Goal: Task Accomplishment & Management: Manage account settings

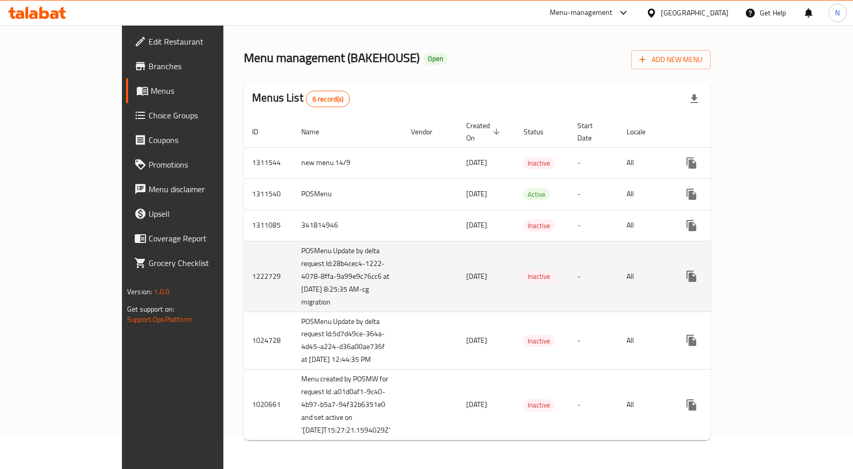
scroll to position [51, 0]
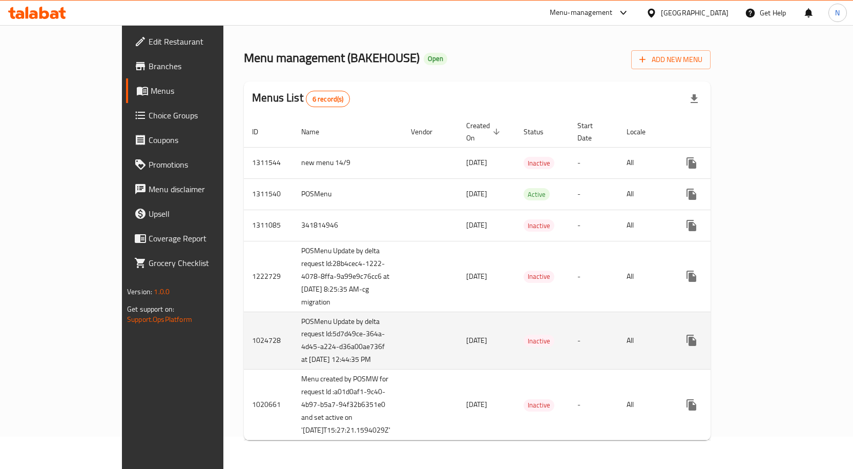
click at [244, 359] on td "1024728" at bounding box center [268, 340] width 49 height 58
click at [771, 346] on icon "enhanced table" at bounding box center [765, 340] width 12 height 12
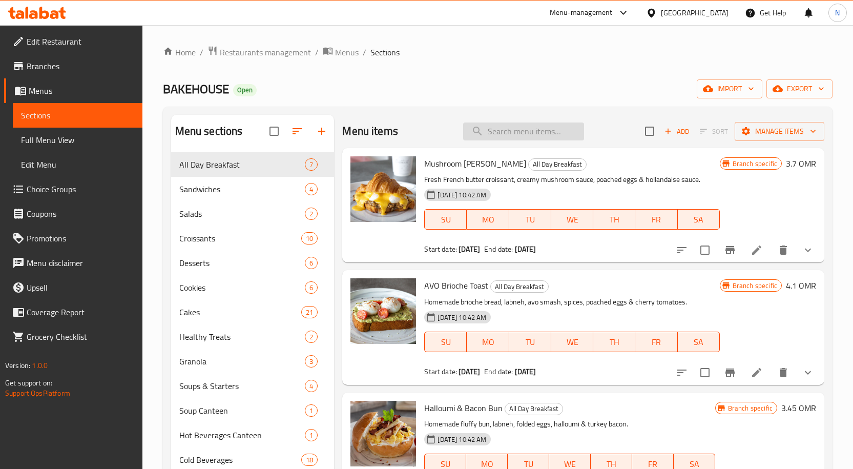
click at [512, 128] on input "search" at bounding box center [523, 131] width 121 height 18
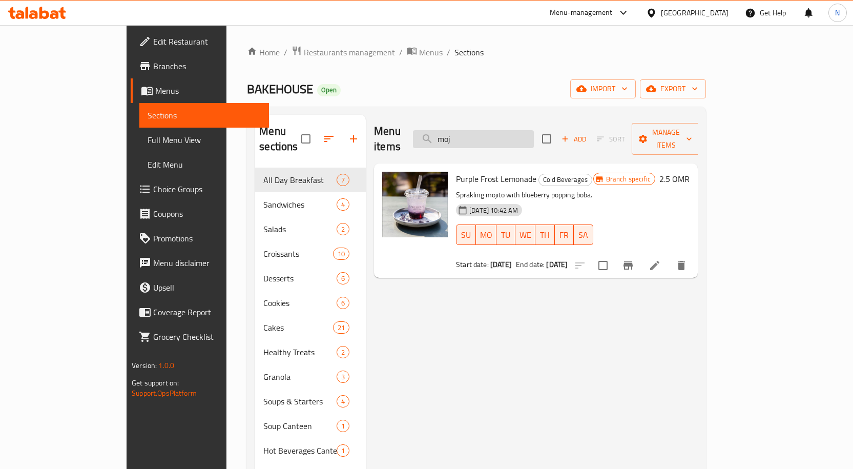
click at [534, 130] on input "moj" at bounding box center [473, 139] width 121 height 18
paste input "Fresh Orange Juice"
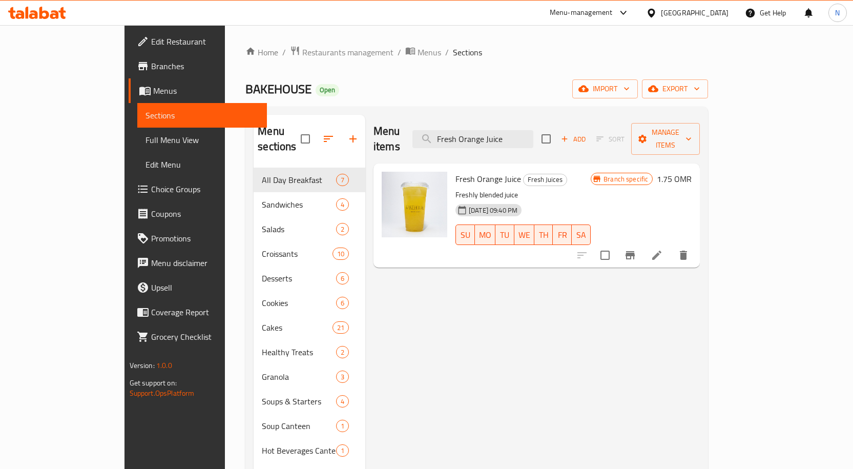
click at [586, 132] on div "Menu items Fresh Orange Juice Add Sort Manage items" at bounding box center [536, 139] width 326 height 49
click at [533, 130] on input "Fresh Orange Juice" at bounding box center [472, 139] width 121 height 18
paste input "Lemonad"
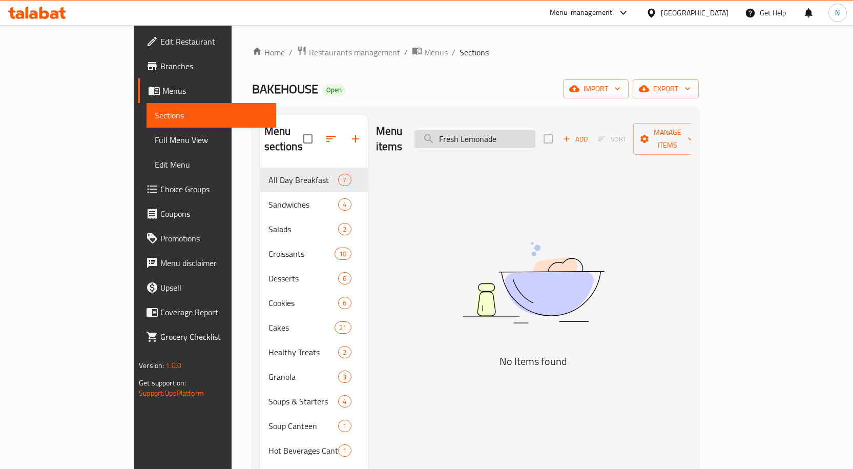
click at [535, 132] on input "Fresh Lemonade" at bounding box center [474, 139] width 121 height 18
paste input "Orange Juic"
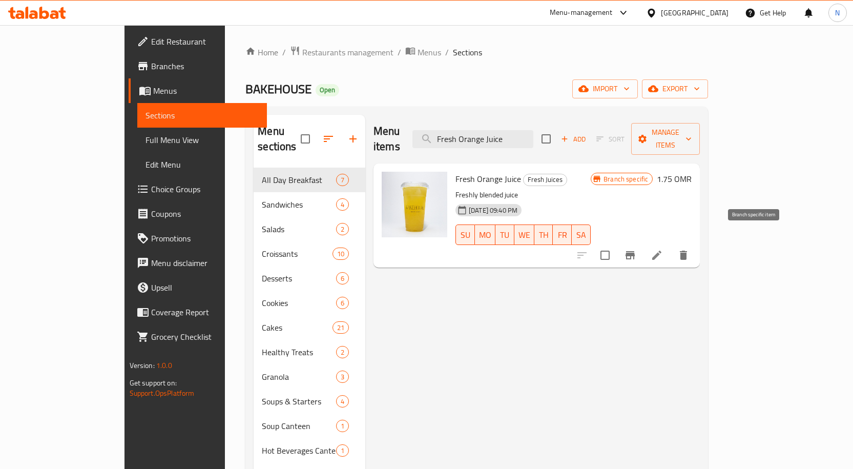
type input "Fresh Orange Juice"
click at [636, 249] on icon "Branch-specific-item" at bounding box center [630, 255] width 12 height 12
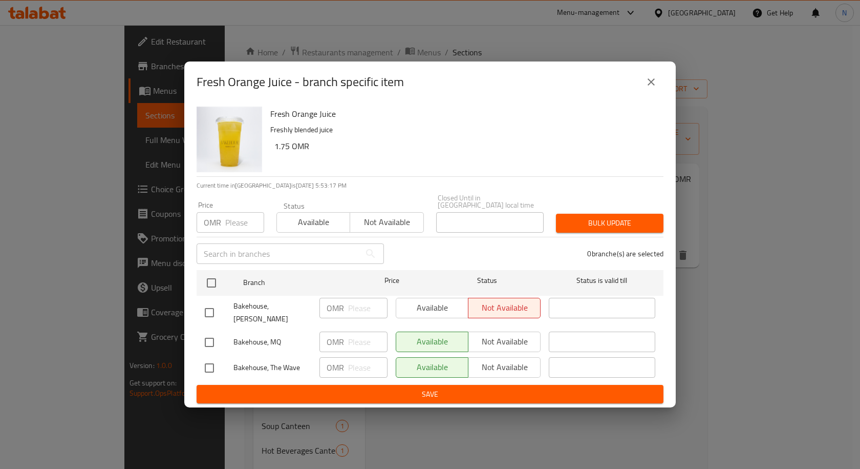
click at [650, 88] on icon "close" at bounding box center [651, 82] width 12 height 12
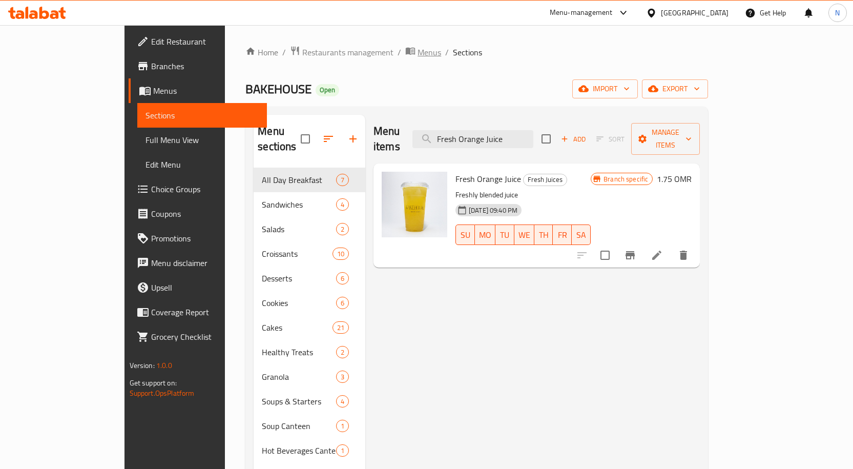
click at [417, 51] on span "Menus" at bounding box center [429, 52] width 24 height 12
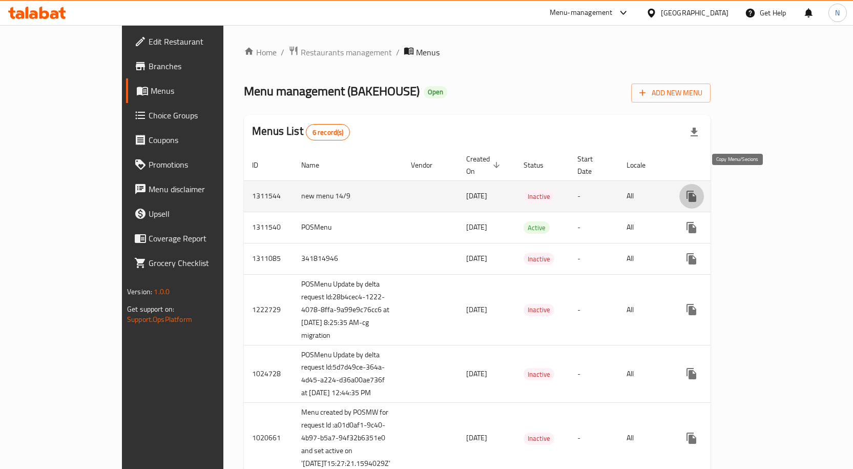
click at [696, 191] on icon "more" at bounding box center [691, 196] width 10 height 11
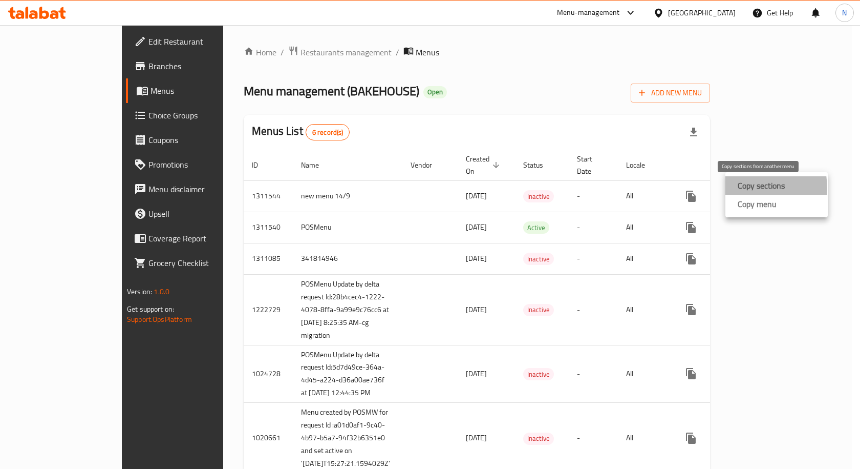
click at [750, 188] on strong "Copy sections" at bounding box center [761, 185] width 47 height 12
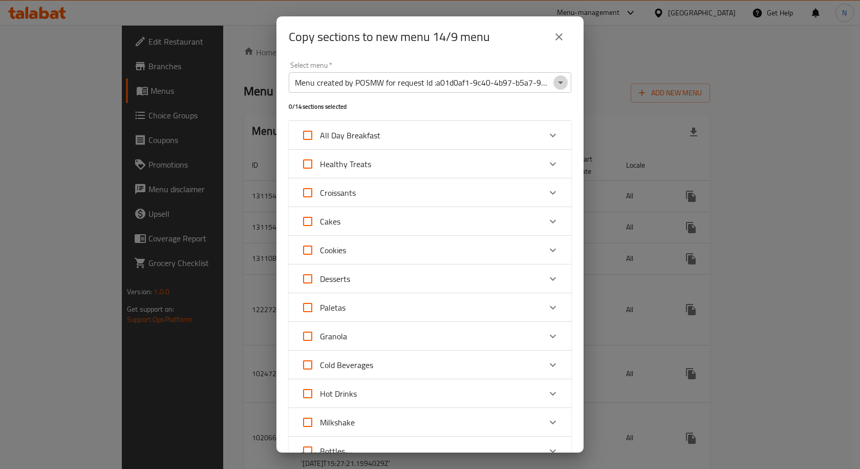
click at [554, 82] on button "Open" at bounding box center [561, 82] width 14 height 14
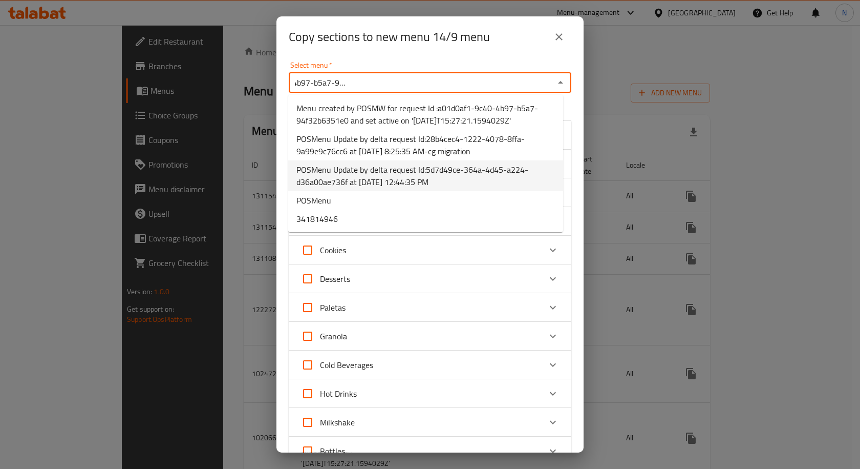
click at [421, 173] on span "POSMenu Update by delta request Id:5d7d49ce-364a-4d45-a224-d36a00ae736f at [DAT…" at bounding box center [426, 175] width 259 height 25
type input "POSMenu Update by delta request Id:5d7d49ce-364a-4d45-a224-d36a00ae736f at [DAT…"
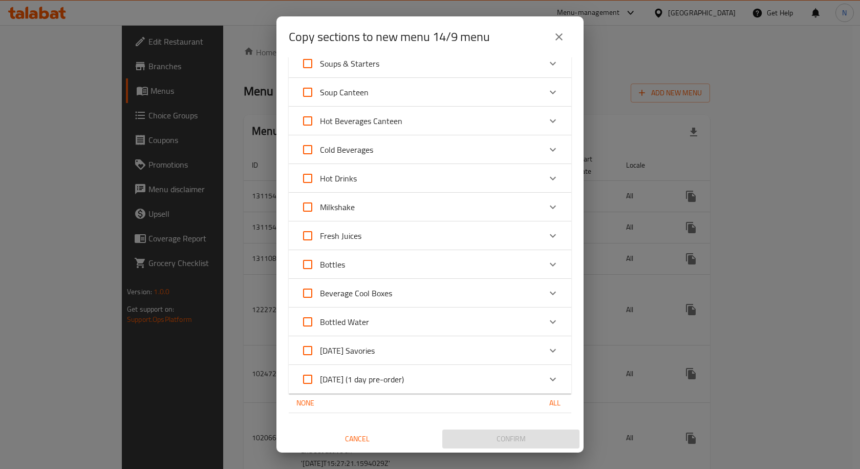
scroll to position [0, 0]
click at [550, 237] on icon "Expand" at bounding box center [553, 235] width 12 height 12
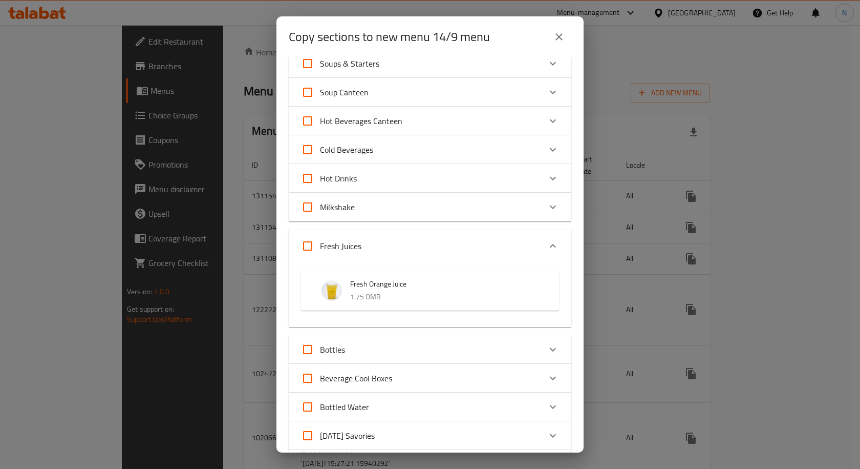
click at [300, 248] on input "Fresh Juices" at bounding box center [308, 246] width 25 height 25
checkbox input "true"
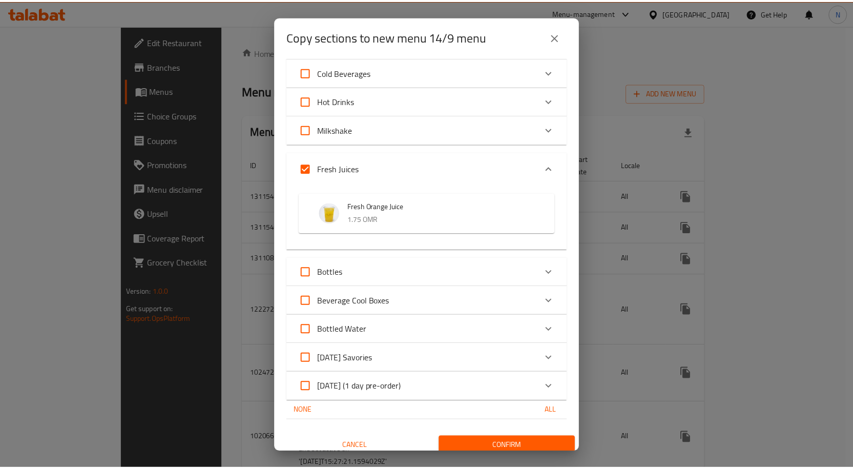
scroll to position [415, 0]
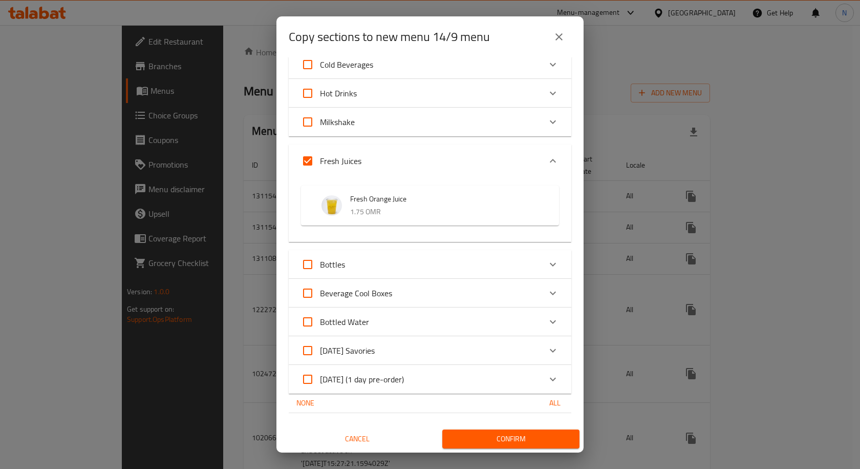
click at [486, 436] on span "Confirm" at bounding box center [511, 438] width 121 height 13
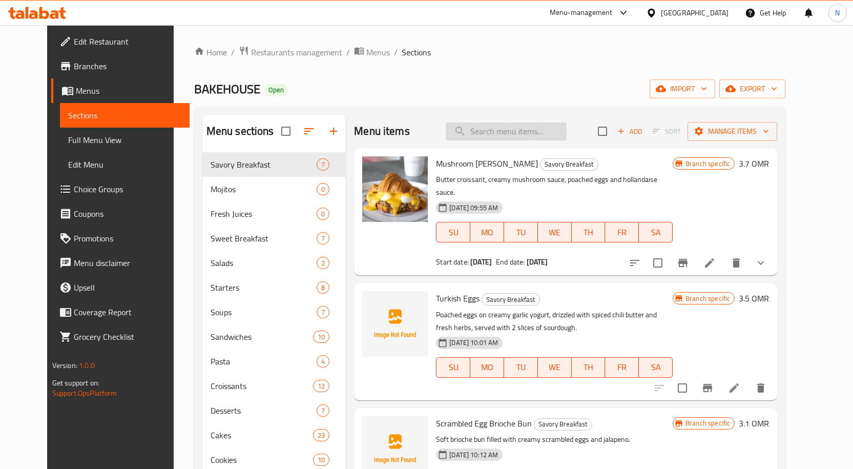
click at [532, 138] on input "search" at bounding box center [506, 131] width 121 height 18
paste input "Watermelon Mojito"
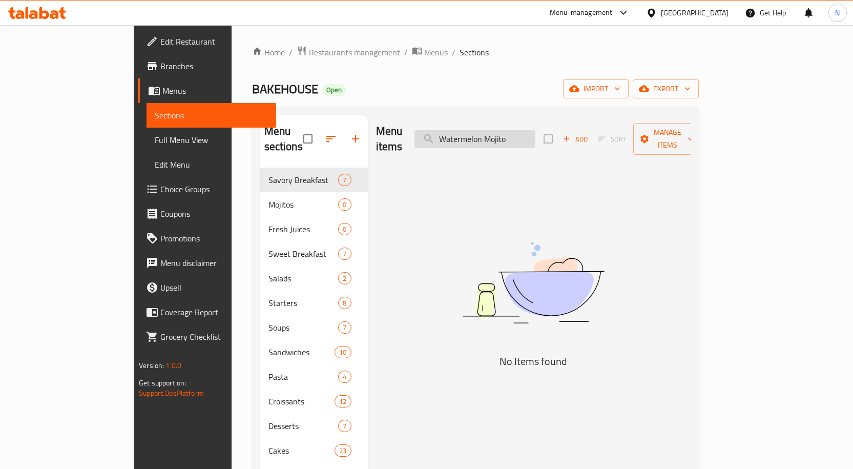
click at [535, 130] on input "Watermelon Mojito" at bounding box center [474, 139] width 121 height 18
paste input "Blue Lago"
click at [535, 130] on input "Blue Lagoon Mojito" at bounding box center [474, 139] width 121 height 18
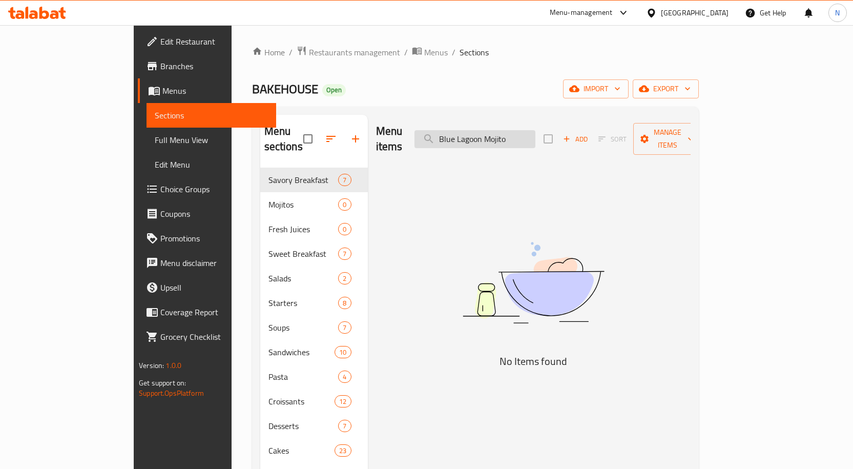
click at [535, 130] on input "Blue Lagoon Mojito" at bounding box center [474, 139] width 121 height 18
paste input "Classic"
type input "Classic Mojito"
click at [424, 52] on span "Menus" at bounding box center [436, 52] width 24 height 12
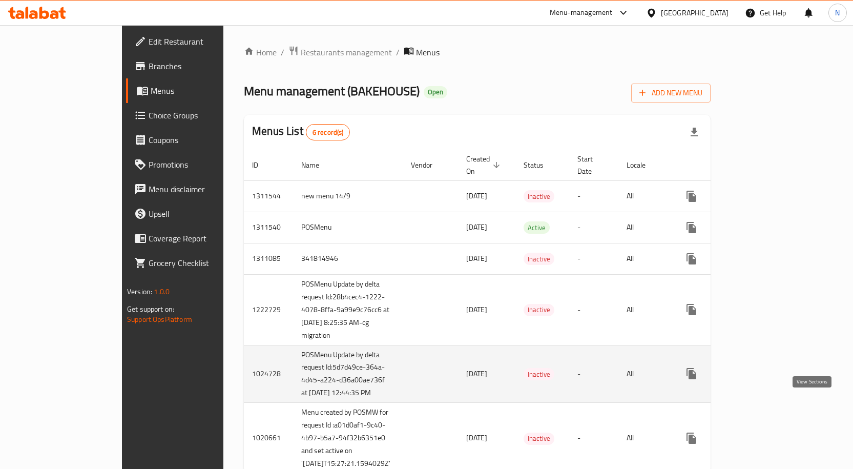
click at [778, 386] on link "enhanced table" at bounding box center [765, 373] width 25 height 25
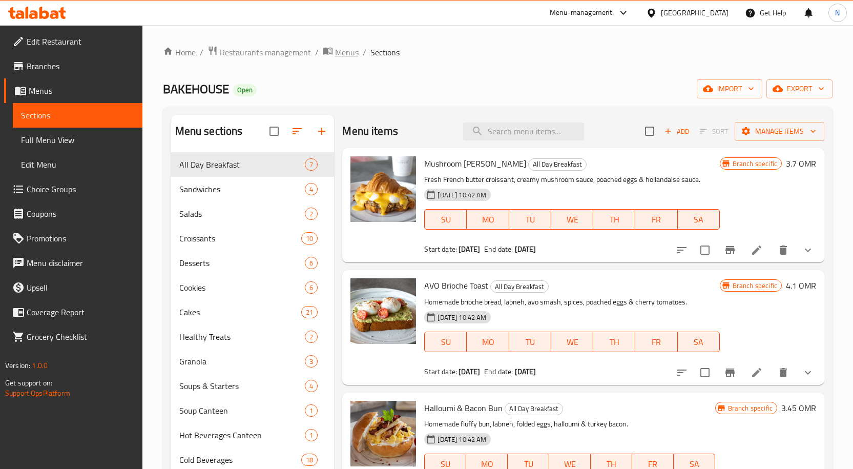
click at [335, 53] on span "Menus" at bounding box center [347, 52] width 24 height 12
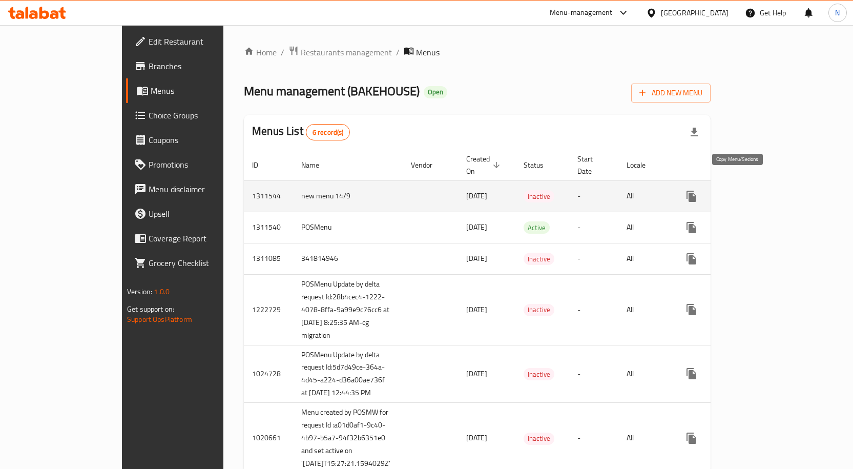
click at [696, 191] on icon "more" at bounding box center [691, 196] width 10 height 11
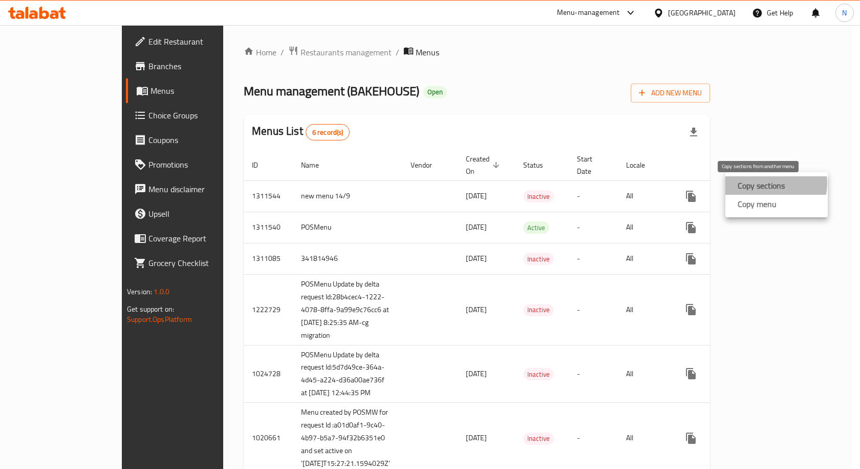
click at [770, 183] on strong "Copy sections" at bounding box center [761, 185] width 47 height 12
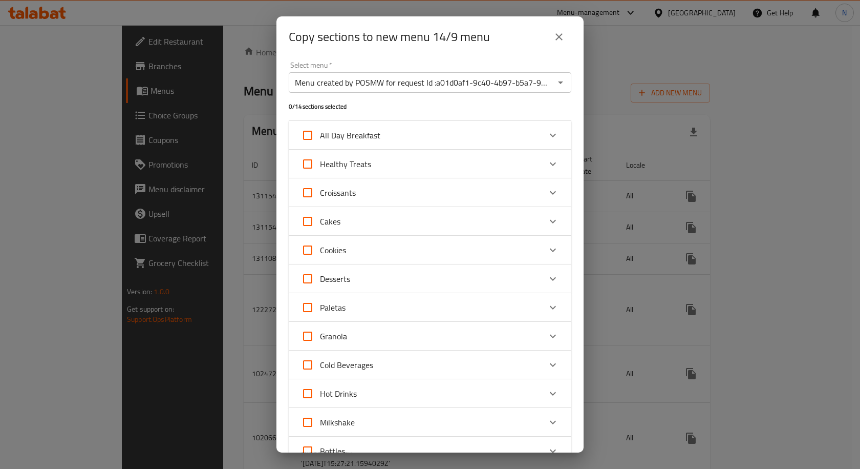
click at [504, 83] on input "Menu created by POSMW for request Id :a01d0af1-9c40-4b97-b5a7-94f32b6351e0 and …" at bounding box center [422, 82] width 260 height 14
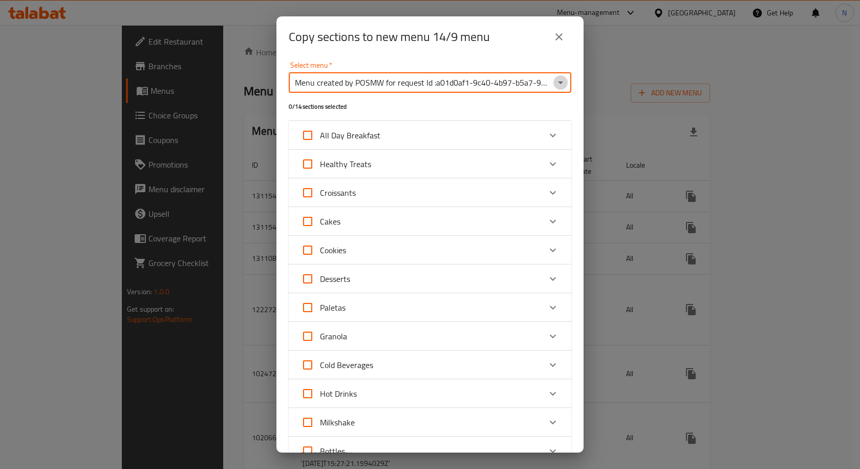
click at [558, 79] on icon "Open" at bounding box center [561, 82] width 12 height 12
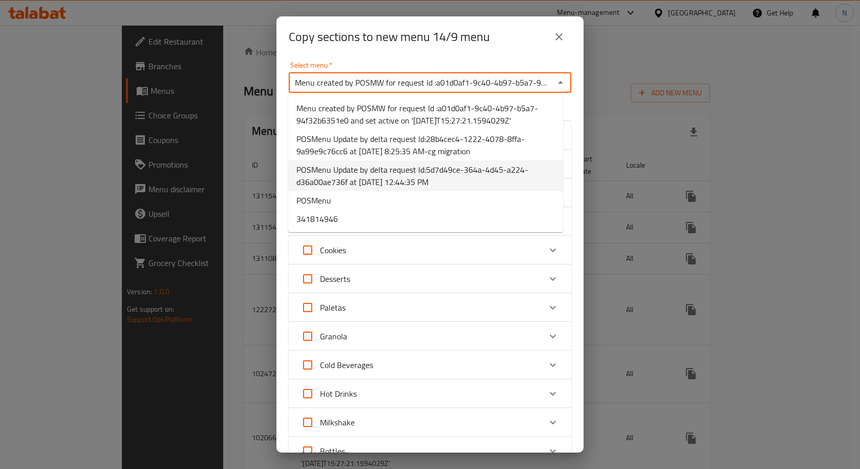
click at [467, 173] on span "POSMenu Update by delta request Id:5d7d49ce-364a-4d45-a224-d36a00ae736f at [DAT…" at bounding box center [426, 175] width 259 height 25
type input "POSMenu Update by delta request Id:5d7d49ce-364a-4d45-a224-d36a00ae736f at [DAT…"
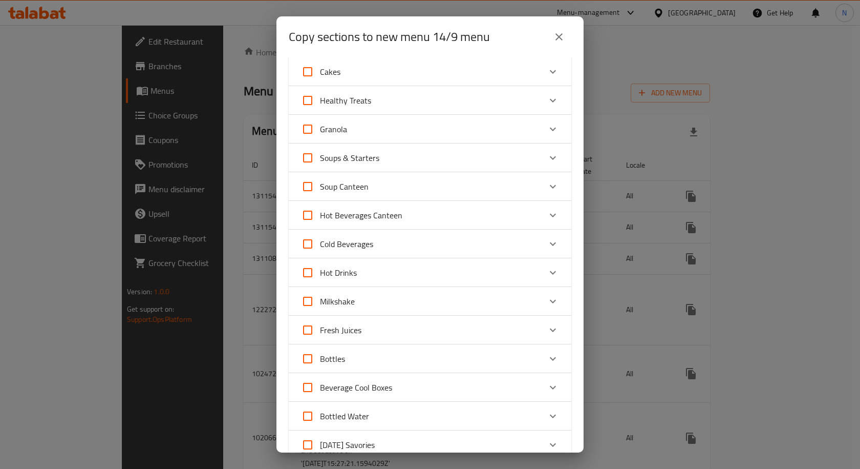
scroll to position [307, 0]
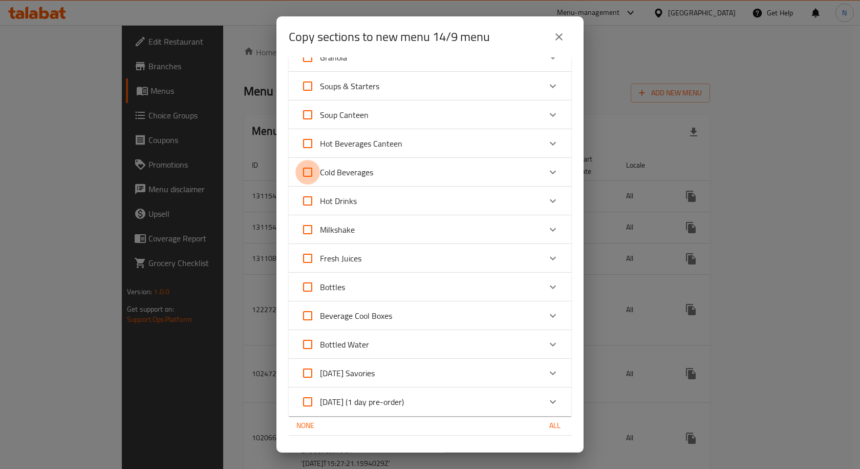
click at [306, 170] on input "Cold Beverages" at bounding box center [308, 172] width 25 height 25
checkbox input "true"
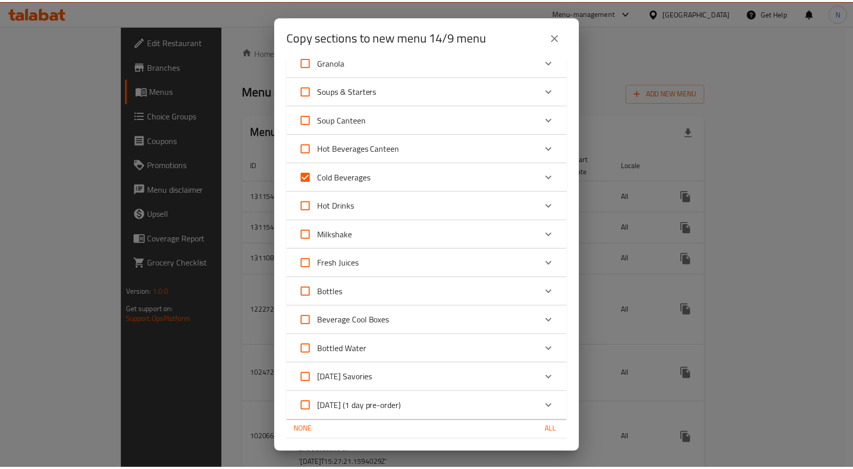
scroll to position [330, 0]
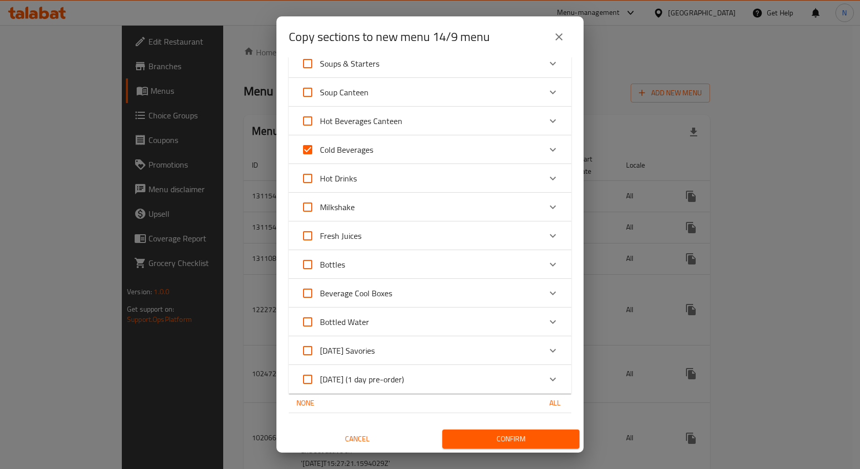
click at [522, 440] on span "Confirm" at bounding box center [511, 438] width 121 height 13
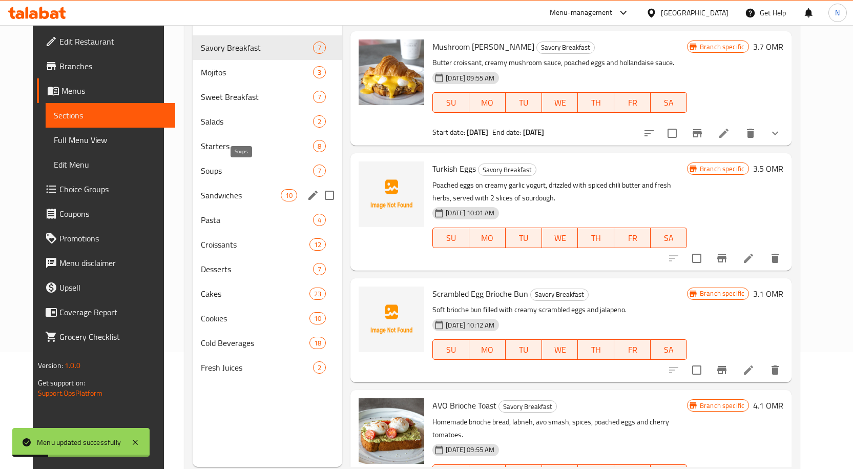
scroll to position [143, 0]
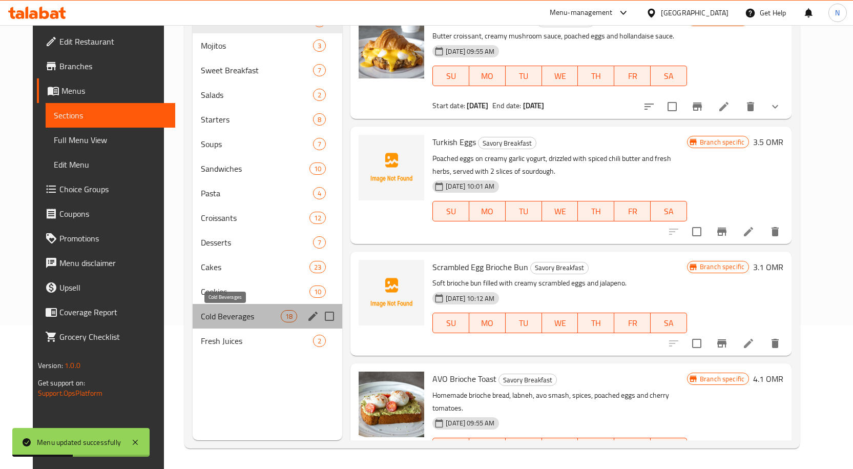
click at [254, 320] on span "Cold Beverages" at bounding box center [241, 316] width 80 height 12
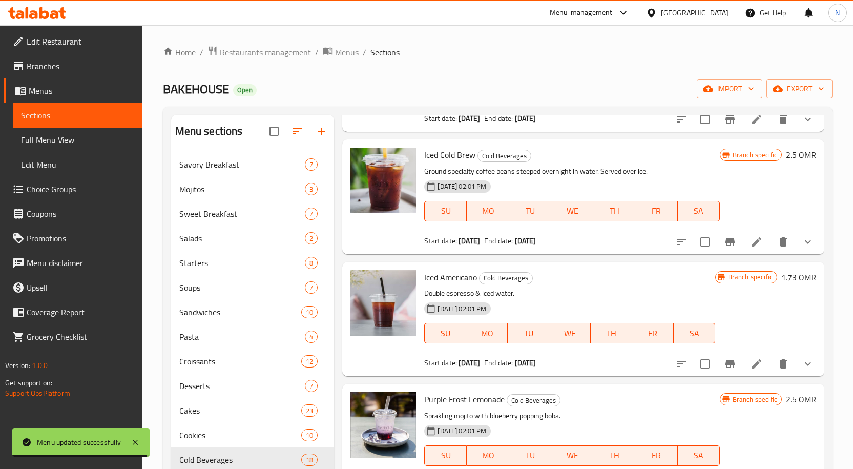
scroll to position [1377, 0]
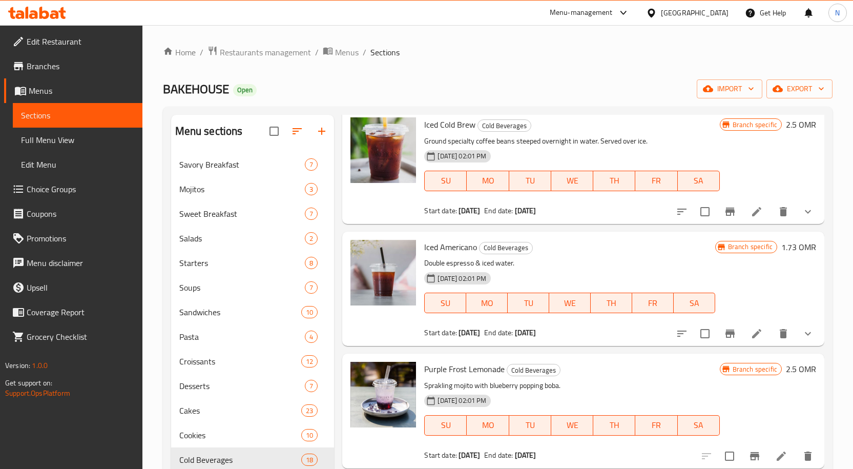
click at [725, 331] on icon "Branch-specific-item" at bounding box center [729, 333] width 9 height 8
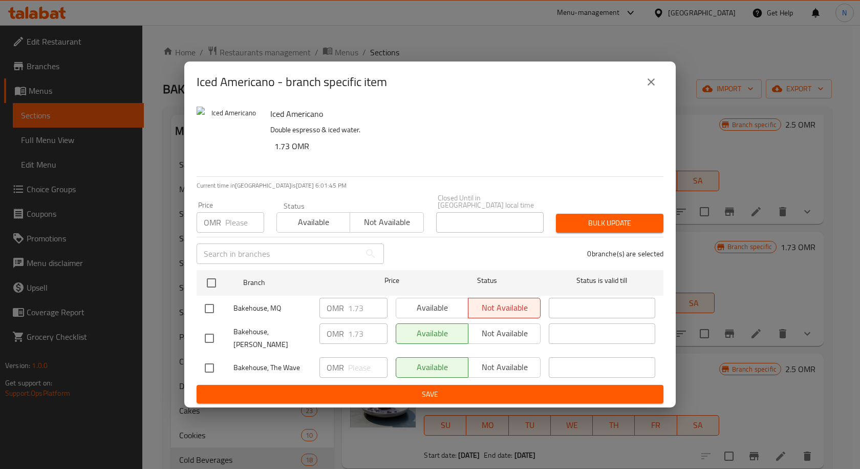
click at [214, 309] on input "checkbox" at bounding box center [210, 309] width 22 height 22
checkbox input "true"
click at [433, 305] on span "Available" at bounding box center [433, 307] width 64 height 15
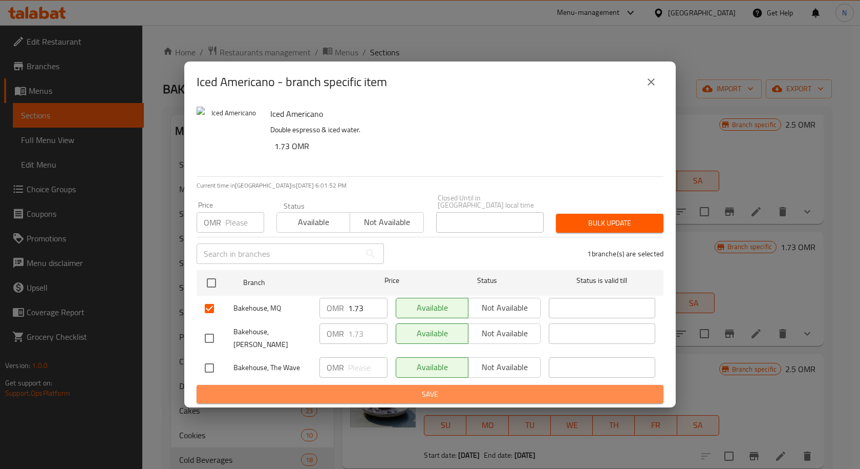
click at [436, 388] on span "Save" at bounding box center [430, 394] width 451 height 13
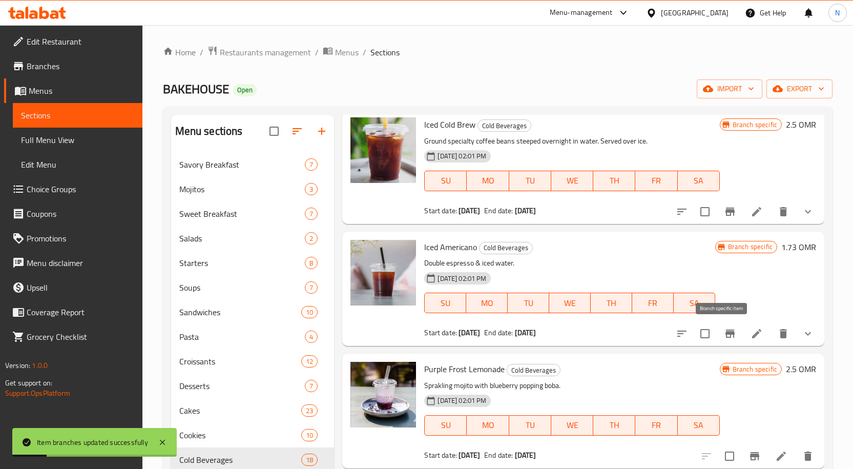
click at [727, 334] on icon "Branch-specific-item" at bounding box center [730, 333] width 12 height 12
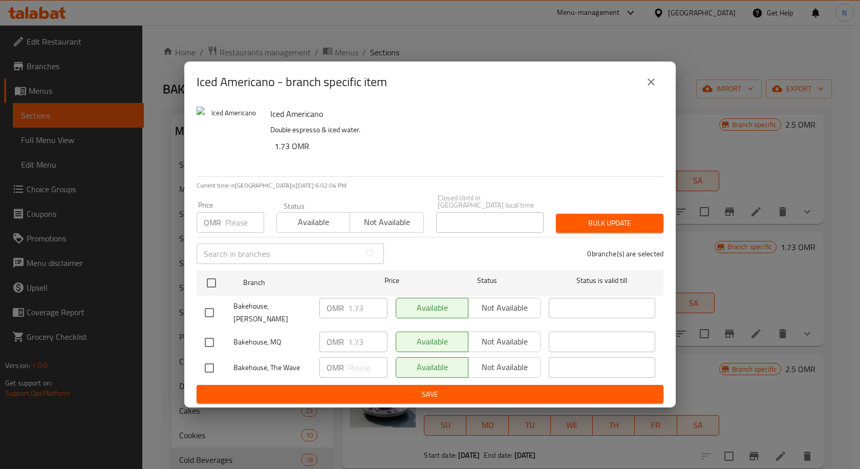
click at [655, 85] on icon "close" at bounding box center [651, 82] width 12 height 12
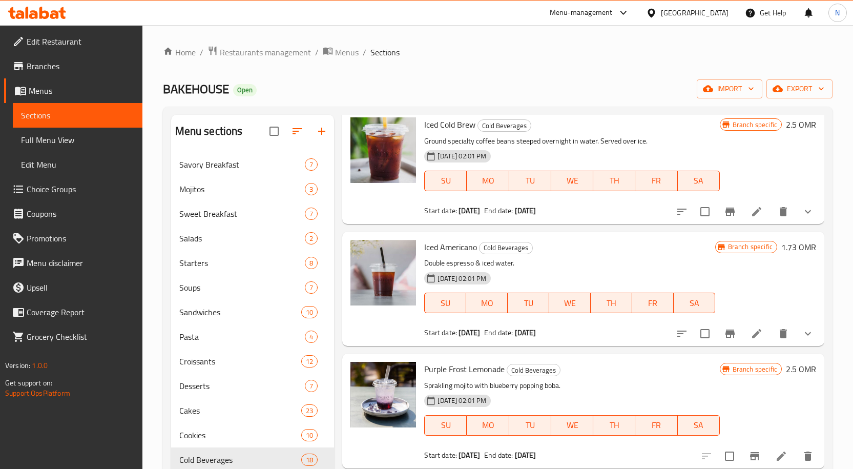
click at [750, 330] on icon at bounding box center [756, 333] width 12 height 12
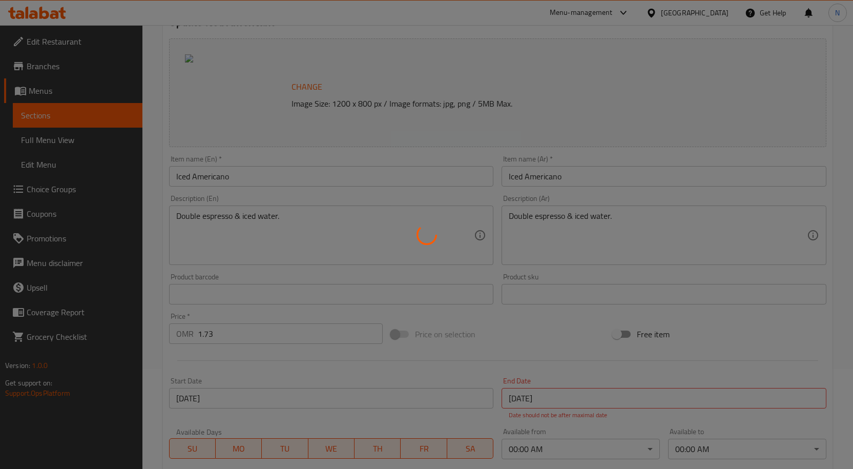
scroll to position [154, 0]
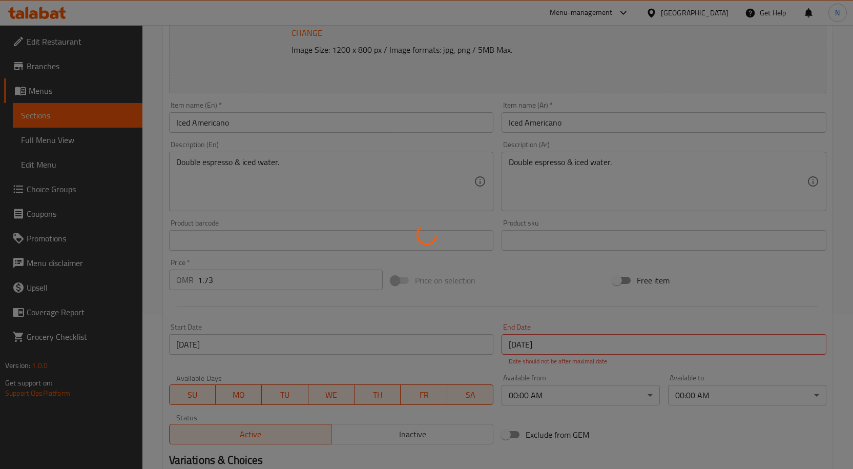
type input "الإضافات:"
type input "0"
type input "1"
type input "Serving Type"
type input "1"
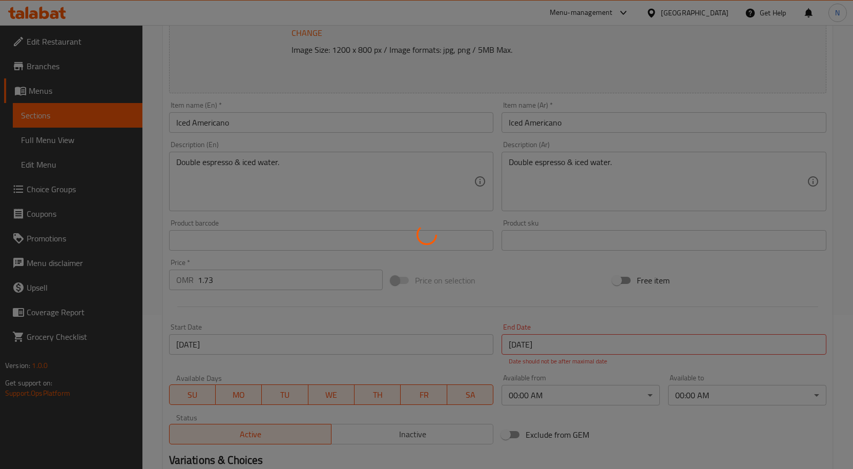
type input "1"
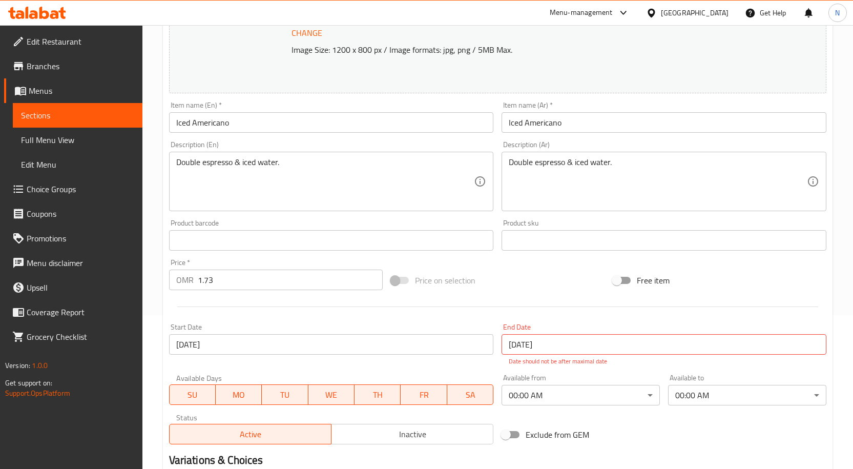
click at [335, 122] on input "Iced Americano" at bounding box center [331, 122] width 325 height 20
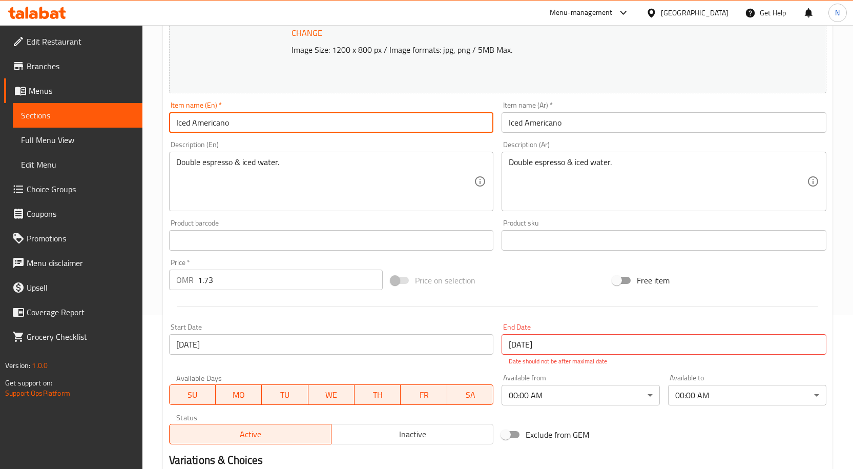
click at [335, 122] on input "Iced Americano" at bounding box center [331, 122] width 325 height 20
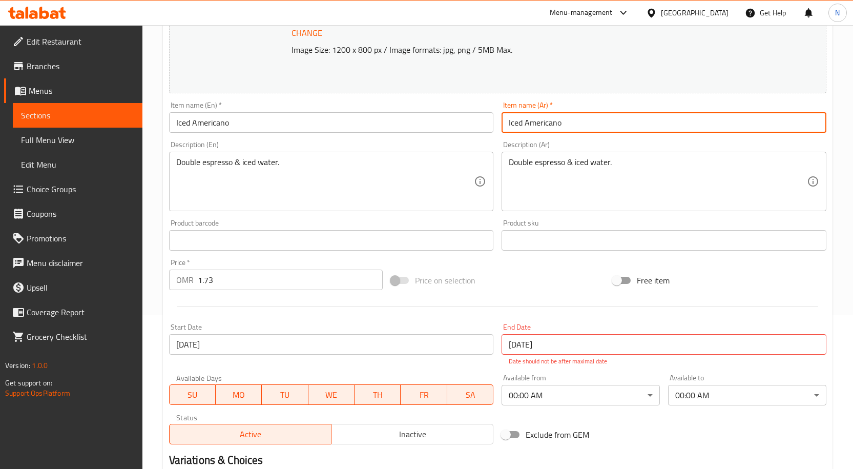
click at [550, 124] on input "Iced Americano" at bounding box center [663, 122] width 325 height 20
paste input "أمريكانو مثلج"
type input "أمريكانو مثلج"
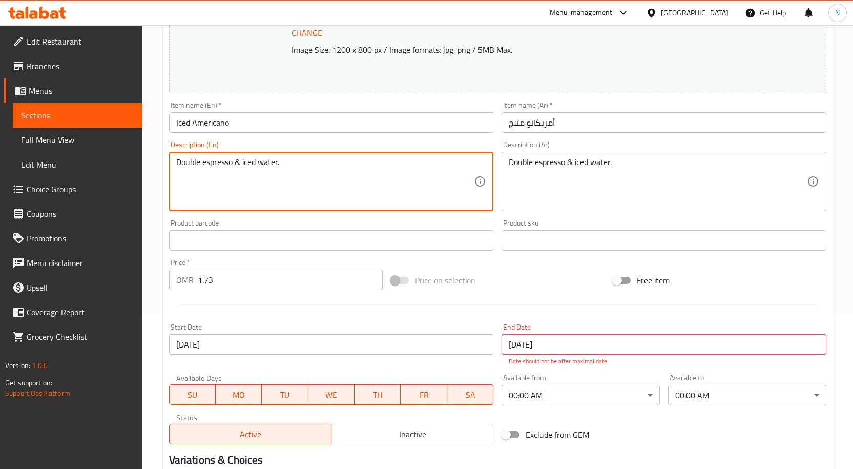
click at [377, 169] on textarea "Double espresso & iced water." at bounding box center [325, 181] width 298 height 49
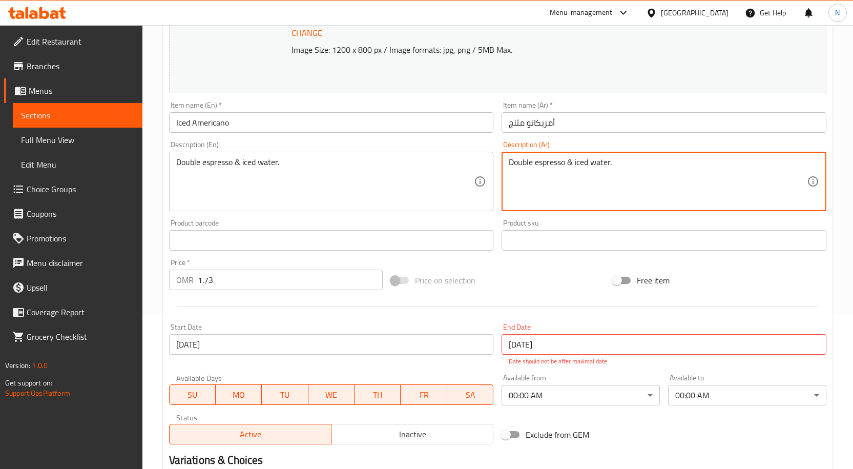
click at [603, 166] on textarea "Double espresso & iced water." at bounding box center [658, 181] width 298 height 49
paste textarea "إسبريسو مزدوج وماء مثلج."
click at [555, 163] on textarea "إسبريسو مزدوج وماء مثلج." at bounding box center [658, 181] width 298 height 49
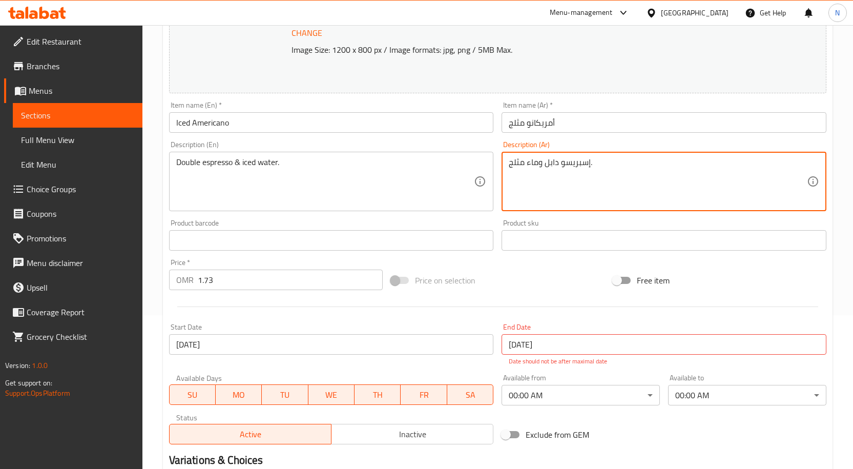
click at [541, 163] on textarea "إسبريسو دابل وماء مثلج." at bounding box center [658, 181] width 298 height 49
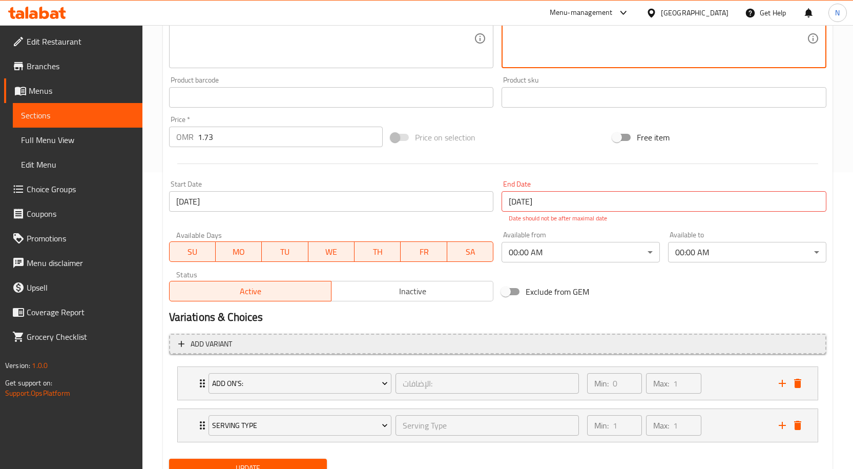
scroll to position [340, 0]
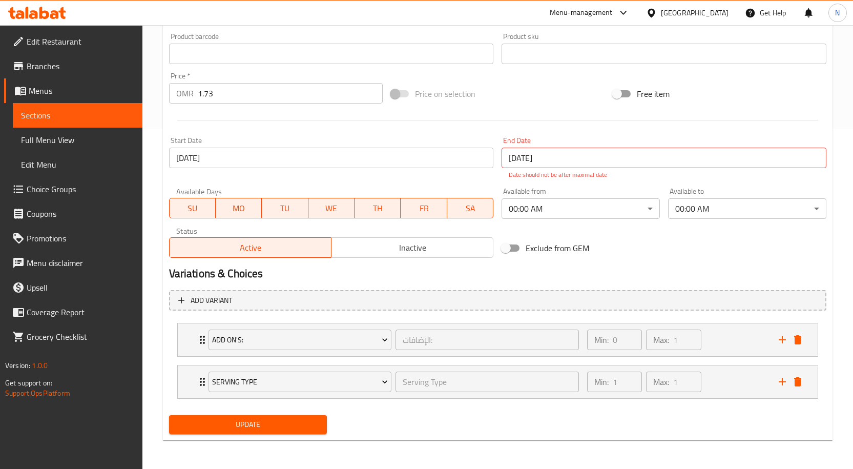
type textarea "إسبريسو دابل و ماء مثلج."
click at [551, 159] on input "[DATE]" at bounding box center [663, 158] width 325 height 20
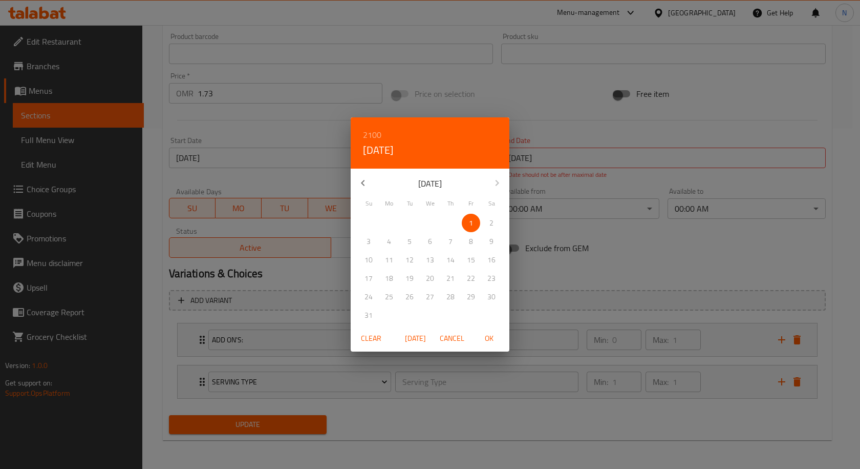
click at [601, 157] on div "2100 Fri, Jan 1 January 2100 Su Mo Tu We Th Fr Sa 27 28 29 30 31 1 2 3 4 5 6 7 …" at bounding box center [430, 234] width 860 height 469
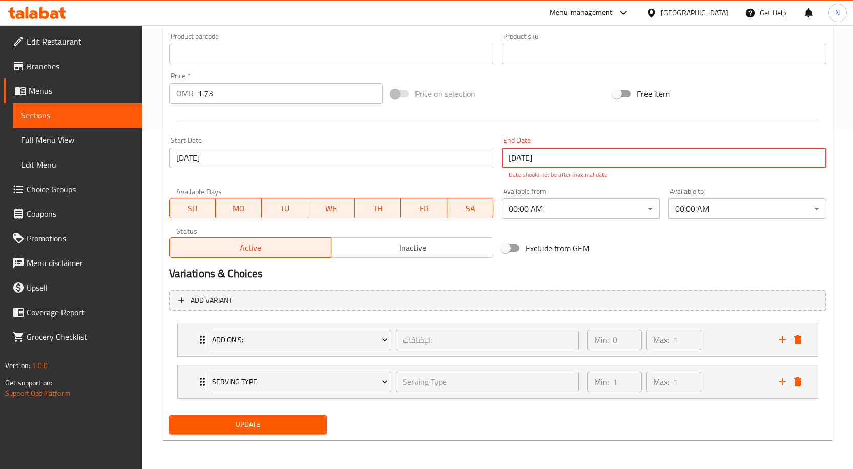
click at [270, 422] on span "Update" at bounding box center [248, 424] width 142 height 13
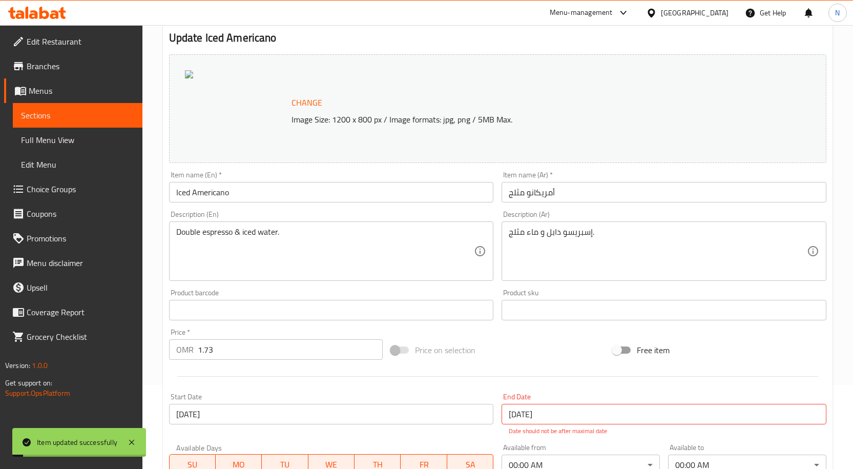
scroll to position [0, 0]
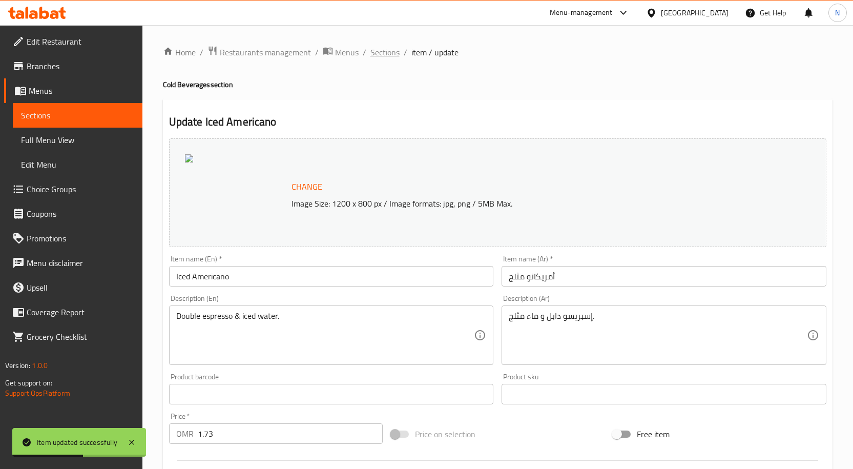
click at [392, 54] on span "Sections" at bounding box center [384, 52] width 29 height 12
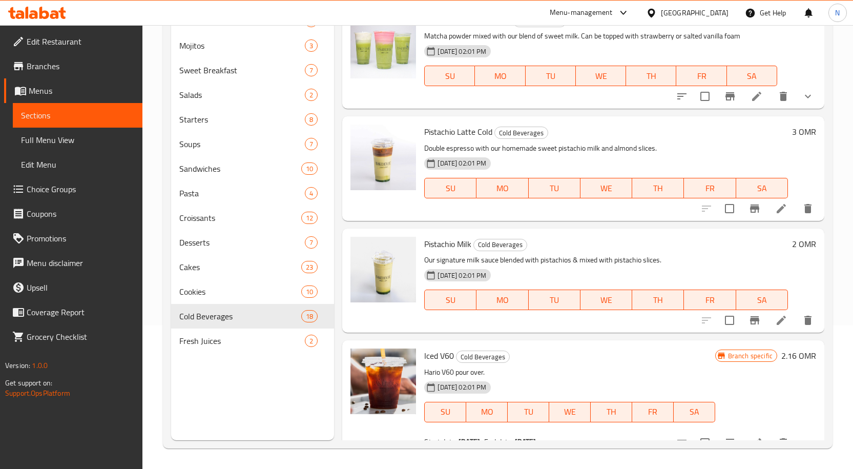
scroll to position [51, 0]
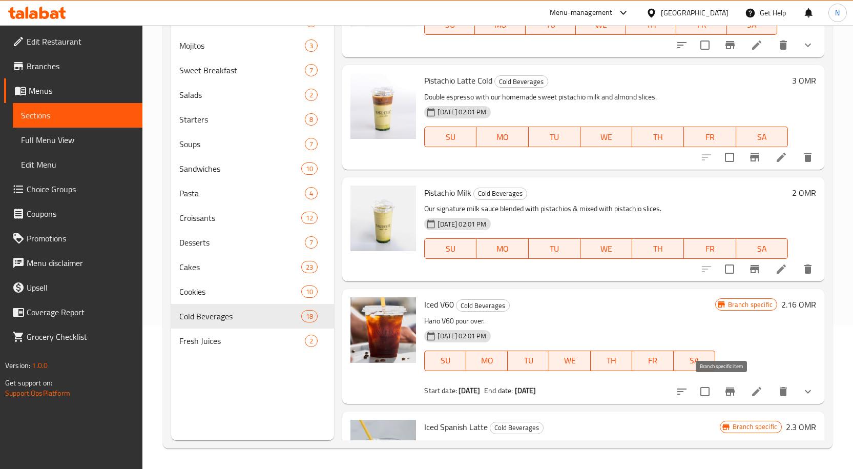
click at [718, 394] on button "Branch-specific-item" at bounding box center [730, 391] width 25 height 25
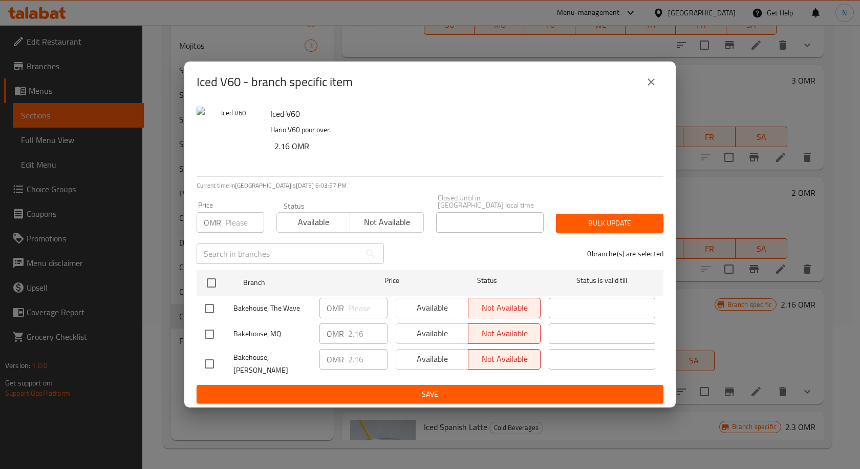
click at [208, 334] on input "checkbox" at bounding box center [210, 334] width 22 height 22
checkbox input "true"
click at [428, 332] on span "Available" at bounding box center [433, 333] width 64 height 15
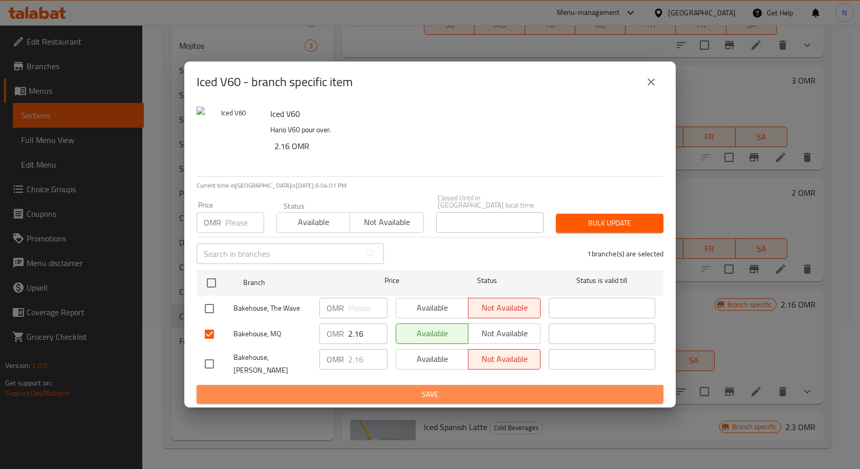
click at [420, 388] on span "Save" at bounding box center [430, 394] width 451 height 13
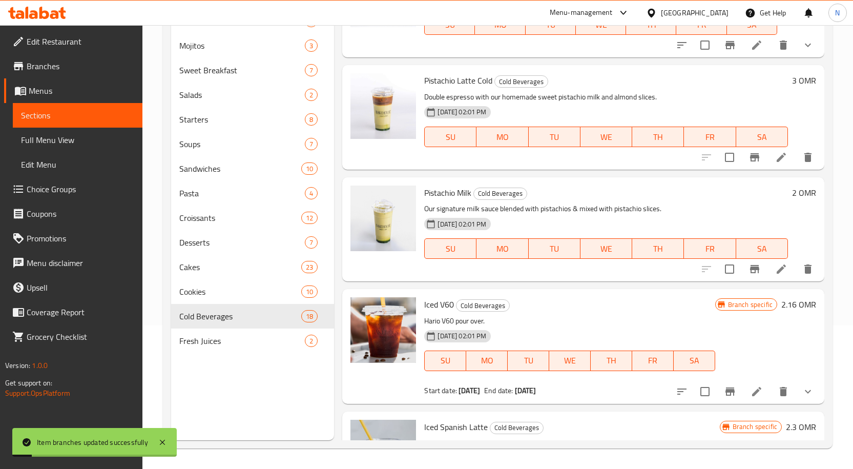
click at [752, 392] on icon at bounding box center [756, 391] width 9 height 9
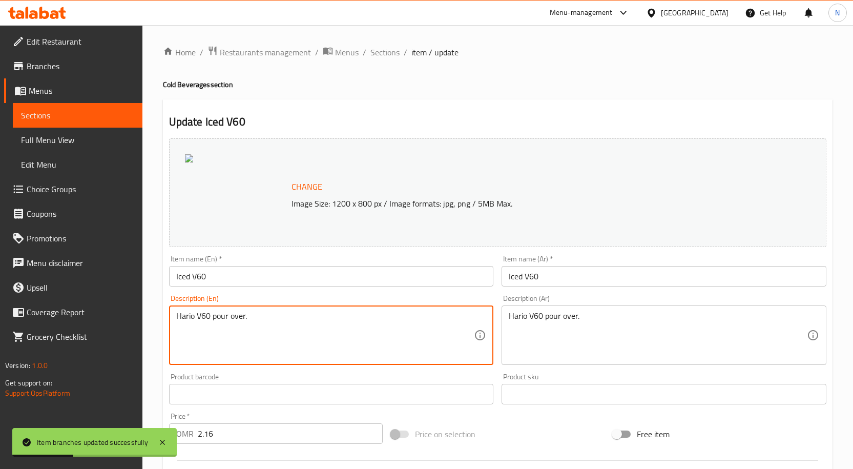
click at [295, 323] on textarea "Hario V60 pour over." at bounding box center [325, 335] width 298 height 49
paste textarea "Drip coffee with your choice of specialty coffee beans origin"
type textarea "Drip coffee with your choice of specialty coffee beans origin"
click at [535, 308] on div "Hario V60 pour over. Description (Ar)" at bounding box center [663, 334] width 325 height 59
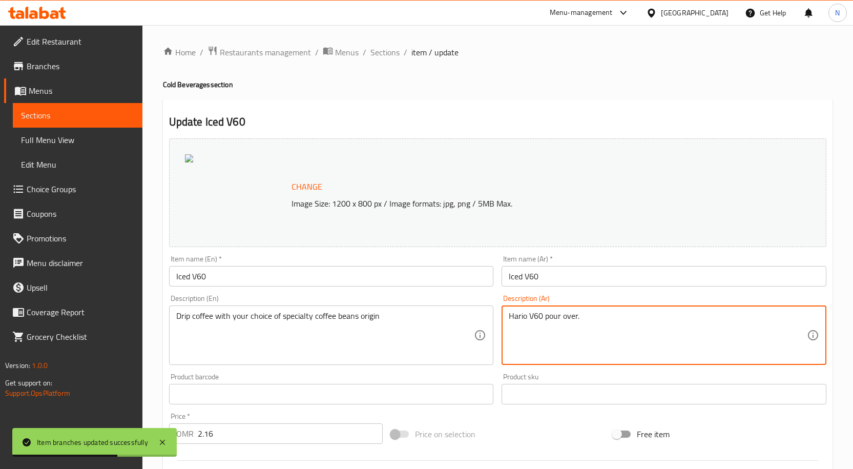
click at [534, 319] on textarea "Hario V60 pour over." at bounding box center [658, 335] width 298 height 49
paste textarea "قهوة بالتنقيط مع اختيارك من أصل حبوب القهوة المتخصصة"
type textarea "قهوة بالتنقيط مع اختيارك من أصل حبوب القهوة المتخصصة"
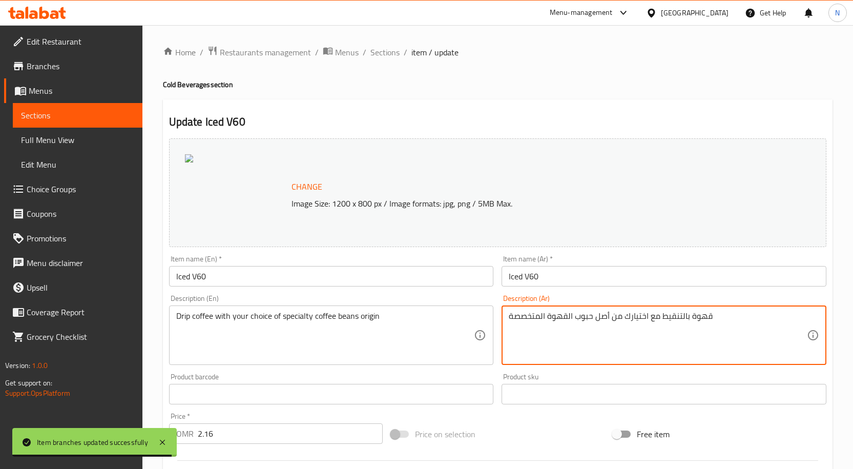
click at [553, 275] on input "Iced V60" at bounding box center [663, 276] width 325 height 20
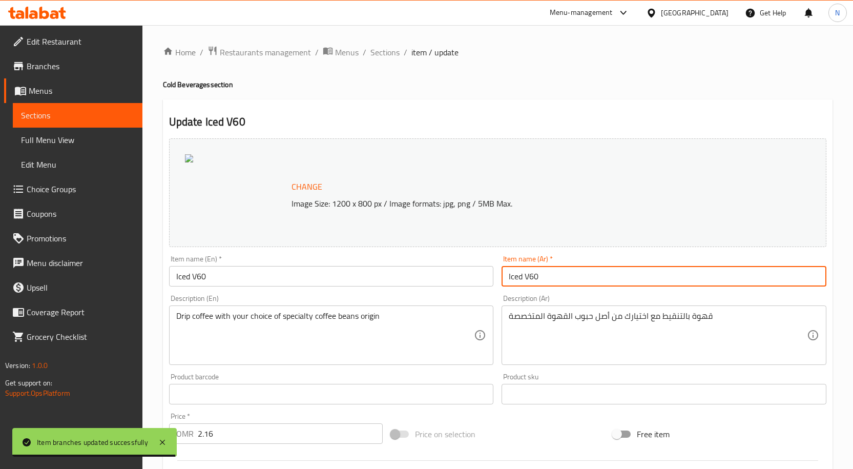
click at [553, 275] on input "Iced V60" at bounding box center [663, 276] width 325 height 20
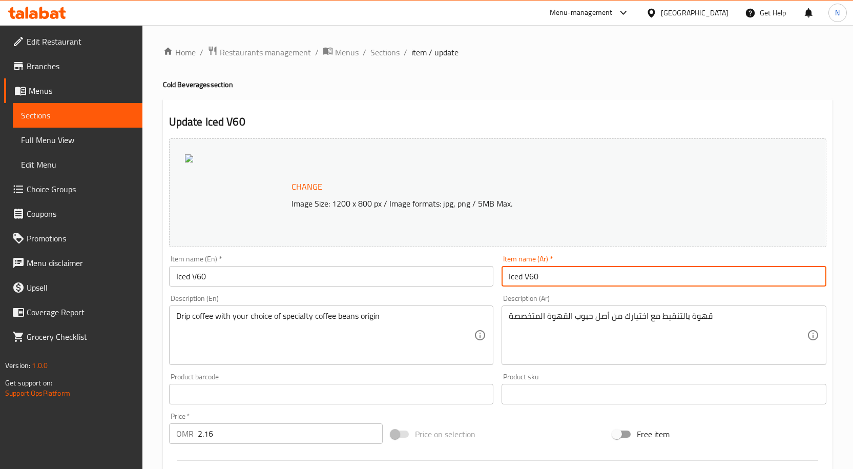
paste input "V60 مثلج (قهوة بالتقطير)"
drag, startPoint x: 513, startPoint y: 276, endPoint x: 508, endPoint y: 278, distance: 5.5
click at [508, 278] on input "V60 مثلج (قهوة بالتقطير)" at bounding box center [663, 276] width 325 height 20
drag, startPoint x: 564, startPoint y: 276, endPoint x: 477, endPoint y: 282, distance: 87.8
click at [477, 282] on div "Change Image Size: 1200 x 800 px / Image formats: jpg, png / 5MB Max. Item name…" at bounding box center [497, 368] width 665 height 468
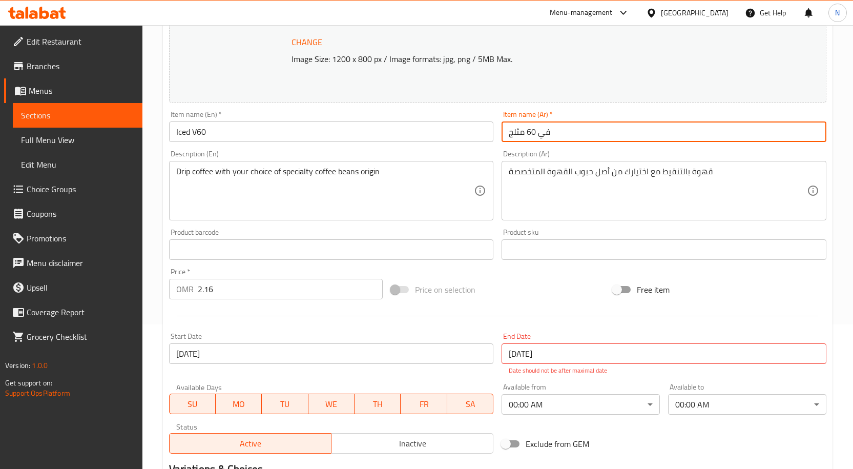
scroll to position [298, 0]
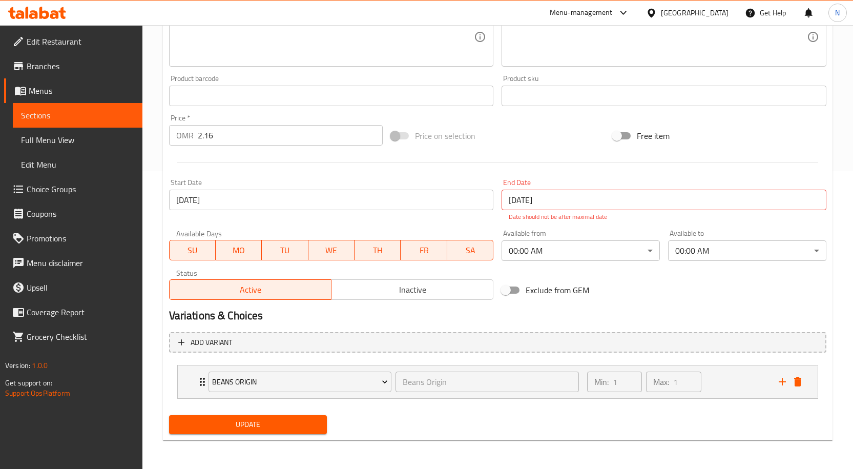
type input "في 60 مثلج"
click at [309, 420] on span "Update" at bounding box center [248, 424] width 142 height 13
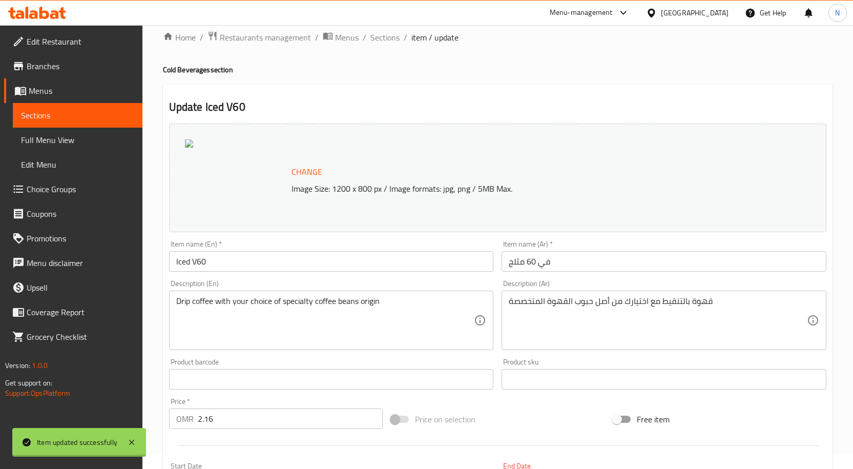
scroll to position [0, 0]
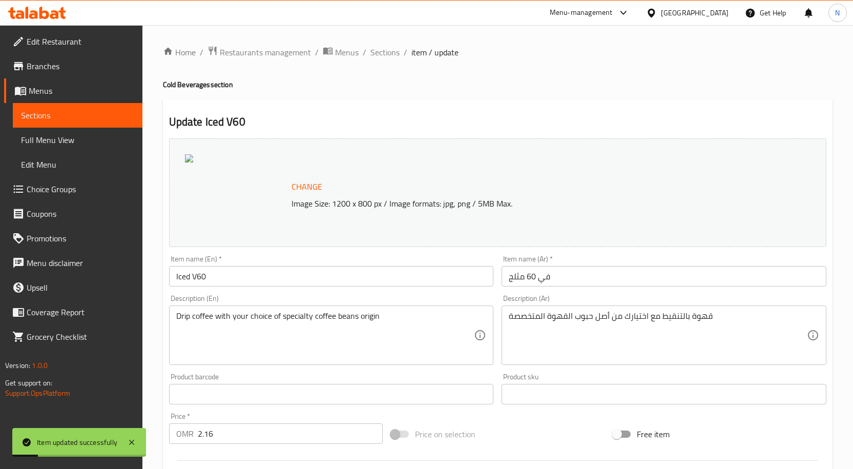
drag, startPoint x: 389, startPoint y: 53, endPoint x: 144, endPoint y: 3, distance: 249.4
click at [389, 53] on span "Sections" at bounding box center [384, 52] width 29 height 12
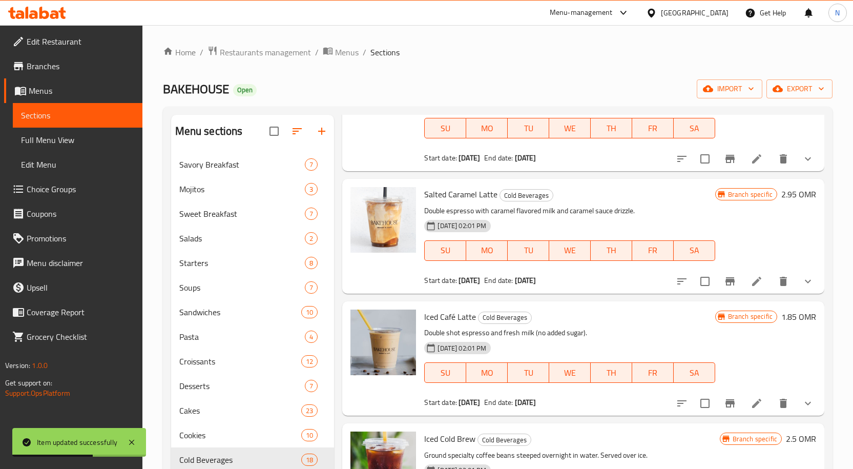
scroll to position [1082, 0]
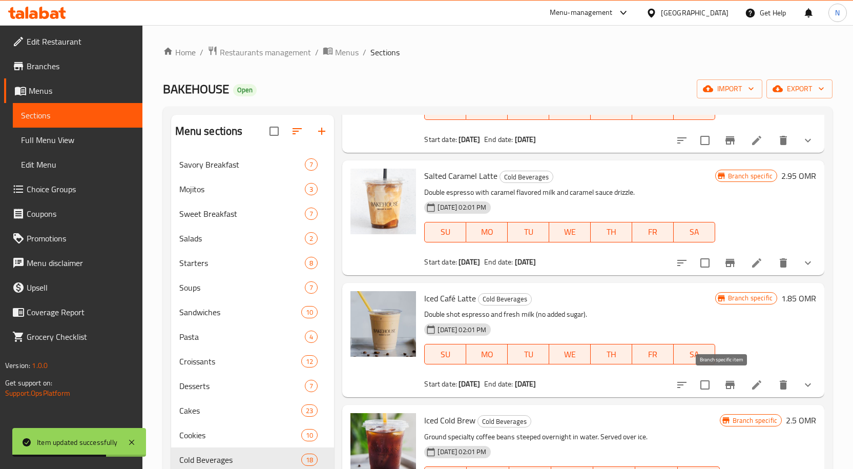
click at [725, 384] on icon "Branch-specific-item" at bounding box center [729, 385] width 9 height 8
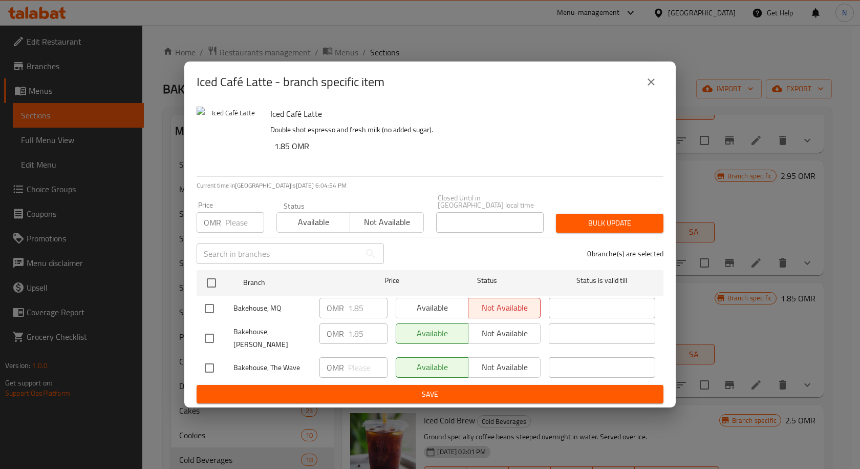
click at [210, 304] on input "checkbox" at bounding box center [210, 309] width 22 height 22
checkbox input "true"
click at [417, 308] on span "Available" at bounding box center [433, 307] width 64 height 15
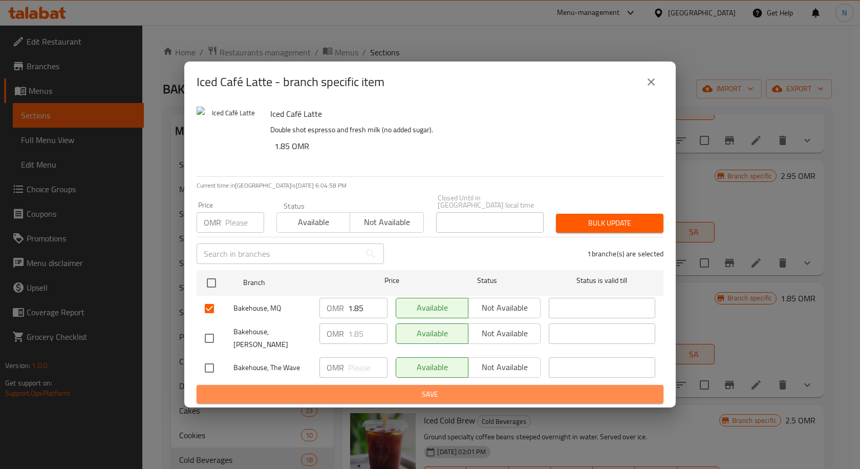
click at [424, 388] on span "Save" at bounding box center [430, 394] width 451 height 13
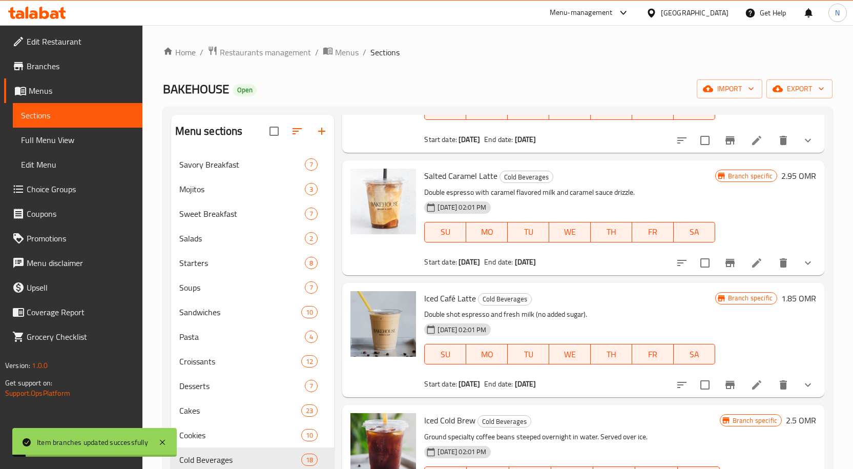
click at [755, 382] on li at bounding box center [756, 384] width 29 height 18
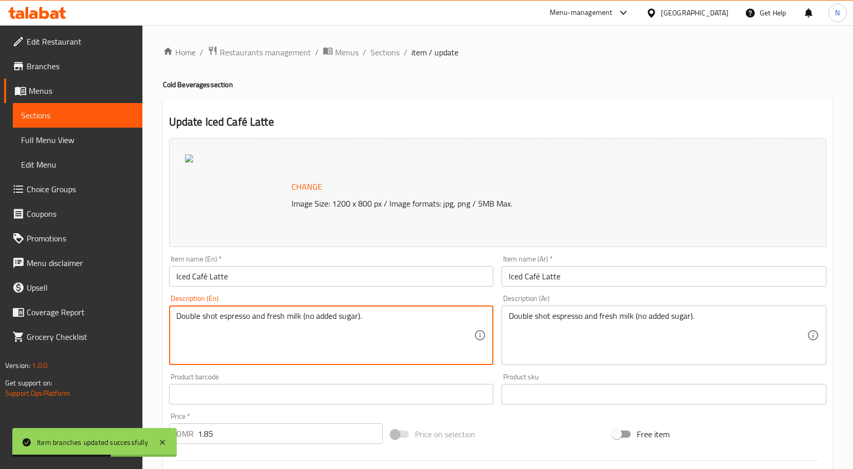
click at [352, 318] on textarea "Double shot espresso and fresh milk (no added sugar)." at bounding box center [325, 335] width 298 height 49
paste textarea "Double espresso and cold milk."
click at [339, 342] on textarea "Double shot espresso and fresh milk (no added sugar)." at bounding box center [325, 335] width 298 height 49
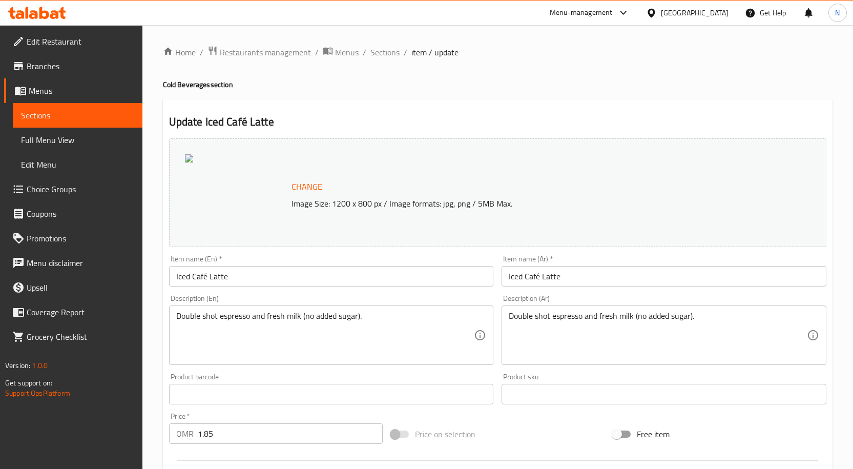
click at [374, 310] on div "Double shot espresso and fresh milk (no added sugar). Description (En)" at bounding box center [331, 334] width 325 height 59
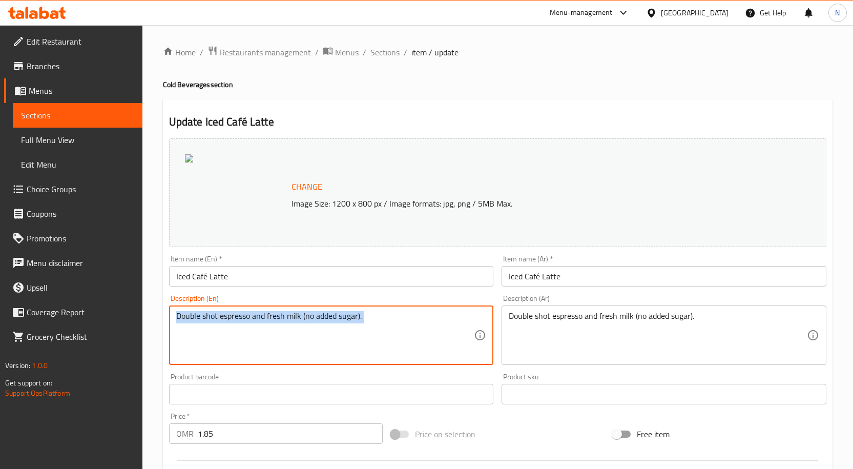
click at [374, 310] on div "Double shot espresso and fresh milk (no added sugar). Description (En)" at bounding box center [331, 334] width 325 height 59
click at [379, 320] on textarea "Double shot espresso and fresh milk (no added sugar)." at bounding box center [325, 335] width 298 height 49
paste textarea "Double espresso and cold milk."
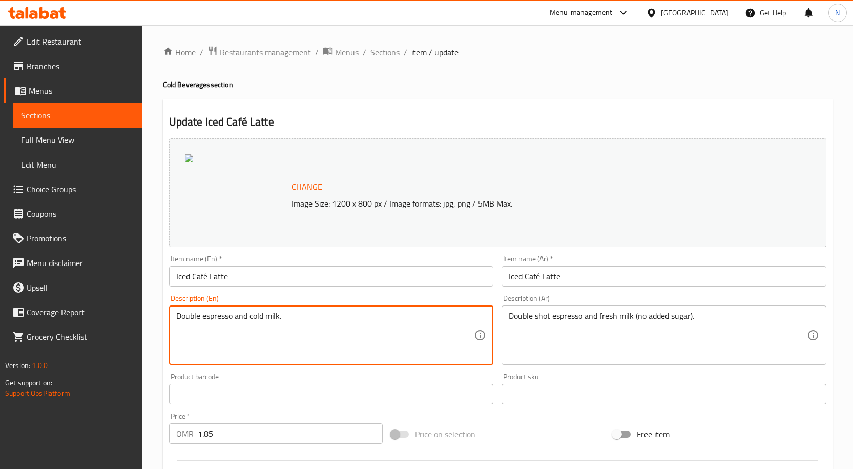
type textarea "Double espresso and cold milk."
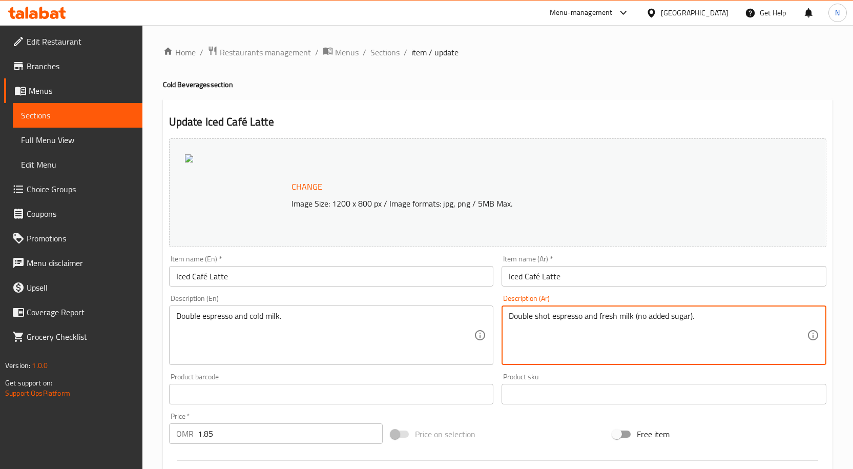
click at [546, 318] on textarea "Double shot espresso and fresh milk (no added sugar)." at bounding box center [658, 335] width 298 height 49
paste textarea "إسبريسو مزدوج وحليب بارد."
type textarea "إسبريسو مزدوج وحليب بارد."
click at [407, 272] on input "Iced Café Latte" at bounding box center [331, 276] width 325 height 20
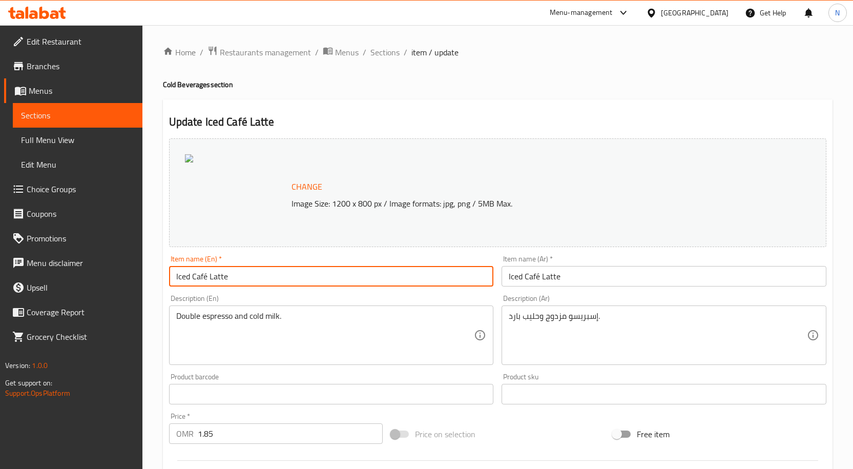
click at [407, 272] on input "Iced Café Latte" at bounding box center [331, 276] width 325 height 20
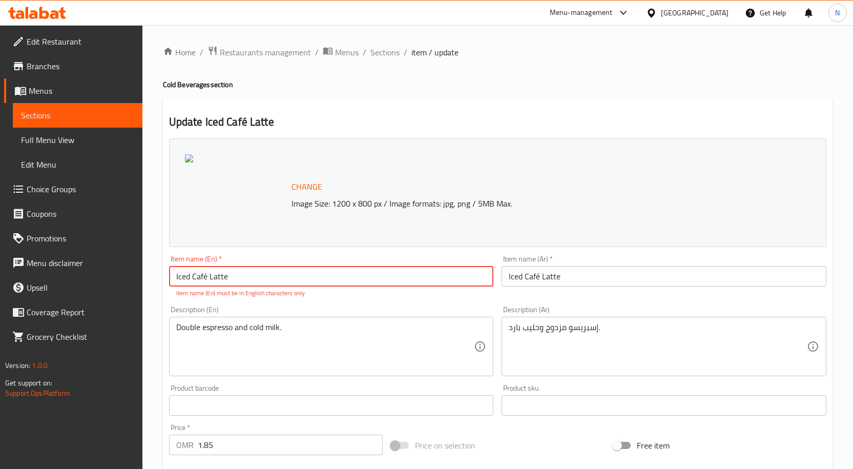
click at [555, 274] on input "Iced Café Latte" at bounding box center [663, 276] width 325 height 20
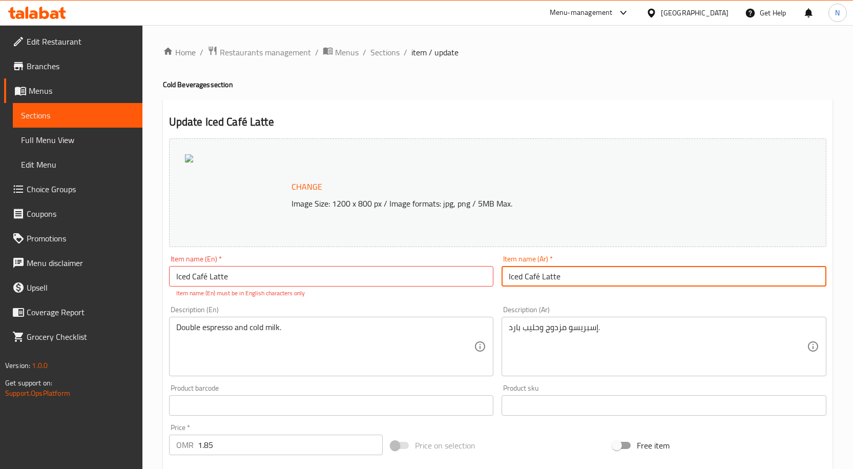
click at [555, 274] on input "Iced Café Latte" at bounding box center [663, 276] width 325 height 20
paste input "كافي لاتيه مثلج"
type input "كافي لاتيه مثلج"
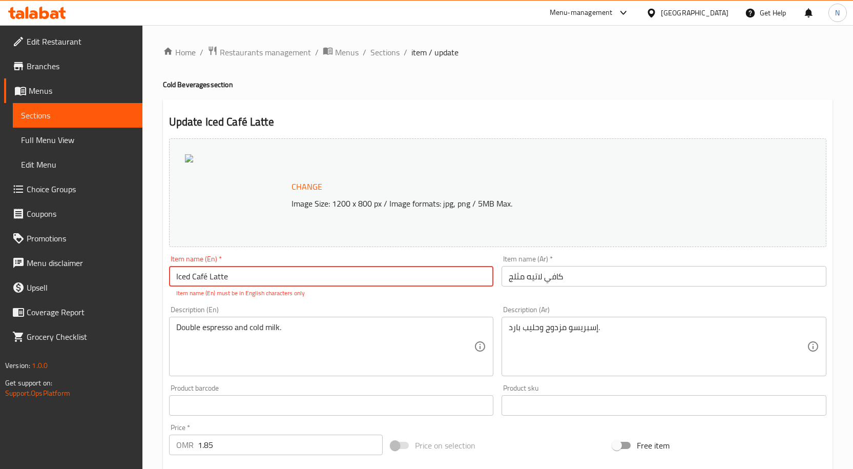
click at [205, 276] on input "Iced Café Latte" at bounding box center [331, 276] width 325 height 20
type input "Iced Cafe Latte"
click at [326, 298] on div "Change Image Size: 1200 x 800 px / Image formats: jpg, png / 5MB Max. Item name…" at bounding box center [497, 373] width 665 height 479
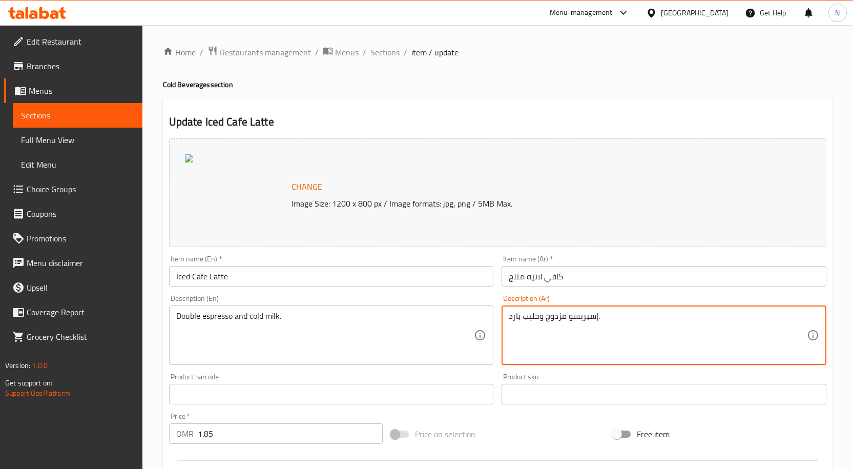
click at [554, 319] on textarea "إسبريسو مزدوج وحليب بارد." at bounding box center [658, 335] width 298 height 49
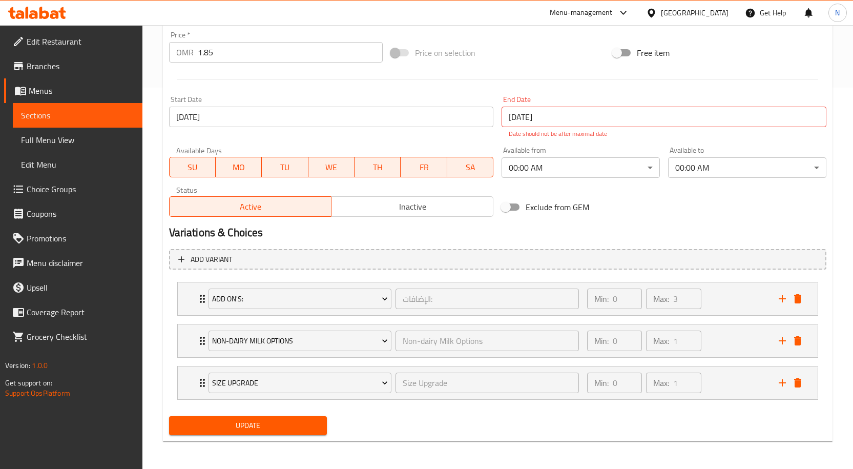
scroll to position [382, 0]
type textarea "إسبريسو دابل وحليب بارد."
click at [301, 419] on span "Update" at bounding box center [248, 424] width 142 height 13
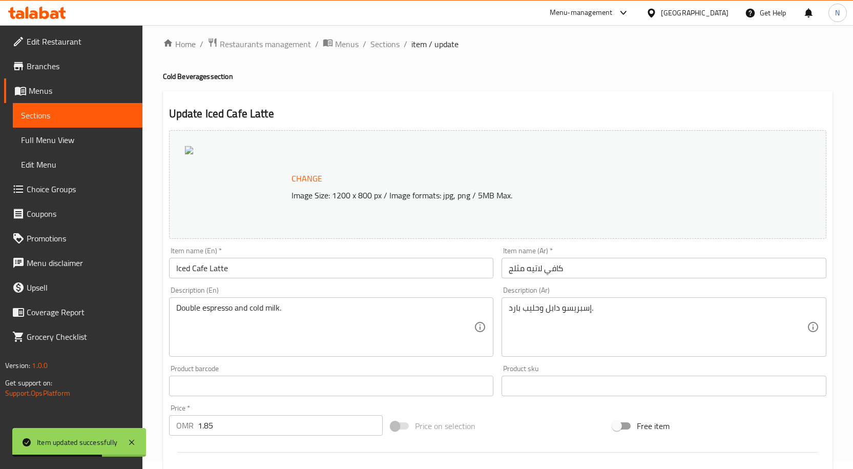
scroll to position [0, 0]
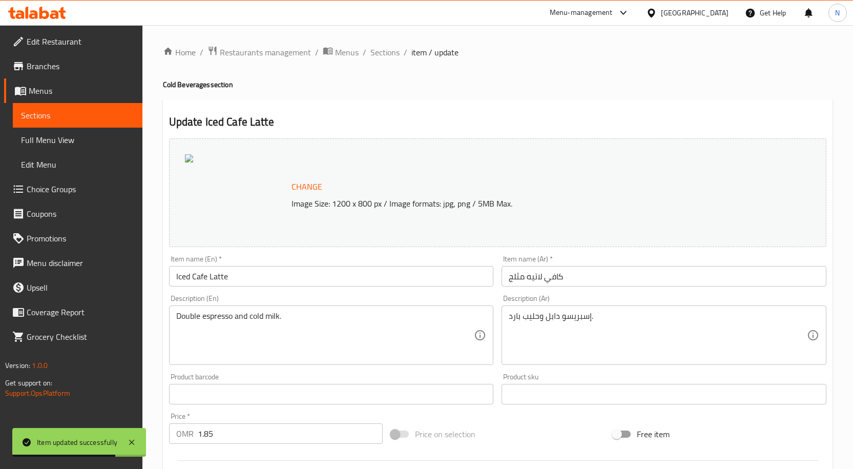
drag, startPoint x: 396, startPoint y: 57, endPoint x: 151, endPoint y: 5, distance: 250.2
click at [396, 57] on span "Sections" at bounding box center [384, 52] width 29 height 12
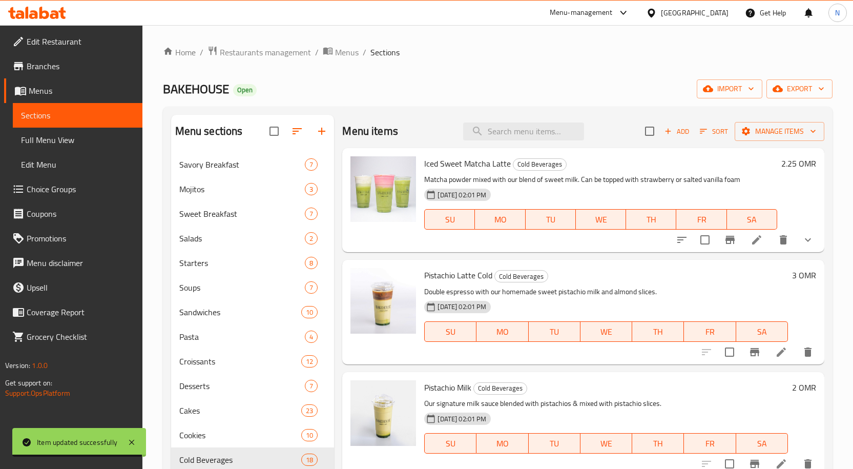
scroll to position [272, 0]
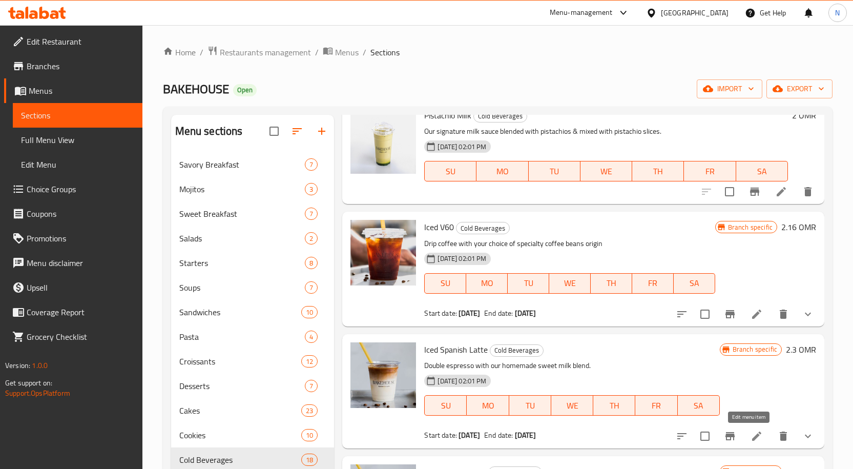
click at [750, 438] on icon at bounding box center [756, 436] width 12 height 12
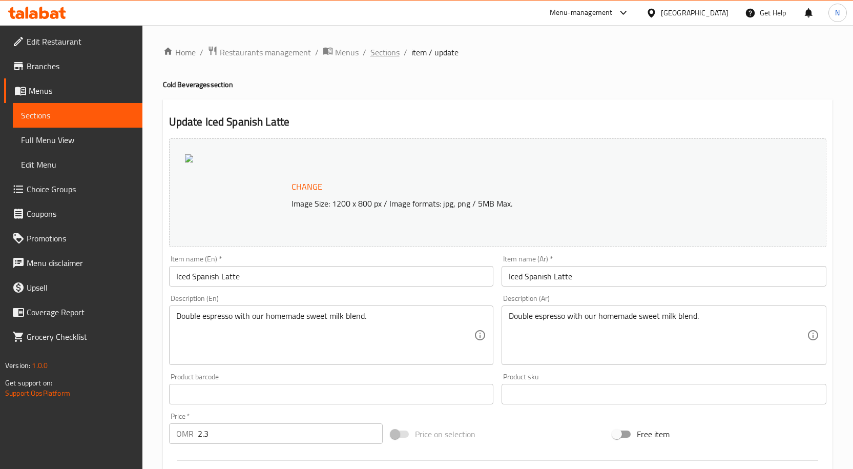
click at [379, 54] on span "Sections" at bounding box center [384, 52] width 29 height 12
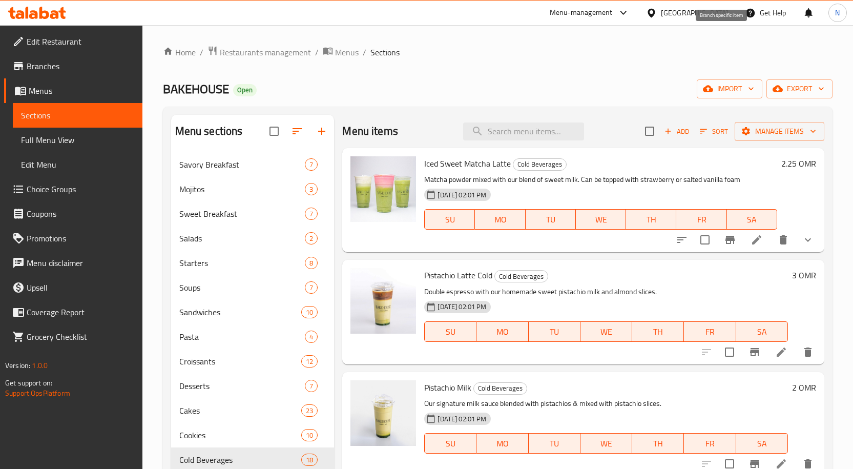
scroll to position [272, 0]
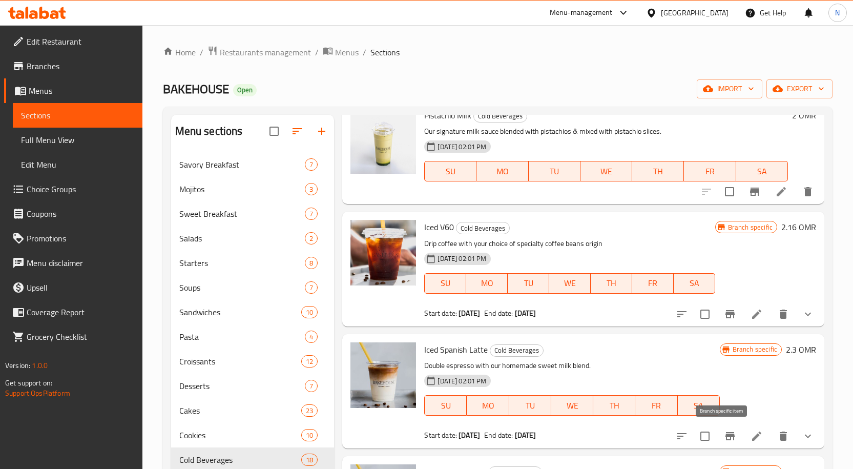
click at [725, 434] on icon "Branch-specific-item" at bounding box center [729, 436] width 9 height 8
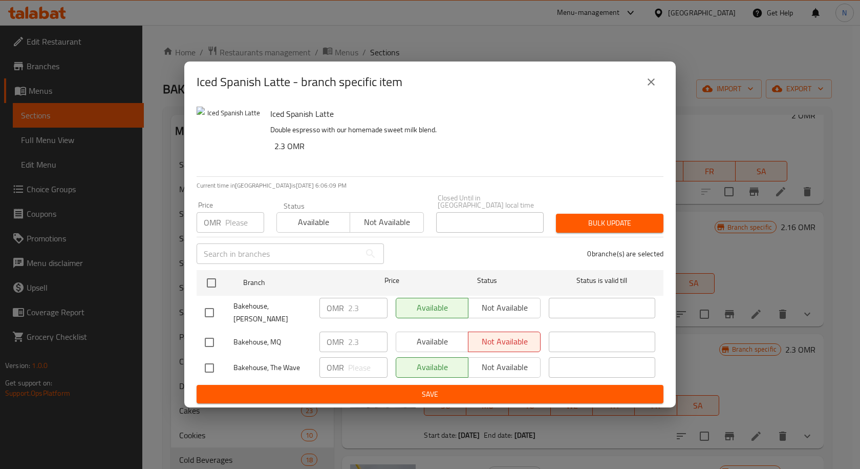
click at [209, 332] on input "checkbox" at bounding box center [210, 342] width 22 height 22
checkbox input "true"
click at [442, 343] on button "Available" at bounding box center [432, 341] width 73 height 20
click at [420, 388] on span "Save" at bounding box center [430, 394] width 451 height 13
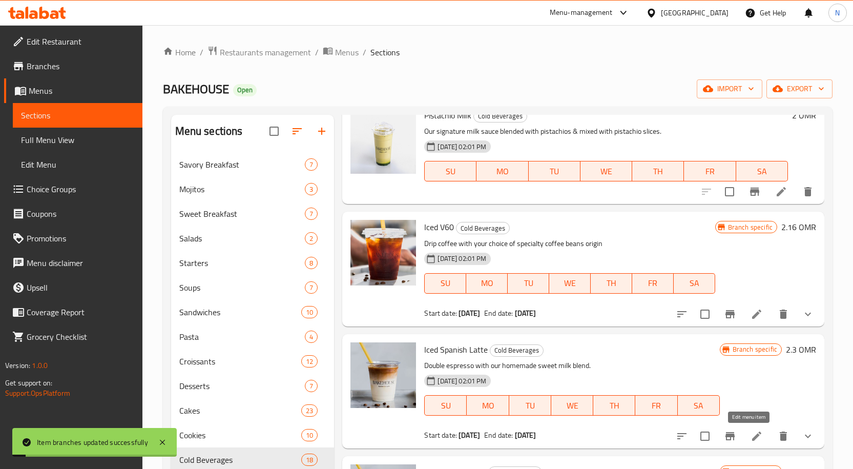
click at [754, 434] on icon at bounding box center [756, 436] width 12 height 12
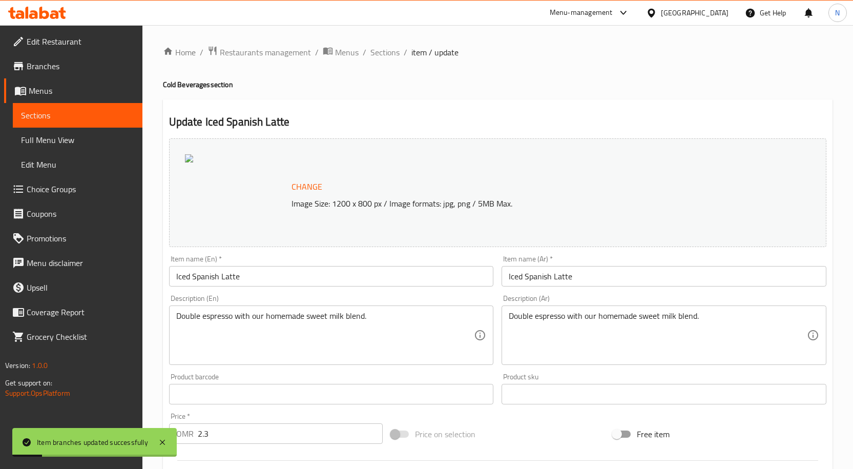
click at [309, 274] on input "Iced Spanish Latte" at bounding box center [331, 276] width 325 height 20
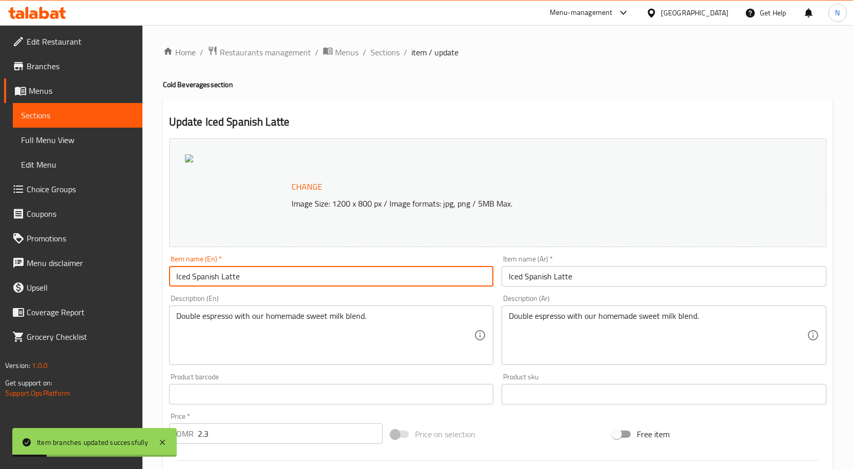
click at [309, 274] on input "Iced Spanish Latte" at bounding box center [331, 276] width 325 height 20
click at [603, 278] on input "Iced Spanish Latte" at bounding box center [663, 276] width 325 height 20
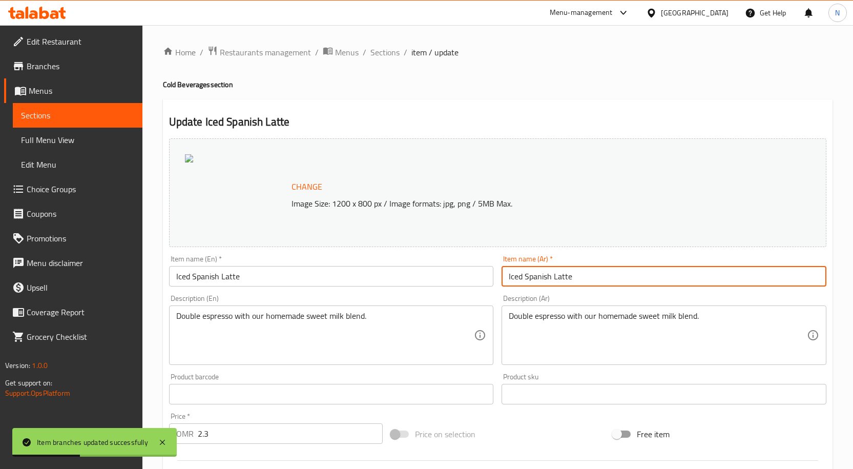
click at [603, 278] on input "Iced Spanish Latte" at bounding box center [663, 276] width 325 height 20
paste input "لاتيه إسباني مثلج"
type input "لاتيه إسباني مثلج"
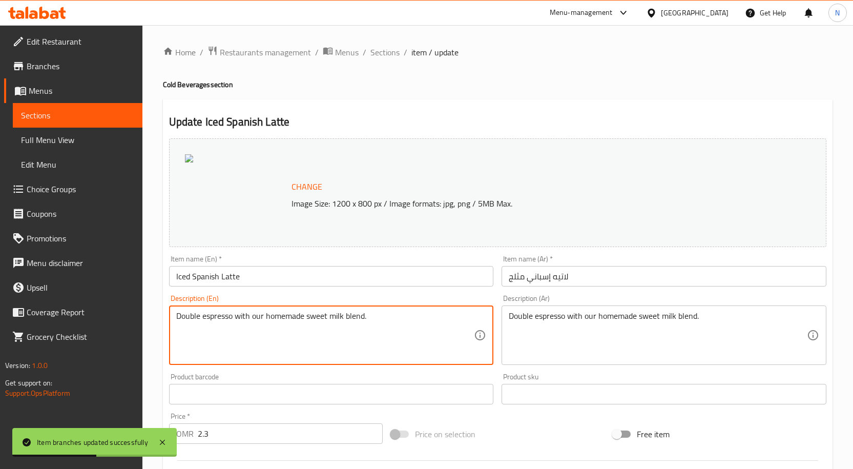
click at [380, 320] on textarea "Double espresso with our homemade sweet milk blend." at bounding box center [325, 335] width 298 height 49
click at [368, 327] on textarea "Double espresso with our homemade sweet milk blend." at bounding box center [325, 335] width 298 height 49
paste textarea
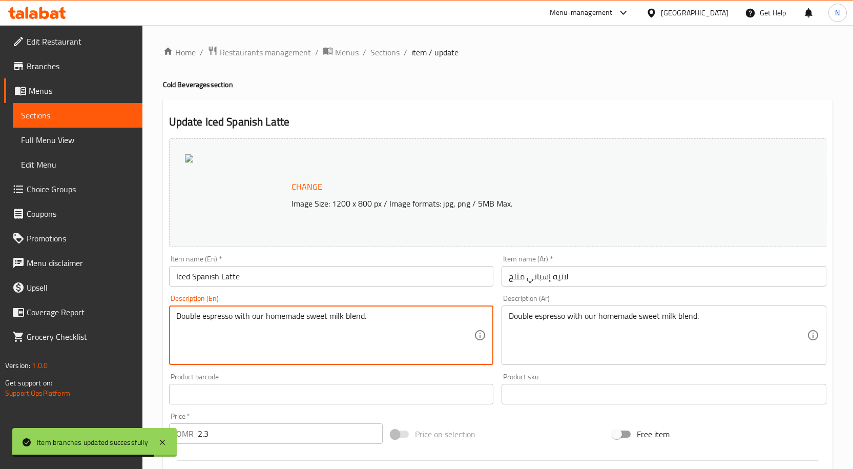
type textarea "Double espresso with our homemade sweet milk blend."
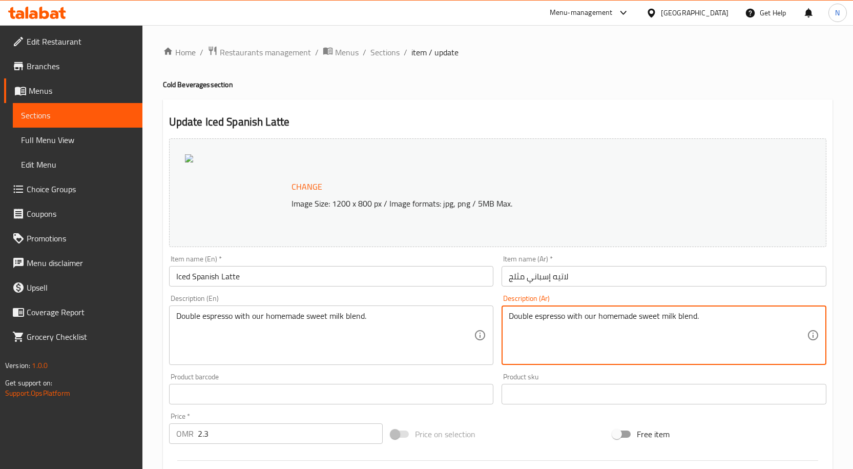
click at [564, 322] on textarea "Double espresso with our homemade sweet milk blend." at bounding box center [658, 335] width 298 height 49
paste textarea "إسبرسو مزدوج مع مزيج الحليب الحلو محلي الصنع."
click at [640, 317] on textarea "إسبرسو مزدوج مع مزيج الحليب الحلو محلي الصنع." at bounding box center [658, 335] width 298 height 49
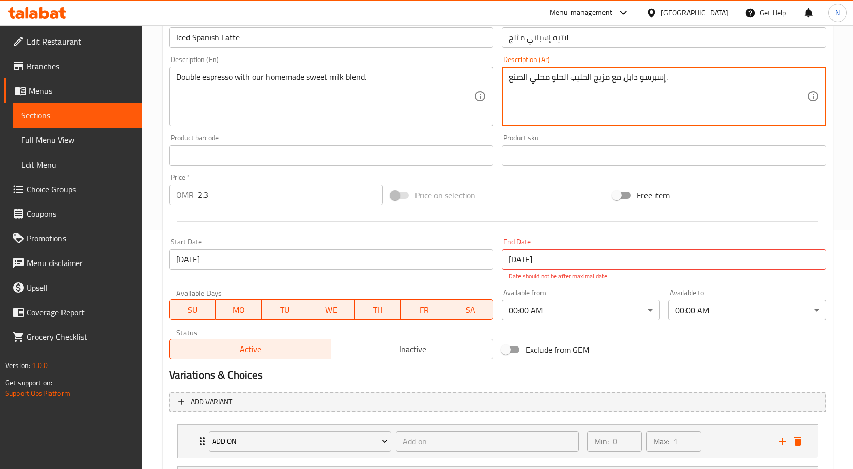
scroll to position [359, 0]
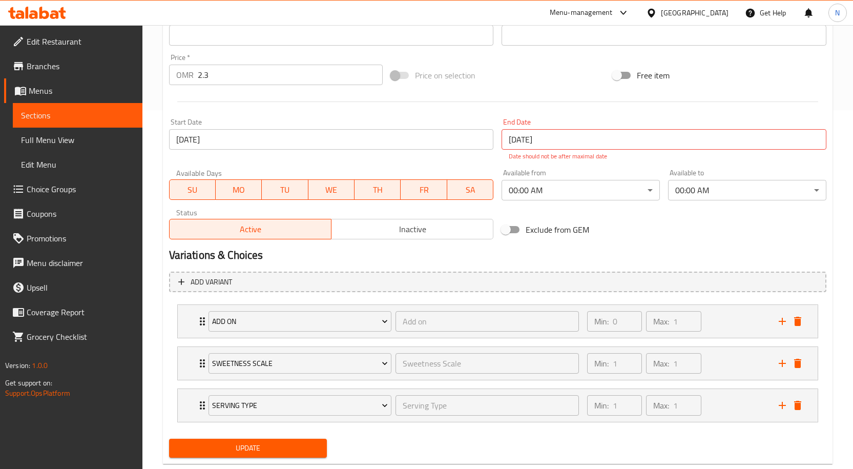
type textarea "إسبرسو دابل مع مزيج الحليب الحلو محلي الصنع."
click at [289, 446] on span "Update" at bounding box center [248, 448] width 142 height 13
click at [724, 320] on div "Min: 0 ​ Max: 1 ​" at bounding box center [677, 321] width 192 height 33
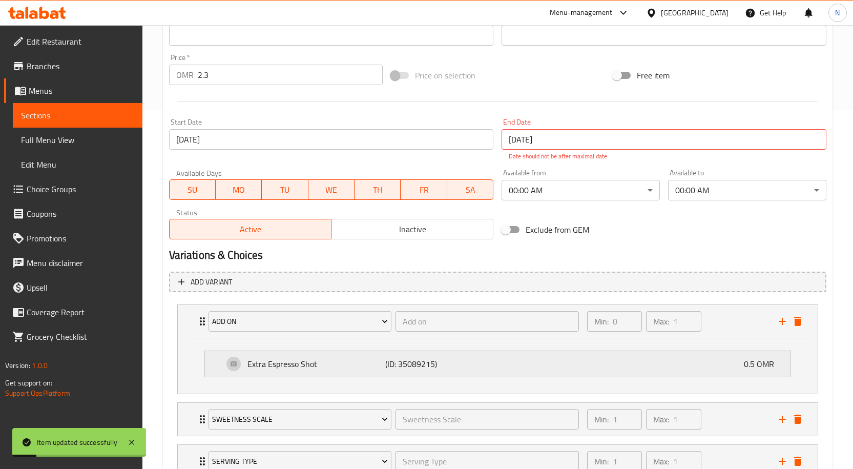
click at [471, 366] on p "(ID: 35089215)" at bounding box center [431, 364] width 92 height 12
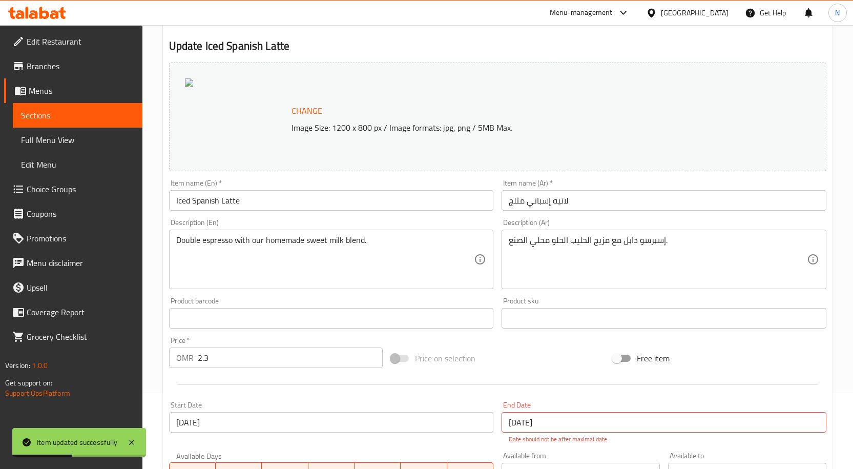
scroll to position [0, 0]
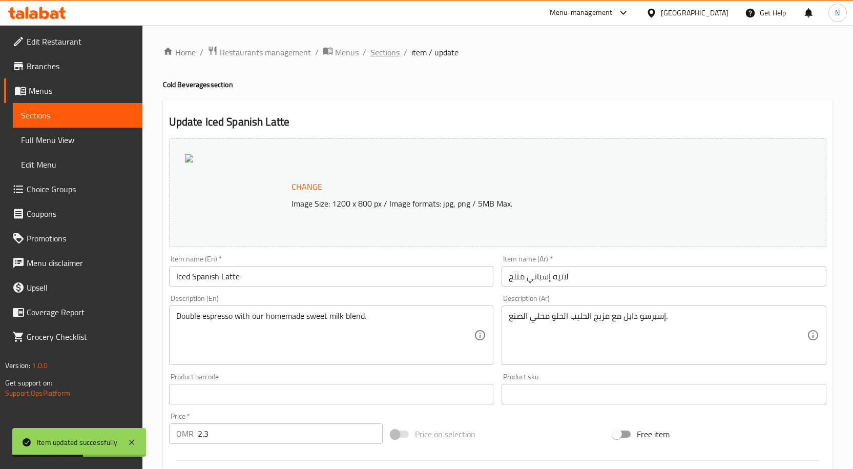
click at [385, 48] on span "Sections" at bounding box center [384, 52] width 29 height 12
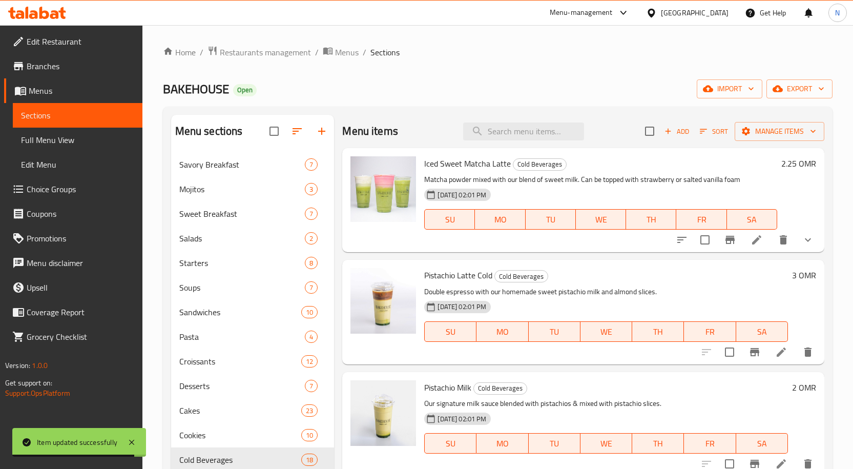
scroll to position [516, 0]
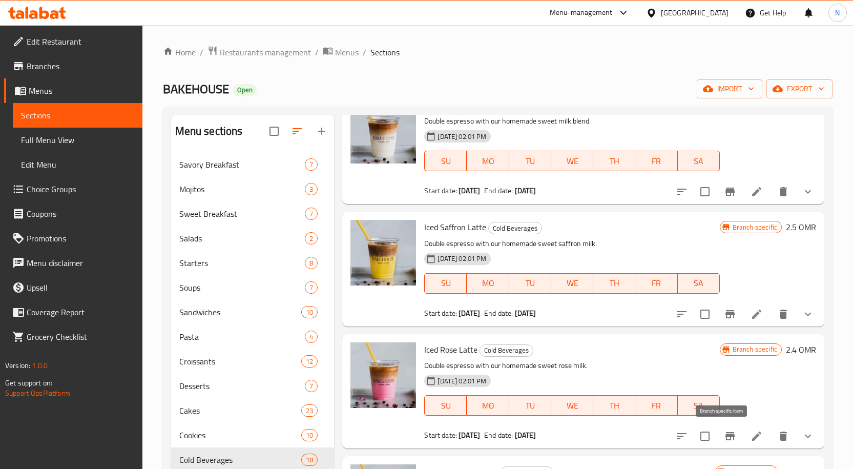
click at [725, 432] on icon "Branch-specific-item" at bounding box center [729, 436] width 9 height 8
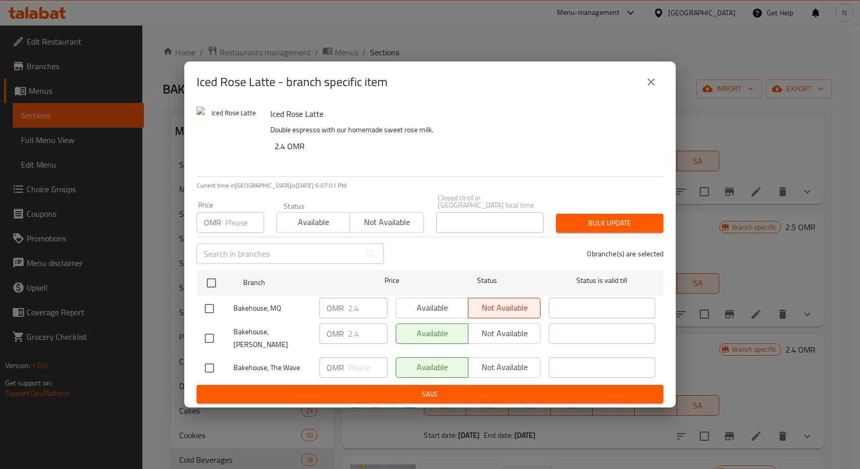
click at [207, 307] on input "checkbox" at bounding box center [210, 309] width 22 height 22
checkbox input "true"
click at [432, 307] on span "Available" at bounding box center [433, 307] width 64 height 15
click at [456, 394] on button "Save" at bounding box center [430, 394] width 467 height 19
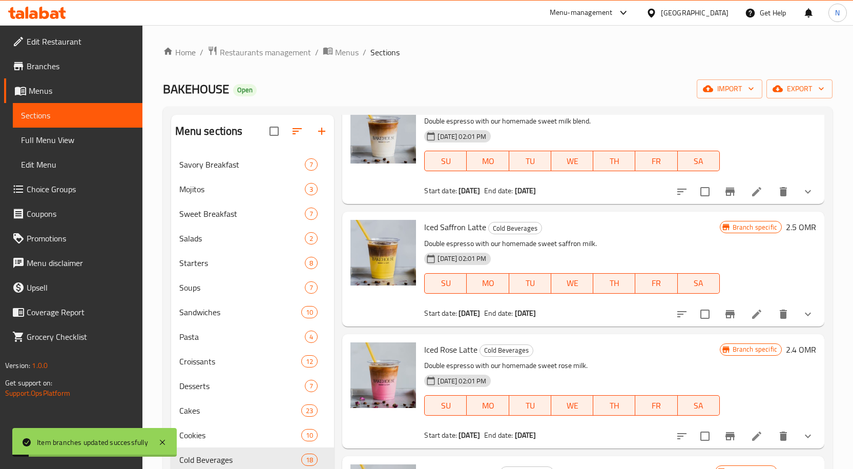
click at [750, 435] on icon at bounding box center [756, 436] width 12 height 12
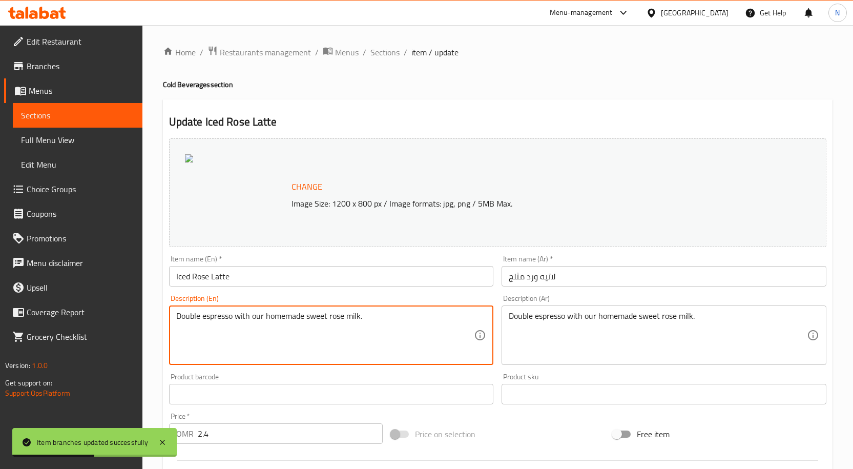
click at [367, 325] on textarea "Double espresso with our homemade sweet rose milk." at bounding box center [325, 335] width 298 height 49
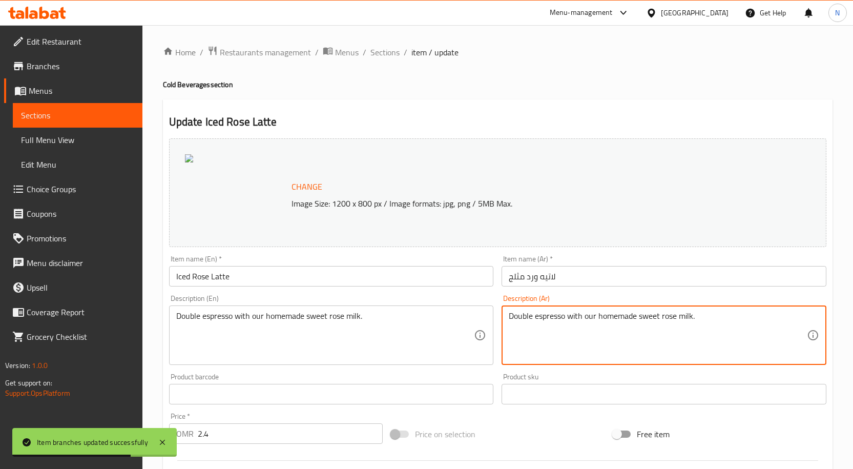
click at [530, 314] on textarea "Double espresso with our homemade sweet rose milk." at bounding box center [658, 335] width 298 height 49
paste textarea "إسبرسو مزدوج مع حليب الورد الحلو محلي الصنع."
type textarea "إسبرسو مزدوج مع حليب الورد الحلو محلي الصنع."
click at [535, 276] on input "لاتيه ورد مثلج" at bounding box center [663, 276] width 325 height 20
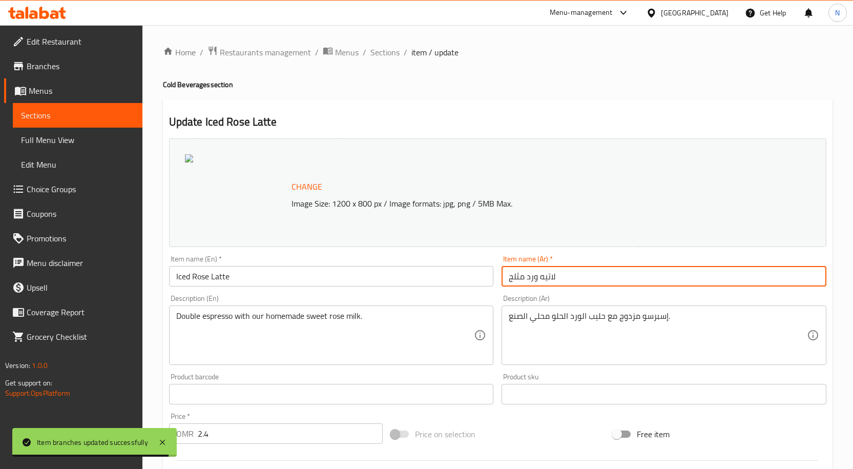
click at [535, 276] on input "لاتيه ورد مثلج" at bounding box center [663, 276] width 325 height 20
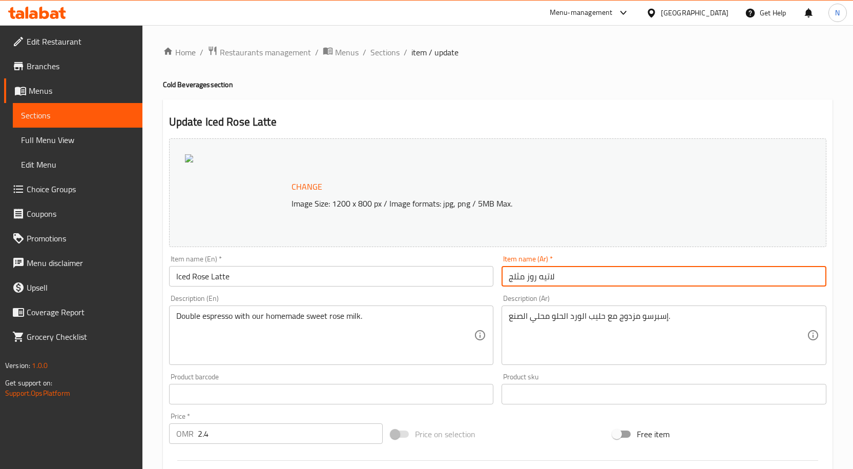
type input "لاتيه روز مثلج"
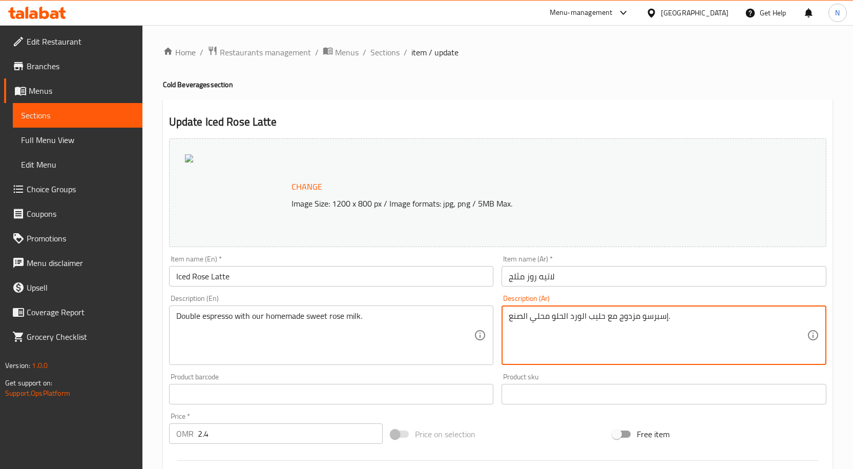
click at [632, 317] on textarea "إسبرسو مزدوج مع حليب الورد الحلو محلي الصنع." at bounding box center [658, 335] width 298 height 49
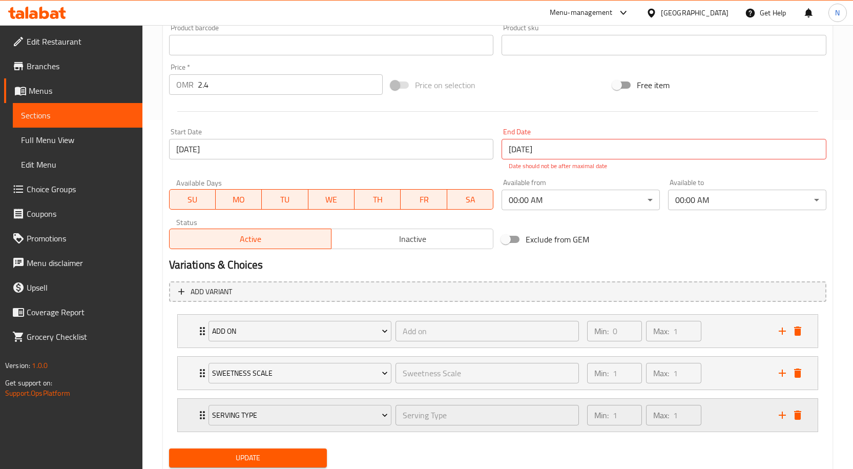
scroll to position [359, 0]
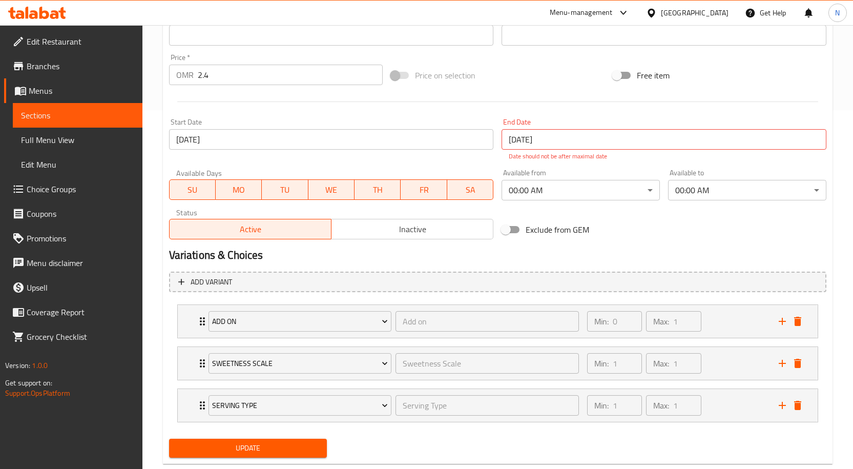
type textarea "إسبرسو دابل مع حليب الورد الحلو محلي الصنع."
drag, startPoint x: 291, startPoint y: 440, endPoint x: 273, endPoint y: 360, distance: 82.5
click at [290, 436] on div "Update" at bounding box center [248, 447] width 166 height 27
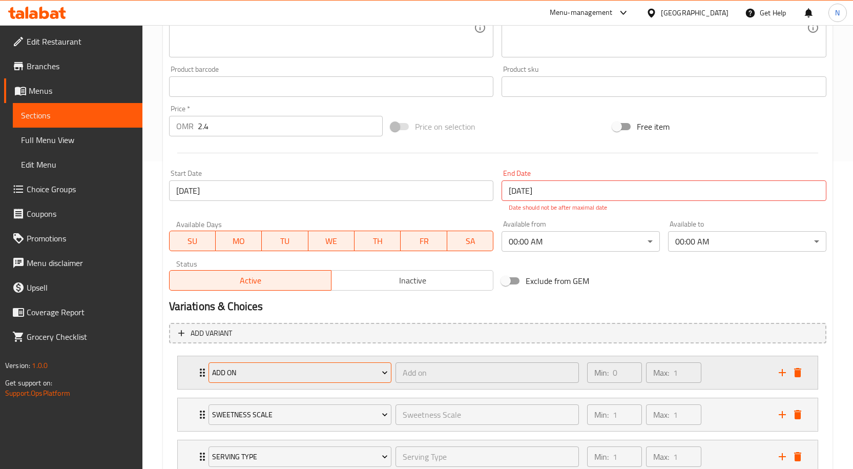
scroll to position [382, 0]
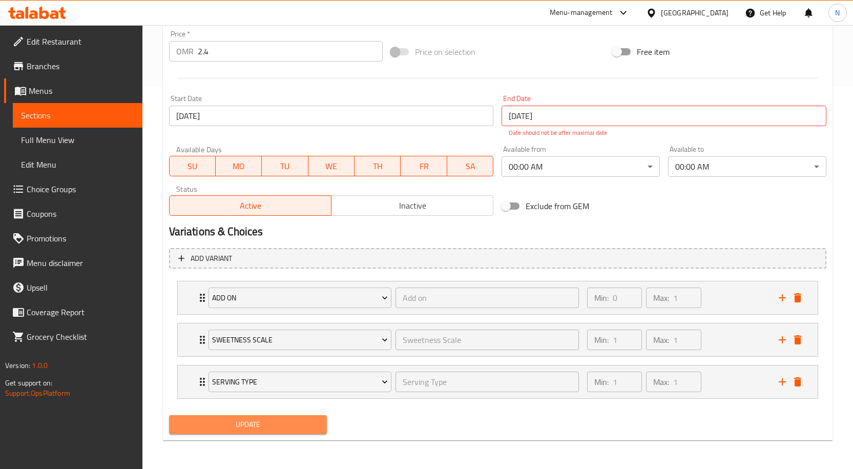
click at [282, 422] on span "Update" at bounding box center [248, 424] width 142 height 13
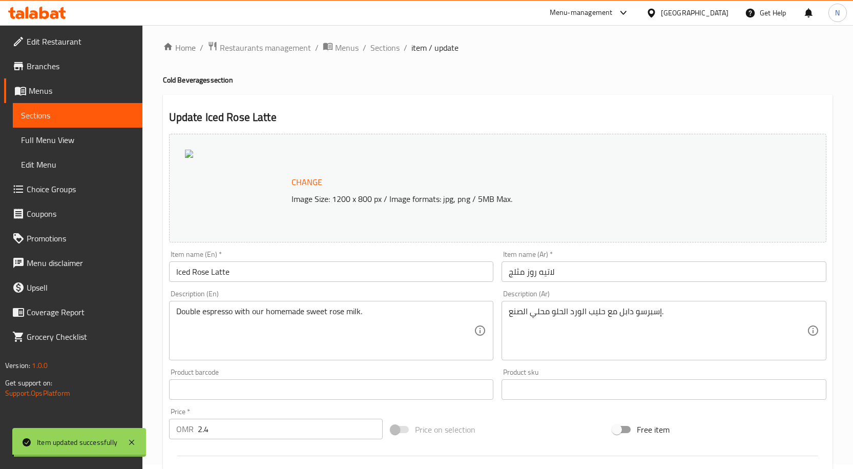
scroll to position [0, 0]
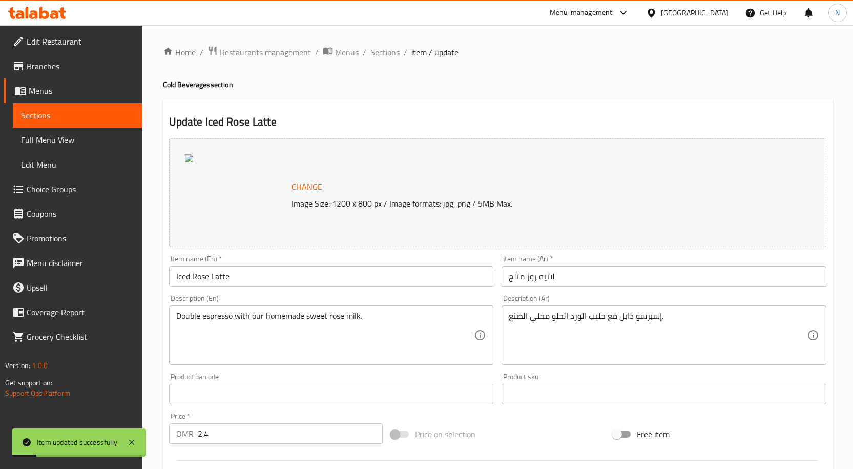
drag, startPoint x: 390, startPoint y: 53, endPoint x: 175, endPoint y: 25, distance: 217.5
click at [390, 53] on span "Sections" at bounding box center [384, 52] width 29 height 12
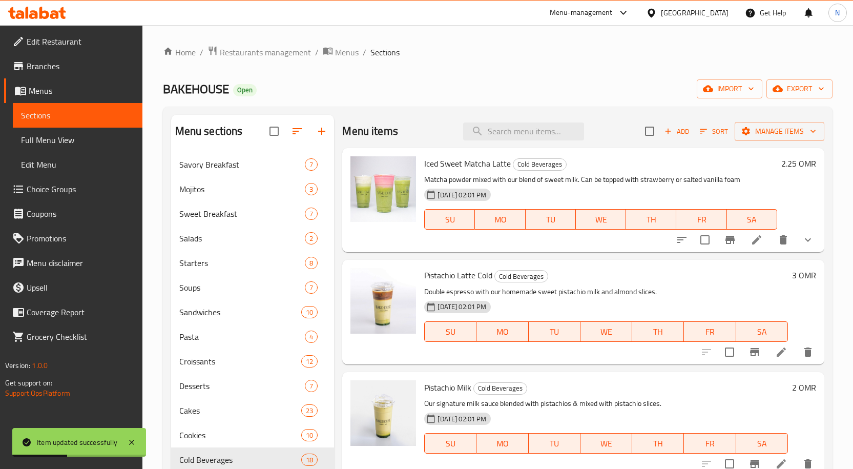
scroll to position [394, 0]
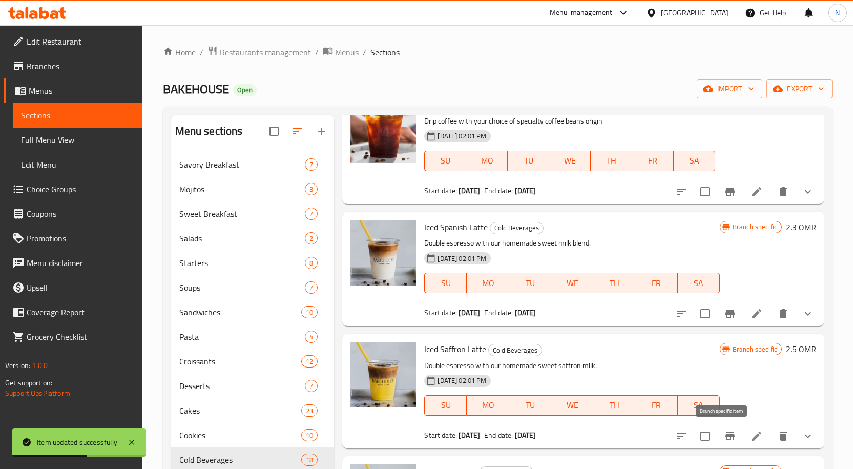
click at [725, 432] on icon "Branch-specific-item" at bounding box center [729, 436] width 9 height 8
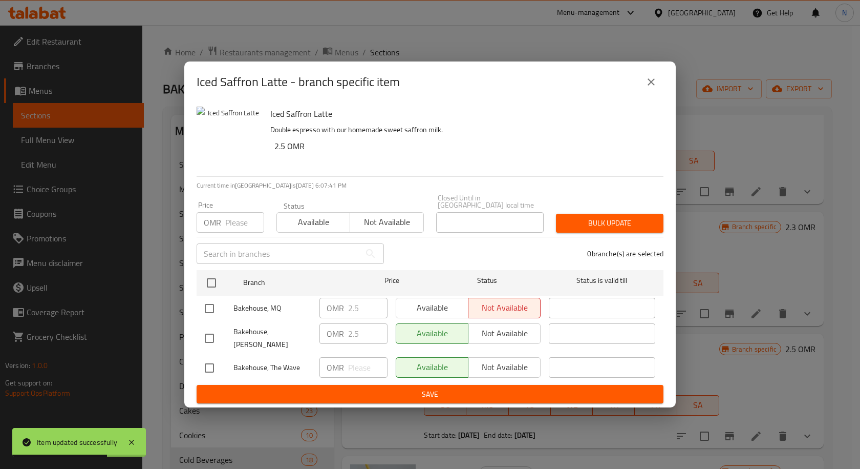
click at [211, 307] on input "checkbox" at bounding box center [210, 309] width 22 height 22
checkbox input "true"
click at [408, 308] on span "Available" at bounding box center [433, 307] width 64 height 15
click at [342, 388] on span "Save" at bounding box center [430, 394] width 451 height 13
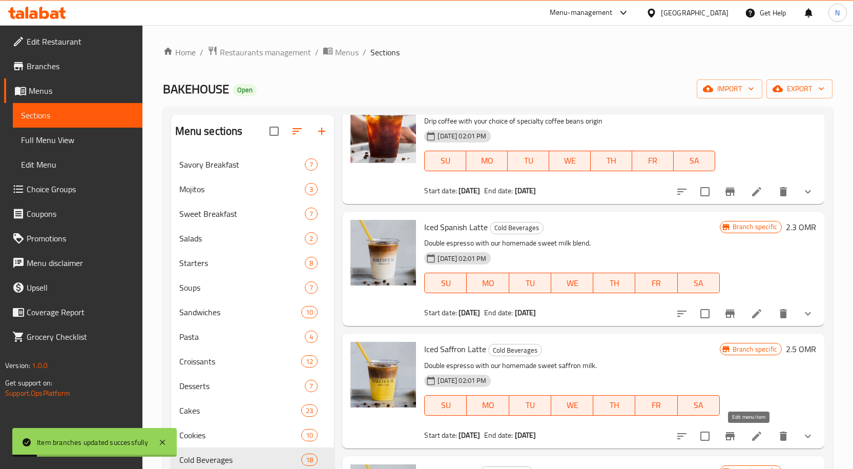
click at [751, 433] on icon at bounding box center [756, 436] width 12 height 12
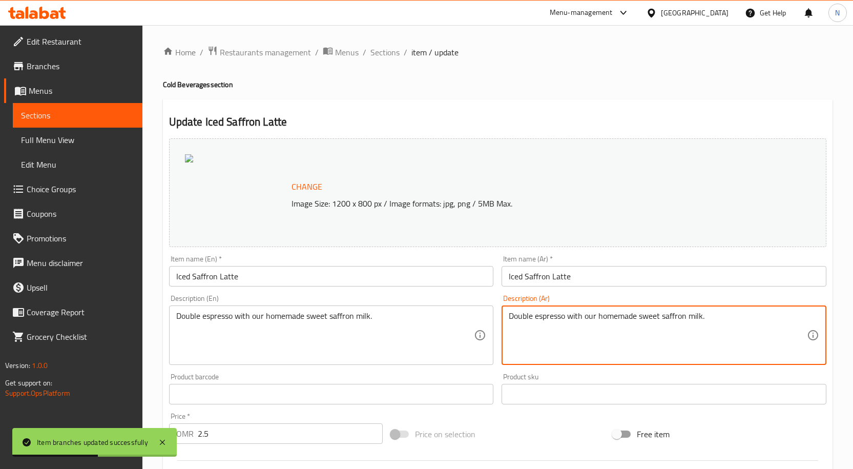
click at [539, 324] on textarea "Double espresso with our homemade sweet saffron milk." at bounding box center [658, 335] width 298 height 49
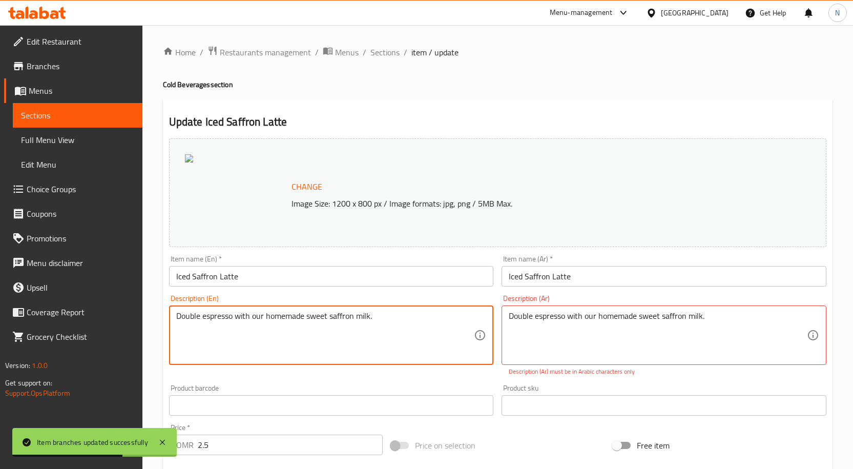
click at [374, 312] on textarea "Double espresso with our homemade sweet saffron milk." at bounding box center [325, 335] width 298 height 49
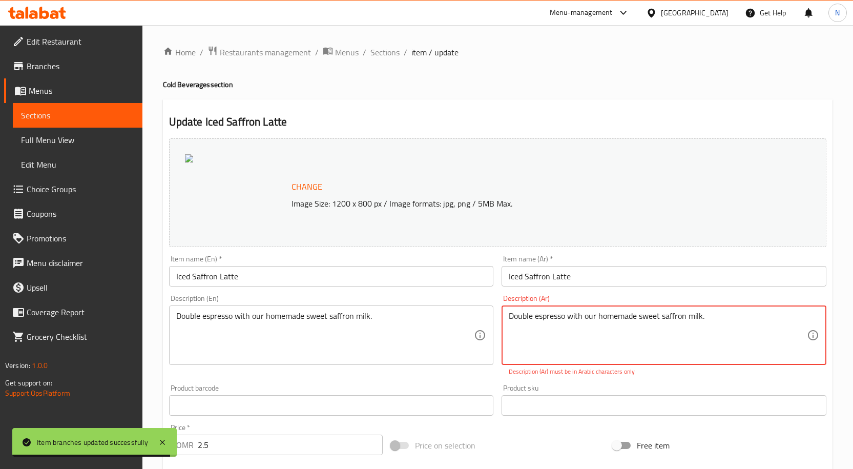
click at [604, 314] on textarea "Double espresso with our homemade sweet saffron milk." at bounding box center [658, 335] width 298 height 49
paste textarea "إسبرسو مزدوج مع حليب الزعفران الحلو محلي الصنع."
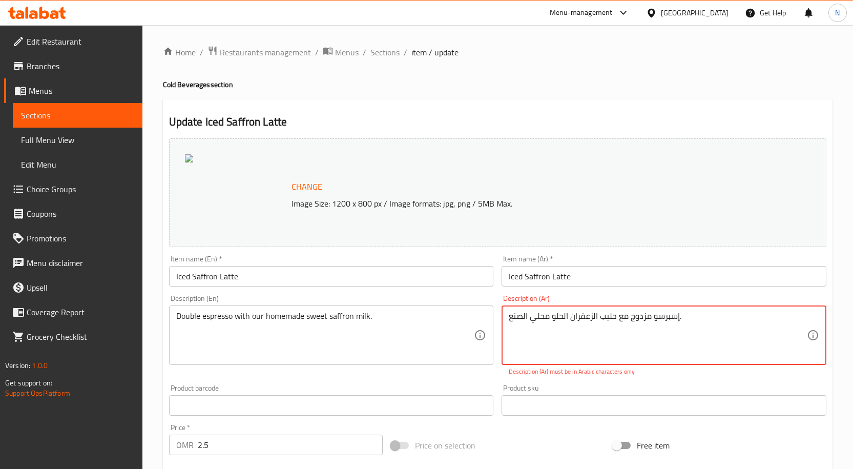
click at [646, 317] on textarea "إسبرسو مزدوج مع حليب الزعفران الحلو محلي الصنع." at bounding box center [658, 335] width 298 height 49
type textarea "إسبرسو دابل مع حليب الزعفران الحلو محلي الصنع."
click at [454, 277] on input "Iced Saffron Latte" at bounding box center [331, 276] width 325 height 20
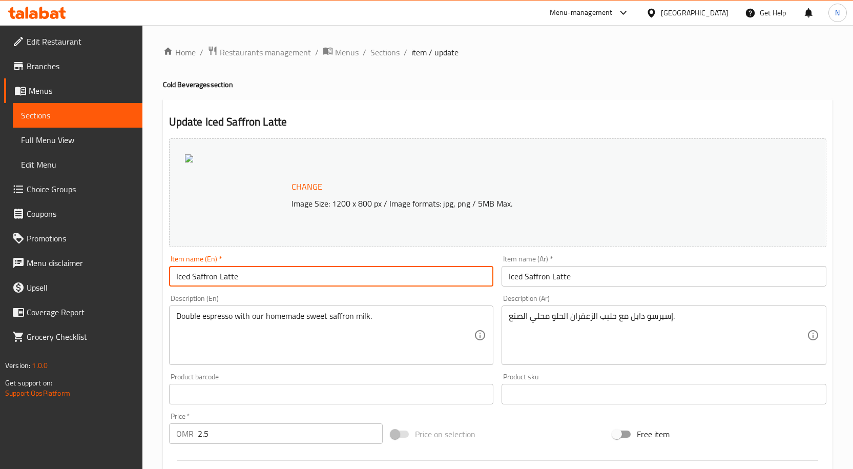
click at [454, 277] on input "Iced Saffron Latte" at bounding box center [331, 276] width 325 height 20
click at [530, 280] on input "Iced Saffron Latte" at bounding box center [663, 276] width 325 height 20
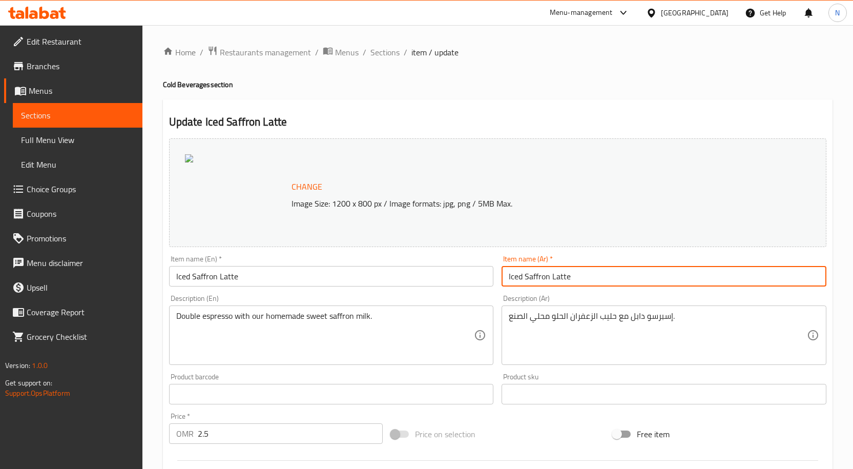
click at [530, 280] on input "Iced Saffron Latte" at bounding box center [663, 276] width 325 height 20
paste input "لاتيه زعفران مثلج"
type input "لاتيه زعفران مثلج"
click at [390, 305] on div "Description (En) Double espresso with our homemade sweet saffron milk. Descript…" at bounding box center [331, 330] width 325 height 70
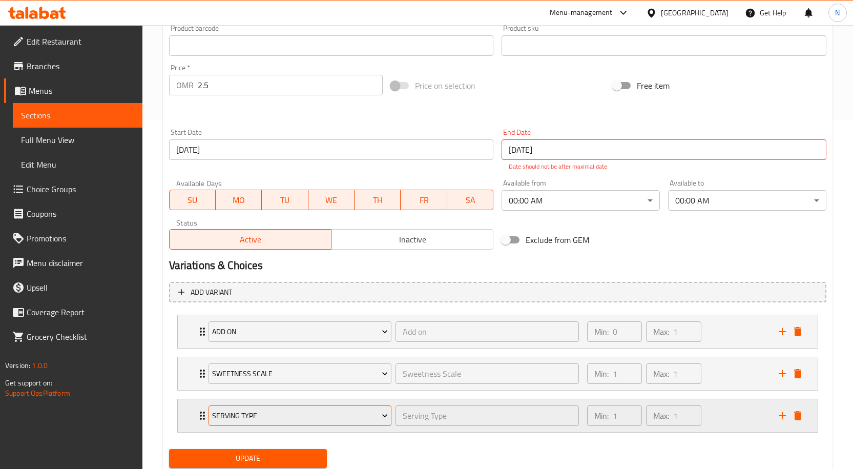
scroll to position [359, 0]
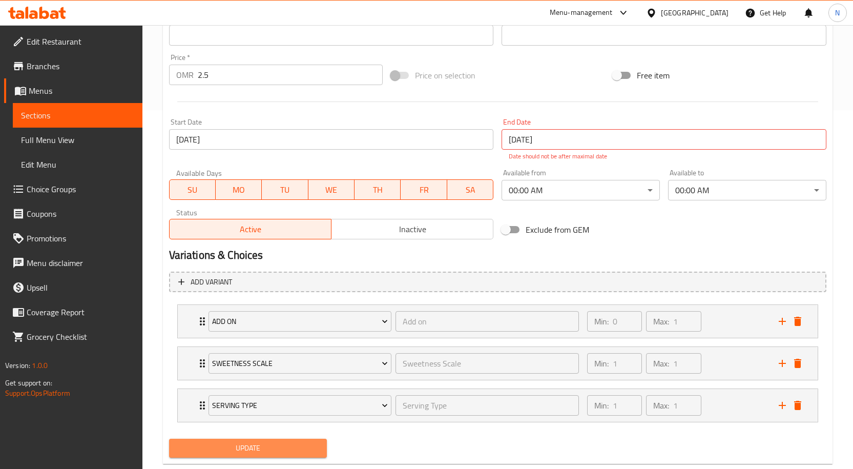
click at [276, 445] on span "Update" at bounding box center [248, 448] width 142 height 13
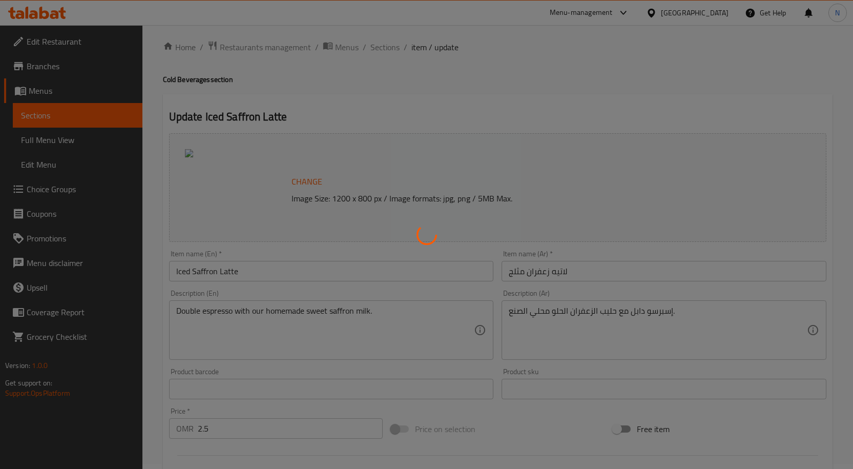
scroll to position [0, 0]
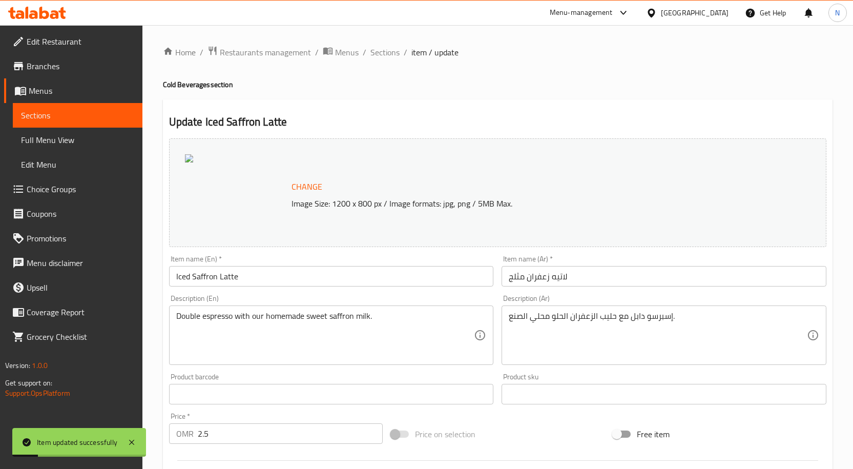
drag, startPoint x: 387, startPoint y: 53, endPoint x: 180, endPoint y: 37, distance: 207.5
click at [387, 53] on span "Sections" at bounding box center [384, 52] width 29 height 12
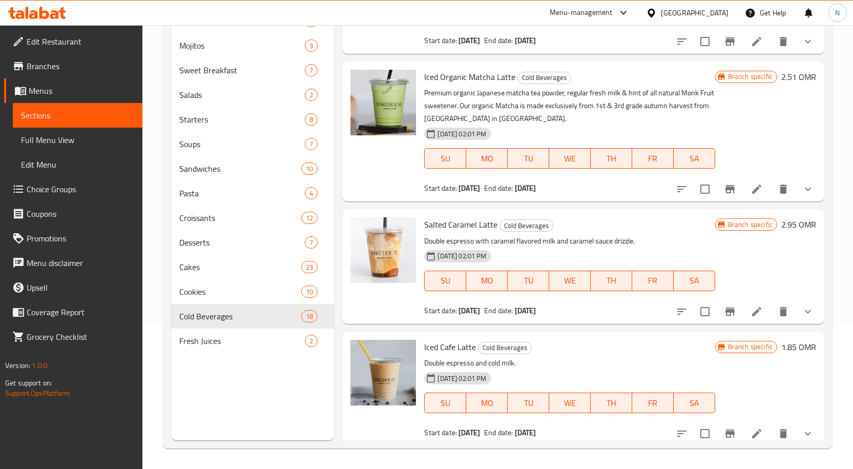
scroll to position [892, 0]
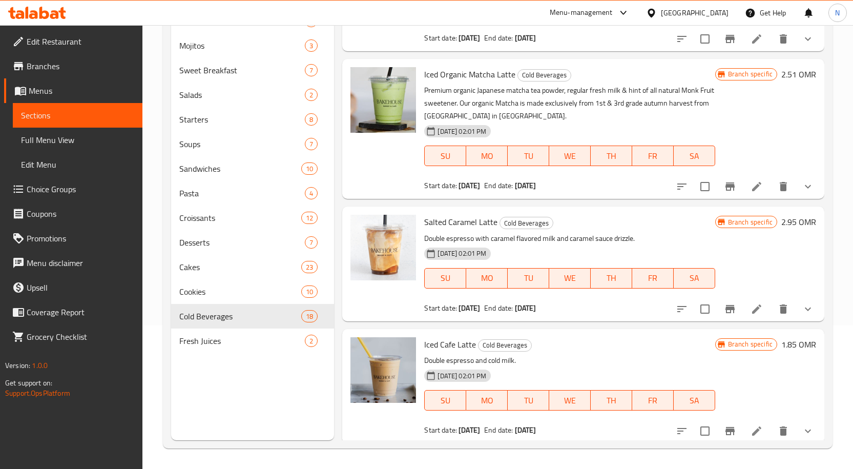
click at [471, 222] on span "Salted Caramel Latte" at bounding box center [460, 221] width 73 height 15
click at [752, 307] on icon at bounding box center [756, 308] width 9 height 9
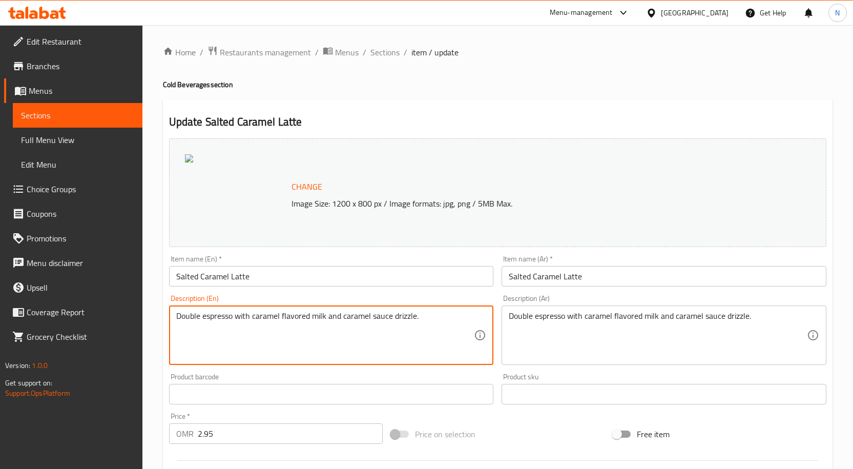
drag, startPoint x: 261, startPoint y: 323, endPoint x: 438, endPoint y: 331, distance: 177.4
click at [392, 317] on textarea "Double espresso with caramel flavored milk and caramel sauce drizzle." at bounding box center [325, 335] width 298 height 49
paste textarea ", caramel sauce, sweet cold milk mix and sea salt"
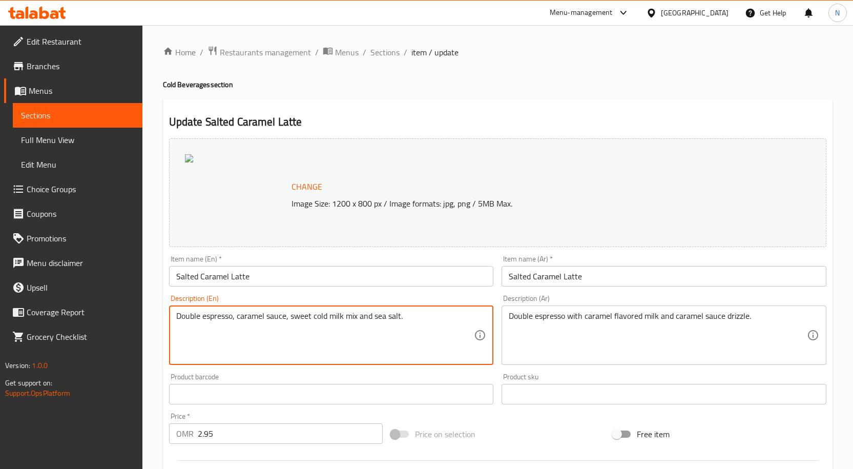
type textarea "Double espresso, caramel sauce, sweet cold milk mix and sea salt."
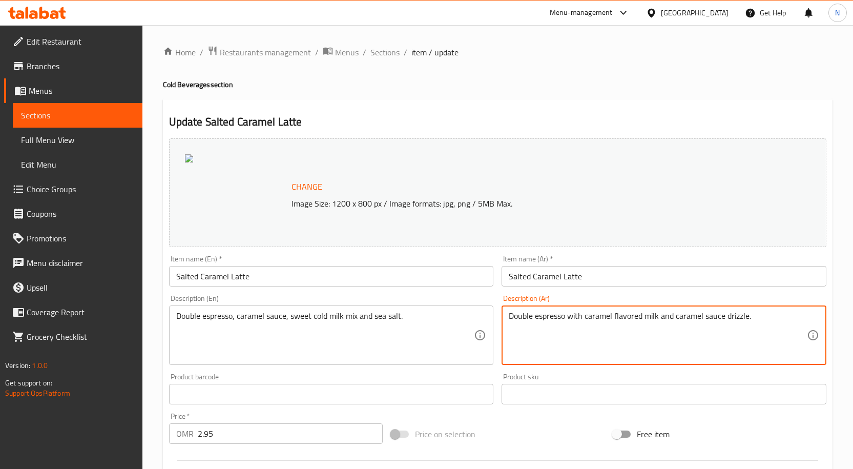
click at [526, 319] on textarea "Double espresso with caramel flavored milk and caramel sauce drizzle." at bounding box center [658, 335] width 298 height 49
paste textarea "إسبريسو مزدوج، صلصة الكراميل، مزيج الحليب البارد الحلو وملح البحر."
type textarea "إسبريسو مزدوج، صلصة الكراميل، مزيج الحليب البارد الحلو وملح البحر."
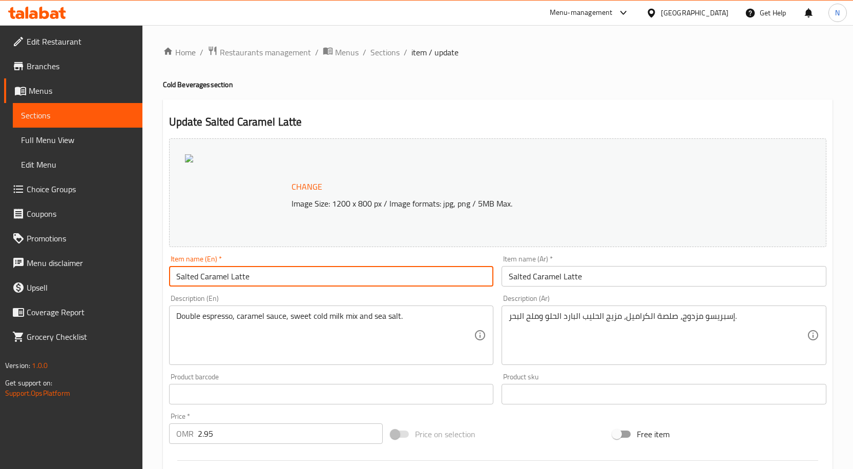
click at [327, 278] on input "Salted Caramel Latte" at bounding box center [331, 276] width 325 height 20
paste input "Iced"
type input "Iced Salted Caramel Latte"
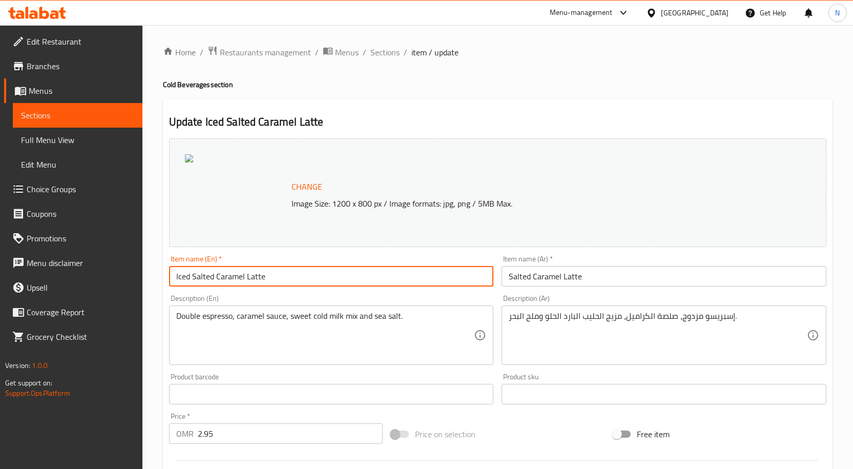
click at [558, 275] on input "Salted Caramel Latte" at bounding box center [663, 276] width 325 height 20
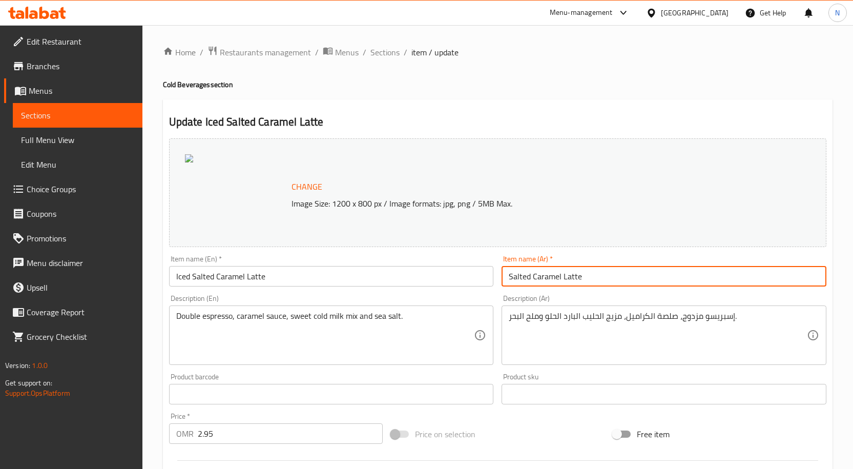
click at [558, 275] on input "Salted Caramel Latte" at bounding box center [663, 276] width 325 height 20
paste input "لاتيه الكراميل المملح المثلج"
type input "لاتيه الكراميل المملح المثلج"
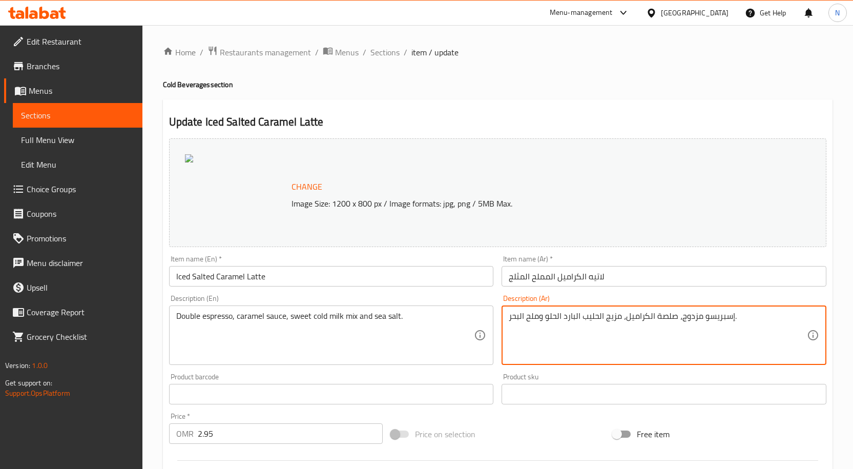
click at [579, 322] on textarea "إسبريسو مزدوج، صلصة الكراميل، مزيج الحليب البارد الحلو وملح البحر." at bounding box center [658, 335] width 298 height 49
paste textarea "سبريسو، صوص الكاراميل، حليب حالي و رشة ملح"
click at [643, 317] on textarea "اسبريسو، صوص الكاراميل، حليب حالي و رشة ملح" at bounding box center [658, 335] width 298 height 49
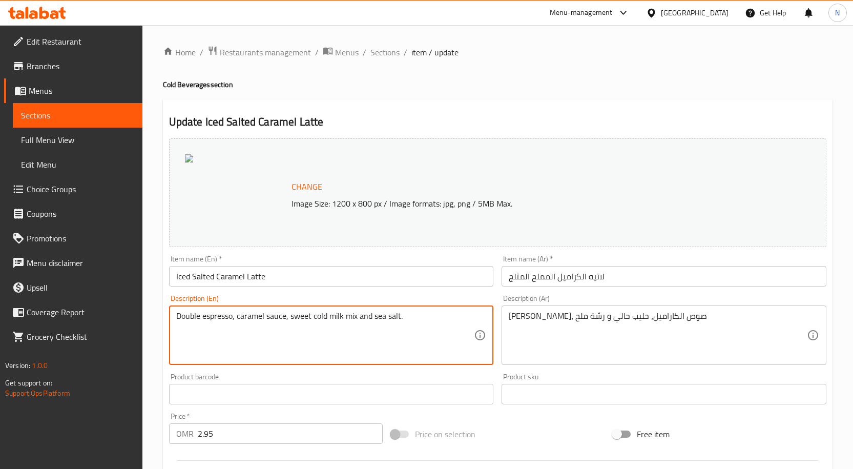
drag, startPoint x: 290, startPoint y: 317, endPoint x: 356, endPoint y: 316, distance: 66.1
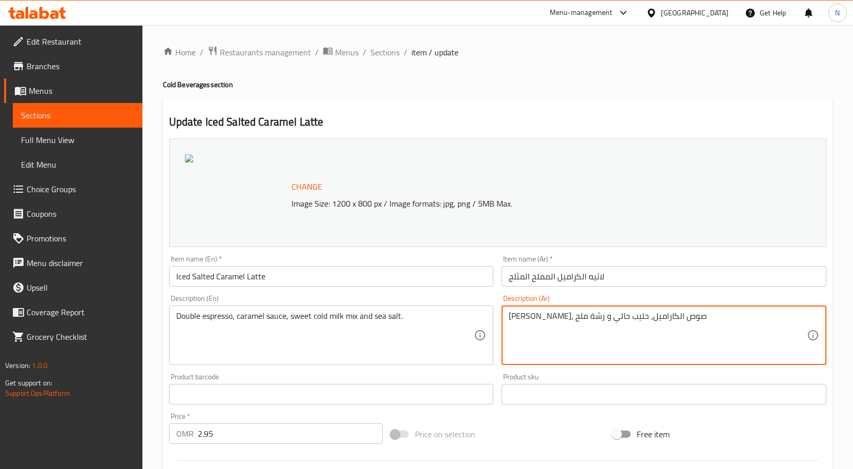
drag, startPoint x: 547, startPoint y: 317, endPoint x: 580, endPoint y: 315, distance: 33.4
paste textarea "مزيج الحليب البارد الحلو"
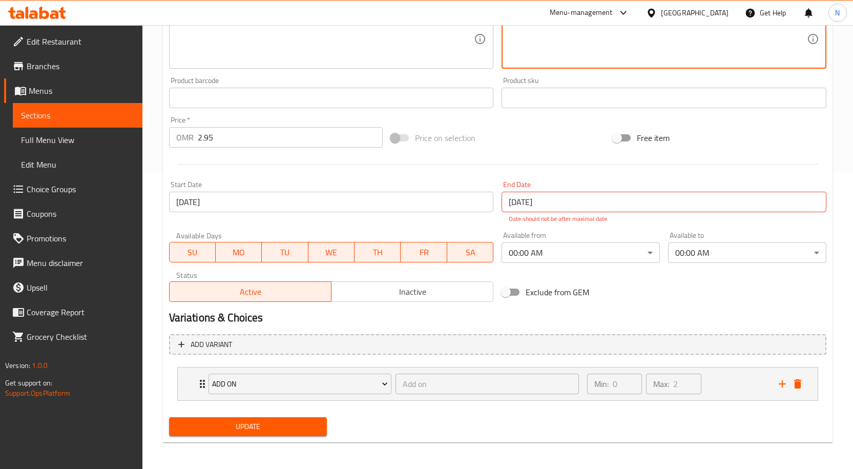
scroll to position [298, 0]
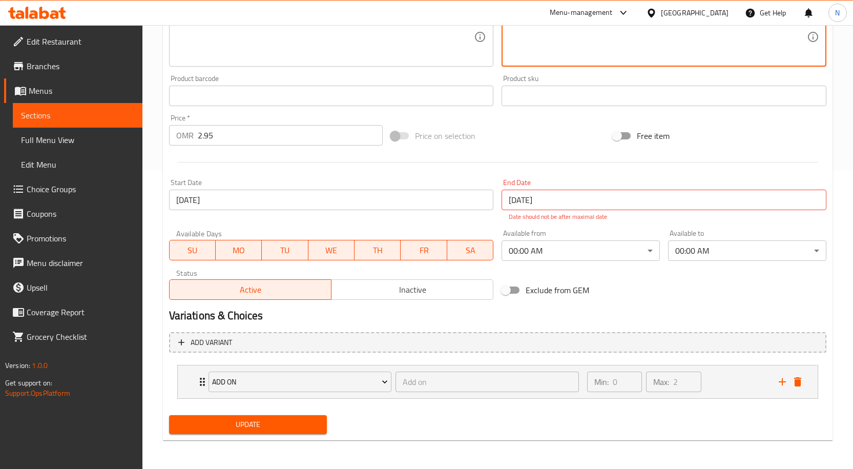
type textarea "اسبريسو دابل، صوص الكاراميل، مزيج الحليب البارد الحلو و رشة ملح"
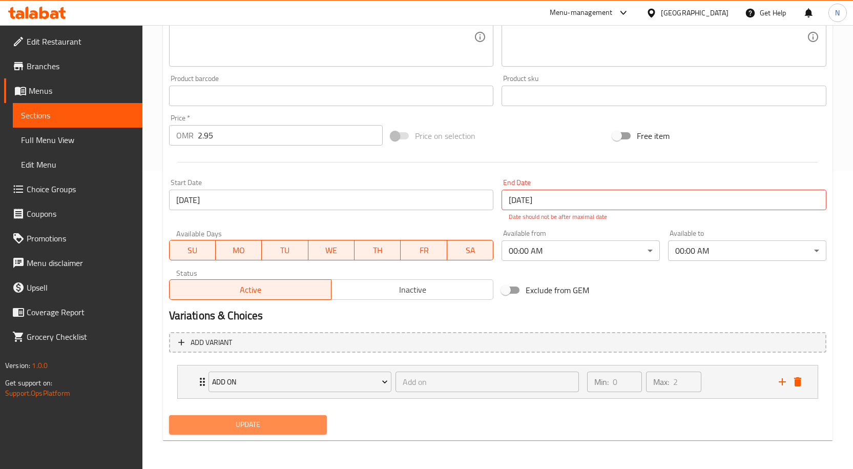
click at [271, 430] on span "Update" at bounding box center [248, 424] width 142 height 13
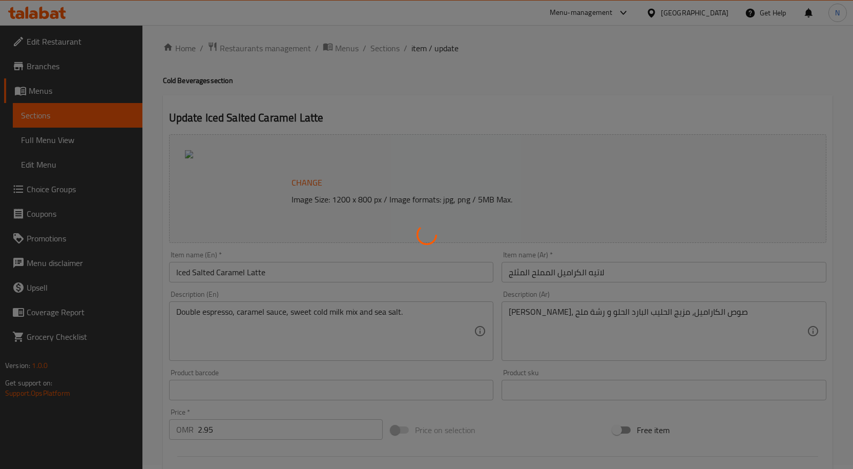
scroll to position [0, 0]
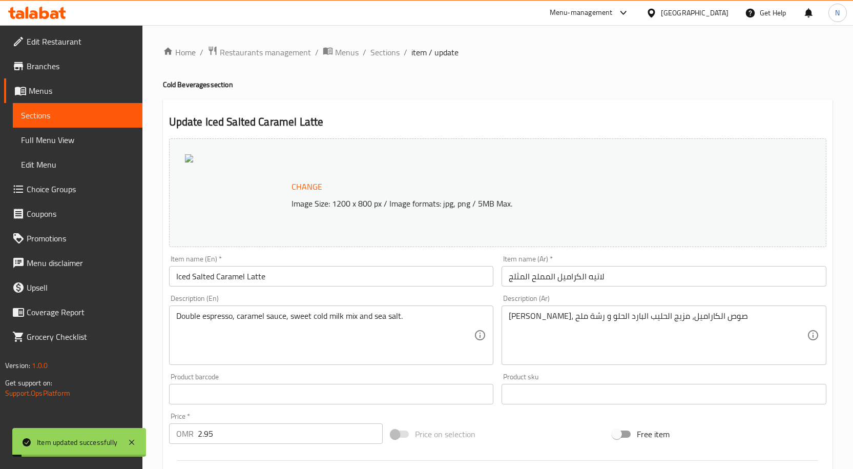
drag, startPoint x: 391, startPoint y: 54, endPoint x: 574, endPoint y: 36, distance: 183.2
click at [391, 54] on span "Sections" at bounding box center [384, 52] width 29 height 12
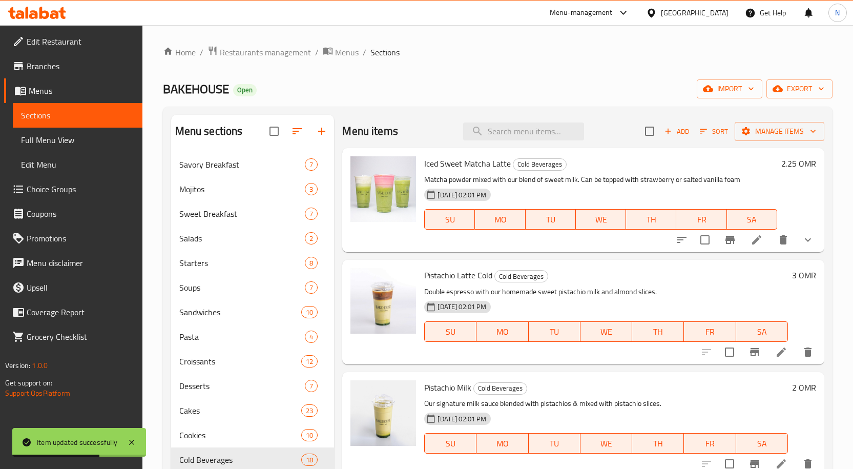
scroll to position [909, 0]
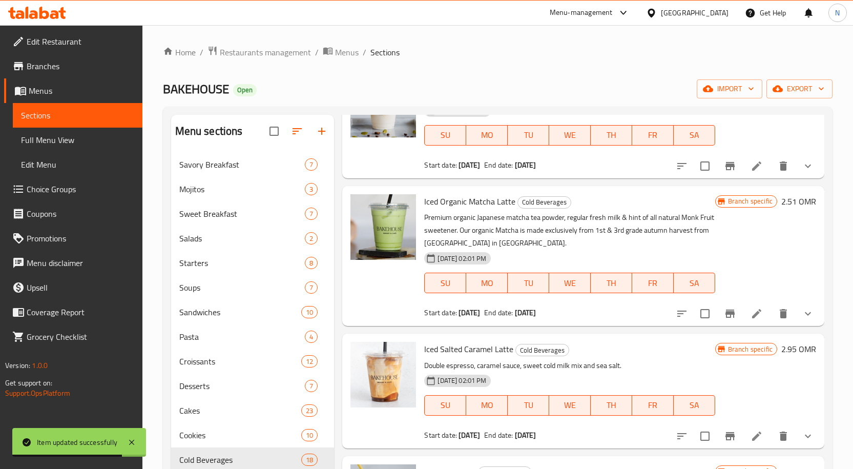
click at [725, 434] on icon "Branch-specific-item" at bounding box center [729, 436] width 9 height 8
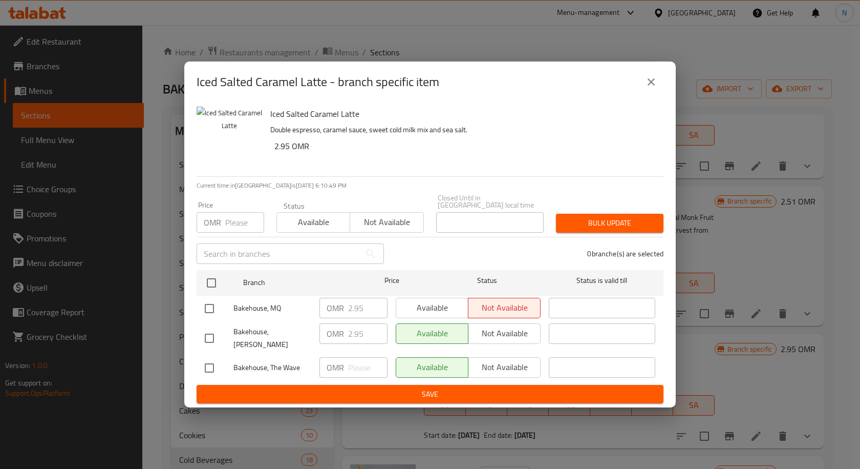
click at [212, 312] on input "checkbox" at bounding box center [210, 309] width 22 height 22
checkbox input "true"
click at [354, 308] on input "2.95" at bounding box center [367, 308] width 39 height 20
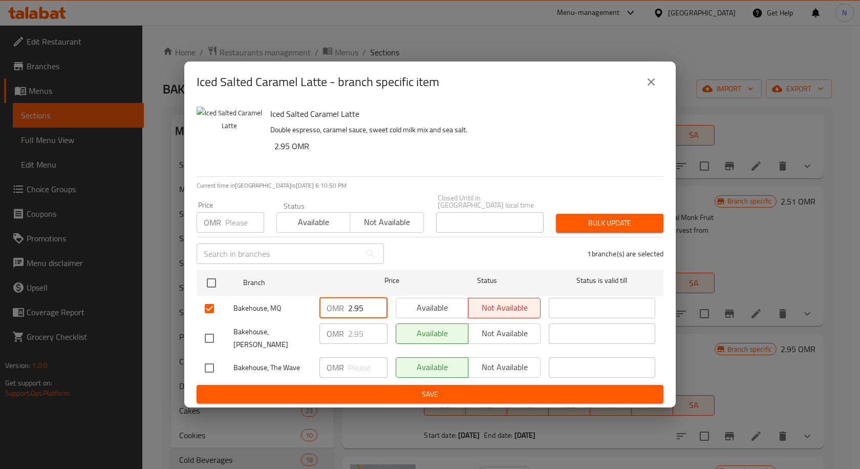
paste input "1"
type input "2.1"
click at [436, 309] on span "Available" at bounding box center [433, 307] width 64 height 15
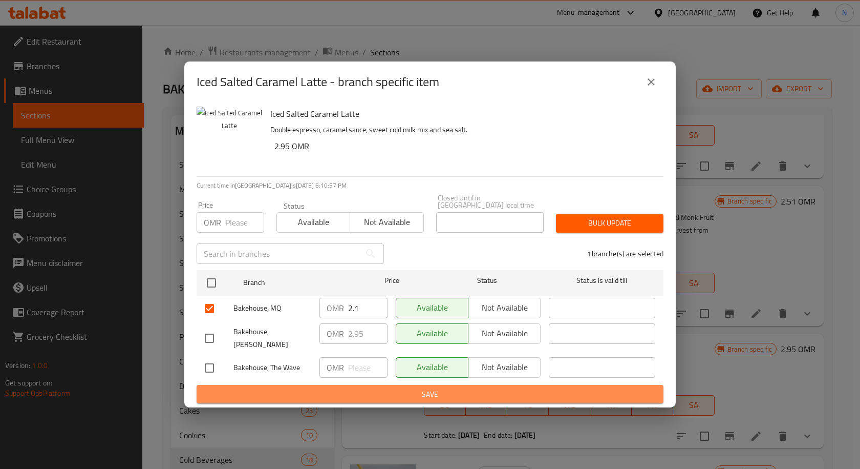
click at [412, 388] on span "Save" at bounding box center [430, 394] width 451 height 13
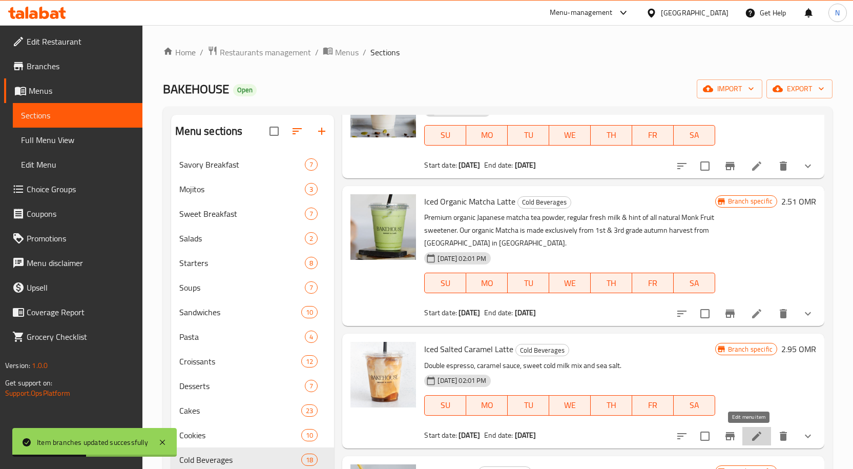
click at [750, 440] on icon at bounding box center [756, 436] width 12 height 12
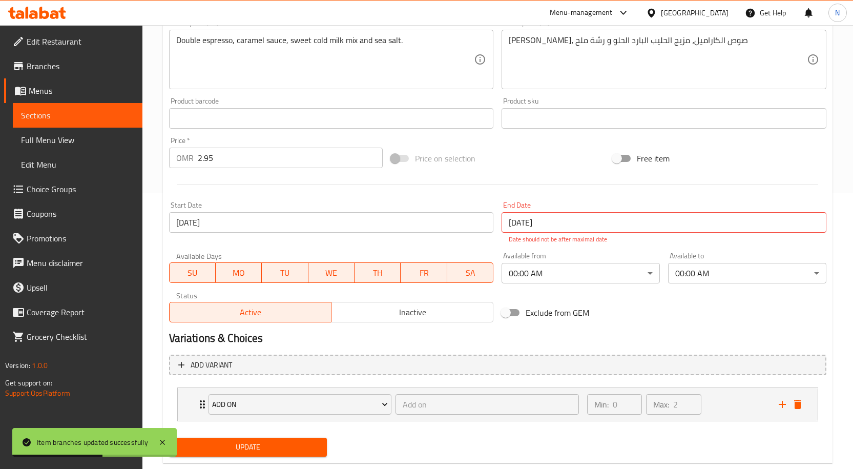
scroll to position [298, 0]
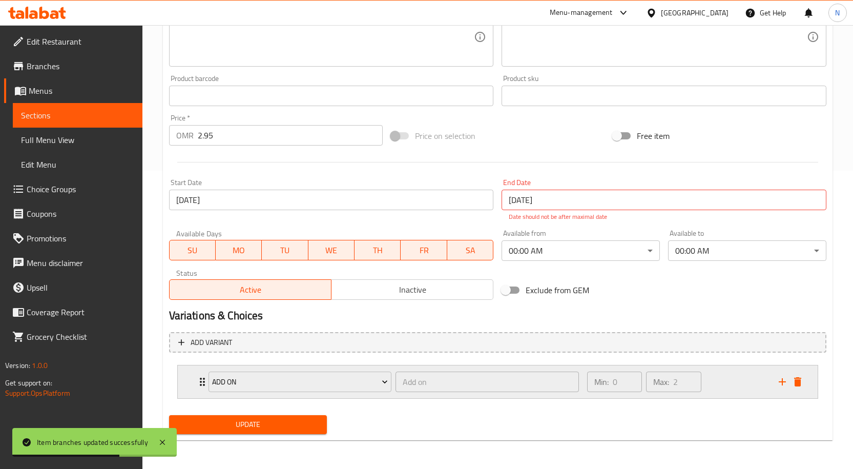
click at [722, 381] on div "Min: 0 ​ Max: 2 ​" at bounding box center [677, 381] width 192 height 33
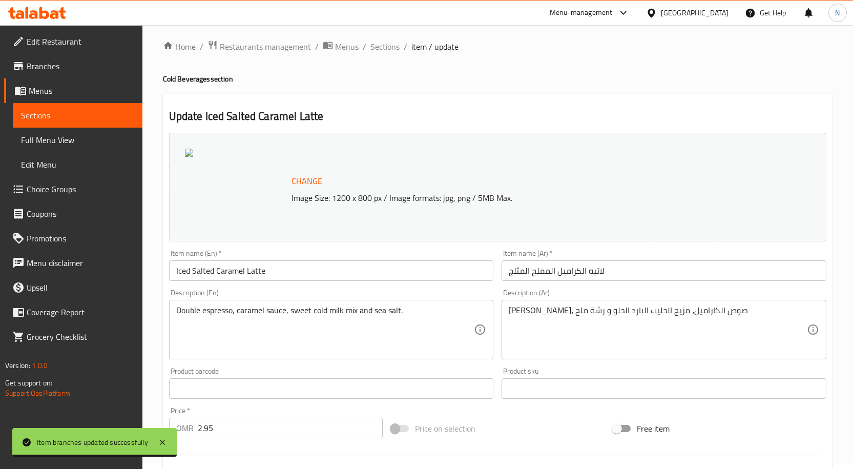
scroll to position [0, 0]
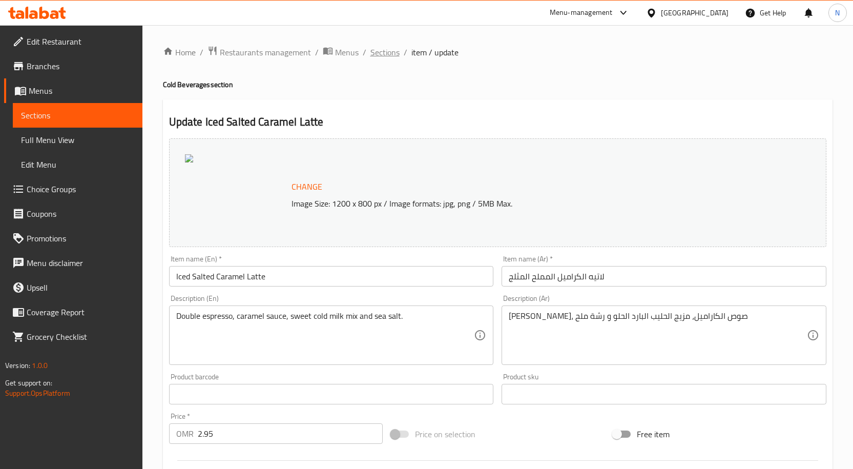
click at [384, 51] on span "Sections" at bounding box center [384, 52] width 29 height 12
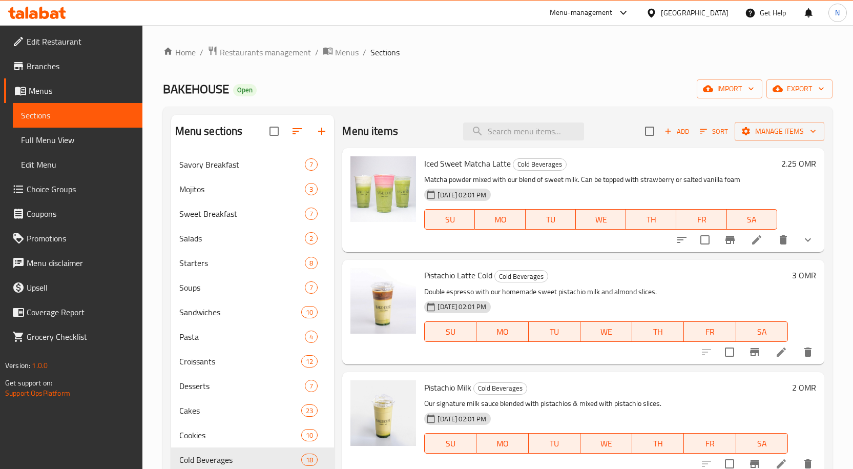
scroll to position [909, 0]
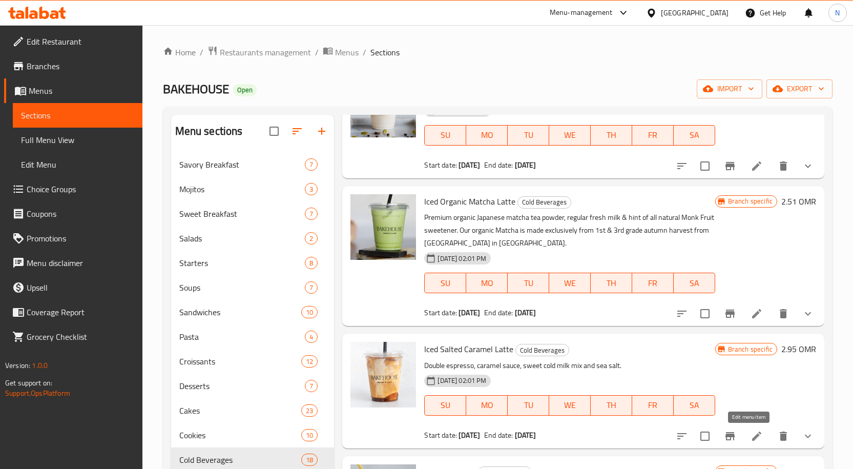
click at [750, 430] on icon at bounding box center [756, 436] width 12 height 12
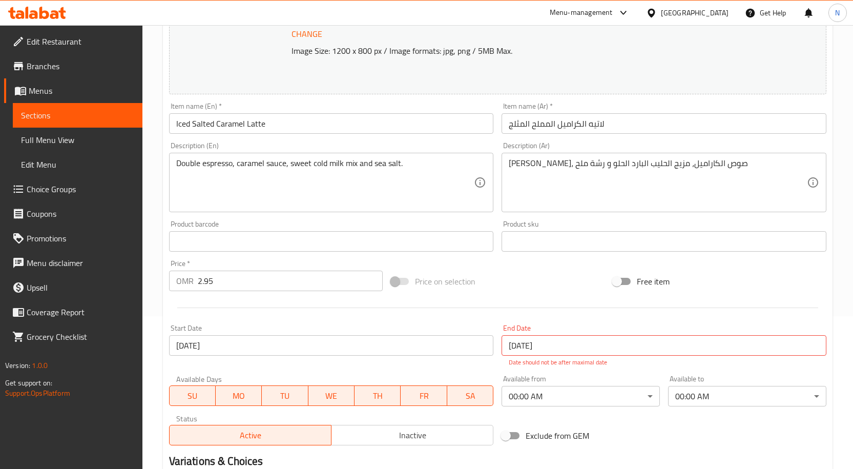
scroll to position [298, 0]
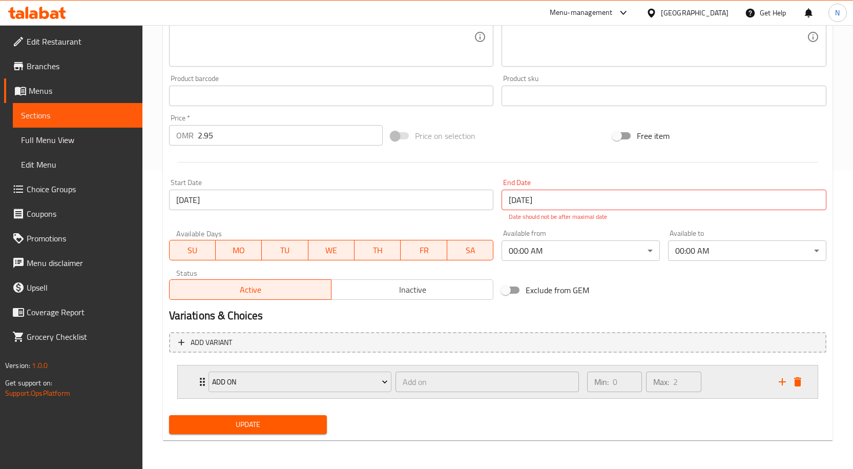
click at [730, 391] on div "Min: 0 ​ Max: 2 ​" at bounding box center [677, 381] width 192 height 33
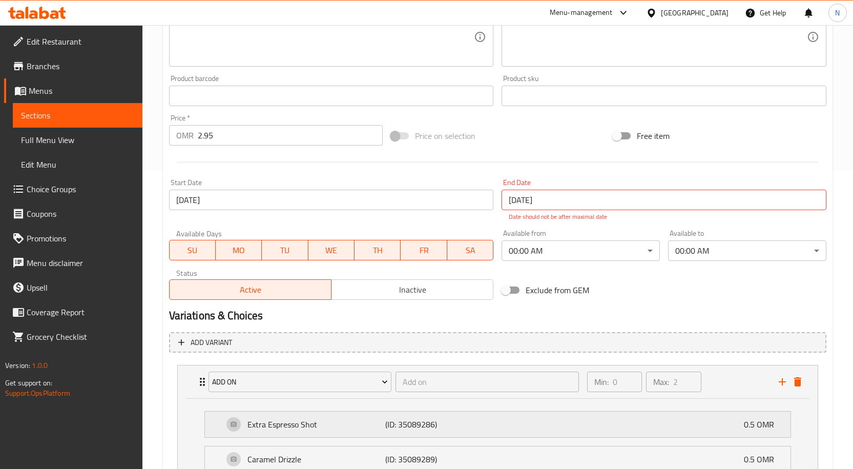
click at [553, 421] on div "Extra Espresso Shot (ID: 35089286) 0.5 OMR" at bounding box center [500, 424] width 555 height 26
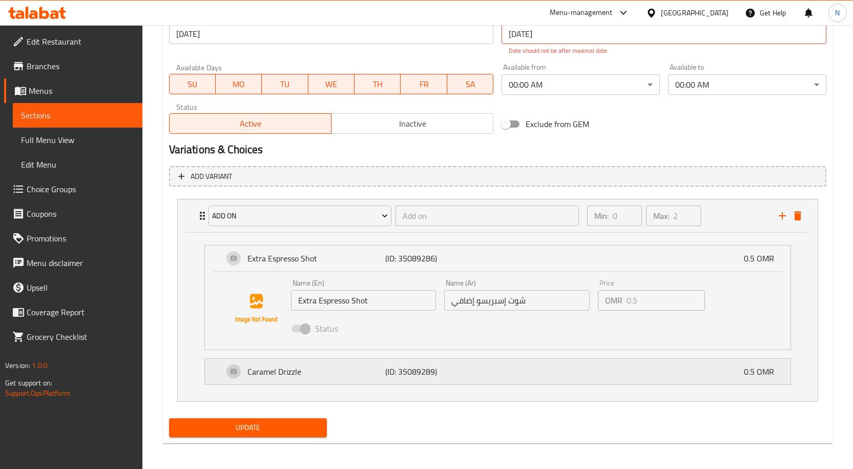
scroll to position [467, 0]
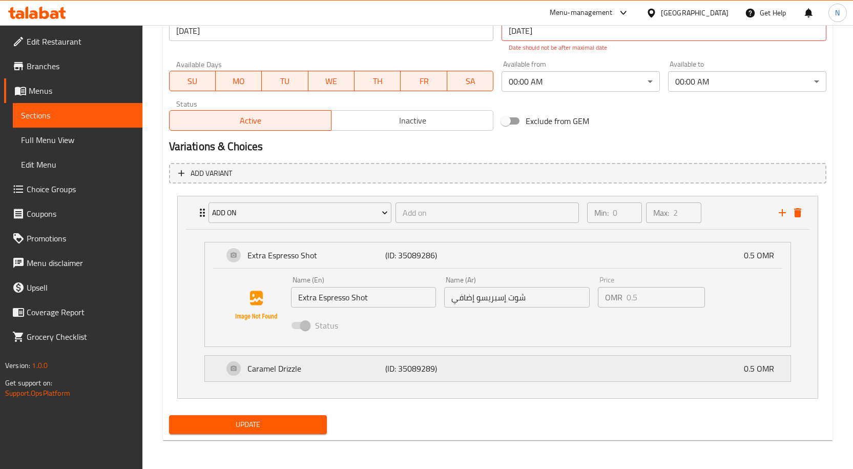
click at [524, 369] on div "Caramel Drizzle (ID: 35089289) 0.5 OMR" at bounding box center [500, 368] width 555 height 26
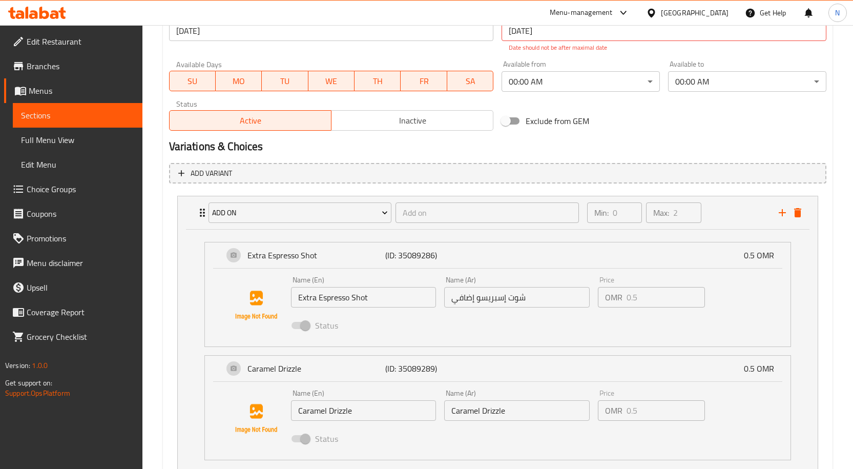
click at [520, 421] on div "Name (Ar) Caramel Drizzle Name (Ar)" at bounding box center [517, 404] width 154 height 39
click at [470, 416] on input "Caramel Drizzle" at bounding box center [516, 410] width 145 height 20
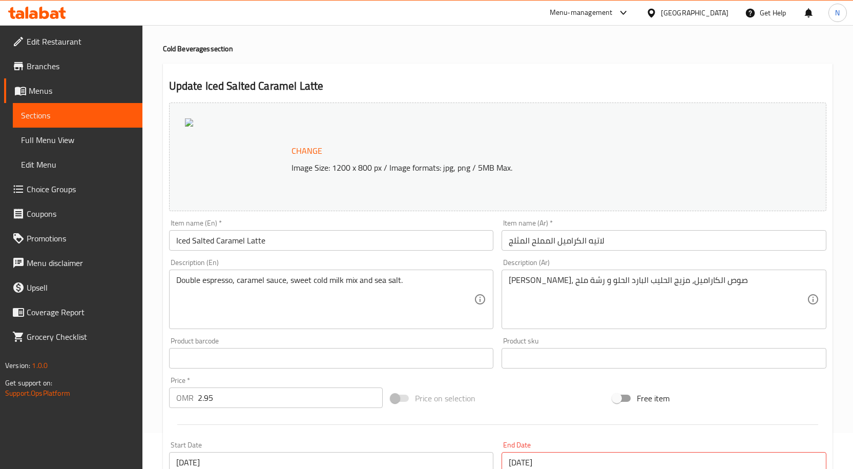
scroll to position [0, 0]
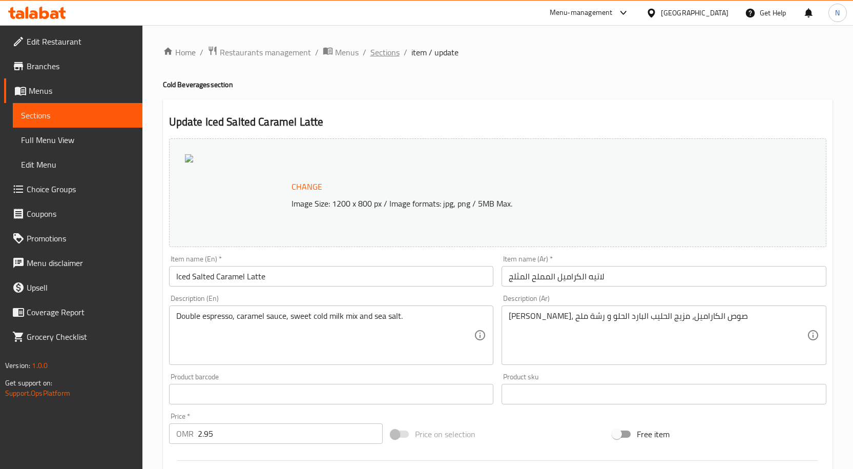
click at [388, 57] on span "Sections" at bounding box center [384, 52] width 29 height 12
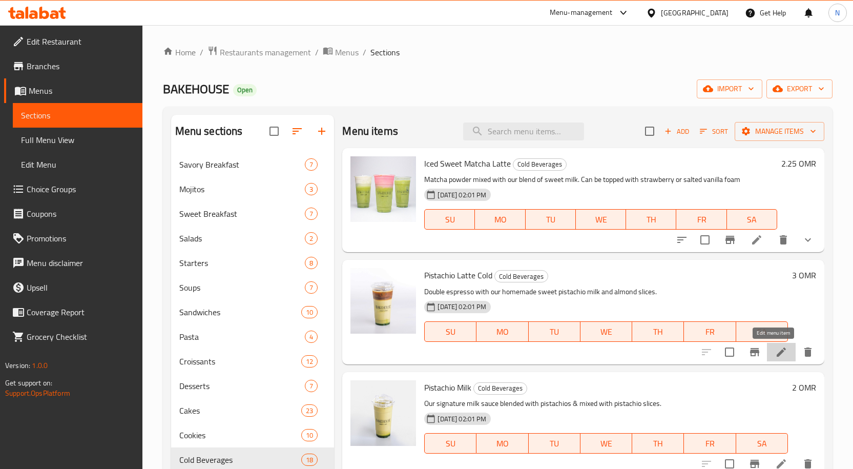
click at [775, 351] on icon at bounding box center [781, 352] width 12 height 12
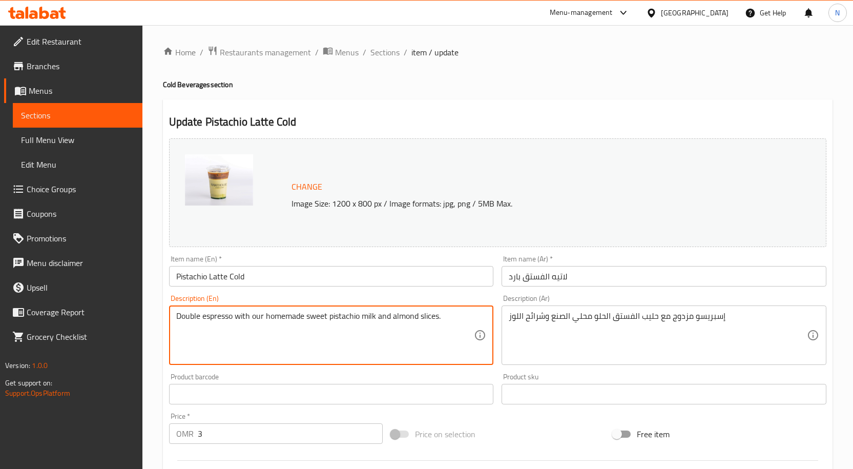
paste textarea "Double espresso with our homemade sweet pistachio milk."
drag, startPoint x: 394, startPoint y: 320, endPoint x: 441, endPoint y: 309, distance: 48.4
click at [441, 309] on div "Double espresso with our homemade sweet pistachio milk and almond slices. Doubl…" at bounding box center [331, 334] width 325 height 59
click at [391, 320] on textarea "Double espresso with our homemade sweet pistachio milk and almond slices. Doubl…" at bounding box center [325, 335] width 298 height 49
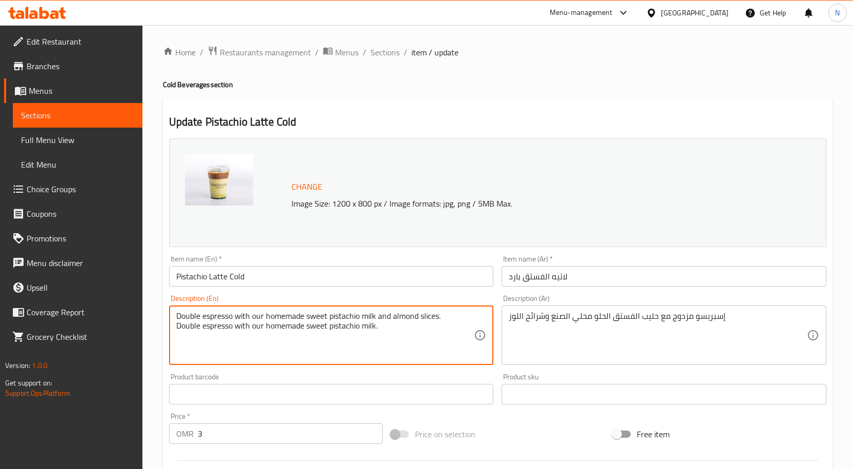
click at [398, 321] on textarea "Double espresso with our homemade sweet pistachio milk and almond slices. Doubl…" at bounding box center [325, 335] width 298 height 49
click at [385, 323] on textarea "Double espresso with our homemade sweet pistachio milk." at bounding box center [325, 335] width 298 height 49
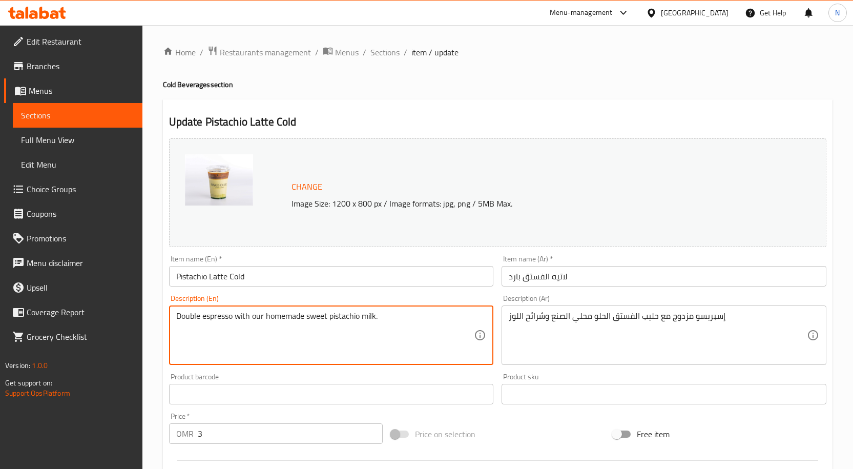
click at [385, 323] on textarea "Double espresso with our homemade sweet pistachio milk." at bounding box center [325, 335] width 298 height 49
type textarea "Double espresso with our homemade sweet pistachio milk."
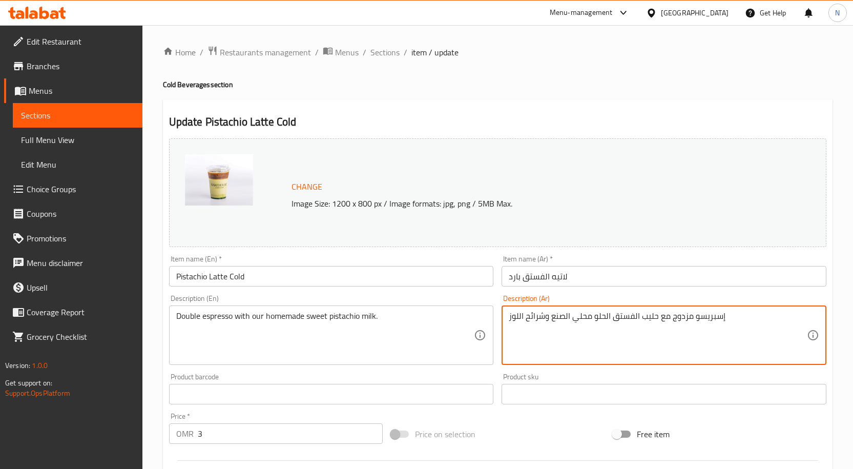
drag, startPoint x: 549, startPoint y: 317, endPoint x: 437, endPoint y: 324, distance: 111.4
type textarea "إسبريسو مزدوج مع حليب الفستق الحلو محلي الصنع"
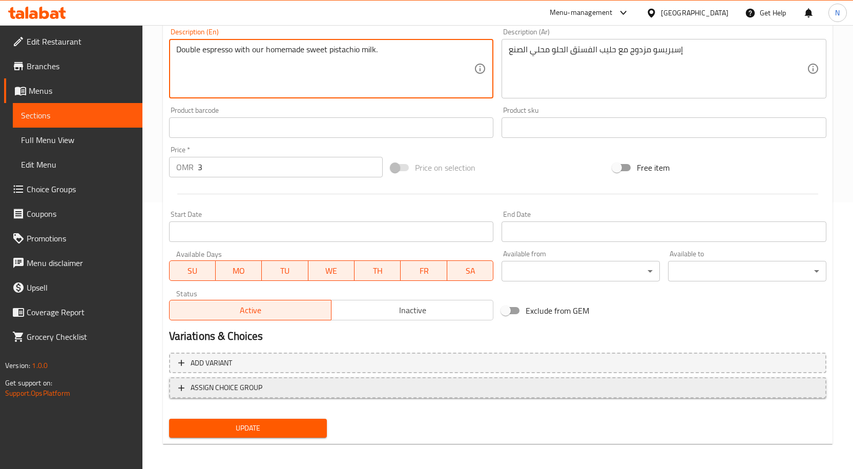
scroll to position [270, 0]
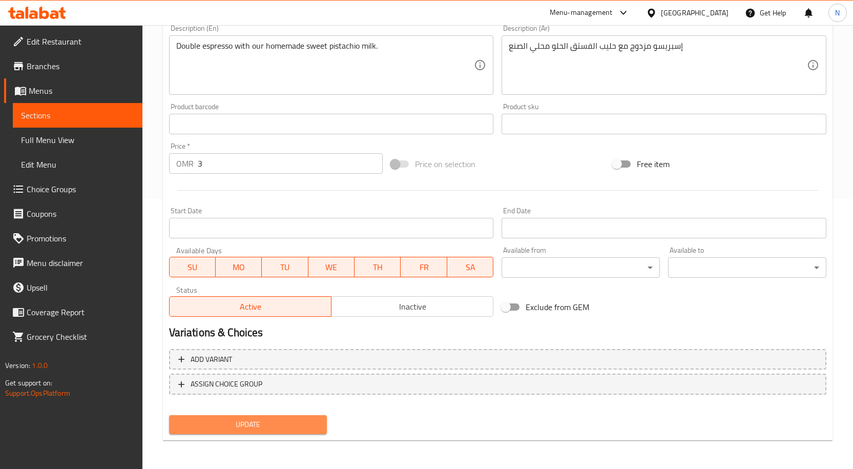
click at [287, 417] on button "Update" at bounding box center [248, 424] width 158 height 19
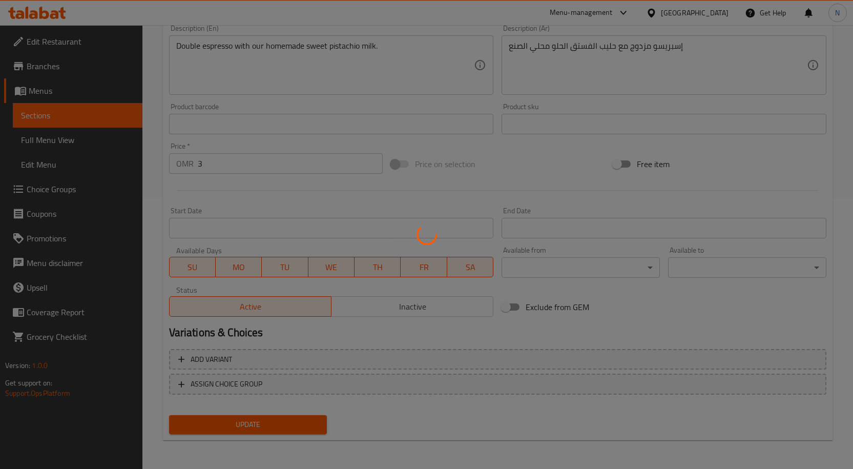
scroll to position [0, 0]
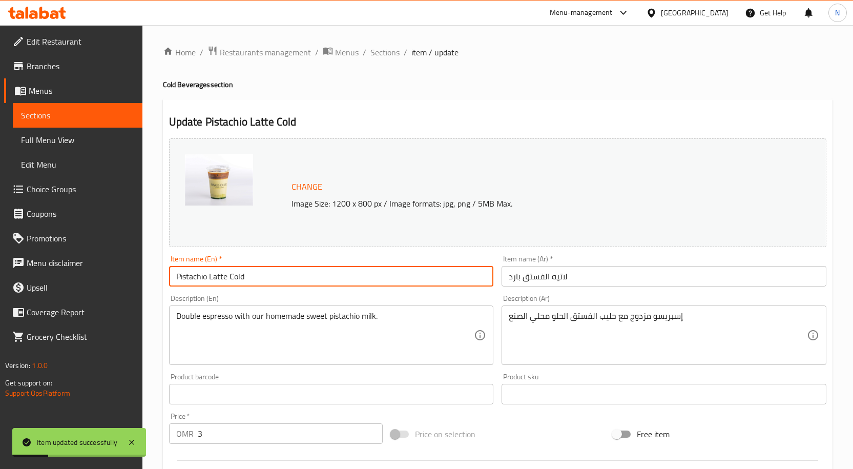
click at [340, 277] on input "Pistachio Latte Cold" at bounding box center [331, 276] width 325 height 20
paste input "Iced Pistachio Latte"
type input "Iced Pistachio Latte"
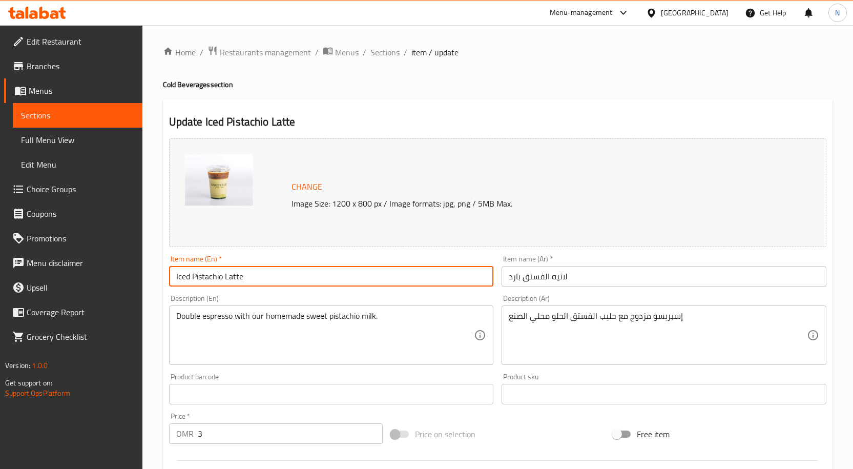
click at [553, 275] on input "لاتيه الفستق بارد" at bounding box center [663, 276] width 325 height 20
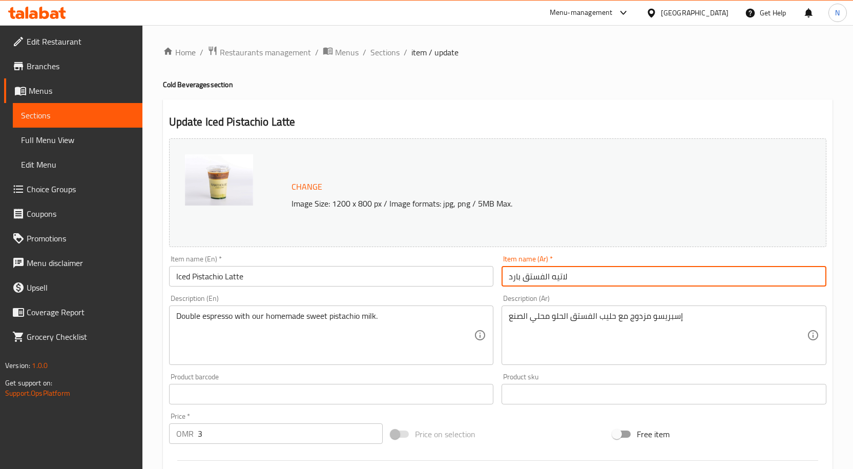
click at [553, 275] on input "لاتيه الفستق بارد" at bounding box center [663, 276] width 325 height 20
paste input "مثلج"
type input "لاتيه الفستق مثلج"
click at [259, 274] on input "Iced Pistachio Latte" at bounding box center [331, 276] width 325 height 20
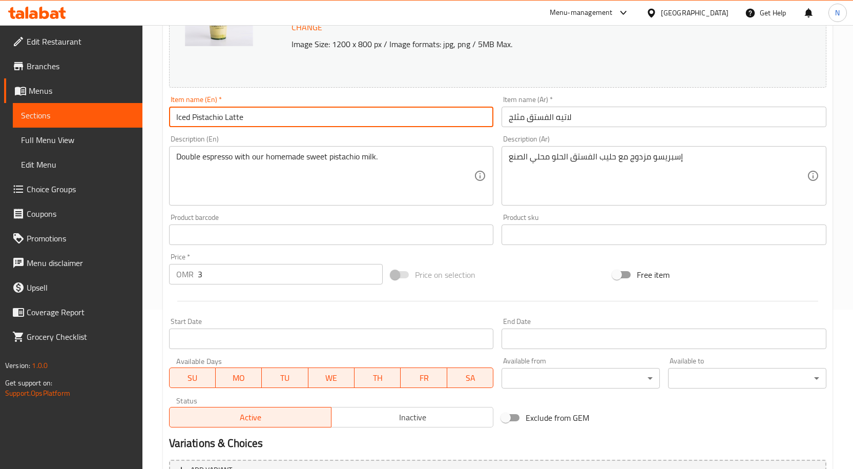
scroll to position [270, 0]
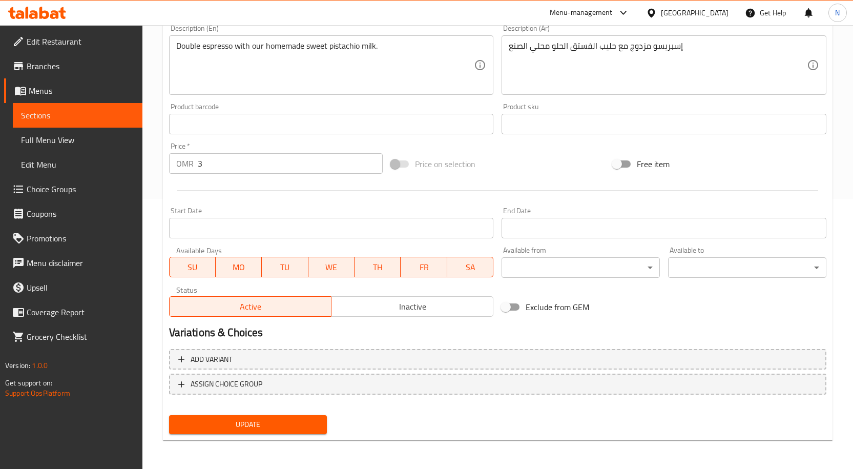
click at [275, 419] on span "Update" at bounding box center [248, 424] width 142 height 13
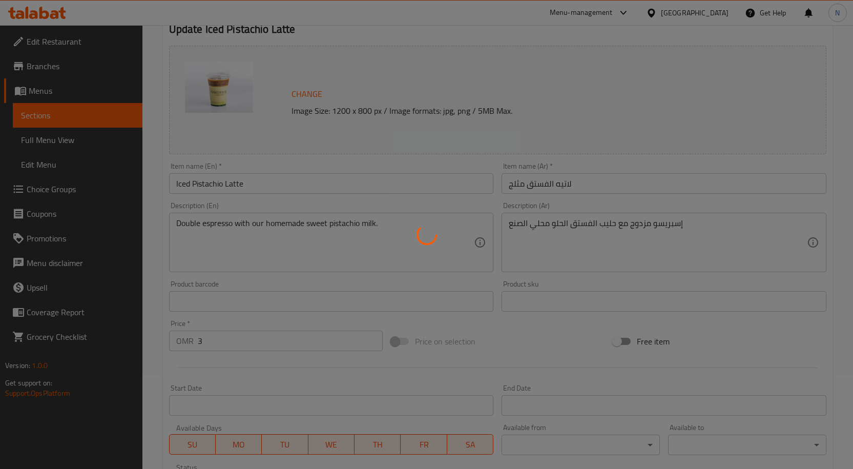
scroll to position [0, 0]
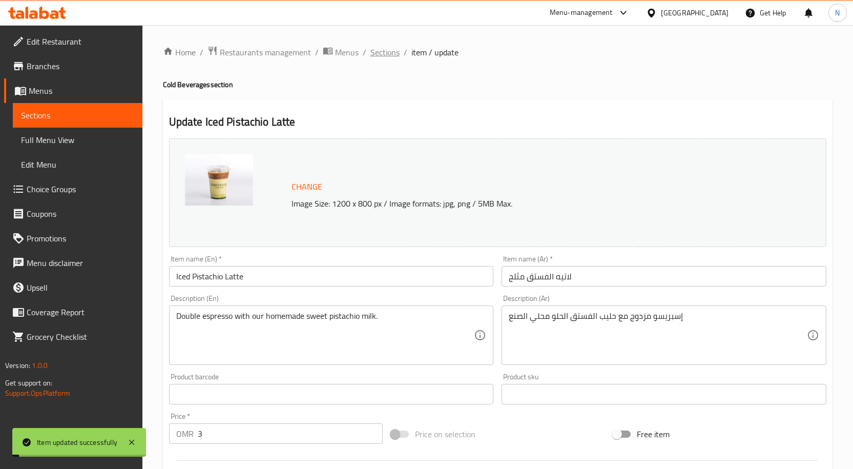
click at [383, 55] on span "Sections" at bounding box center [384, 52] width 29 height 12
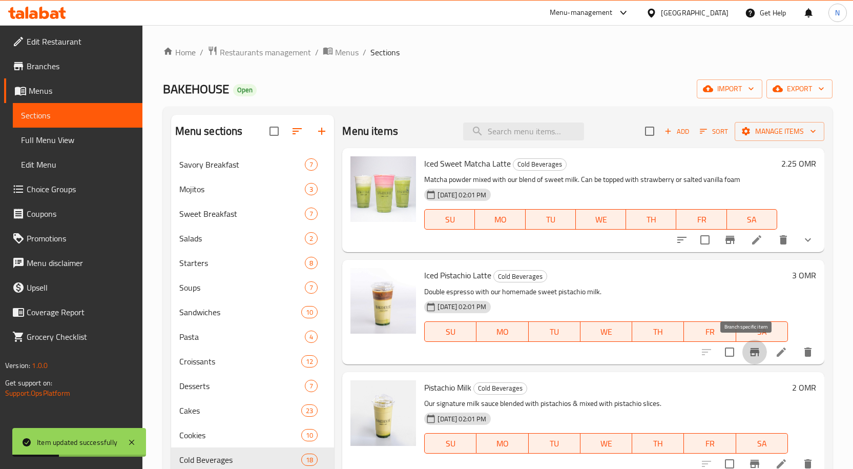
click at [748, 353] on icon "Branch-specific-item" at bounding box center [754, 352] width 12 height 12
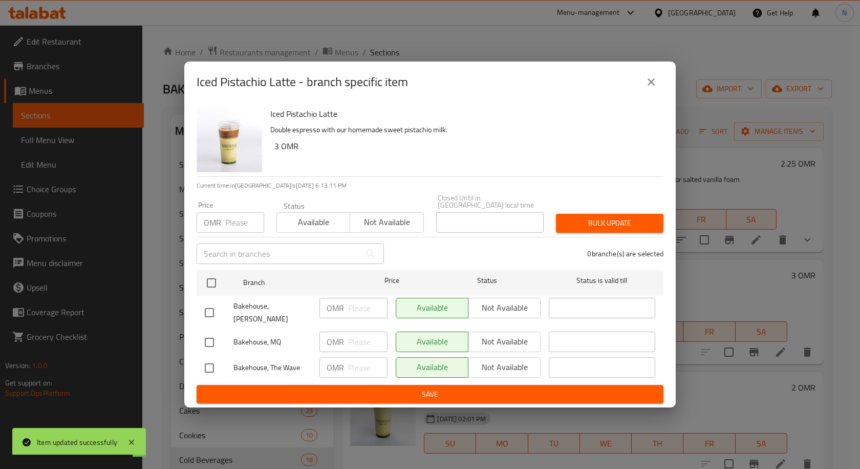
click at [201, 335] on input "checkbox" at bounding box center [210, 342] width 22 height 22
checkbox input "true"
click at [364, 335] on input "number" at bounding box center [367, 341] width 39 height 20
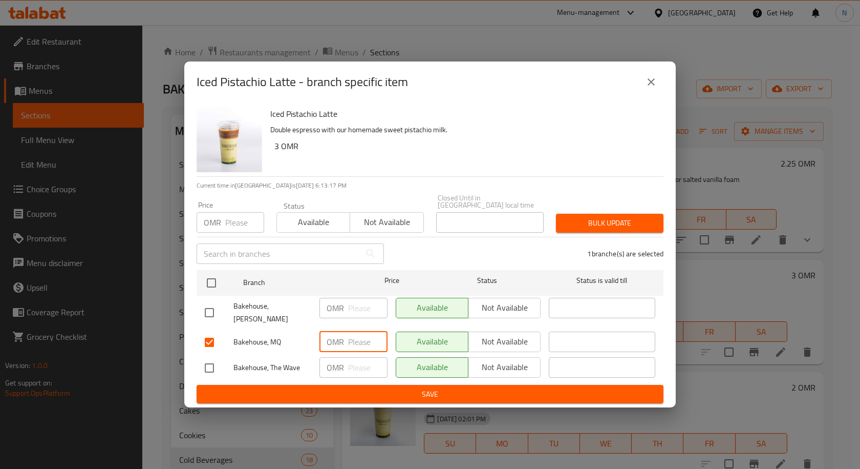
paste input "2.75"
type input "2.75"
click at [379, 389] on span "Save" at bounding box center [430, 394] width 451 height 13
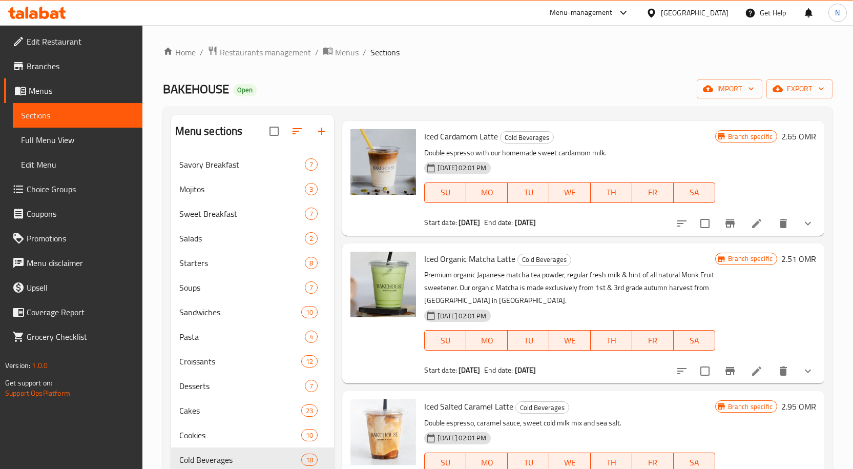
scroll to position [863, 0]
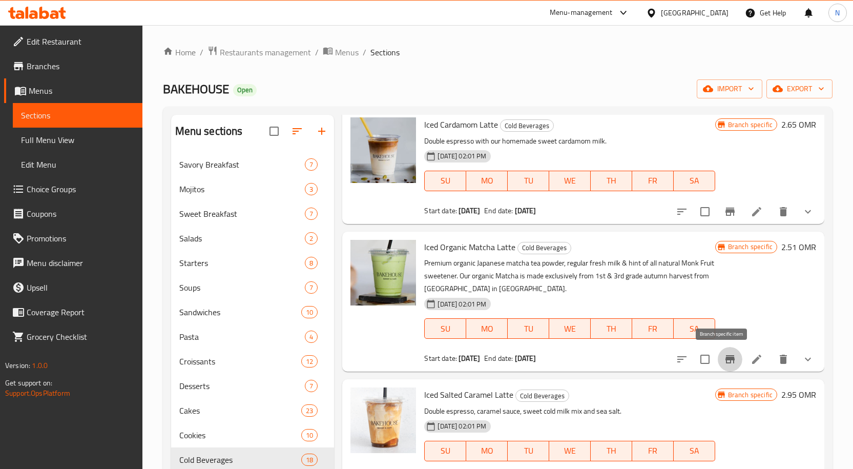
click at [725, 361] on icon "Branch-specific-item" at bounding box center [729, 359] width 9 height 8
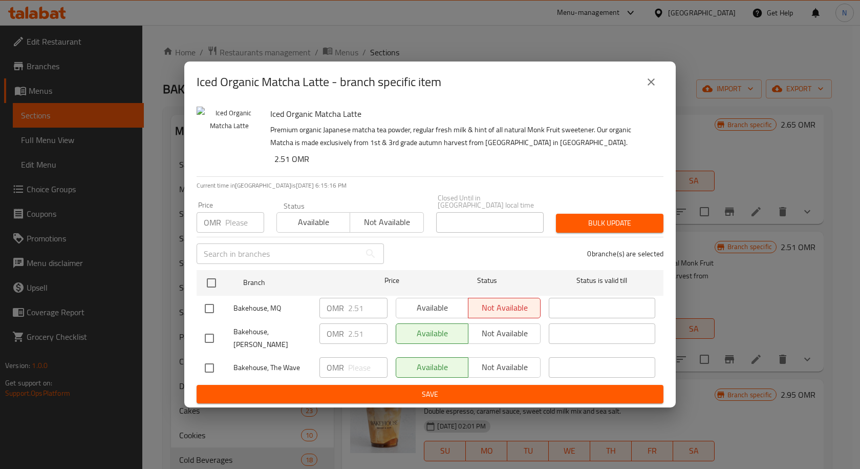
click at [209, 306] on input "checkbox" at bounding box center [210, 309] width 22 height 22
checkbox input "true"
click at [434, 303] on span "Available" at bounding box center [433, 307] width 64 height 15
click at [451, 390] on span "Save" at bounding box center [430, 394] width 451 height 13
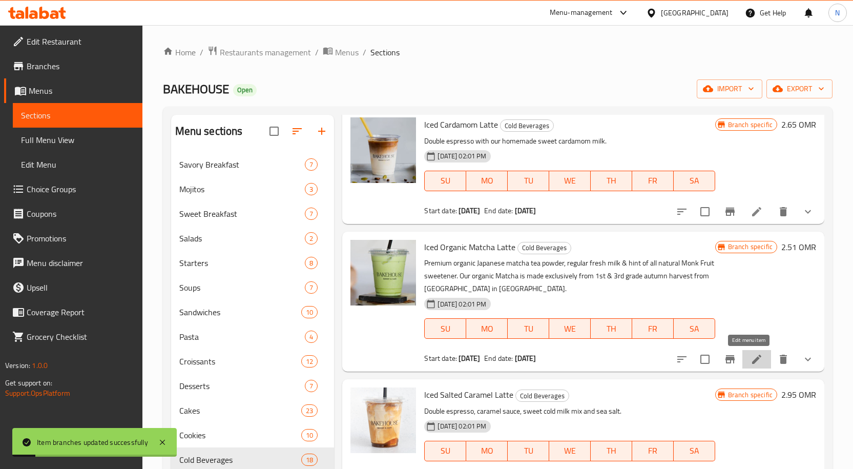
click at [750, 361] on icon at bounding box center [756, 359] width 12 height 12
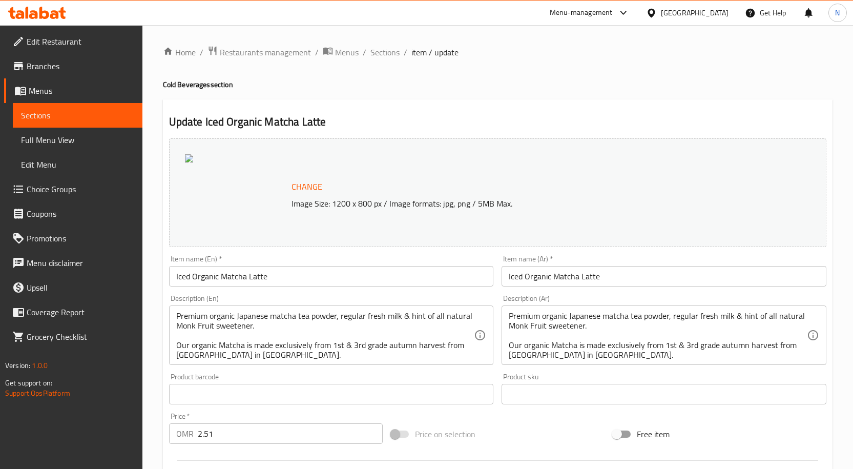
click at [572, 272] on input "Iced Organic Matcha Latte" at bounding box center [663, 276] width 325 height 20
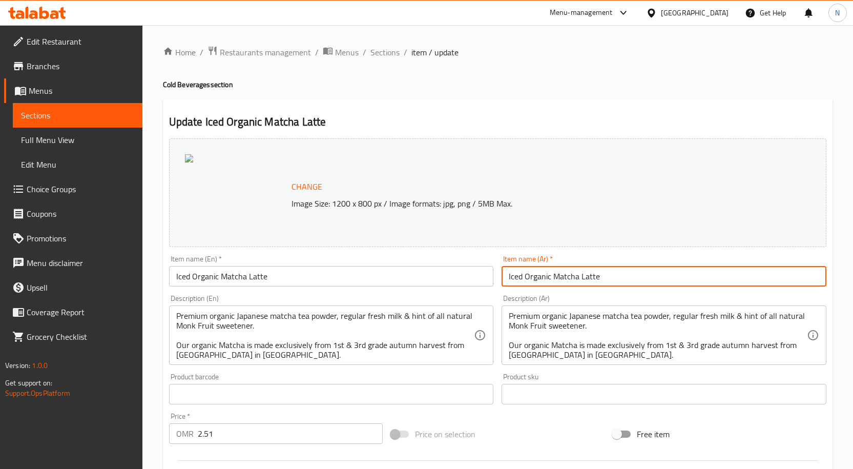
click at [572, 272] on input "Iced Organic Matcha Latte" at bounding box center [663, 276] width 325 height 20
paste input "لاتيه ماتشا عضوي مثلج"
type input "لاتيه ماتشا عضوي مثلج"
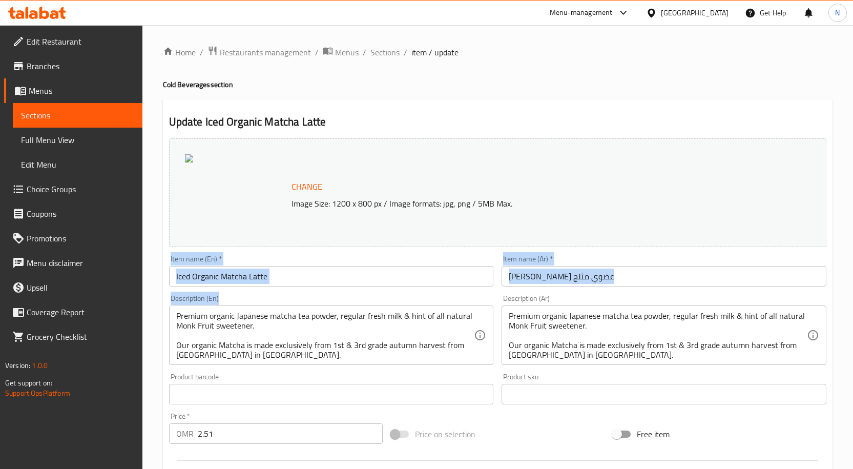
drag, startPoint x: 312, startPoint y: 360, endPoint x: 144, endPoint y: 289, distance: 182.5
click at [144, 289] on div "Home / Restaurants management / Menus / Sections / item / update Cold Beverages…" at bounding box center [497, 438] width 710 height 826
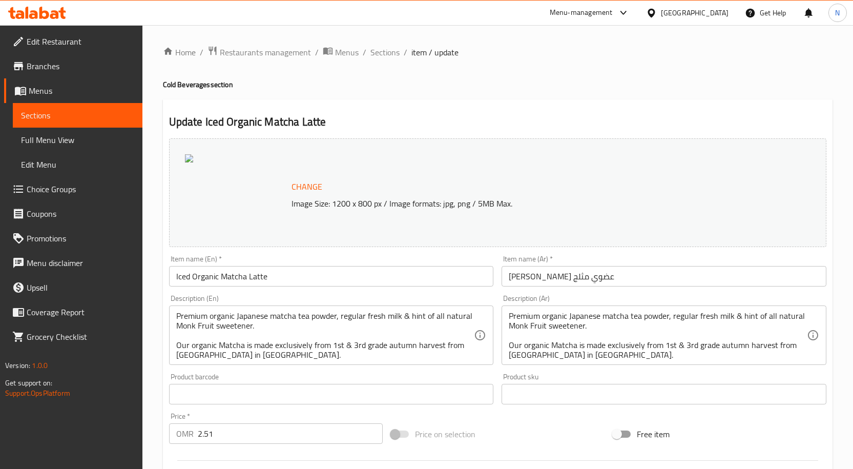
click at [289, 363] on div "Premium organic Japanese matcha tea powder, regular fresh milk & hint of all na…" at bounding box center [331, 334] width 325 height 59
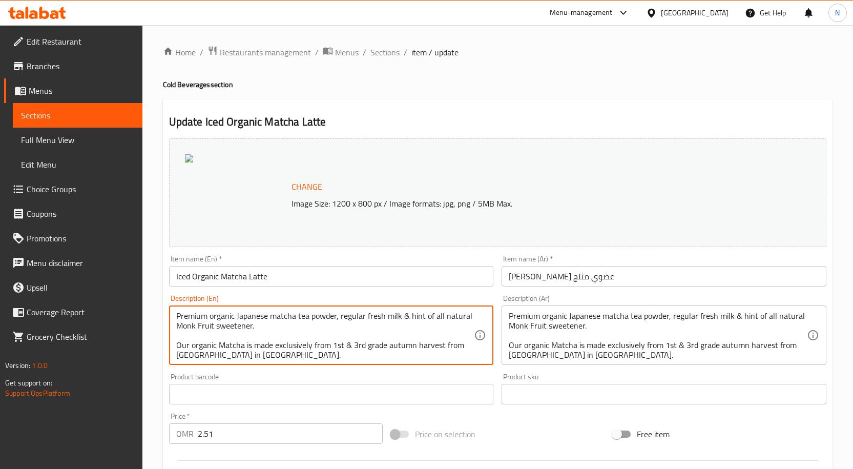
drag, startPoint x: 288, startPoint y: 359, endPoint x: 150, endPoint y: 299, distance: 150.5
click at [150, 299] on div "Home / Restaurants management / Menus / Sections / item / update Cold Beverages…" at bounding box center [497, 438] width 710 height 826
paste textarea "Premium organic Japanese matcha tea powder, cold milk and stevia. Our organic M…"
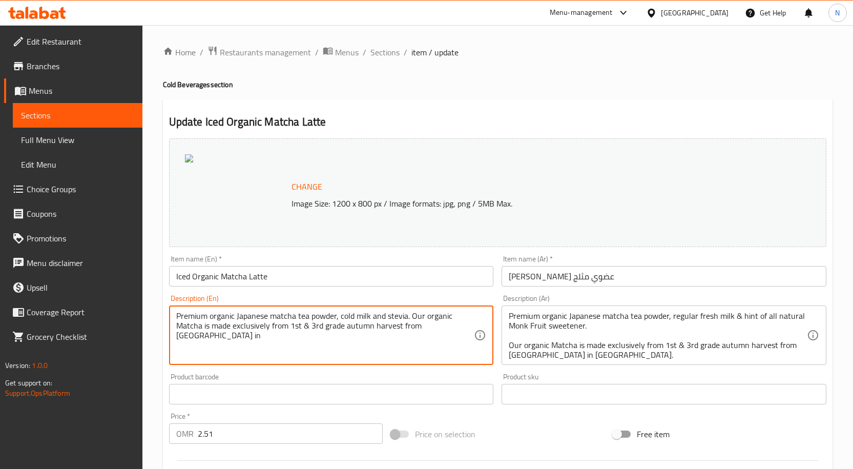
type textarea "Premium organic Japanese matcha tea powder, cold milk and stevia. Our organic M…"
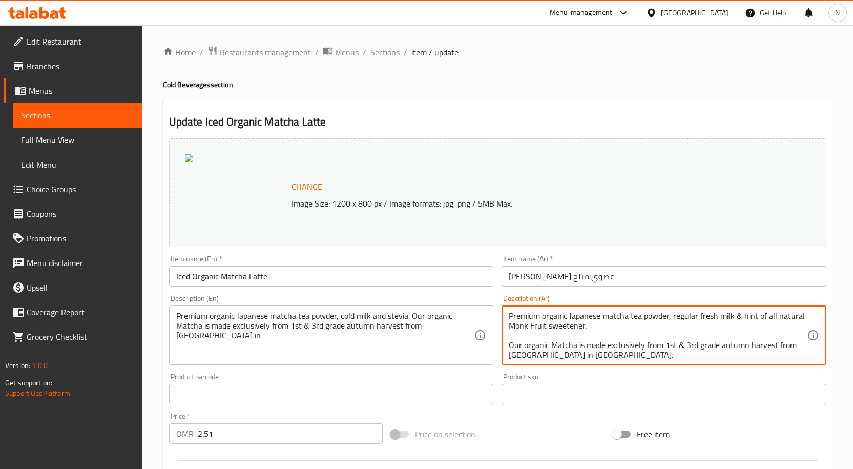
drag, startPoint x: 620, startPoint y: 354, endPoint x: 502, endPoint y: 295, distance: 131.9
paste textarea "ماتشا عضوي، حليب و محلي ستيفيا"
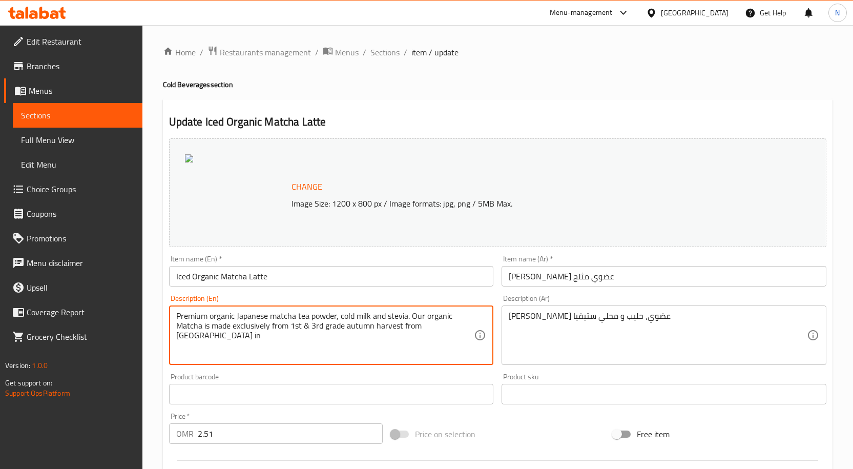
click at [402, 335] on textarea "Premium organic Japanese matcha tea powder, cold milk and stevia. Our organic M…" at bounding box center [325, 335] width 298 height 49
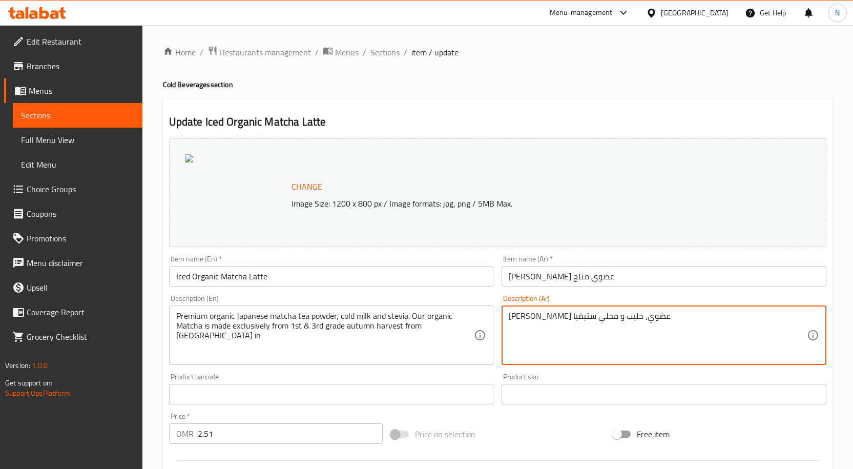
click at [603, 323] on textarea "ماتشا عضوي، حليب و محلي ستيفيا" at bounding box center [658, 335] width 298 height 49
paste textarea "حوق شاي ماتشا ياباني عضوي فاخر، حليب بارد، وستيفيا. يُصنع ماتشا العضوي لدينا حص…"
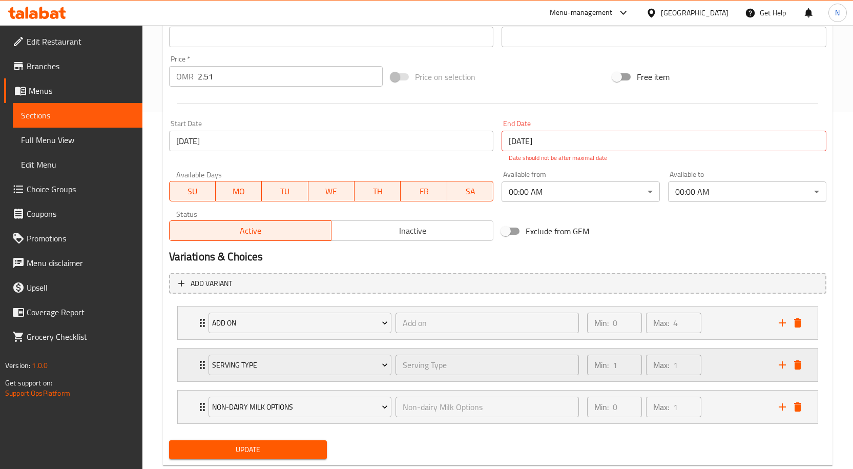
scroll to position [359, 0]
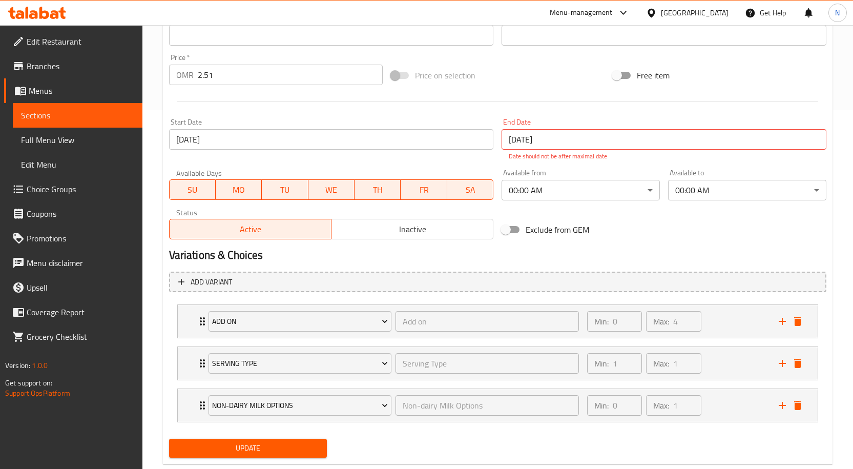
type textarea "مسحوق شاي ماتشا ياباني عضوي فاخر، حليب بارد، وستيفيا. يُصنع ماتشا العضوي لدينا …"
click at [280, 449] on span "Update" at bounding box center [248, 448] width 142 height 13
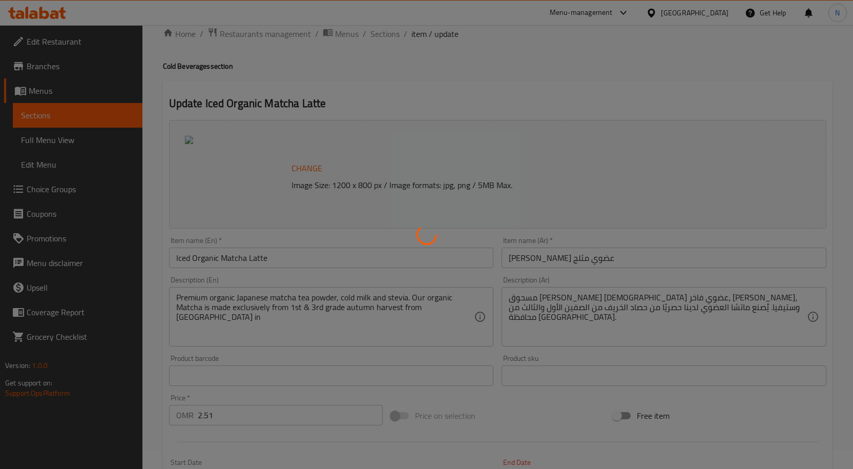
scroll to position [0, 0]
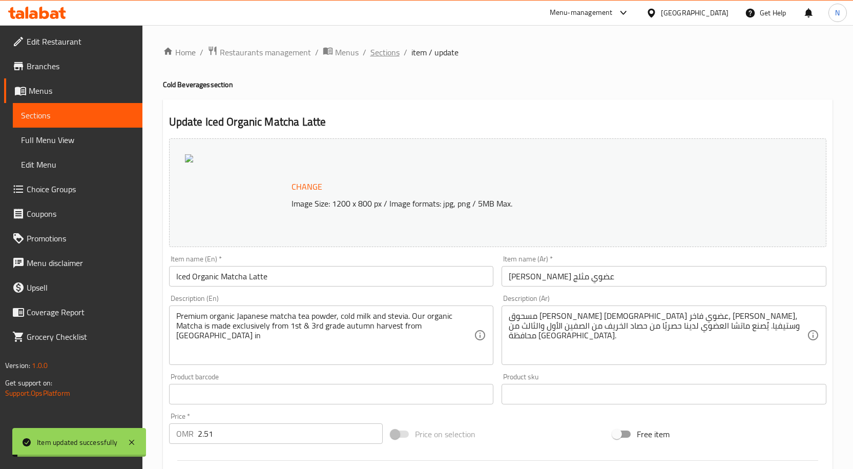
click at [383, 52] on span "Sections" at bounding box center [384, 52] width 29 height 12
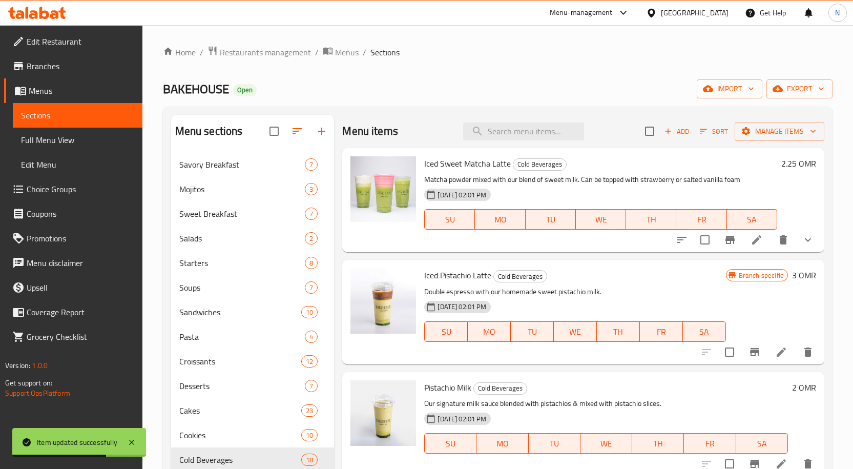
click at [725, 241] on icon "Branch-specific-item" at bounding box center [729, 240] width 9 height 8
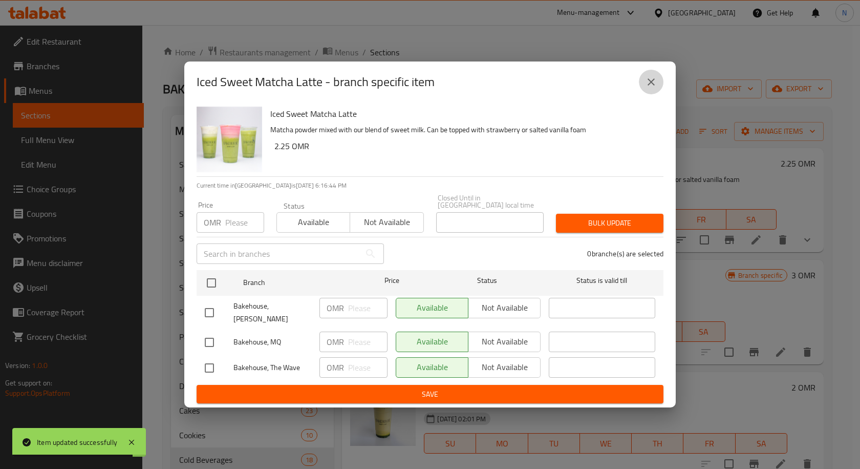
click at [652, 88] on icon "close" at bounding box center [651, 82] width 12 height 12
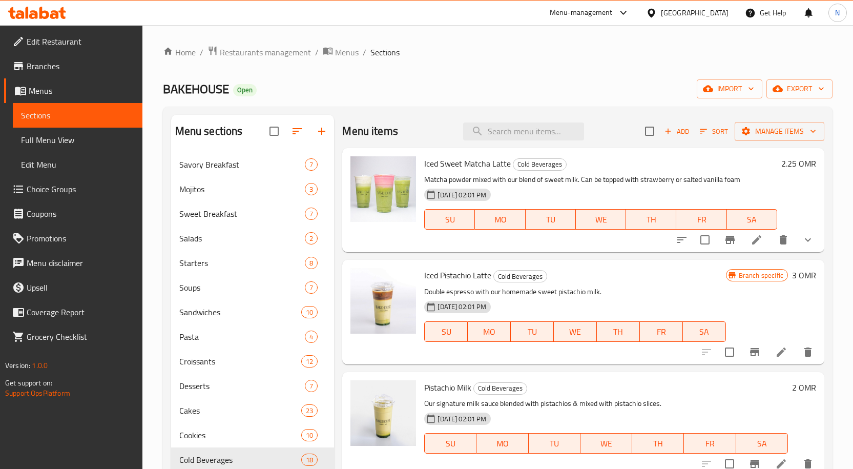
click at [755, 242] on li at bounding box center [756, 239] width 29 height 18
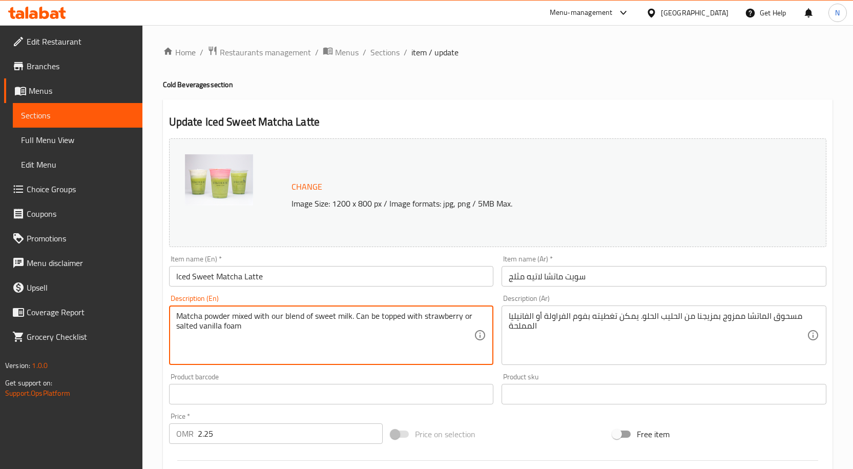
click at [317, 325] on textarea "Matcha powder mixed with our blend of sweet milk. Can be topped with strawberry…" at bounding box center [325, 335] width 298 height 49
paste textarea "Spanish milk mix and matcha powder. Can be topped with strawberry or vanilla fo…"
type textarea "Spanish milk mix and matcha powder. Can be topped with strawberry or vanilla fo…"
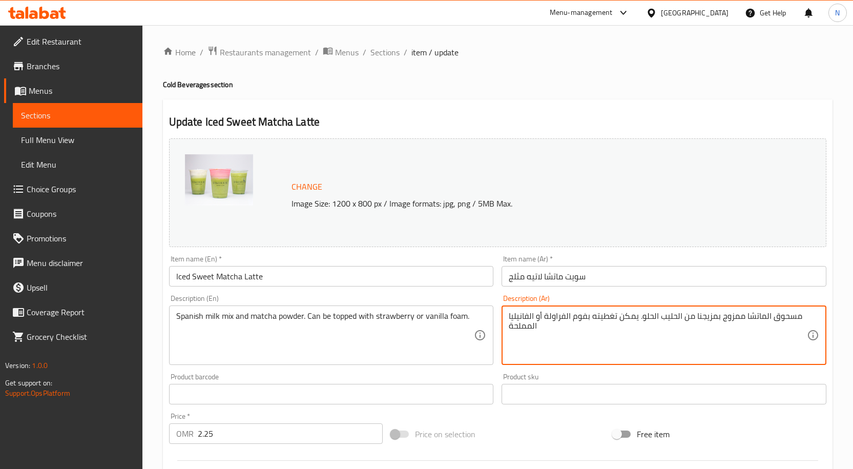
click at [633, 316] on textarea "مسحوق الماتشا ممزوج بمزيجنا من الحليب الحلو. يمكن تغطيته بفوم الفراولة أو الفان…" at bounding box center [658, 335] width 298 height 49
paste textarea "يج حليب إسباني ومسحوق ماتشا. يمكن تزيينه برغوة الفراولة أو الفانيليا."
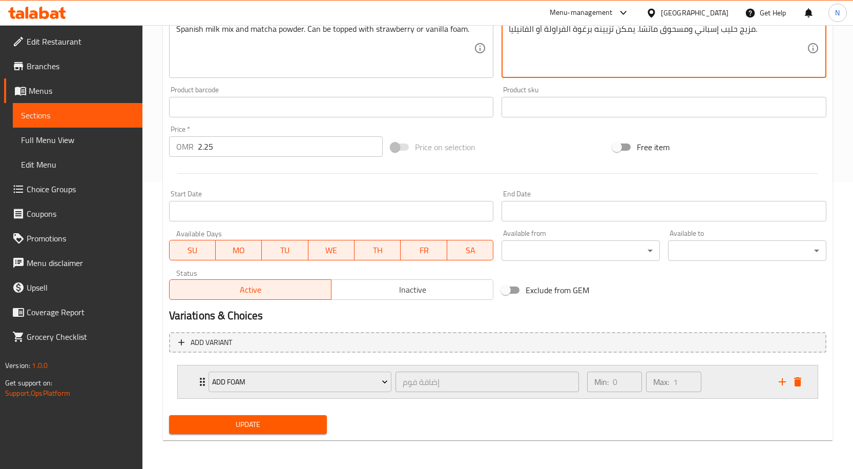
click at [710, 381] on div "Min: 0 ​ Max: 1 ​" at bounding box center [677, 381] width 192 height 33
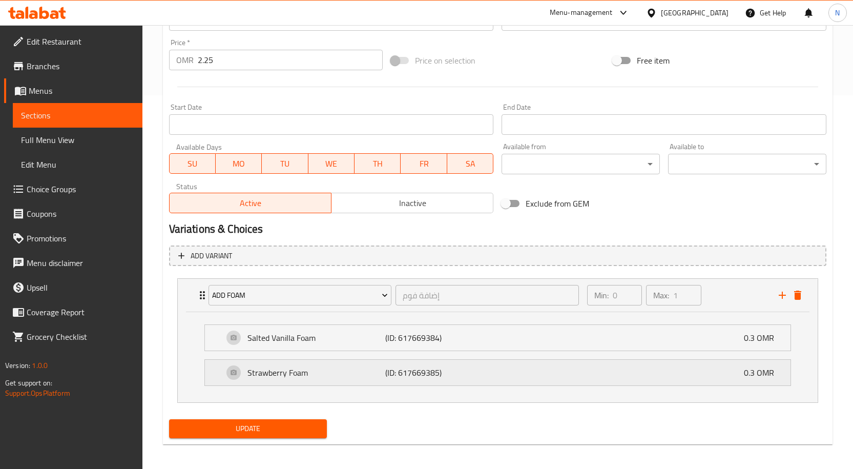
scroll to position [377, 0]
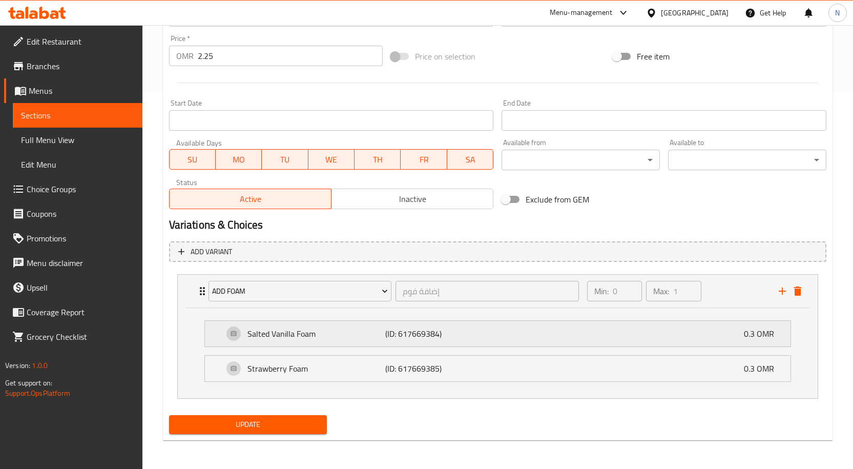
click at [302, 337] on p "Salted Vanilla Foam" at bounding box center [316, 333] width 138 height 12
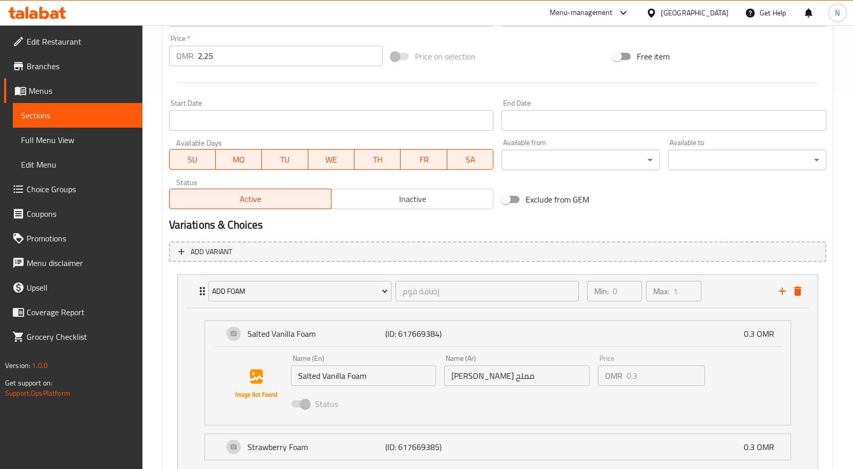
type textarea "مزيج حليب إسباني ومسحوق ماتشا. يمكن تزيينه برغوة الفراولة أو الفانيليا."
click at [457, 379] on input "فوم فانيليا مملح" at bounding box center [516, 375] width 145 height 20
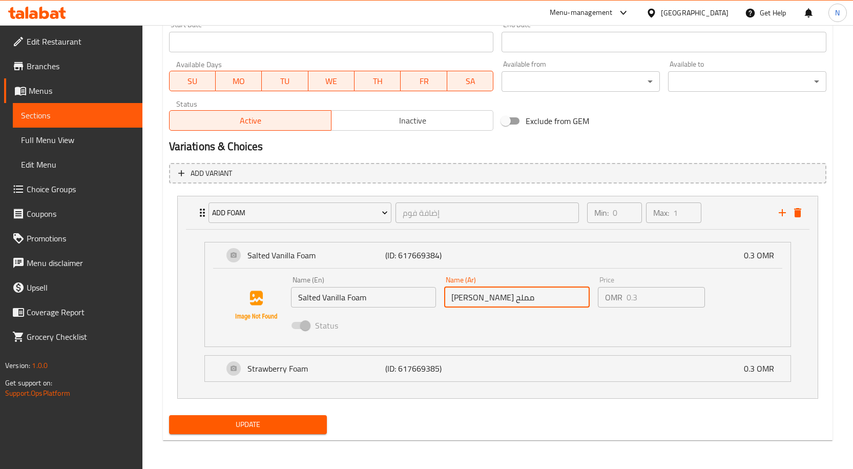
click at [300, 424] on span "Update" at bounding box center [248, 424] width 142 height 13
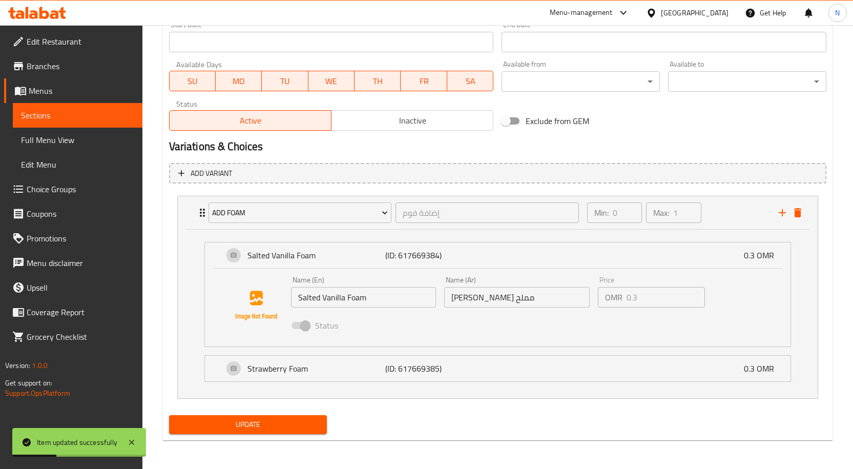
click at [353, 305] on input "Salted Vanilla Foam" at bounding box center [363, 297] width 145 height 20
click at [73, 192] on span "Choice Groups" at bounding box center [81, 189] width 108 height 12
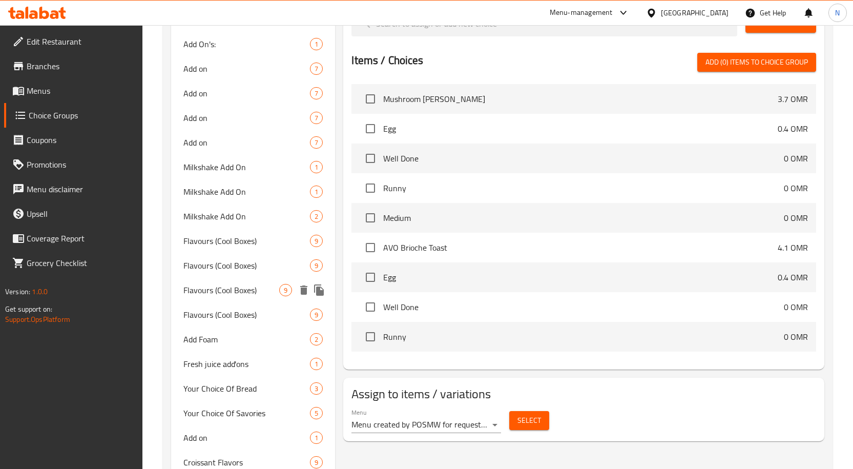
scroll to position [657, 0]
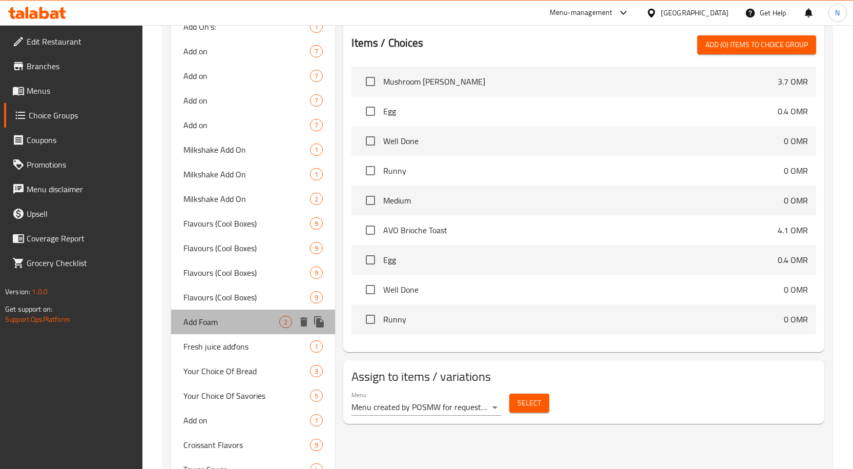
click at [226, 327] on span "Add Foam" at bounding box center [231, 322] width 96 height 12
type input "Add Foam"
type input "إضافة فوم"
type input "0"
type input "1"
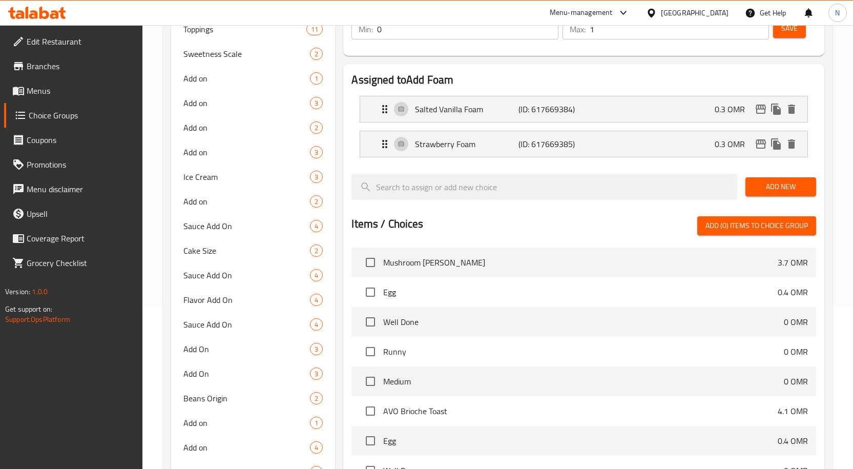
scroll to position [145, 0]
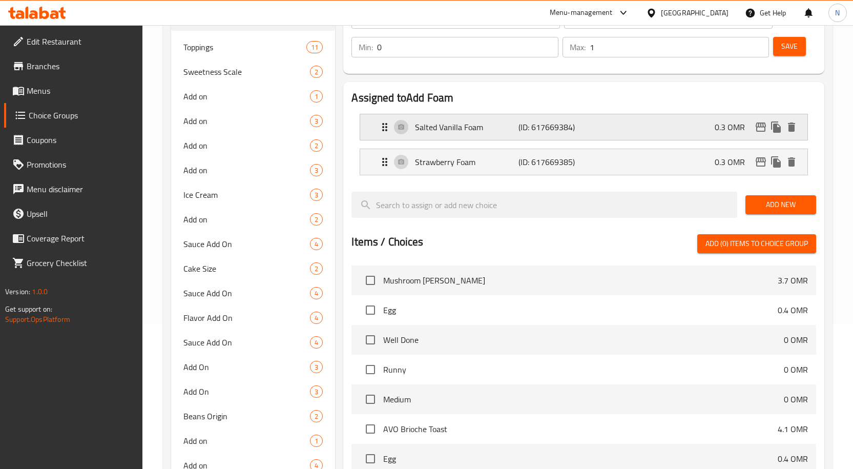
click at [519, 121] on p "(ID: 617669384)" at bounding box center [552, 127] width 69 height 12
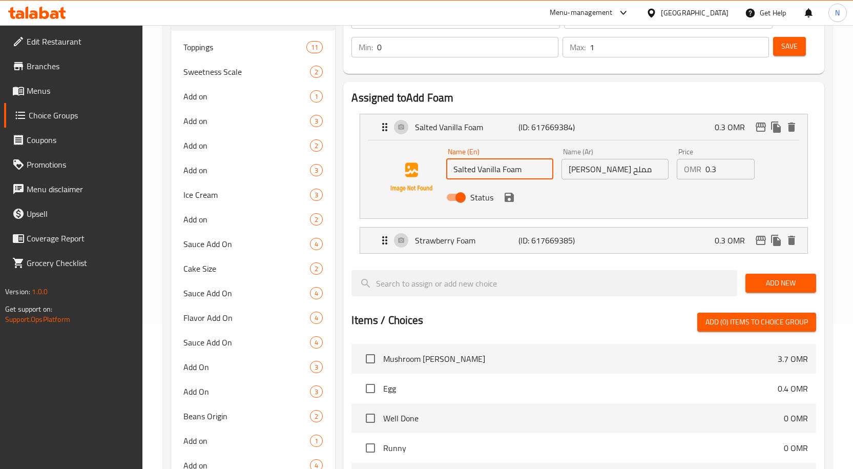
click at [466, 167] on input "Salted Vanilla Foam" at bounding box center [499, 169] width 107 height 20
type input "Vanilla Foam"
click at [578, 172] on input "فوم فانيليا مملح" at bounding box center [614, 169] width 107 height 20
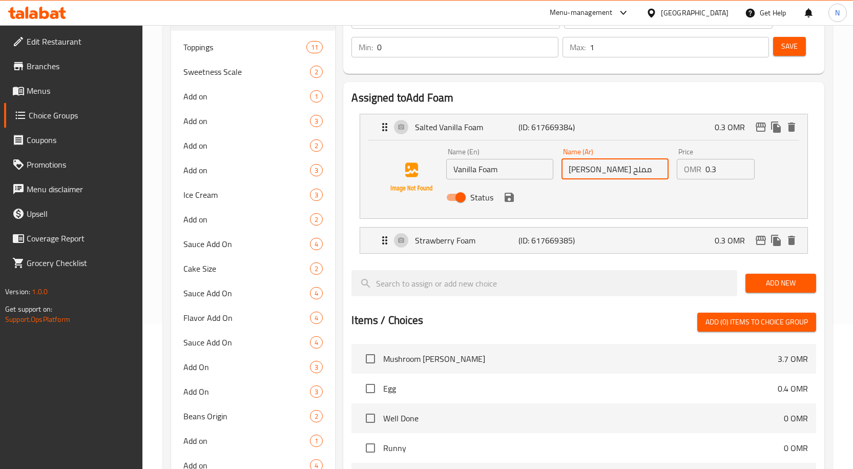
click at [578, 172] on input "فوم فانيليا مملح" at bounding box center [614, 169] width 107 height 20
click at [508, 201] on icon "save" at bounding box center [509, 197] width 9 height 9
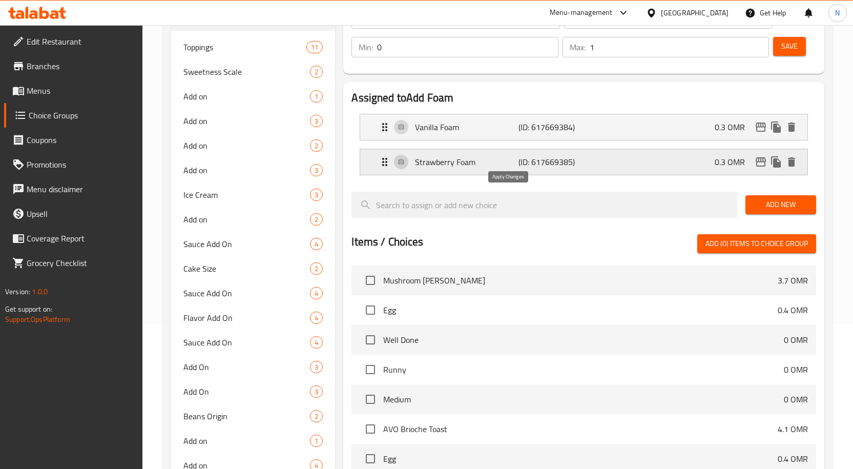
type input "فوم فانيليا"
click at [790, 52] on span "Save" at bounding box center [789, 46] width 16 height 13
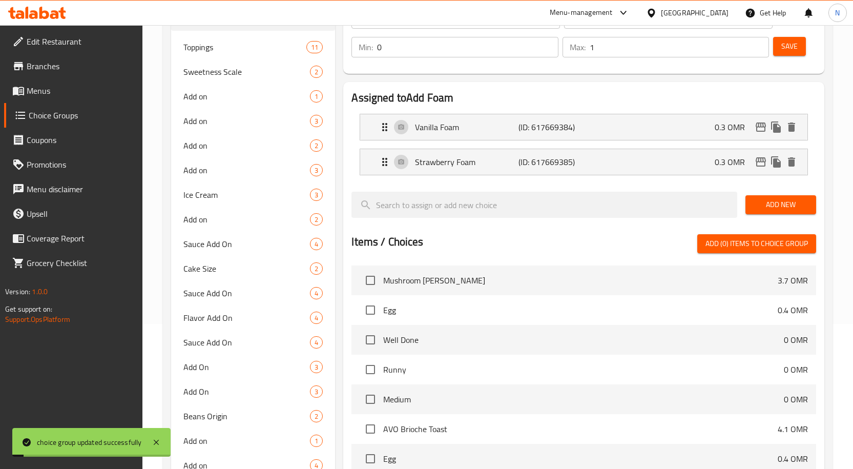
click at [96, 87] on span "Menus" at bounding box center [81, 91] width 108 height 12
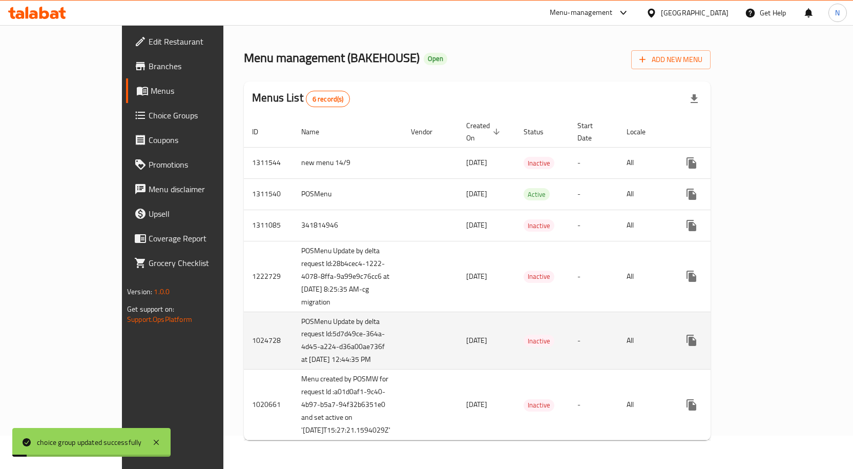
scroll to position [112, 0]
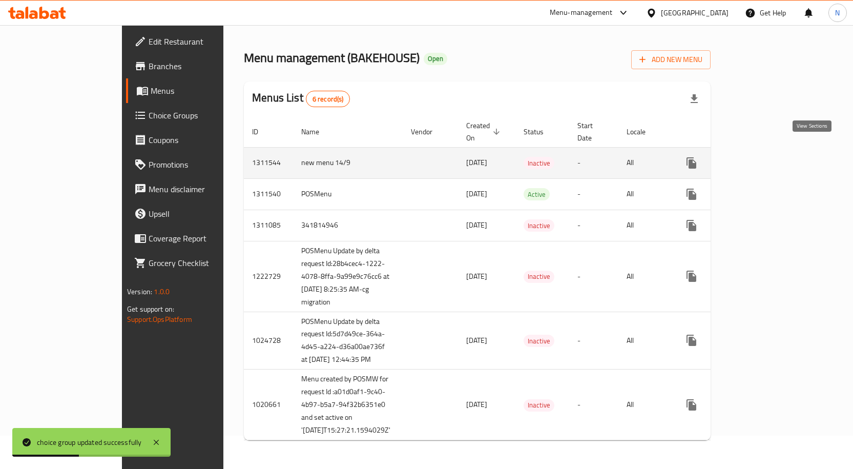
click at [771, 157] on icon "enhanced table" at bounding box center [765, 163] width 12 height 12
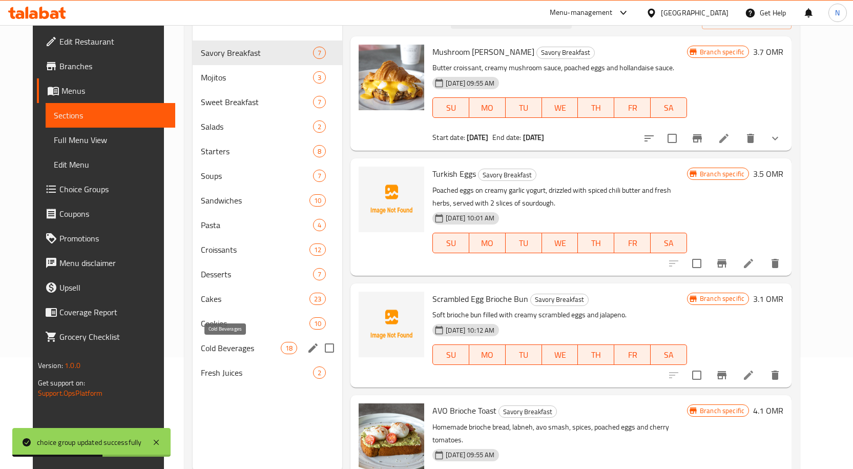
click at [249, 348] on span "Cold Beverages" at bounding box center [241, 348] width 80 height 12
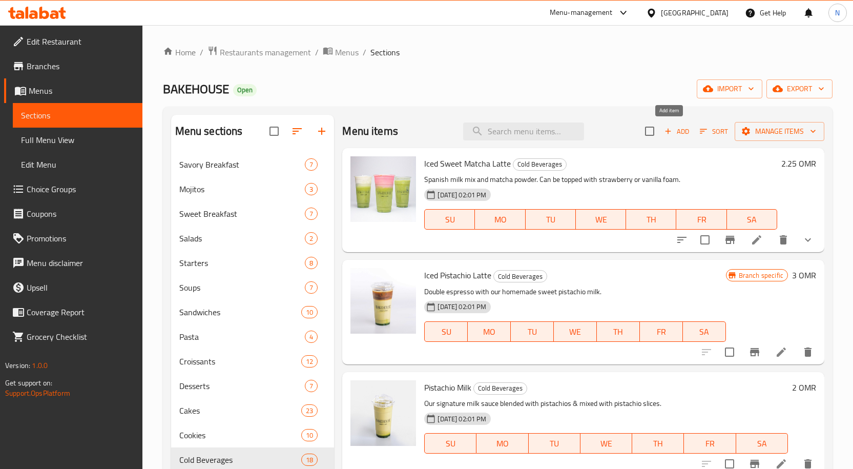
click at [681, 128] on span "Add" at bounding box center [677, 131] width 28 height 12
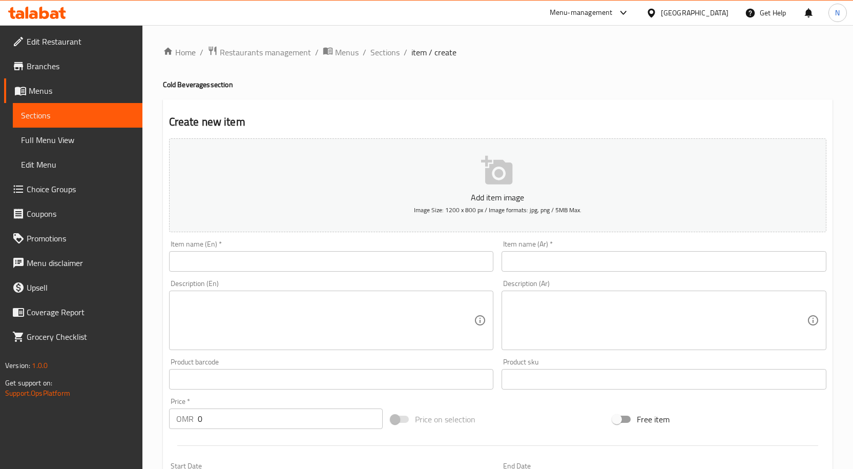
click at [296, 259] on input "text" at bounding box center [331, 261] width 325 height 20
paste input "Iced Coconut Matcha Float"
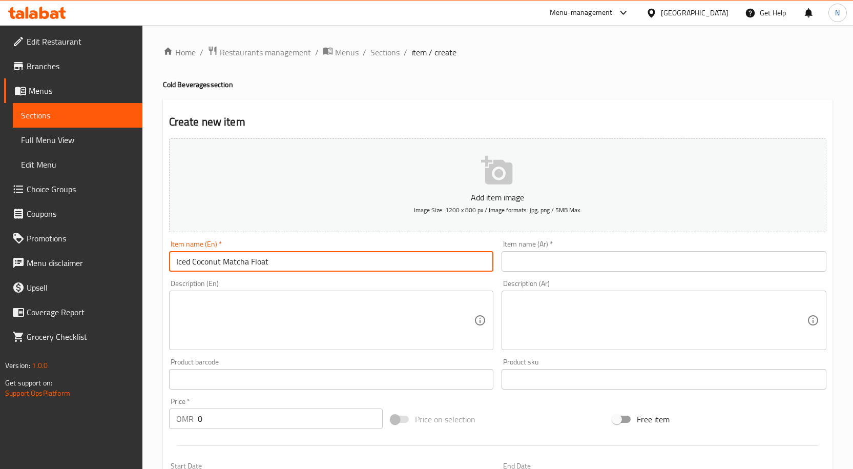
type input "Iced Coconut Matcha Float"
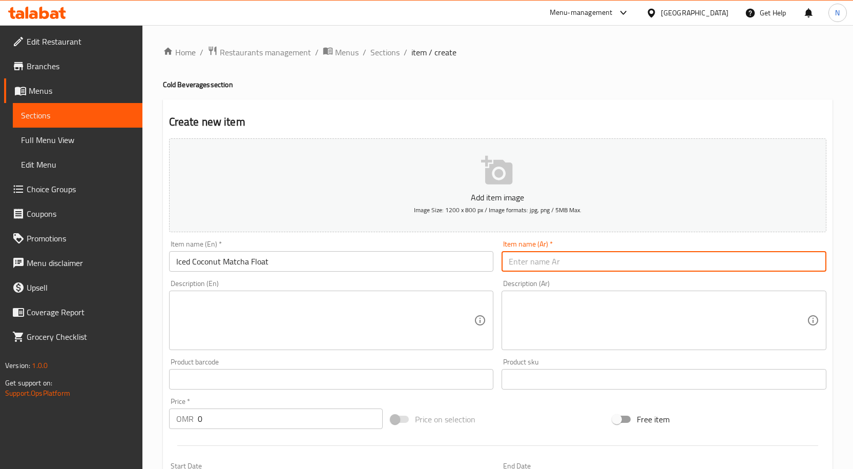
click at [548, 257] on input "text" at bounding box center [663, 261] width 325 height 20
paste input "ماتشا جوز الهند"
click at [409, 273] on div "Item name (En)   * Iced Coconut Matcha Float Item name (En) *" at bounding box center [331, 255] width 333 height 39
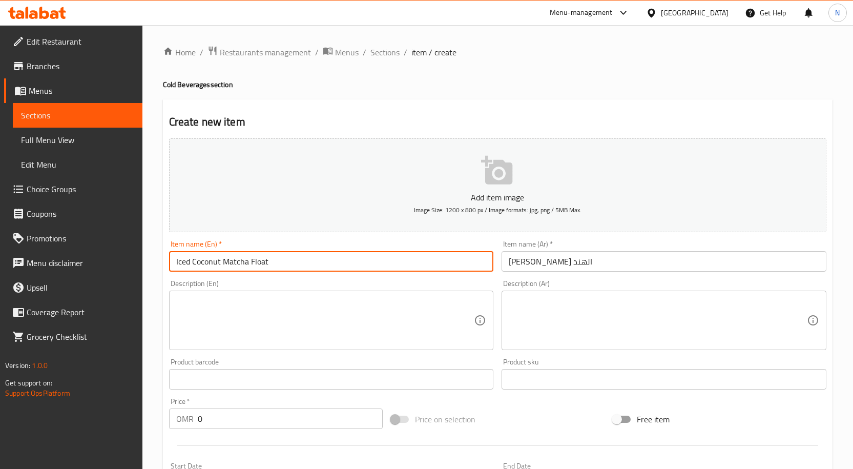
click at [405, 264] on input "Iced Coconut Matcha Float" at bounding box center [331, 261] width 325 height 20
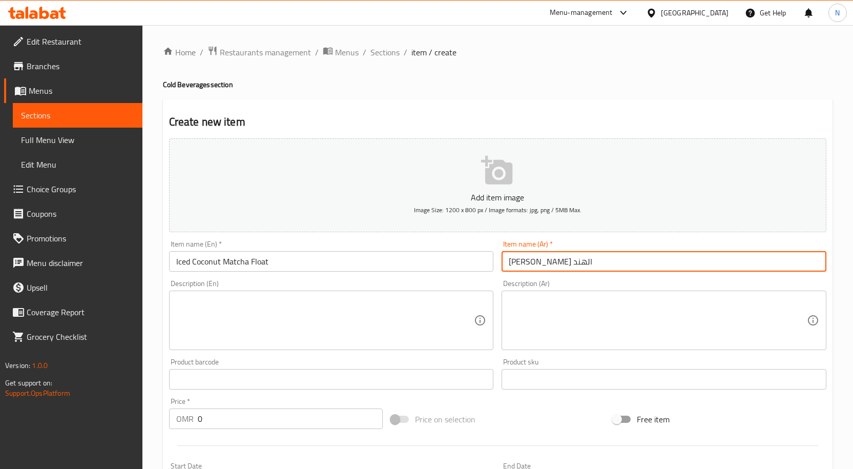
click at [559, 266] on input "ماتشا جوز الهند" at bounding box center [663, 261] width 325 height 20
paste input "روب جوز الهند المثلج بالشاي الأخضر"
drag, startPoint x: 555, startPoint y: 263, endPoint x: 500, endPoint y: 263, distance: 54.8
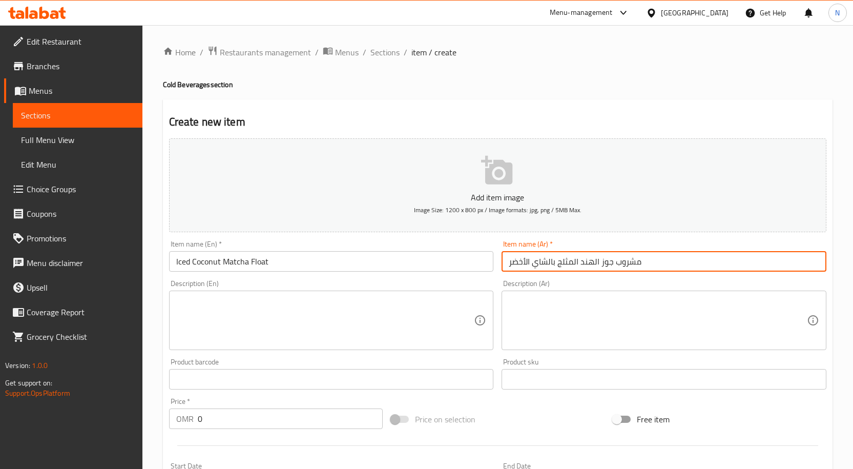
click at [500, 263] on div "Item name (Ar)   * مشروب جوز الهند المثلج بالشاي الأخضر Item name (Ar) *" at bounding box center [663, 255] width 333 height 39
click at [537, 256] on input "مشروب جوز الهند المثلج بالشاي الأخضر" at bounding box center [663, 261] width 325 height 20
paste input "تشا جوز الهند"
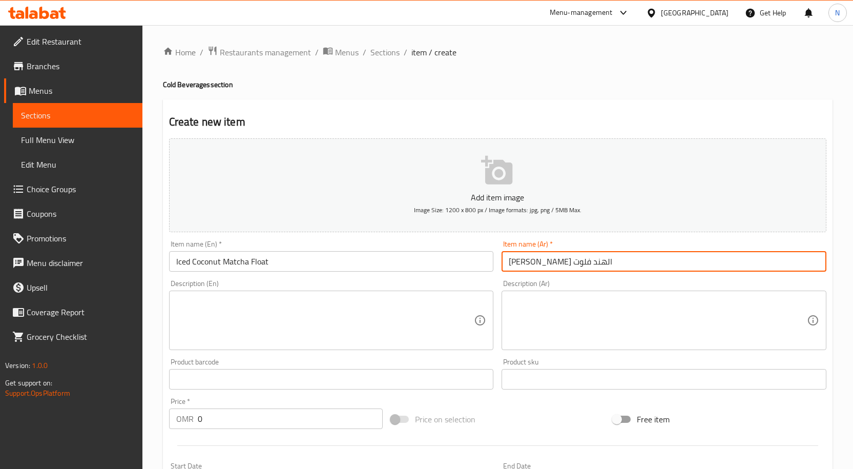
type input "ماتشا جوز الهند فلوت"
click at [302, 415] on input "0" at bounding box center [290, 418] width 185 height 20
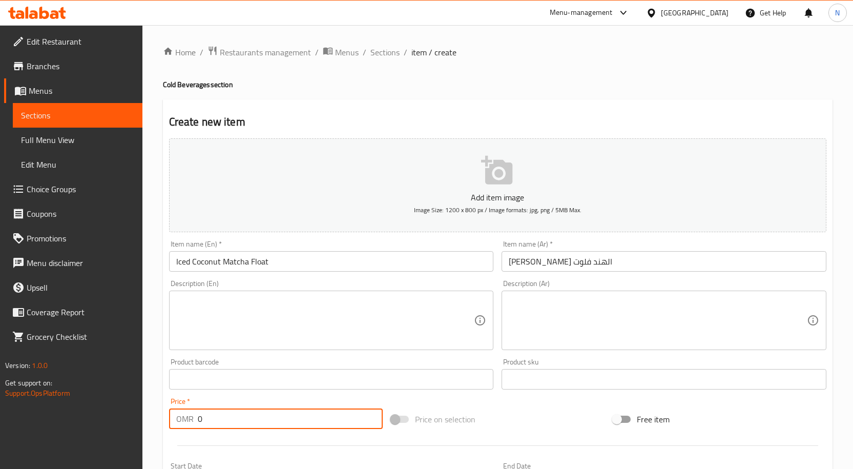
click at [302, 415] on input "0" at bounding box center [290, 418] width 185 height 20
paste input "2.95"
type input "2.95"
drag, startPoint x: 295, startPoint y: 313, endPoint x: 265, endPoint y: 48, distance: 267.0
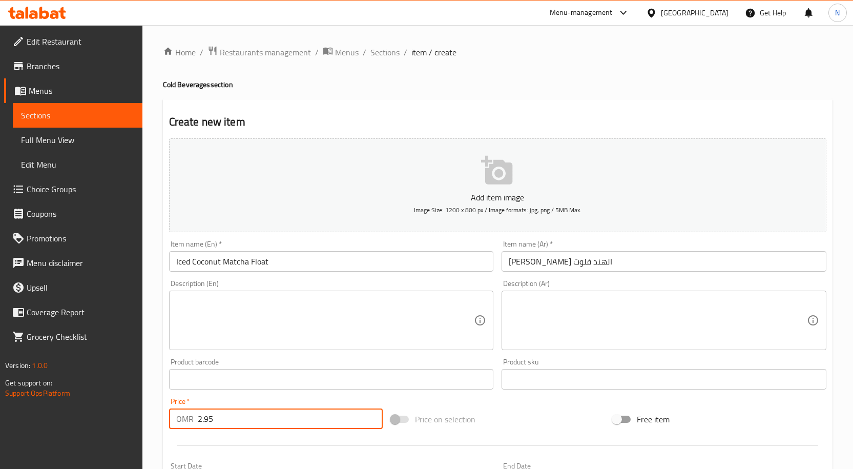
click at [295, 306] on textarea at bounding box center [325, 320] width 298 height 49
paste textarea "Coconut water and stevia topped with matcha foam."
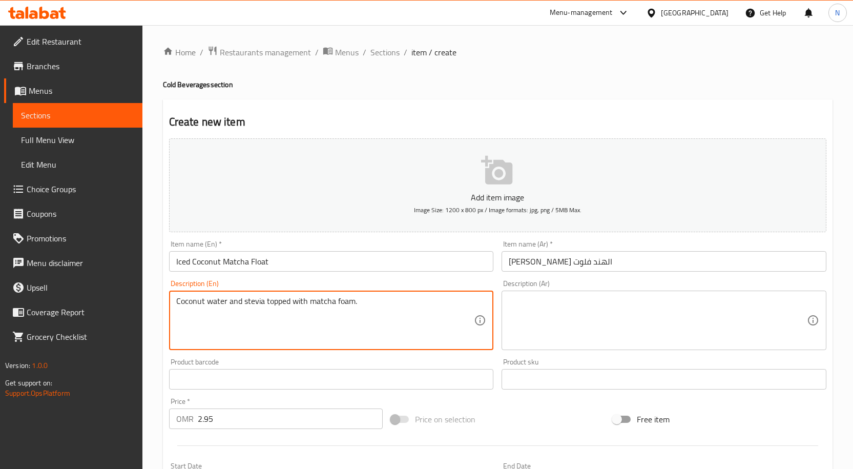
type textarea "Coconut water and stevia topped with matcha foam."
click at [640, 302] on textarea at bounding box center [658, 320] width 298 height 49
paste textarea "ماء جوز الهند مع ستيفيا مع رغوة الماتشا."
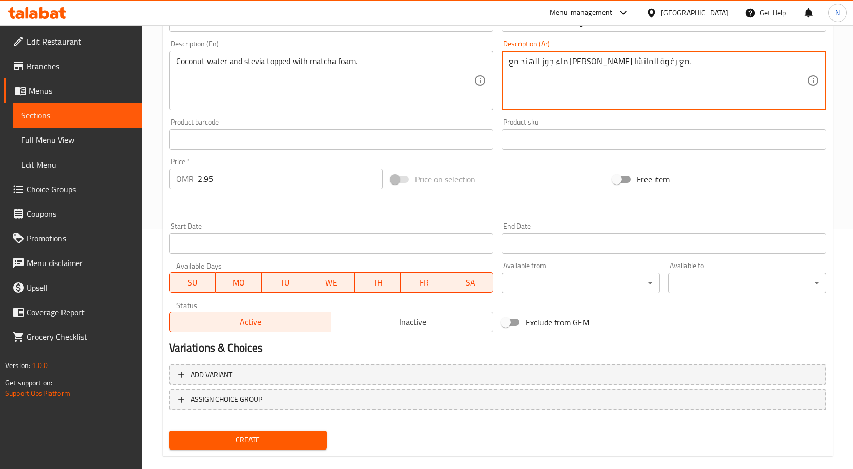
scroll to position [255, 0]
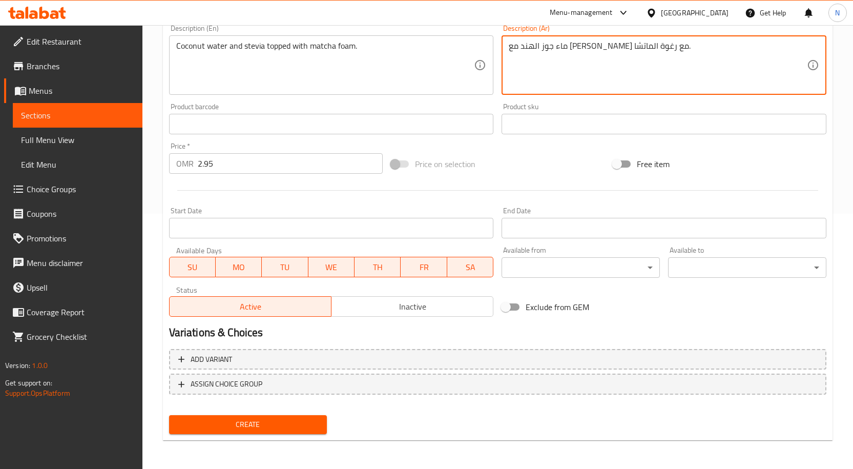
type textarea "ماء جوز الهند مع ستيفيا مع رغوة الماتشا."
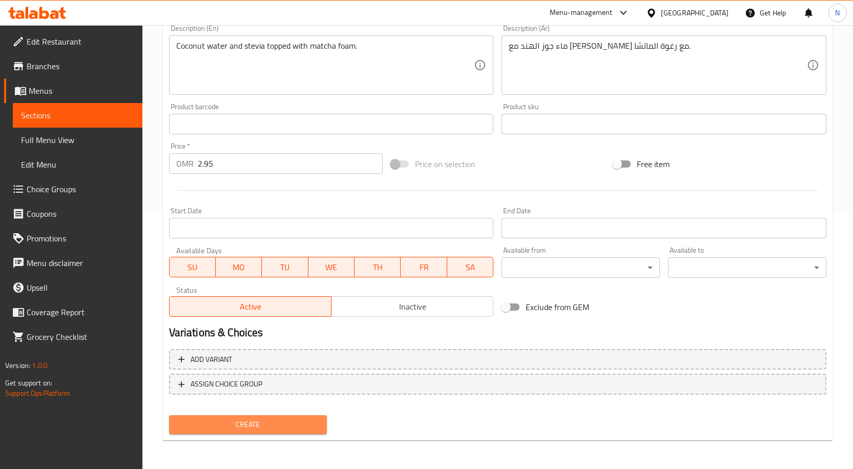
click at [304, 423] on span "Create" at bounding box center [248, 424] width 142 height 13
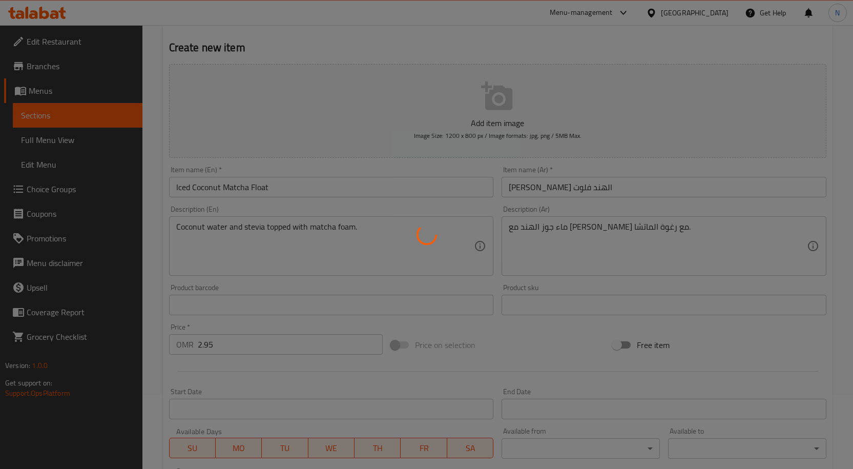
scroll to position [0, 0]
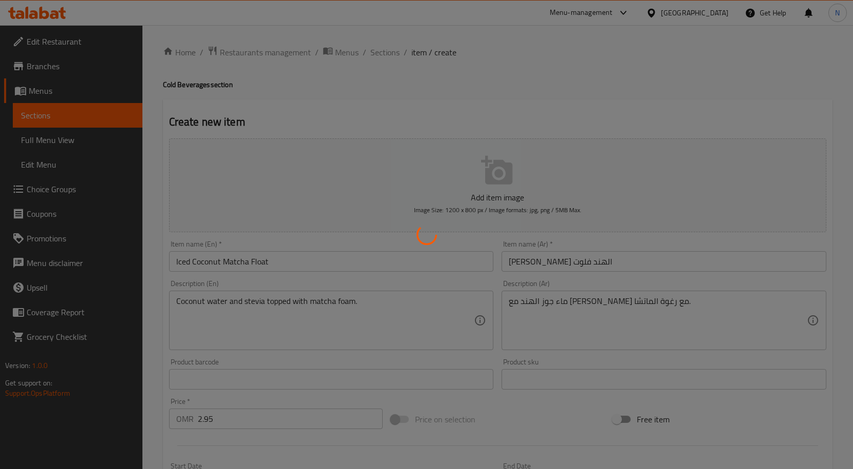
type input "0"
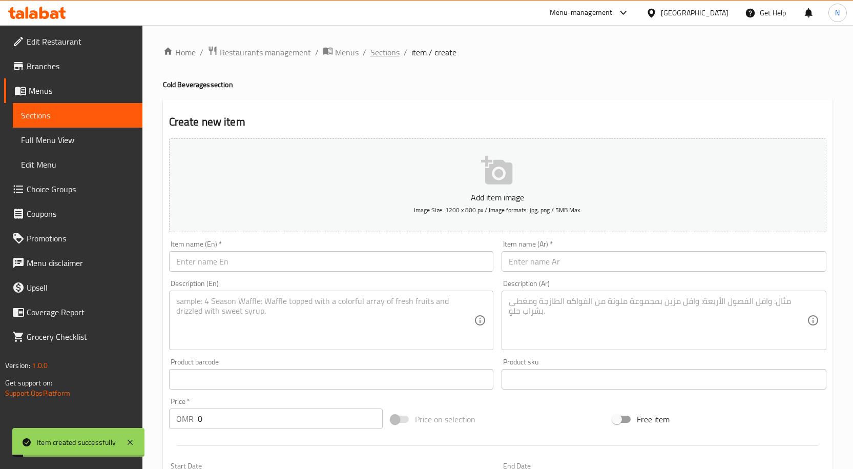
click at [375, 53] on span "Sections" at bounding box center [384, 52] width 29 height 12
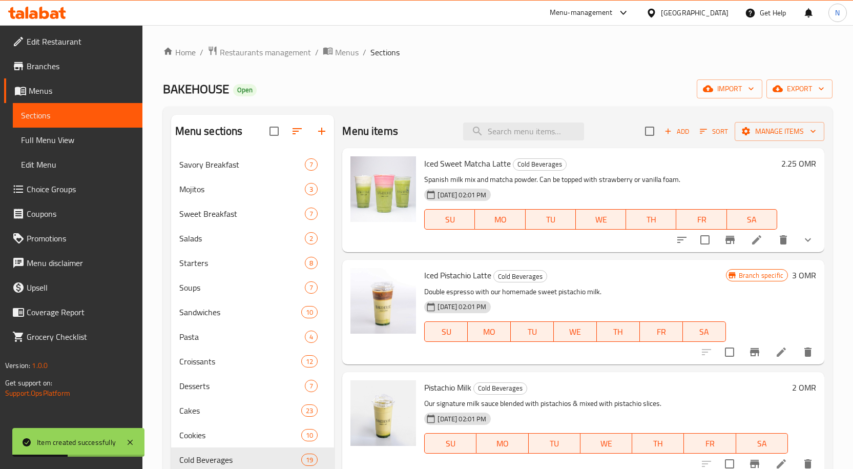
scroll to position [272, 0]
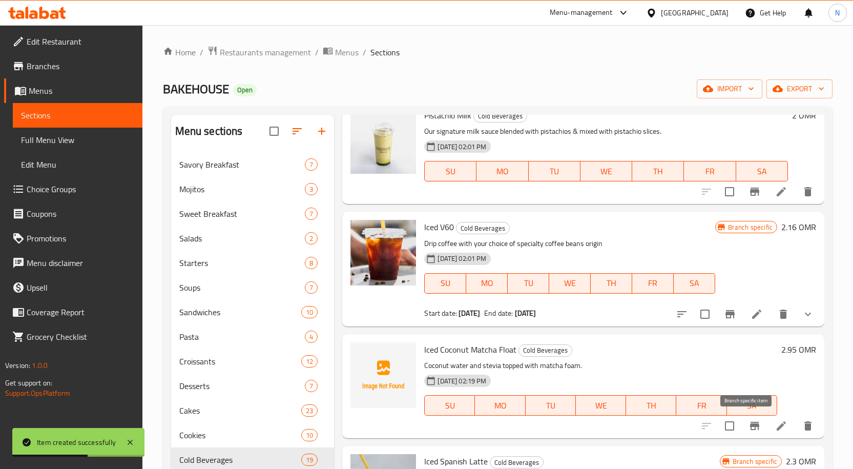
click at [750, 426] on icon "Branch-specific-item" at bounding box center [754, 426] width 9 height 8
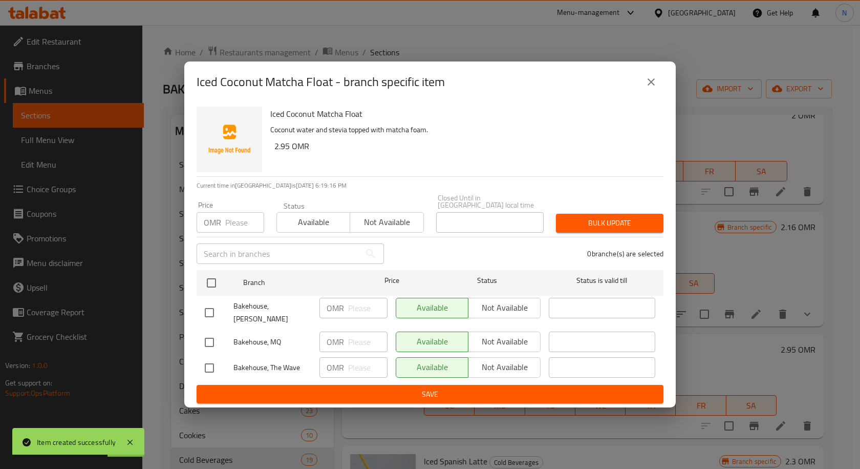
click at [211, 307] on input "checkbox" at bounding box center [210, 313] width 22 height 22
checkbox input "true"
click at [203, 359] on input "checkbox" at bounding box center [210, 368] width 22 height 22
checkbox input "true"
click at [499, 310] on span "Not available" at bounding box center [505, 307] width 64 height 15
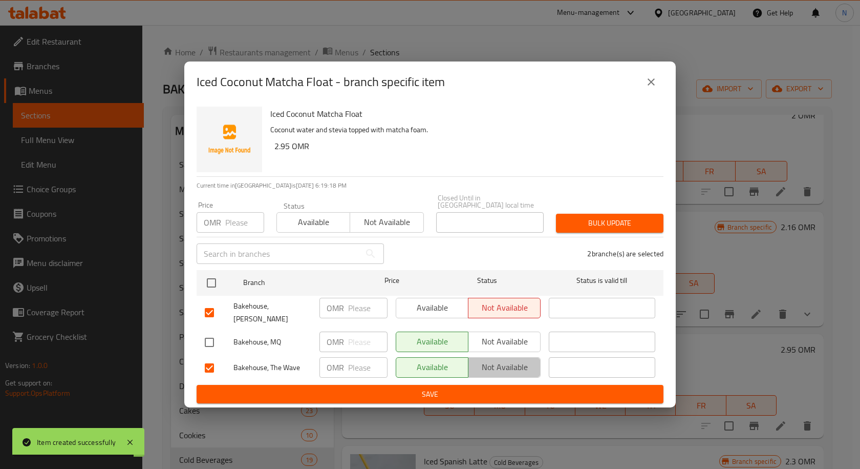
click at [502, 360] on span "Not available" at bounding box center [505, 367] width 64 height 15
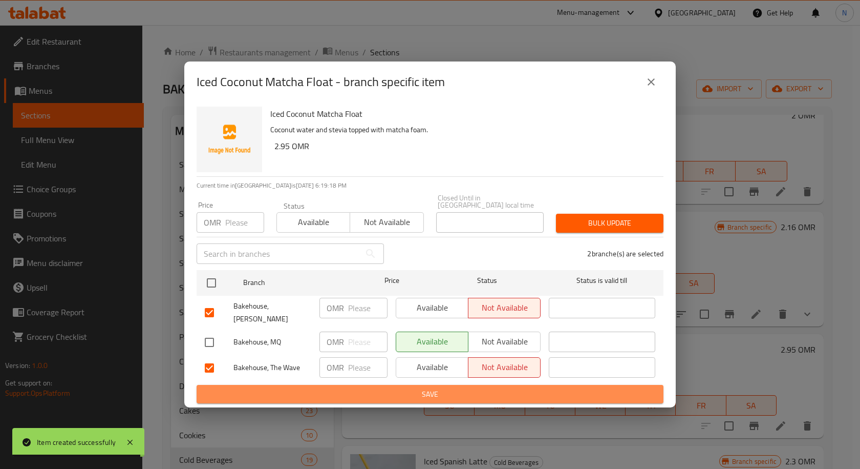
click at [477, 388] on span "Save" at bounding box center [430, 394] width 451 height 13
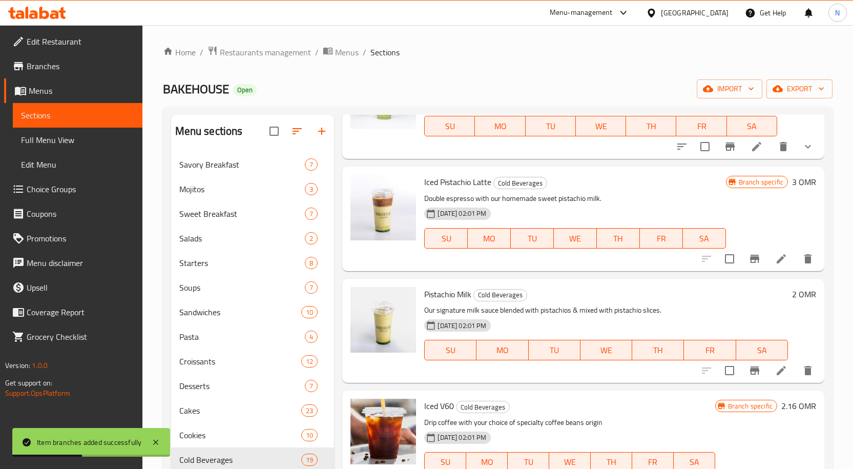
scroll to position [102, 0]
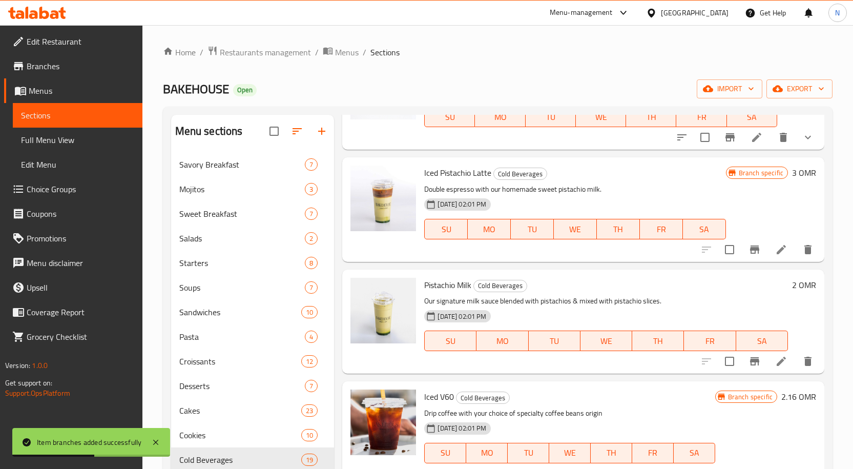
click at [776, 364] on icon at bounding box center [780, 360] width 9 height 9
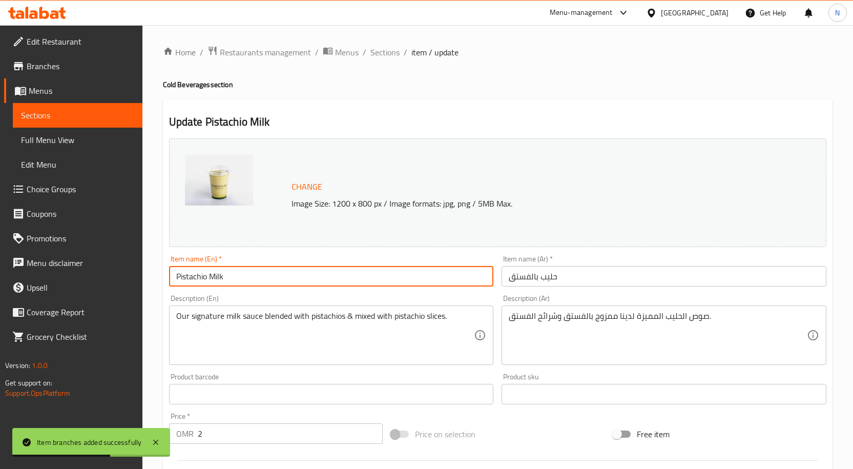
click at [391, 274] on input "Pistachio Milk" at bounding box center [331, 276] width 325 height 20
paste input "Iced"
type input "Iced Pistachio Milk"
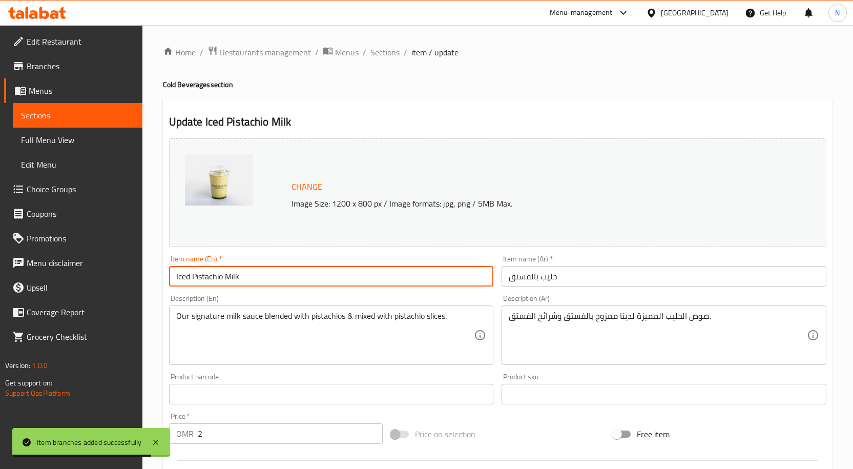
click at [538, 279] on input "حليب بالفستق" at bounding box center [663, 276] width 325 height 20
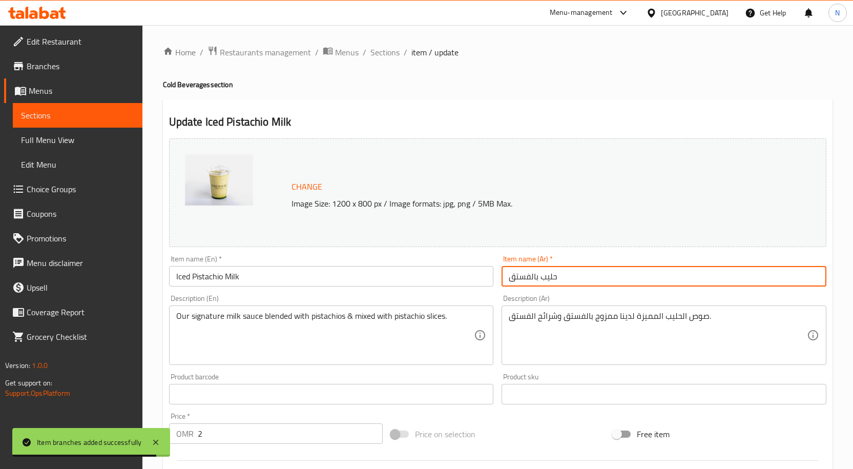
click at [538, 279] on input "حليب بالفستق" at bounding box center [663, 276] width 325 height 20
paste input "لفستق مثلج"
type input "حليب الفستق مثلج"
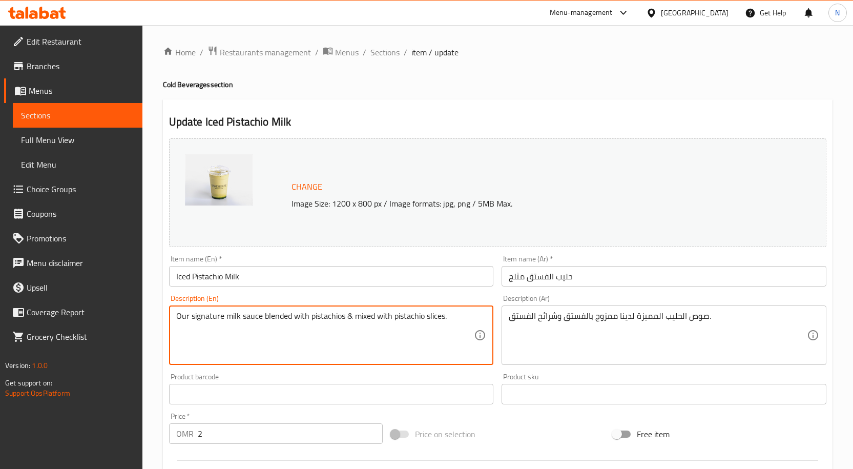
click at [314, 319] on textarea "Our signature milk sauce blended with pistachios & mixed with pistachio slices." at bounding box center [325, 335] width 298 height 49
paste textarea "Homemade pistachio milk."
type textarea "Homemade pistachio milk."
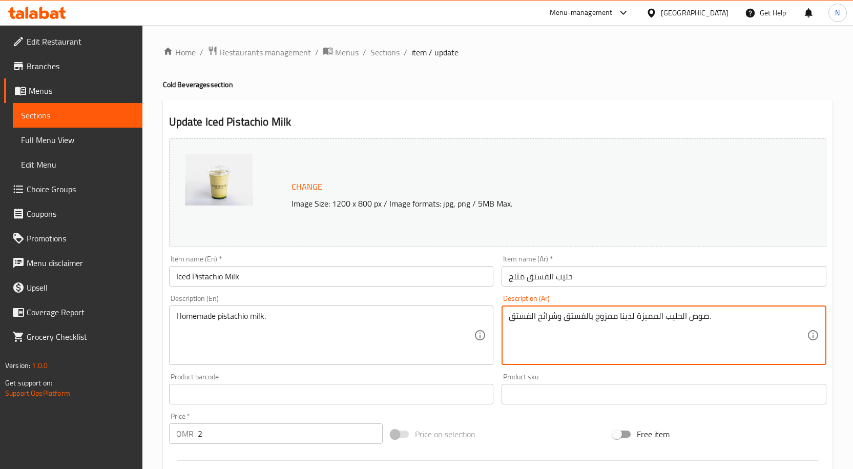
click at [572, 317] on textarea "صوص الحليب المميزة لدينا ممزوج بالفستق وشرائح الفستق." at bounding box center [658, 335] width 298 height 49
paste textarea "ليب الفستق محلي الصنع."
type textarea "حليب الفستق محلي الصنع."
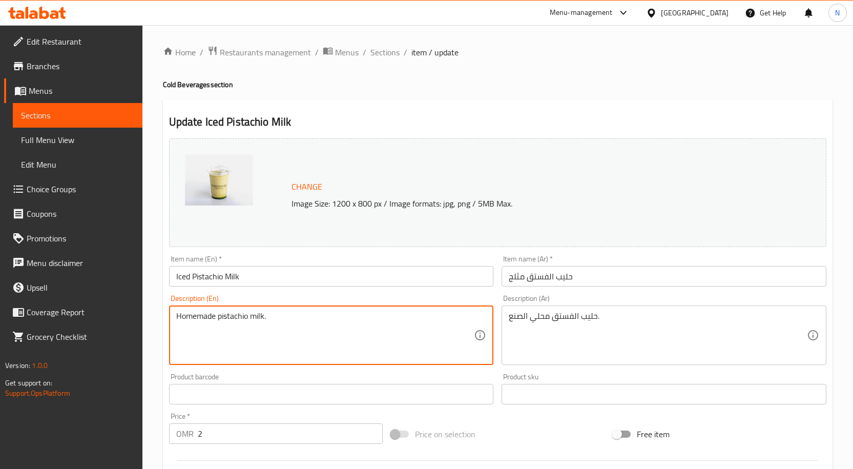
scroll to position [270, 0]
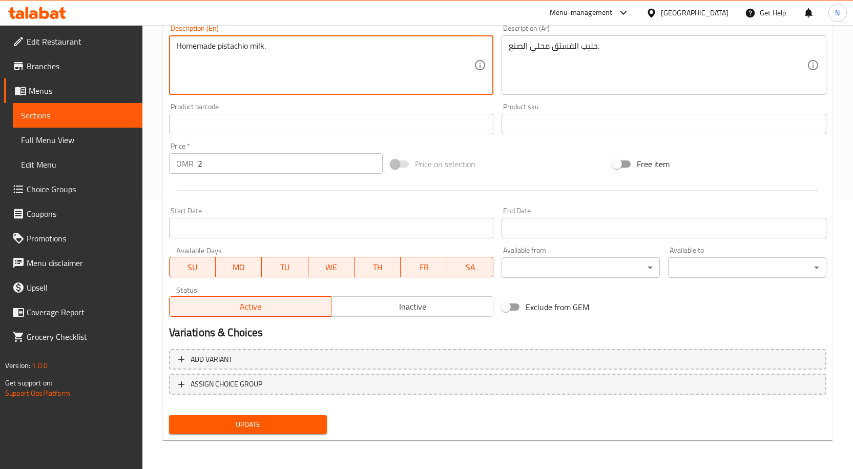
click at [268, 420] on span "Update" at bounding box center [248, 424] width 142 height 13
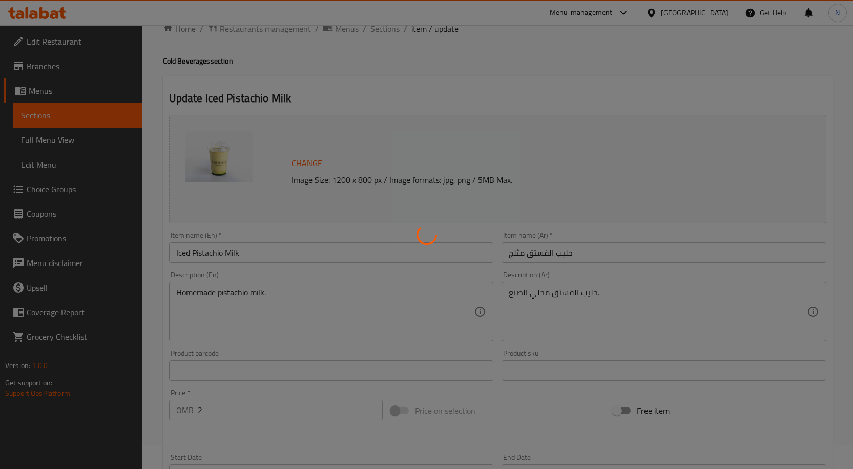
scroll to position [0, 0]
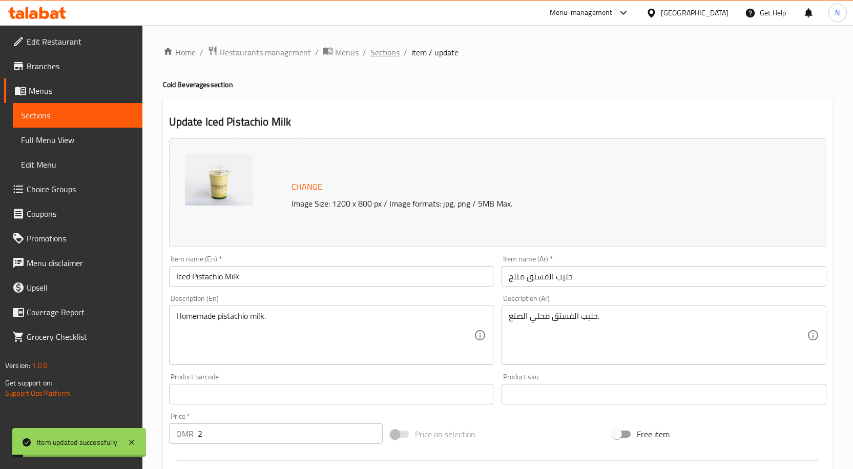
click at [389, 51] on span "Sections" at bounding box center [384, 52] width 29 height 12
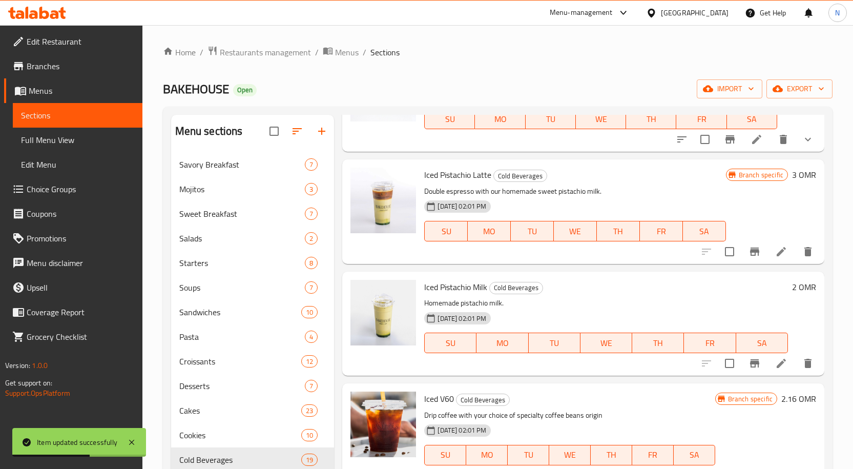
scroll to position [102, 0]
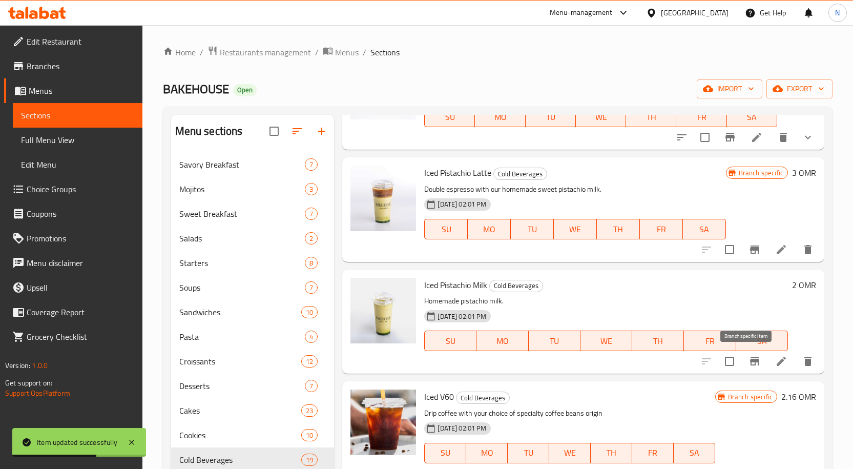
click at [752, 358] on icon "Branch-specific-item" at bounding box center [754, 361] width 12 height 12
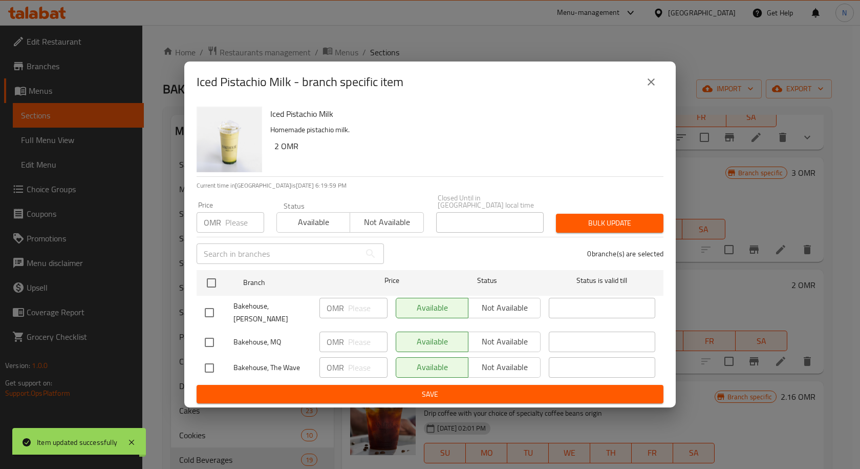
click at [207, 331] on input "checkbox" at bounding box center [210, 342] width 22 height 22
checkbox input "true"
click at [363, 336] on input "number" at bounding box center [367, 341] width 39 height 20
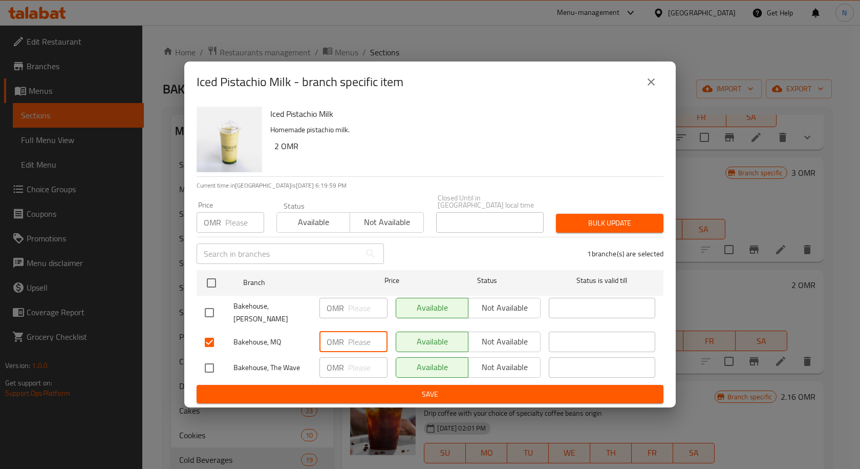
paste input "2.75"
type input "2.75"
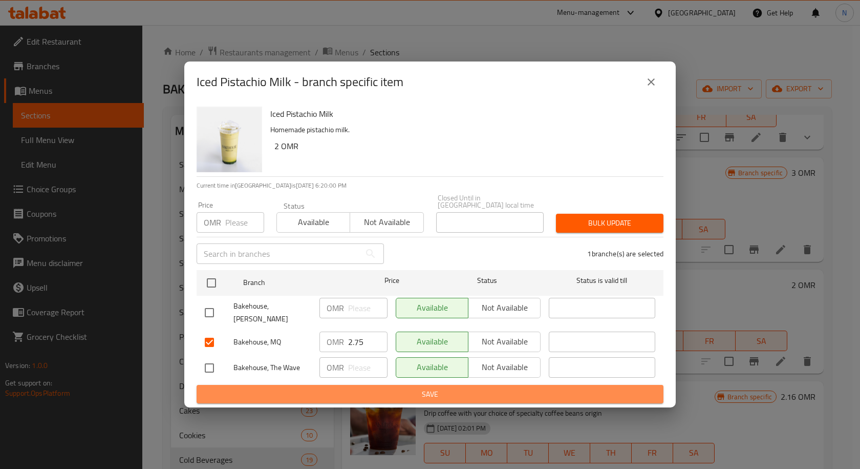
click at [376, 388] on span "Save" at bounding box center [430, 394] width 451 height 13
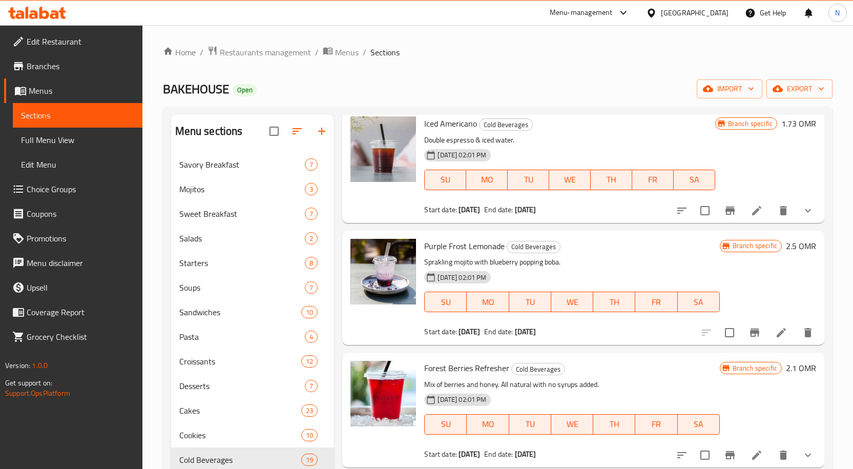
scroll to position [1639, 0]
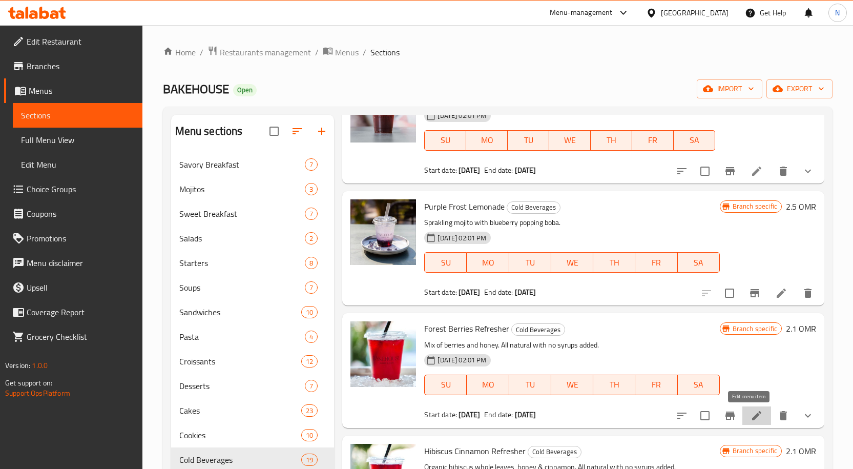
click at [750, 421] on icon at bounding box center [756, 415] width 12 height 12
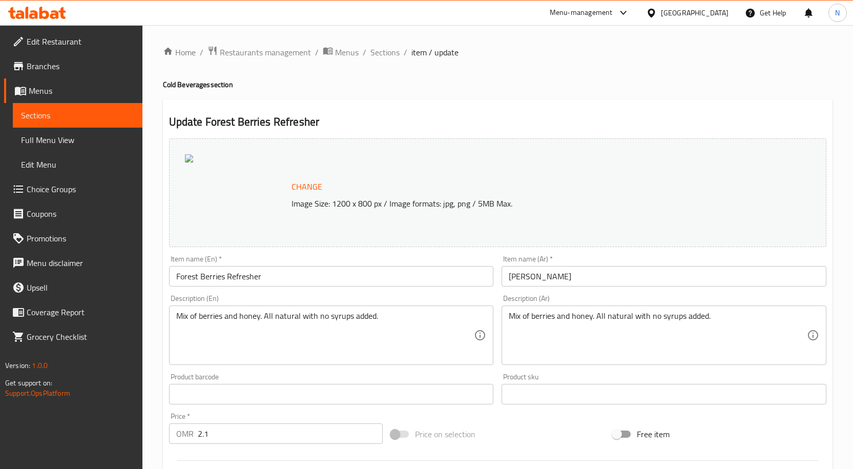
click at [369, 273] on input "Forest Berries Refresher" at bounding box center [331, 276] width 325 height 20
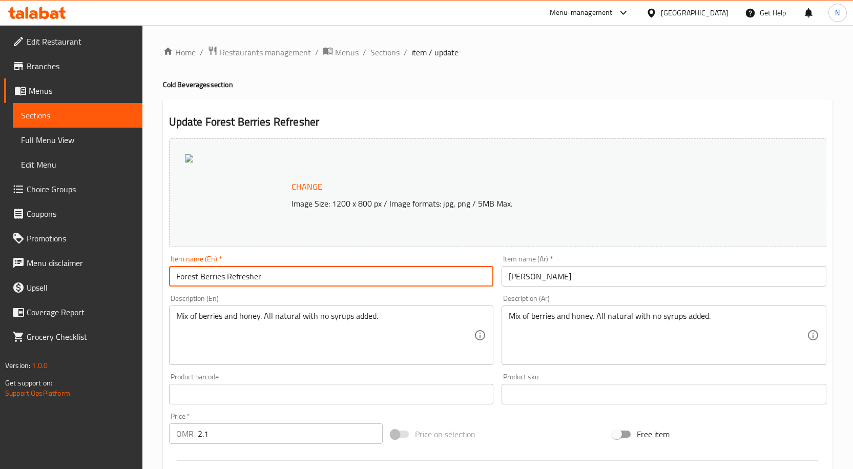
click at [369, 273] on input "Forest Berries Refresher" at bounding box center [331, 276] width 325 height 20
paste input "Iced Forest Berries ٍ"
type input "Iced Forest Berries ٍRefresher"
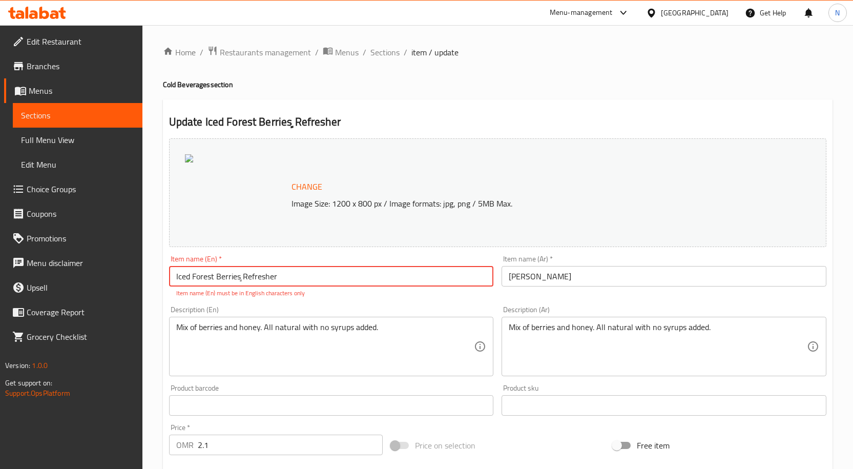
click at [361, 268] on input "Iced Forest Berries ٍRefresher" at bounding box center [331, 276] width 325 height 20
click at [584, 280] on input "ريفريشر توت بري" at bounding box center [663, 276] width 325 height 20
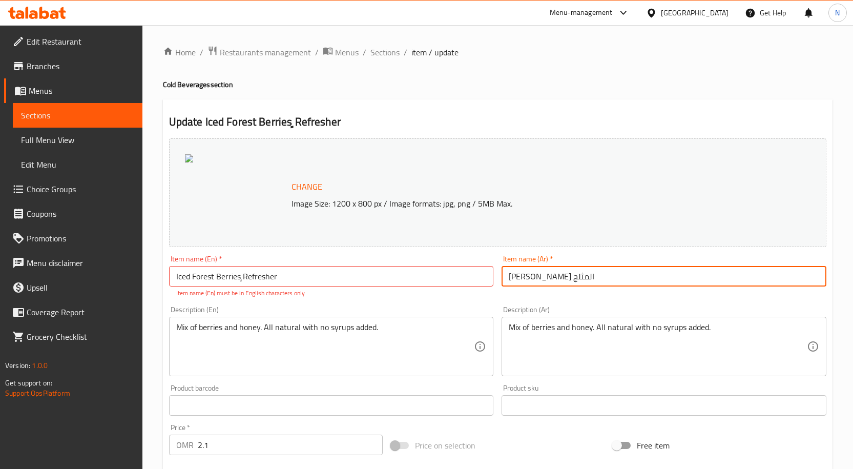
type input "ريفريشر توت بري المثلج"
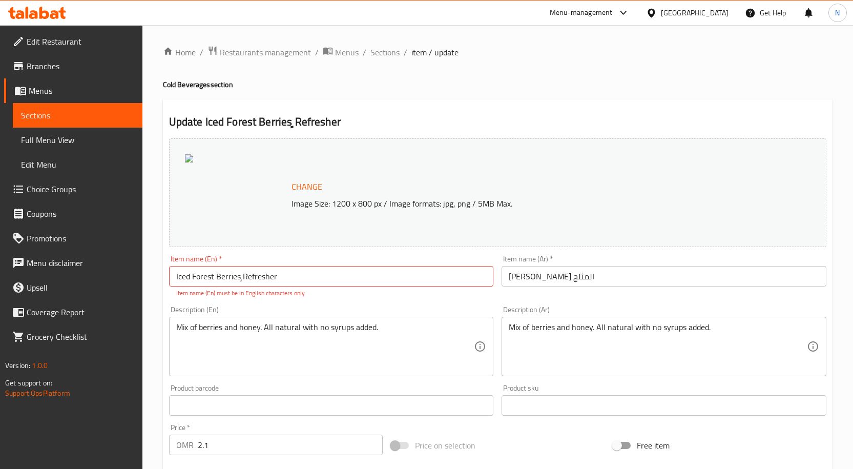
click at [329, 307] on div "Description (En) Mix of berries and honey. All natural with no syrups added. De…" at bounding box center [331, 341] width 325 height 70
click at [252, 279] on input "Iced Forest Berries ٍRefresher" at bounding box center [331, 276] width 325 height 20
click at [243, 279] on input "Iced Forest Berries ٍRefresher" at bounding box center [331, 276] width 325 height 20
type input "Iced Forest Berries Refresher"
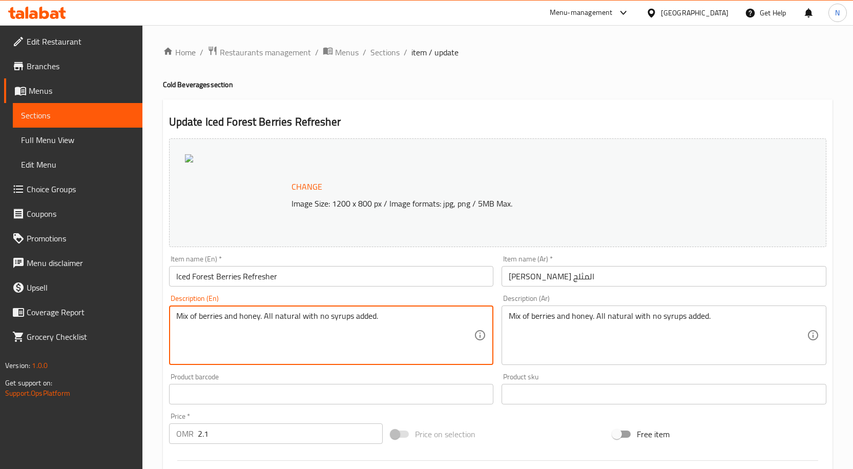
click at [329, 327] on textarea "Mix of berries and honey. All natural with no syrups added." at bounding box center [325, 335] width 298 height 49
paste textarea "Refreshing cold beverage made of steeped water with wild dry berries."
type textarea "Refreshing cold beverage made of steeped water with wild dry berries."
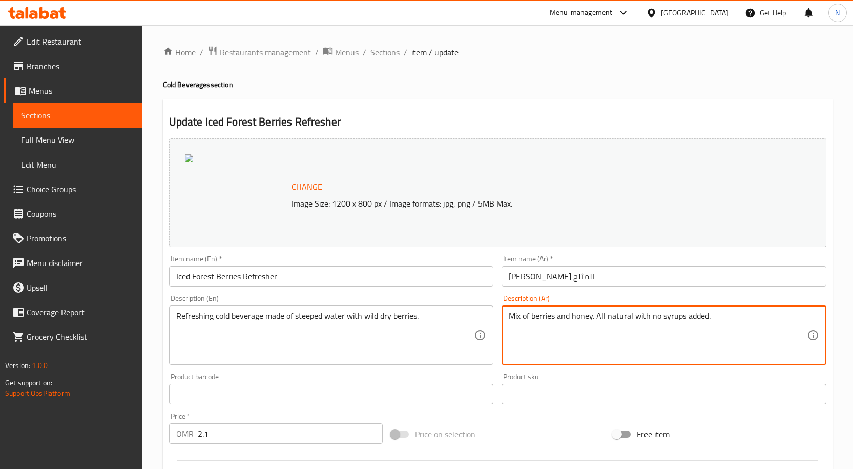
click at [554, 313] on textarea "Mix of berries and honey. All natural with no syrups added." at bounding box center [658, 335] width 298 height 49
paste textarea "مشروب بارد منعش مصنوع من الماء المنقوع مع التوت البري المجفف."
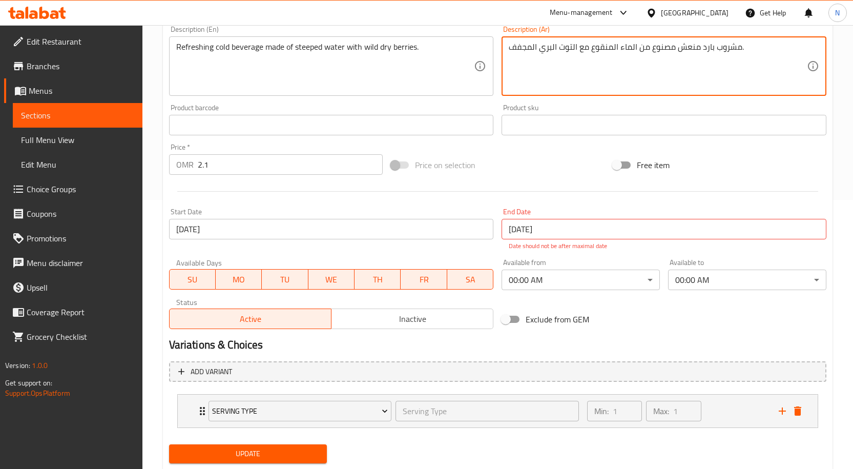
scroll to position [298, 0]
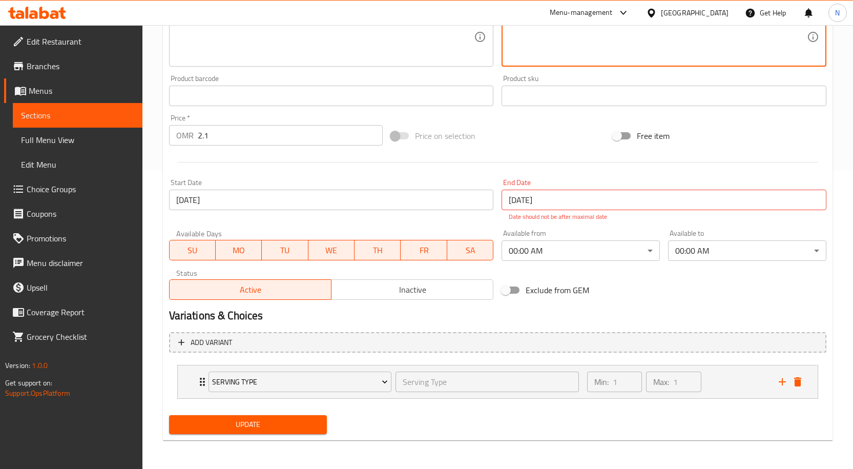
type textarea "مشروب بارد منعش مصنوع من الماء المنقوع مع التوت البري المجفف."
drag, startPoint x: 270, startPoint y: 431, endPoint x: 324, endPoint y: 271, distance: 168.0
click at [270, 430] on span "Update" at bounding box center [248, 424] width 142 height 13
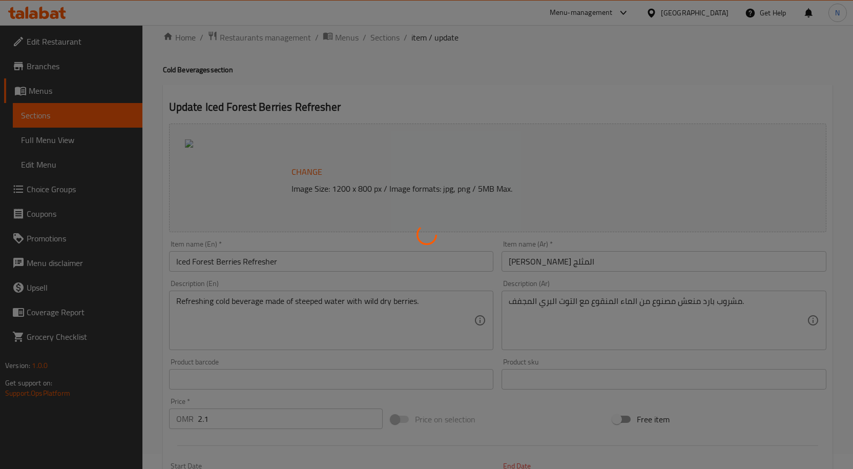
scroll to position [0, 0]
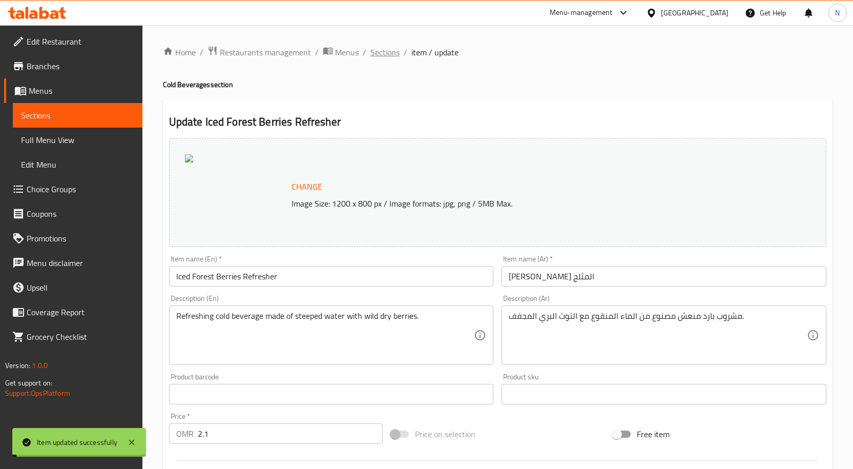
click at [383, 53] on span "Sections" at bounding box center [384, 52] width 29 height 12
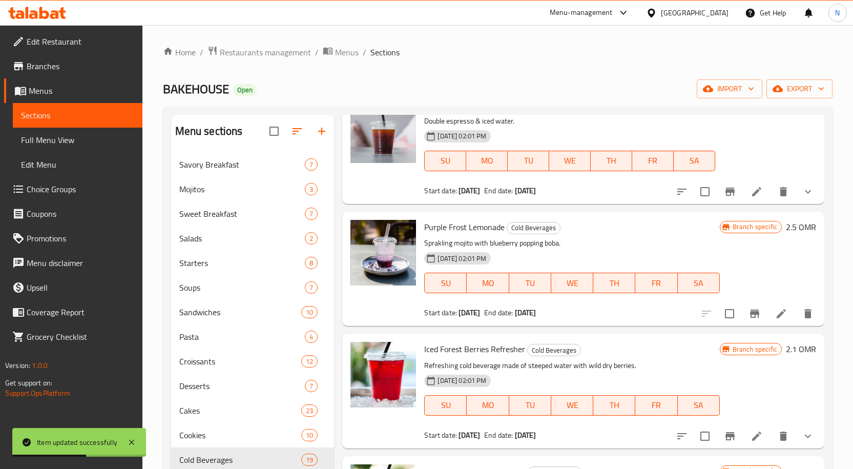
scroll to position [1670, 0]
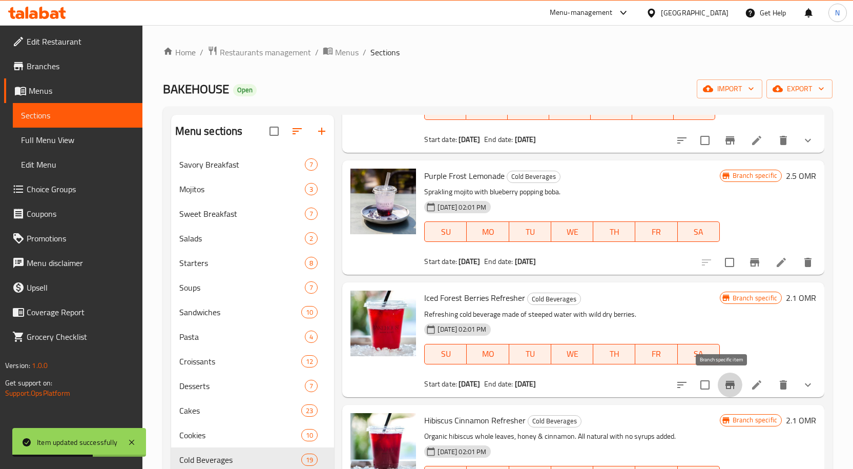
click at [725, 384] on icon "Branch-specific-item" at bounding box center [729, 385] width 9 height 8
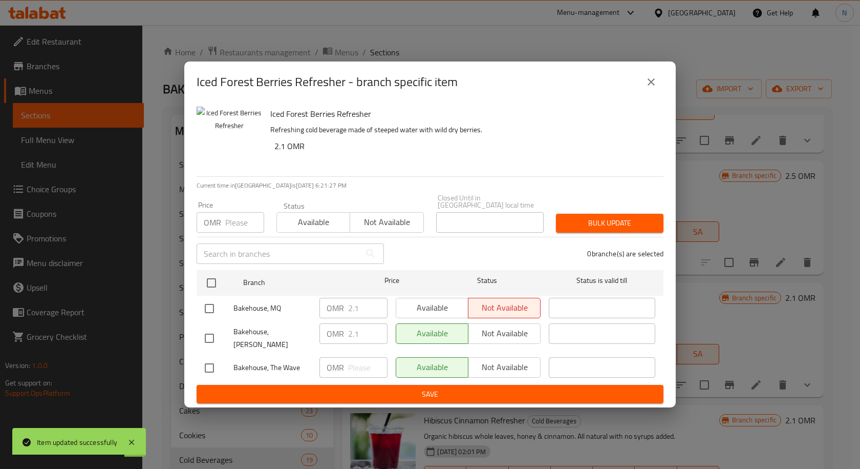
click at [203, 307] on input "checkbox" at bounding box center [210, 309] width 22 height 22
checkbox input "true"
click at [431, 313] on span "Available" at bounding box center [433, 307] width 64 height 15
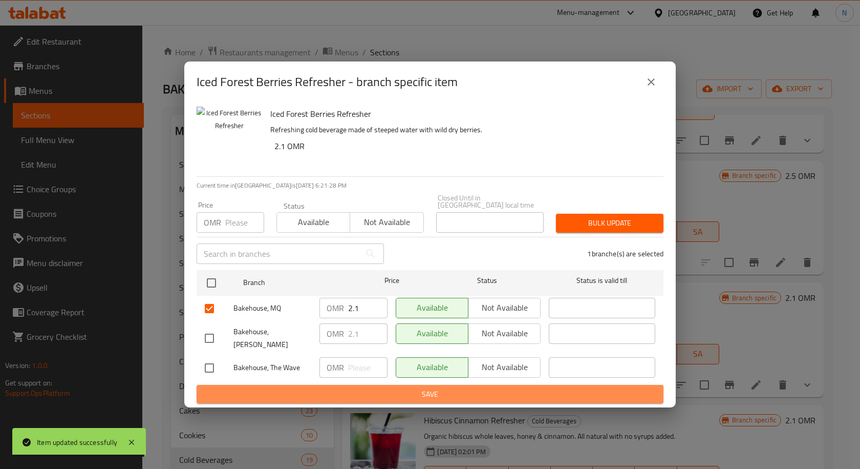
click at [425, 388] on span "Save" at bounding box center [430, 394] width 451 height 13
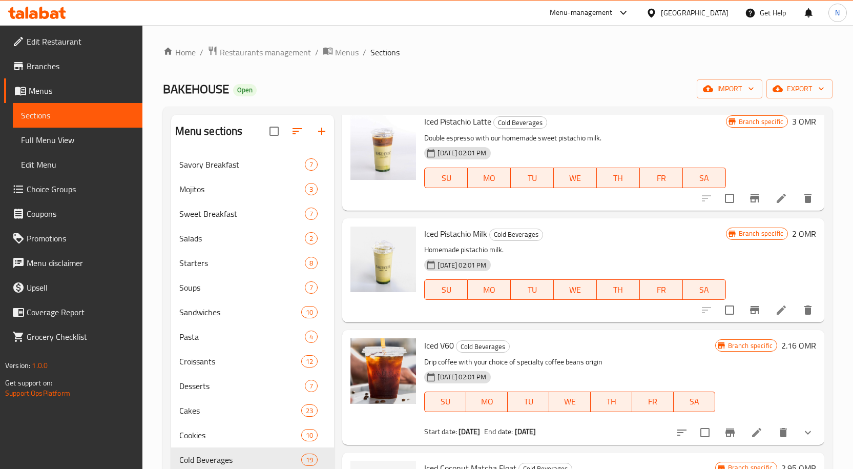
scroll to position [0, 0]
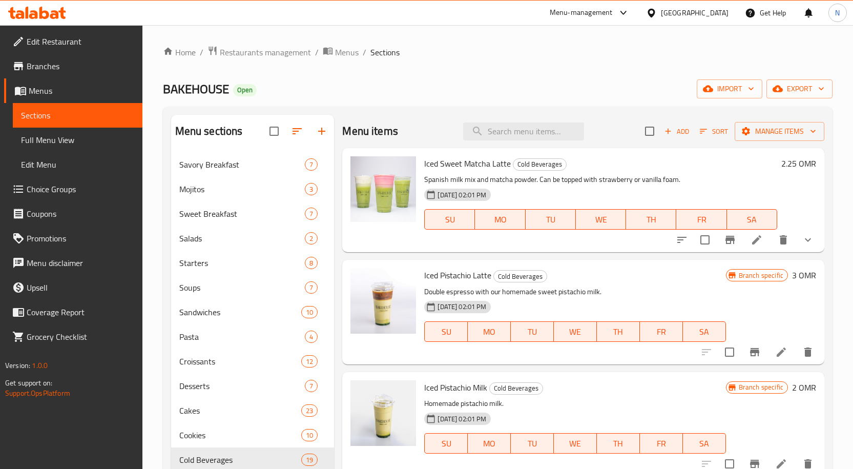
click at [669, 135] on span "Add" at bounding box center [677, 131] width 28 height 12
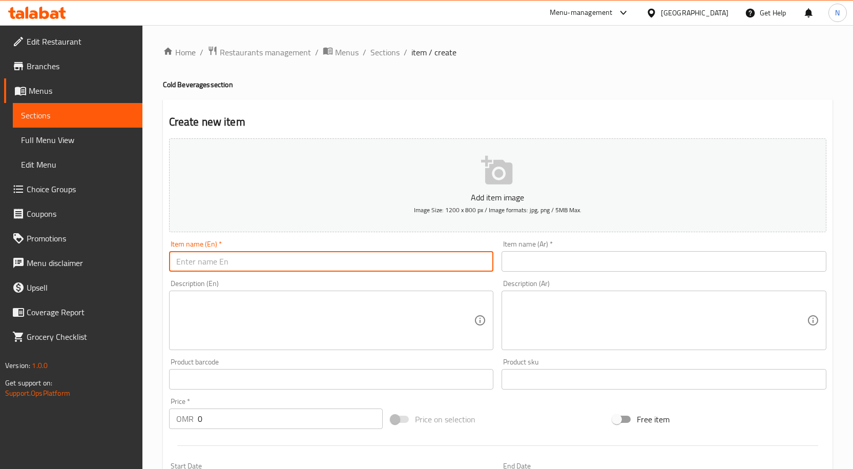
click at [290, 266] on input "text" at bounding box center [331, 261] width 325 height 20
paste input "Iced Organic Hibiscus Refresher"
type input "Iced Organic Hibiscus Refresher"
click at [525, 270] on input "text" at bounding box center [663, 261] width 325 height 20
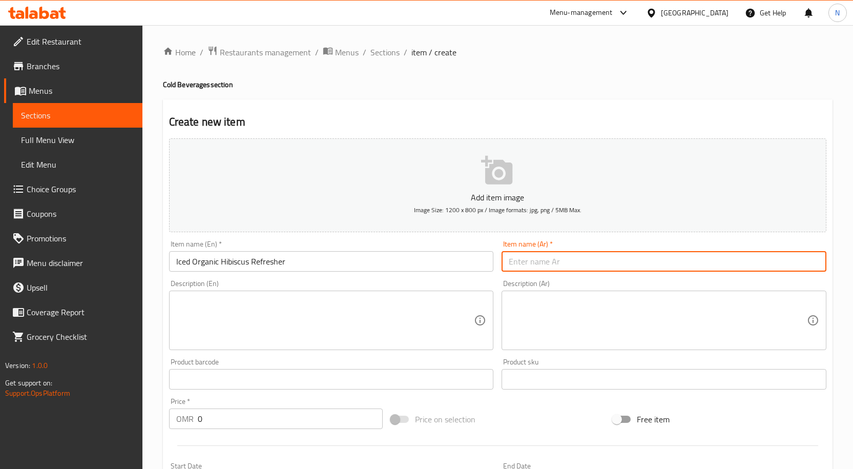
paste input "مشروب كركديه عضوي"
click at [384, 263] on input "Iced Organic Hibiscus Refresher" at bounding box center [331, 261] width 325 height 20
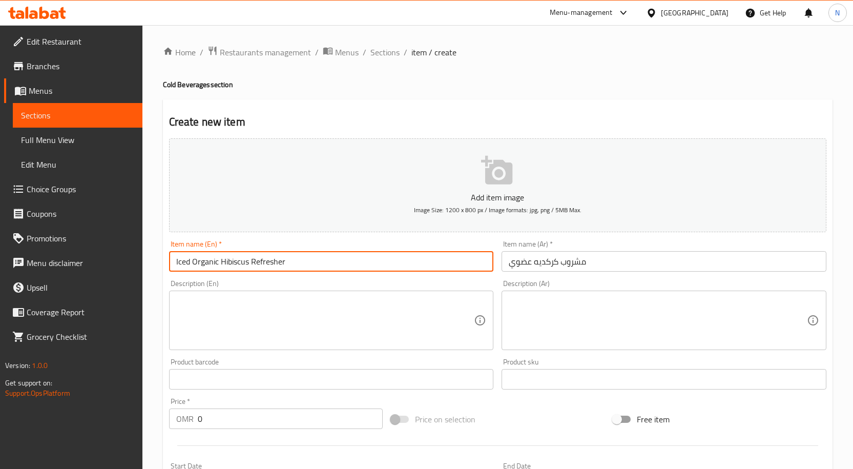
click at [384, 263] on input "Iced Organic Hibiscus Refresher" at bounding box center [331, 261] width 325 height 20
click at [547, 263] on input "مشروب كركديه عضوي" at bounding box center [663, 261] width 325 height 20
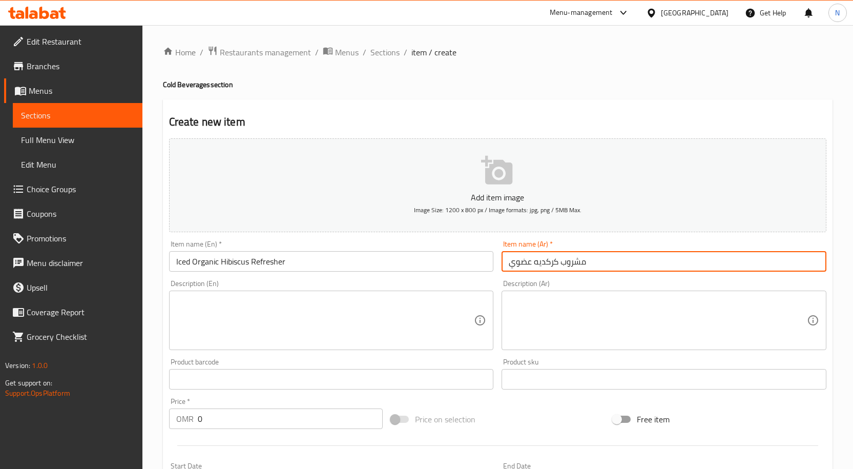
click at [547, 263] on input "مشروب كركديه عضوي" at bounding box center [663, 261] width 325 height 20
paste input "الكركديه المنعش المثلج العضوي"
type input "مشروب الكركديه المنعش المثلج العضوي"
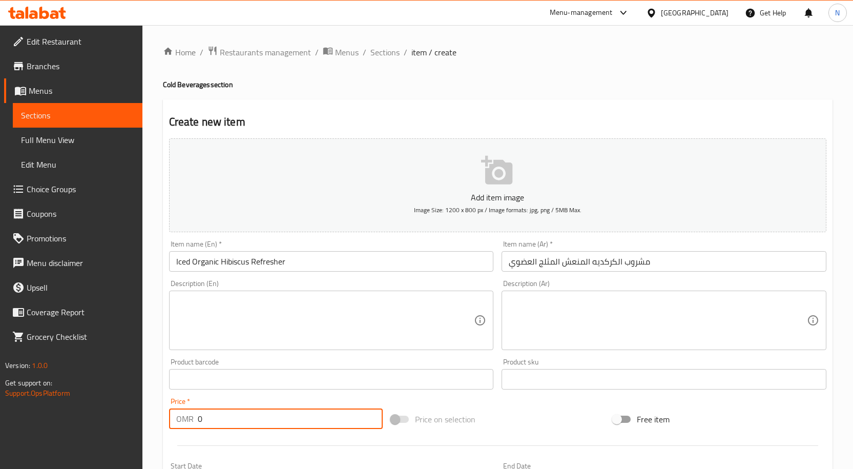
click at [233, 418] on input "0" at bounding box center [290, 418] width 185 height 20
paste input "2.1"
type input "2.1"
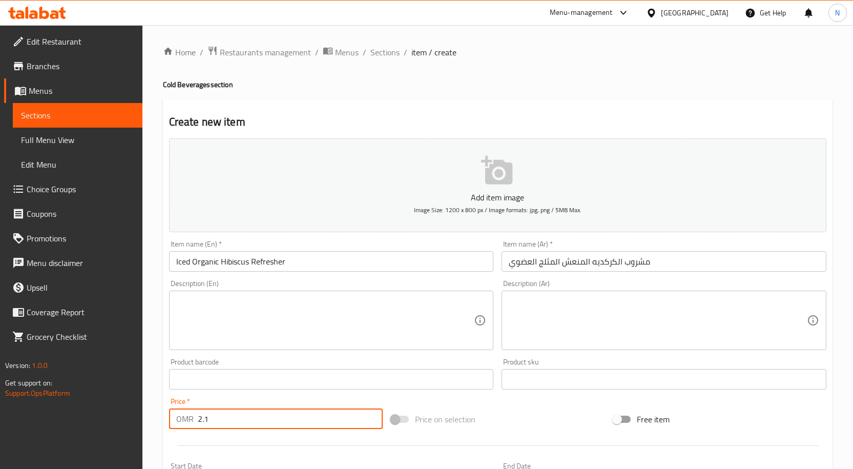
click at [261, 317] on textarea at bounding box center [325, 320] width 298 height 49
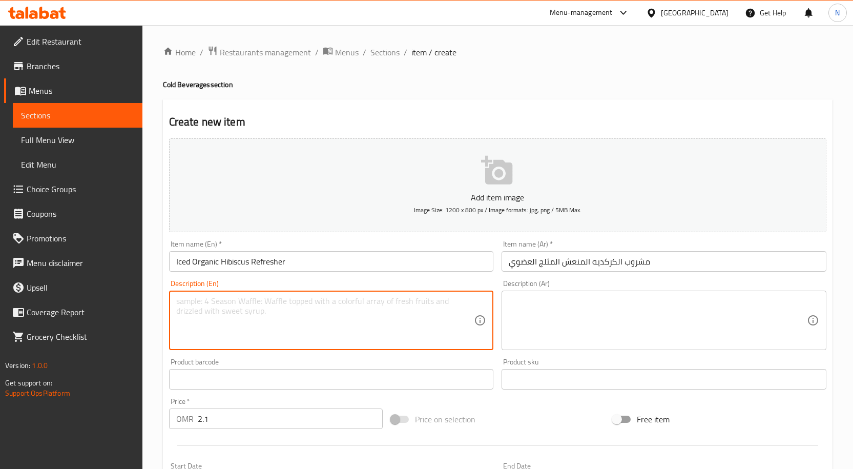
paste textarea "A refreshing cold beverage made with steeped water, organic hibiscus flowers, a…"
type textarea "A refreshing cold beverage made with steeped water, organic hibiscus flowers, a…"
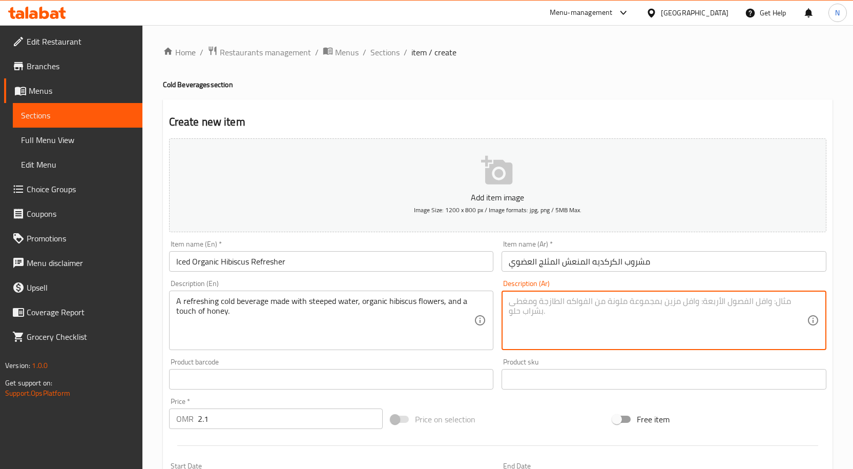
click at [536, 309] on textarea at bounding box center [658, 320] width 298 height 49
paste textarea "مشروب بارد منعش مصنوع من الماء المنقوع وأزهار الكركديه العضوية ولمسة من العسل."
type textarea "مشروب بارد منعش مصنوع من الماء المنقوع وأزهار الكركديه العضوية ولمسة من العسل."
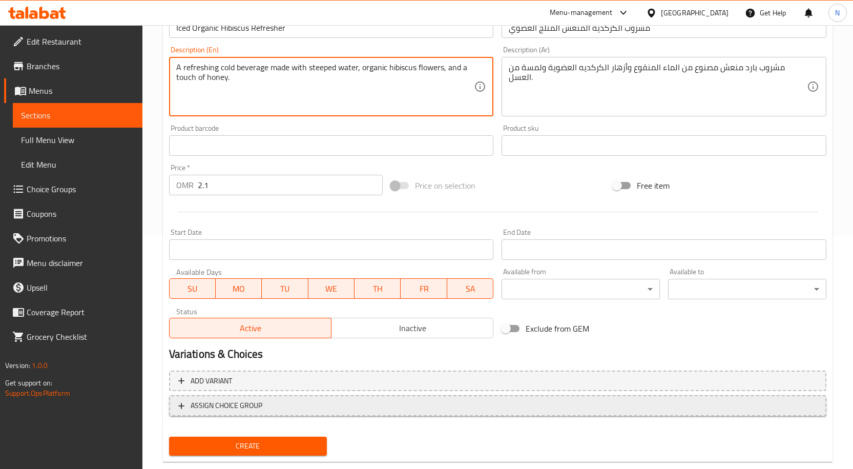
scroll to position [255, 0]
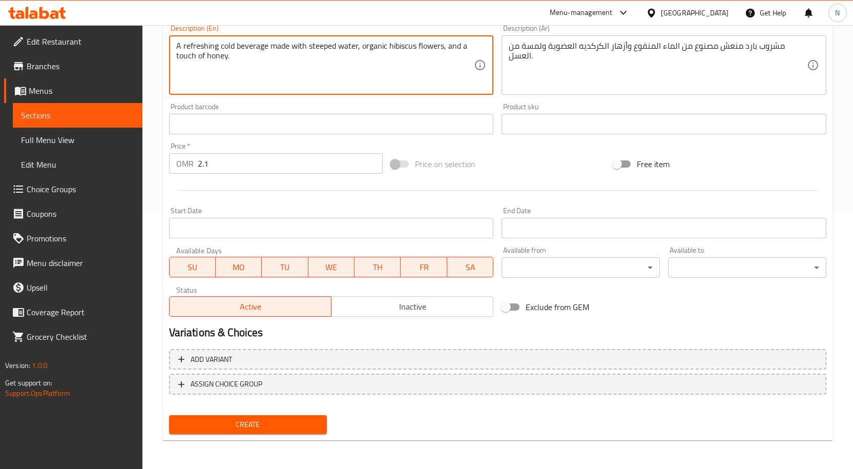
click at [289, 419] on span "Create" at bounding box center [248, 424] width 142 height 13
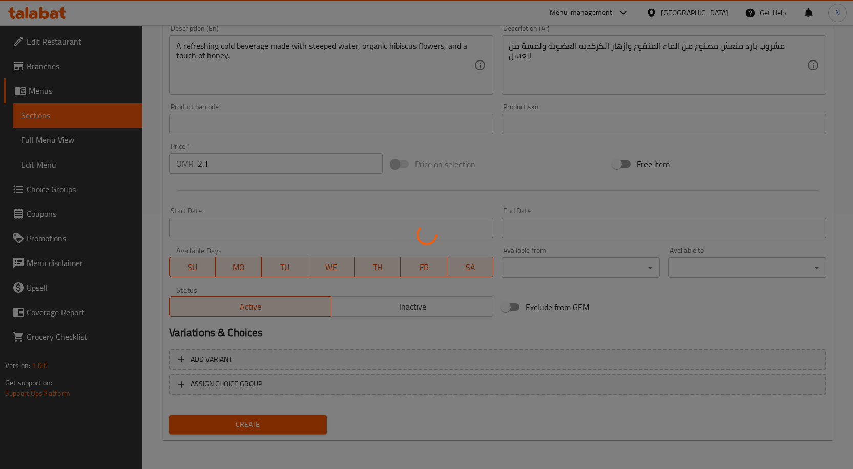
scroll to position [0, 0]
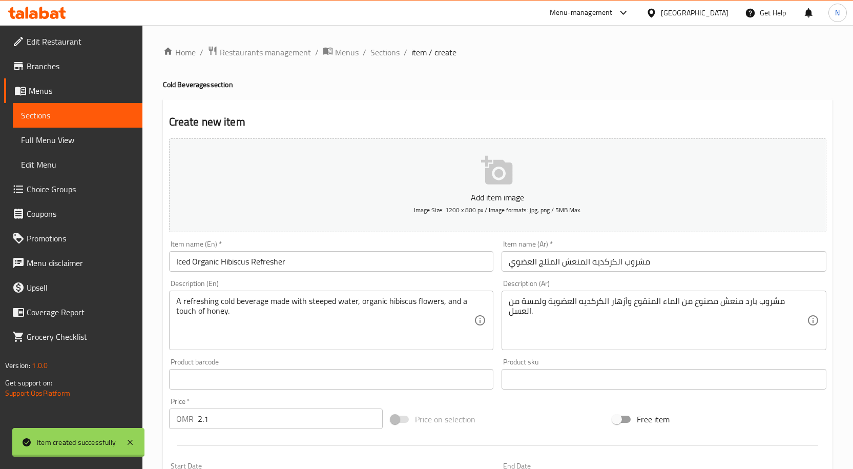
type input "0"
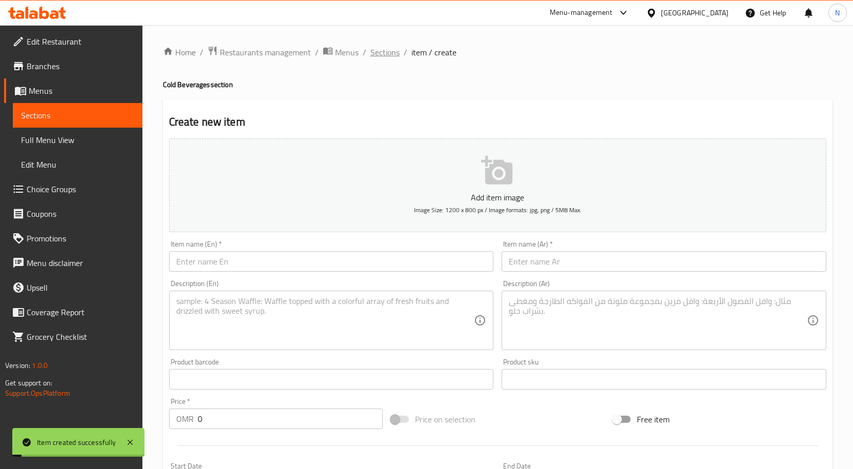
click at [392, 52] on span "Sections" at bounding box center [384, 52] width 29 height 12
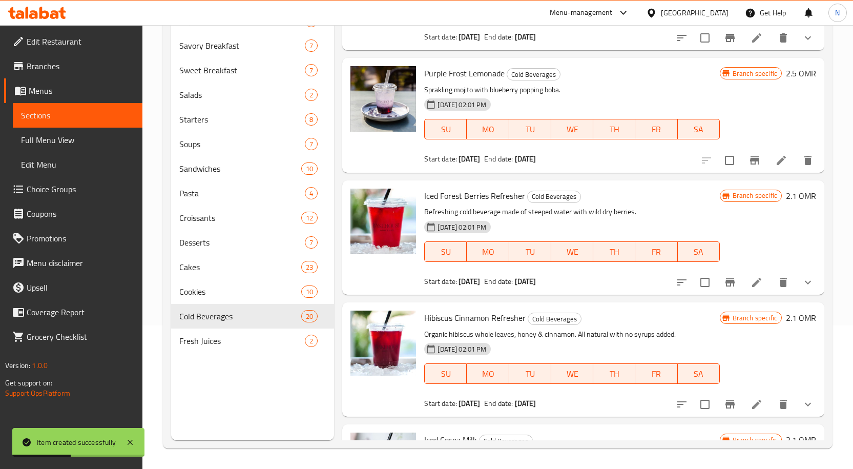
scroll to position [384, 0]
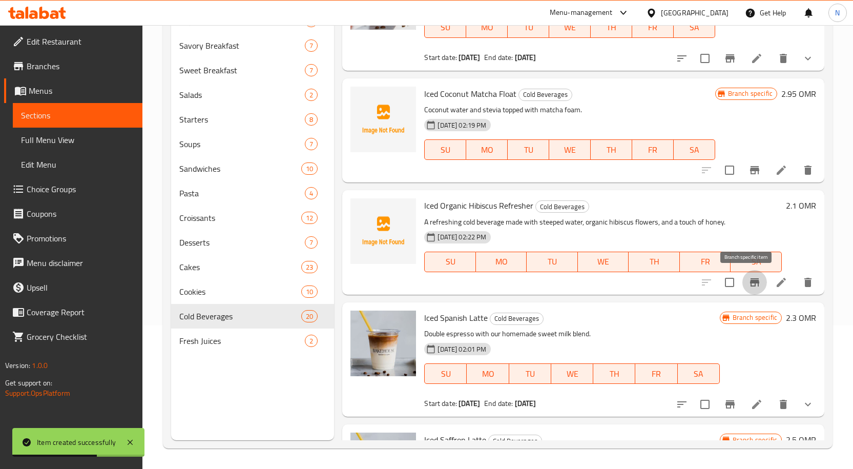
click at [750, 284] on icon "Branch-specific-item" at bounding box center [754, 282] width 9 height 8
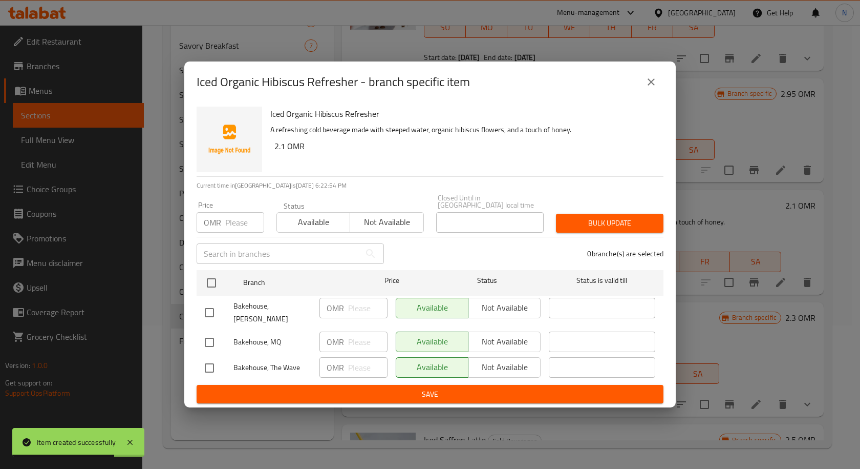
click at [209, 308] on input "checkbox" at bounding box center [210, 313] width 22 height 22
checkbox input "true"
click at [207, 360] on input "checkbox" at bounding box center [210, 368] width 22 height 22
checkbox input "true"
click at [421, 360] on span "Available" at bounding box center [433, 367] width 64 height 15
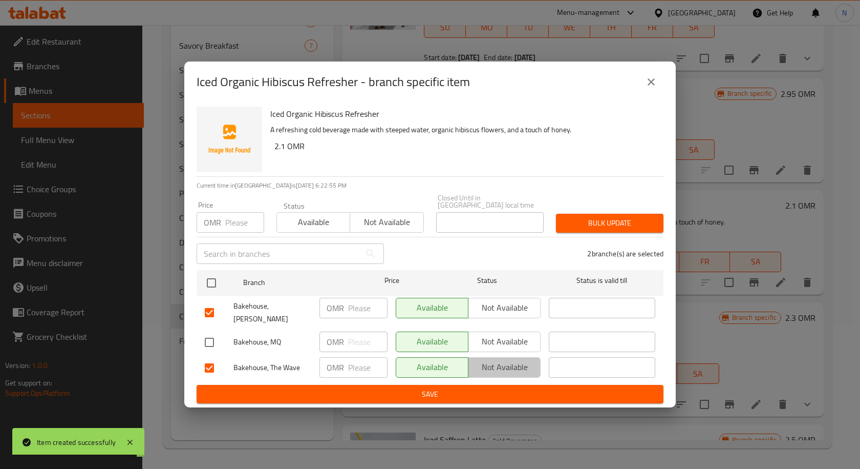
click at [497, 360] on span "Not available" at bounding box center [505, 367] width 64 height 15
click at [508, 309] on span "Not available" at bounding box center [505, 307] width 64 height 15
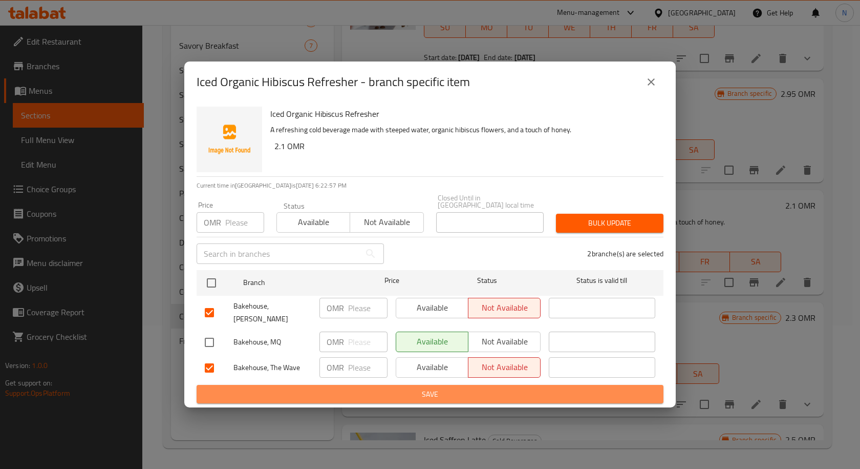
click at [474, 388] on span "Save" at bounding box center [430, 394] width 451 height 13
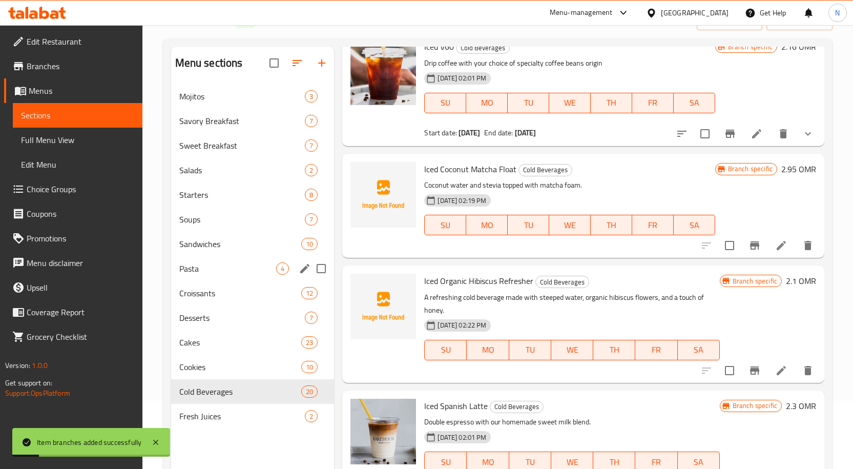
scroll to position [0, 0]
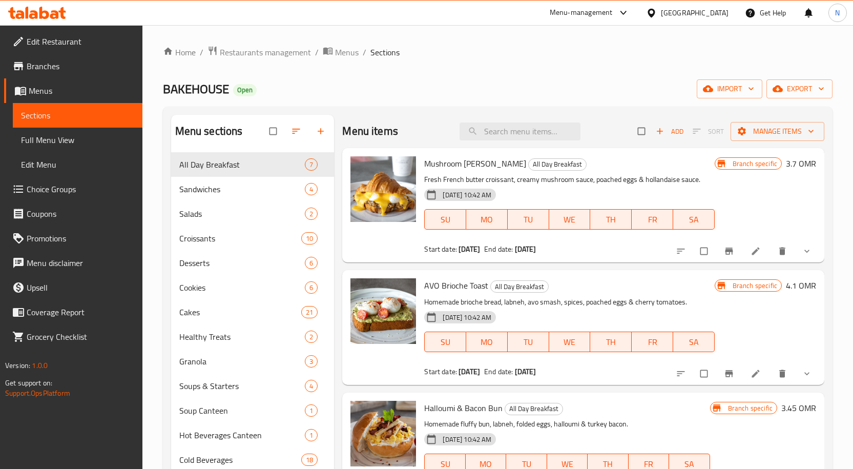
click at [63, 86] on span "Menus" at bounding box center [82, 91] width 106 height 12
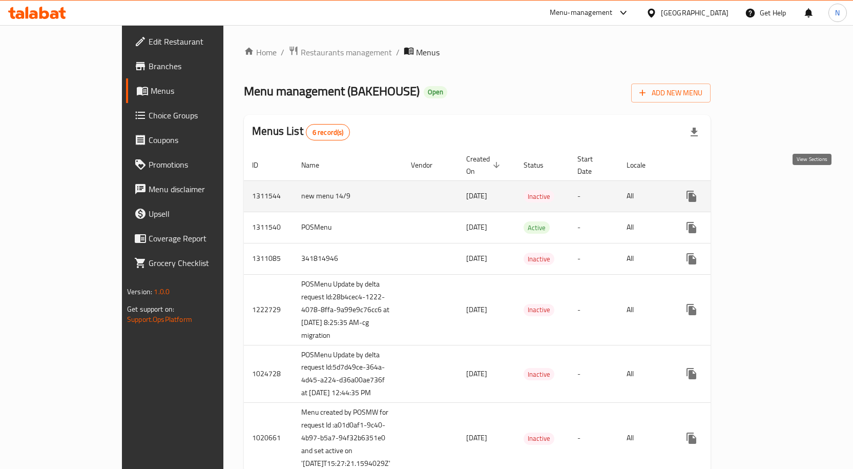
click at [771, 190] on icon "enhanced table" at bounding box center [765, 196] width 12 height 12
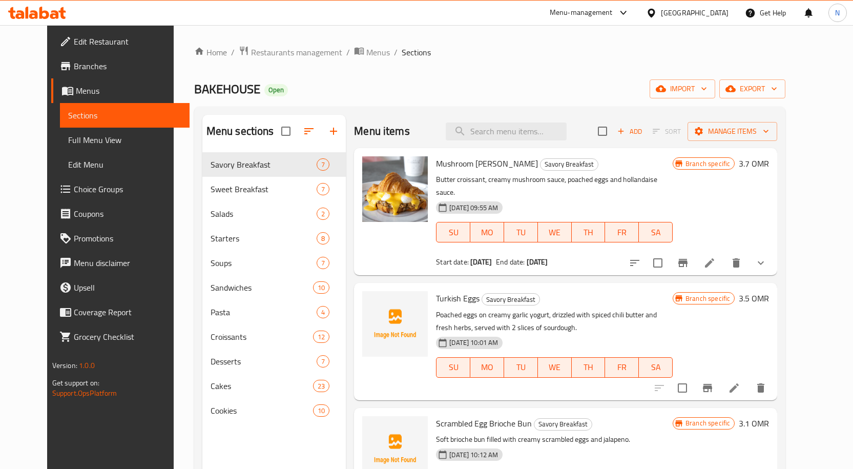
click at [327, 132] on icon "button" at bounding box center [333, 131] width 12 height 12
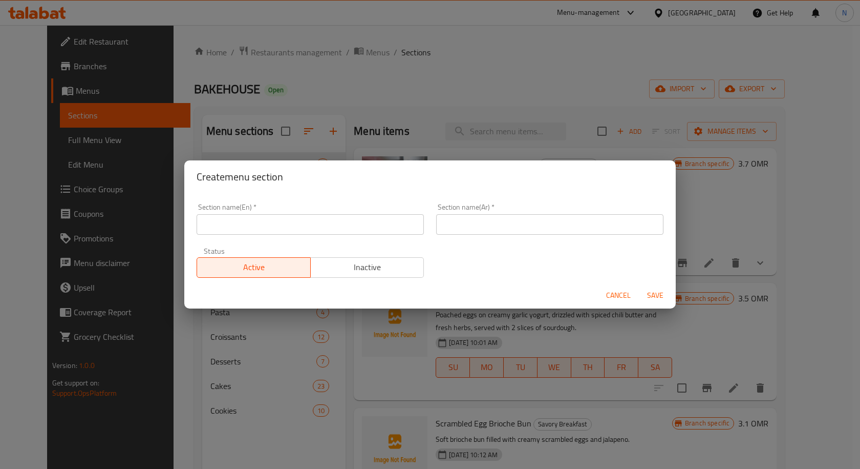
click at [356, 232] on input "text" at bounding box center [310, 224] width 227 height 20
paste input "Mojitos"
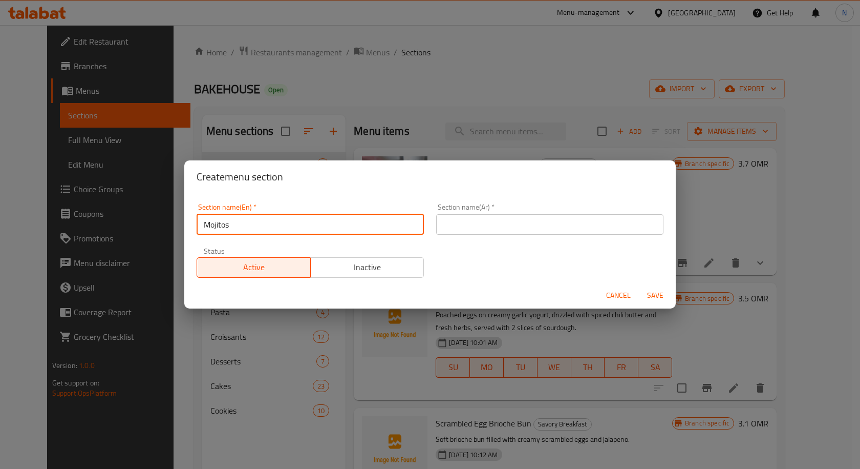
type input "Mojitos"
click at [585, 234] on input "text" at bounding box center [549, 224] width 227 height 20
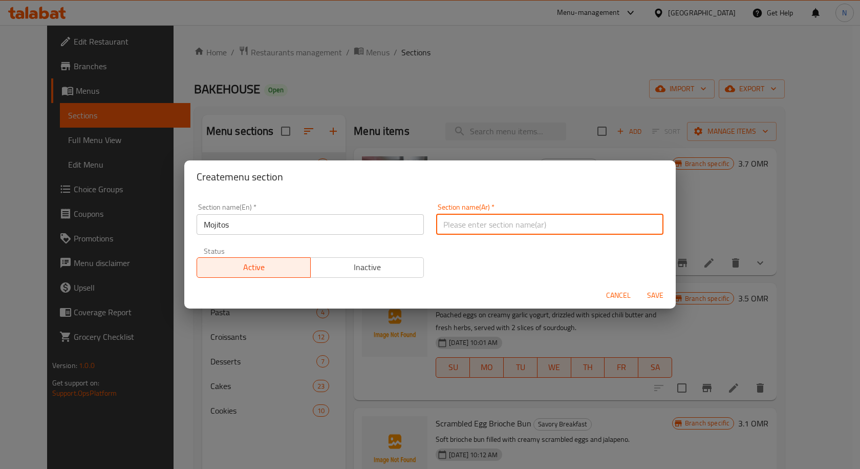
paste input "موهيتو"
type input "موهيتو"
click at [666, 294] on span "Save" at bounding box center [655, 295] width 25 height 13
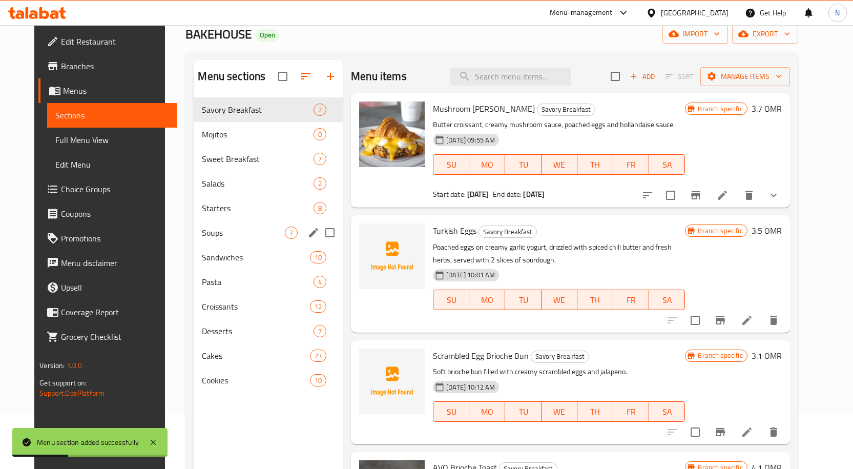
scroll to position [41, 0]
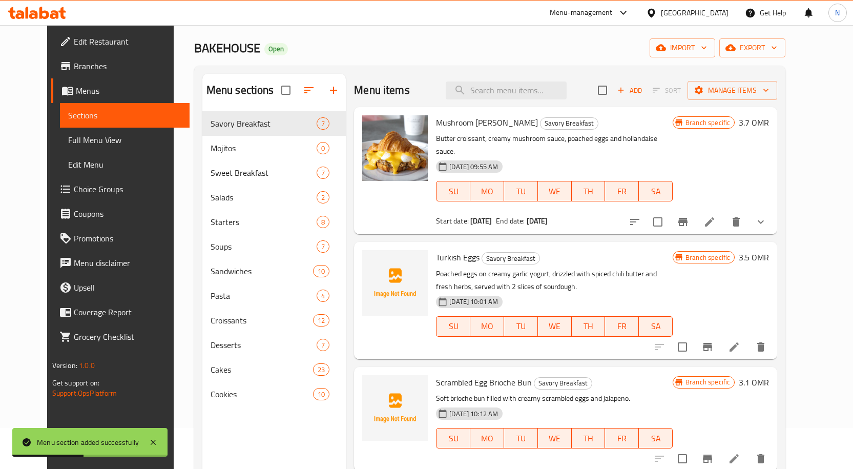
click at [330, 90] on icon "button" at bounding box center [333, 90] width 7 height 7
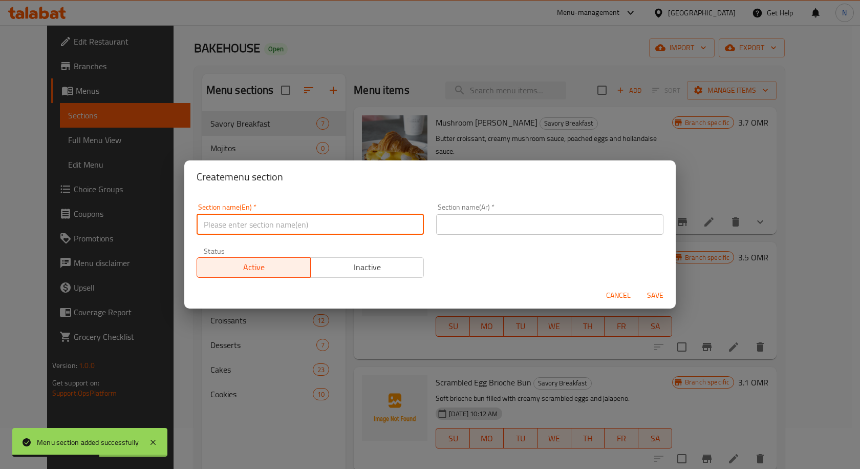
drag, startPoint x: 351, startPoint y: 228, endPoint x: 622, endPoint y: 6, distance: 350.1
click at [351, 228] on input "text" at bounding box center [310, 224] width 227 height 20
paste input "Fresh Juices"
type input "Fresh Juices"
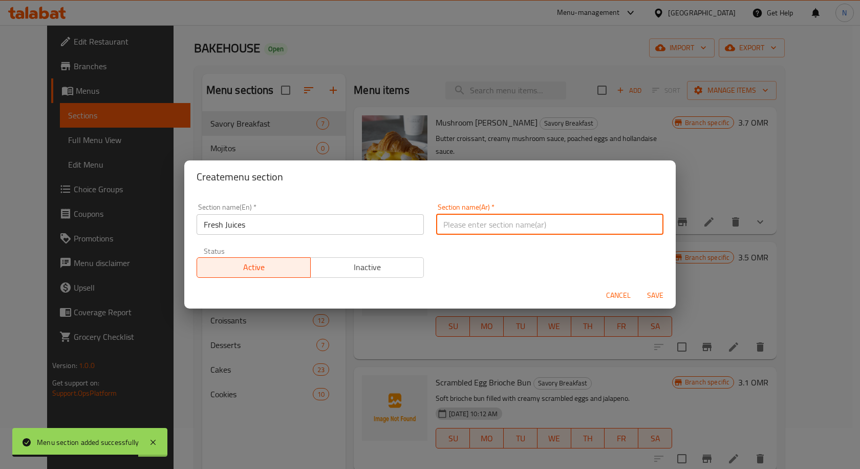
click at [500, 221] on input "text" at bounding box center [549, 224] width 227 height 20
paste input "العصائر الطازجة"
type input "العصائر الطازجة"
click at [661, 295] on span "Save" at bounding box center [655, 295] width 25 height 13
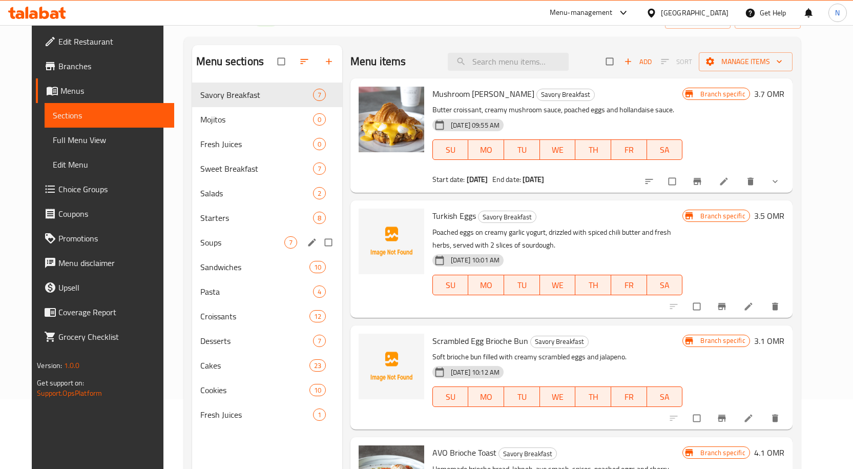
scroll to position [102, 0]
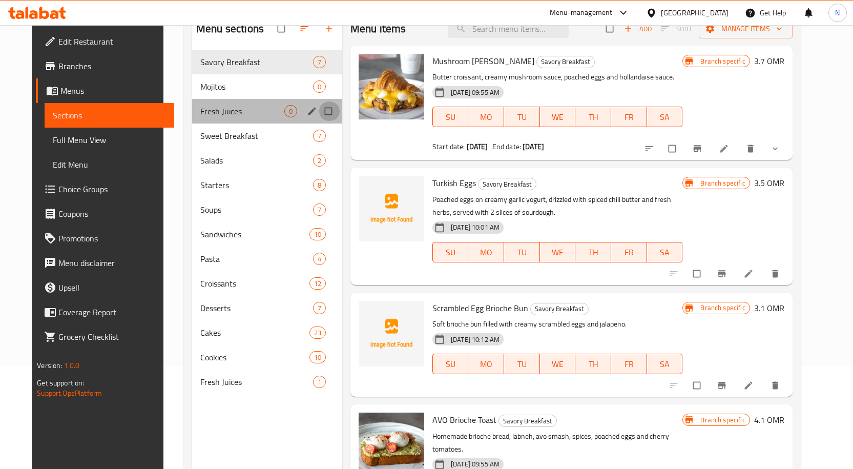
click at [322, 111] on input "Menu sections" at bounding box center [330, 110] width 22 height 19
checkbox input "true"
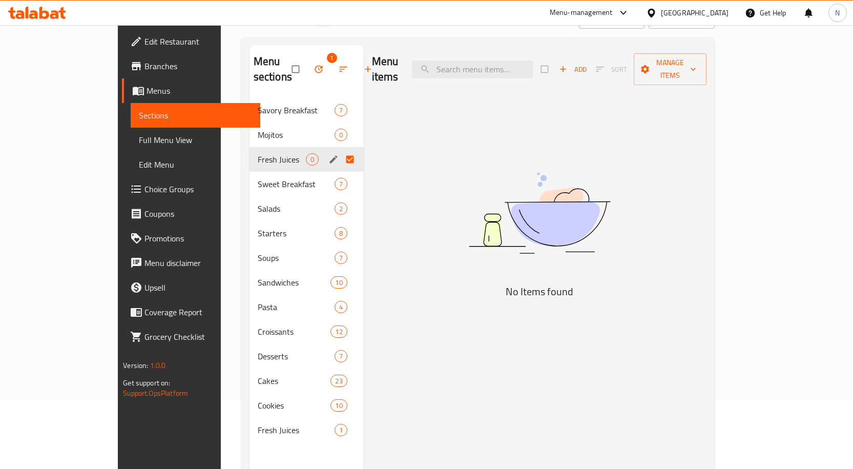
scroll to position [51, 0]
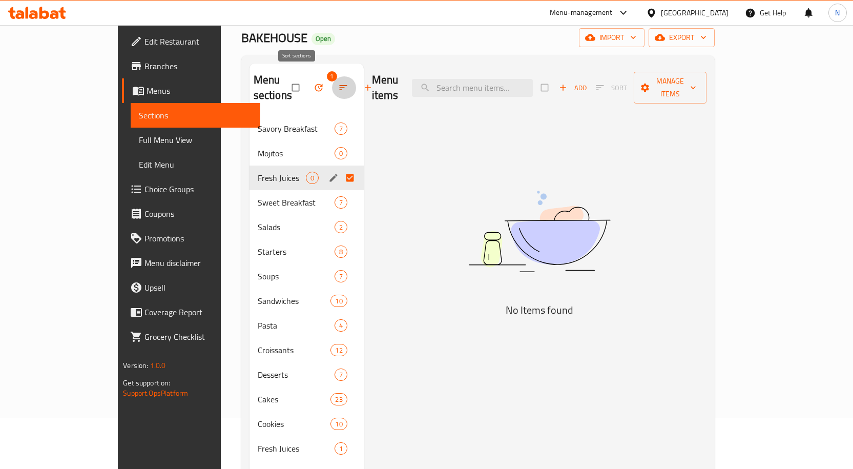
click at [339, 85] on icon "button" at bounding box center [343, 87] width 8 height 5
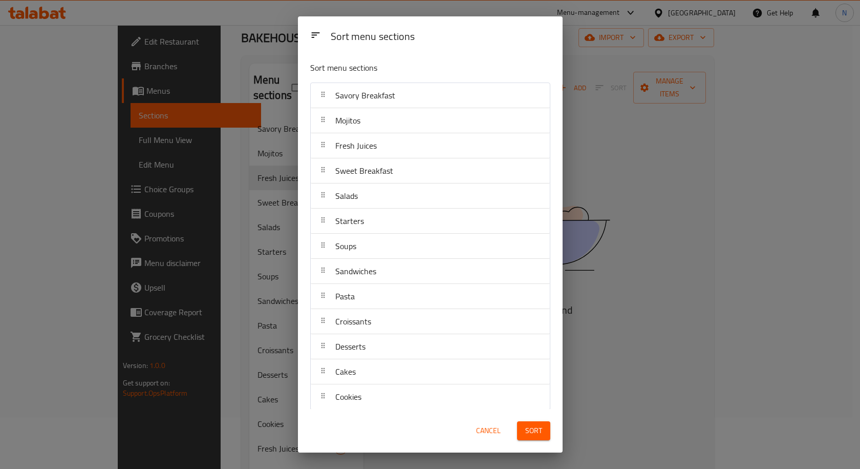
click at [272, 77] on div "Sort menu sections Sort menu sections Savory Breakfast Mojitos Fresh Juices Swe…" at bounding box center [430, 234] width 860 height 469
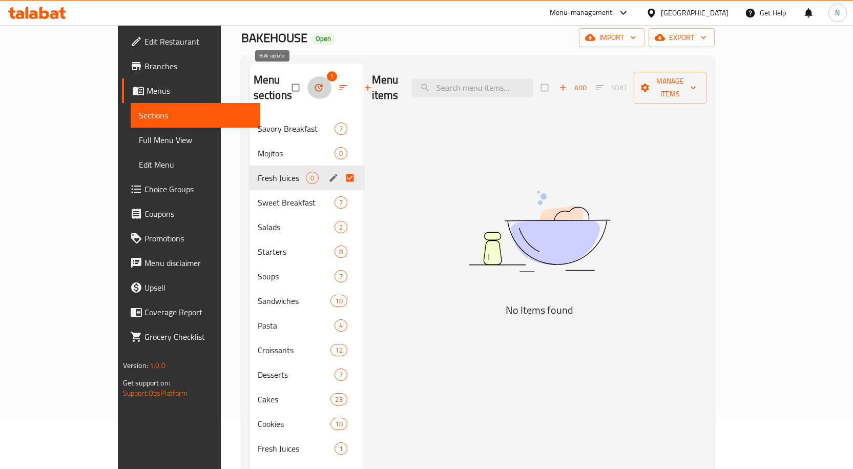
click at [313, 83] on icon "button" at bounding box center [318, 87] width 10 height 10
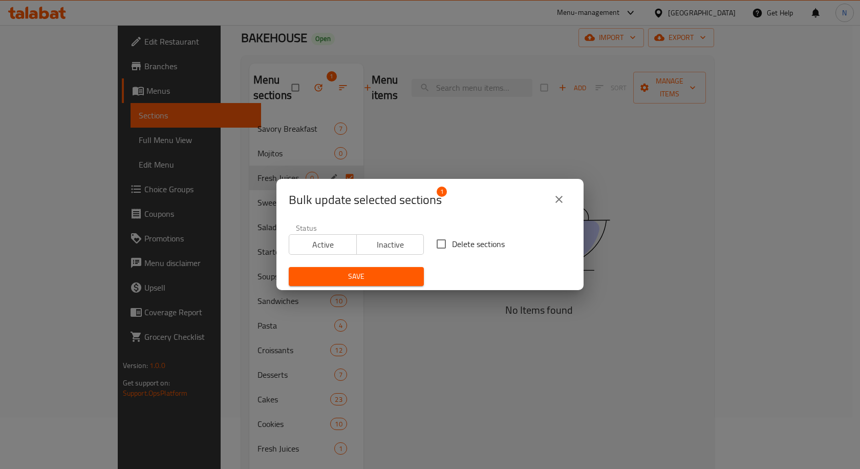
click at [442, 241] on input "Delete sections" at bounding box center [442, 244] width 22 height 22
checkbox input "true"
click at [400, 271] on span "Save" at bounding box center [356, 276] width 119 height 13
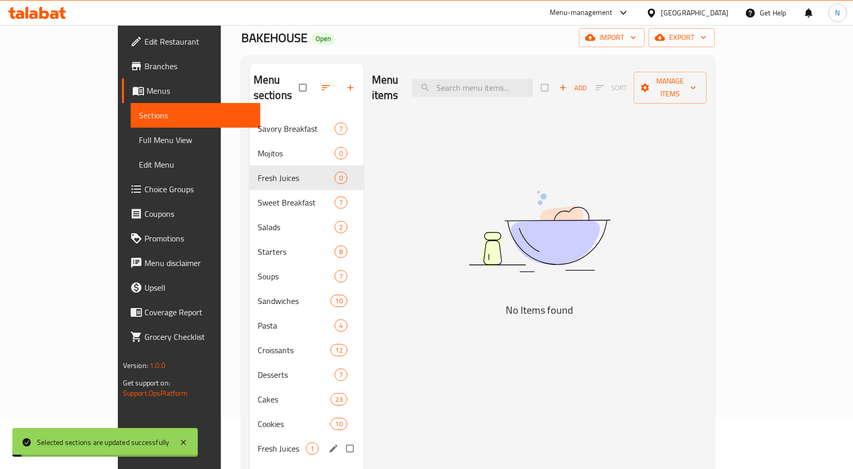
click at [258, 442] on span "Fresh Juices" at bounding box center [282, 448] width 48 height 12
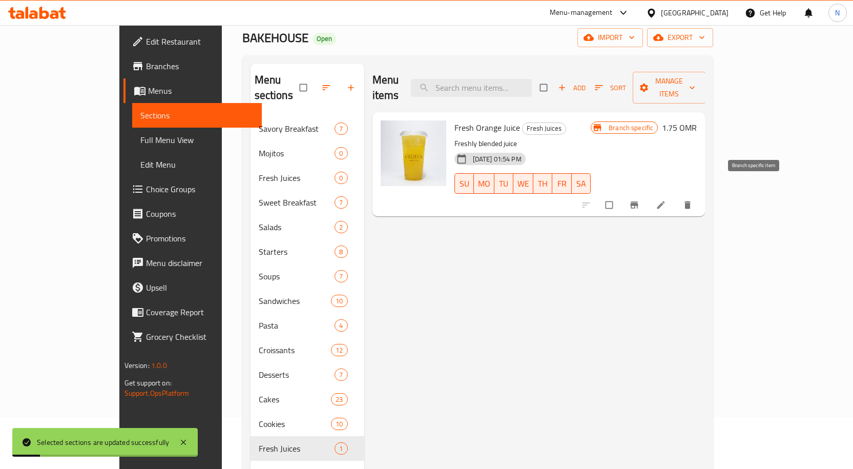
click at [641, 200] on span "Branch-specific-item" at bounding box center [635, 205] width 12 height 10
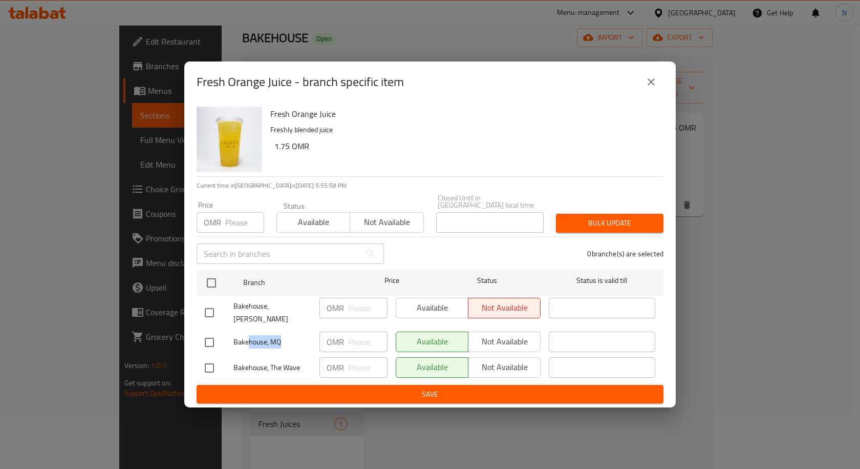
drag, startPoint x: 247, startPoint y: 332, endPoint x: 289, endPoint y: 332, distance: 42.0
click at [289, 335] on span "Bakehouse, MQ" at bounding box center [273, 341] width 78 height 13
click at [650, 88] on icon "close" at bounding box center [651, 82] width 12 height 12
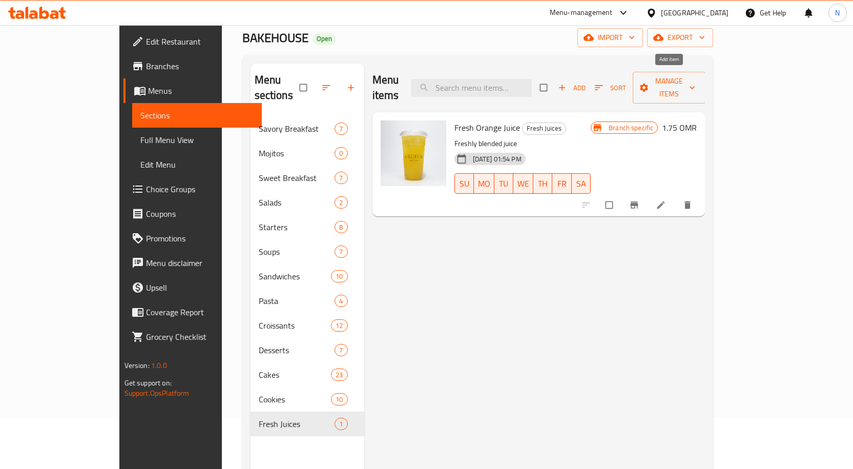
click at [585, 82] on span "Add" at bounding box center [572, 88] width 28 height 12
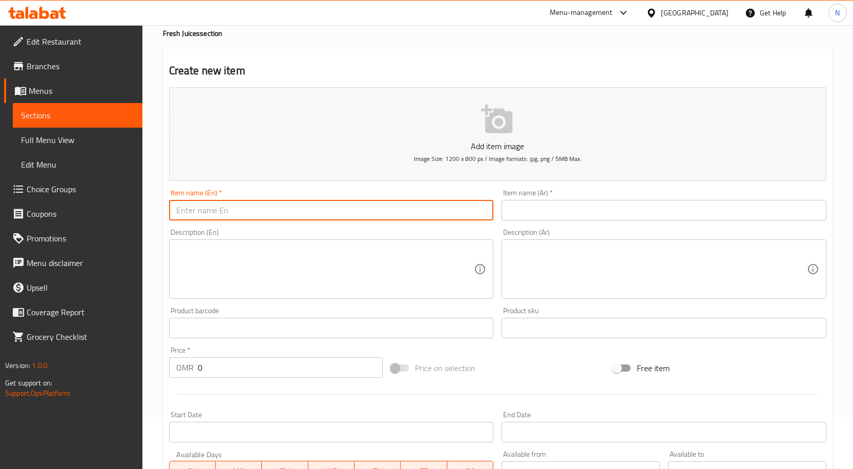
click at [320, 209] on input "text" at bounding box center [331, 210] width 325 height 20
paste input "Fresh Lemonade"
type input "Fresh Lemonade"
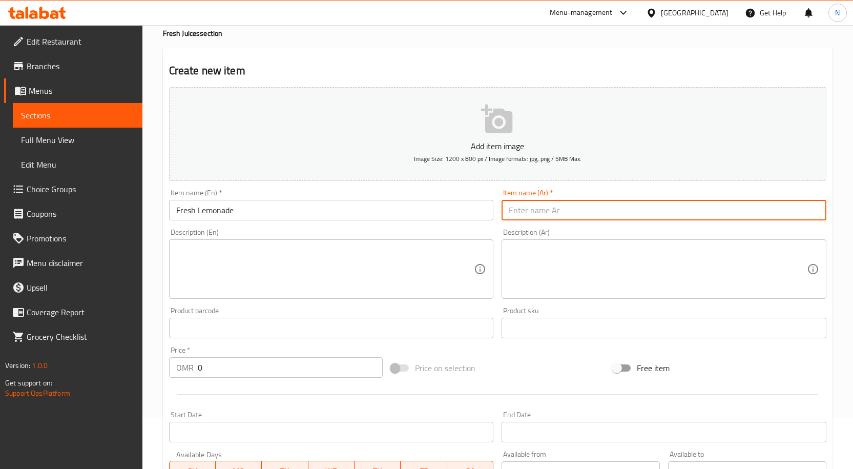
click at [580, 210] on input "text" at bounding box center [663, 210] width 325 height 20
paste input "عصير ليمون طازج"
type input "عصير ليمون طازج"
click at [260, 372] on input "0" at bounding box center [290, 367] width 185 height 20
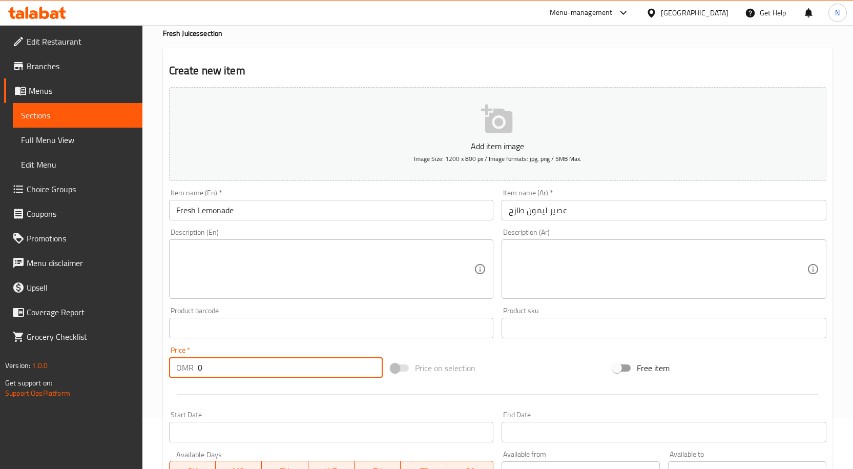
click at [260, 372] on input "0" at bounding box center [290, 367] width 185 height 20
paste input "1.95"
type input "1.95"
click at [267, 211] on input "Fresh Lemonade" at bounding box center [331, 210] width 325 height 20
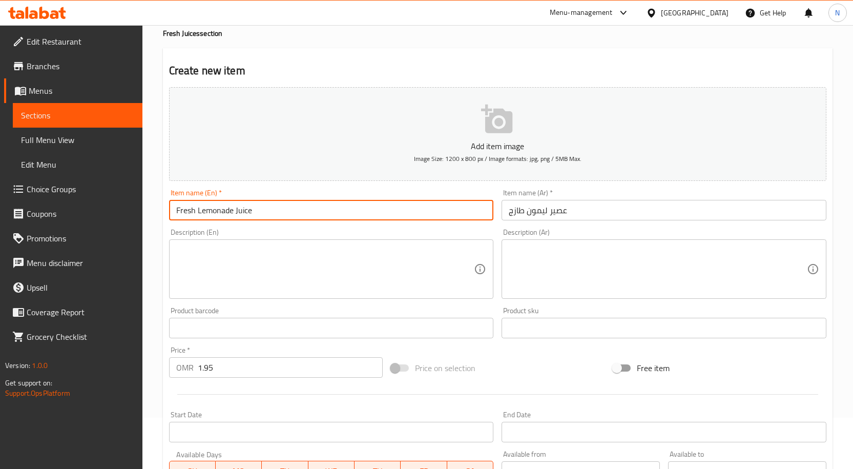
type input "Fresh Lemonade Juice"
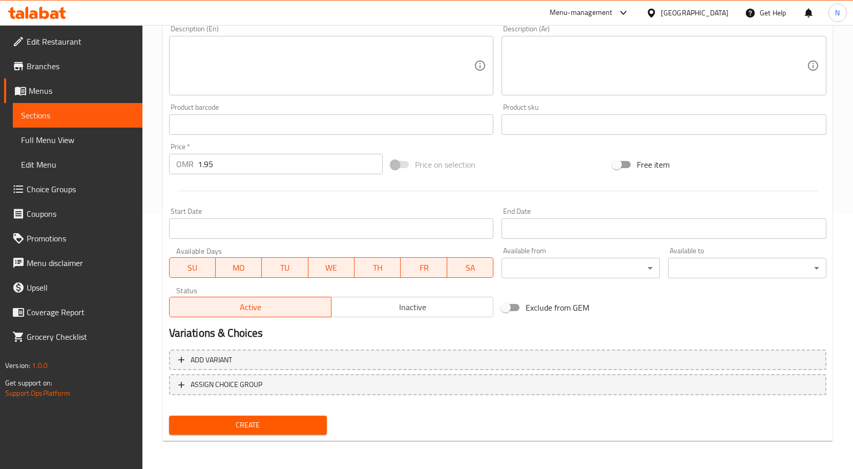
scroll to position [255, 0]
click at [261, 426] on span "Create" at bounding box center [248, 424] width 142 height 13
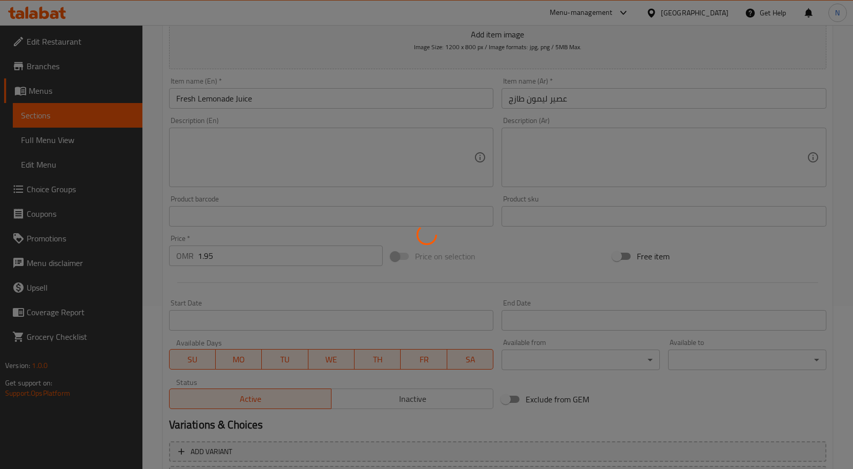
scroll to position [0, 0]
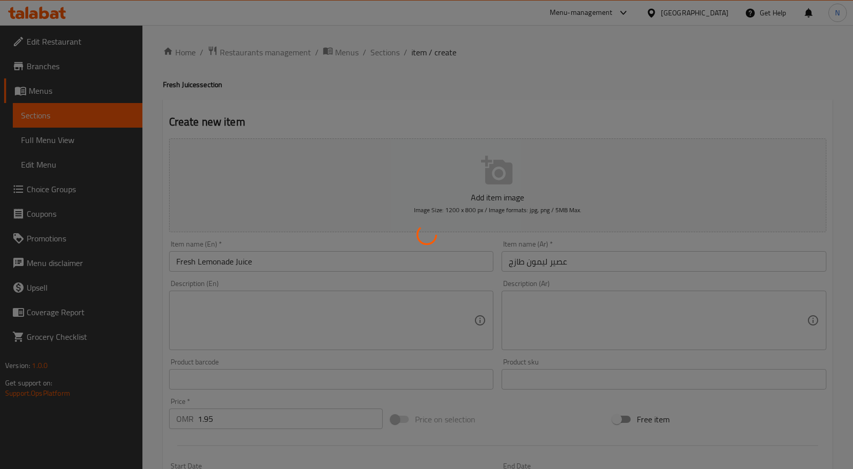
type input "0"
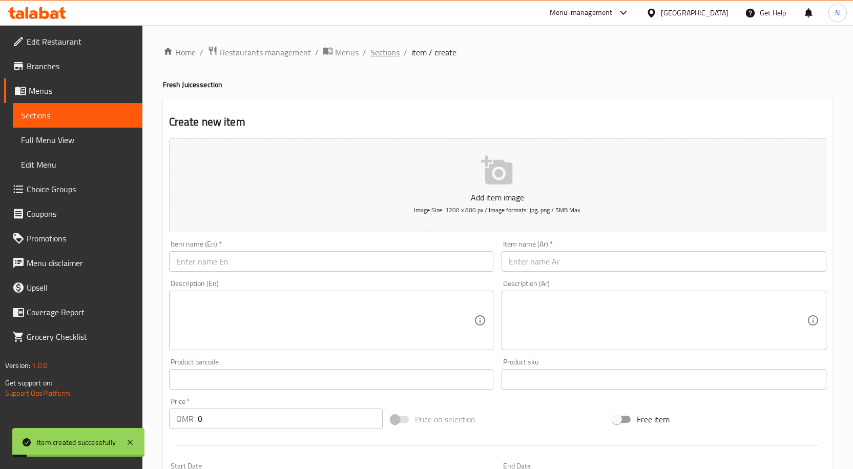
click at [393, 52] on span "Sections" at bounding box center [384, 52] width 29 height 12
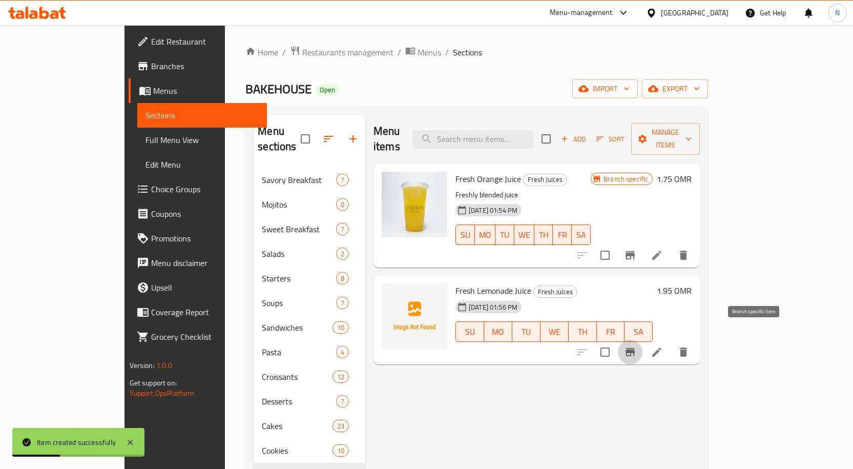
click at [635, 348] on icon "Branch-specific-item" at bounding box center [629, 352] width 9 height 8
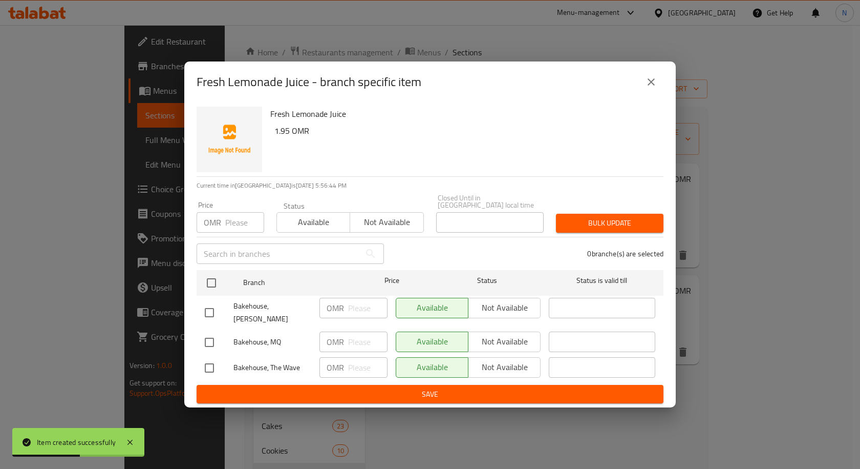
click at [209, 309] on input "checkbox" at bounding box center [210, 313] width 22 height 22
checkbox input "true"
click at [211, 362] on input "checkbox" at bounding box center [210, 368] width 22 height 22
checkbox input "true"
click at [521, 300] on button "Not available" at bounding box center [504, 308] width 73 height 20
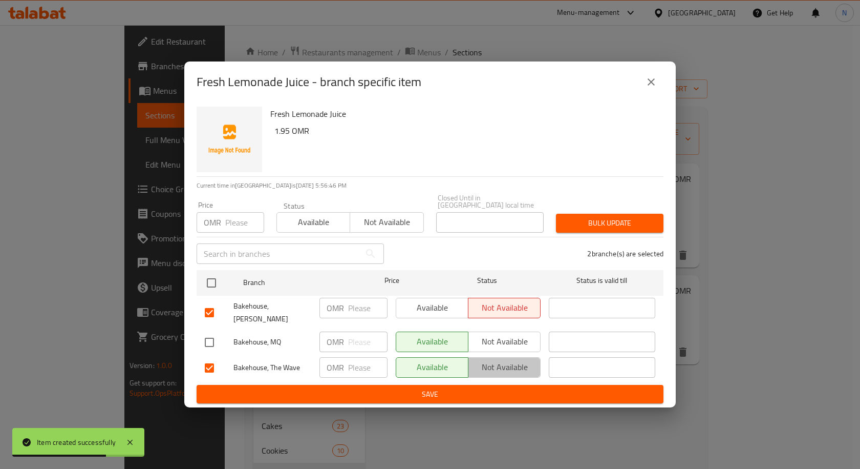
click at [531, 365] on span "Not available" at bounding box center [505, 367] width 64 height 15
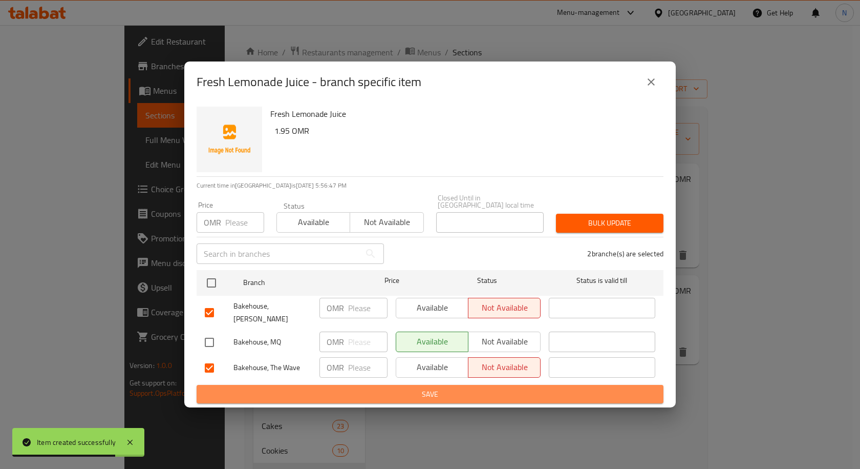
click at [509, 388] on span "Save" at bounding box center [430, 394] width 451 height 13
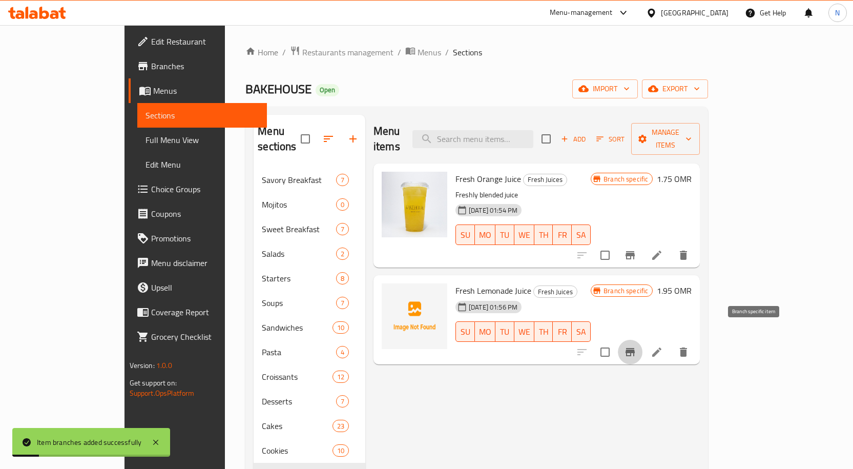
click at [635, 348] on icon "Branch-specific-item" at bounding box center [629, 352] width 9 height 8
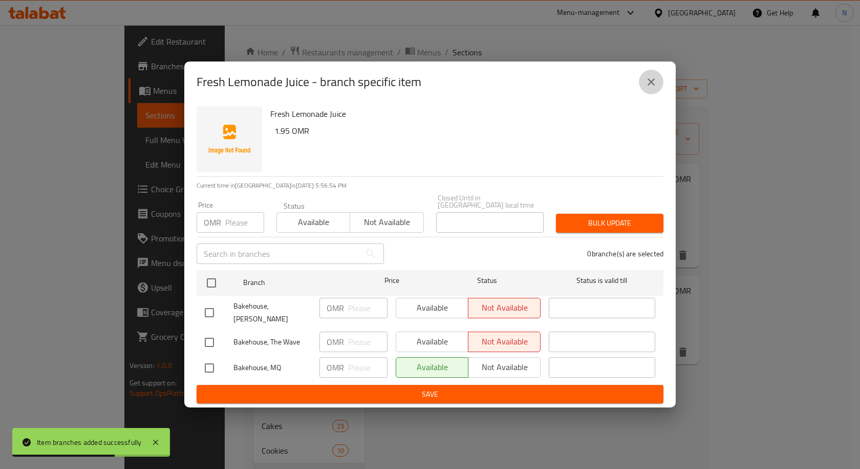
click at [658, 90] on button "close" at bounding box center [651, 82] width 25 height 25
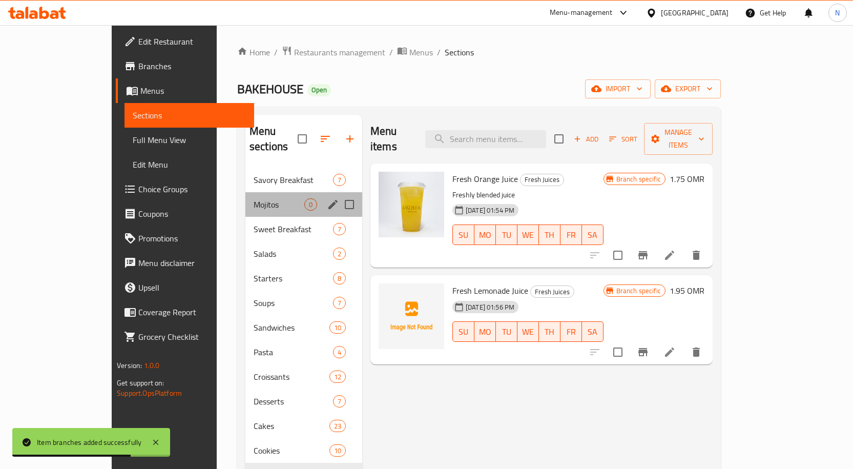
click at [245, 196] on div "Mojitos 0" at bounding box center [303, 204] width 117 height 25
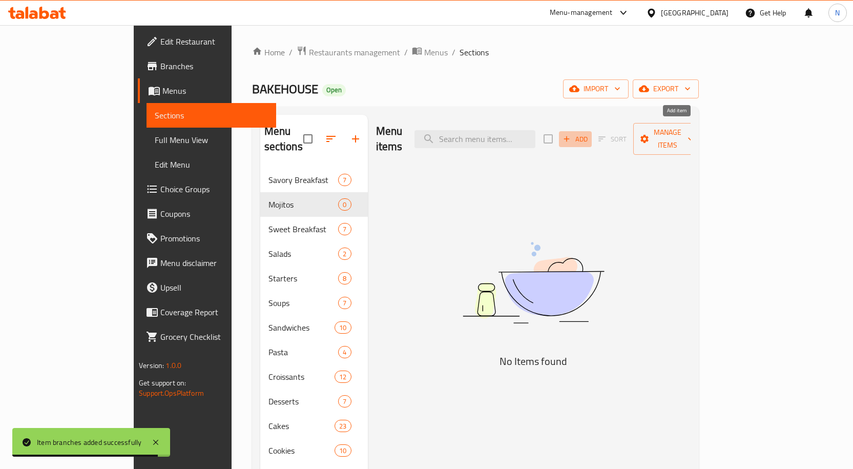
click at [589, 133] on span "Add" at bounding box center [575, 139] width 28 height 12
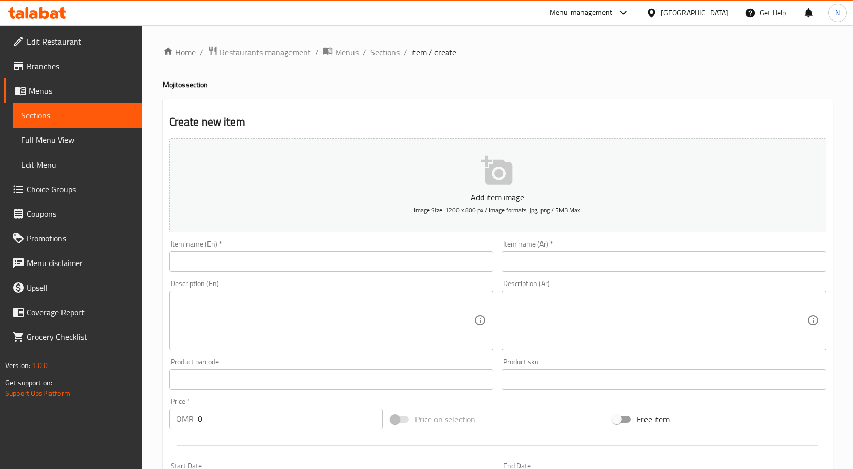
click at [280, 255] on input "text" at bounding box center [331, 261] width 325 height 20
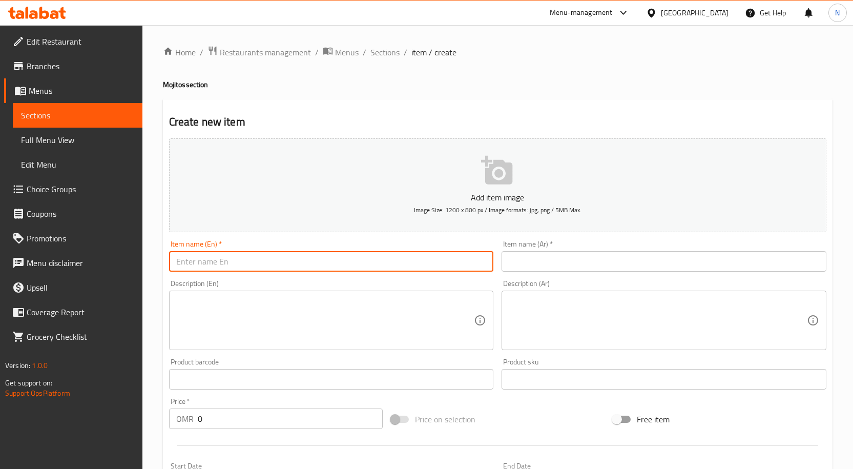
paste input "Watermelon Mojito"
type input "Watermelon Mojito"
click at [570, 266] on input "text" at bounding box center [663, 261] width 325 height 20
paste input "موهيتو بطيخ"
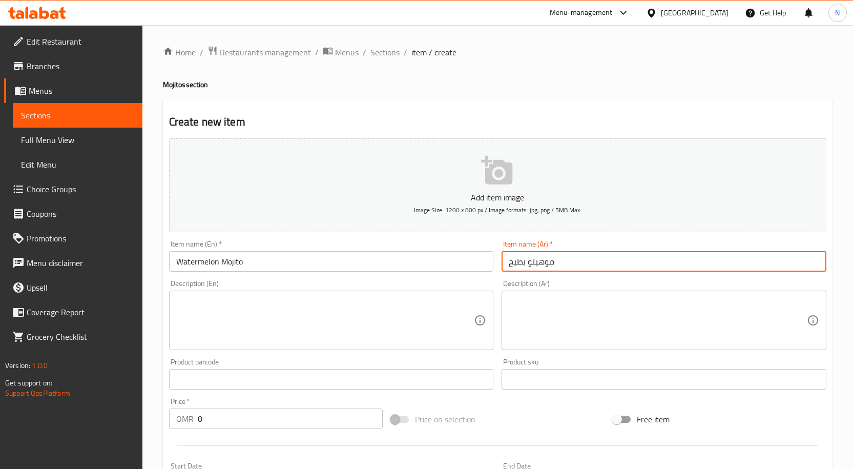
type input "موهيتو بطيخ"
click at [260, 415] on input "0" at bounding box center [290, 418] width 185 height 20
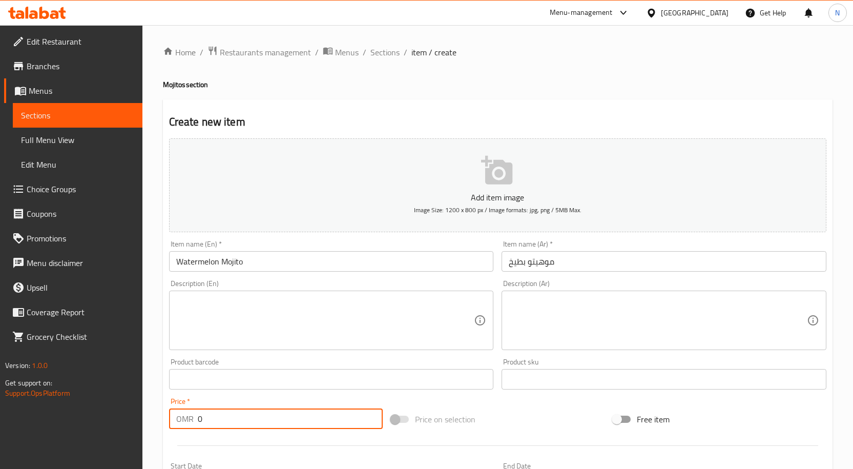
click at [260, 415] on input "0" at bounding box center [290, 418] width 185 height 20
paste input "2.9"
type input "2.9"
click at [301, 300] on textarea at bounding box center [325, 320] width 298 height 49
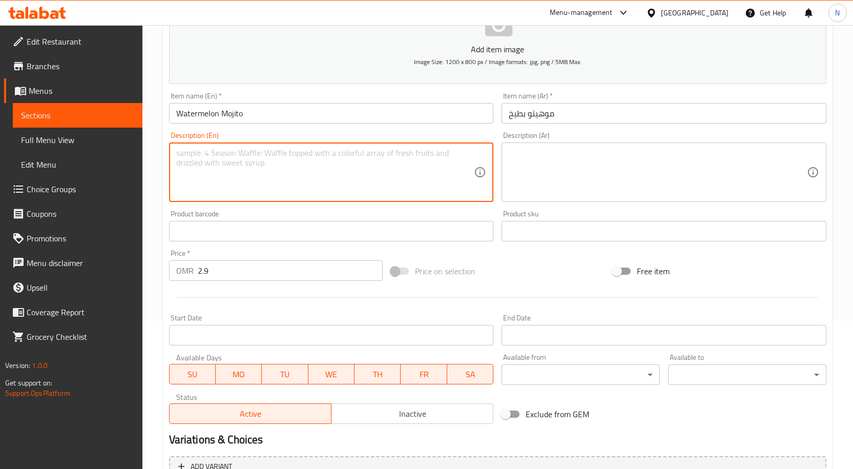
scroll to position [255, 0]
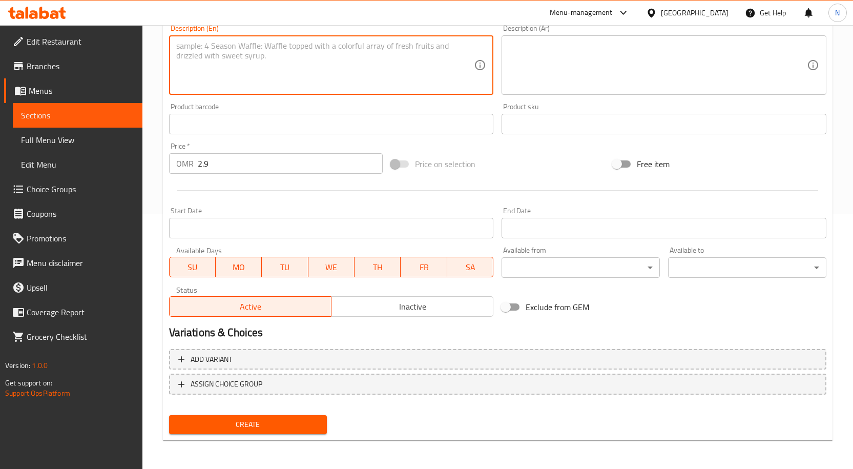
click at [262, 423] on span "Create" at bounding box center [248, 424] width 142 height 13
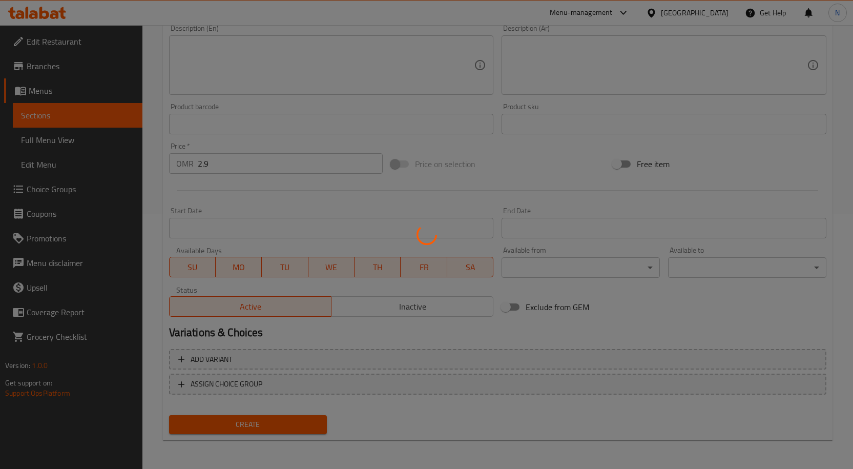
type input "0"
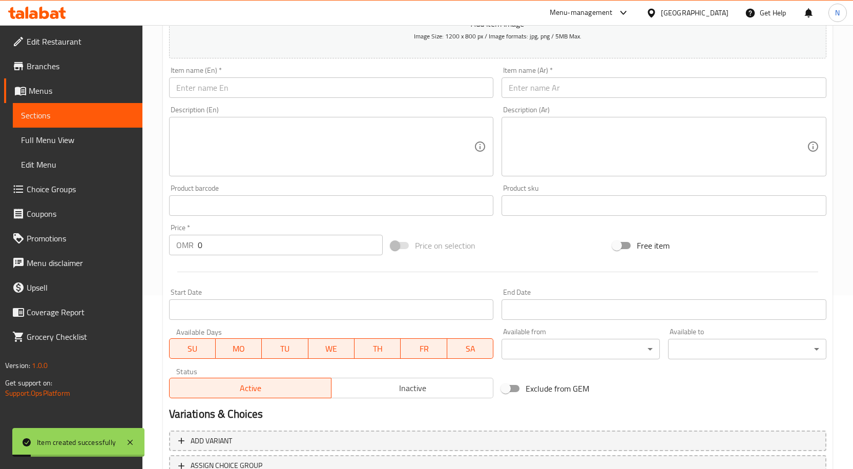
scroll to position [0, 0]
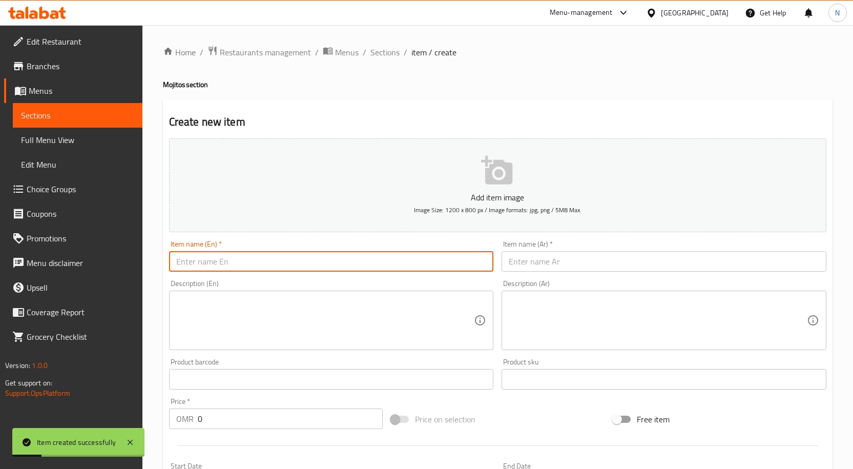
click at [278, 263] on input "text" at bounding box center [331, 261] width 325 height 20
paste input "Blue Lagoon Mojito"
type input "Blue Lagoon Mojito"
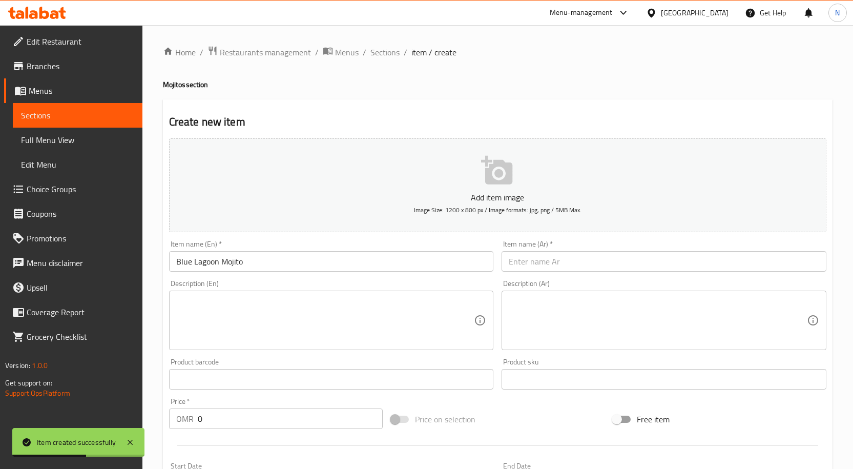
drag, startPoint x: 531, startPoint y: 274, endPoint x: 533, endPoint y: 265, distance: 8.3
click at [531, 272] on div "Item name (Ar)   * Item name (Ar) *" at bounding box center [663, 255] width 333 height 39
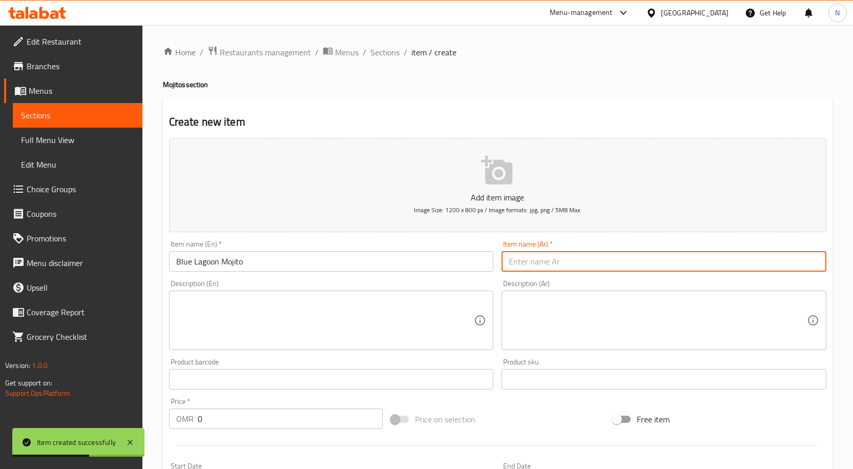
click at [533, 265] on input "text" at bounding box center [663, 261] width 325 height 20
paste input "موهيتو البحيرة الزرقاء"
drag, startPoint x: 556, startPoint y: 260, endPoint x: 470, endPoint y: 264, distance: 86.1
click at [470, 264] on div "Add item image Image Size: 1200 x 800 px / Image formats: jpg, png / 5MB Max. I…" at bounding box center [497, 355] width 665 height 442
type input "موهيتو بلو لاجون"
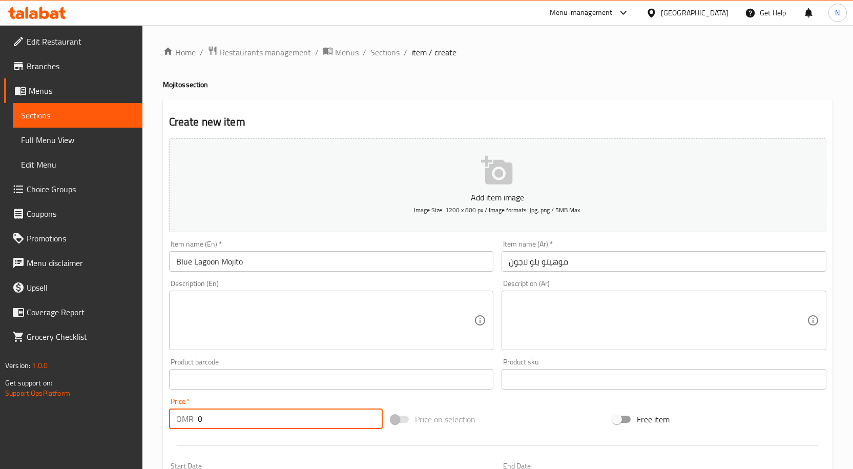
click at [267, 423] on input "0" at bounding box center [290, 418] width 185 height 20
paste input "2.9"
type input "2.9"
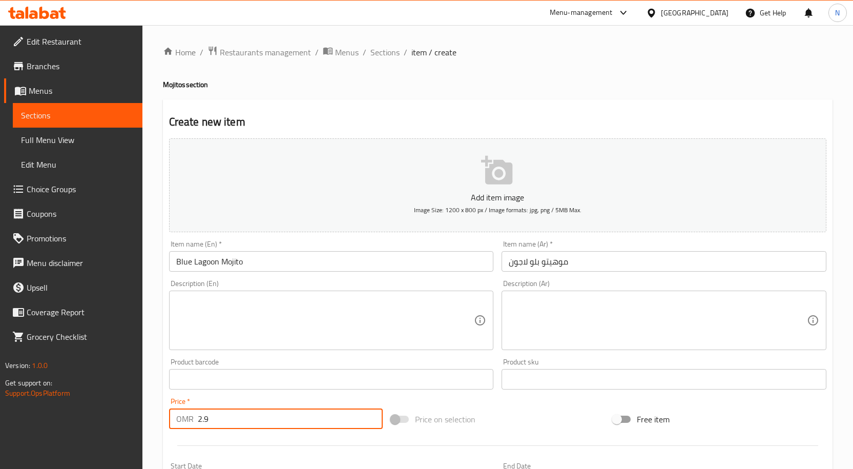
click at [321, 340] on textarea at bounding box center [325, 320] width 298 height 49
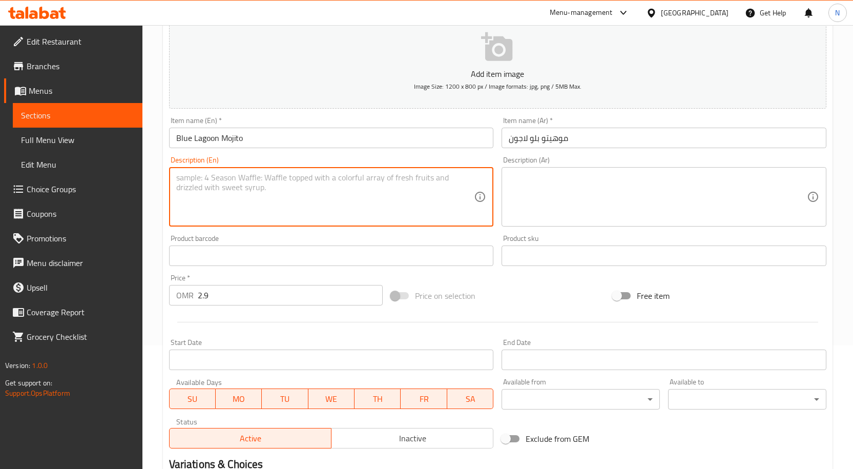
scroll to position [255, 0]
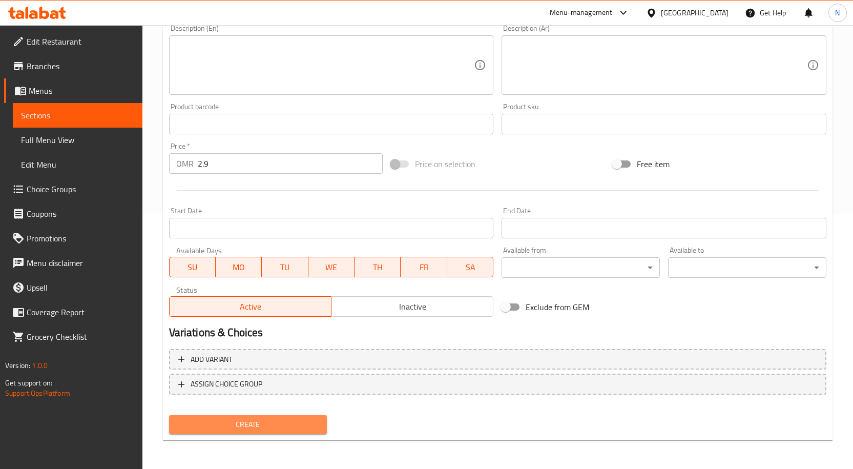
click at [286, 423] on span "Create" at bounding box center [248, 424] width 142 height 13
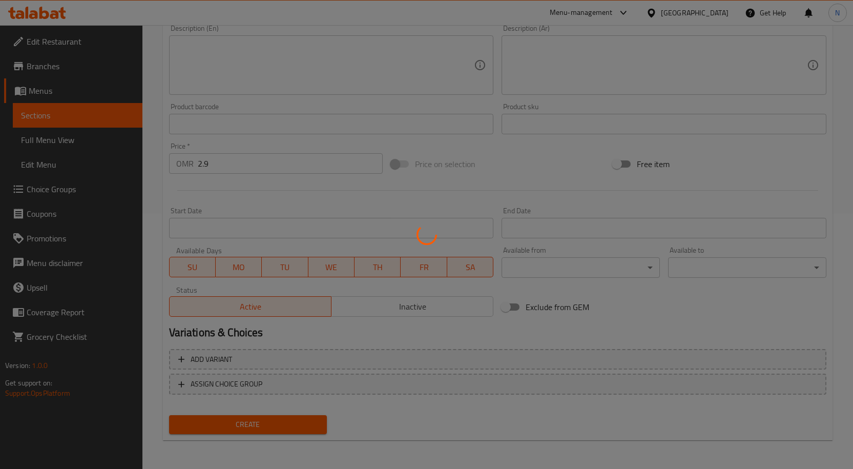
type input "0"
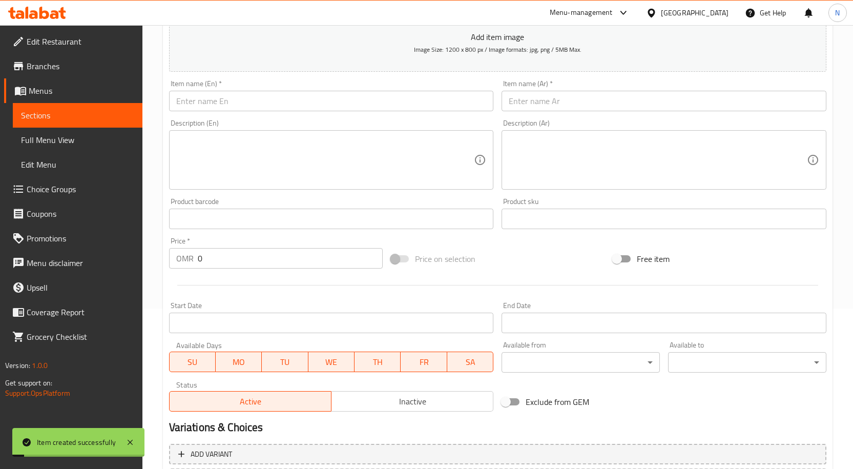
scroll to position [50, 0]
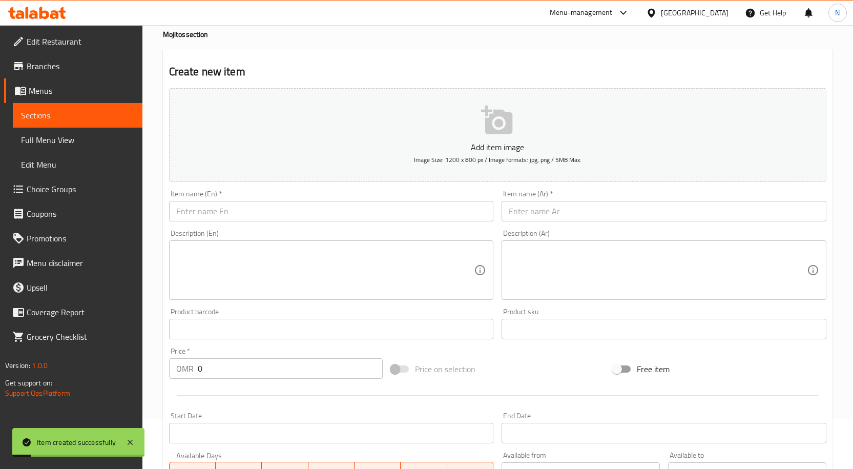
click at [321, 224] on div "Item name (En)   * Item name (En) *" at bounding box center [331, 205] width 333 height 39
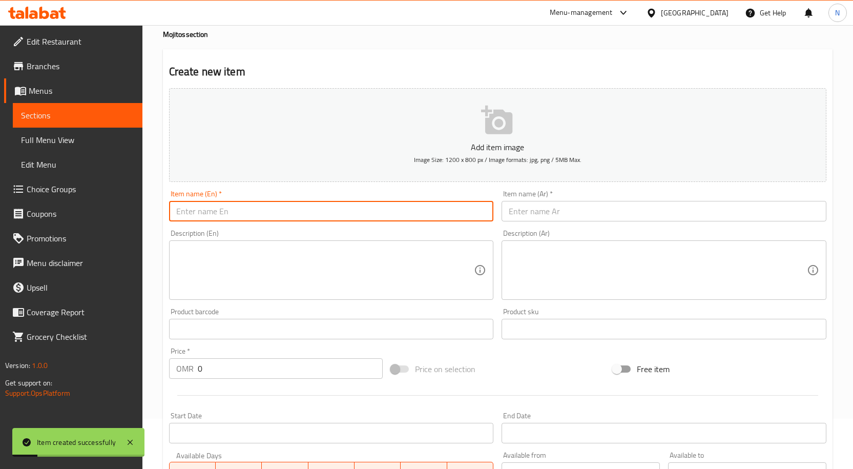
click at [320, 217] on input "text" at bounding box center [331, 211] width 325 height 20
paste input "Classic Mojito"
type input "Classic Mojito"
click at [529, 226] on div "Description (Ar) Description (Ar)" at bounding box center [663, 264] width 333 height 78
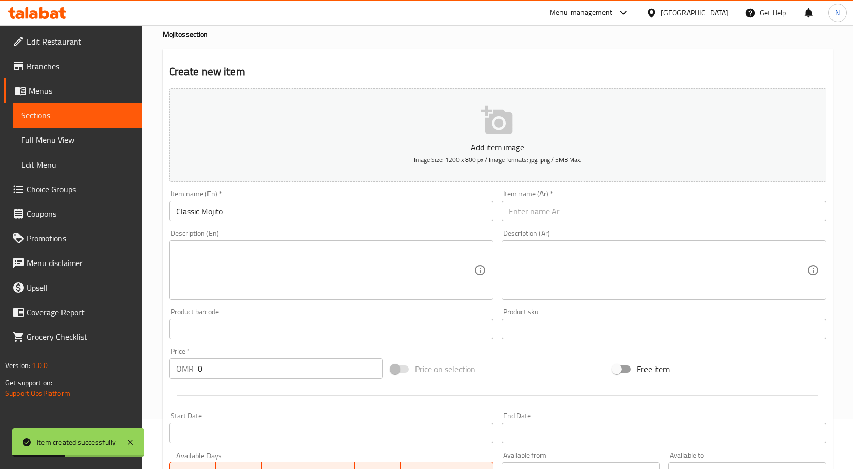
click at [531, 214] on input "text" at bounding box center [663, 211] width 325 height 20
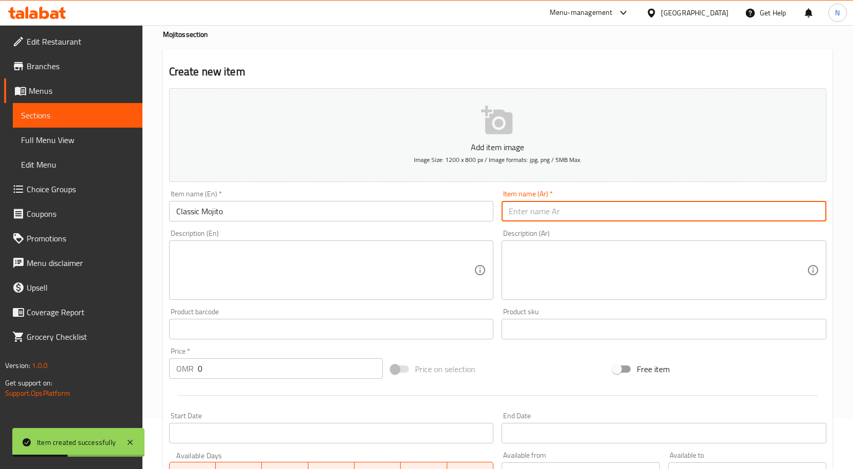
paste input "موهيتو كلاسيكي"
type input "موهيتو كلاسيكي"
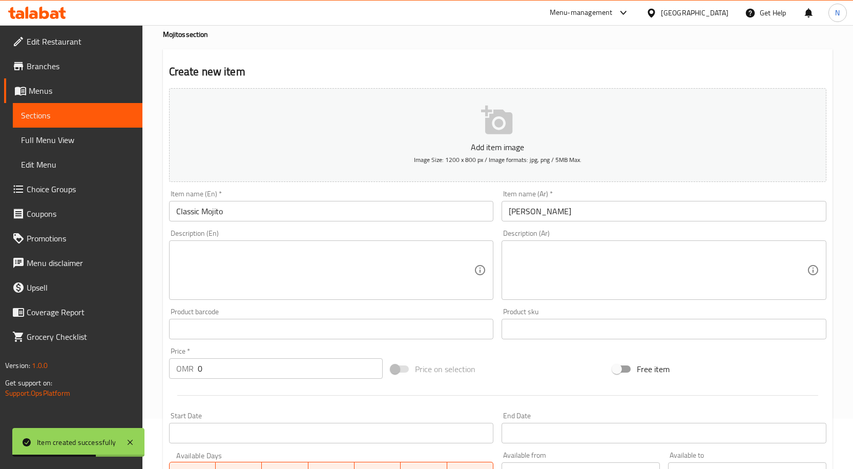
click at [248, 380] on div "Price   * OMR 0 Price *" at bounding box center [276, 362] width 222 height 39
click at [243, 370] on input "0" at bounding box center [290, 368] width 185 height 20
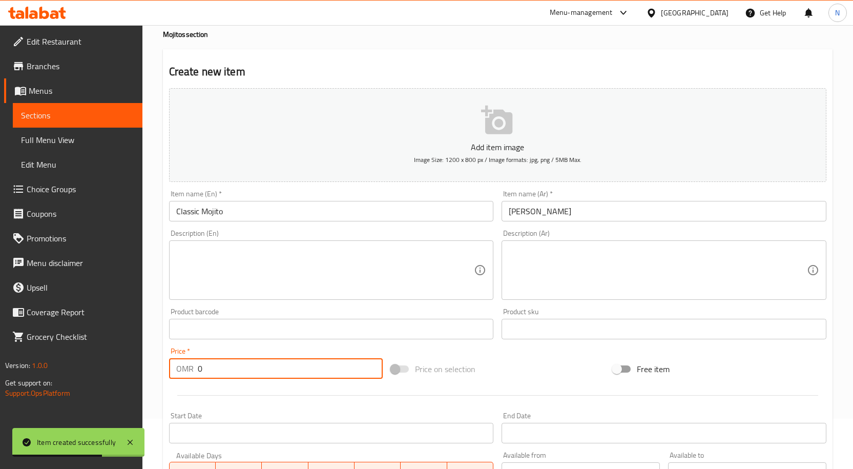
click at [243, 370] on input "0" at bounding box center [290, 368] width 185 height 20
paste input "2.9"
type input "2.9"
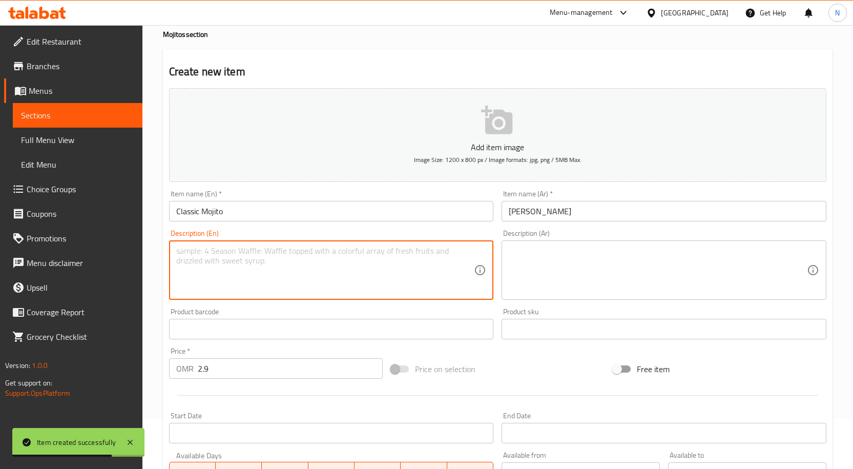
click at [286, 276] on textarea at bounding box center [325, 270] width 298 height 49
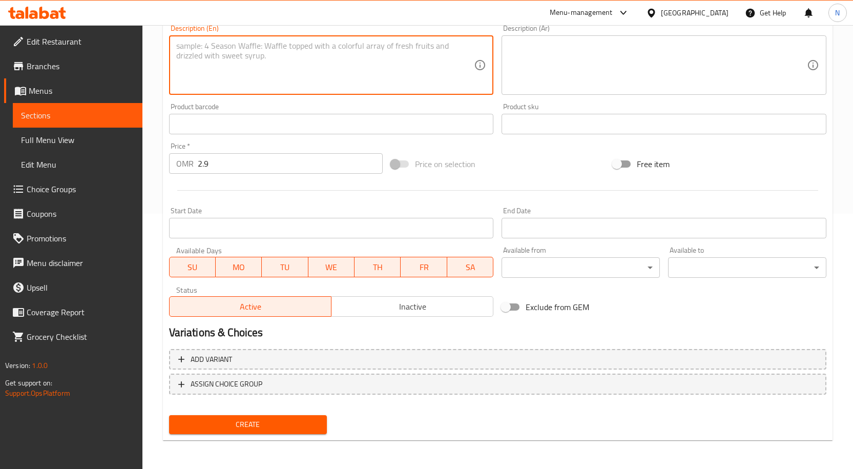
click at [258, 419] on span "Create" at bounding box center [248, 424] width 142 height 13
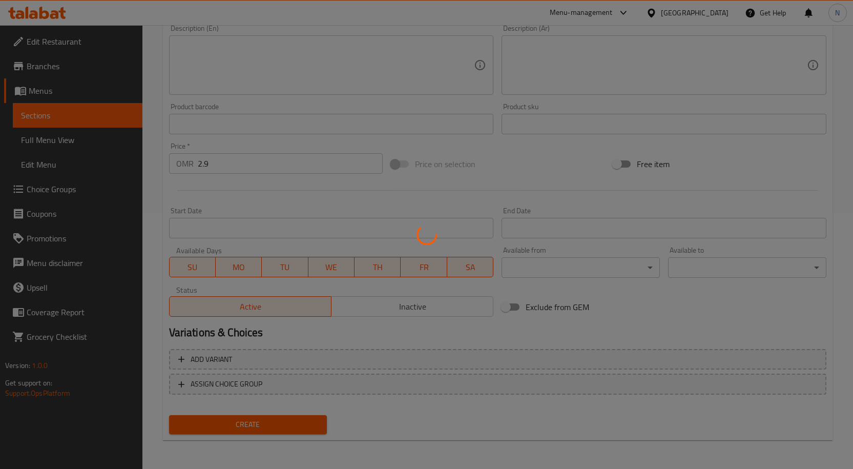
type input "0"
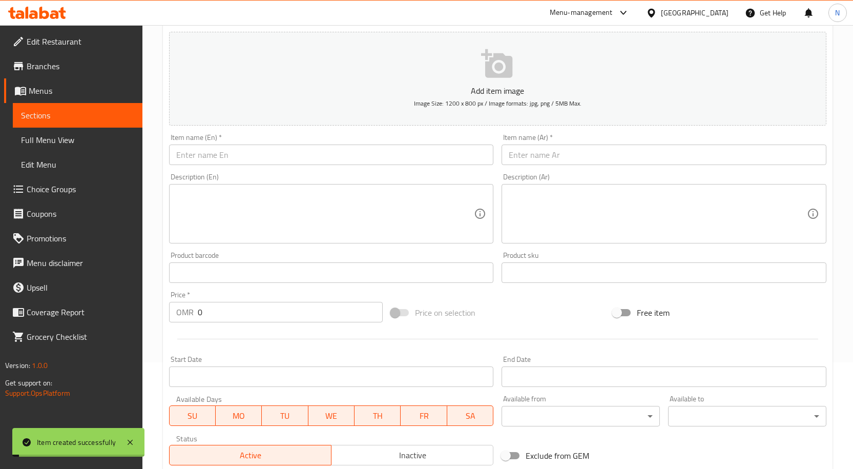
scroll to position [0, 0]
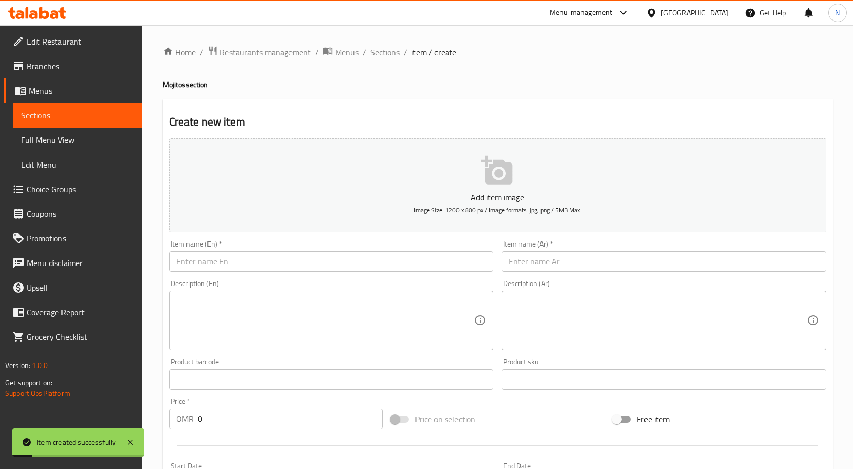
click at [381, 54] on span "Sections" at bounding box center [384, 52] width 29 height 12
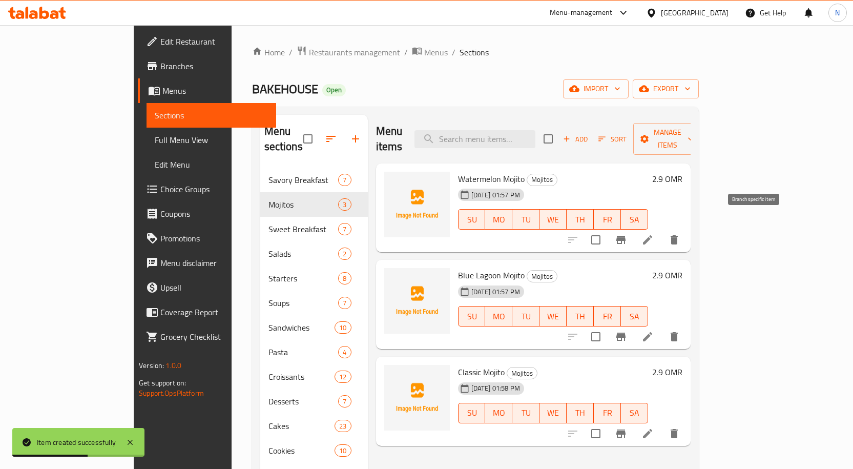
click at [625, 236] on icon "Branch-specific-item" at bounding box center [620, 240] width 9 height 8
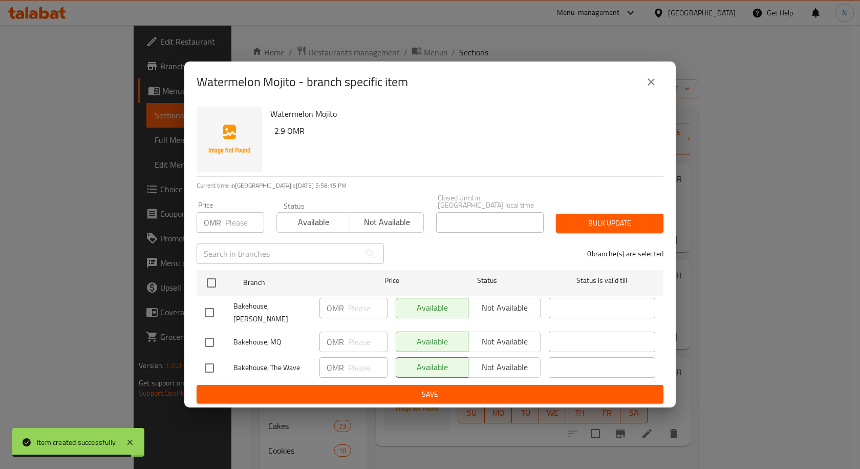
click at [212, 310] on input "checkbox" at bounding box center [210, 313] width 22 height 22
checkbox input "true"
click at [207, 362] on input "checkbox" at bounding box center [210, 368] width 22 height 22
checkbox input "true"
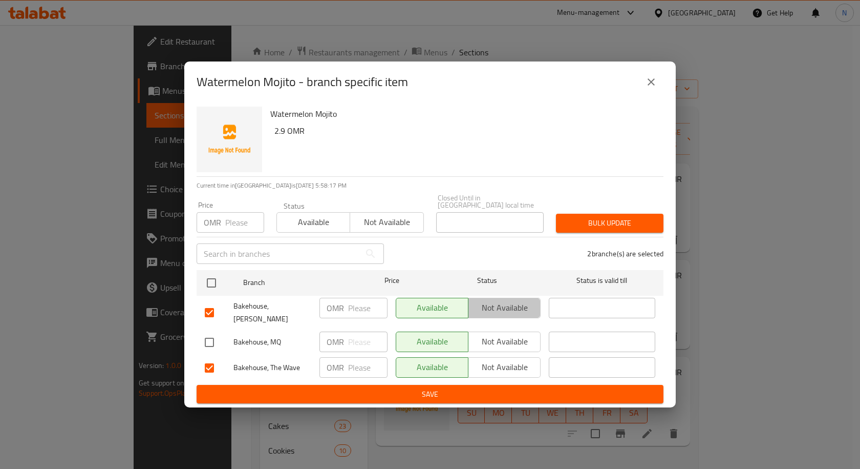
click at [512, 313] on span "Not available" at bounding box center [505, 307] width 64 height 15
click at [509, 360] on span "Not available" at bounding box center [505, 367] width 64 height 15
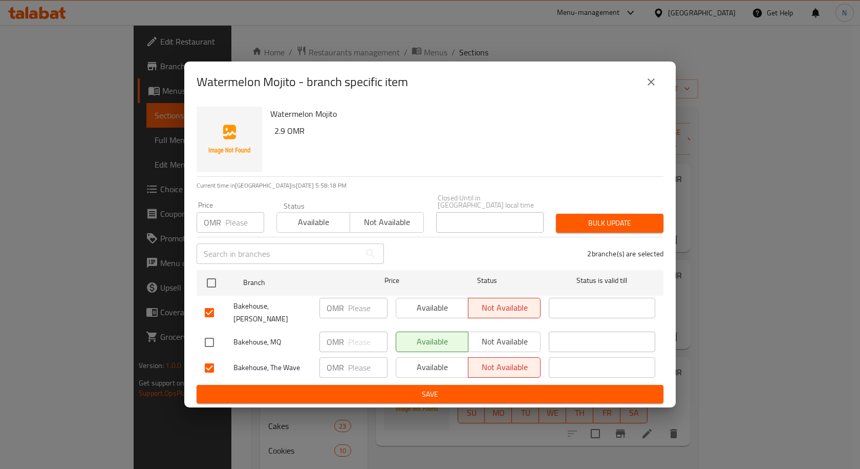
click at [507, 388] on span "Save" at bounding box center [430, 394] width 451 height 13
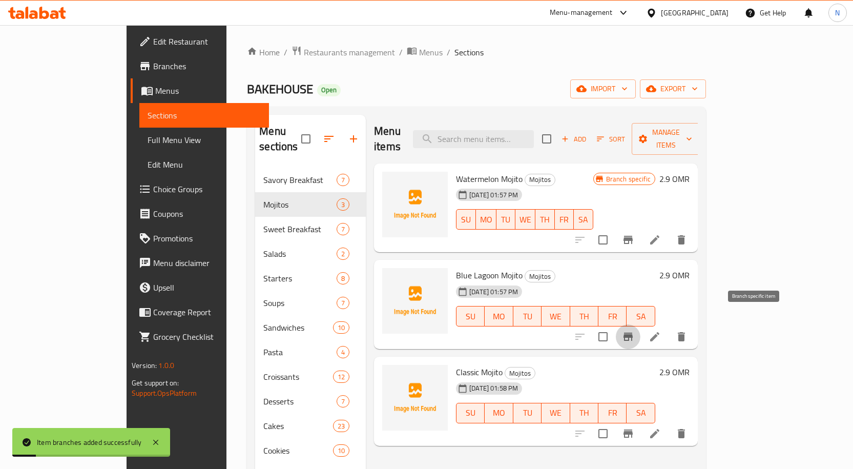
click at [634, 330] on icon "Branch-specific-item" at bounding box center [628, 336] width 12 height 12
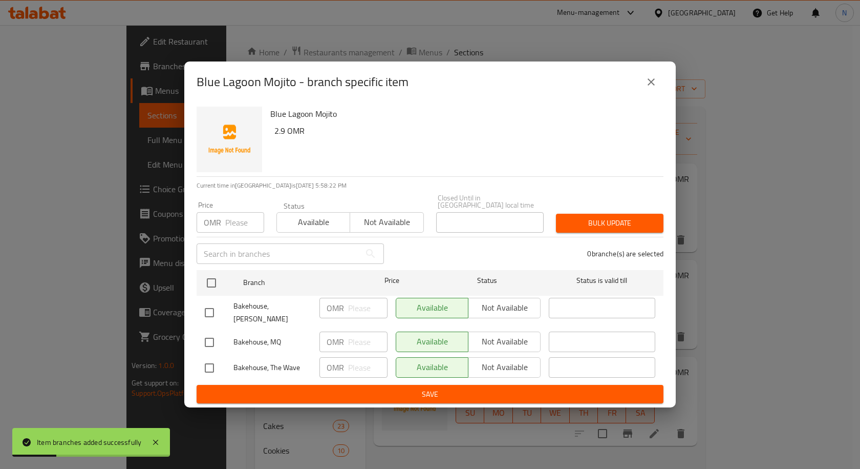
click at [211, 310] on input "checkbox" at bounding box center [210, 313] width 22 height 22
checkbox input "true"
click at [209, 362] on input "checkbox" at bounding box center [210, 368] width 22 height 22
checkbox input "true"
click at [489, 360] on span "Not available" at bounding box center [505, 367] width 64 height 15
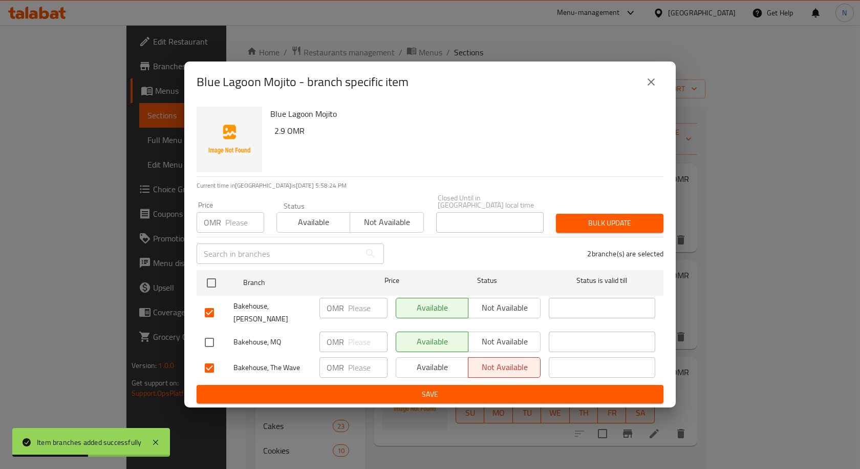
click at [491, 301] on span "Not available" at bounding box center [505, 307] width 64 height 15
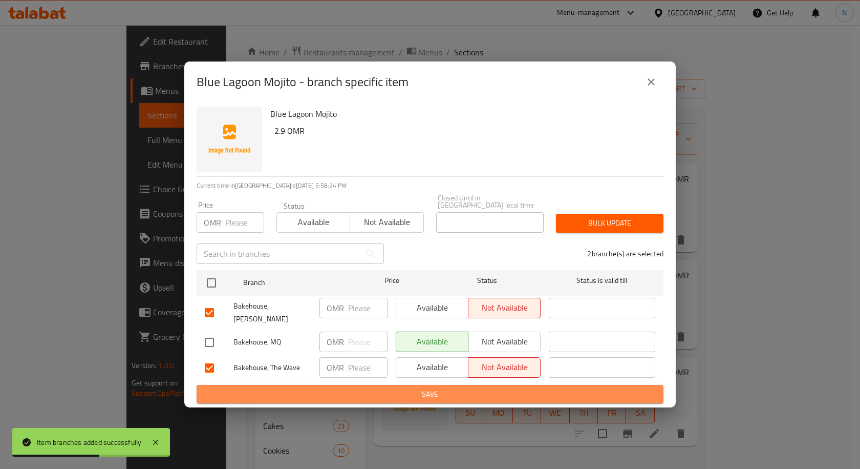
click at [507, 388] on span "Save" at bounding box center [430, 394] width 451 height 13
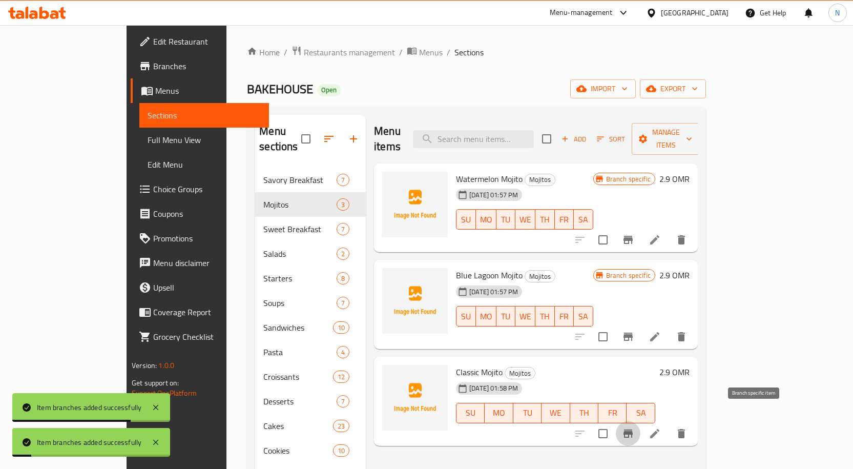
click at [633, 429] on icon "Branch-specific-item" at bounding box center [627, 433] width 9 height 8
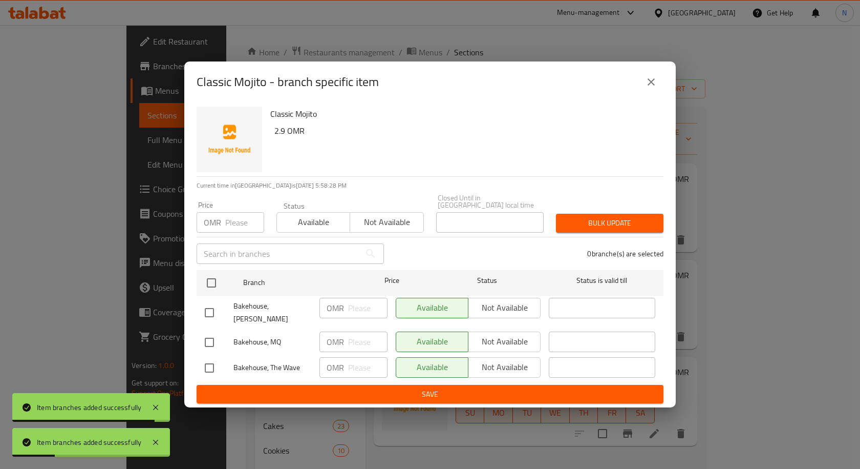
click at [209, 306] on input "checkbox" at bounding box center [210, 313] width 22 height 22
checkbox input "true"
click at [212, 360] on input "checkbox" at bounding box center [210, 368] width 22 height 22
checkbox input "true"
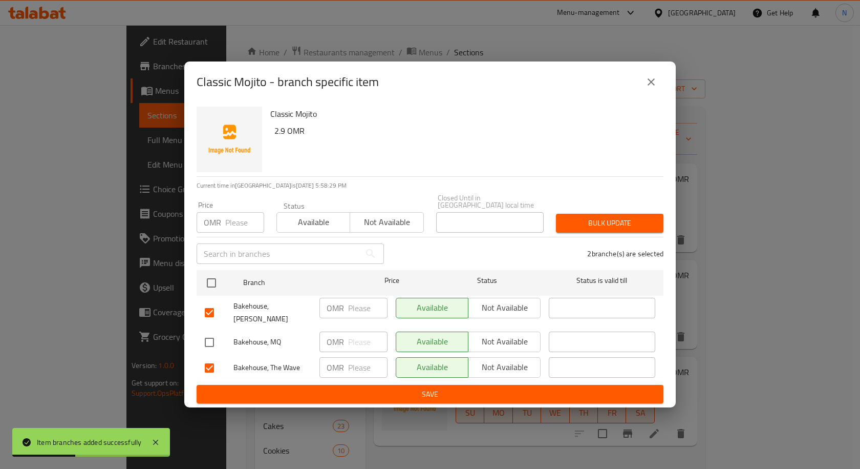
click at [515, 310] on span "Not available" at bounding box center [505, 307] width 64 height 15
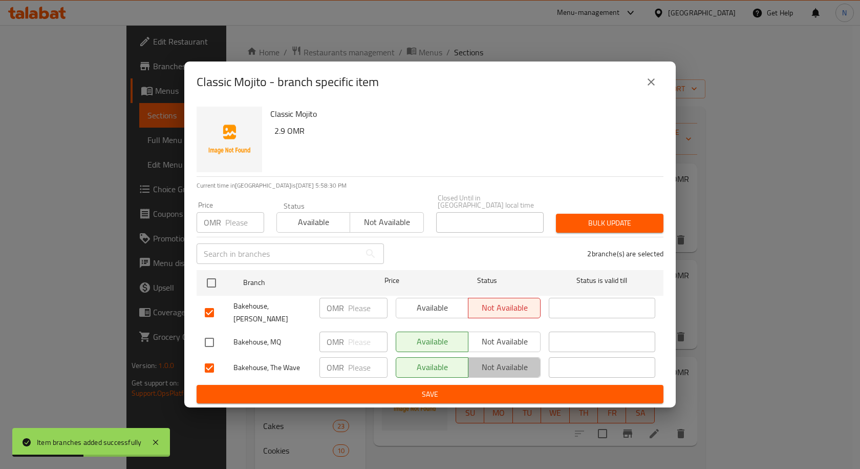
click at [522, 360] on span "Not available" at bounding box center [505, 367] width 64 height 15
click at [521, 385] on button "Save" at bounding box center [430, 394] width 467 height 19
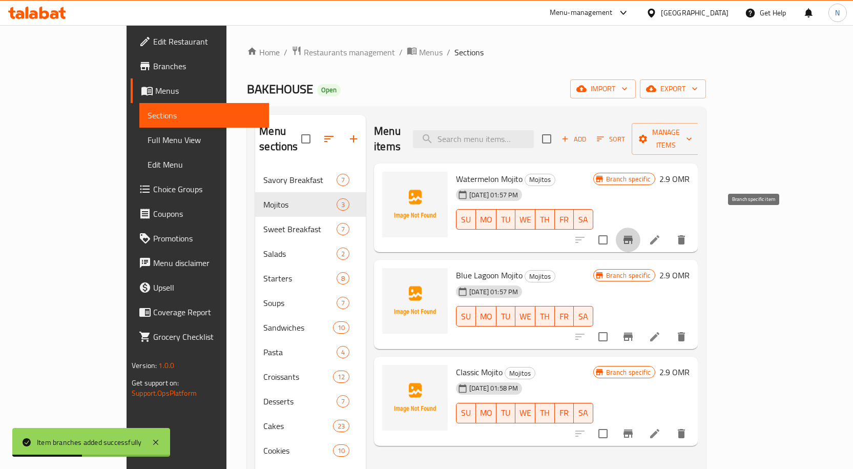
click at [640, 231] on button "Branch-specific-item" at bounding box center [628, 239] width 25 height 25
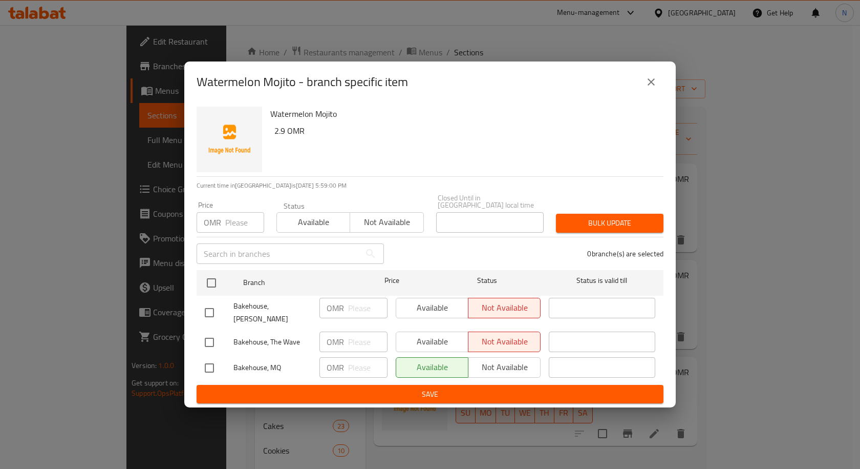
click at [656, 88] on icon "close" at bounding box center [651, 82] width 12 height 12
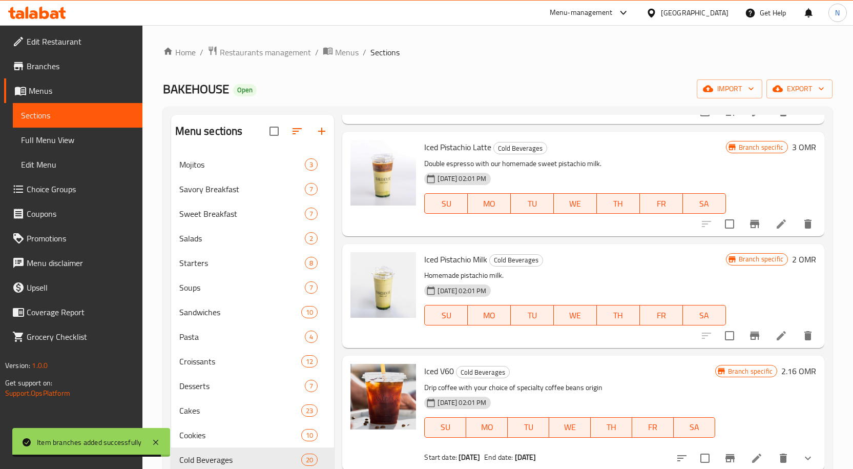
scroll to position [875, 0]
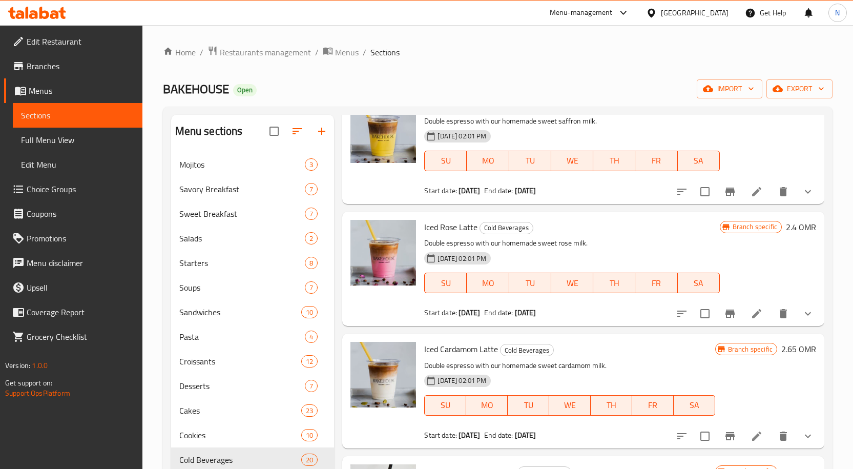
click at [752, 437] on icon at bounding box center [756, 435] width 9 height 9
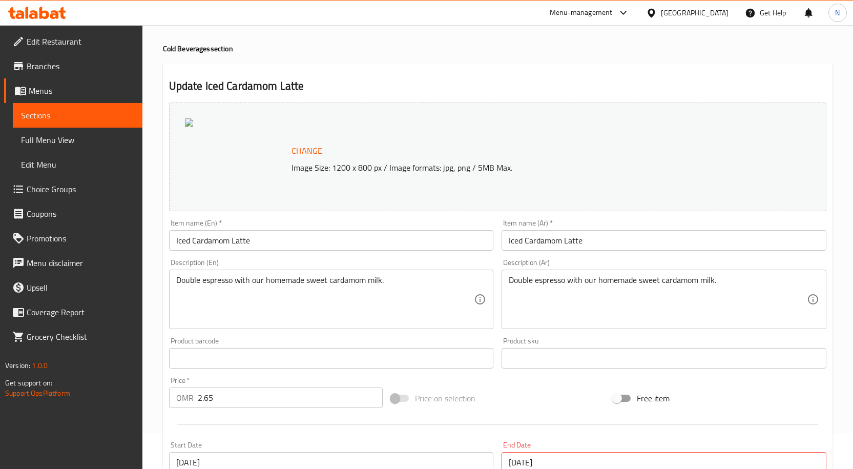
scroll to position [51, 0]
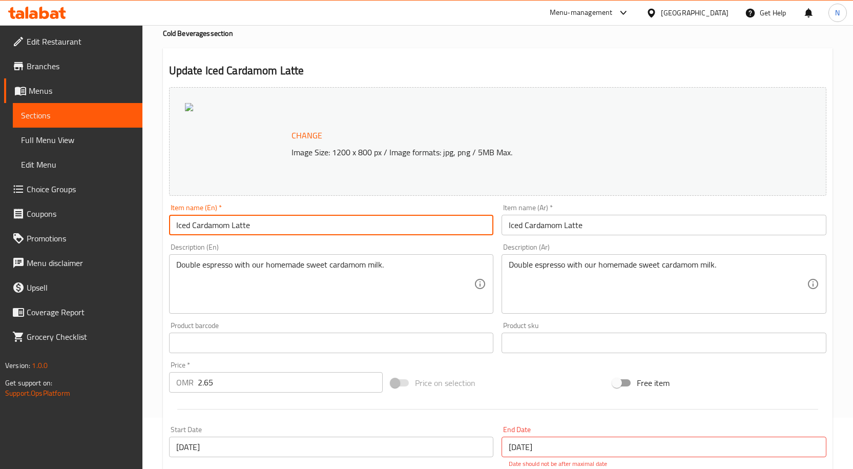
click at [281, 230] on input "Iced Cardamom Latte" at bounding box center [331, 225] width 325 height 20
click at [537, 224] on input "Iced Cardamom Latte" at bounding box center [663, 225] width 325 height 20
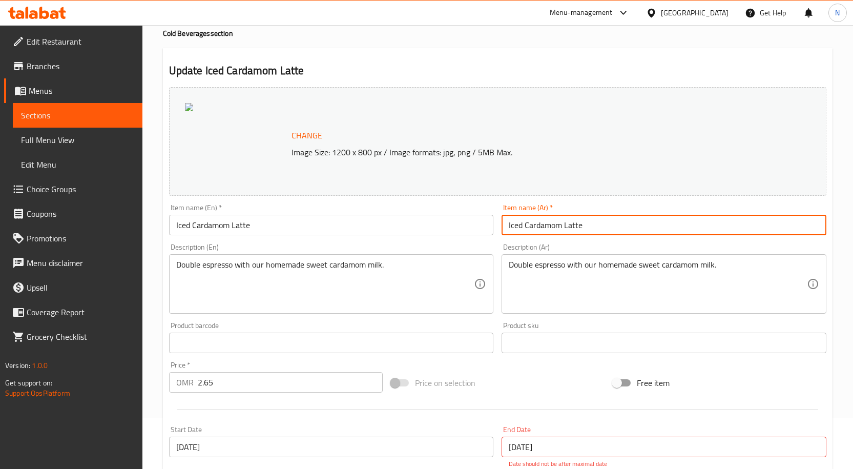
click at [537, 224] on input "Iced Cardamom Latte" at bounding box center [663, 225] width 325 height 20
paste input "لاتيه الهيل المثلج"
type input "لاتيه الهيل المثلج"
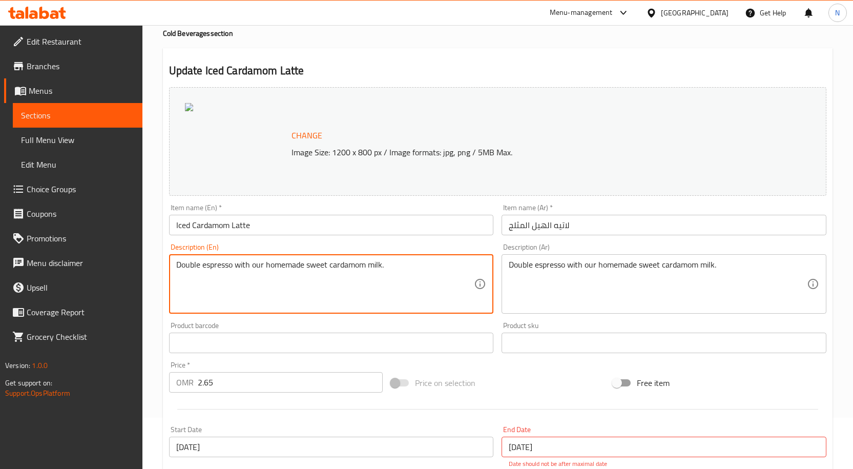
click at [382, 284] on textarea "Double espresso with our homemade sweet cardamom milk." at bounding box center [325, 284] width 298 height 49
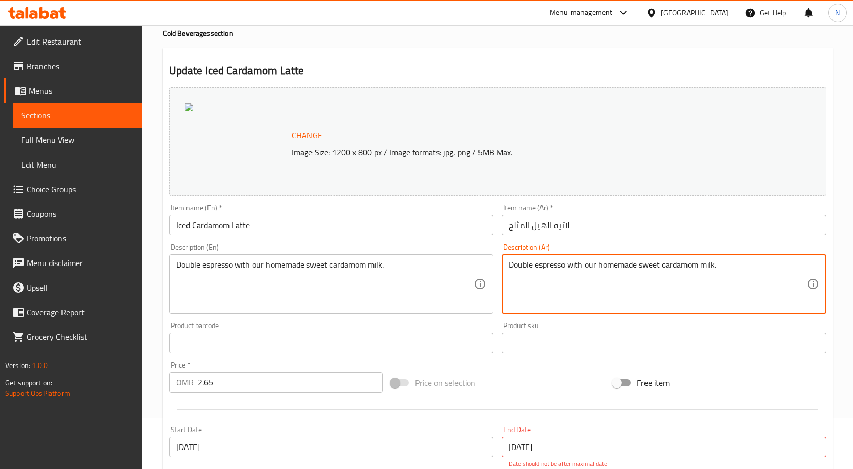
click at [576, 265] on textarea "Double espresso with our homemade sweet cardamom milk." at bounding box center [658, 284] width 298 height 49
paste textarea "إسبرسو مزدوج مع حليب الهيل الحلو محلي الصنع."
click at [636, 269] on textarea "إسبرسو مزدوج مع حليب الهيل الحلو محلي الصنع." at bounding box center [658, 284] width 298 height 49
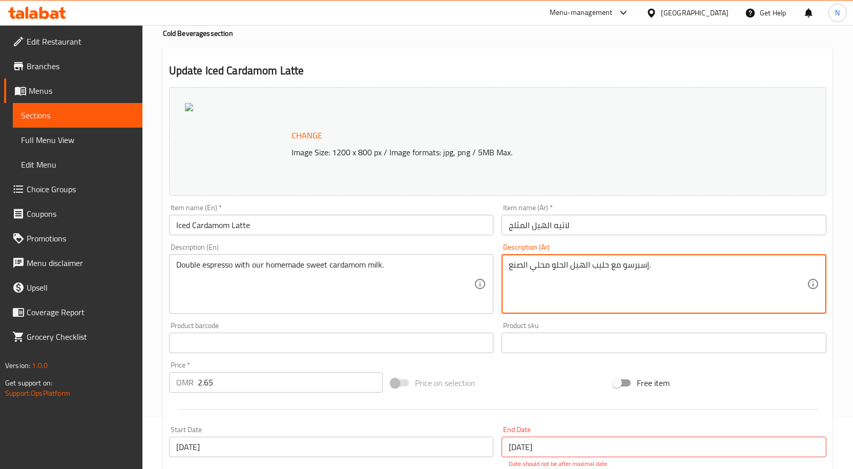
click at [620, 268] on textarea "إسبرسو مع حليب الهيل الحلو محلي الصنع." at bounding box center [658, 284] width 298 height 49
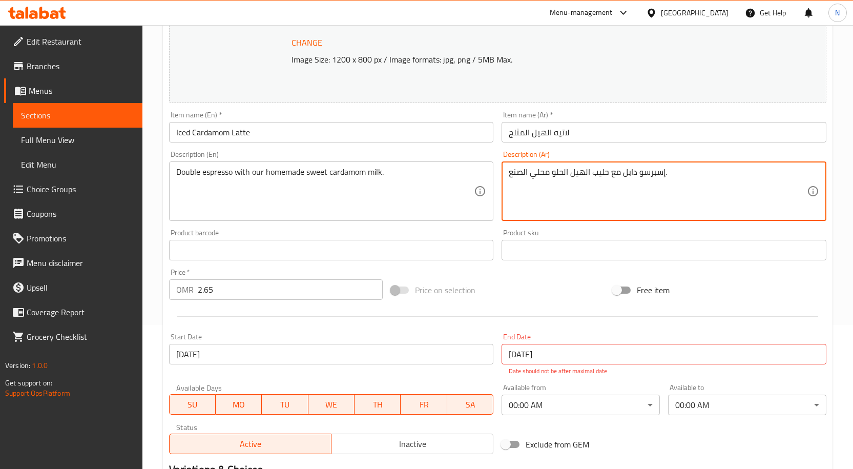
scroll to position [382, 0]
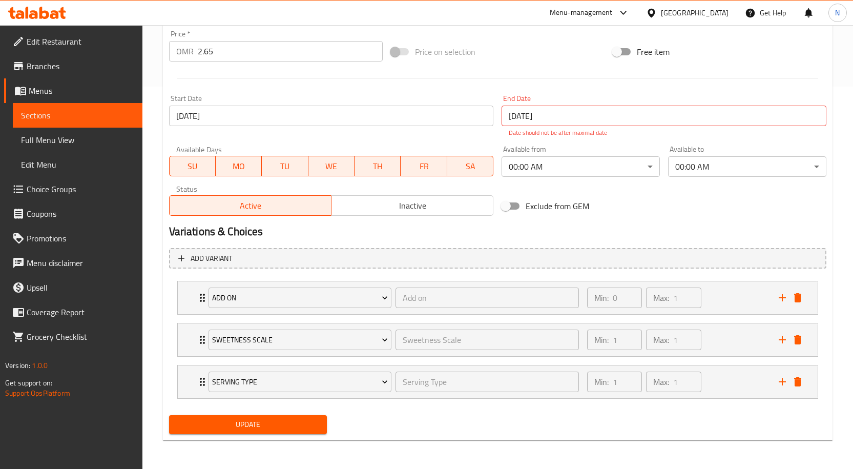
type textarea "إسبرسو دابل مع حليب الهيل الحلو محلي الصنع."
click at [241, 425] on span "Update" at bounding box center [248, 424] width 142 height 13
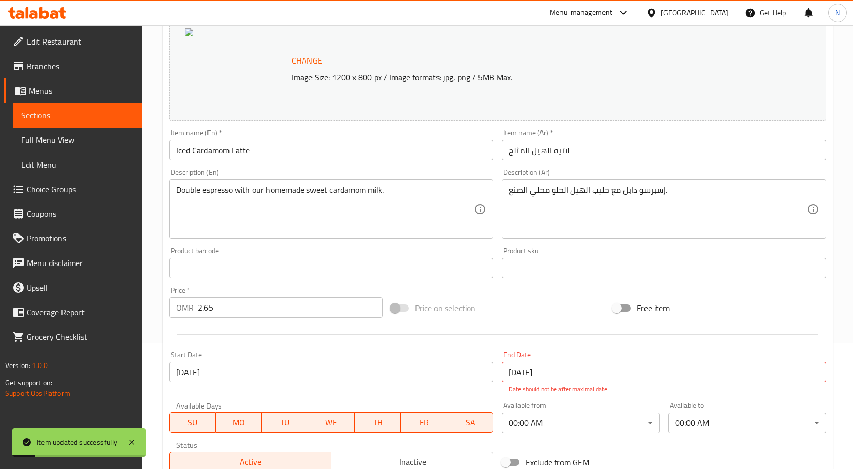
scroll to position [0, 0]
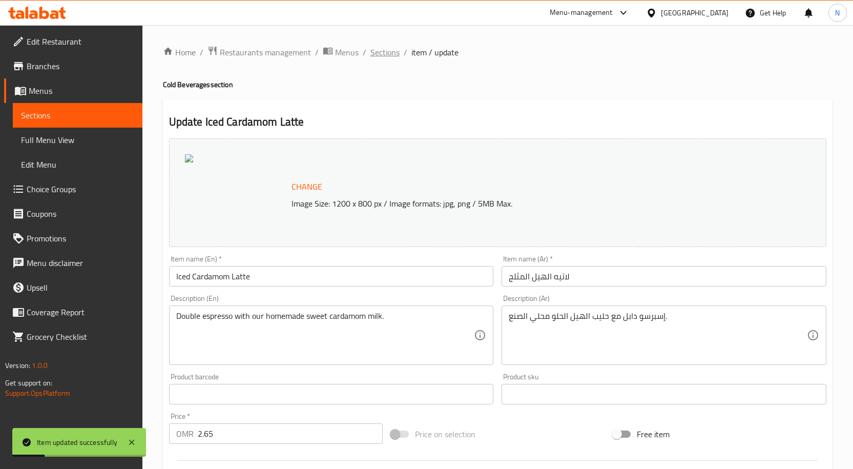
click at [377, 48] on span "Sections" at bounding box center [384, 52] width 29 height 12
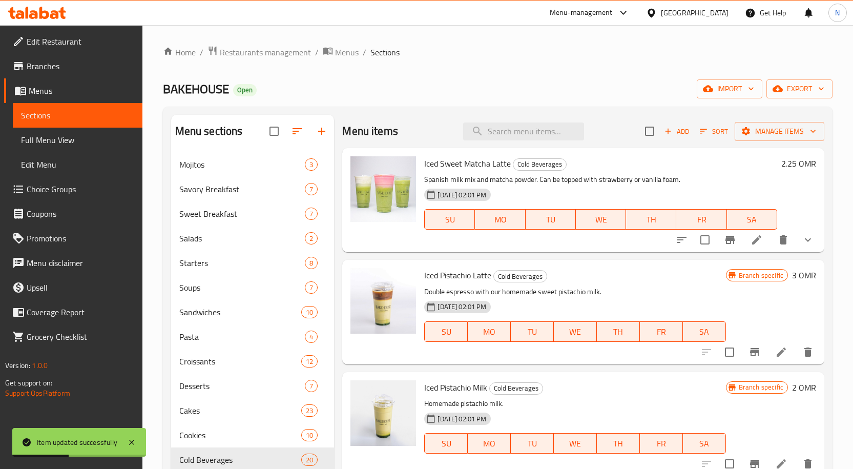
scroll to position [1377, 0]
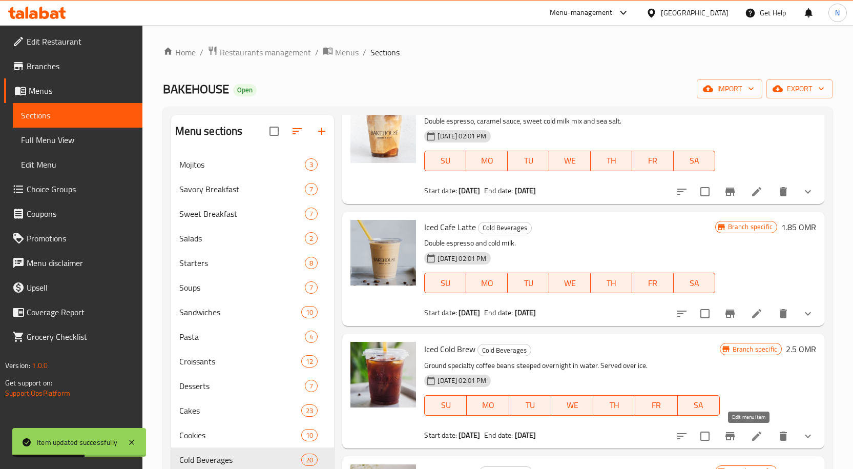
click at [752, 434] on icon at bounding box center [756, 436] width 12 height 12
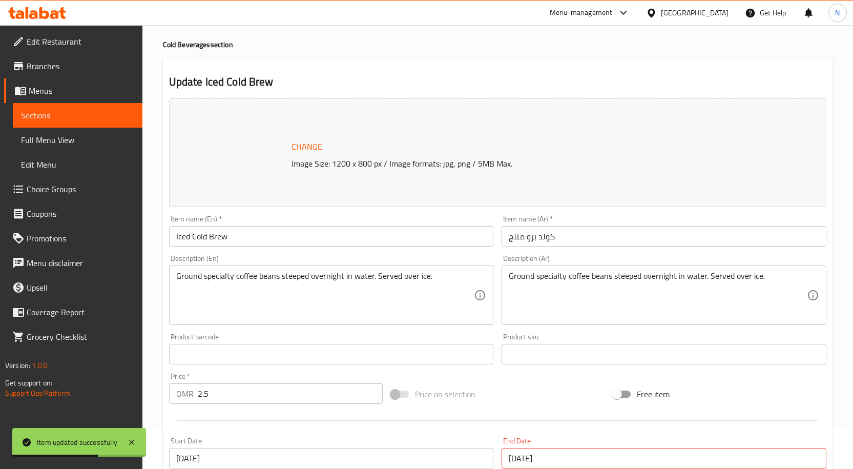
scroll to position [51, 0]
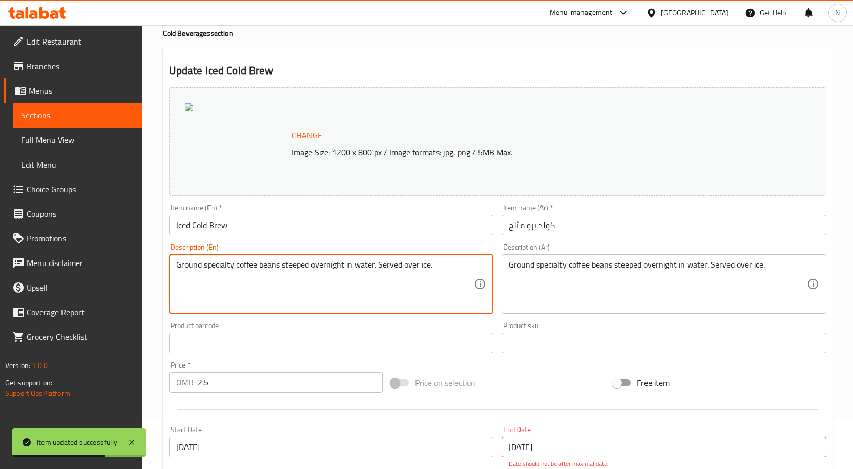
click at [364, 265] on textarea "Ground specialty coffee beans steeped overnight in water. Served over ice." at bounding box center [325, 284] width 298 height 49
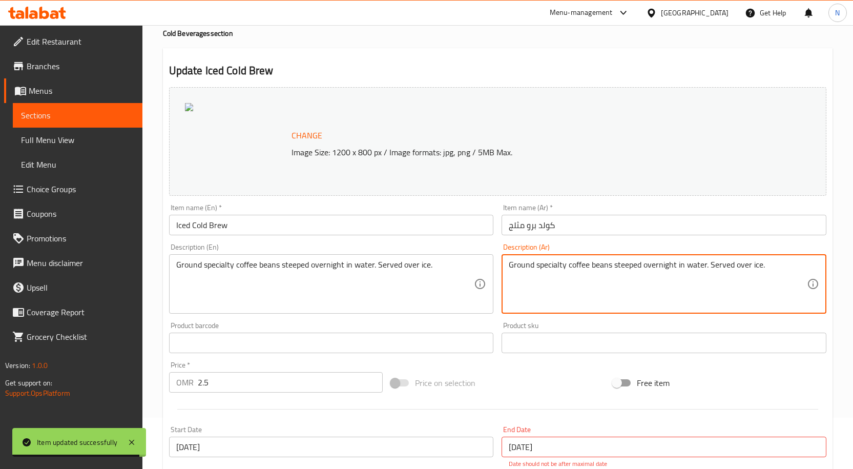
click at [594, 266] on textarea "Ground specialty coffee beans steeped overnight in water. Served over ice." at bounding box center [658, 284] width 298 height 49
paste textarea "حبوب قهوة مطحونة خاصة، منقوعة في الماء طوال الليل. تُقدّم مع الثلج."
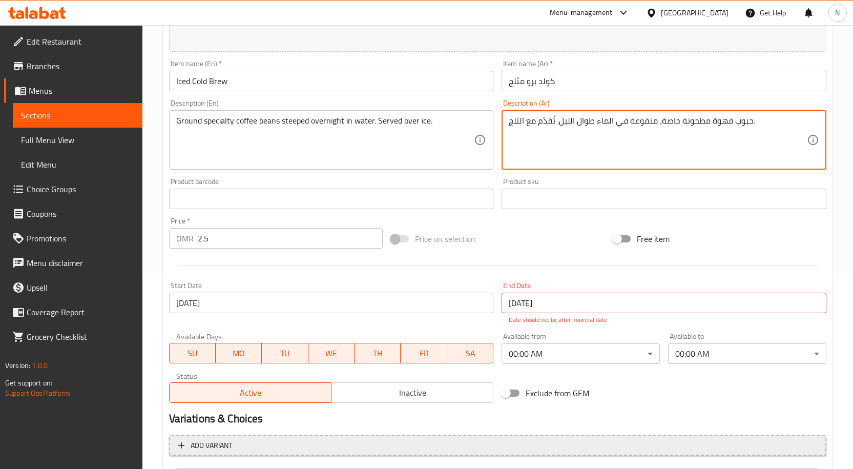
scroll to position [298, 0]
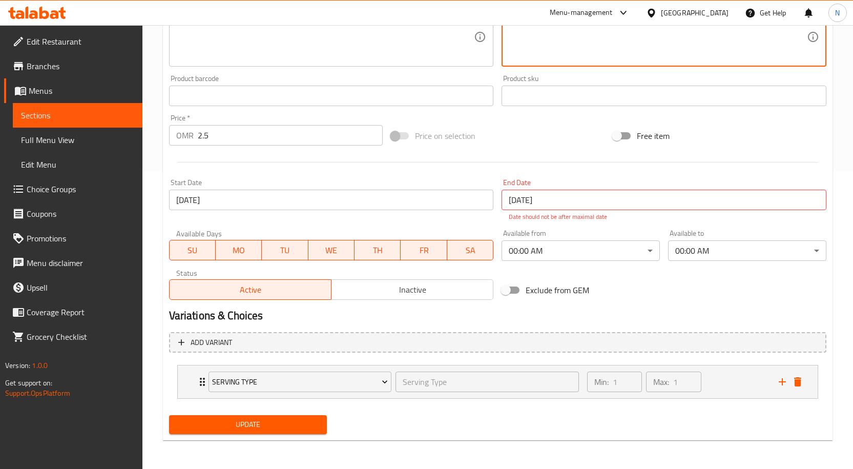
type textarea "حبوب قهوة مطحونة خاصة، منقوعة في الماء طوال الليل. تُقدّم مع الثلج."
click at [282, 422] on span "Update" at bounding box center [248, 424] width 142 height 13
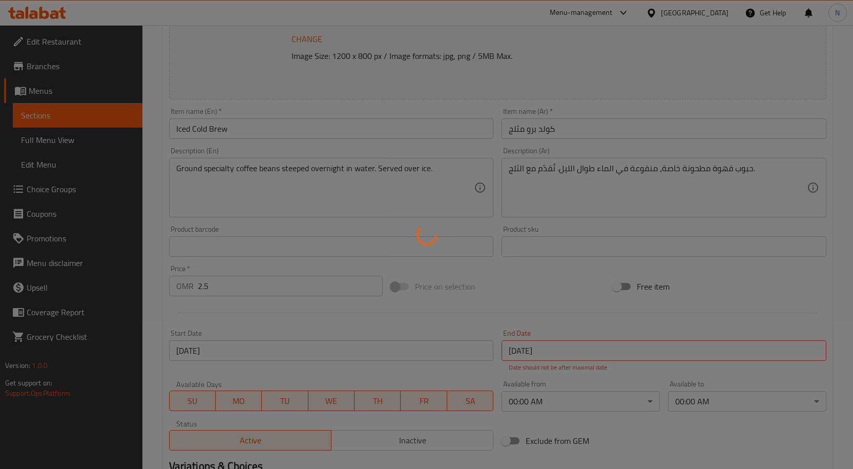
scroll to position [0, 0]
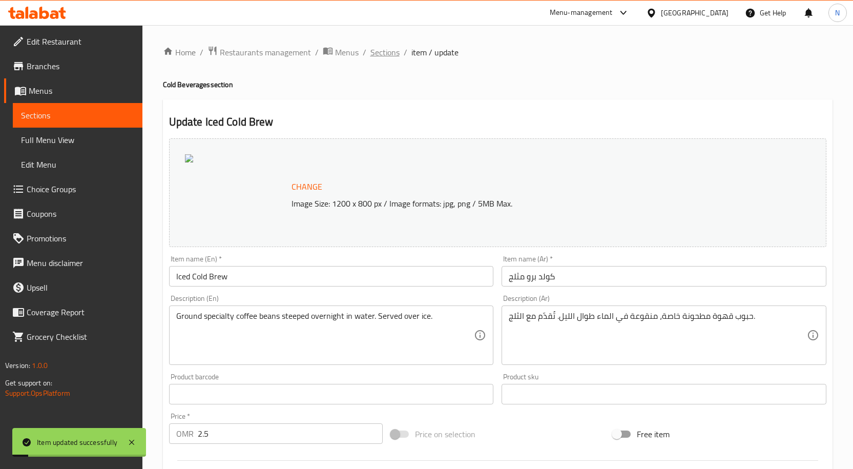
click at [388, 58] on span "Sections" at bounding box center [384, 52] width 29 height 12
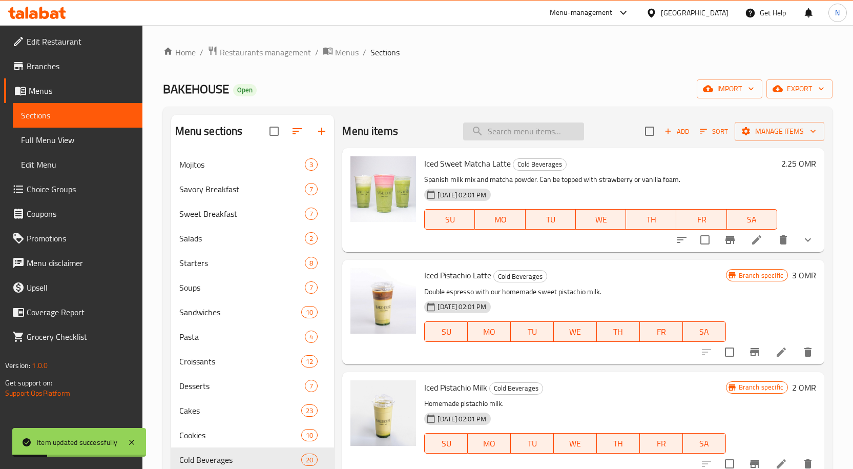
paste input "Purple Frost Lemonade"
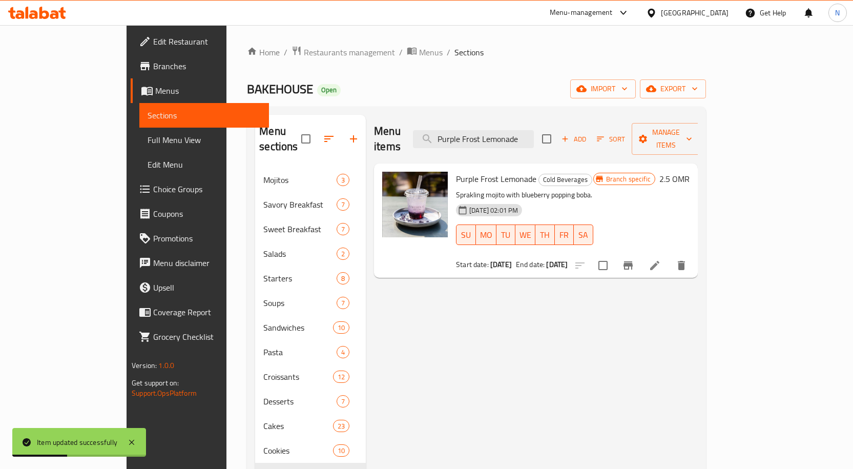
type input "Purple Frost Lemonade"
click at [661, 259] on icon at bounding box center [654, 265] width 12 height 12
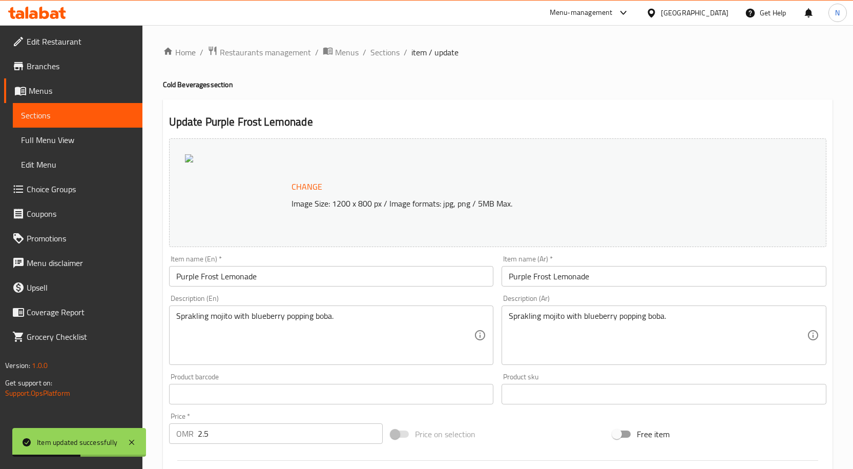
click at [317, 279] on input "Purple Frost Lemonade" at bounding box center [331, 276] width 325 height 20
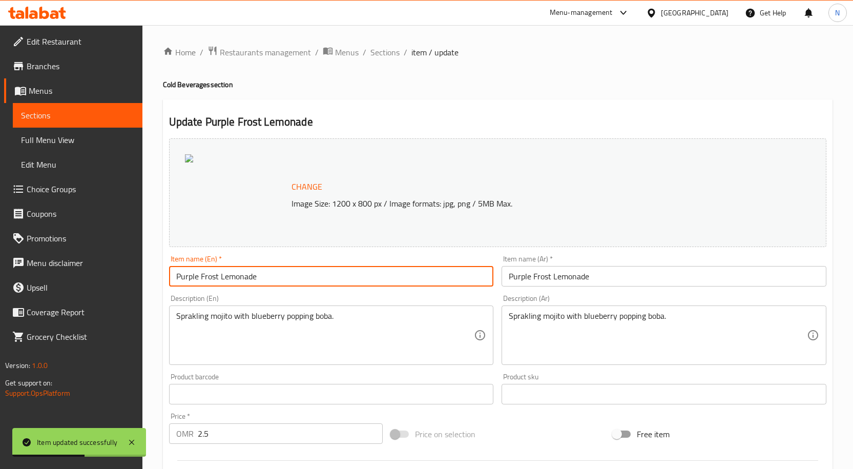
click at [317, 279] on input "Purple Frost Lemonade" at bounding box center [331, 276] width 325 height 20
click at [587, 271] on input "Purple Frost Lemonade" at bounding box center [663, 276] width 325 height 20
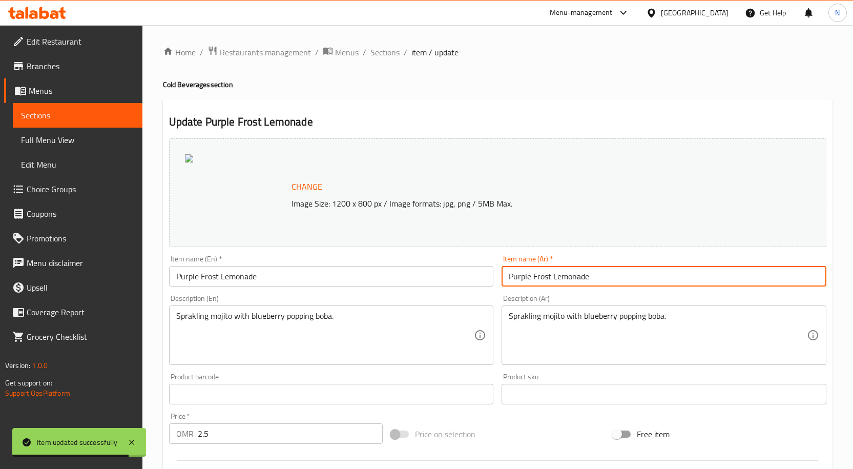
click at [587, 271] on input "Purple Frost Lemonade" at bounding box center [663, 276] width 325 height 20
paste input "عصير ليمون أرجواني"
click at [565, 280] on input "عصير ليمون أرجواني" at bounding box center [663, 276] width 325 height 20
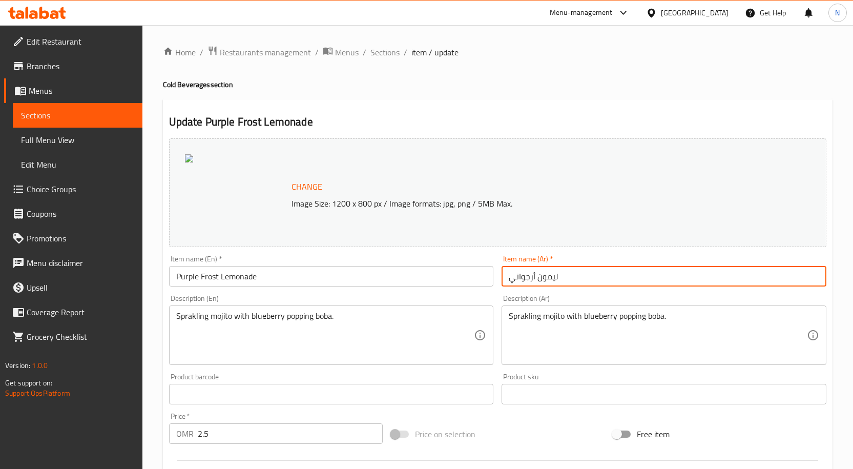
click at [583, 279] on input "ليمون أرجواني" at bounding box center [663, 276] width 325 height 20
type input "ليمون أرجواني فروست"
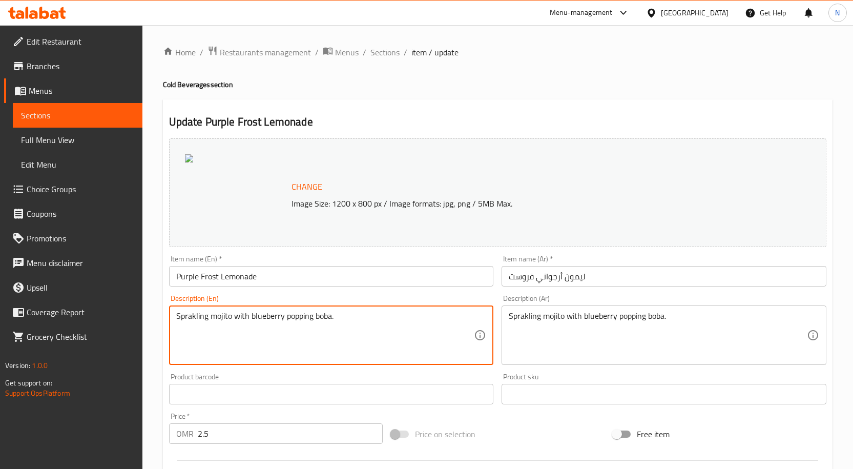
click at [275, 318] on textarea "Sprakling mojito with blueberry popping boba." at bounding box center [325, 335] width 298 height 49
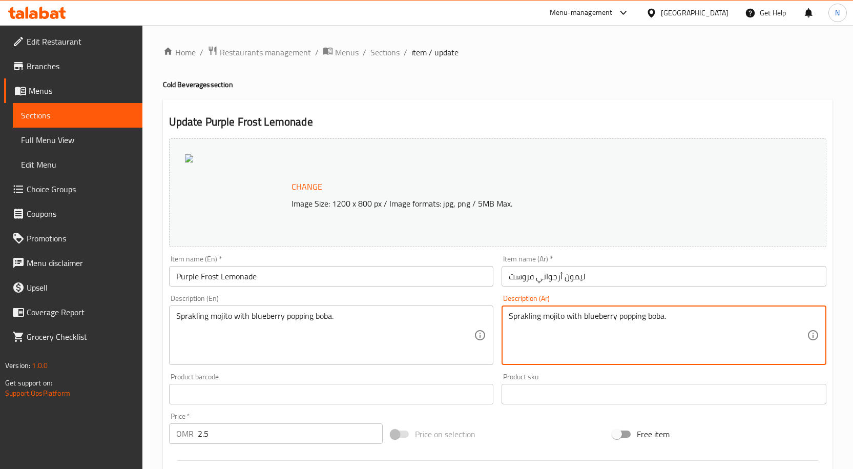
click at [547, 318] on textarea "Sprakling mojito with blueberry popping boba." at bounding box center [658, 335] width 298 height 49
paste textarea "موخيتو مع مشروب التوت الأزرق."
click at [604, 318] on textarea "موخيتو مع مشروب التوت الأزرق." at bounding box center [658, 335] width 298 height 49
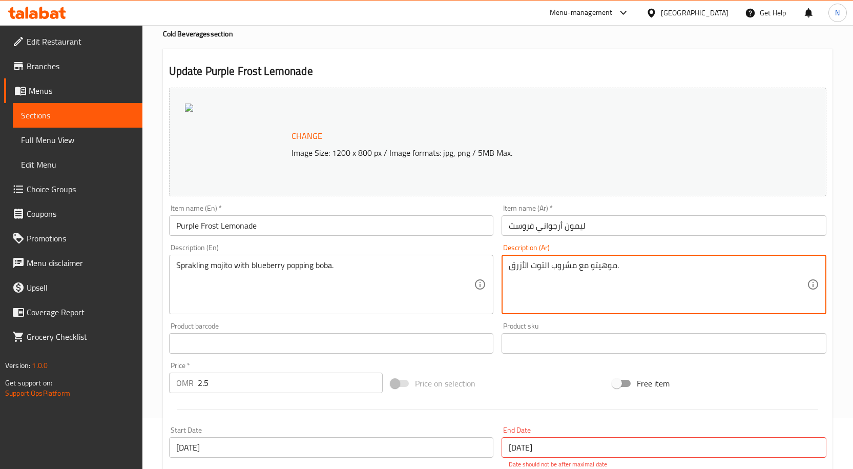
scroll to position [51, 0]
type textarea "موهيتو مع مشروب التوت الأزرق."
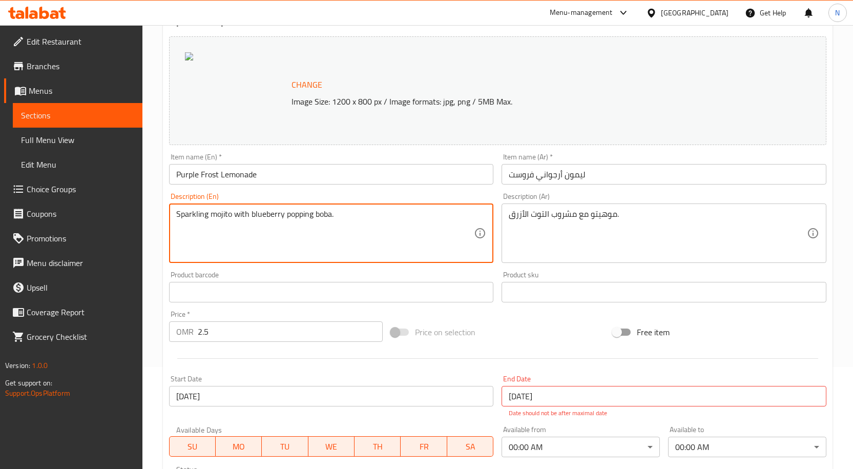
scroll to position [281, 0]
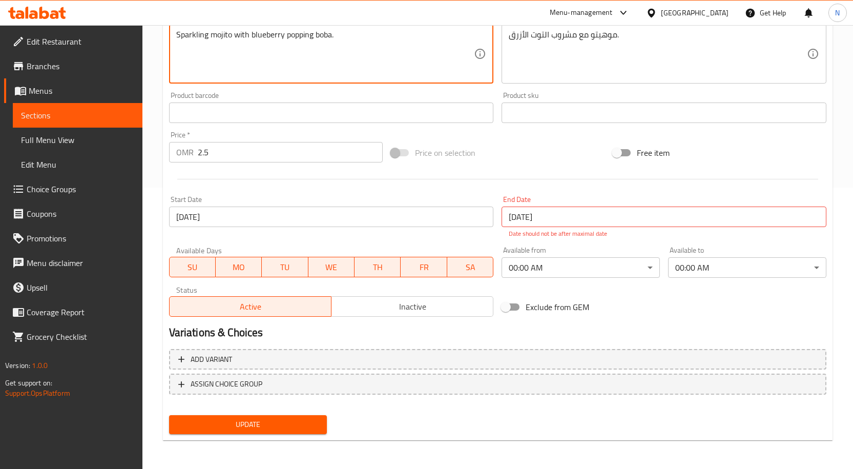
type textarea "Sparkling mojito with blueberry popping boba."
click at [236, 419] on span "Update" at bounding box center [248, 424] width 142 height 13
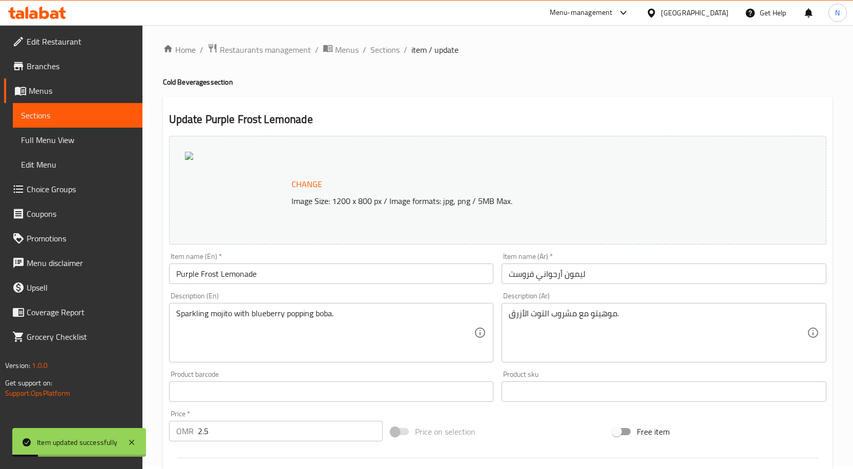
scroll to position [0, 0]
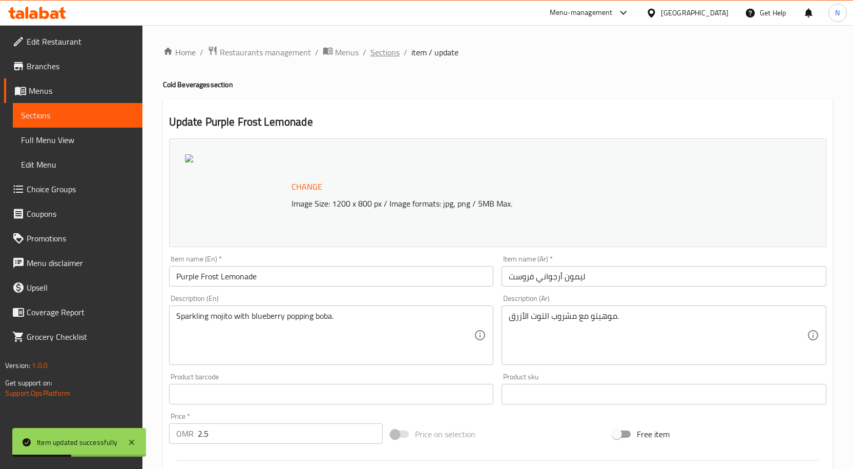
click at [386, 49] on span "Sections" at bounding box center [384, 52] width 29 height 12
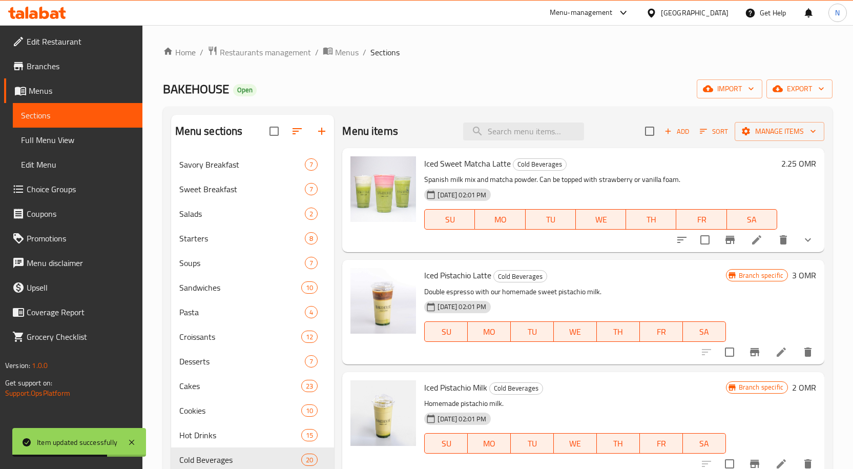
scroll to position [1865, 0]
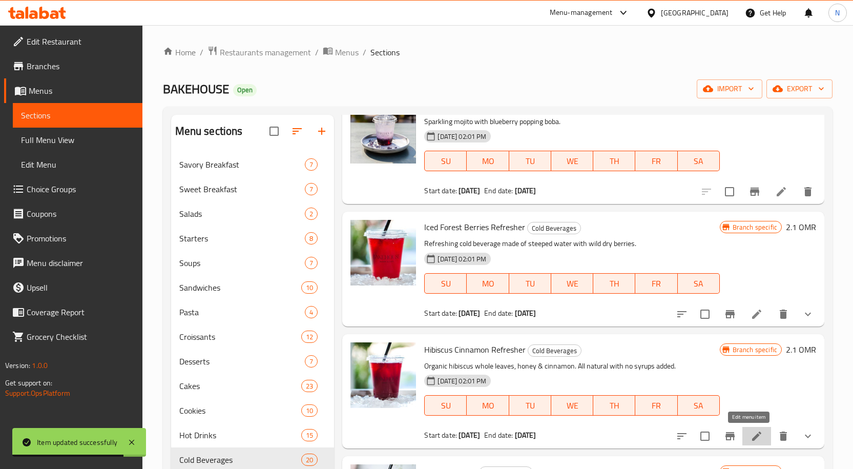
click at [750, 434] on icon at bounding box center [756, 436] width 12 height 12
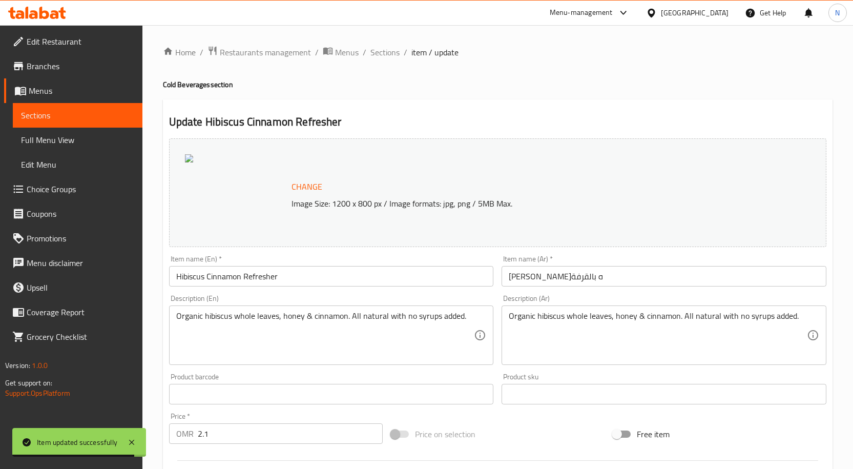
scroll to position [102, 0]
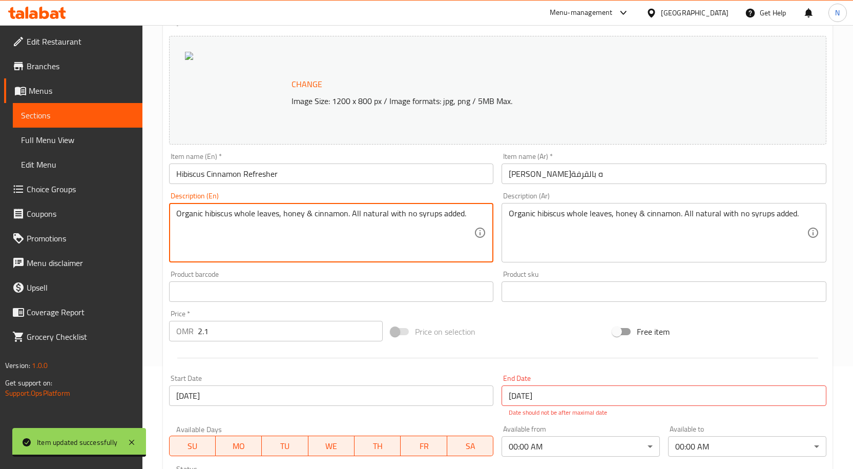
click at [339, 219] on textarea "Organic hibiscus whole leaves, honey & cinnamon. All natural with no syrups add…" at bounding box center [325, 232] width 298 height 49
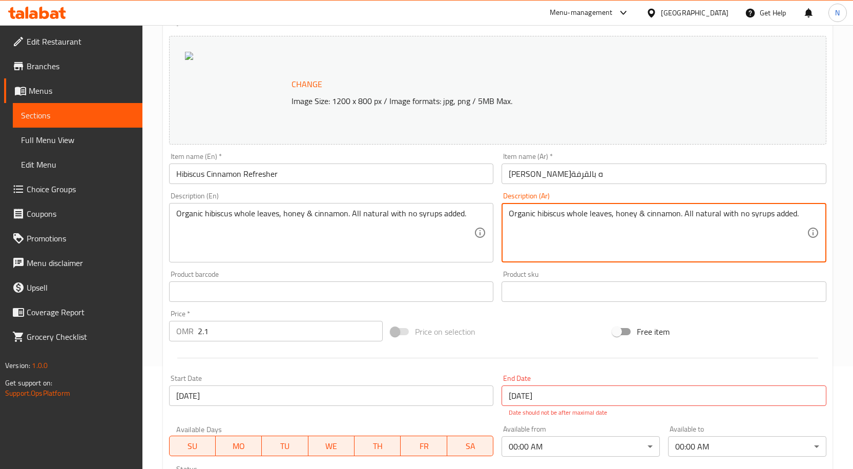
click at [536, 209] on textarea "Organic hibiscus whole leaves, honey & cinnamon. All natural with no syrups add…" at bounding box center [658, 232] width 298 height 49
paste textarea "أوراق كركديه عضوية كاملة، عسل وقرفة. طبيعي بالكامل، بدون إضافة شراب."
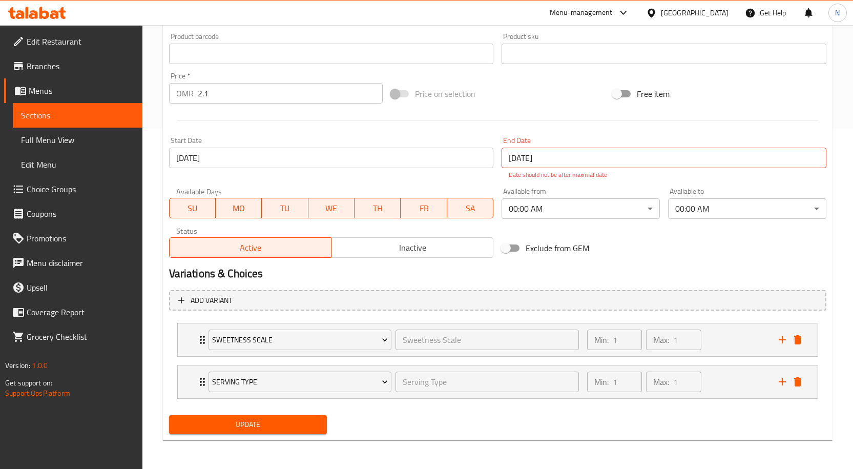
type textarea "أوراق كركديه عضوية كاملة، عسل وقرفة. طبيعي بالكامل، بدون إضافة شراب."
click at [264, 428] on span "Update" at bounding box center [248, 424] width 142 height 13
click at [279, 425] on span "Update" at bounding box center [248, 424] width 142 height 13
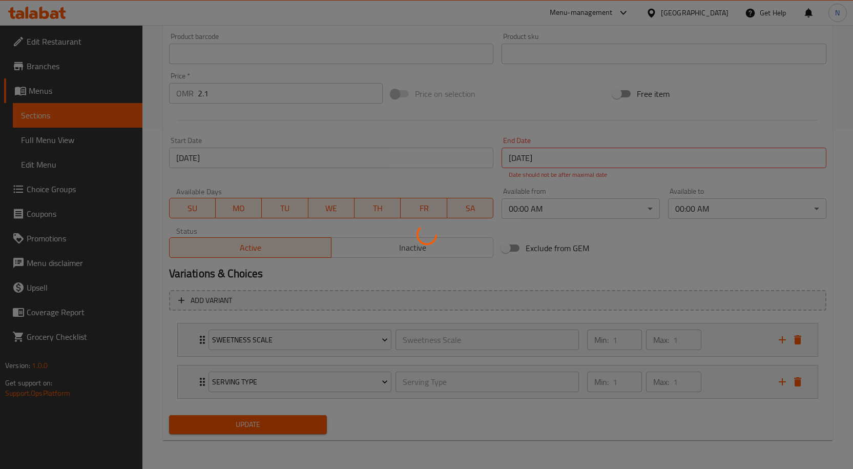
scroll to position [0, 0]
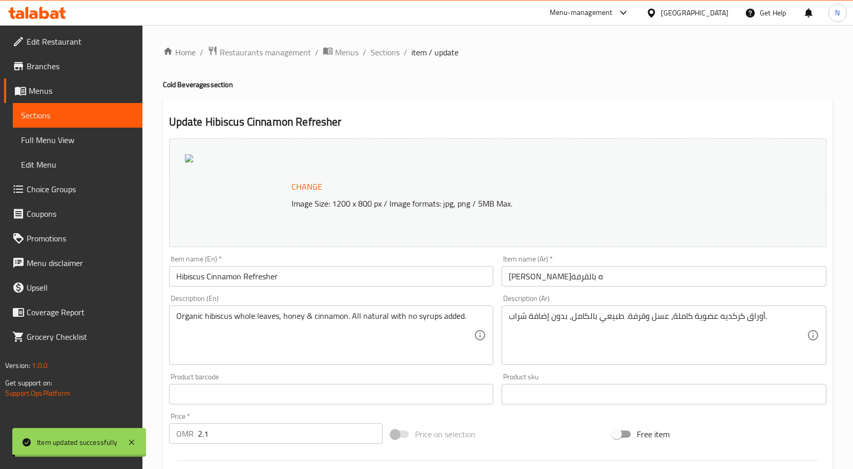
click at [385, 54] on span "Sections" at bounding box center [384, 52] width 29 height 12
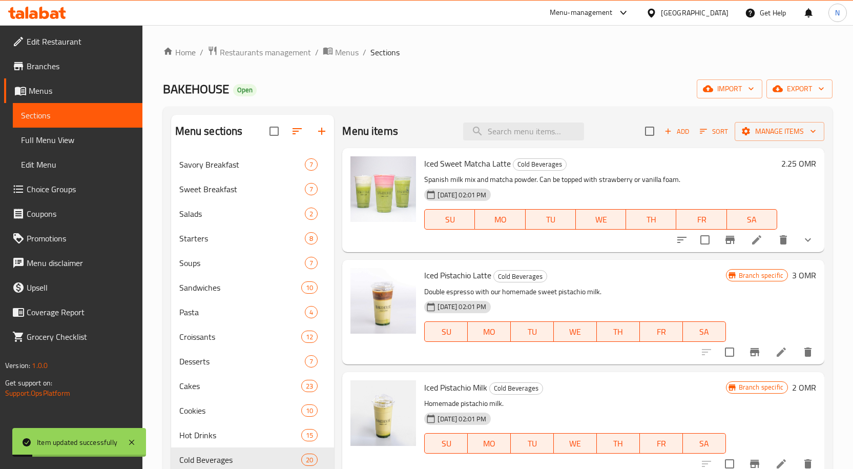
scroll to position [1987, 0]
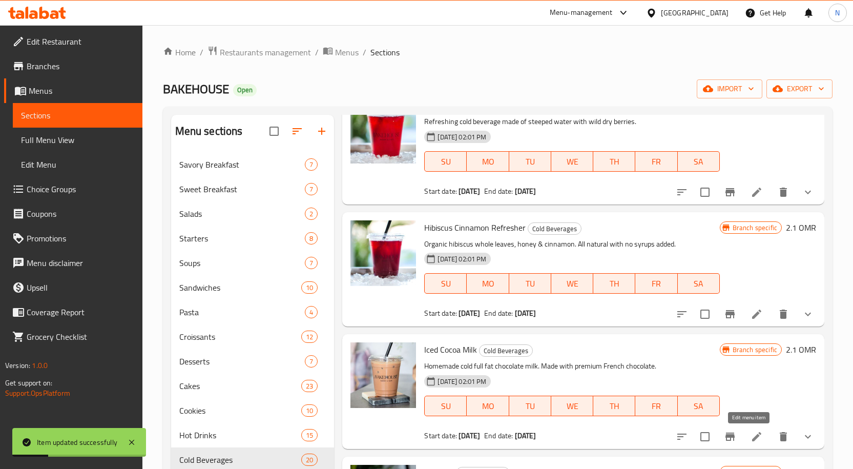
click at [753, 438] on icon at bounding box center [756, 436] width 12 height 12
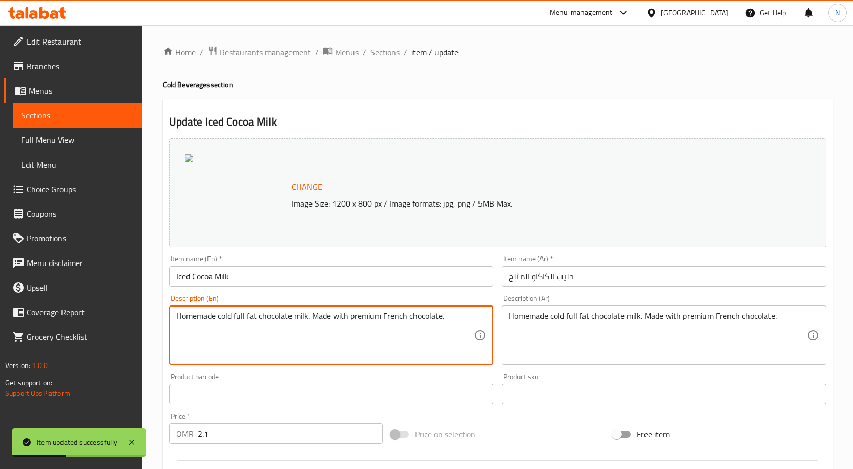
click at [343, 325] on textarea "Homemade cold full fat chocolate milk. Made with premium French chocolate." at bounding box center [325, 335] width 298 height 49
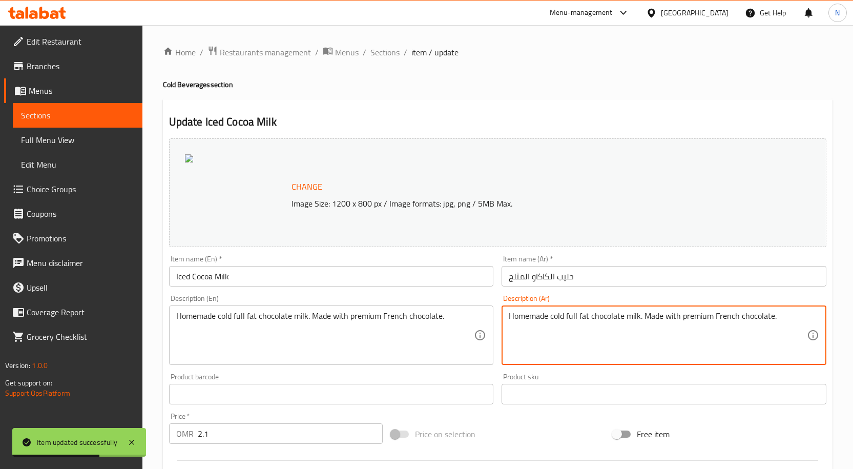
click at [576, 317] on textarea "Homemade cold full fat chocolate milk. Made with premium French chocolate." at bounding box center [658, 335] width 298 height 49
paste textarea "حليب شوكولاتة بارد كامل الدسم، محضّر منزلياً. مصنوع من شوكولاتة فرنسية فاخرة."
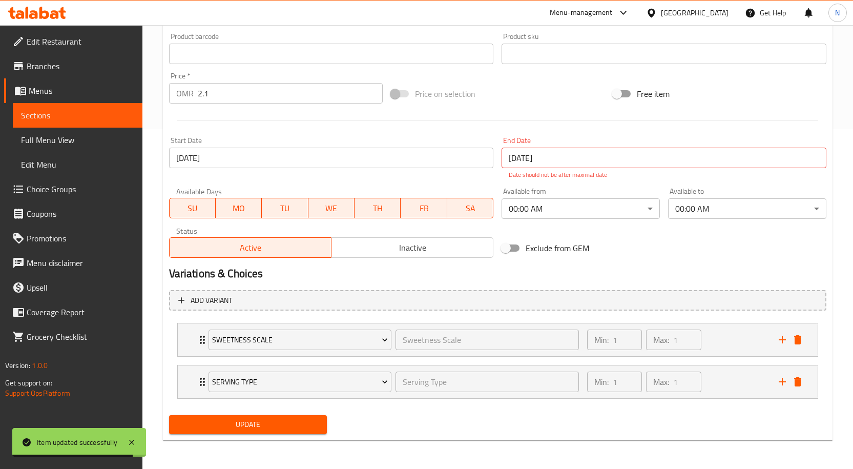
type textarea "حليب شوكولاتة بارد كامل الدسم، محضّر منزلياً. مصنوع من شوكولاتة فرنسية فاخرة."
click at [281, 424] on span "Update" at bounding box center [248, 424] width 142 height 13
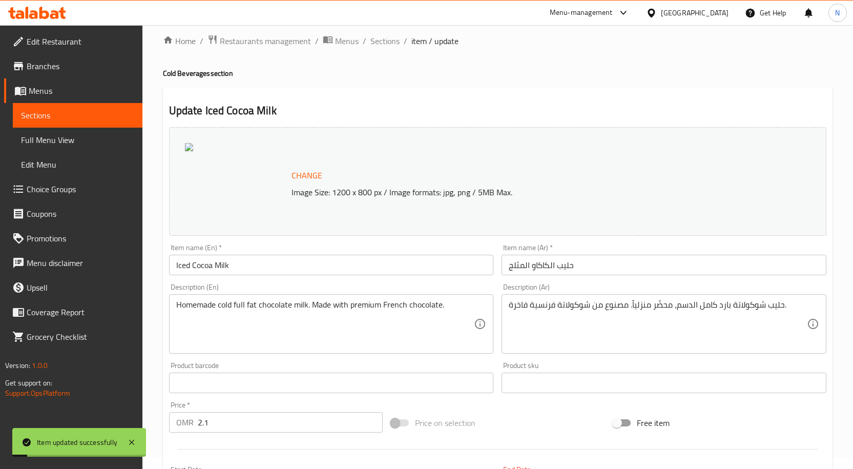
scroll to position [0, 0]
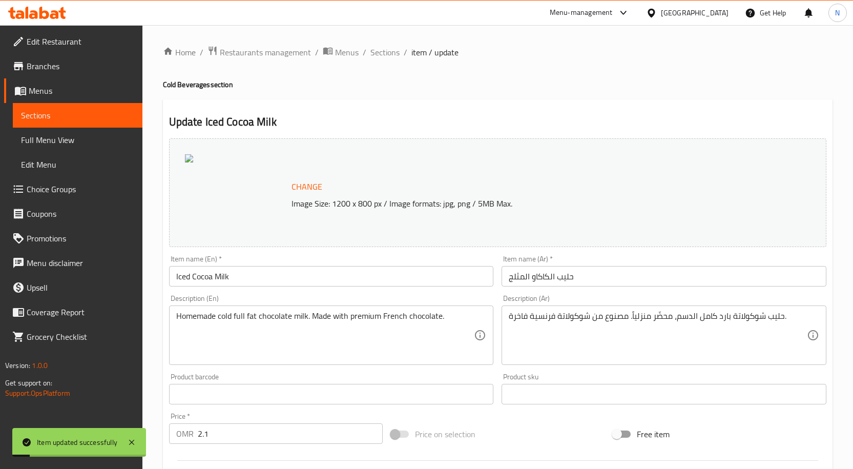
click at [394, 51] on span "Sections" at bounding box center [384, 52] width 29 height 12
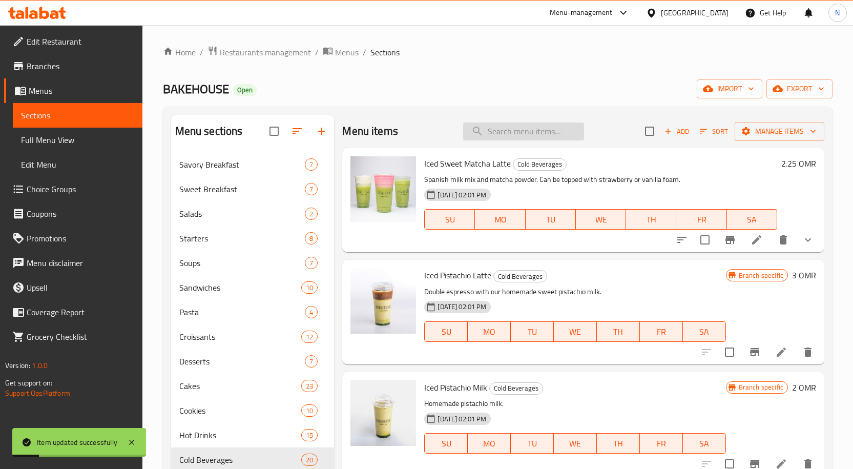
click at [503, 131] on input "search" at bounding box center [523, 131] width 121 height 18
paste input "Affogato"
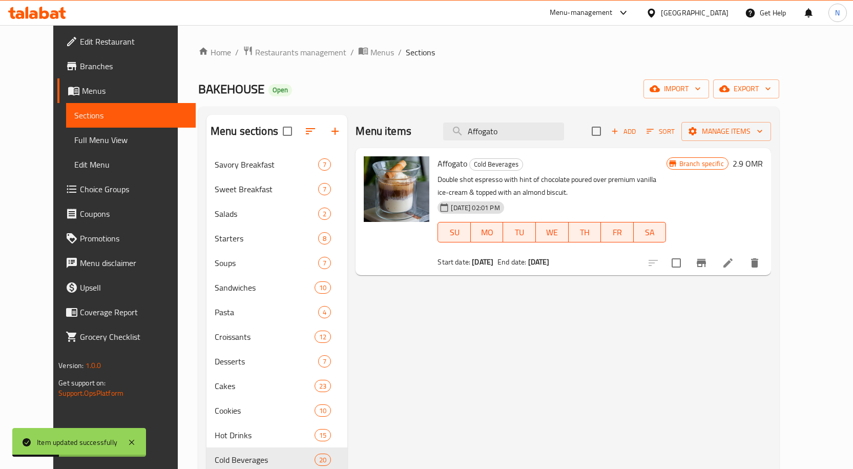
type input "Affogato"
click at [734, 259] on icon at bounding box center [728, 263] width 12 height 12
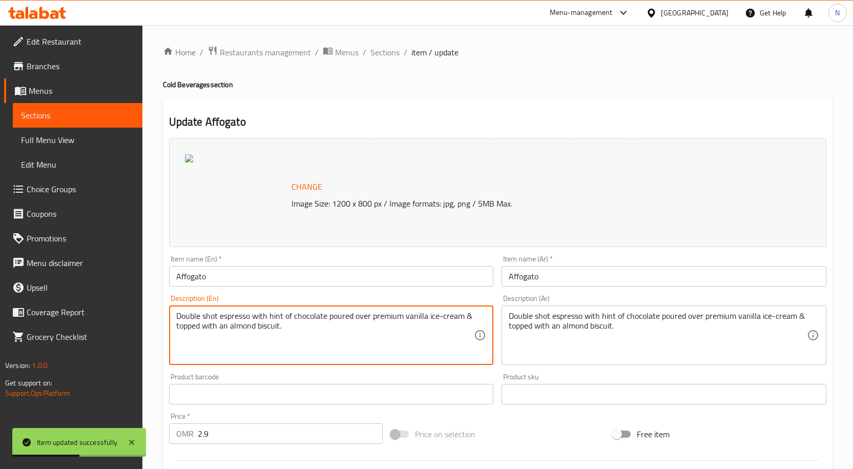
click at [304, 320] on textarea "Double shot espresso with hint of chocolate poured over premium vanilla ice-cre…" at bounding box center [325, 335] width 298 height 49
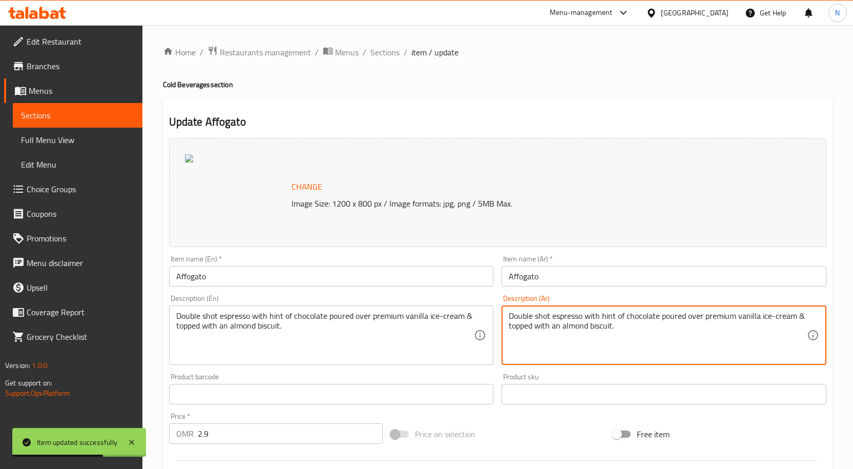
click at [588, 335] on textarea "Double shot espresso with hint of chocolate poured over premium vanilla ice-cre…" at bounding box center [658, 335] width 298 height 49
paste textarea "جرعة مضاعفة من الإسبريسو مع لمسة من الشوكولاتة تُسكب على آيس كريم الفانيليا الف…"
drag, startPoint x: 746, startPoint y: 316, endPoint x: 792, endPoint y: 318, distance: 46.1
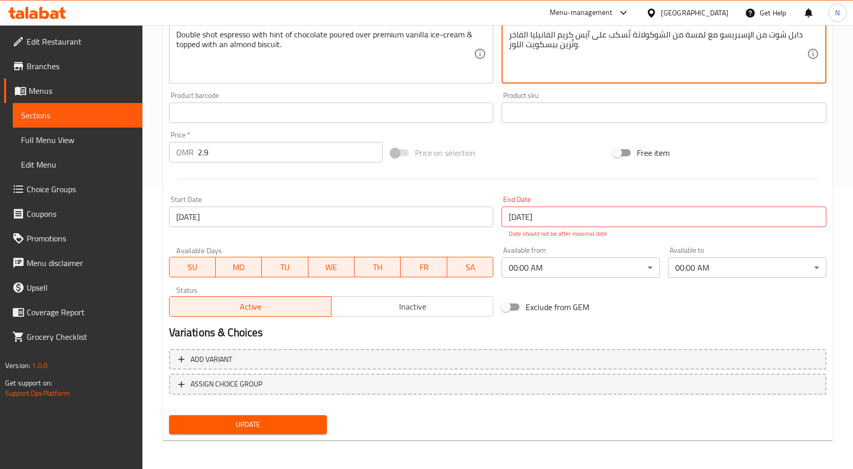
type textarea "دابل شوت من الإسبريسو مع لمسة من الشوكولاتة تُسكب على آيس كريم الفانيليا الفاخر…"
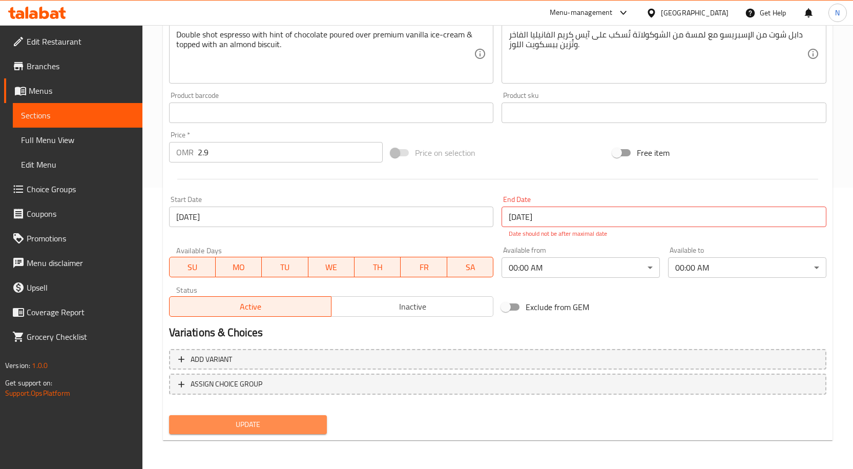
click at [279, 423] on span "Update" at bounding box center [248, 424] width 142 height 13
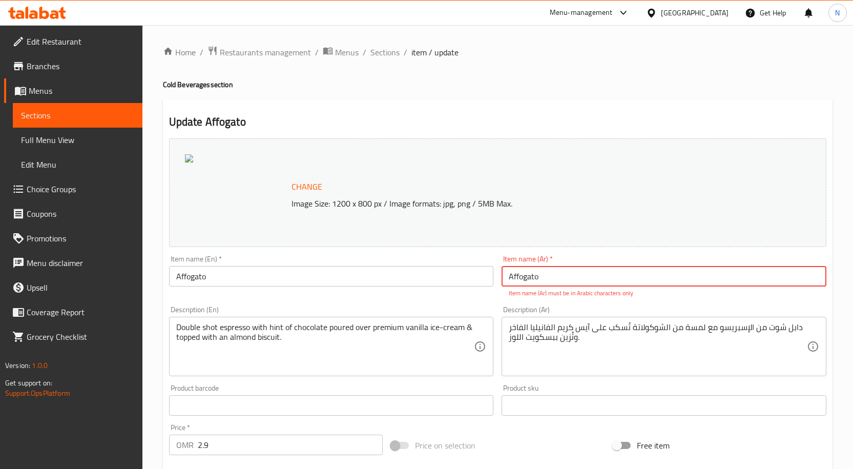
click at [370, 272] on input "Affogato" at bounding box center [331, 276] width 325 height 20
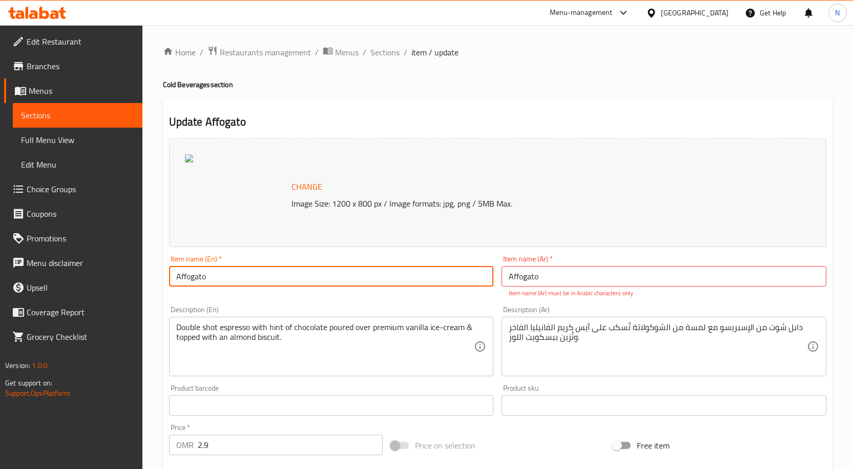
click at [370, 272] on input "Affogato" at bounding box center [331, 276] width 325 height 20
click at [560, 278] on input "Affogato" at bounding box center [663, 276] width 325 height 20
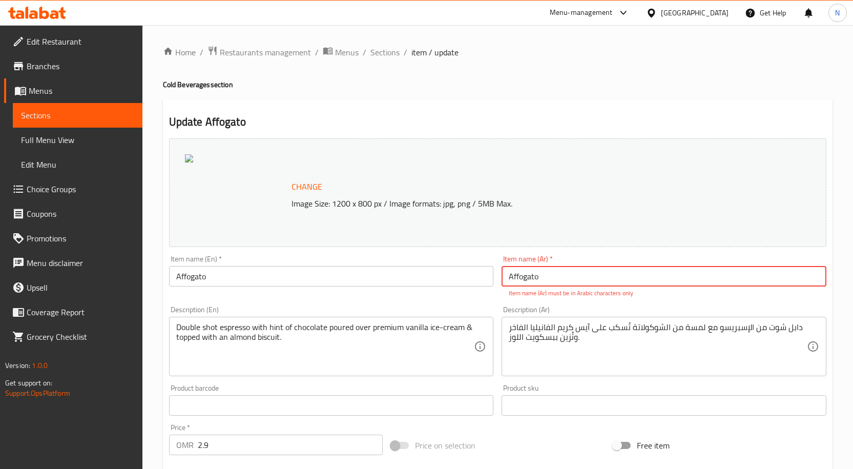
click at [560, 278] on input "Affogato" at bounding box center [663, 276] width 325 height 20
paste input "أفوجاتو"
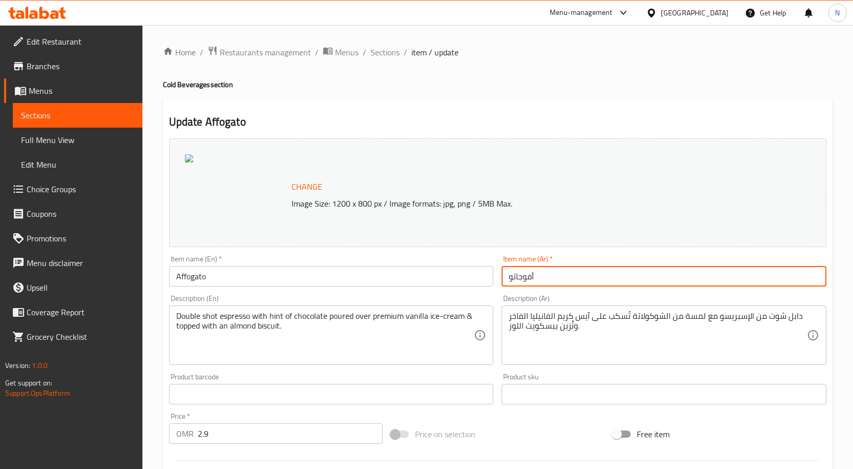
scroll to position [281, 0]
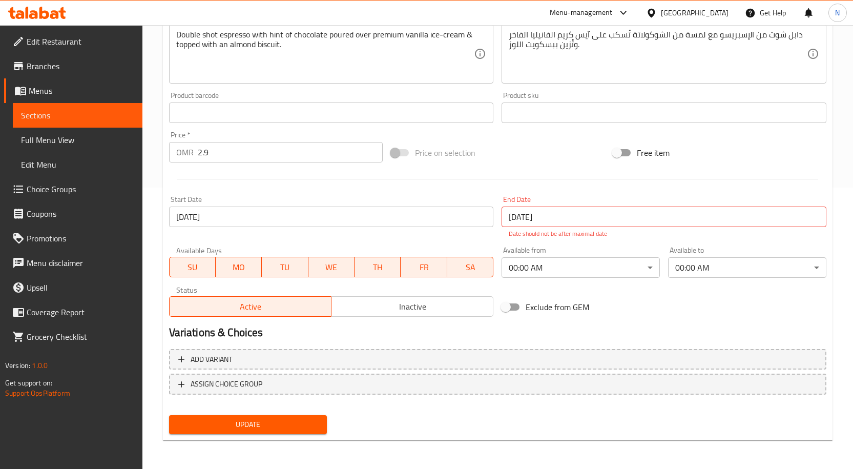
type input "أفوجاتو"
click at [280, 429] on span "Update" at bounding box center [248, 424] width 142 height 13
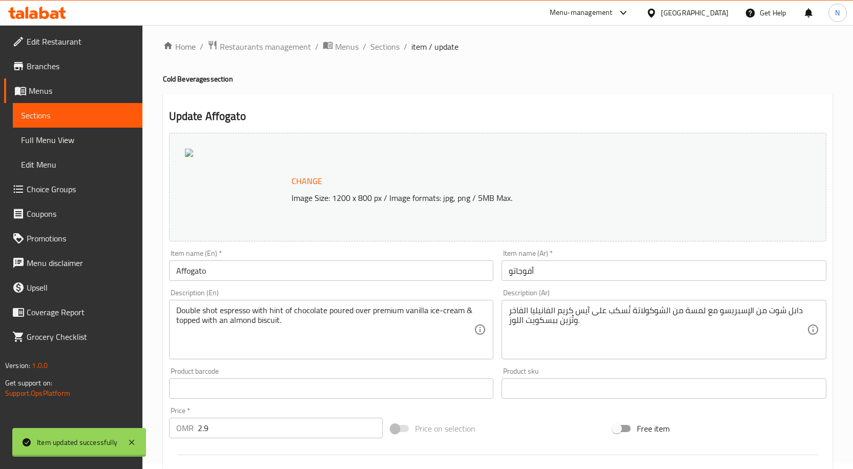
scroll to position [0, 0]
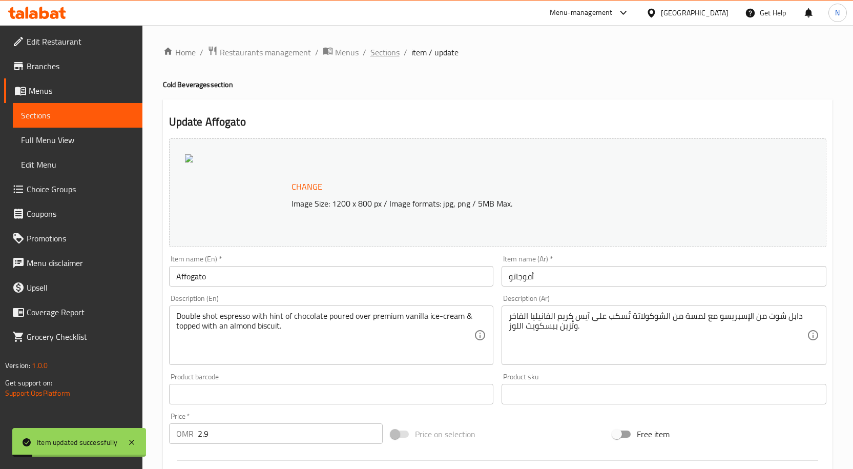
click at [390, 46] on span "Sections" at bounding box center [384, 52] width 29 height 12
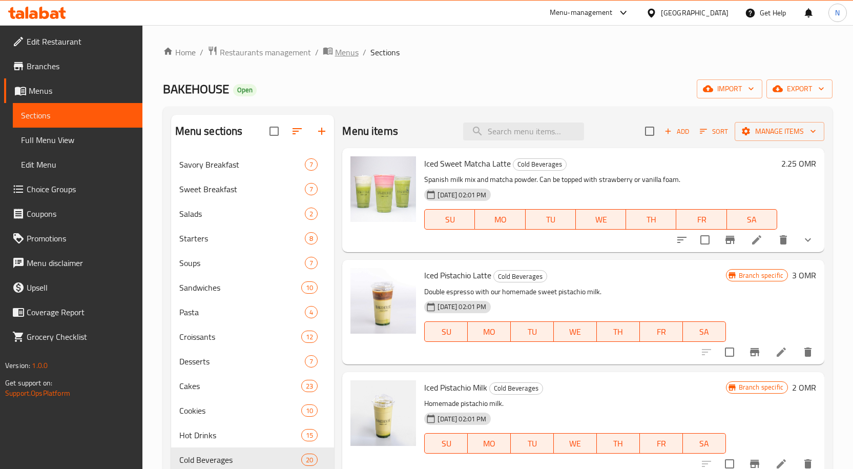
click at [335, 54] on span "Menus" at bounding box center [347, 52] width 24 height 12
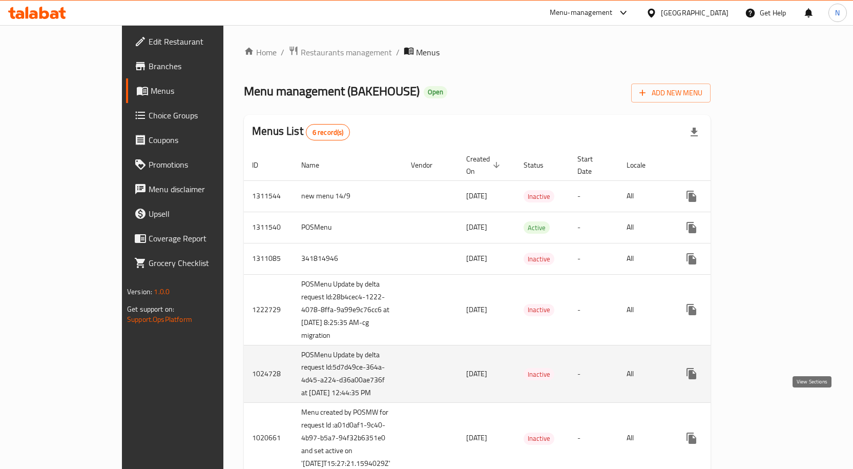
click at [771, 380] on icon "enhanced table" at bounding box center [765, 373] width 12 height 12
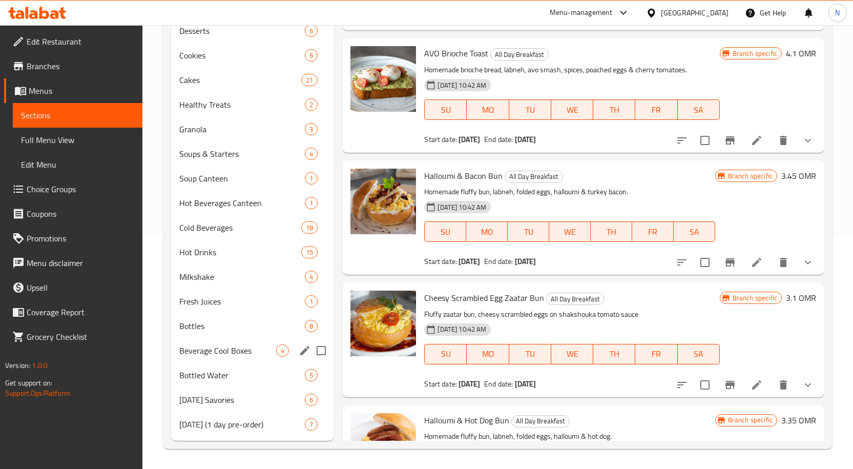
scroll to position [233, 0]
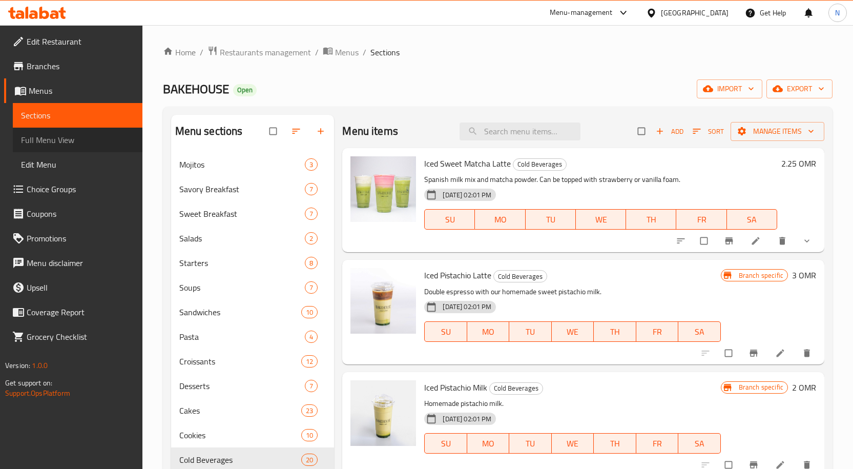
click at [80, 144] on span "Full Menu View" at bounding box center [77, 140] width 113 height 12
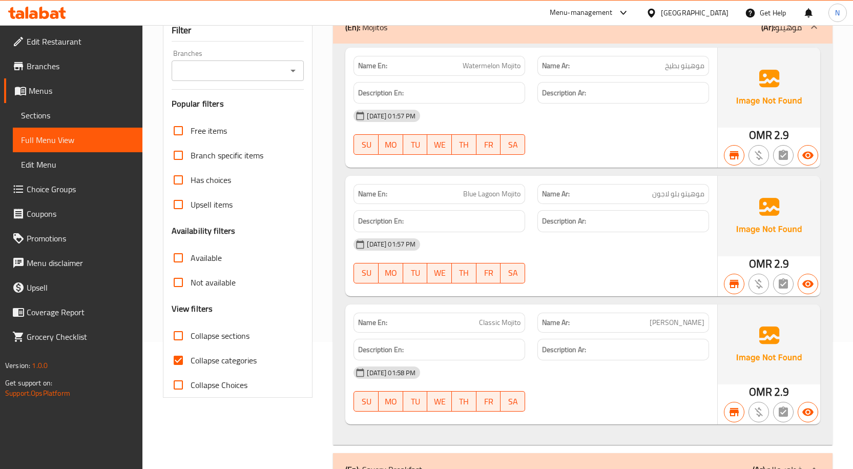
scroll to position [256, 0]
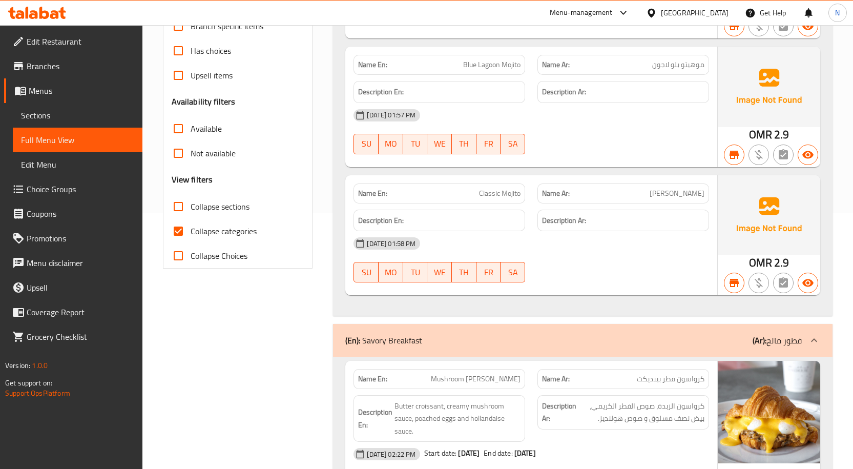
click at [177, 209] on input "Collapse sections" at bounding box center [178, 206] width 25 height 25
checkbox input "true"
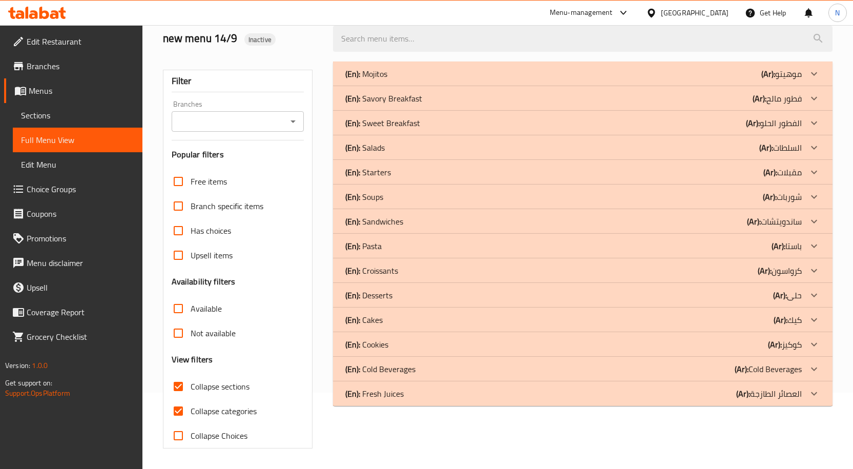
scroll to position [76, 0]
click at [415, 369] on div "(En): Cold Beverages (Ar): Cold Beverages" at bounding box center [573, 369] width 456 height 12
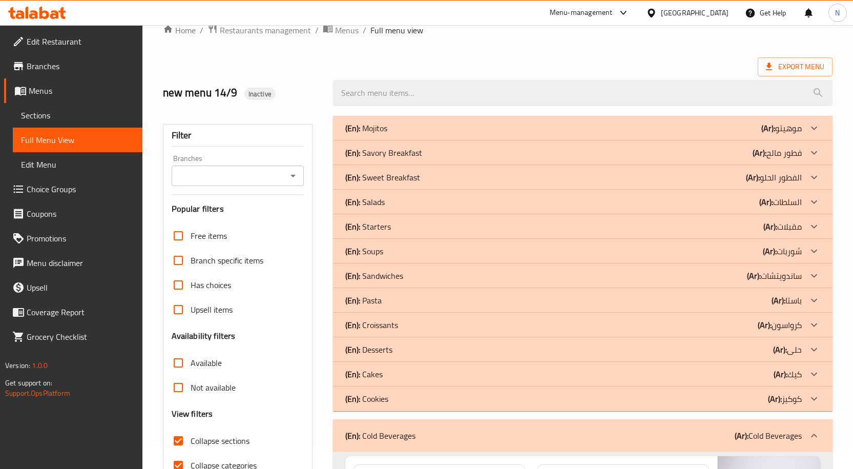
scroll to position [0, 0]
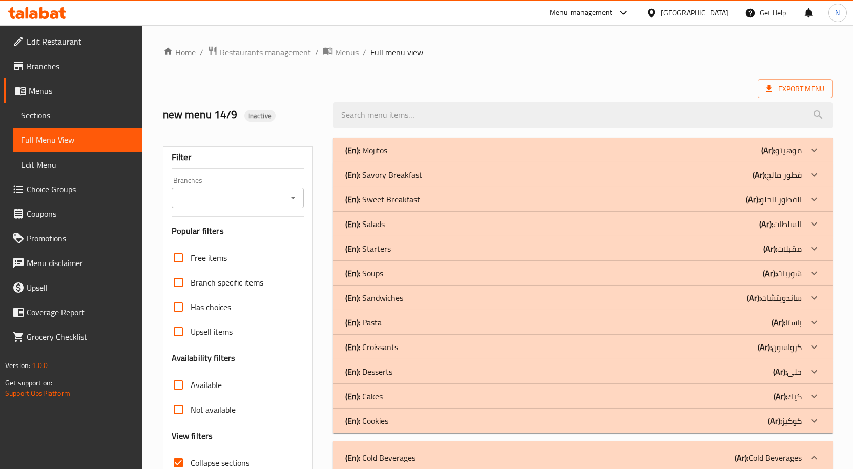
click at [289, 194] on icon "Open" at bounding box center [293, 198] width 12 height 12
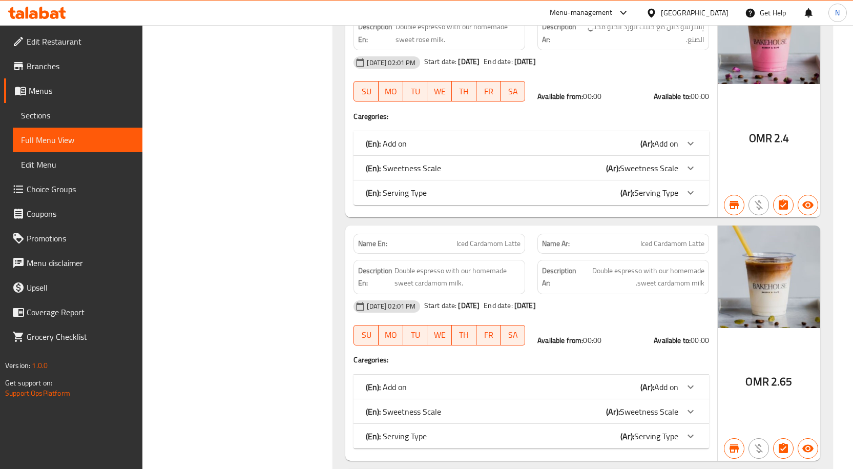
scroll to position [1946, 0]
click at [475, 247] on span "Iced Cardamom Latte" at bounding box center [488, 242] width 64 height 11
copy span "Iced Cardamom Latte"
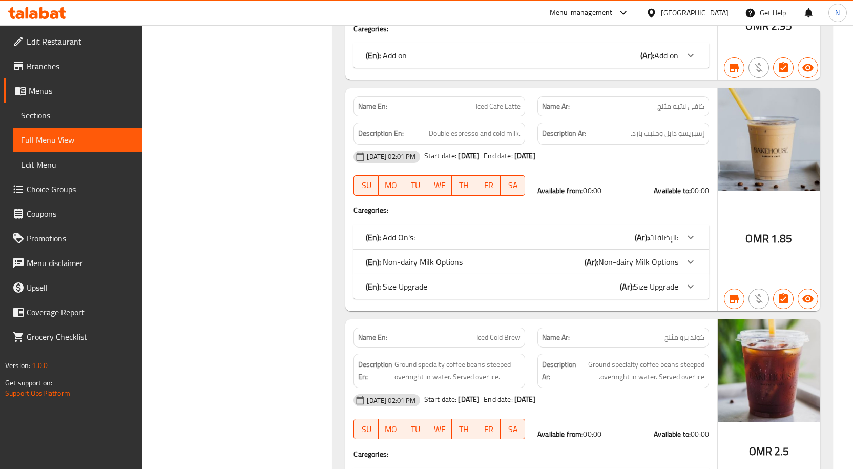
scroll to position [2817, 0]
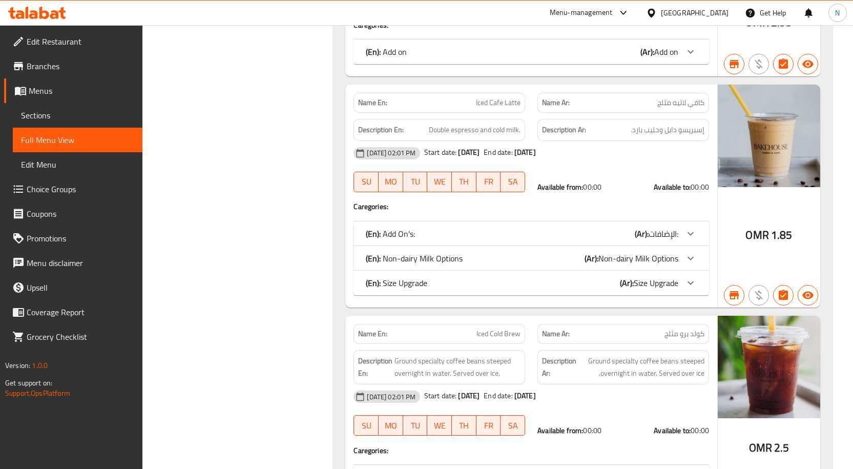
click at [493, 328] on span "Iced Cold Brew" at bounding box center [498, 333] width 44 height 11
copy span "Iced Cold Brew"
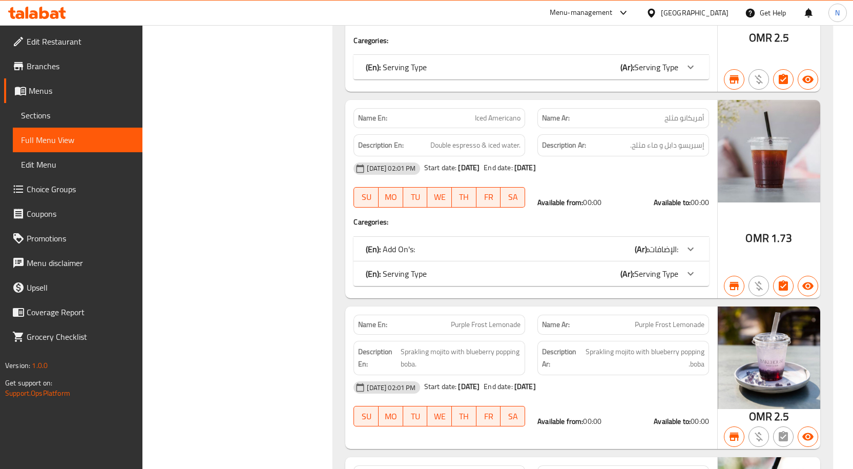
scroll to position [3278, 0]
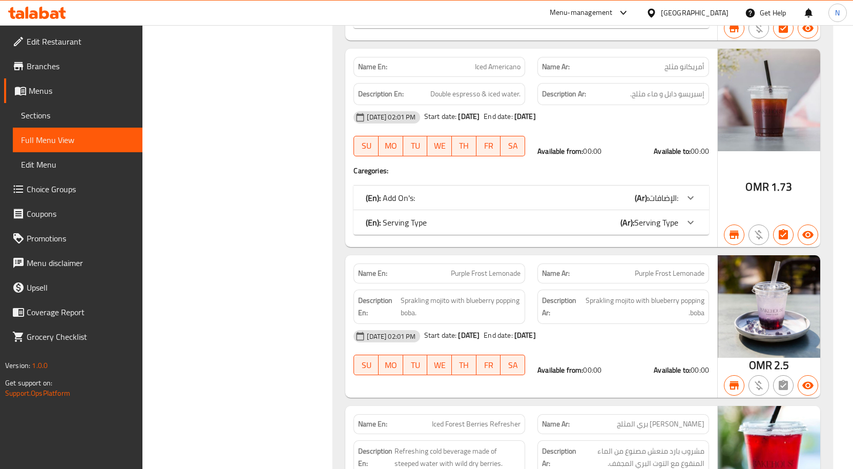
click at [475, 268] on span "Purple Frost Lemonade" at bounding box center [486, 273] width 70 height 11
copy span "Purple Frost Lemonade"
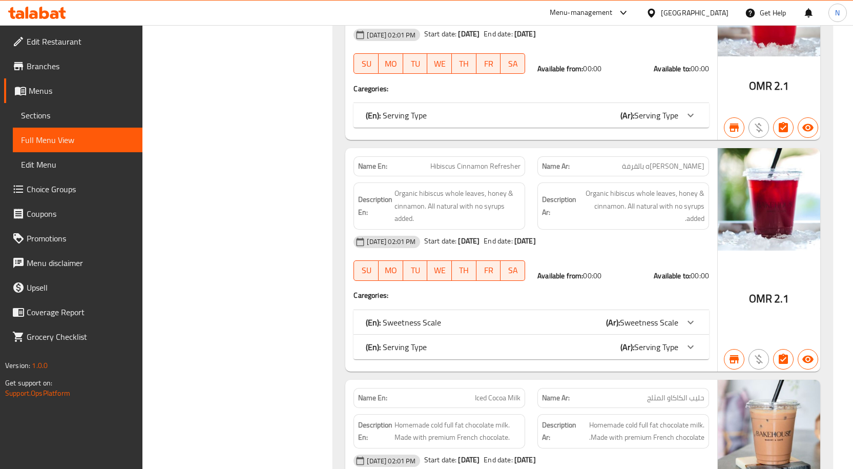
scroll to position [3739, 0]
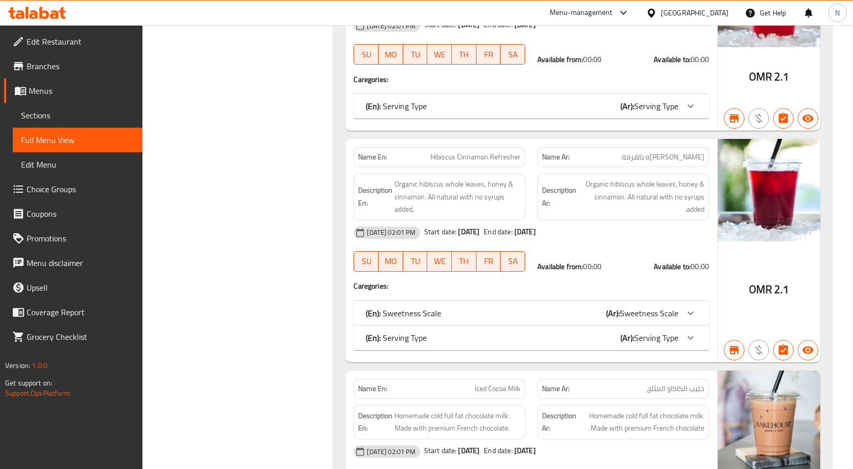
click at [469, 152] on span "Hibiscus Cinnamon Refresher" at bounding box center [475, 157] width 90 height 11
copy span "Hibiscus Cinnamon Refresher"
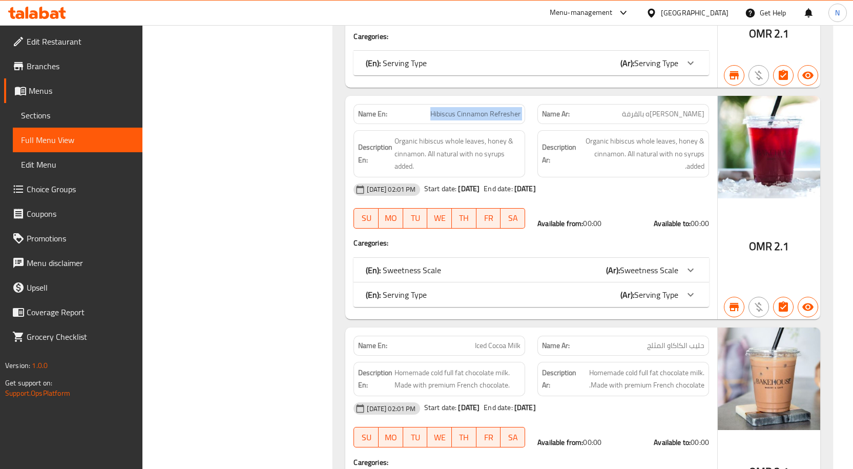
scroll to position [3841, 0]
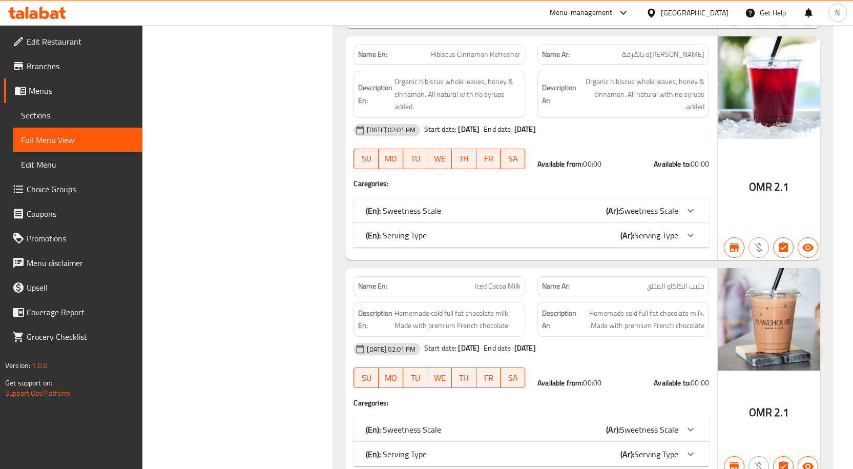
click at [483, 281] on span "Iced Cocoa Milk" at bounding box center [498, 286] width 46 height 11
copy span "Iced Cocoa Milk"
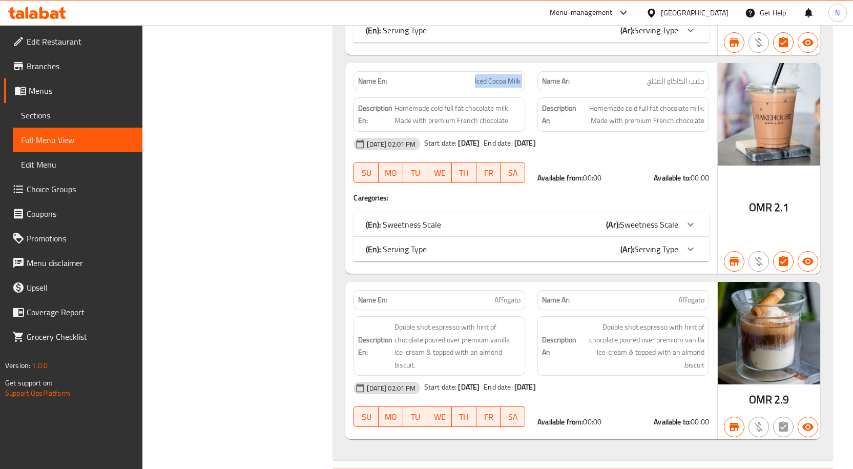
scroll to position [3944, 0]
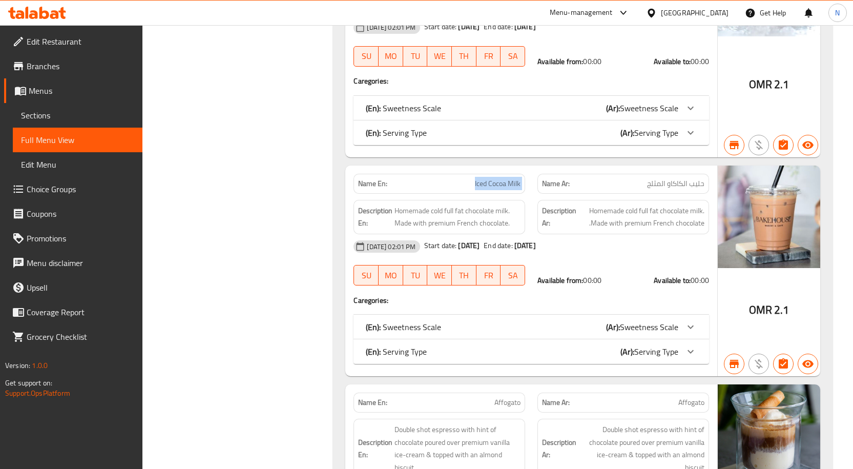
click at [510, 178] on span "Iced Cocoa Milk" at bounding box center [498, 183] width 46 height 11
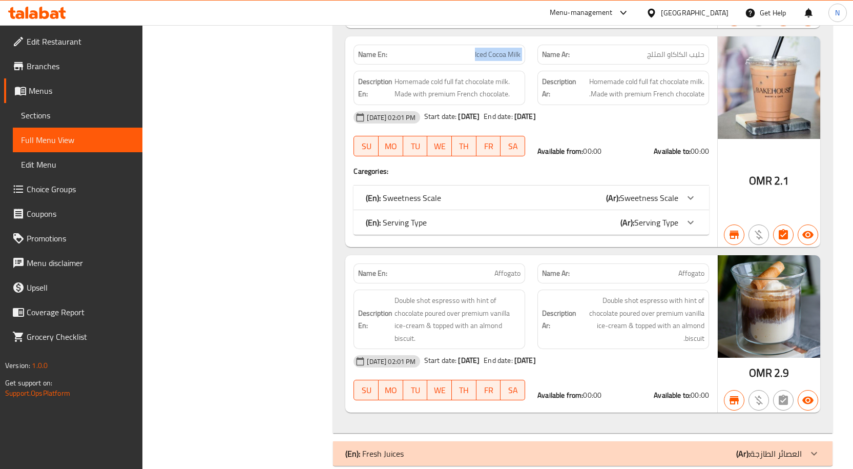
scroll to position [4078, 0]
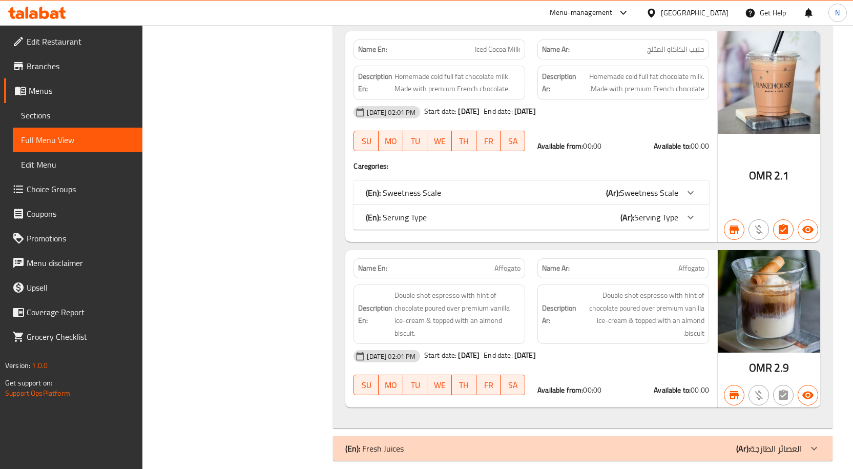
click at [489, 263] on p "Name En: Affogato" at bounding box center [439, 268] width 162 height 11
copy span "Affogato"
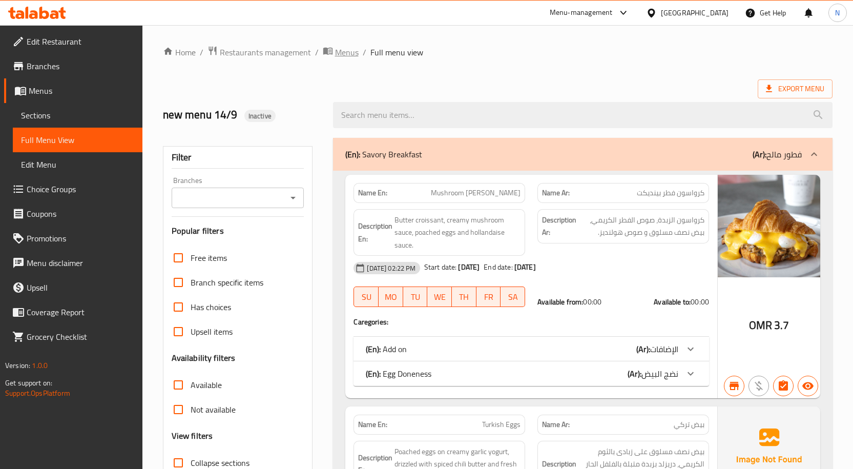
click at [348, 50] on span "Menus" at bounding box center [347, 52] width 24 height 12
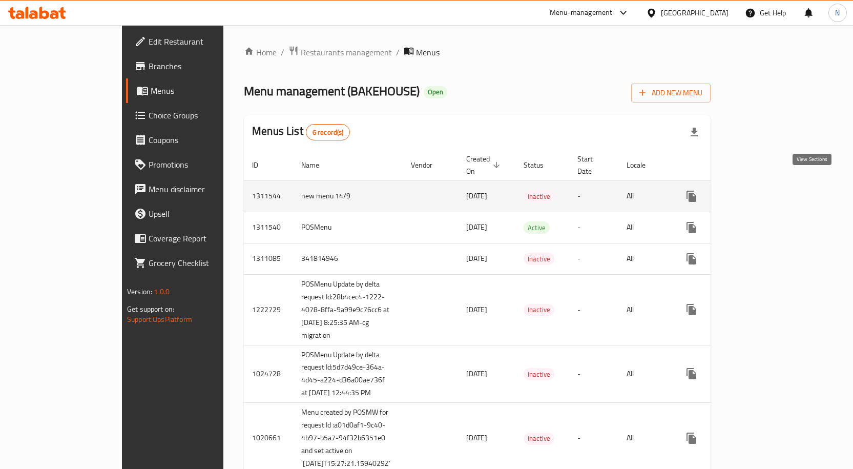
click at [771, 190] on icon "enhanced table" at bounding box center [765, 196] width 12 height 12
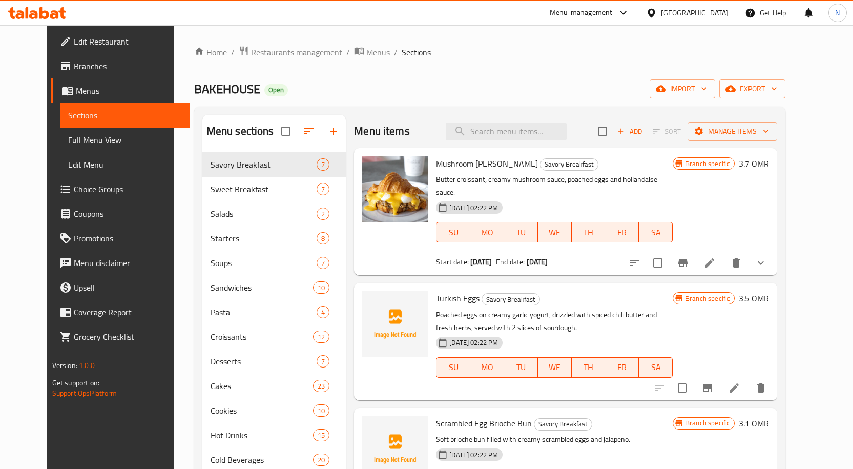
click at [366, 52] on span "Menus" at bounding box center [378, 52] width 24 height 12
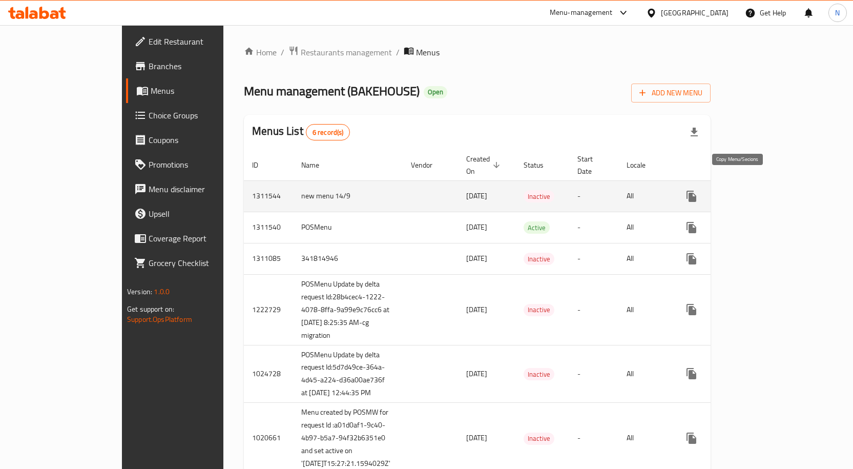
click at [696, 191] on icon "more" at bounding box center [691, 196] width 10 height 11
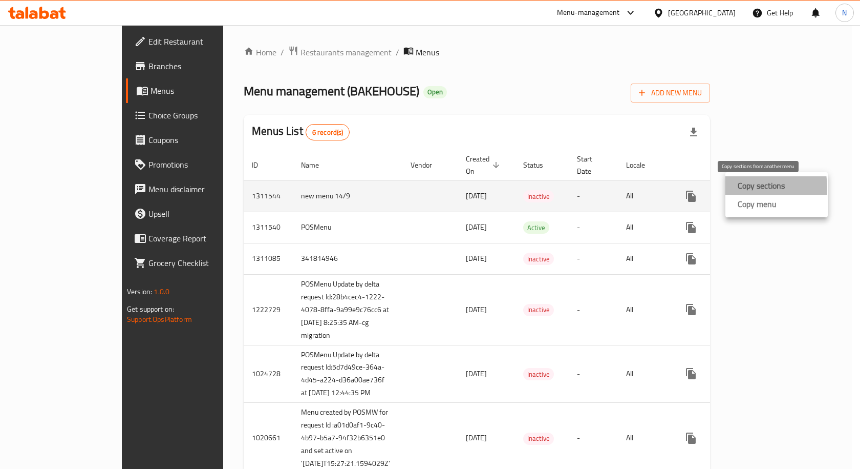
click at [742, 188] on strong "Copy sections" at bounding box center [761, 185] width 47 height 12
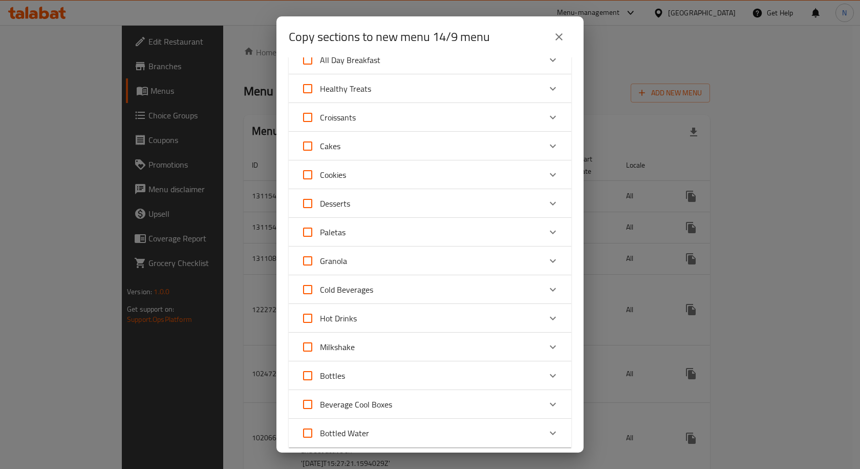
scroll to position [129, 0]
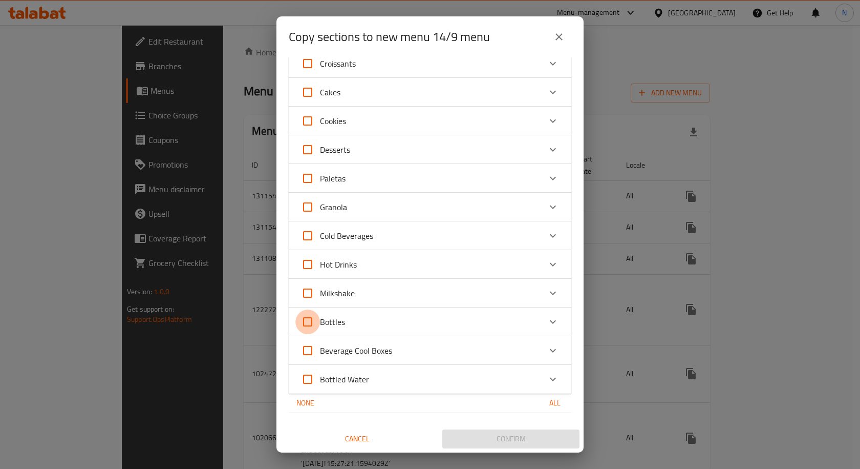
click at [311, 316] on input "Bottles" at bounding box center [308, 321] width 25 height 25
checkbox input "true"
click at [306, 347] on input "Beverage Cool Boxes" at bounding box center [308, 350] width 25 height 25
checkbox input "true"
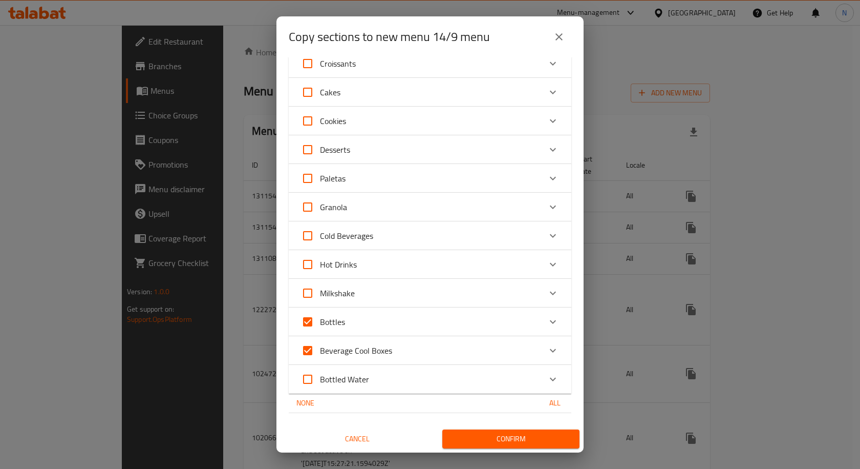
click at [307, 385] on input "Bottled Water" at bounding box center [308, 379] width 25 height 25
checkbox input "true"
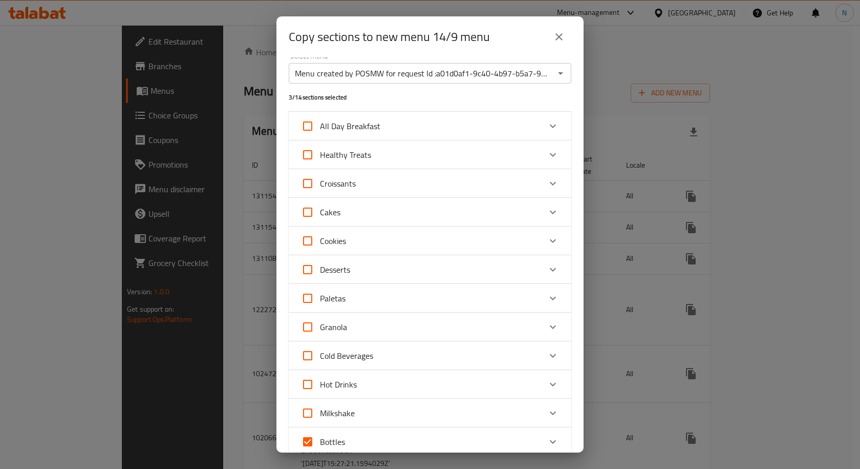
scroll to position [0, 0]
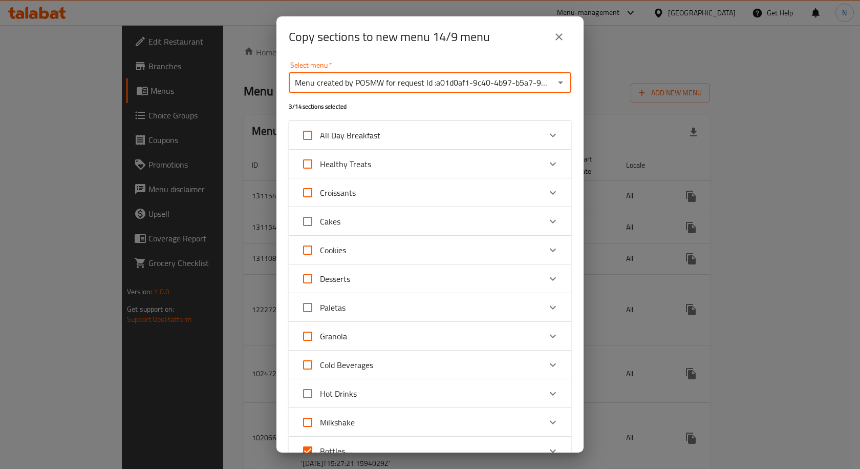
click at [492, 81] on input "Menu created by POSMW for request Id :a01d0af1-9c40-4b97-b5a7-94f32b6351e0 and …" at bounding box center [422, 82] width 260 height 14
click at [558, 83] on icon "Open" at bounding box center [560, 82] width 5 height 3
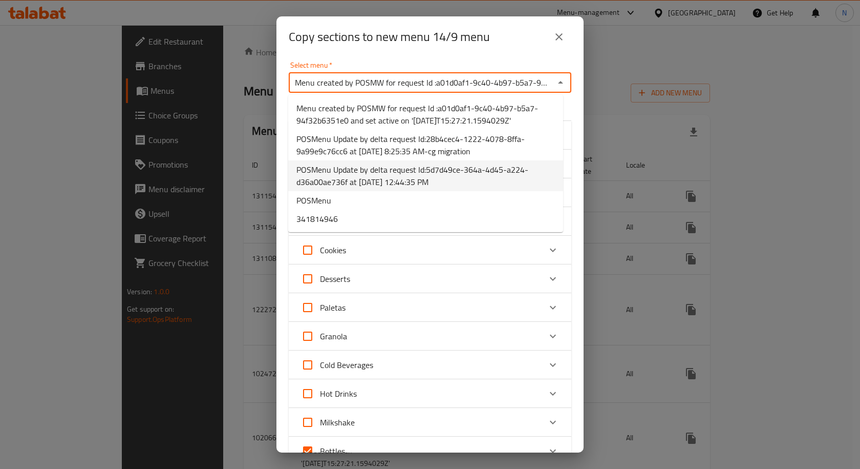
click at [422, 170] on span "POSMenu Update by delta request Id:5d7d49ce-364a-4d45-a224-d36a00ae736f at [DAT…" at bounding box center [426, 175] width 259 height 25
type input "POSMenu Update by delta request Id:5d7d49ce-364a-4d45-a224-d36a00ae736f at [DAT…"
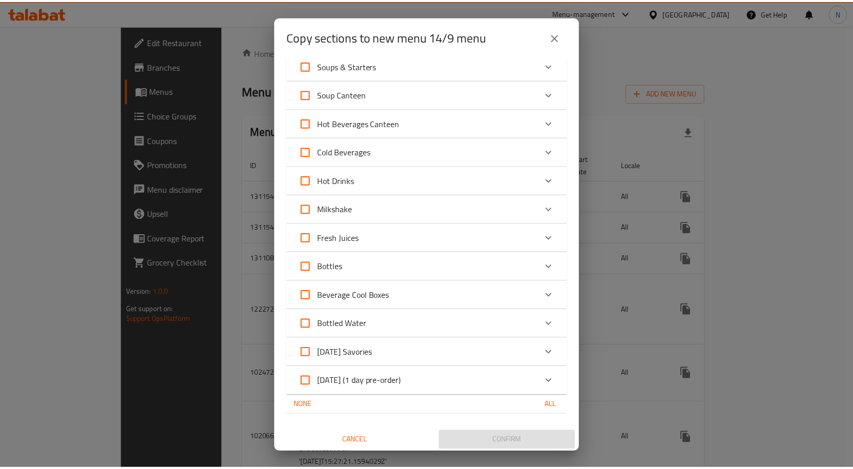
scroll to position [330, 0]
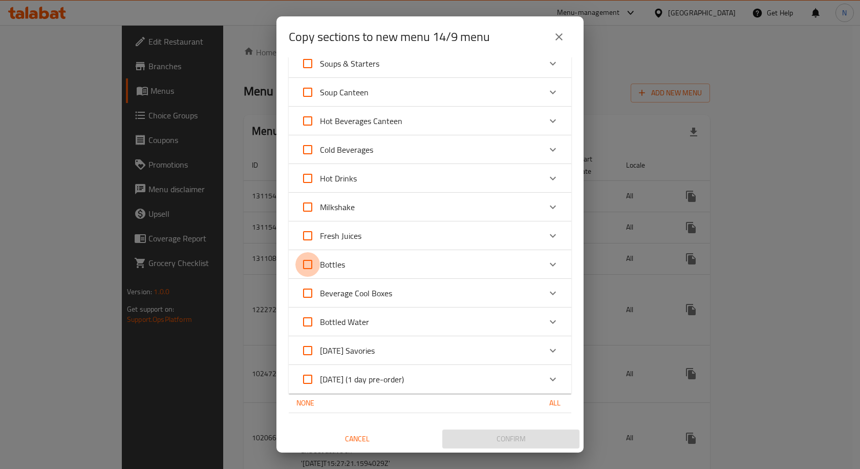
click at [303, 268] on input "Bottles" at bounding box center [308, 264] width 25 height 25
checkbox input "true"
click at [305, 293] on input "Beverage Cool Boxes" at bounding box center [308, 293] width 25 height 25
checkbox input "true"
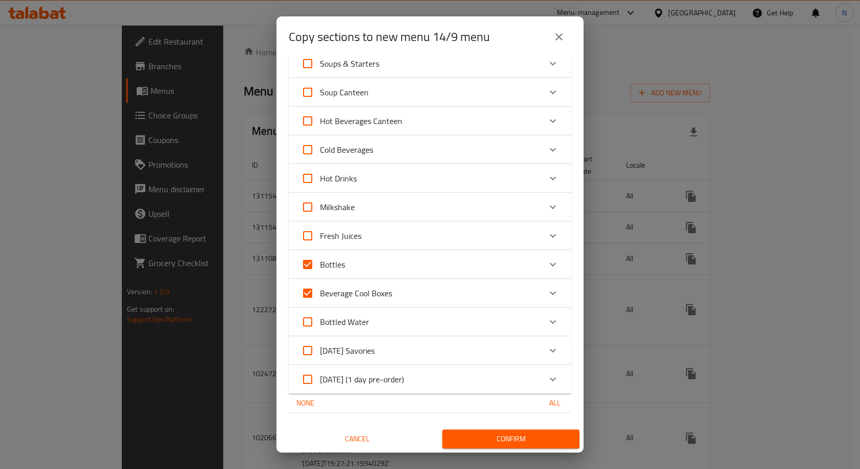
click at [308, 315] on input "Bottled Water" at bounding box center [308, 321] width 25 height 25
checkbox input "true"
click at [311, 345] on input "[DATE] Savories" at bounding box center [308, 350] width 25 height 25
checkbox input "true"
click at [303, 385] on input "[DATE] (1 day pre-order)" at bounding box center [308, 379] width 25 height 25
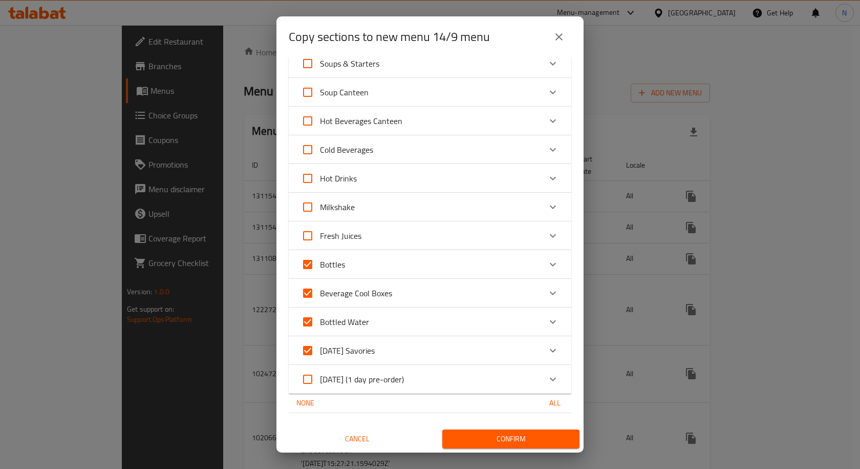
checkbox input "true"
click at [488, 432] on button "Confirm" at bounding box center [511, 438] width 137 height 19
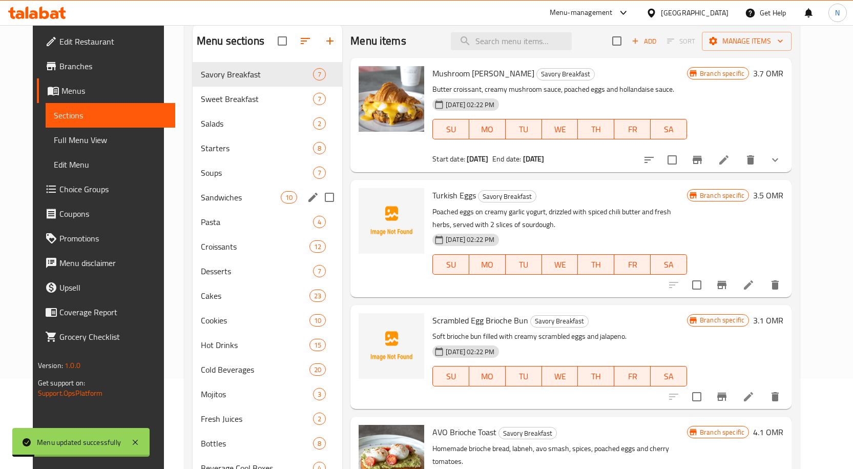
scroll to position [208, 0]
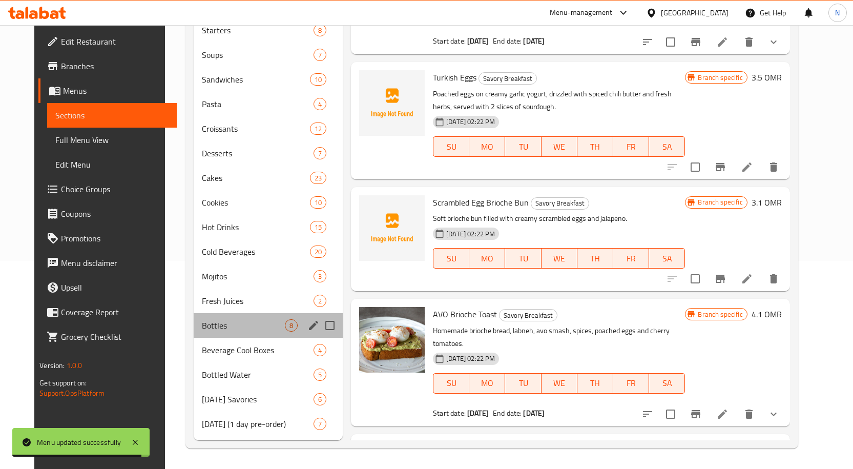
click at [259, 317] on div "Bottles 8" at bounding box center [268, 325] width 149 height 25
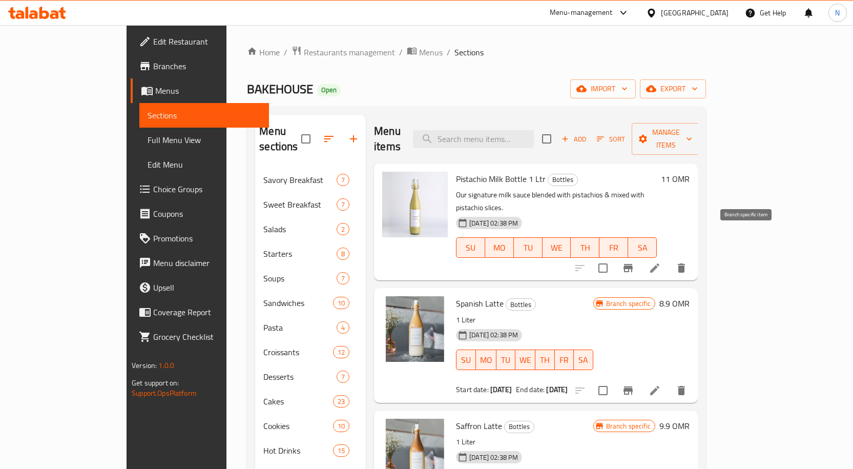
click at [640, 256] on button "Branch-specific-item" at bounding box center [628, 268] width 25 height 25
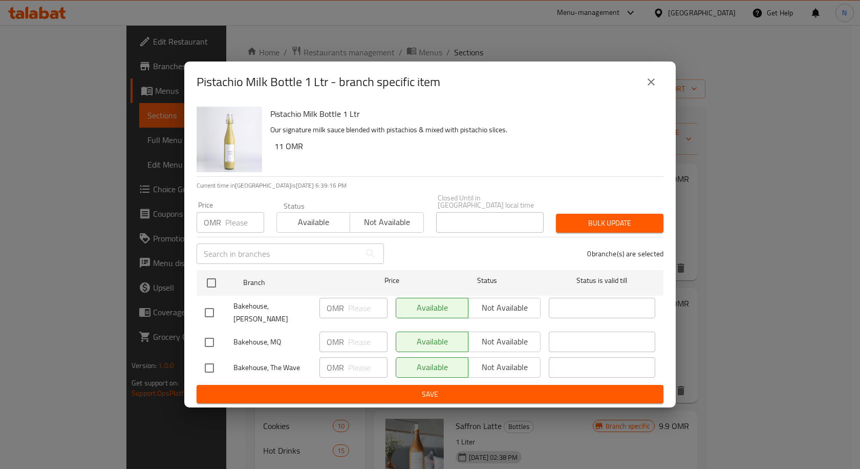
click at [205, 341] on input "checkbox" at bounding box center [210, 342] width 22 height 22
checkbox input "true"
click at [500, 334] on span "Not available" at bounding box center [505, 341] width 64 height 15
click at [509, 388] on span "Save" at bounding box center [430, 394] width 451 height 13
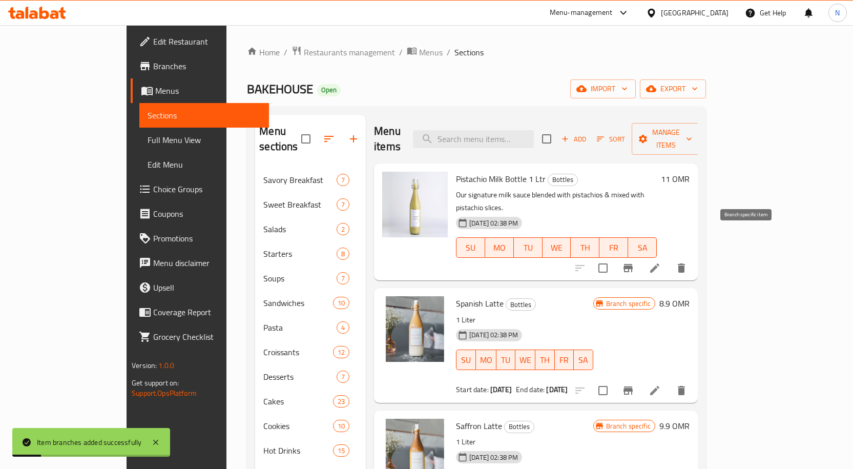
click at [633, 264] on icon "Branch-specific-item" at bounding box center [627, 268] width 9 height 8
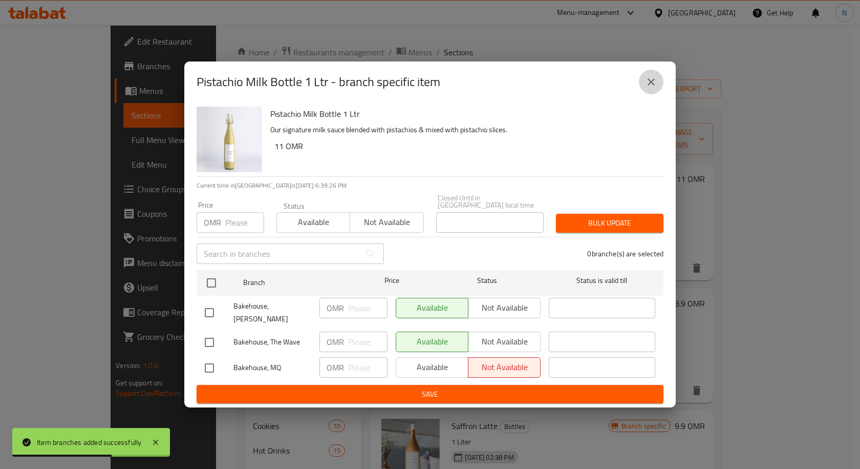
click at [653, 88] on icon "close" at bounding box center [651, 82] width 12 height 12
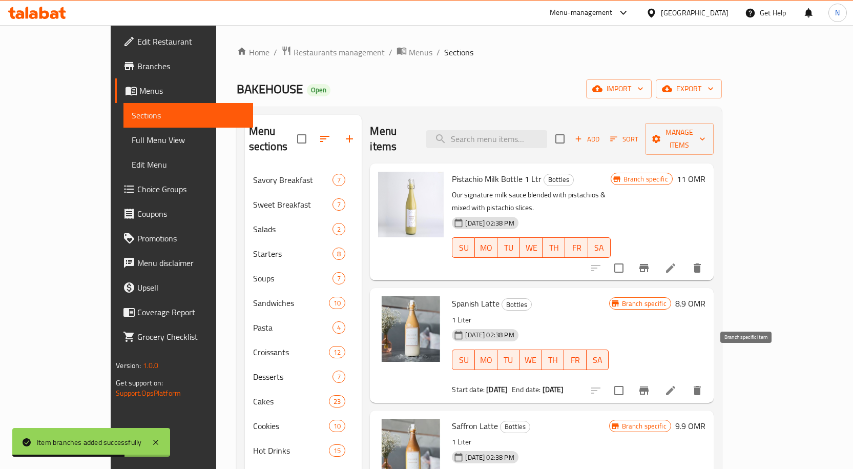
click at [656, 378] on button "Branch-specific-item" at bounding box center [644, 390] width 25 height 25
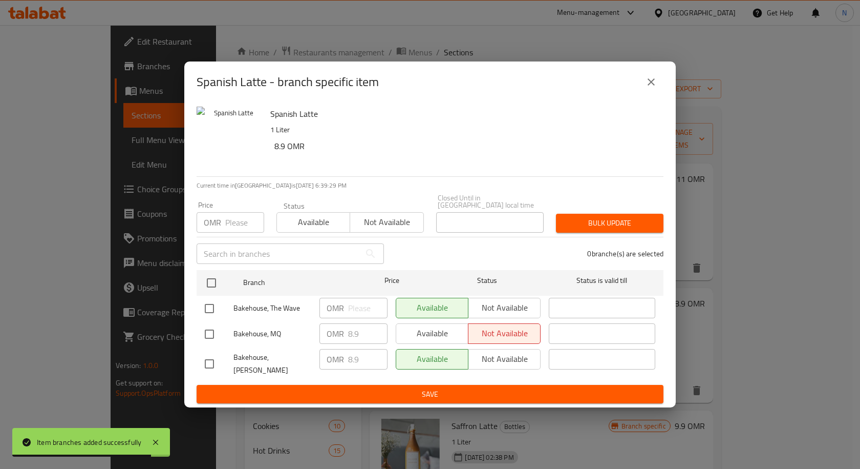
click at [656, 88] on icon "close" at bounding box center [651, 82] width 12 height 12
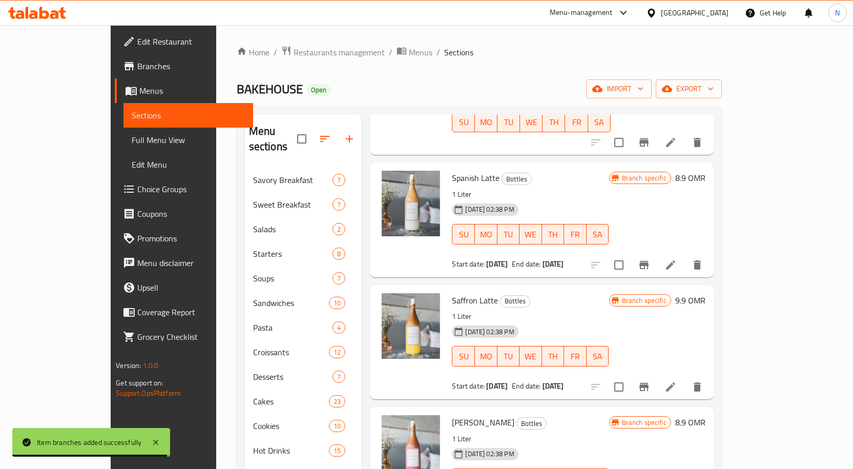
scroll to position [154, 0]
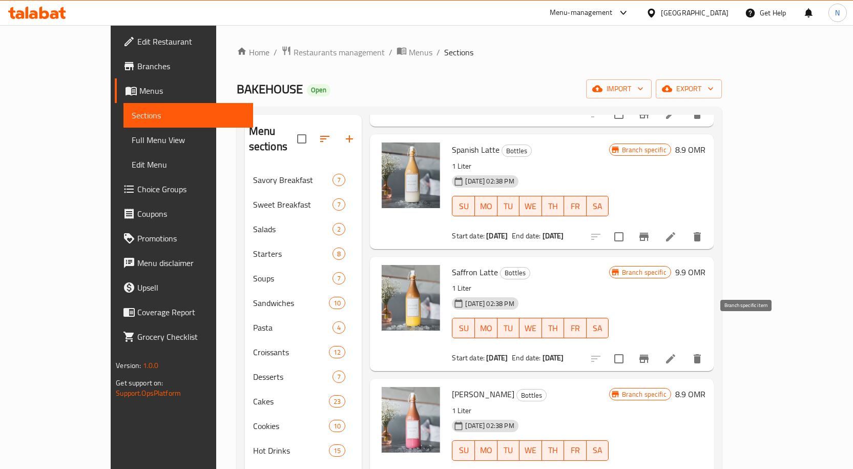
click at [656, 346] on button "Branch-specific-item" at bounding box center [644, 358] width 25 height 25
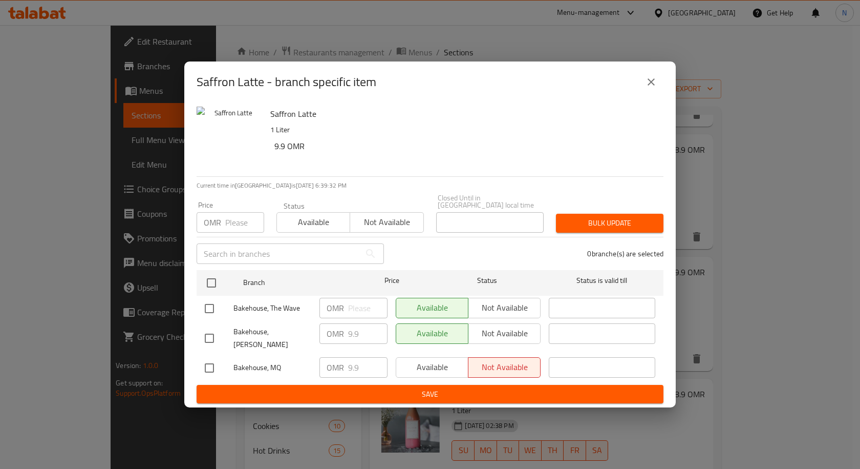
click at [653, 86] on icon "close" at bounding box center [651, 81] width 7 height 7
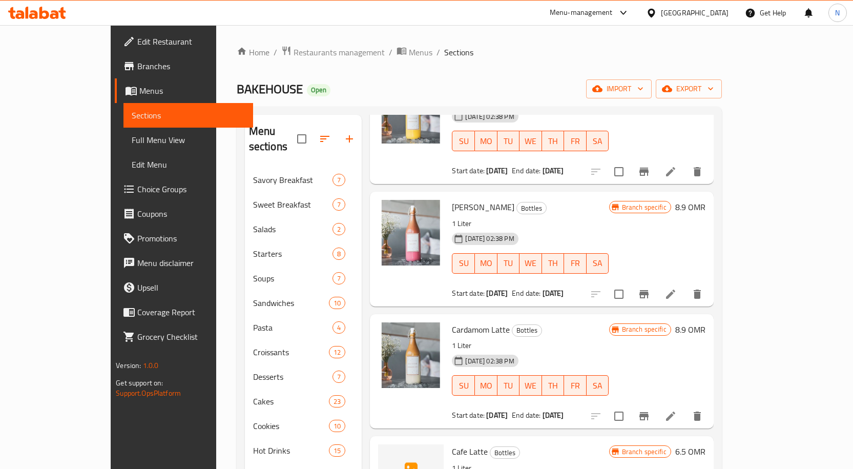
scroll to position [359, 0]
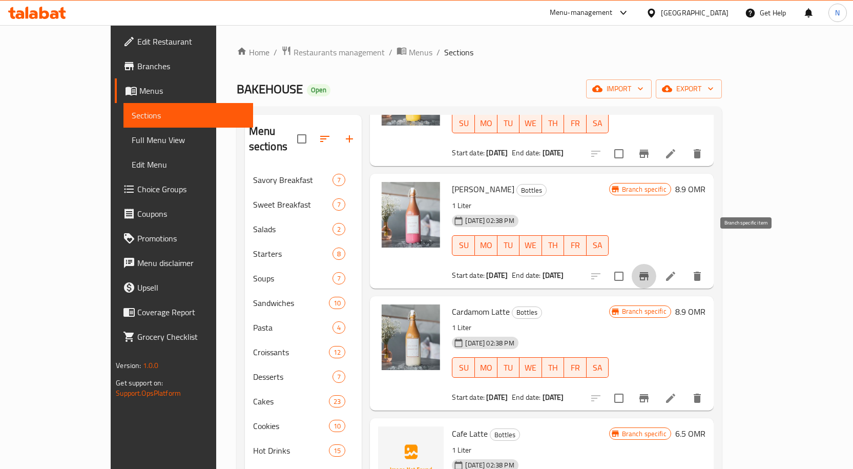
click at [656, 264] on button "Branch-specific-item" at bounding box center [644, 276] width 25 height 25
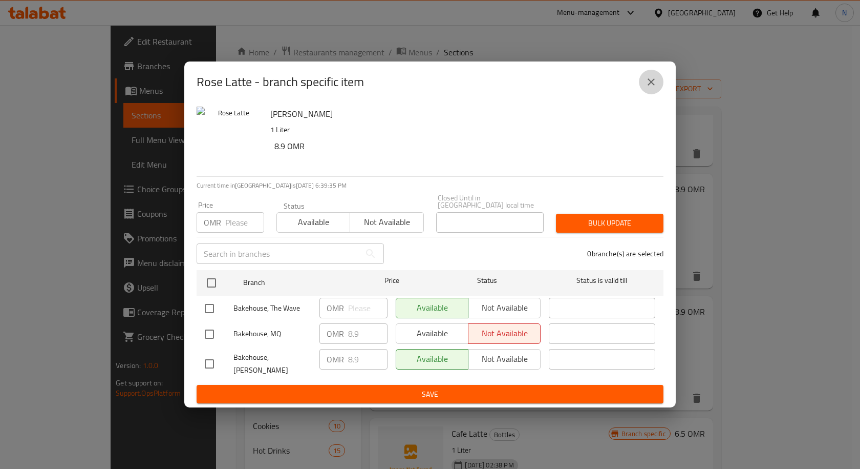
click at [654, 86] on icon "close" at bounding box center [651, 81] width 7 height 7
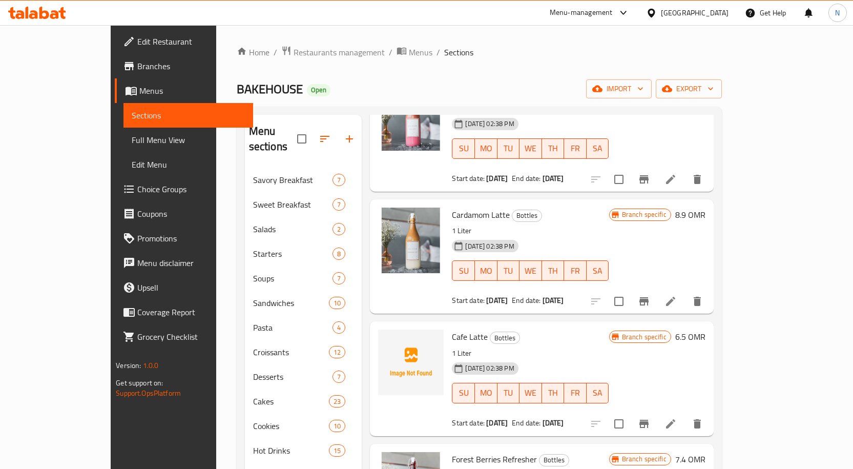
scroll to position [459, 0]
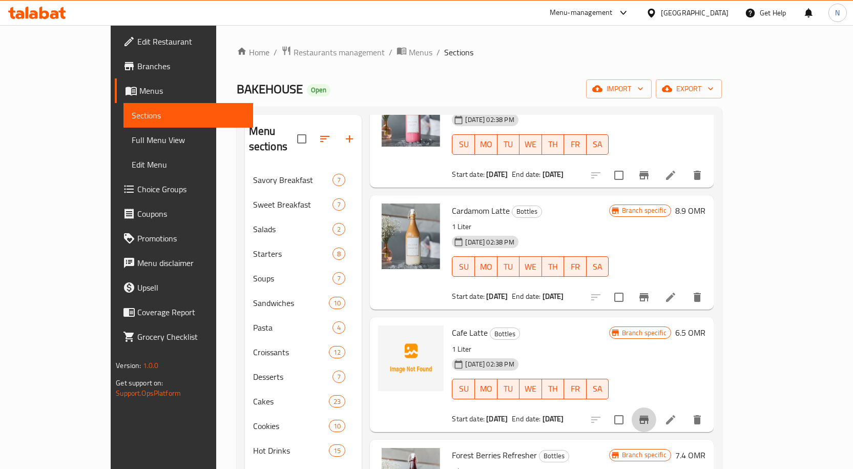
click at [650, 413] on icon "Branch-specific-item" at bounding box center [644, 419] width 12 height 12
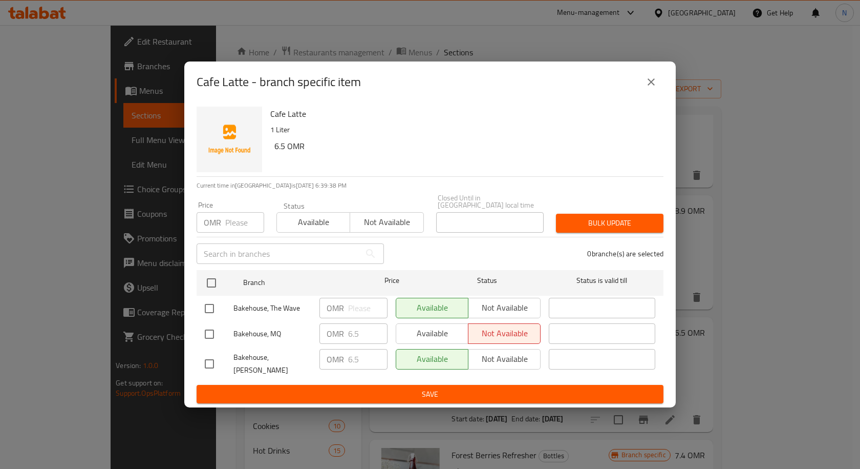
click at [647, 88] on icon "close" at bounding box center [651, 82] width 12 height 12
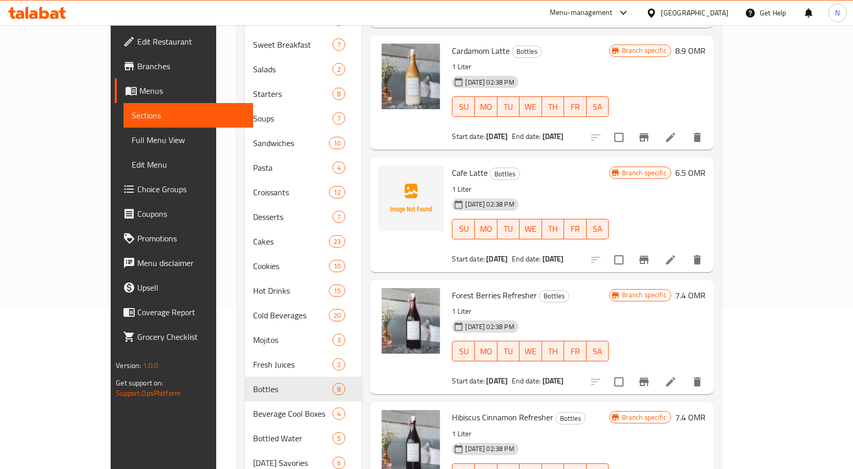
scroll to position [205, 0]
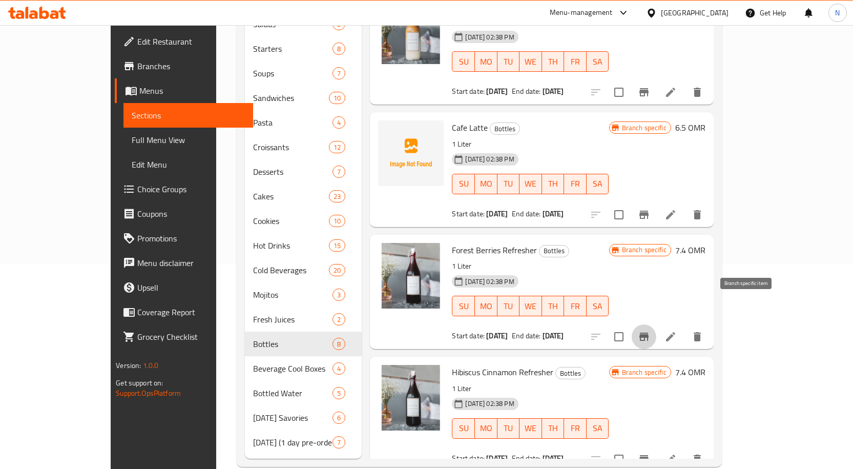
click at [656, 324] on button "Branch-specific-item" at bounding box center [644, 336] width 25 height 25
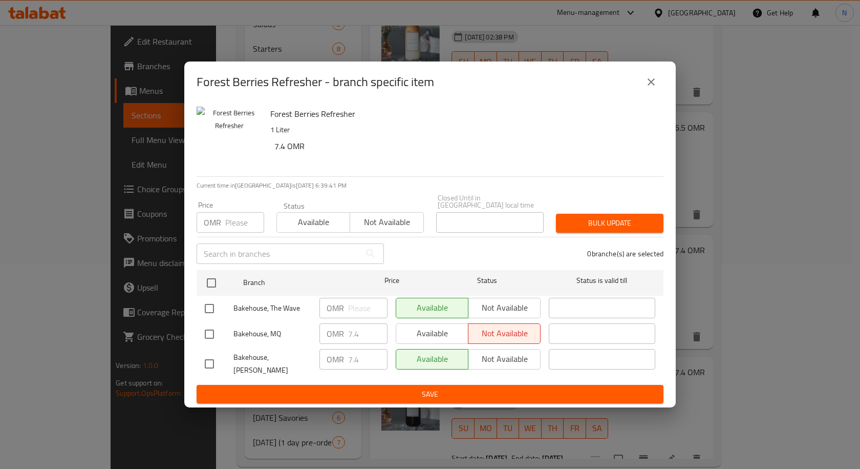
click at [657, 88] on icon "close" at bounding box center [651, 82] width 12 height 12
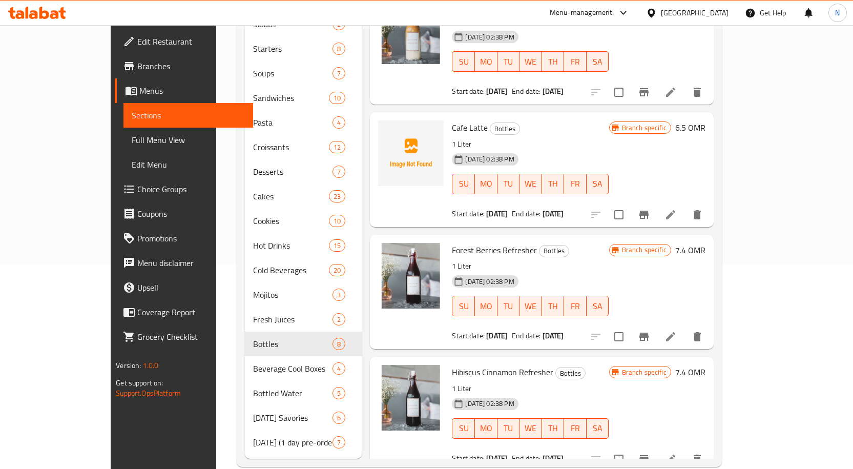
scroll to position [208, 0]
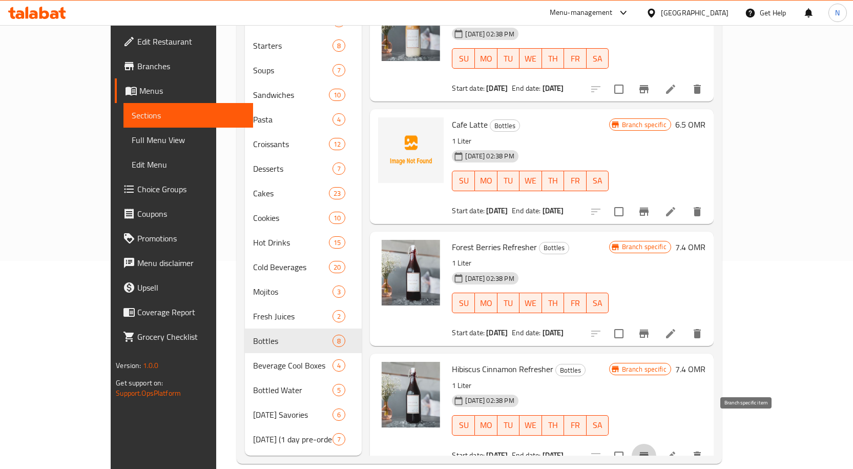
click at [650, 450] on icon "Branch-specific-item" at bounding box center [644, 456] width 12 height 12
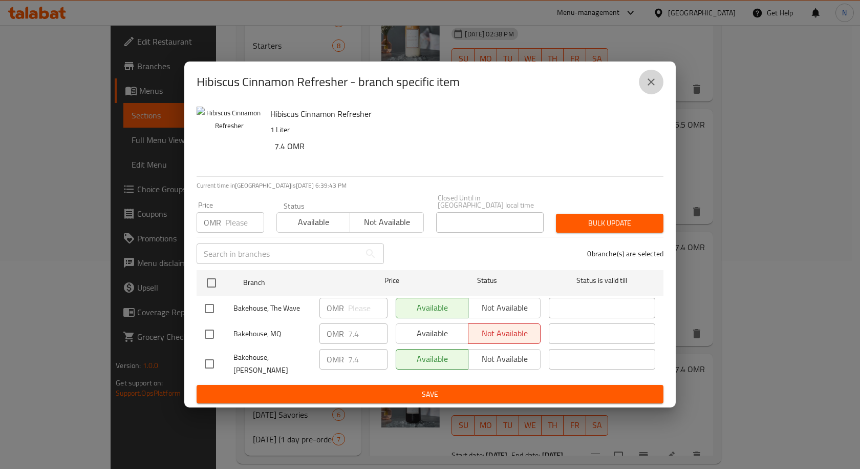
click at [647, 88] on icon "close" at bounding box center [651, 82] width 12 height 12
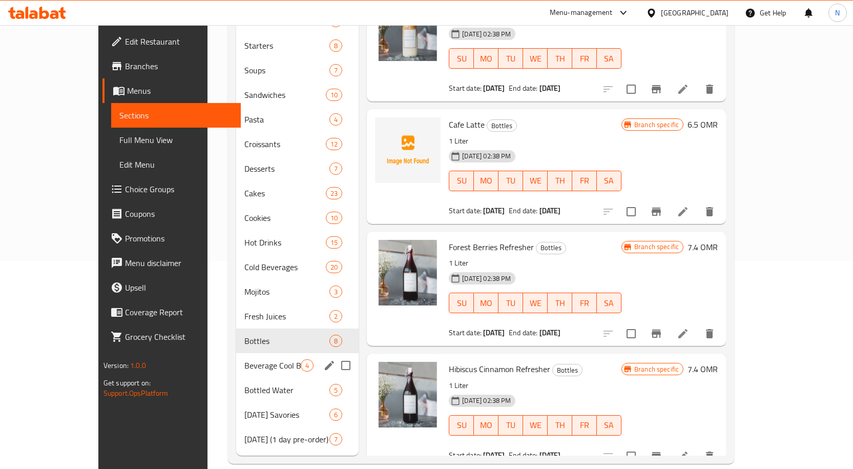
click at [257, 353] on div "Beverage Cool Boxes 4" at bounding box center [297, 365] width 122 height 25
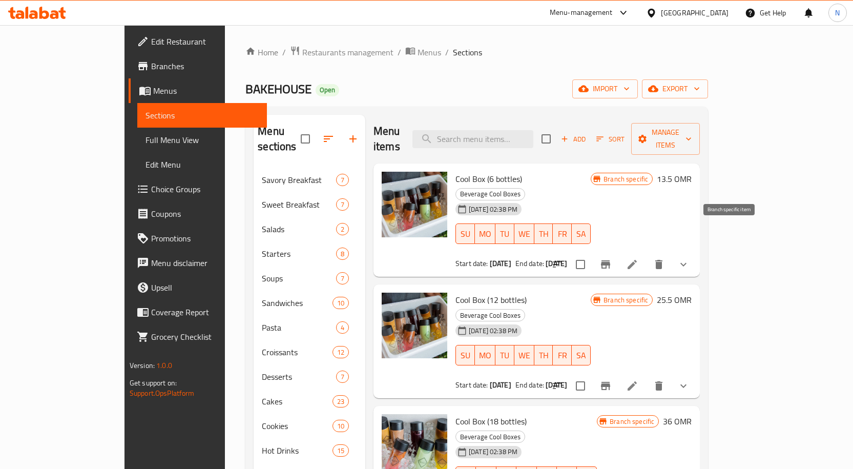
click at [612, 258] on icon "Branch-specific-item" at bounding box center [605, 264] width 12 height 12
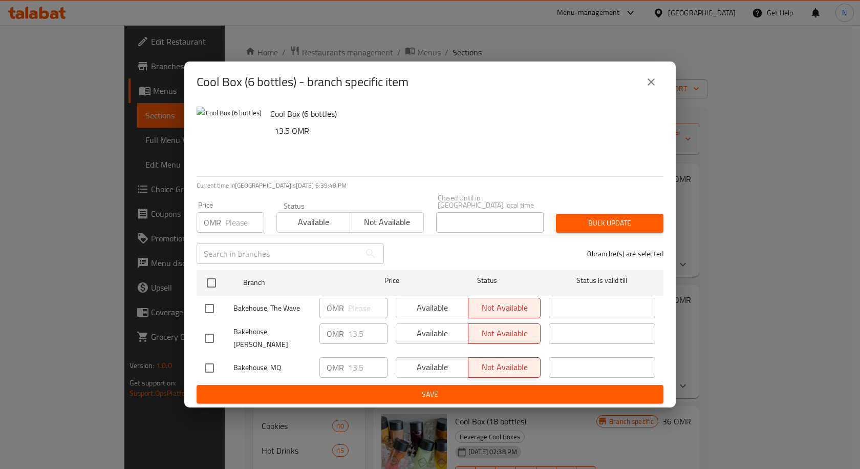
click at [211, 304] on input "checkbox" at bounding box center [210, 309] width 22 height 22
checkbox input "true"
click at [205, 332] on input "checkbox" at bounding box center [210, 338] width 22 height 22
checkbox input "true"
click at [650, 88] on icon "close" at bounding box center [651, 82] width 12 height 12
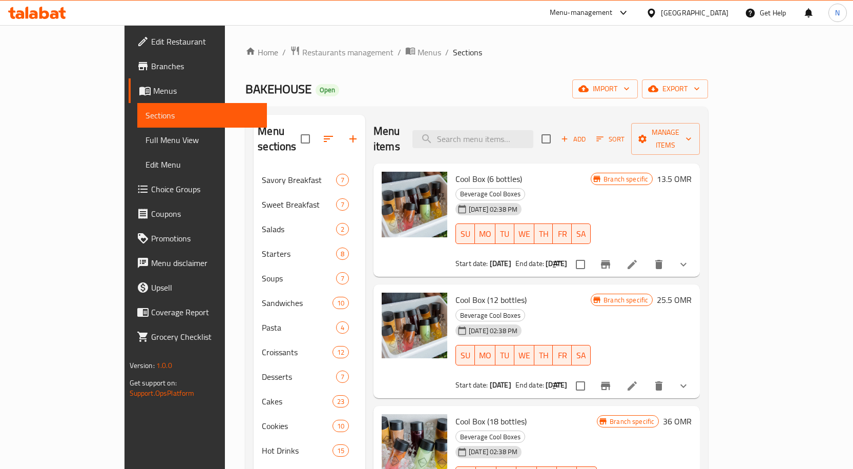
click at [612, 380] on icon "Branch-specific-item" at bounding box center [605, 386] width 12 height 12
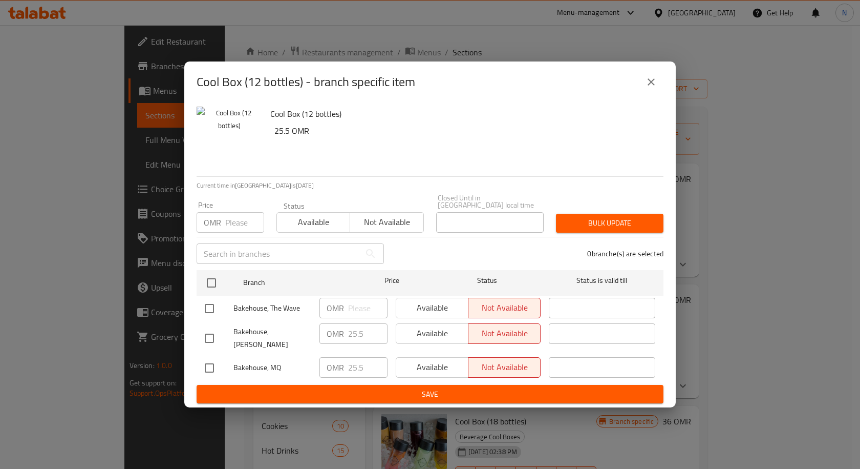
click at [651, 86] on icon "close" at bounding box center [651, 81] width 7 height 7
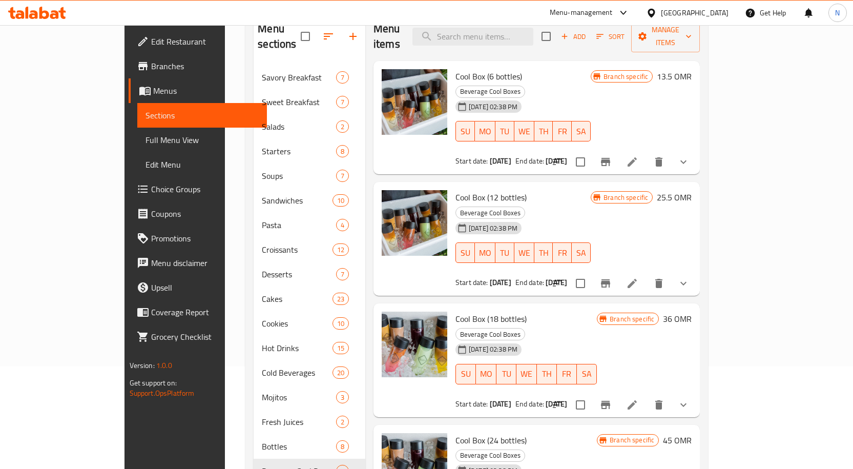
scroll to position [154, 0]
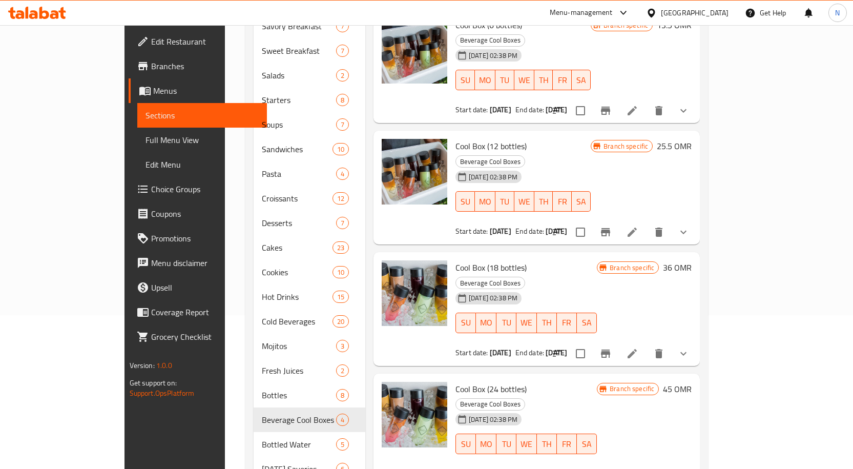
click at [612, 347] on icon "Branch-specific-item" at bounding box center [605, 353] width 12 height 12
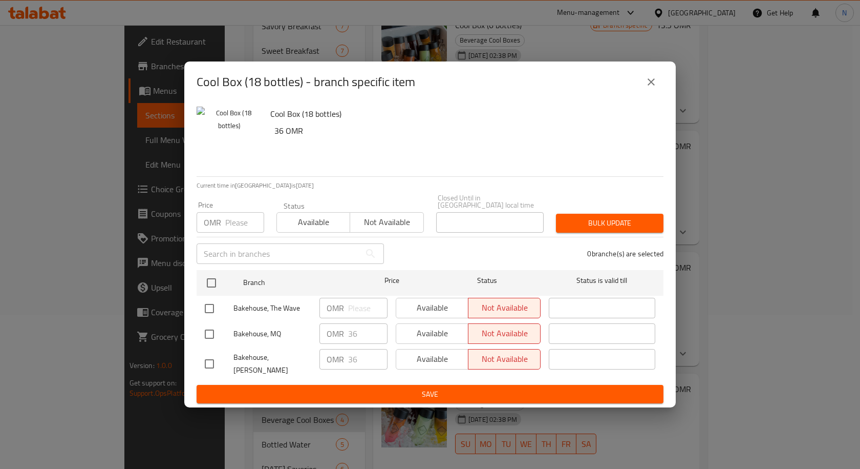
click at [645, 90] on button "close" at bounding box center [651, 82] width 25 height 25
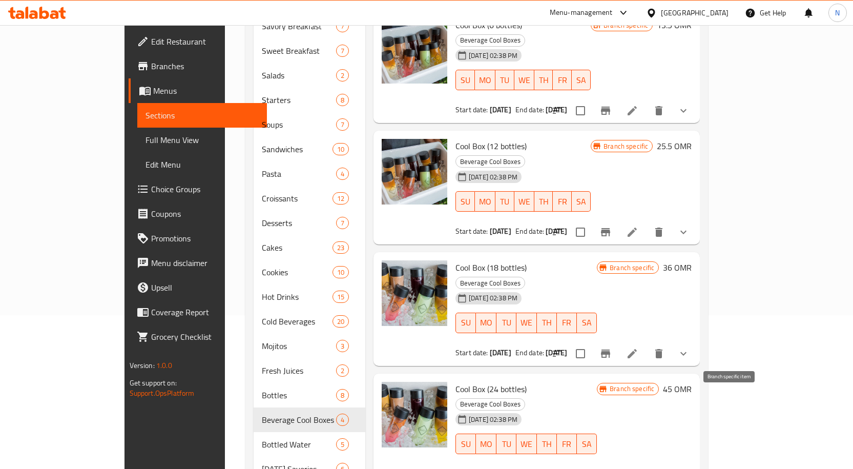
click at [610, 468] on icon "Branch-specific-item" at bounding box center [605, 474] width 9 height 8
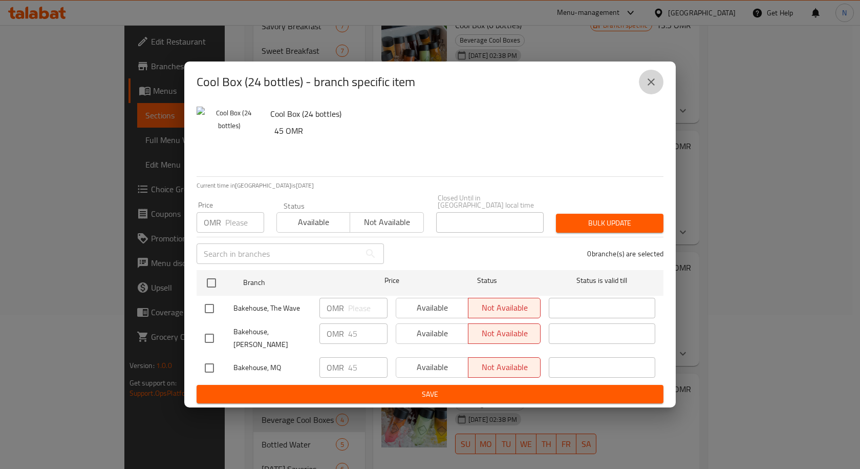
click at [652, 94] on button "close" at bounding box center [651, 82] width 25 height 25
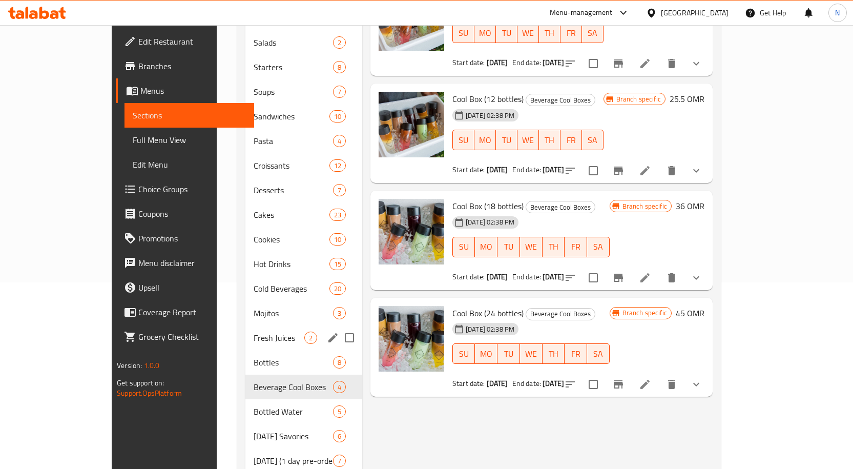
scroll to position [205, 0]
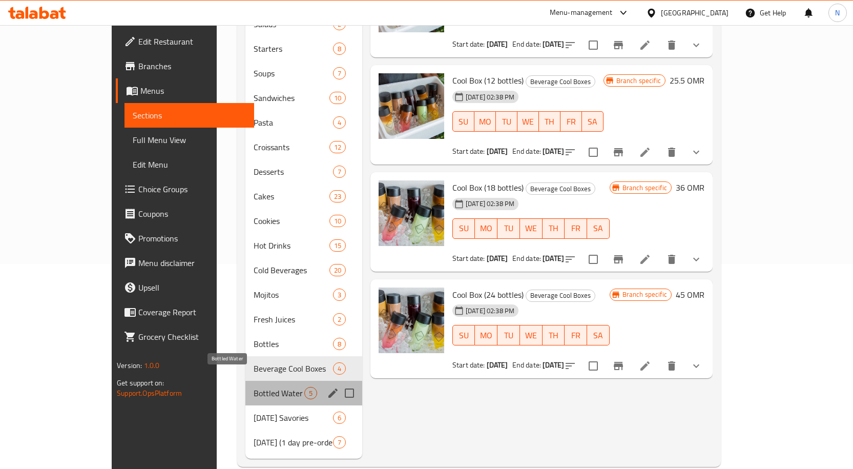
click at [254, 387] on span "Bottled Water" at bounding box center [279, 393] width 51 height 12
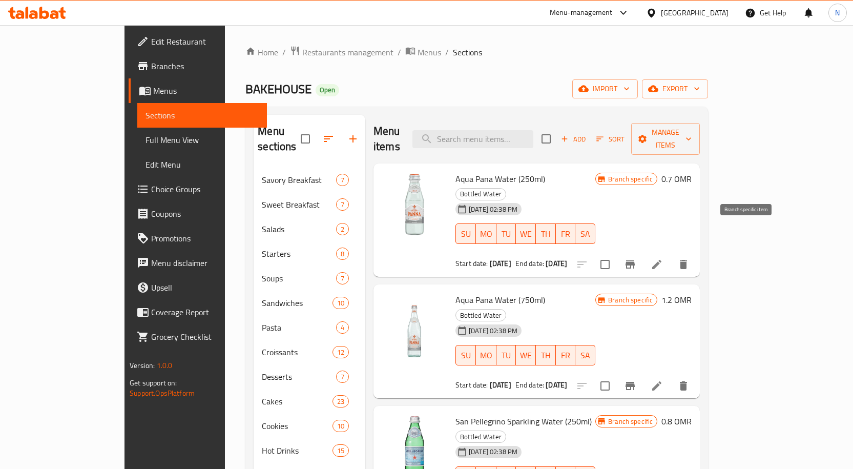
click at [635, 260] on icon "Branch-specific-item" at bounding box center [629, 264] width 9 height 8
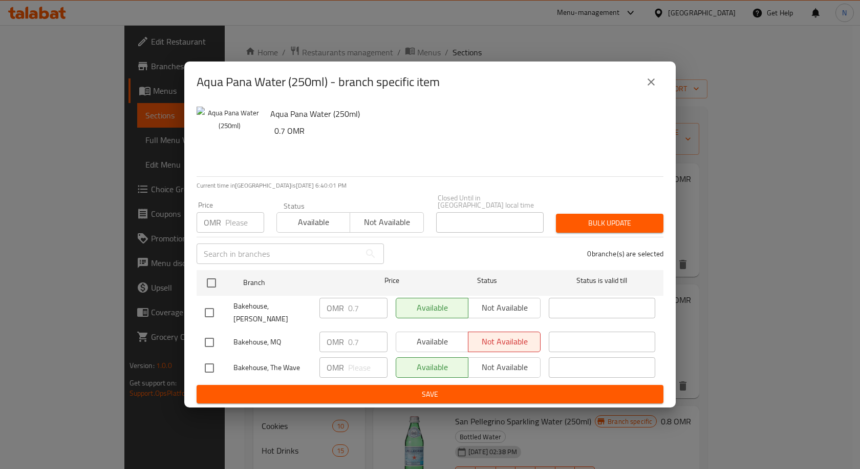
click at [657, 88] on icon "close" at bounding box center [651, 82] width 12 height 12
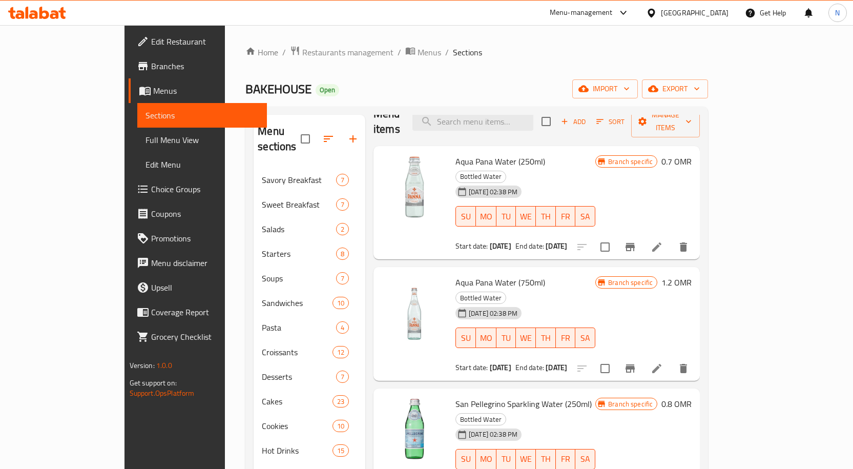
scroll to position [27, 0]
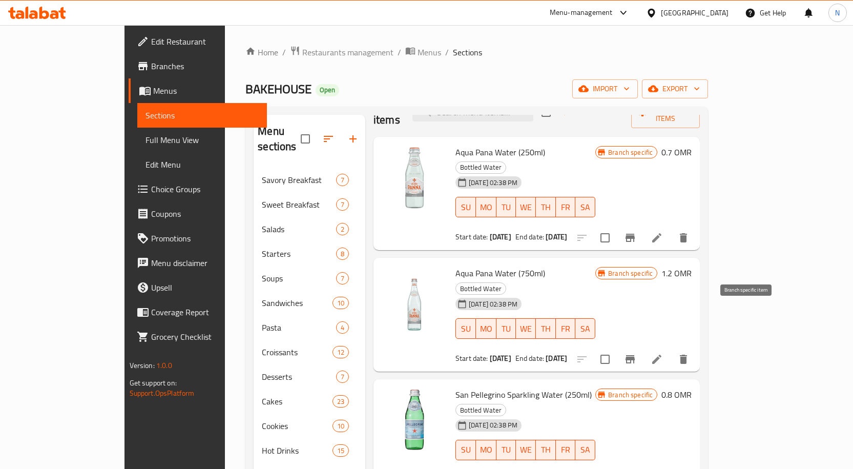
click at [642, 347] on button "Branch-specific-item" at bounding box center [630, 359] width 25 height 25
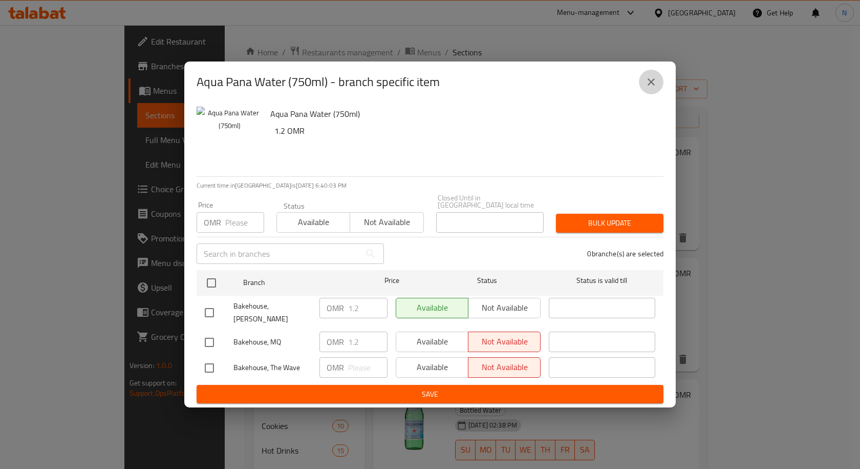
click at [654, 88] on icon "close" at bounding box center [651, 82] width 12 height 12
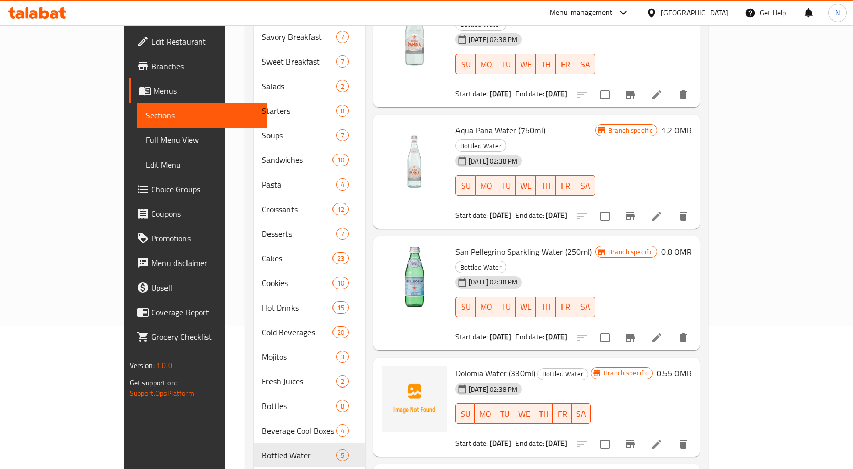
scroll to position [154, 0]
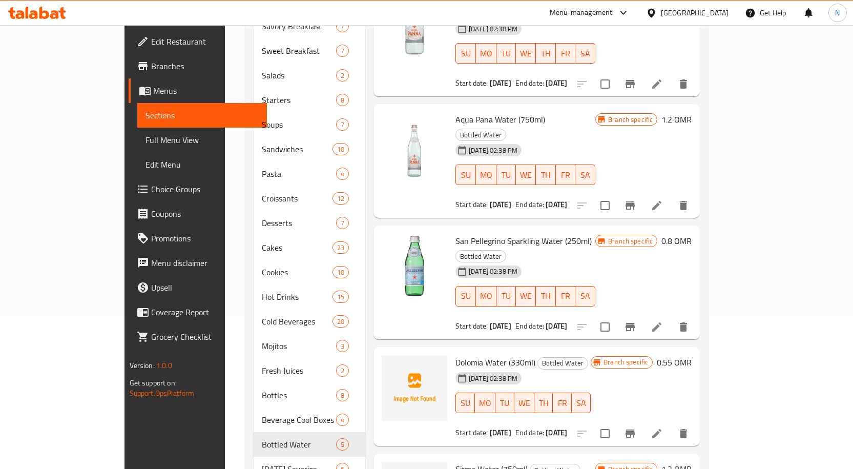
click at [635, 323] on icon "Branch-specific-item" at bounding box center [629, 327] width 9 height 8
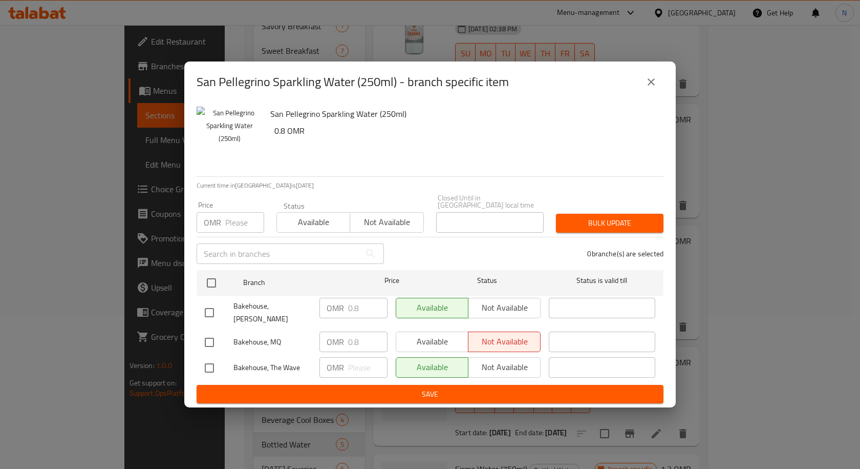
click at [655, 88] on icon "close" at bounding box center [651, 82] width 12 height 12
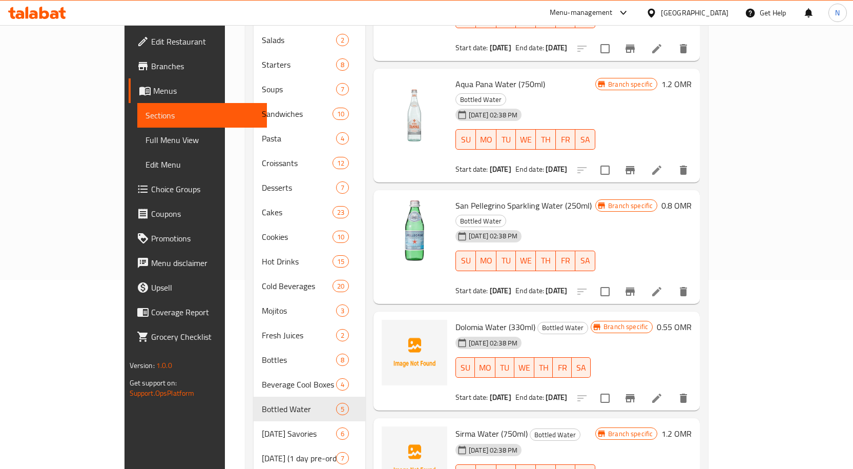
scroll to position [208, 0]
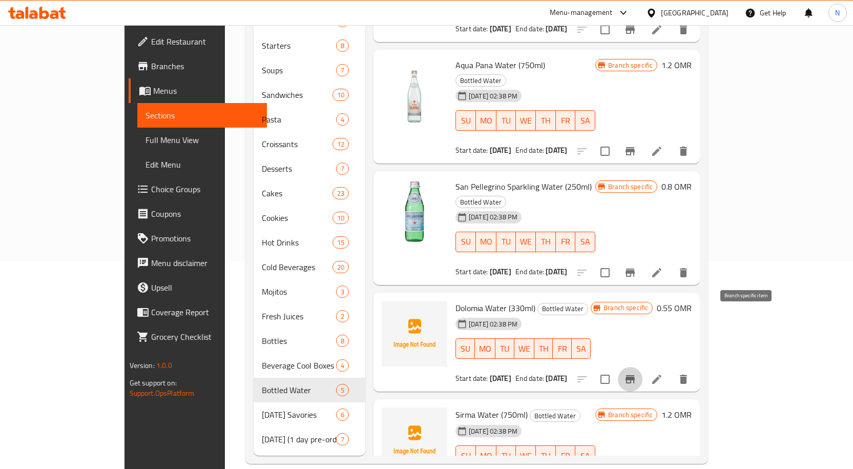
click at [642, 367] on button "Branch-specific-item" at bounding box center [630, 379] width 25 height 25
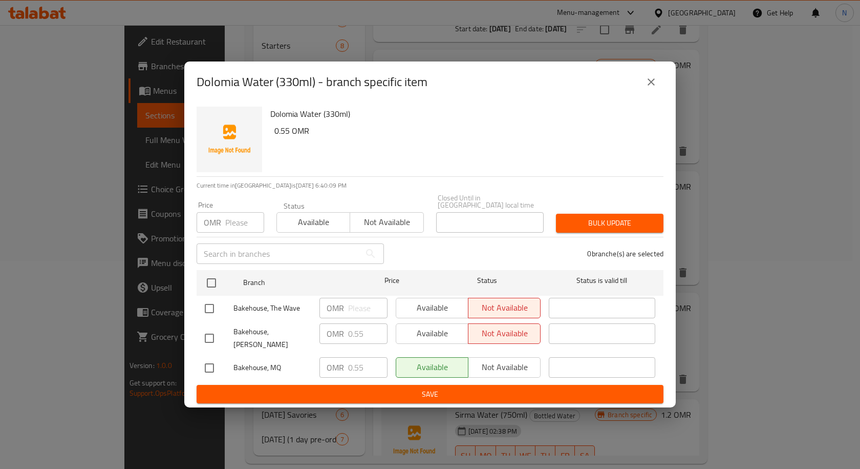
click at [646, 88] on icon "close" at bounding box center [651, 82] width 12 height 12
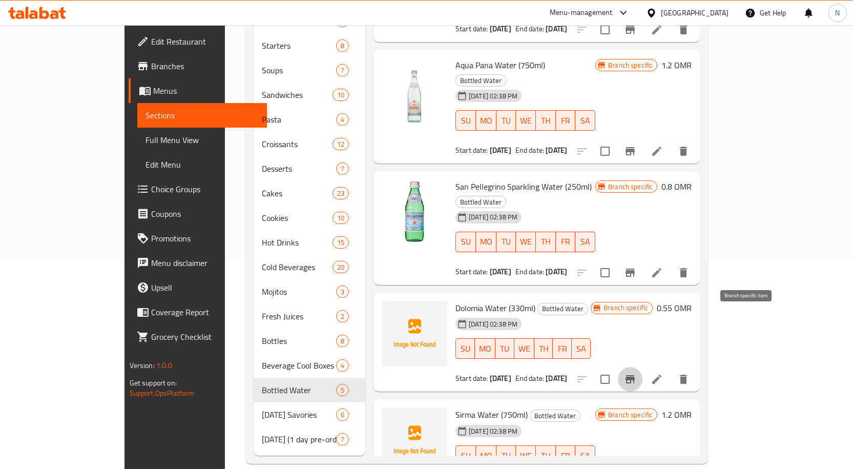
click at [642, 367] on button "Branch-specific-item" at bounding box center [630, 379] width 25 height 25
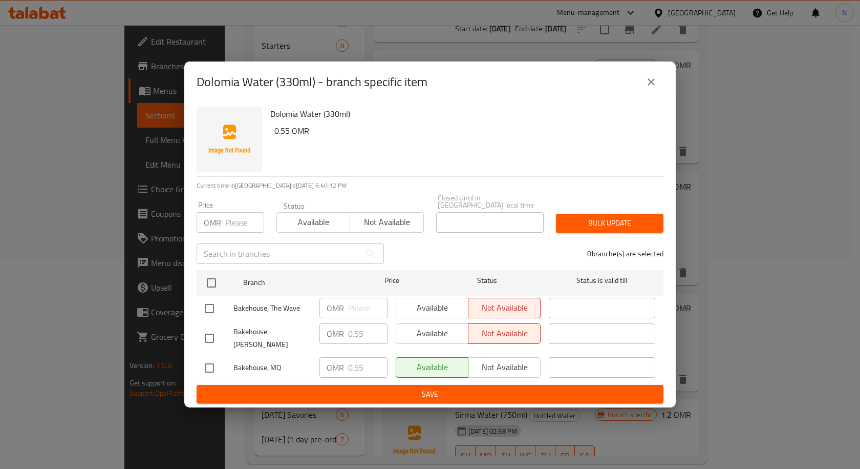
click at [214, 360] on input "checkbox" at bounding box center [210, 368] width 22 height 22
checkbox input "true"
click at [518, 363] on span "Not available" at bounding box center [505, 367] width 64 height 15
click at [511, 392] on span "Save" at bounding box center [430, 394] width 451 height 13
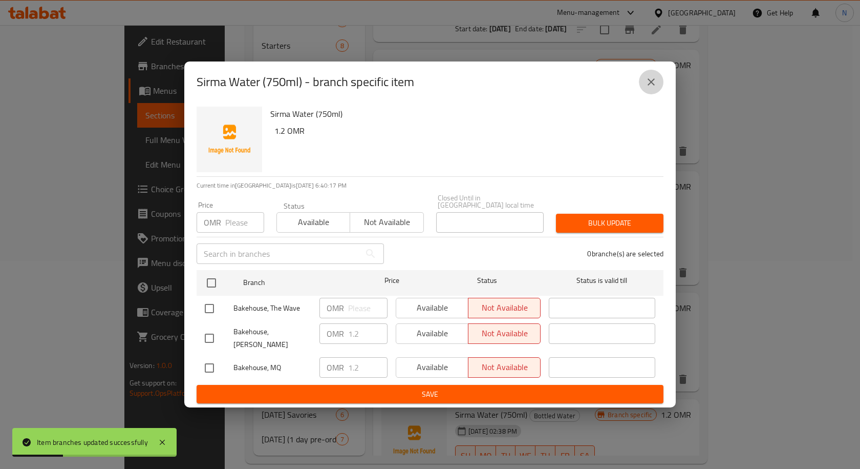
click at [650, 86] on icon "close" at bounding box center [651, 81] width 7 height 7
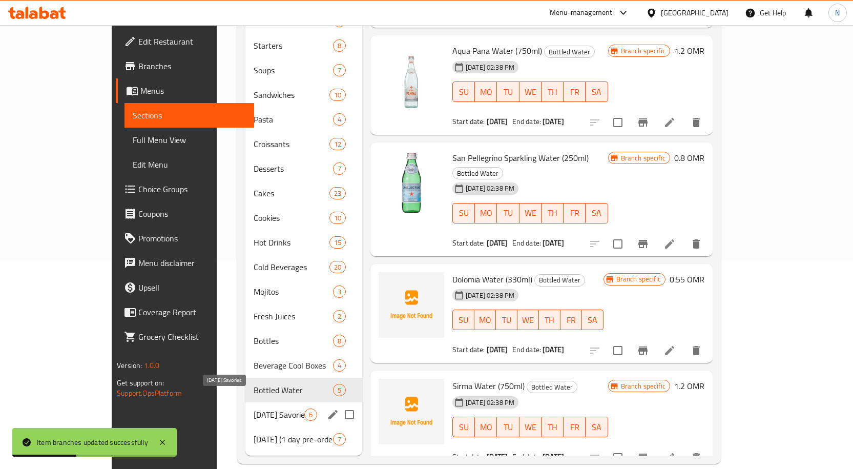
click at [254, 408] on span "[DATE] Savories" at bounding box center [279, 414] width 51 height 12
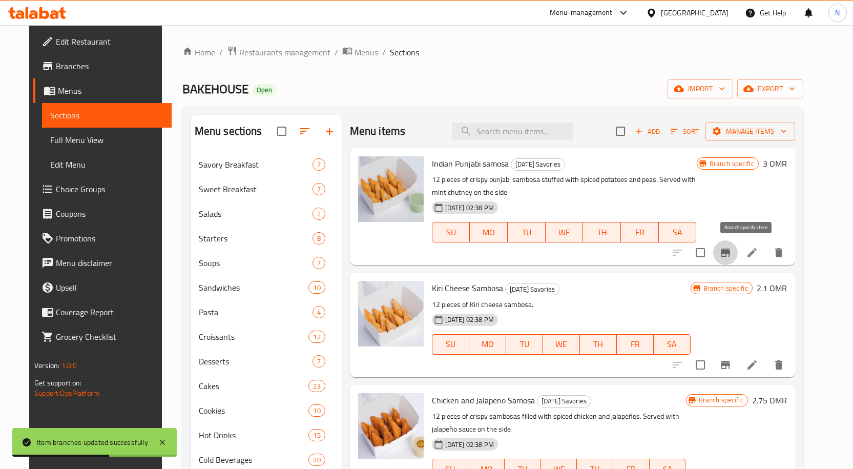
click at [730, 253] on icon "Branch-specific-item" at bounding box center [725, 252] width 9 height 8
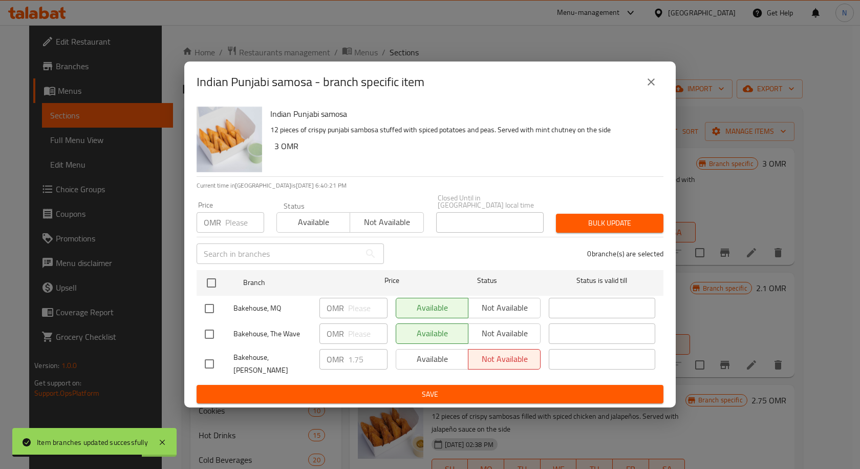
click at [209, 308] on input "checkbox" at bounding box center [210, 309] width 22 height 22
checkbox input "true"
click at [490, 311] on span "Not available" at bounding box center [505, 307] width 64 height 15
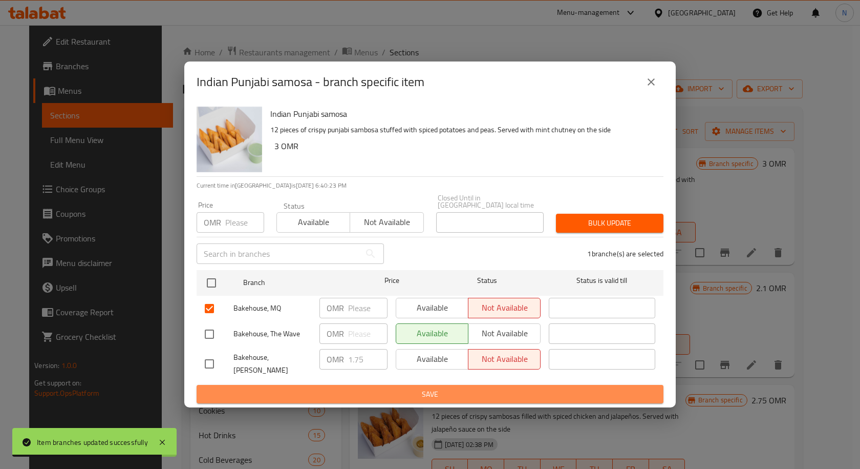
click at [521, 388] on span "Save" at bounding box center [430, 394] width 451 height 13
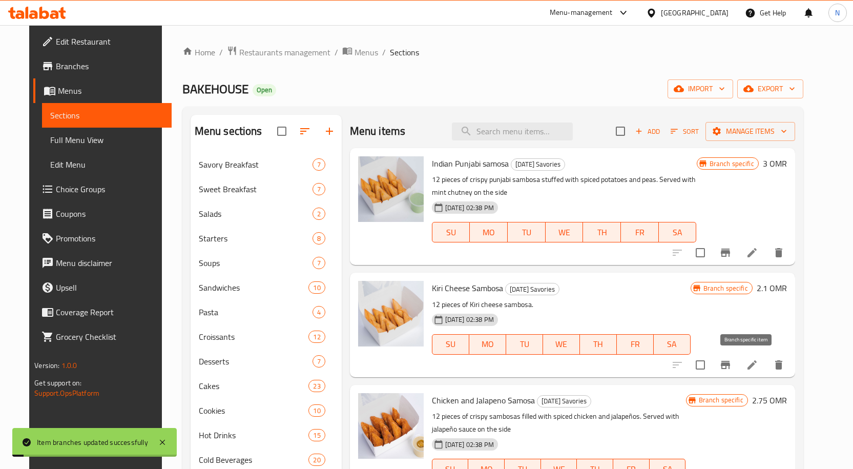
click at [730, 365] on icon "Branch-specific-item" at bounding box center [725, 365] width 9 height 8
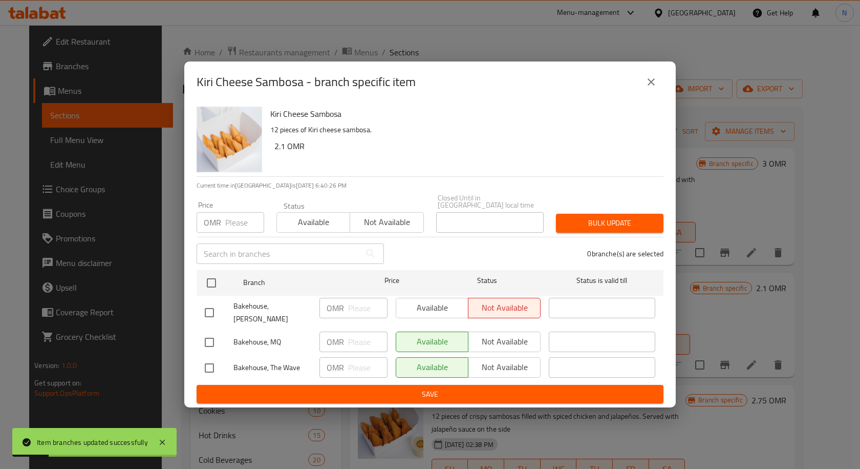
click at [212, 334] on input "checkbox" at bounding box center [210, 342] width 22 height 22
checkbox input "true"
click at [513, 341] on span "Not available" at bounding box center [505, 341] width 64 height 15
click at [519, 388] on span "Save" at bounding box center [430, 394] width 451 height 13
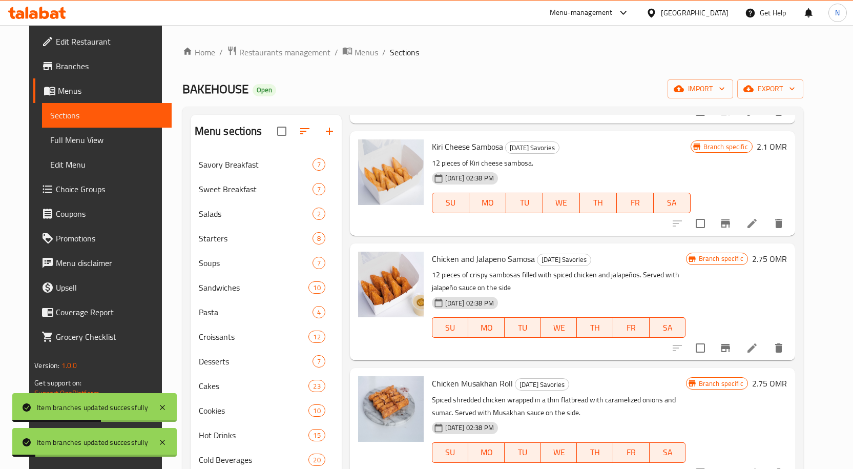
scroll to position [154, 0]
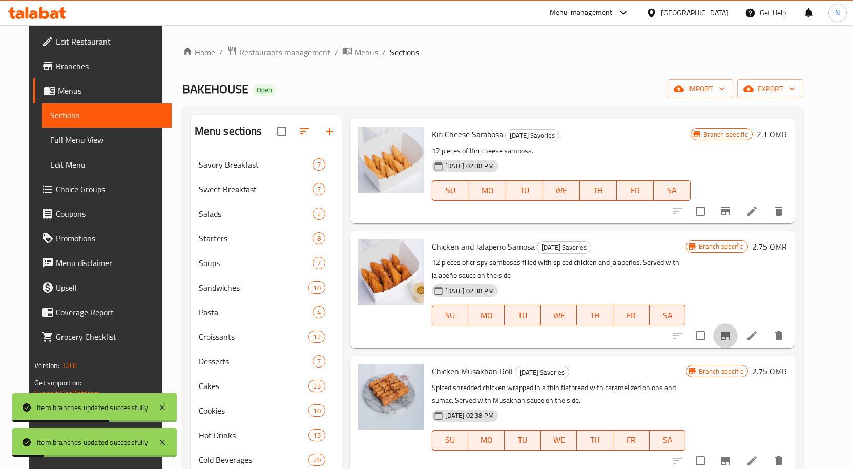
click at [731, 341] on icon "Branch-specific-item" at bounding box center [725, 335] width 12 height 12
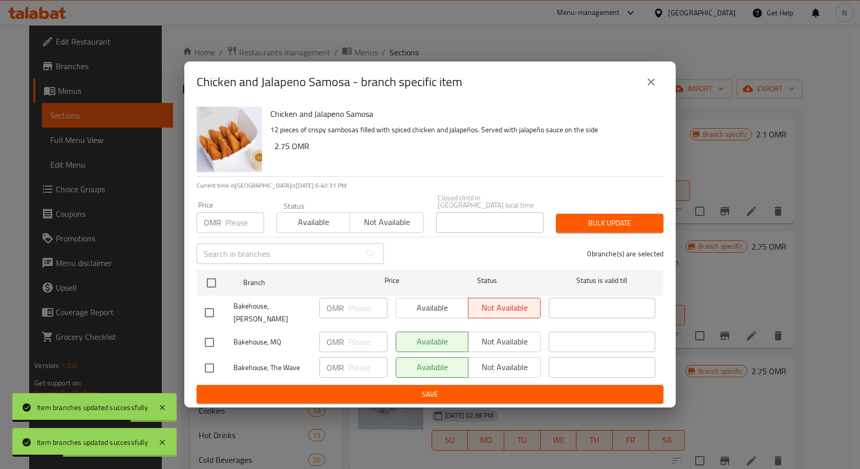
click at [210, 335] on input "checkbox" at bounding box center [210, 342] width 22 height 22
checkbox input "true"
click at [497, 353] on div "Available Not available" at bounding box center [468, 368] width 153 height 30
click at [499, 339] on span "Not available" at bounding box center [505, 341] width 64 height 15
click at [506, 372] on div "Available Not available" at bounding box center [468, 368] width 153 height 30
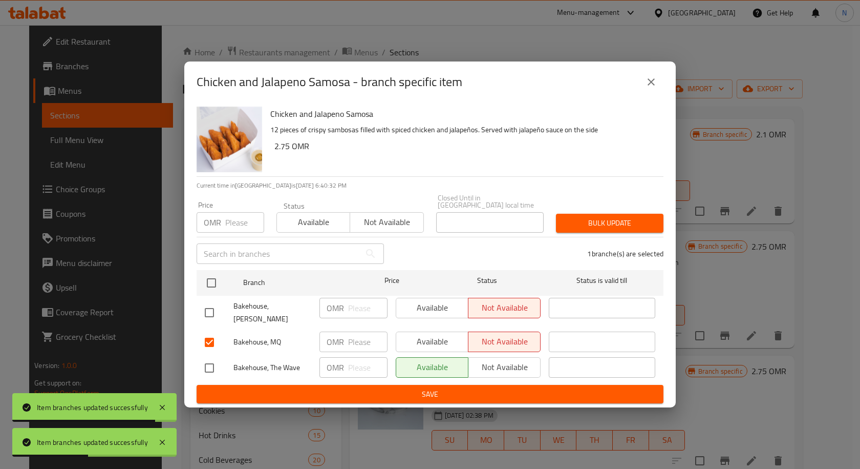
click at [507, 390] on span "Save" at bounding box center [430, 394] width 451 height 13
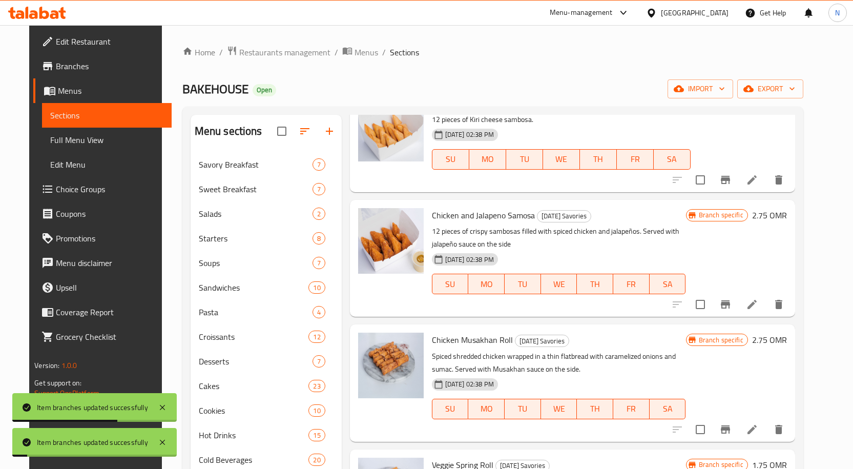
scroll to position [202, 0]
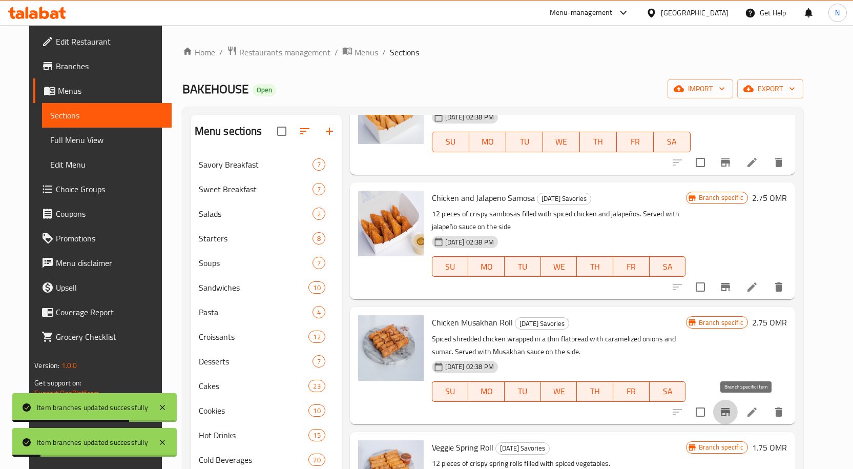
click at [730, 410] on icon "Branch-specific-item" at bounding box center [725, 412] width 9 height 8
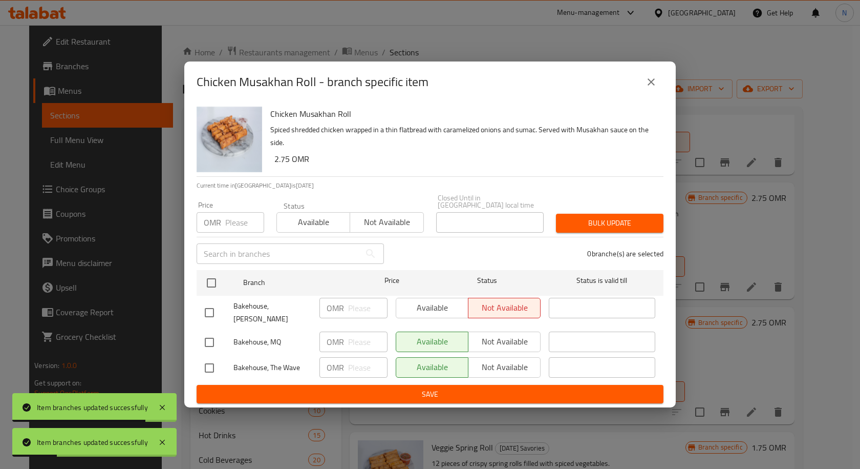
click at [212, 334] on input "checkbox" at bounding box center [210, 342] width 22 height 22
checkbox input "true"
click at [508, 342] on button "Not available" at bounding box center [504, 341] width 73 height 20
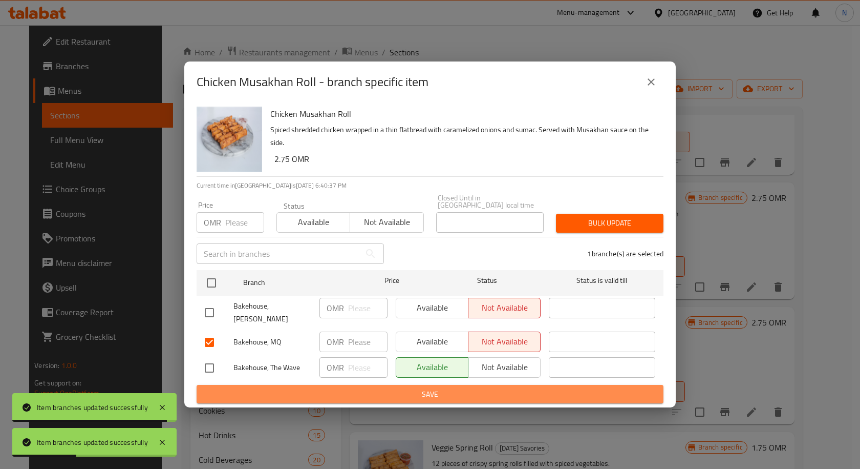
click at [488, 388] on span "Save" at bounding box center [430, 394] width 451 height 13
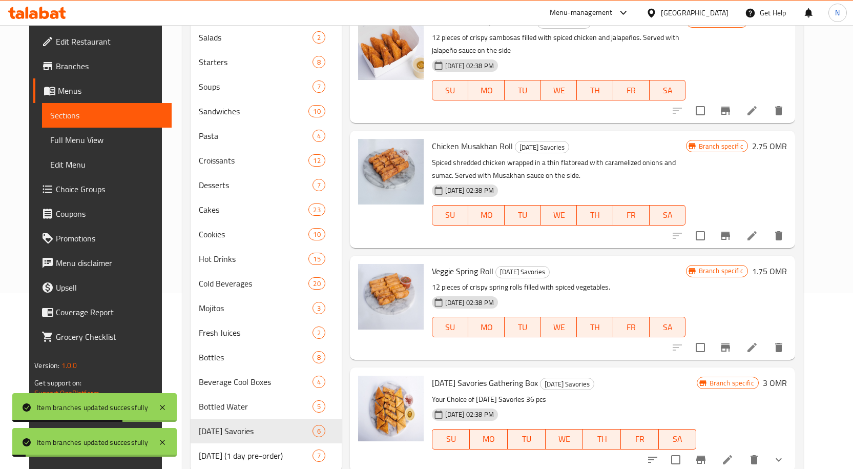
scroll to position [205, 0]
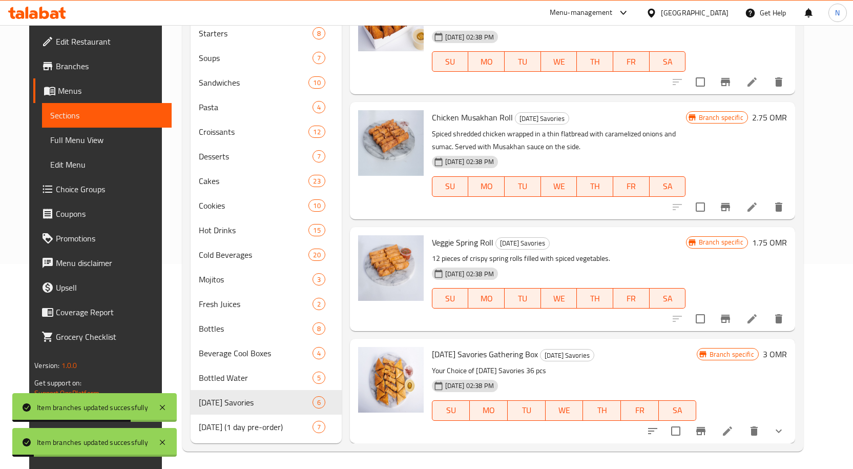
click at [731, 324] on icon "Branch-specific-item" at bounding box center [725, 318] width 12 height 12
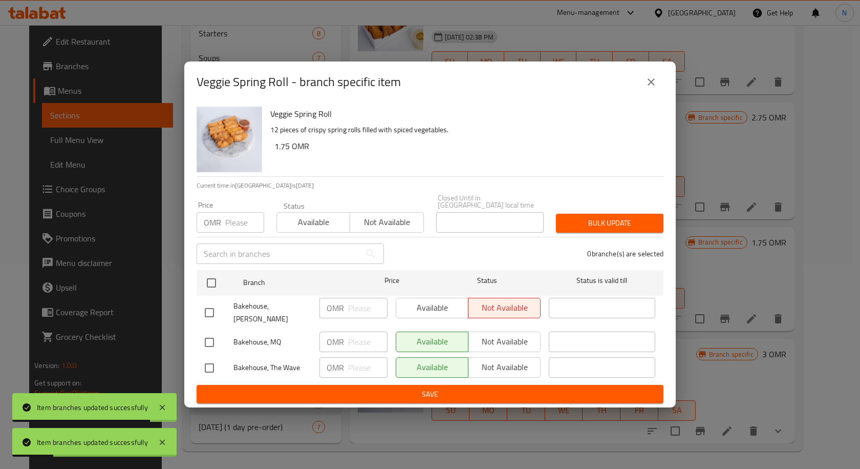
click at [213, 336] on input "checkbox" at bounding box center [210, 342] width 22 height 22
checkbox input "true"
click at [510, 340] on span "Not available" at bounding box center [505, 341] width 64 height 15
click at [512, 388] on span "Save" at bounding box center [430, 394] width 451 height 13
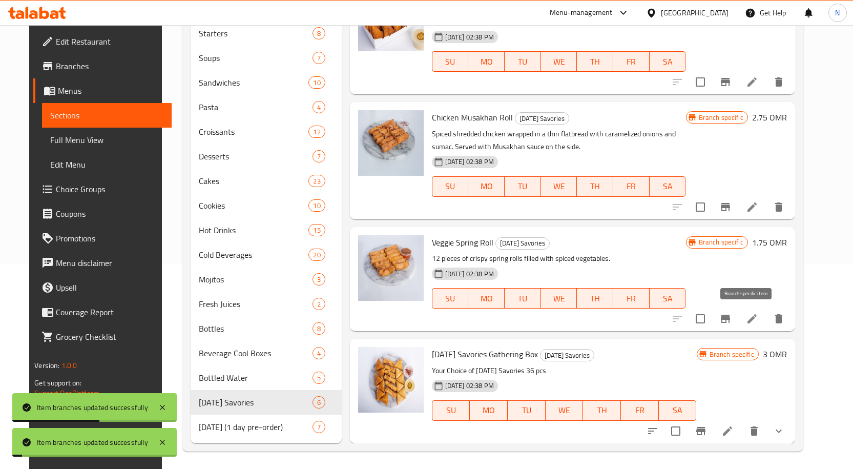
click at [730, 319] on icon "Branch-specific-item" at bounding box center [725, 318] width 9 height 8
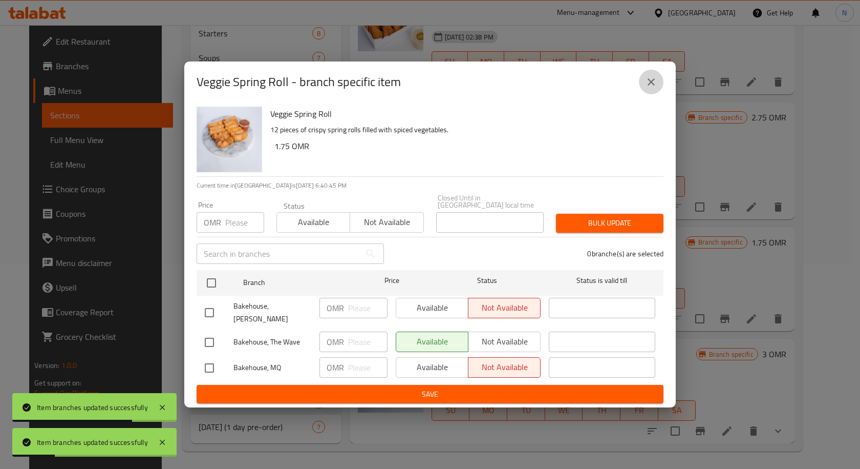
click at [660, 89] on button "close" at bounding box center [651, 82] width 25 height 25
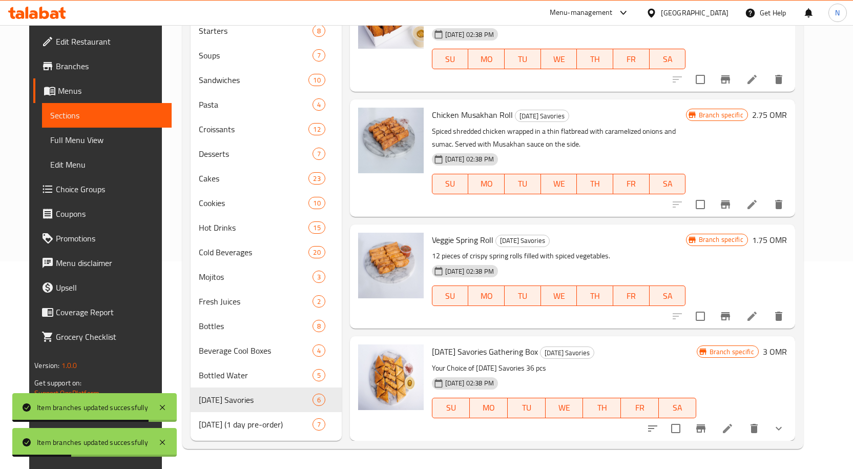
scroll to position [208, 0]
click at [705, 425] on icon "Branch-specific-item" at bounding box center [700, 428] width 9 height 8
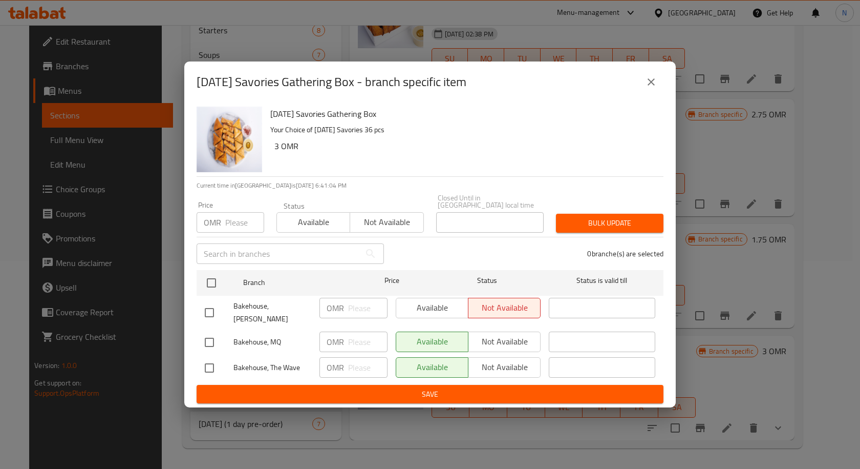
click at [211, 334] on input "checkbox" at bounding box center [210, 342] width 22 height 22
checkbox input "true"
click at [505, 341] on button "Not available" at bounding box center [504, 341] width 73 height 20
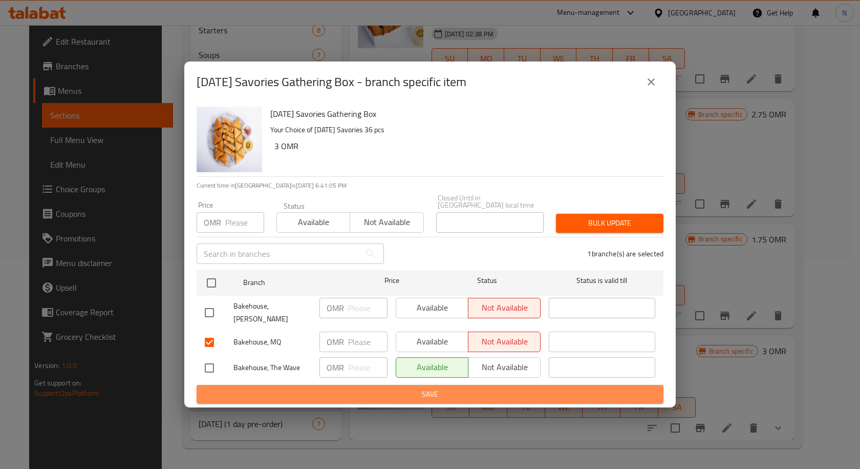
click at [515, 388] on span "Save" at bounding box center [430, 394] width 451 height 13
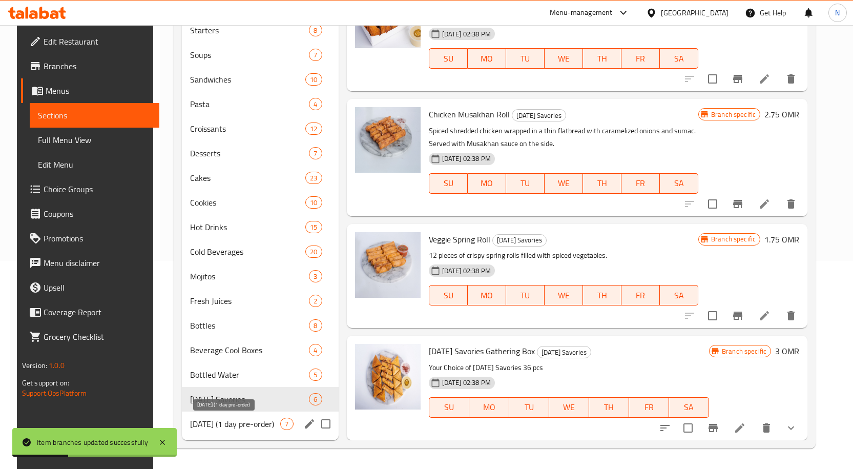
click at [218, 418] on span "[DATE] (1 day pre-order)" at bounding box center [235, 423] width 90 height 12
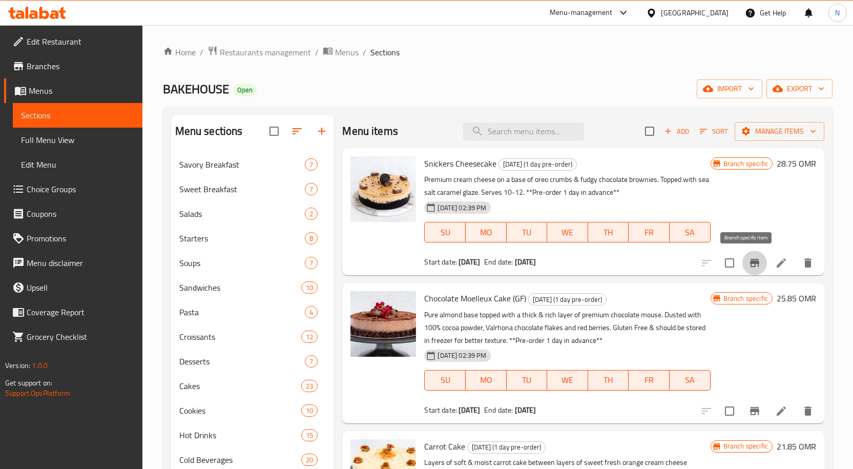
click at [750, 258] on icon "Branch-specific-item" at bounding box center [754, 263] width 12 height 12
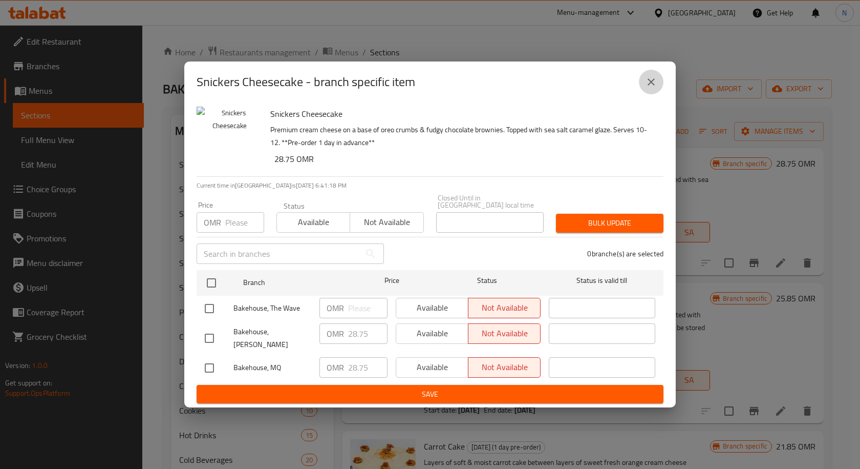
click at [657, 88] on icon "close" at bounding box center [651, 82] width 12 height 12
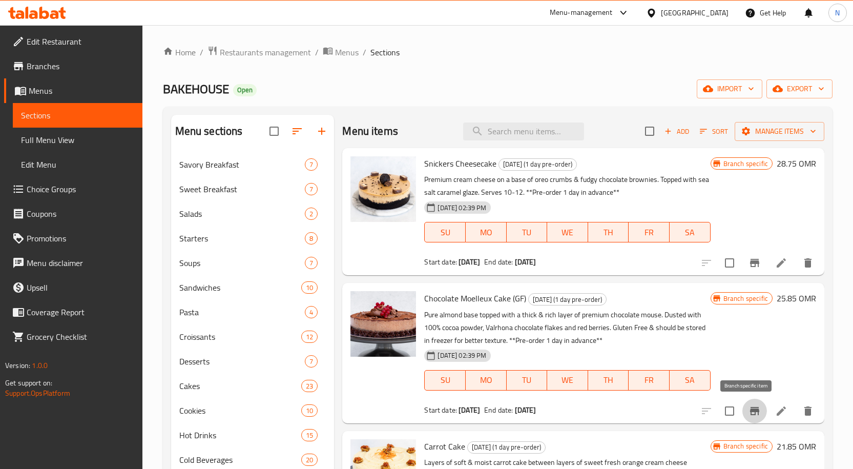
click at [748, 412] on icon "Branch-specific-item" at bounding box center [754, 411] width 12 height 12
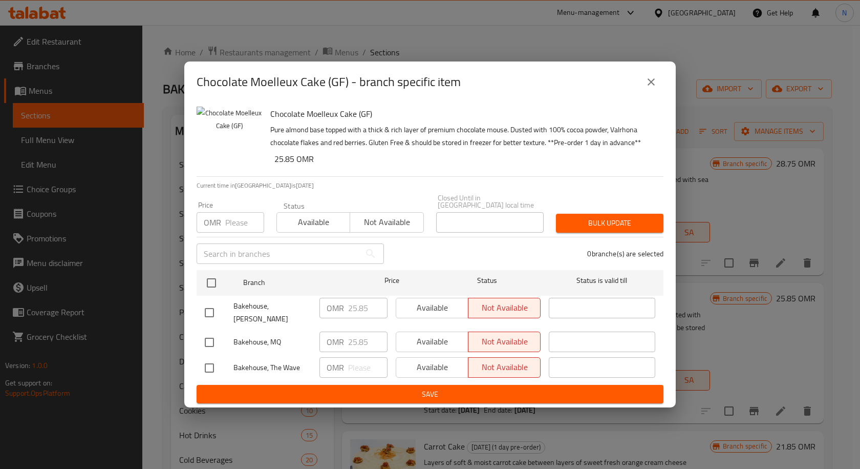
click at [659, 93] on button "close" at bounding box center [651, 82] width 25 height 25
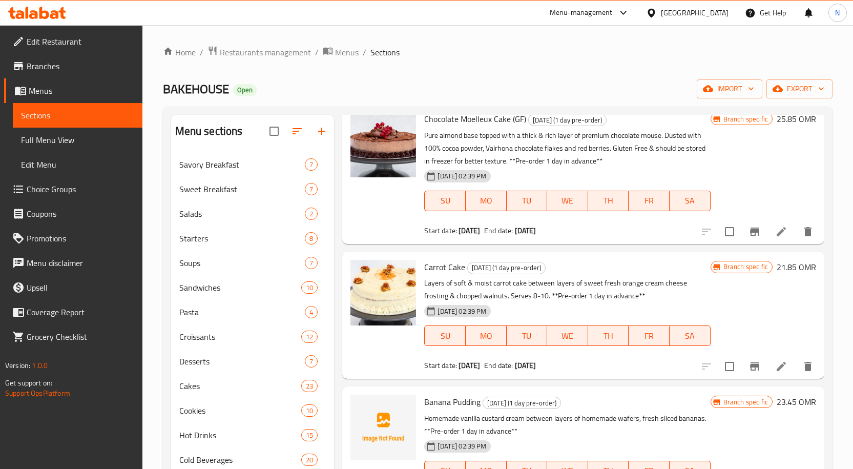
scroll to position [205, 0]
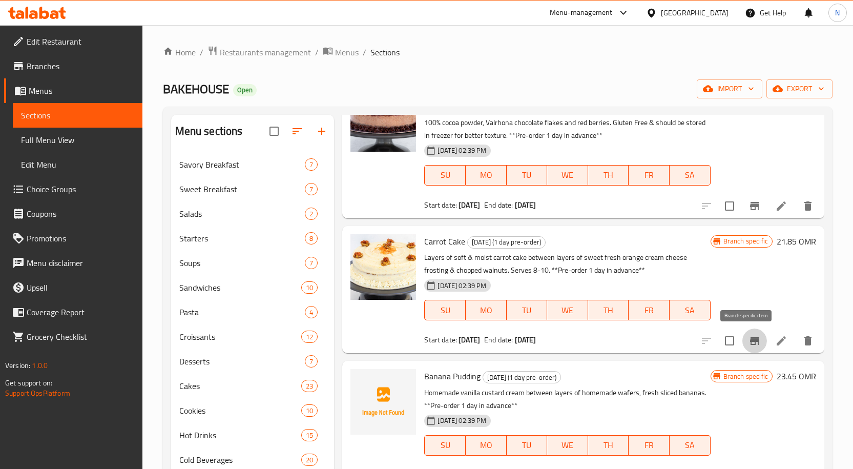
click at [742, 334] on button "Branch-specific-item" at bounding box center [754, 340] width 25 height 25
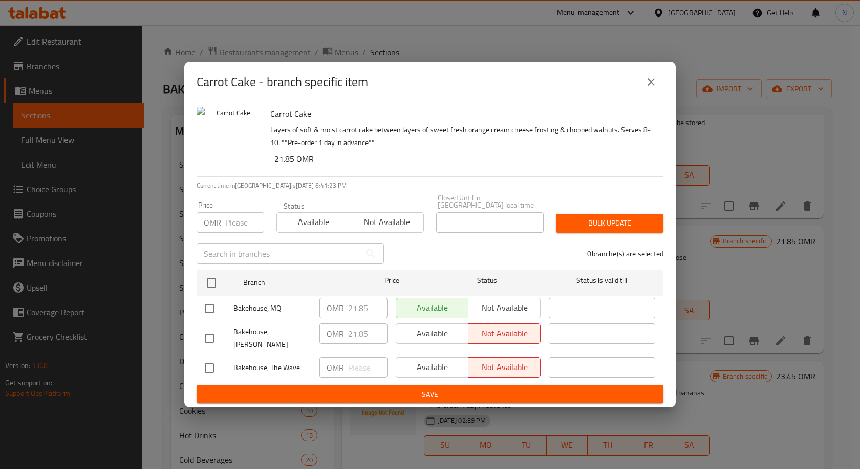
click at [207, 314] on input "checkbox" at bounding box center [210, 309] width 22 height 22
checkbox input "true"
click at [487, 316] on button "Not available" at bounding box center [504, 308] width 73 height 20
click at [482, 388] on span "Save" at bounding box center [430, 394] width 451 height 13
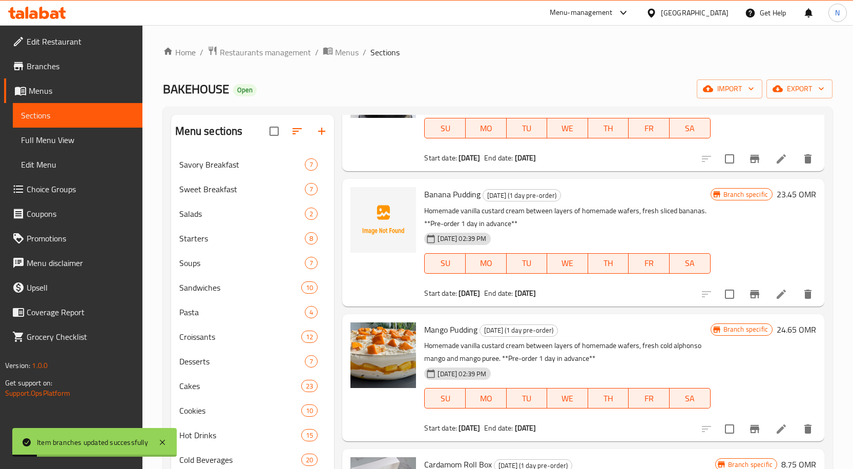
scroll to position [410, 0]
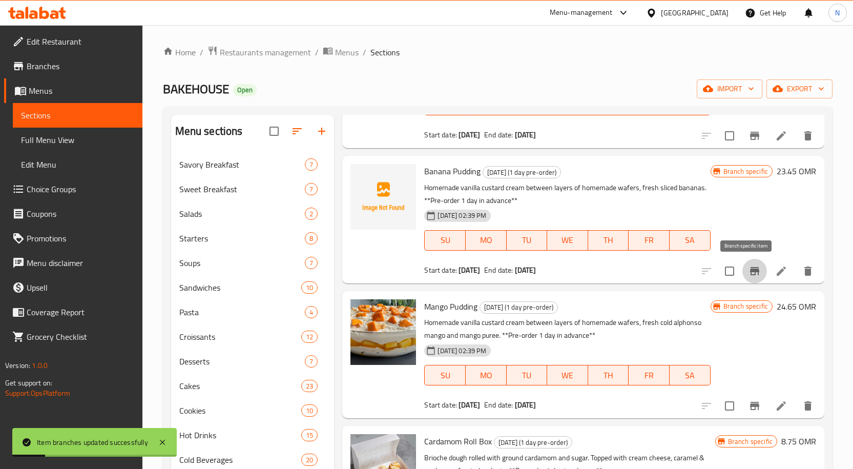
click at [748, 276] on icon "Branch-specific-item" at bounding box center [754, 271] width 12 height 12
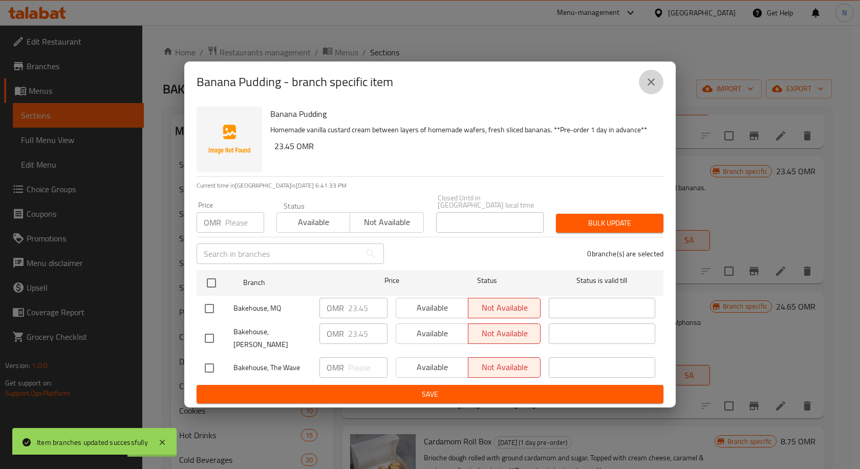
click at [654, 86] on icon "close" at bounding box center [651, 81] width 7 height 7
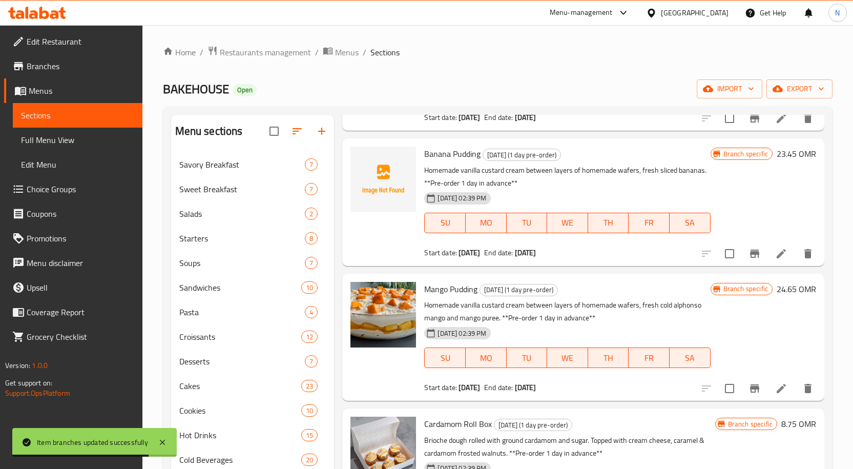
scroll to position [437, 0]
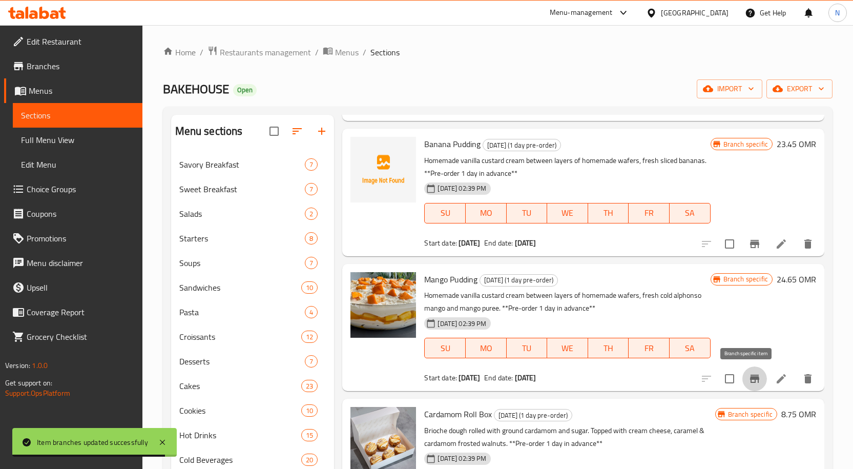
click at [750, 379] on icon "Branch-specific-item" at bounding box center [754, 378] width 9 height 8
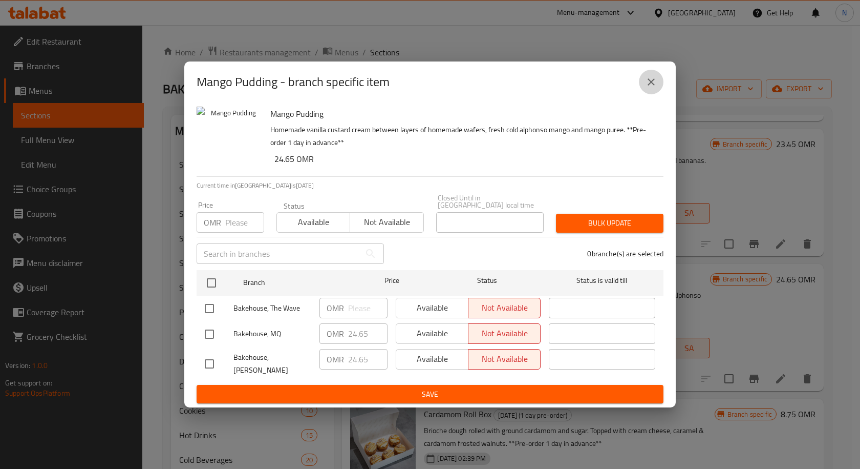
click at [655, 88] on icon "close" at bounding box center [651, 82] width 12 height 12
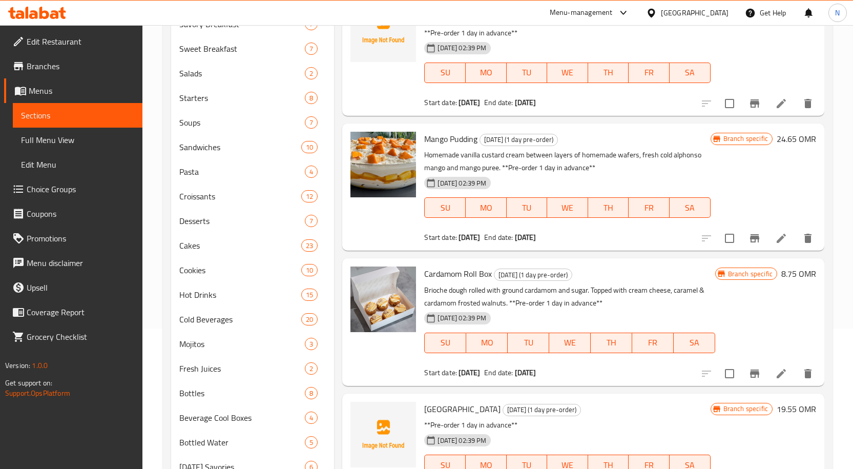
scroll to position [154, 0]
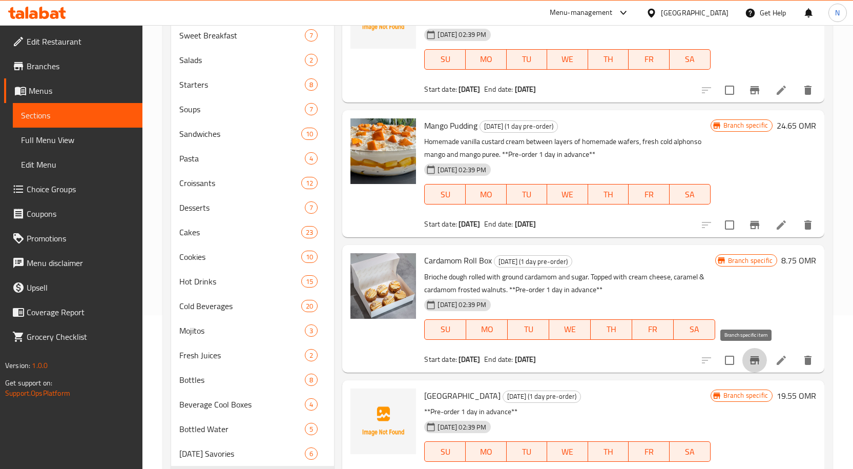
click at [750, 360] on icon "Branch-specific-item" at bounding box center [754, 360] width 9 height 8
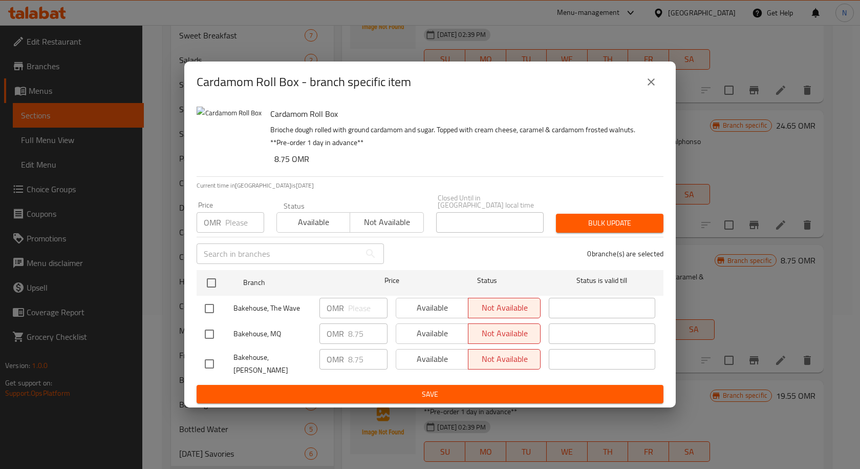
click at [649, 88] on icon "close" at bounding box center [651, 82] width 12 height 12
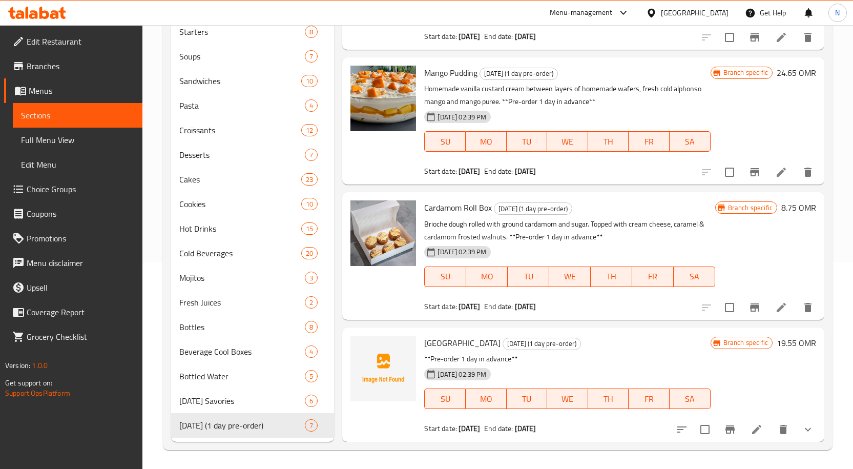
scroll to position [208, 0]
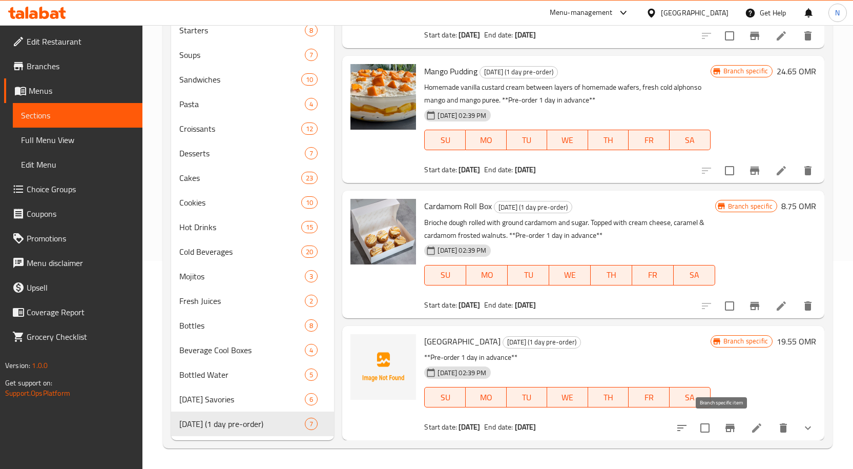
click at [725, 427] on icon "Branch-specific-item" at bounding box center [729, 428] width 9 height 8
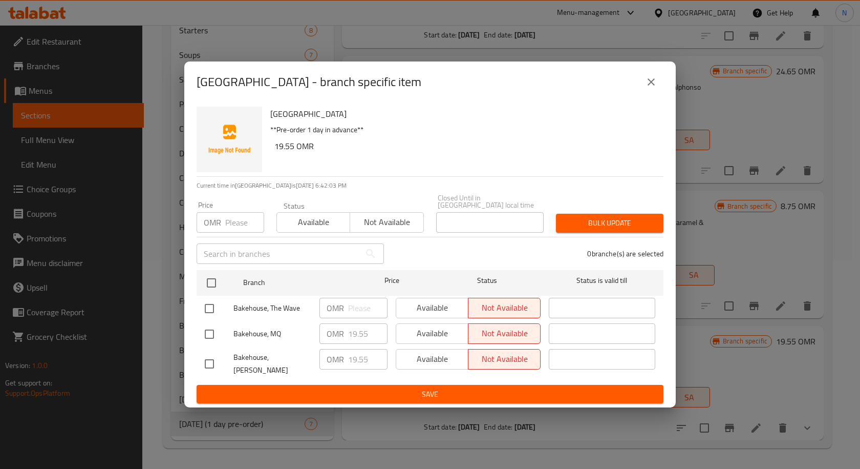
click at [659, 88] on button "close" at bounding box center [651, 82] width 25 height 25
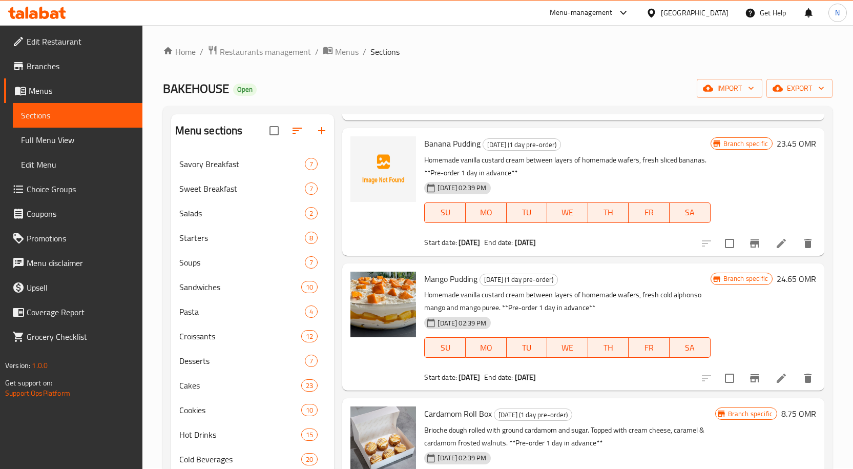
scroll to position [0, 0]
click at [186, 93] on span "BAKEHOUSE" at bounding box center [196, 88] width 66 height 23
click at [297, 83] on div "BAKEHOUSE Open import export" at bounding box center [497, 88] width 669 height 19
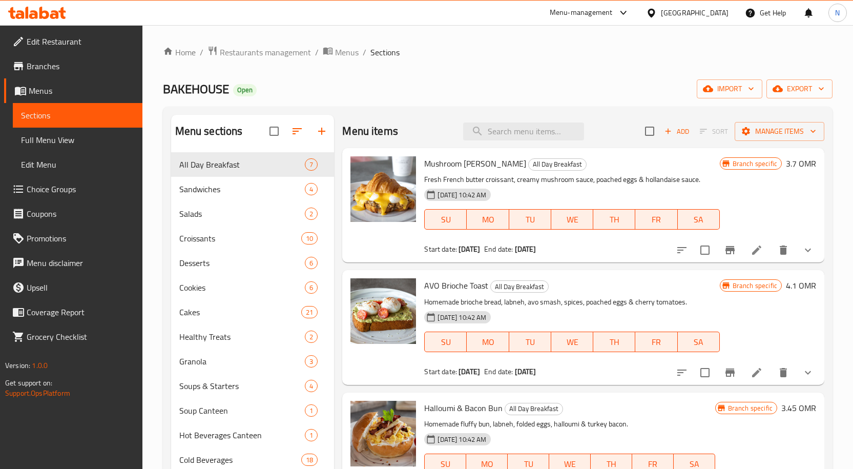
scroll to position [233, 0]
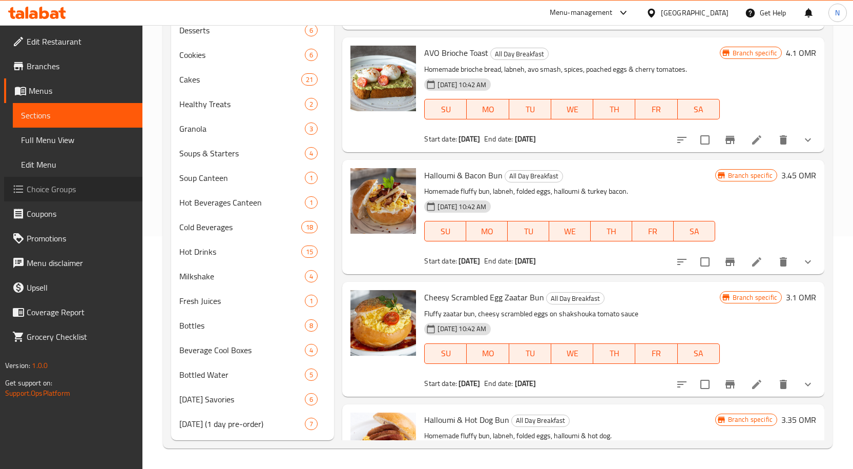
click at [91, 189] on span "Choice Groups" at bounding box center [81, 189] width 108 height 12
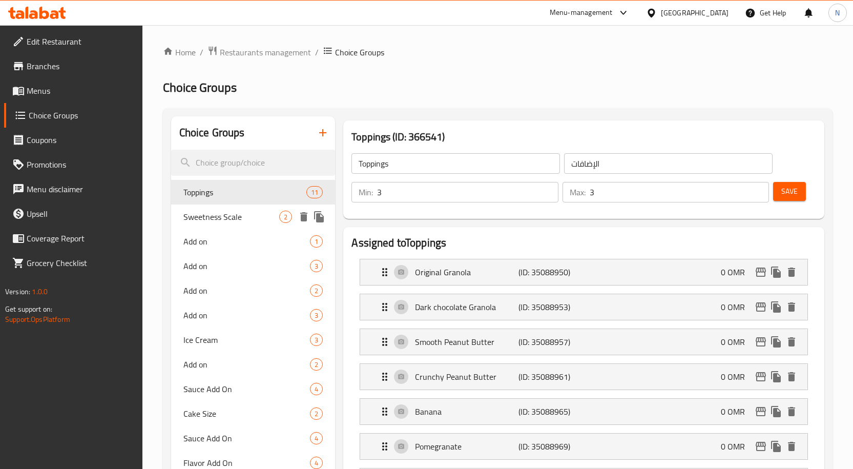
click at [247, 216] on span "Sweetness Scale" at bounding box center [231, 217] width 96 height 12
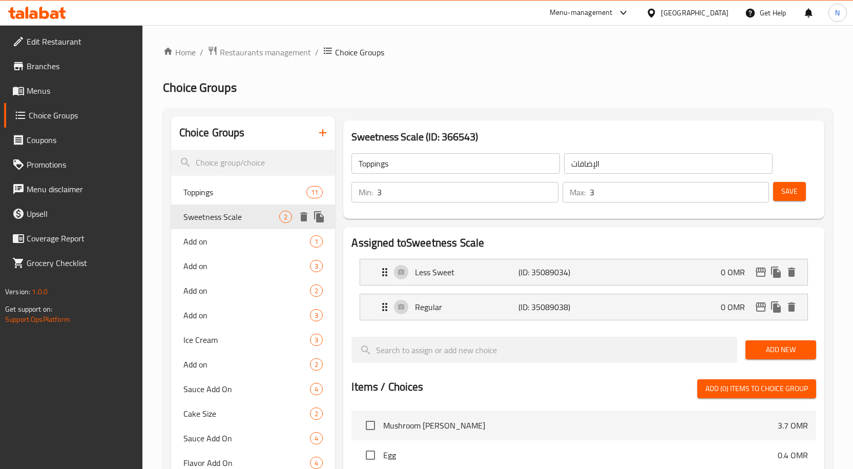
type input "Sweetness Scale"
type input "مستوى الحلاوة"
type input "1"
click at [503, 270] on p "Less Sweet" at bounding box center [466, 272] width 103 height 12
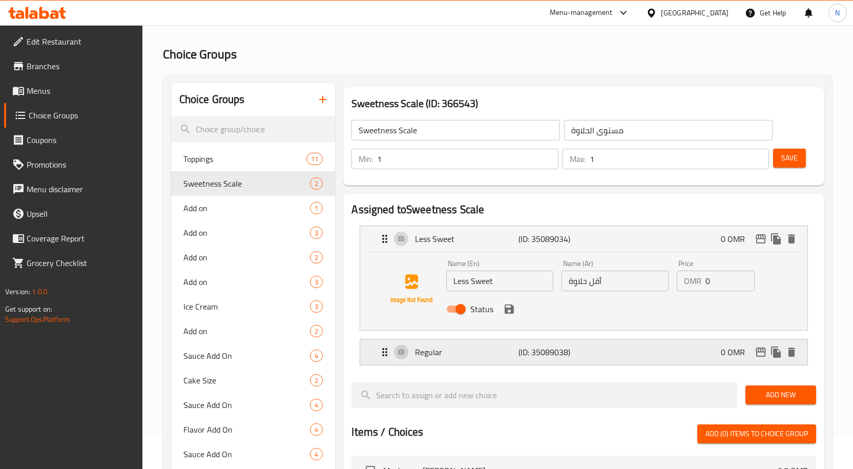
scroll to position [51, 0]
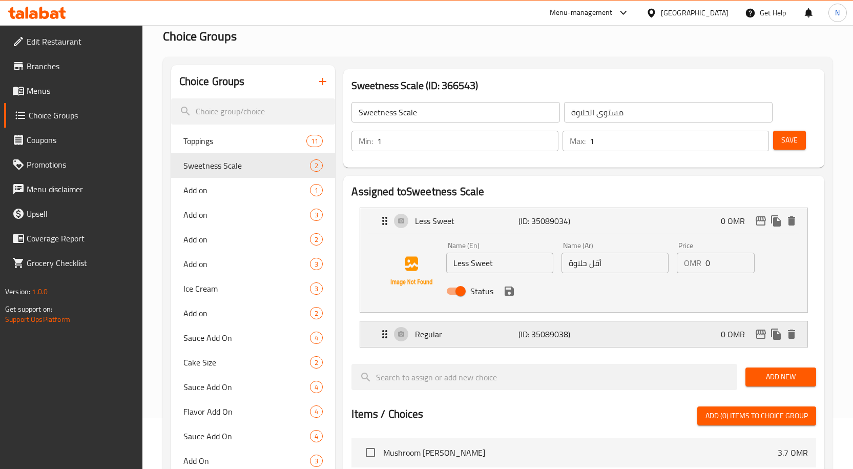
click at [488, 337] on p "Regular" at bounding box center [466, 334] width 103 height 12
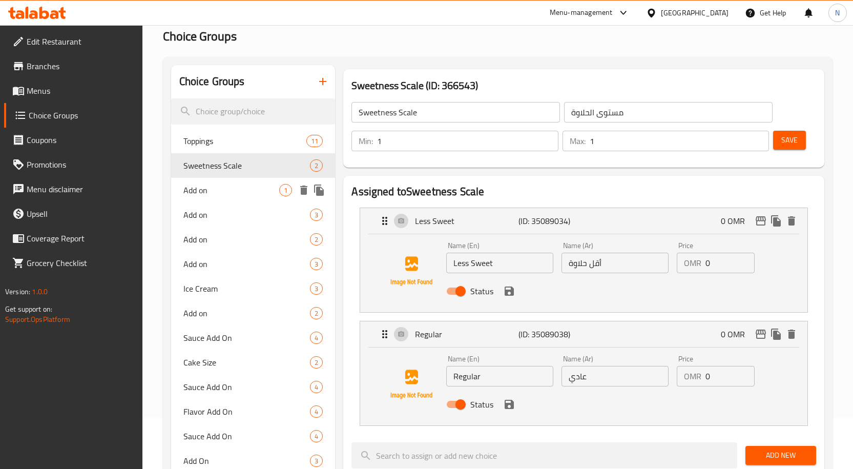
click at [223, 185] on span "Add on" at bounding box center [231, 190] width 96 height 12
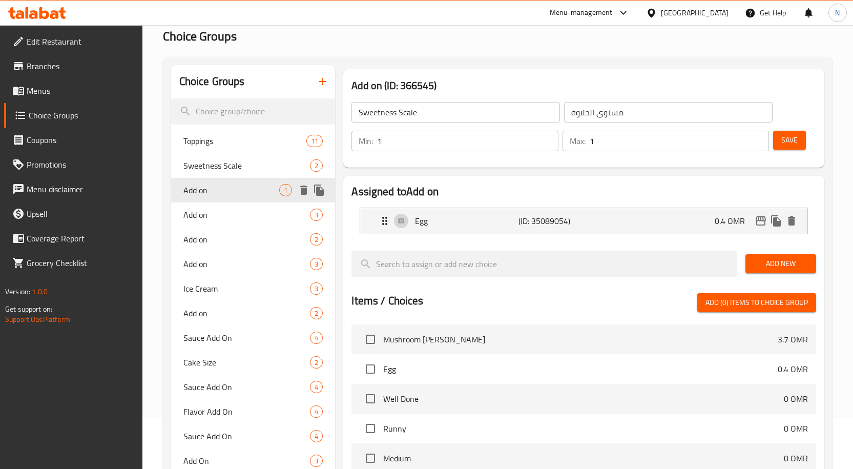
type input "Add on"
type input "الإضافات"
type input "0"
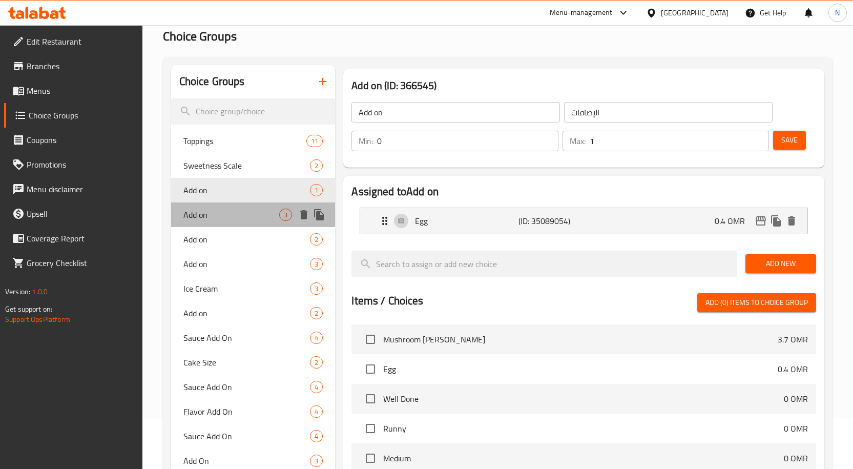
click at [225, 207] on div "Add on 3" at bounding box center [253, 214] width 164 height 25
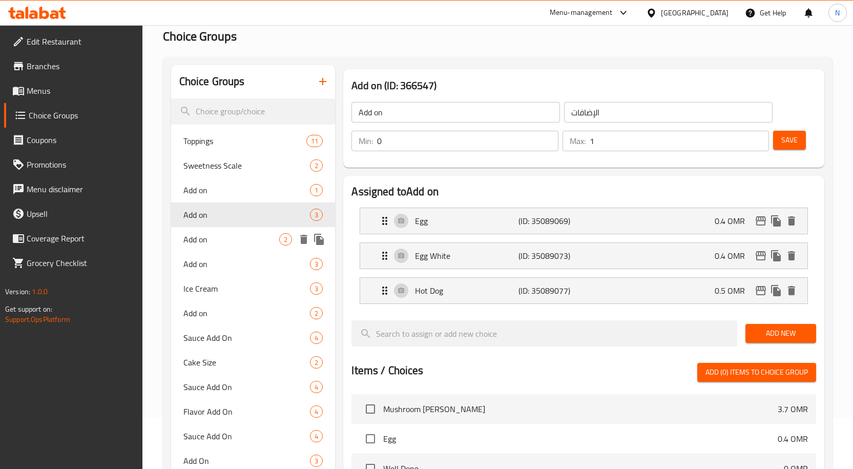
click at [224, 233] on span "Add on" at bounding box center [231, 239] width 96 height 12
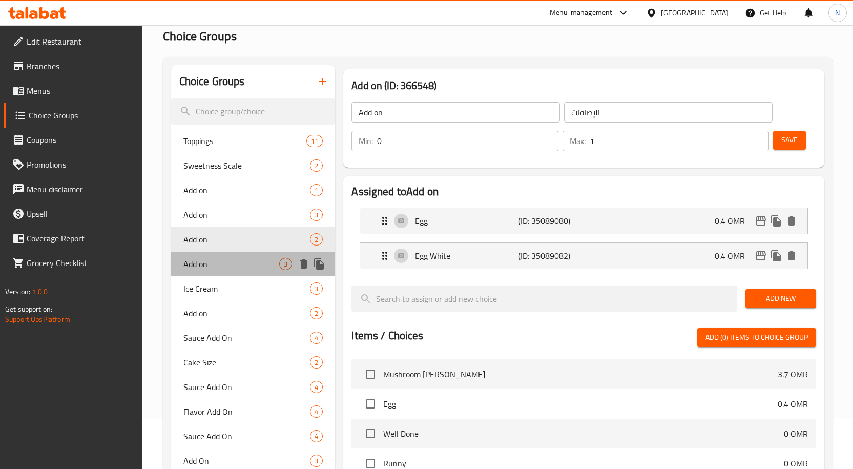
click at [234, 259] on span "Add on" at bounding box center [231, 264] width 96 height 12
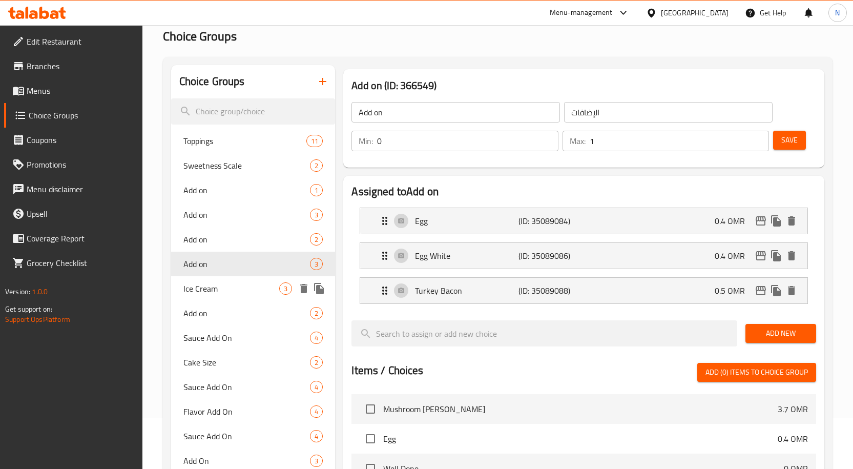
click at [240, 294] on span "Ice Cream" at bounding box center [231, 288] width 96 height 12
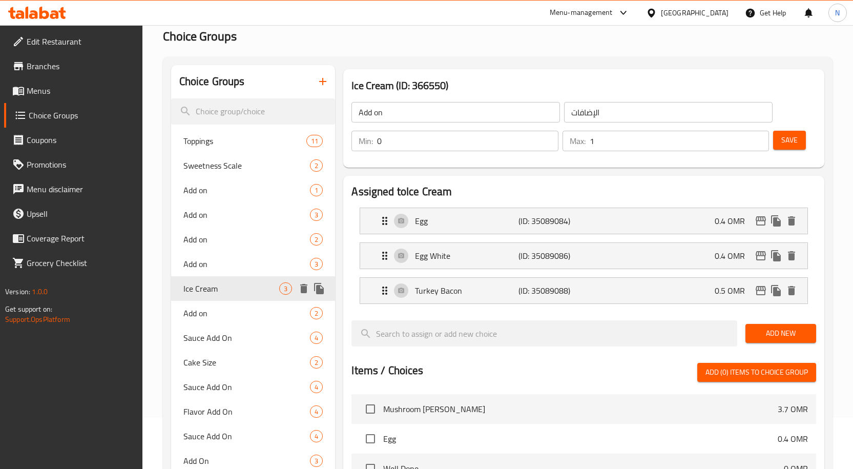
type input "Ice Cream"
type input "الآيس كريم"
type input "1"
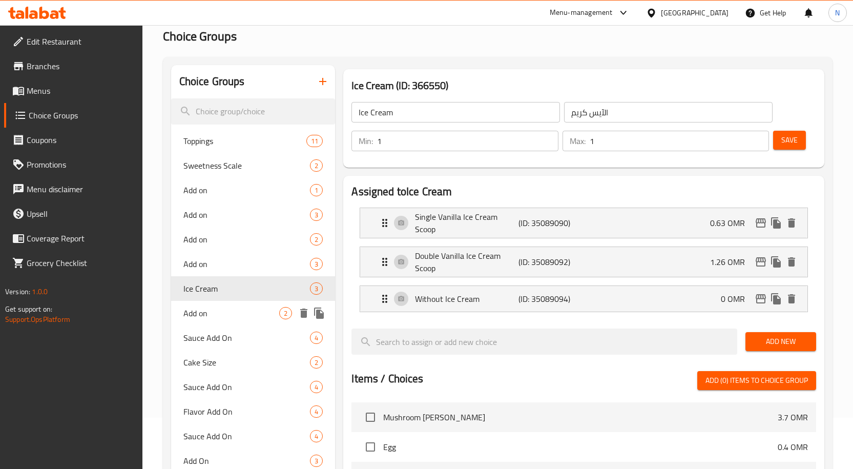
click at [248, 317] on span "Add on" at bounding box center [231, 313] width 96 height 12
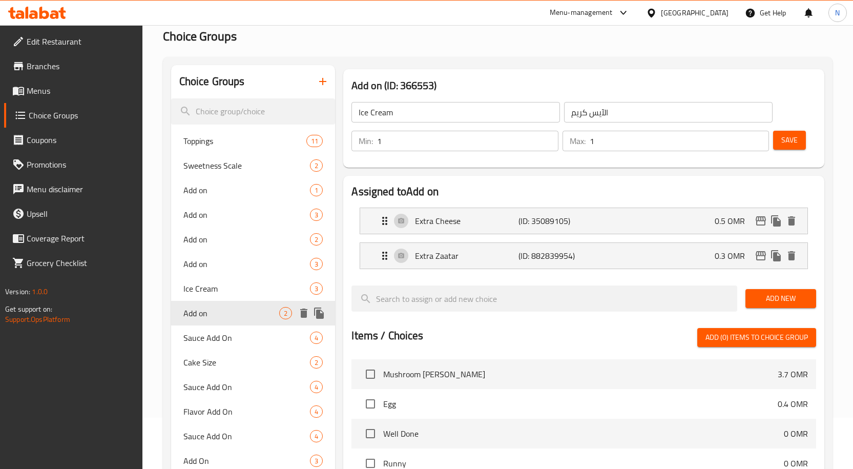
type input "Add on"
type input "الإضافات"
type input "0"
type input "2"
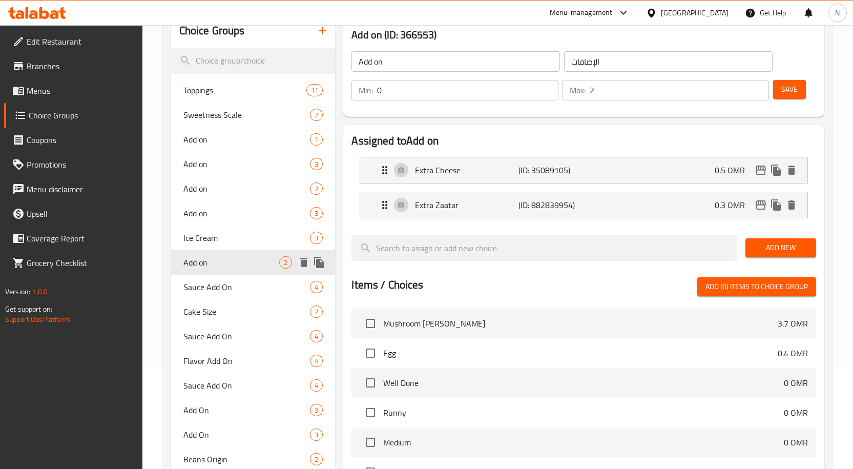
scroll to position [102, 0]
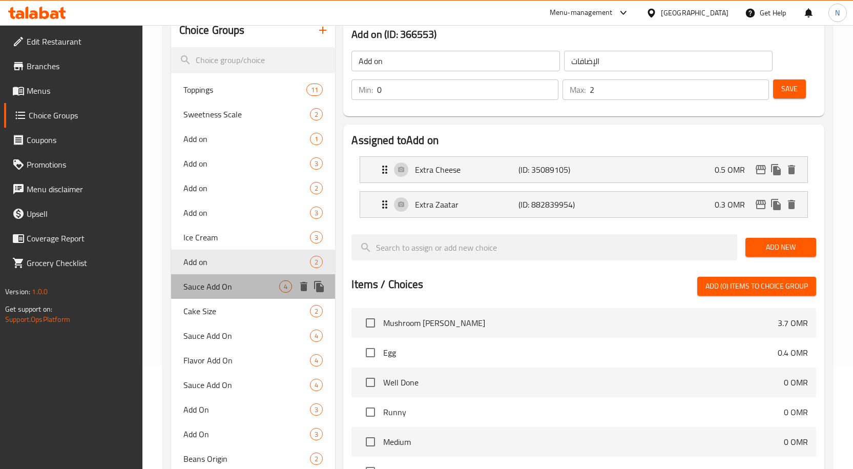
click at [239, 285] on span "Sauce Add On" at bounding box center [231, 286] width 96 height 12
type input "Sauce Add On"
type input "إضافات الصوص"
type input "4"
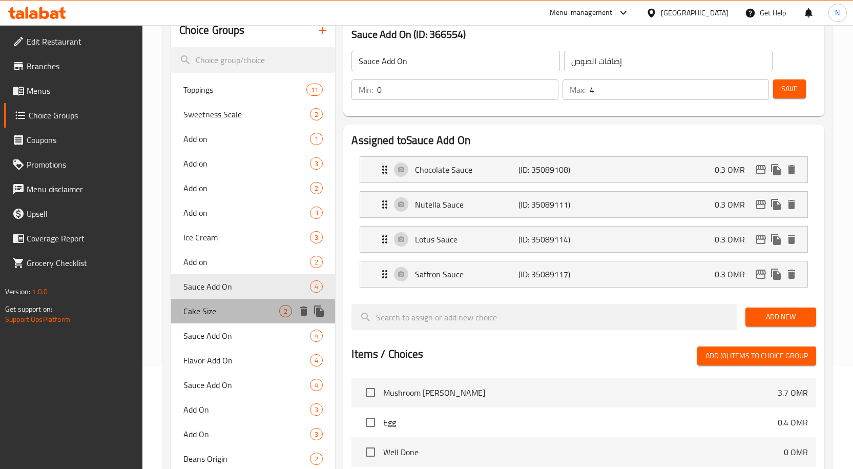
click at [239, 307] on span "Cake Size" at bounding box center [231, 311] width 96 height 12
type input "Cake Size"
type input "حجم الكيك"
type input "1"
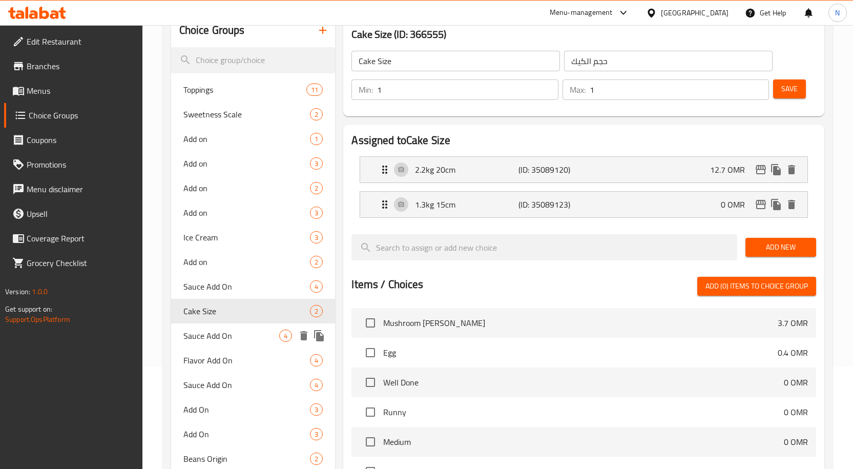
click at [234, 332] on span "Sauce Add On" at bounding box center [231, 335] width 96 height 12
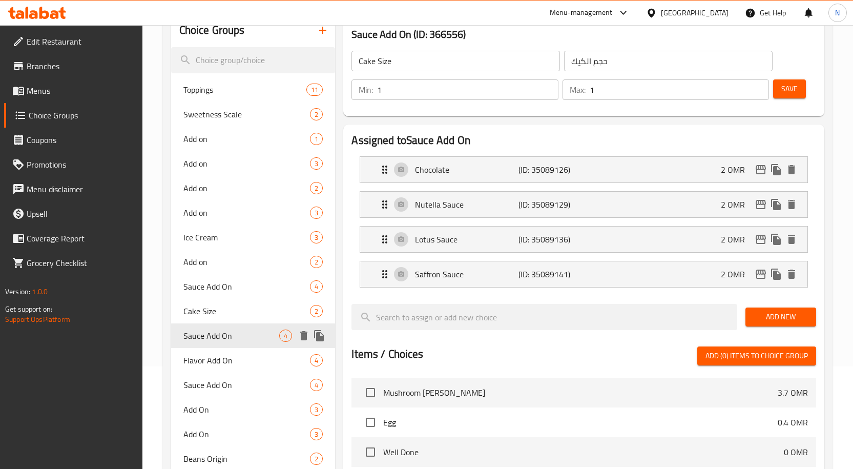
type input "Sauce Add On"
type input "إضافات الصوص"
type input "0"
type input "4"
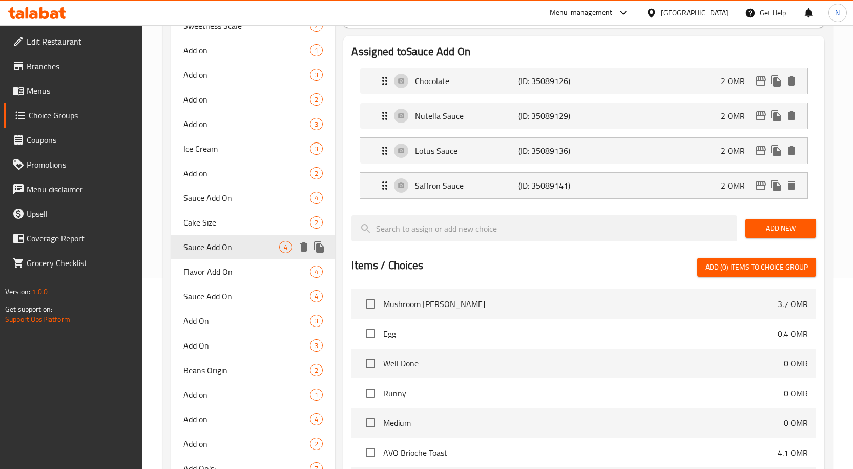
scroll to position [205, 0]
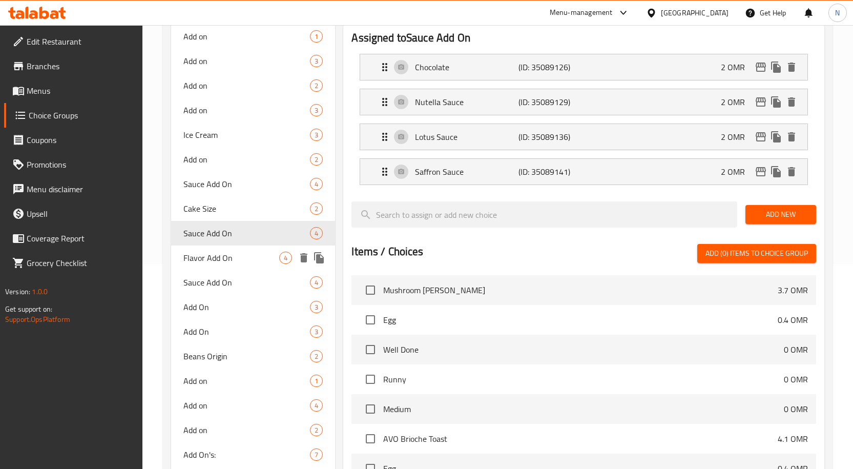
click at [237, 255] on span "Flavor Add On" at bounding box center [231, 257] width 96 height 12
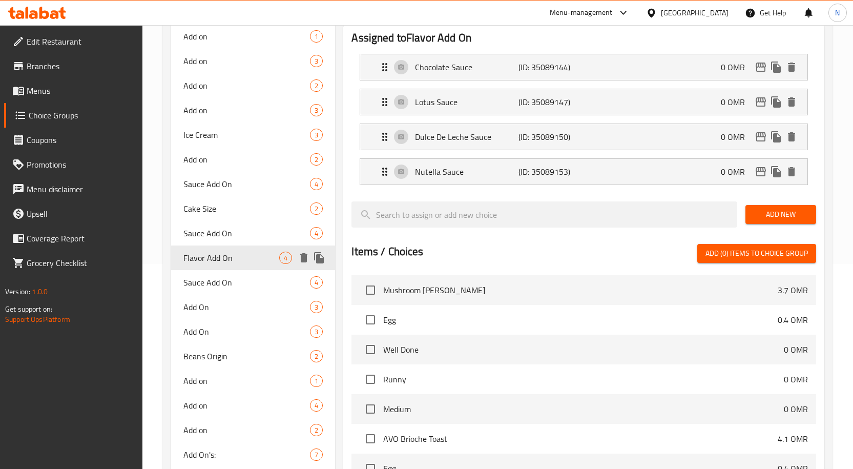
type input "Flavor Add On"
type input "إضافات النكهات"
type input "1"
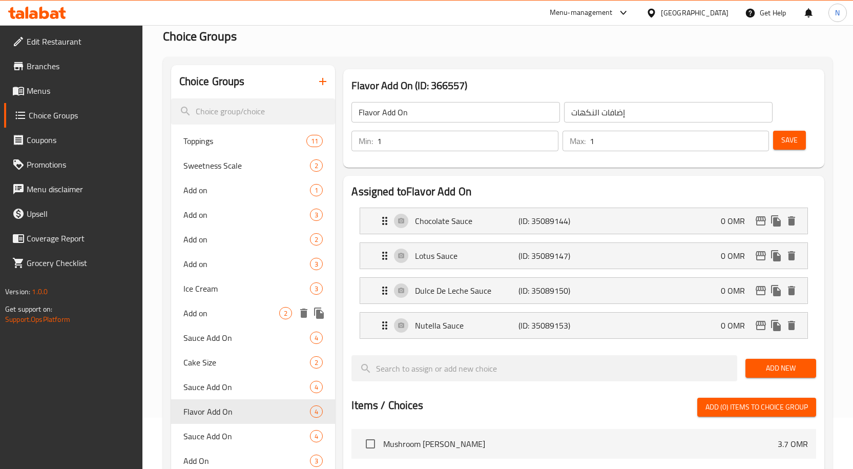
scroll to position [102, 0]
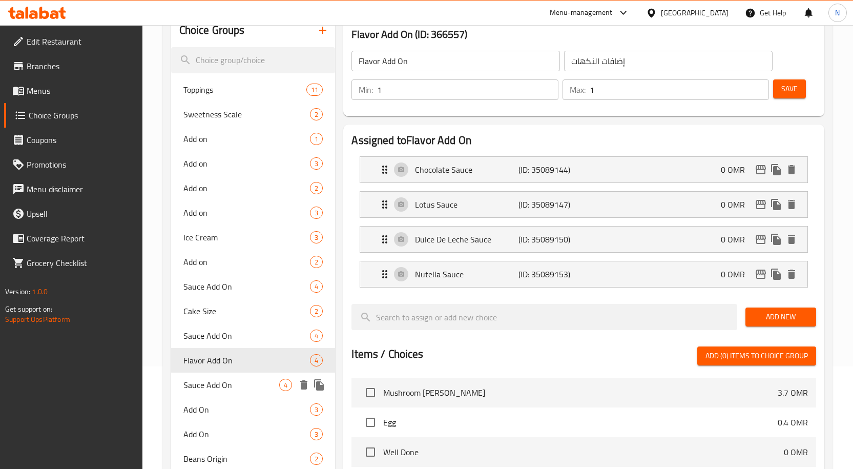
click at [226, 386] on span "Sauce Add On" at bounding box center [231, 385] width 96 height 12
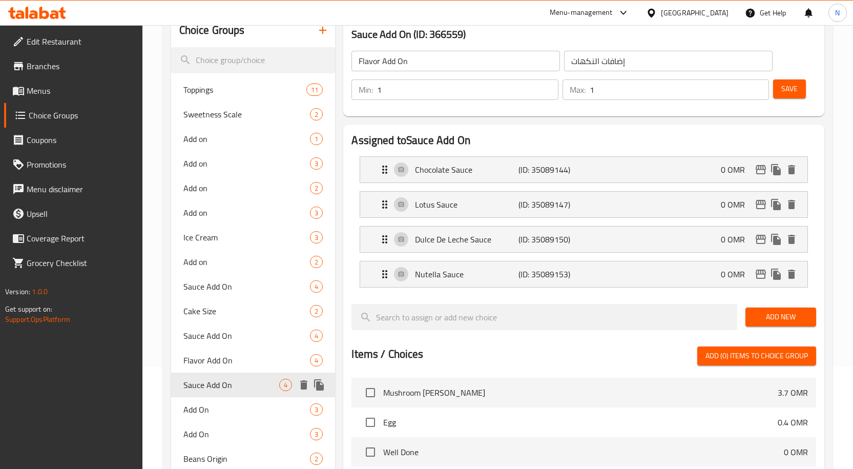
type input "Sauce Add On"
type input "إضافات الصوص"
click at [542, 220] on li "Nutella (ID: 35089170) 0 OMR Name (En) Nutella Name (En) Name (Ar) نوتيلا Name …" at bounding box center [583, 204] width 465 height 35
click at [572, 194] on div "Nutella (ID: 35089170) 0 OMR" at bounding box center [587, 205] width 416 height 26
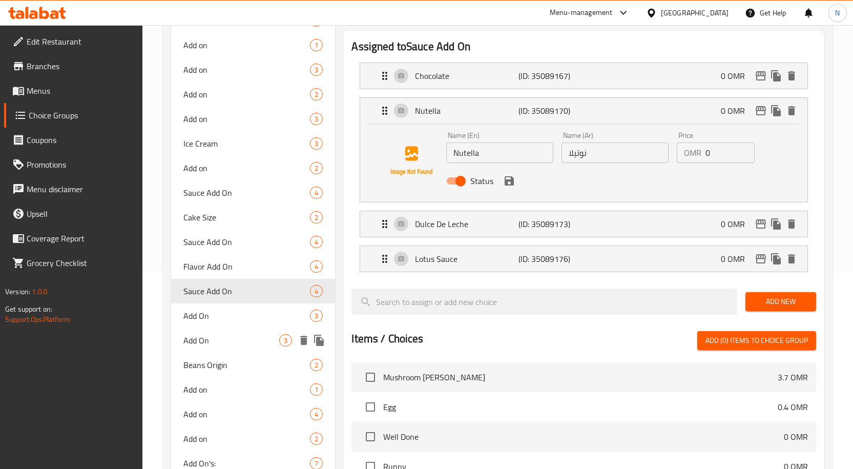
scroll to position [205, 0]
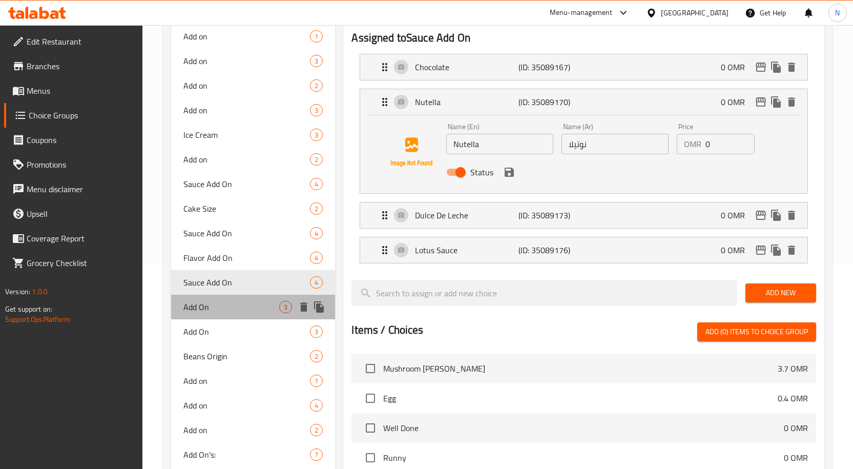
click at [233, 317] on div "Add On 3" at bounding box center [253, 307] width 164 height 25
type input "Add On"
type input "الإضافات"
type input "0"
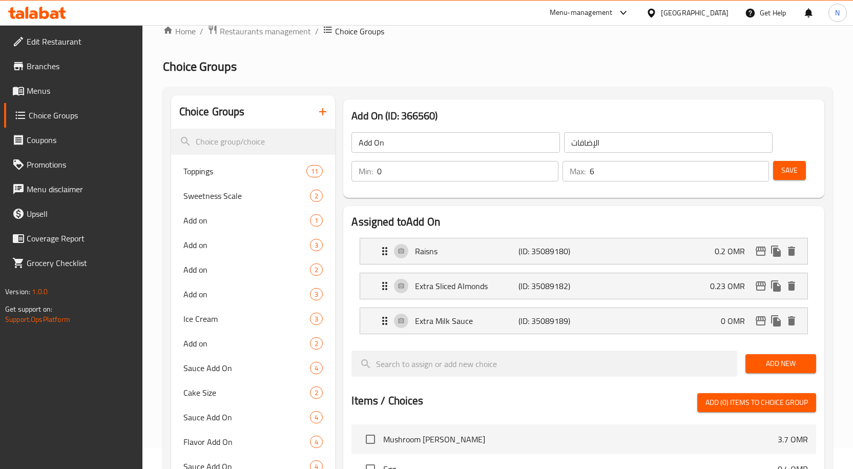
scroll to position [0, 0]
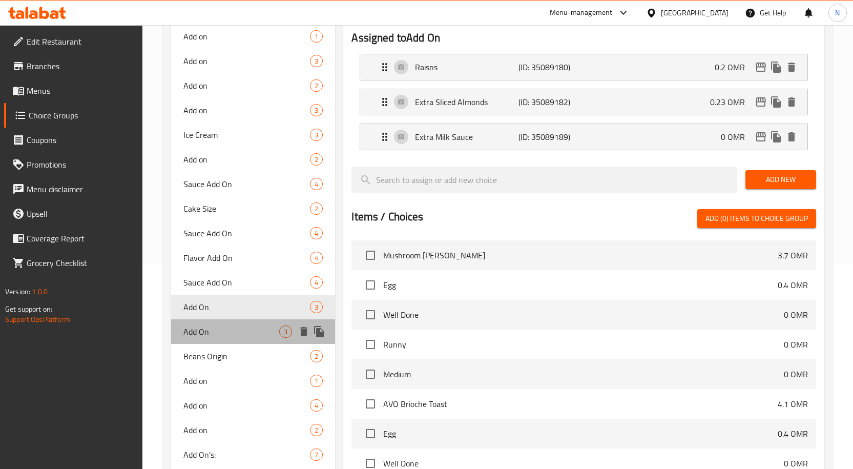
click at [224, 340] on div "Add On 3" at bounding box center [253, 331] width 164 height 25
type input "3"
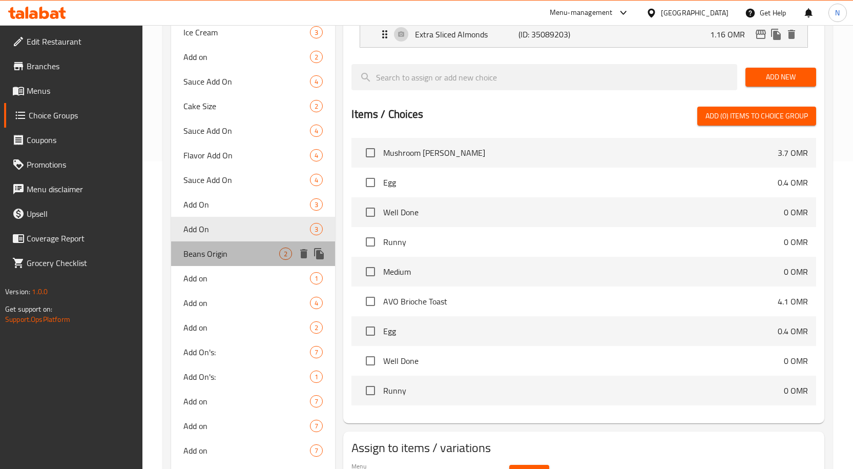
click at [228, 253] on span "Beans Origin" at bounding box center [231, 253] width 96 height 12
type input "Beans Origin"
type input "أصل الحبوب"
type input "1"
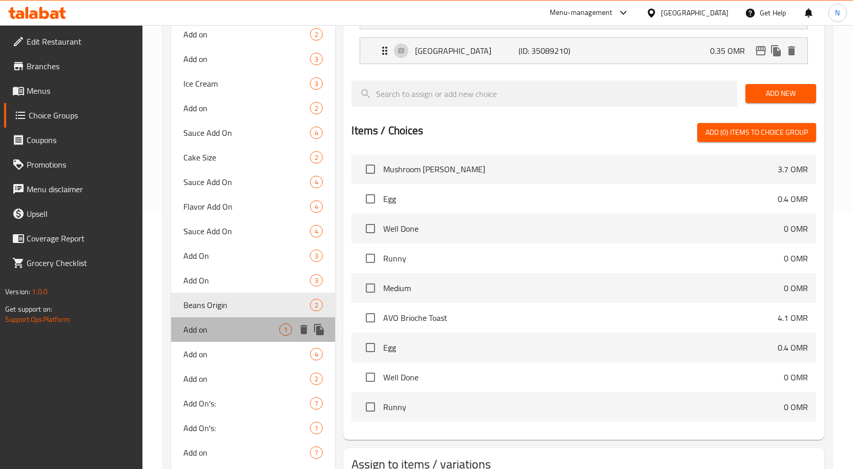
click at [224, 326] on span "Add on" at bounding box center [231, 329] width 96 height 12
type input "Add on"
type input "الإضافات"
type input "0"
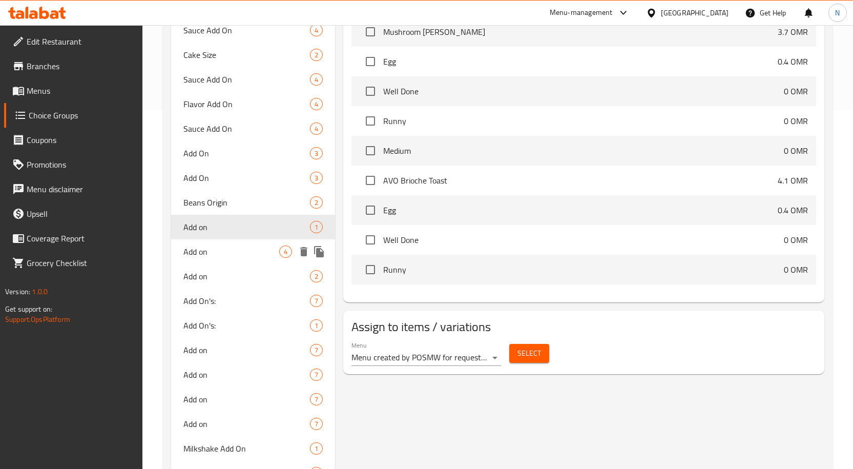
click at [209, 255] on span "Add on" at bounding box center [231, 251] width 96 height 12
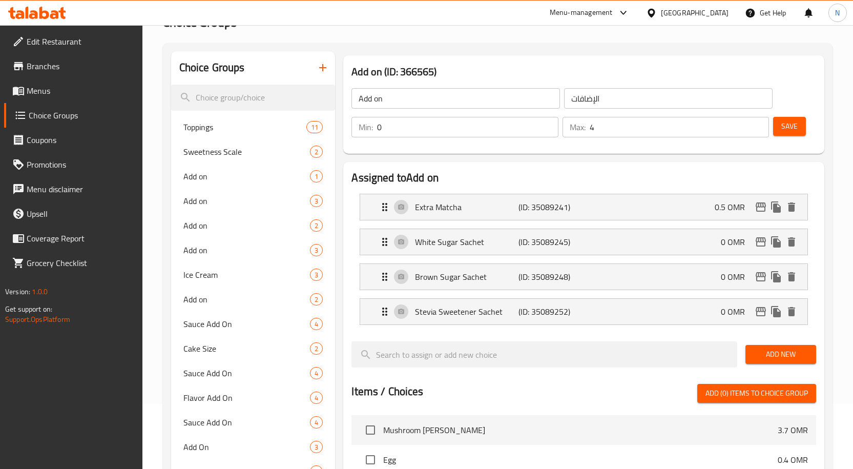
scroll to position [51, 0]
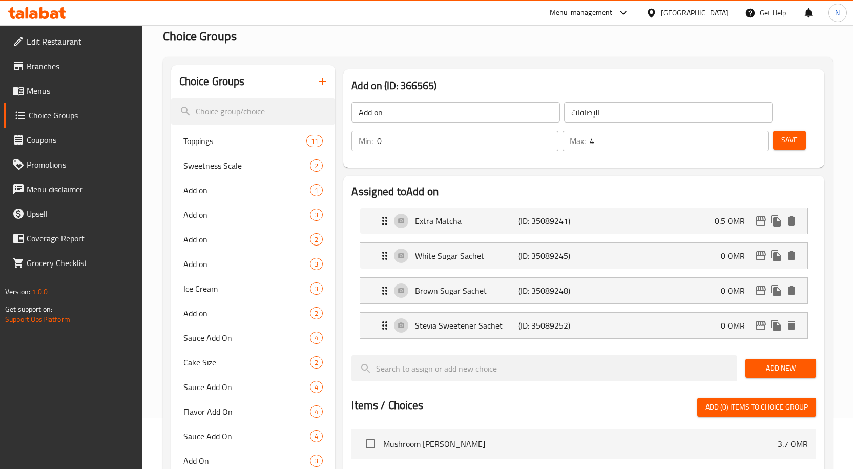
click at [511, 271] on li "White Sugar Sachet (ID: 35089245) 0 OMR Name (En) White Sugar Sachet Name (En) …" at bounding box center [583, 255] width 465 height 35
click at [515, 256] on p "White Sugar Sachet" at bounding box center [466, 255] width 103 height 12
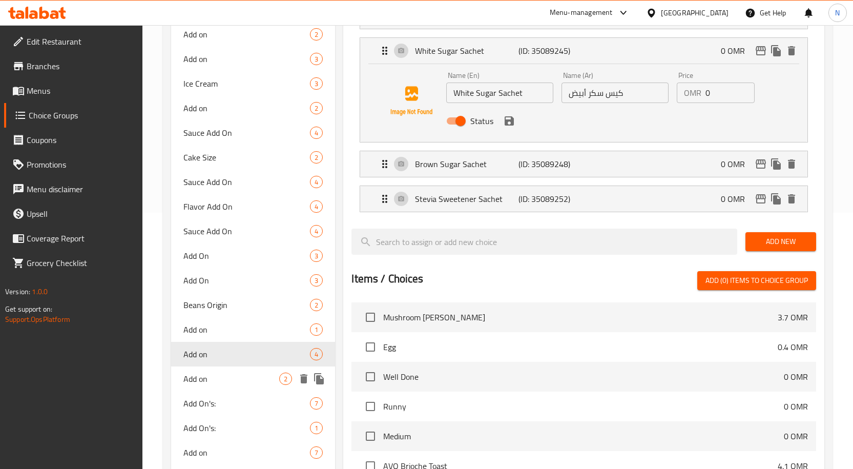
click at [221, 373] on span "Add on" at bounding box center [231, 378] width 96 height 12
type input "2"
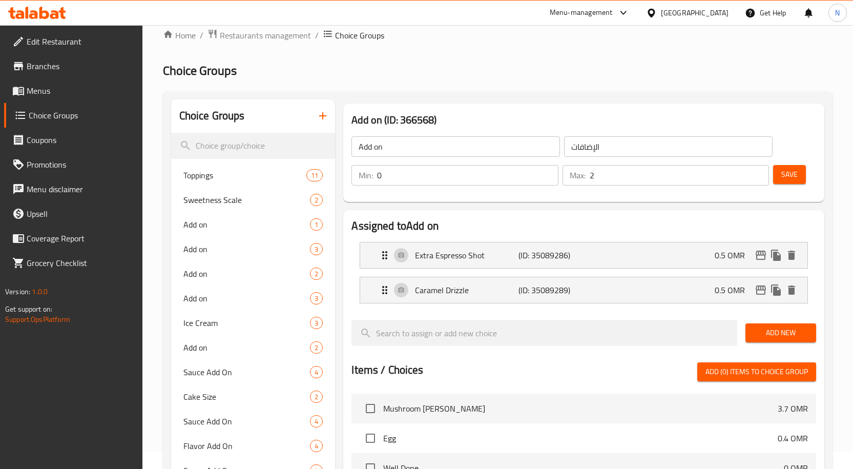
scroll to position [0, 0]
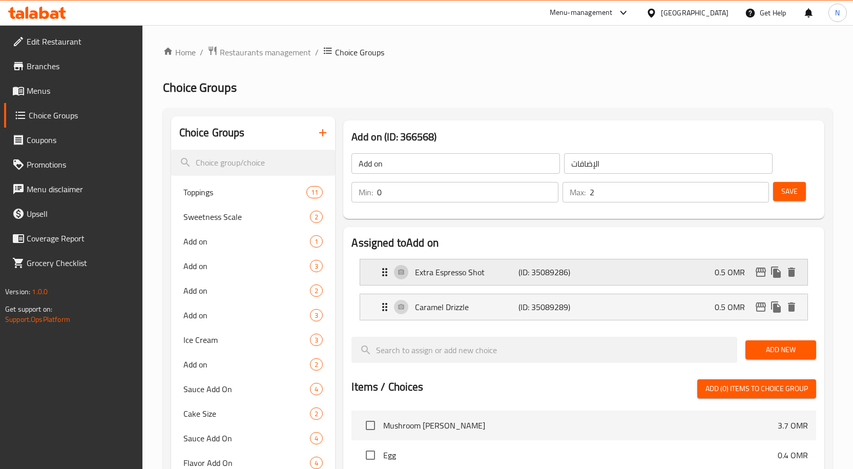
click at [515, 271] on p "Extra Espresso Shot" at bounding box center [466, 272] width 103 height 12
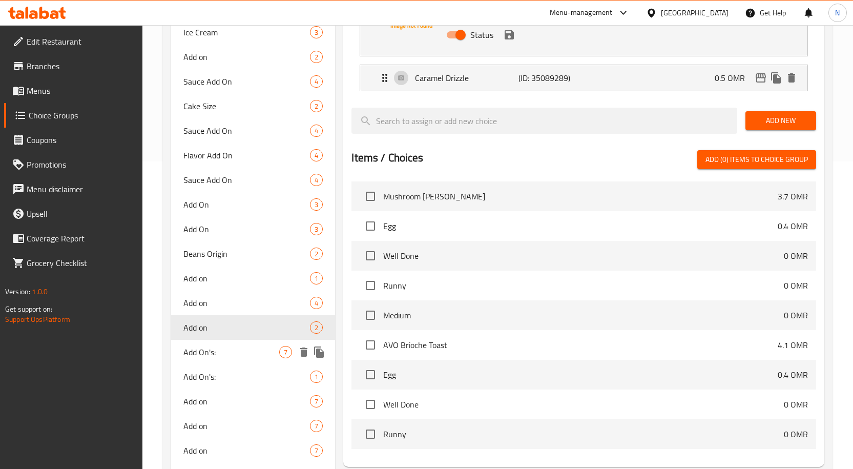
click at [224, 353] on span "Add On's:" at bounding box center [231, 352] width 96 height 12
type input "Add On's:"
type input "الإضافات:"
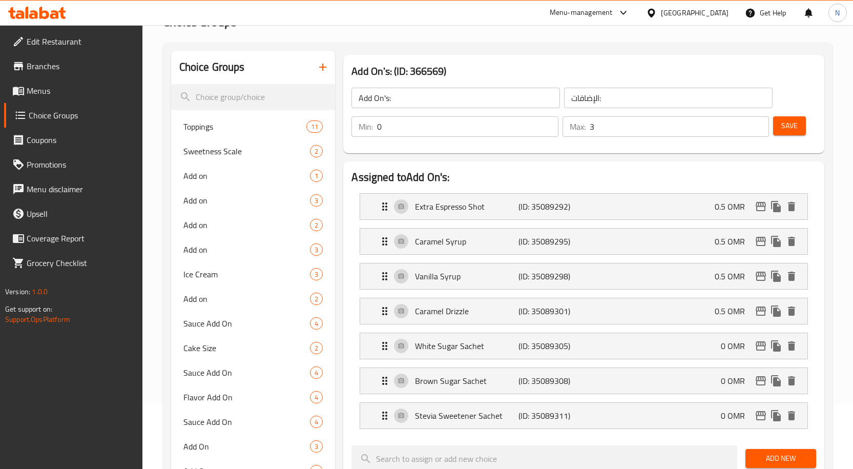
scroll to position [51, 0]
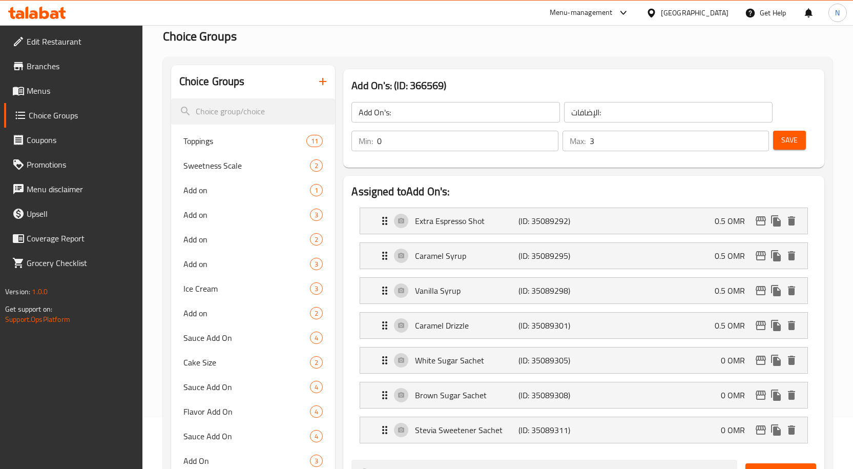
click at [518, 291] on p "Vanilla Syrup" at bounding box center [466, 290] width 103 height 12
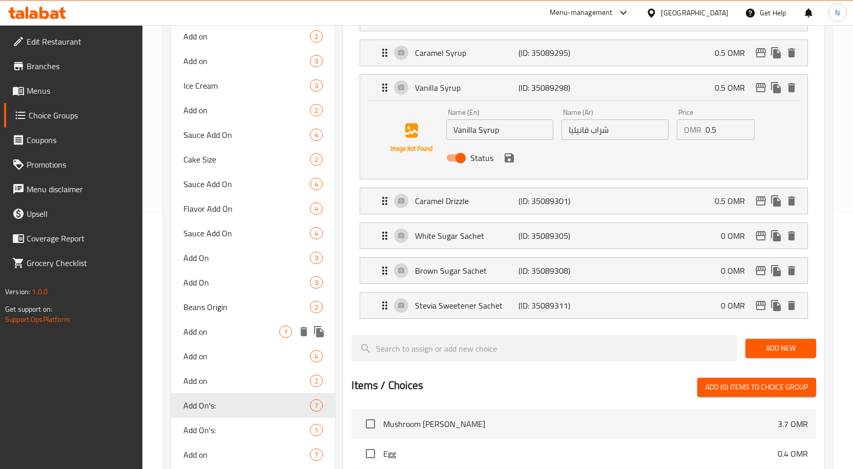
scroll to position [256, 0]
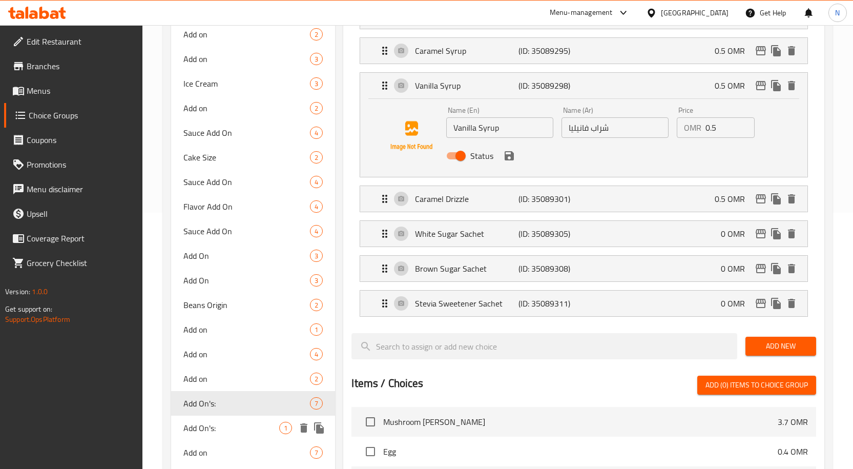
click at [192, 425] on span "Add On's:" at bounding box center [231, 428] width 96 height 12
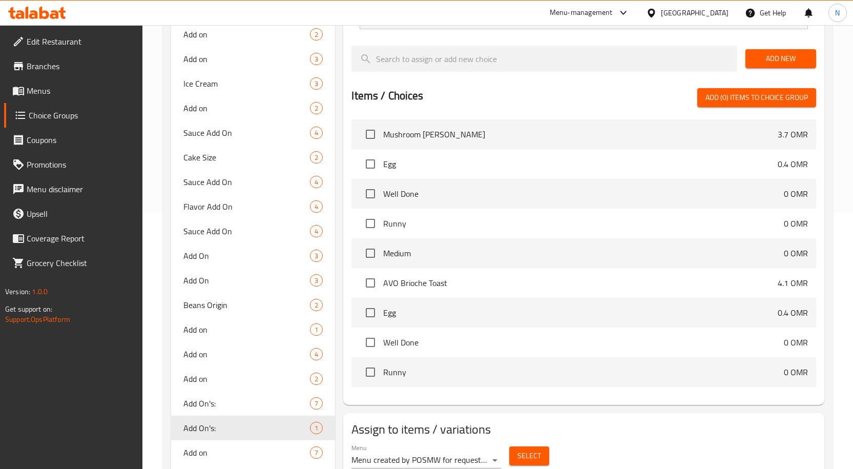
type input "1"
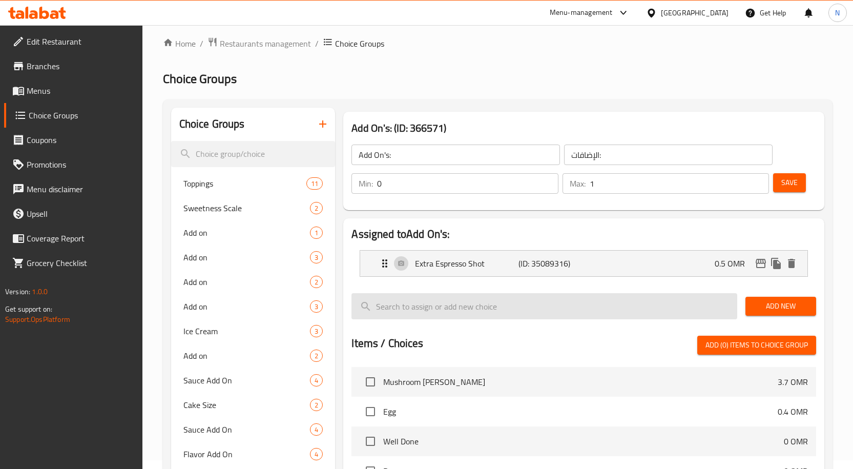
scroll to position [0, 0]
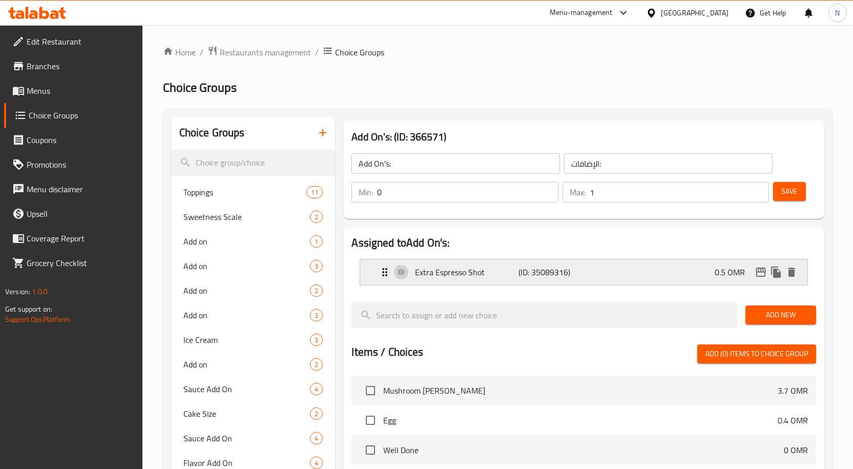
click at [549, 278] on p "(ID: 35089316)" at bounding box center [552, 272] width 69 height 12
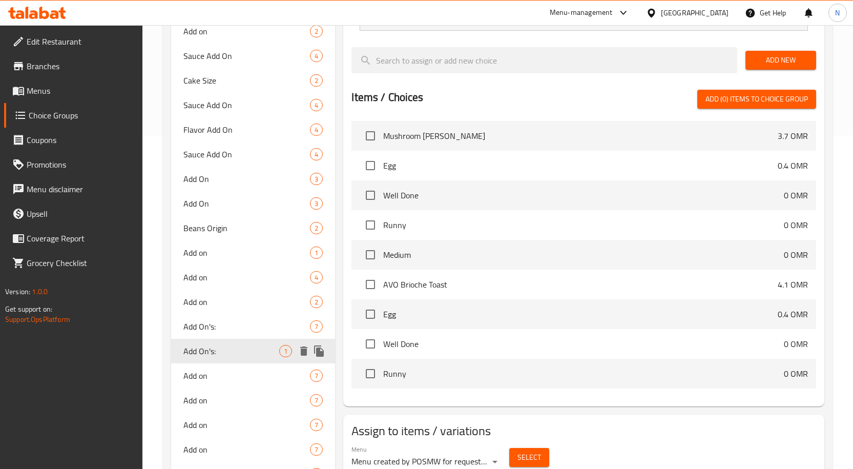
scroll to position [359, 0]
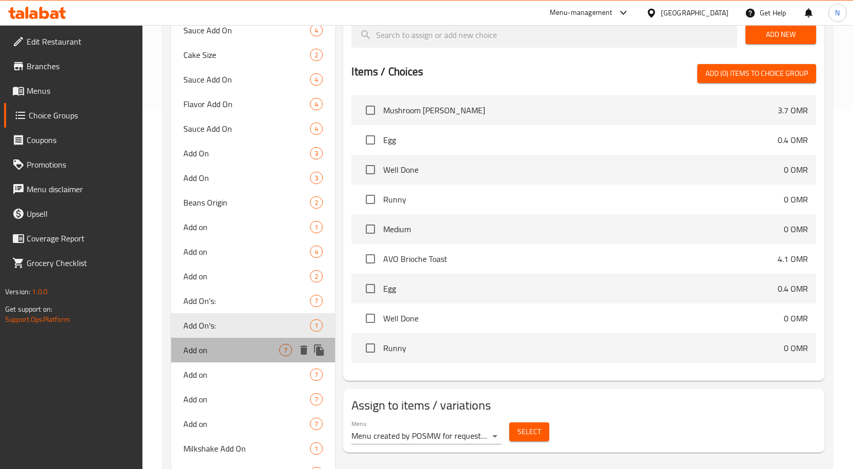
click at [219, 354] on span "Add on" at bounding box center [231, 350] width 96 height 12
type input "Add on"
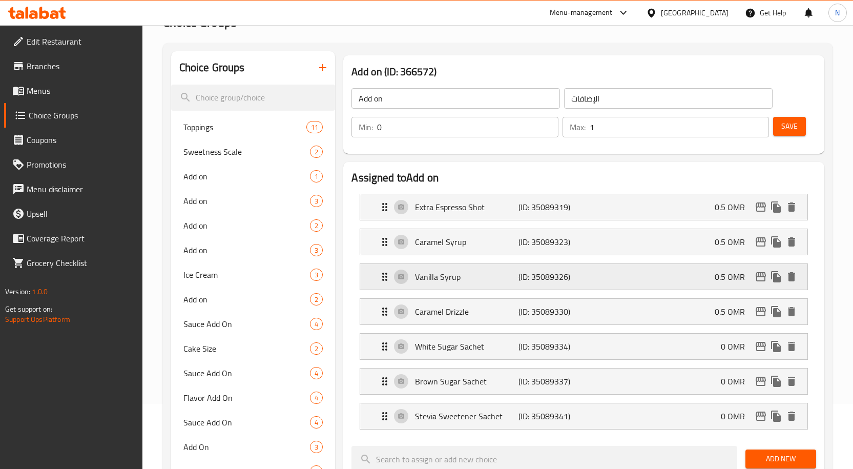
scroll to position [51, 0]
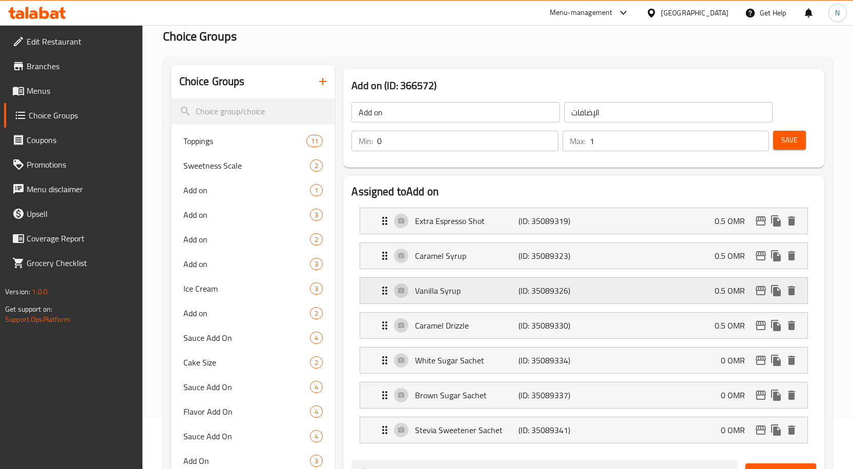
click at [603, 297] on div "Vanilla Syrup (ID: 35089326) 0.5 OMR" at bounding box center [587, 291] width 416 height 26
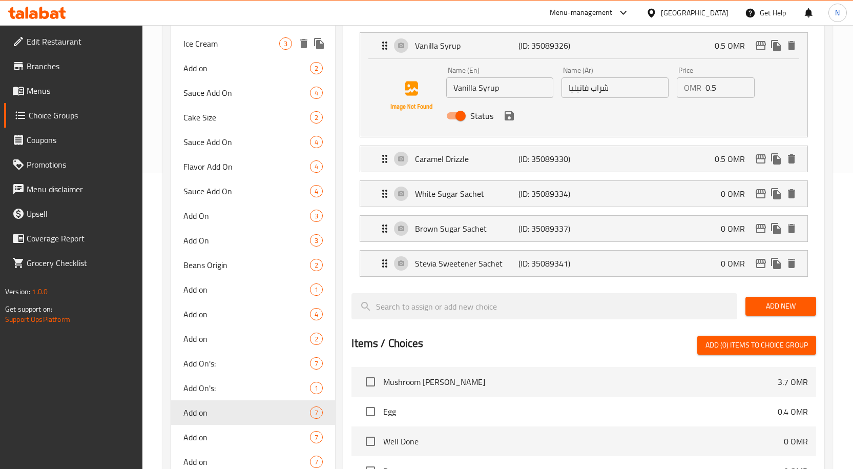
scroll to position [359, 0]
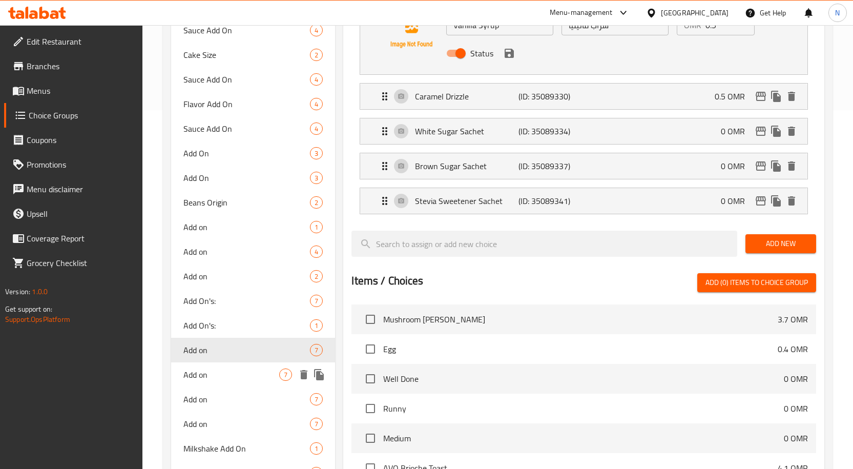
click at [223, 380] on span "Add on" at bounding box center [231, 374] width 96 height 12
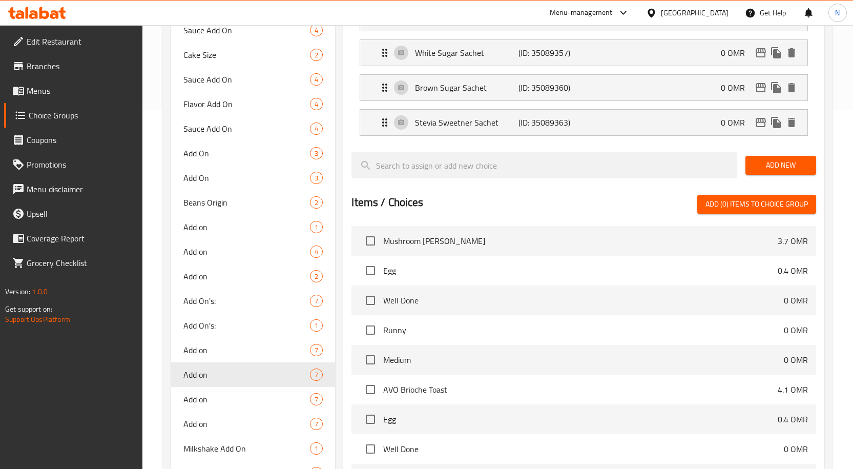
type input "Add on"
type input "3"
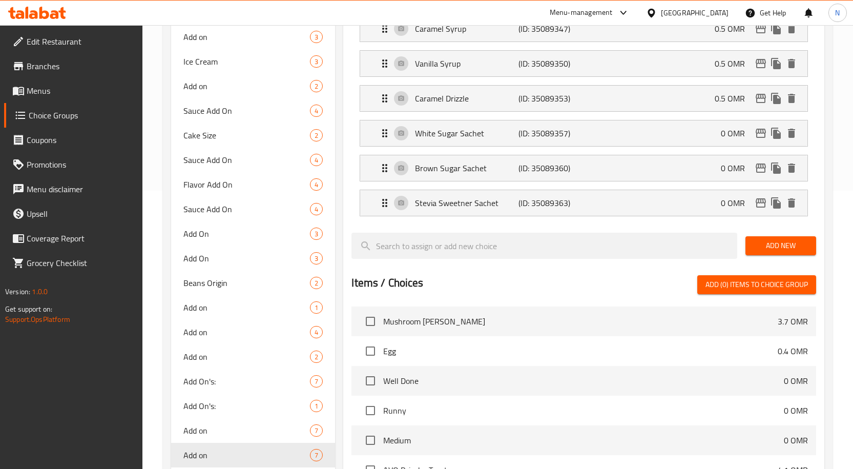
scroll to position [102, 0]
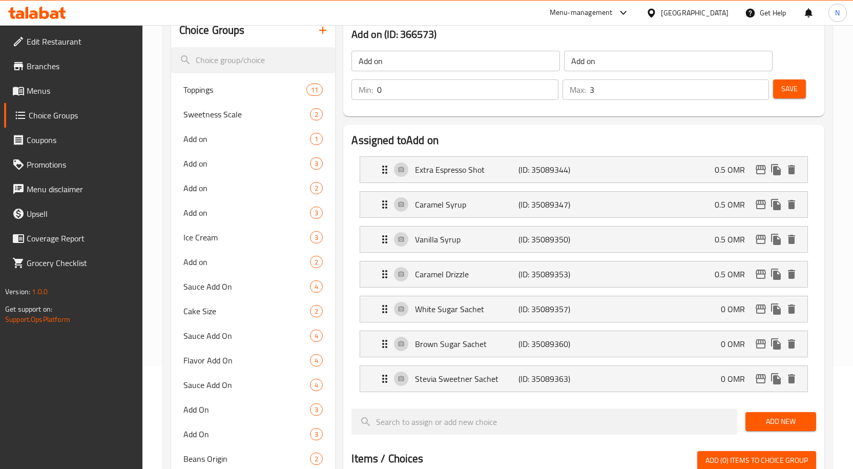
click at [586, 290] on li "Caramel Drizzle (ID: 35089353) 0.5 OMR Name (En) Caramel Drizzle Name (En) Name…" at bounding box center [583, 274] width 465 height 35
click at [586, 277] on p "(ID: 35089353)" at bounding box center [552, 274] width 69 height 12
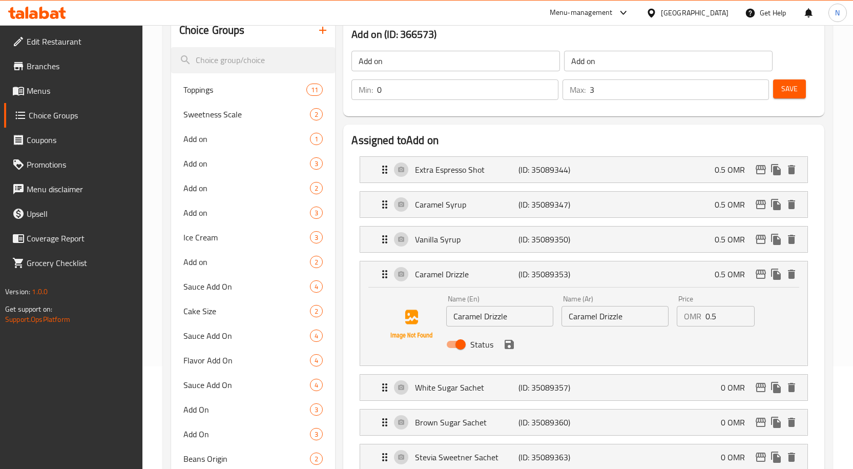
click at [596, 58] on input "Add on" at bounding box center [668, 61] width 208 height 20
type input "a"
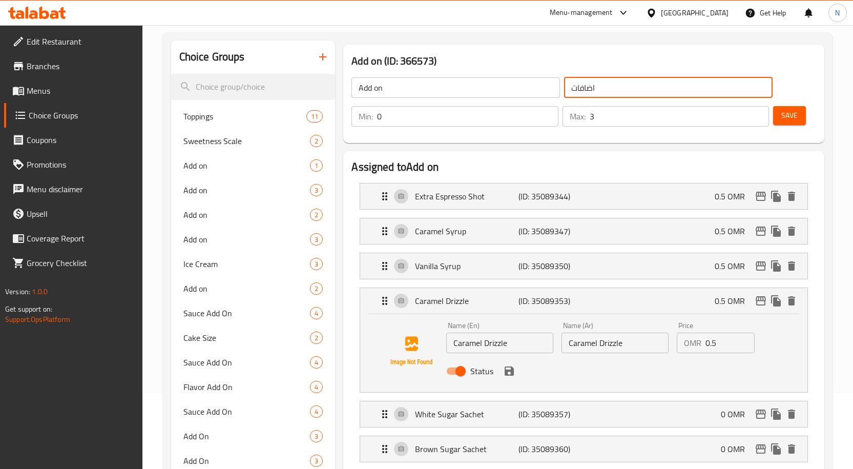
scroll to position [51, 0]
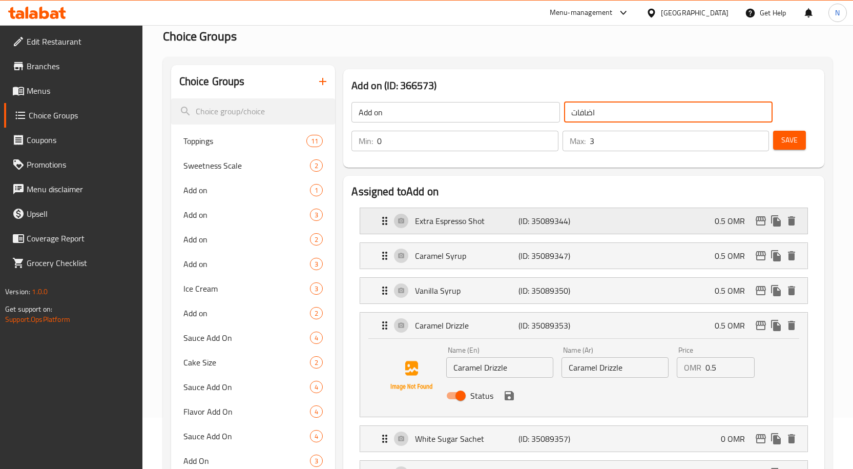
click at [575, 226] on p "(ID: 35089344)" at bounding box center [552, 221] width 69 height 12
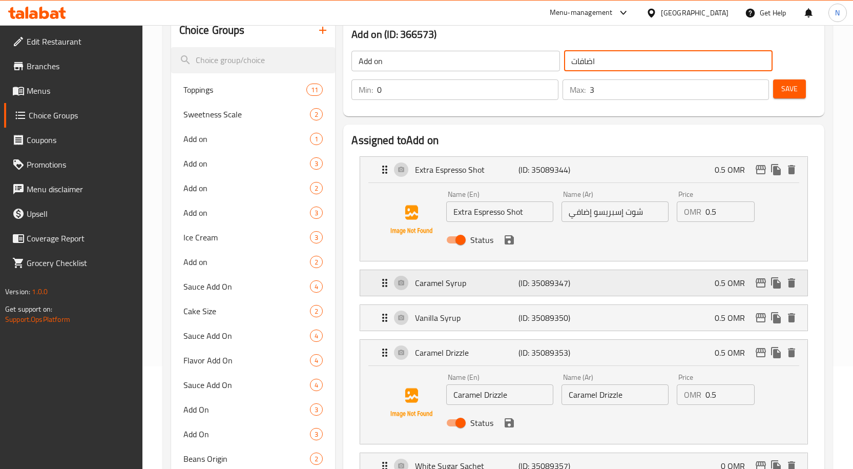
click at [571, 281] on p "(ID: 35089347)" at bounding box center [552, 283] width 69 height 12
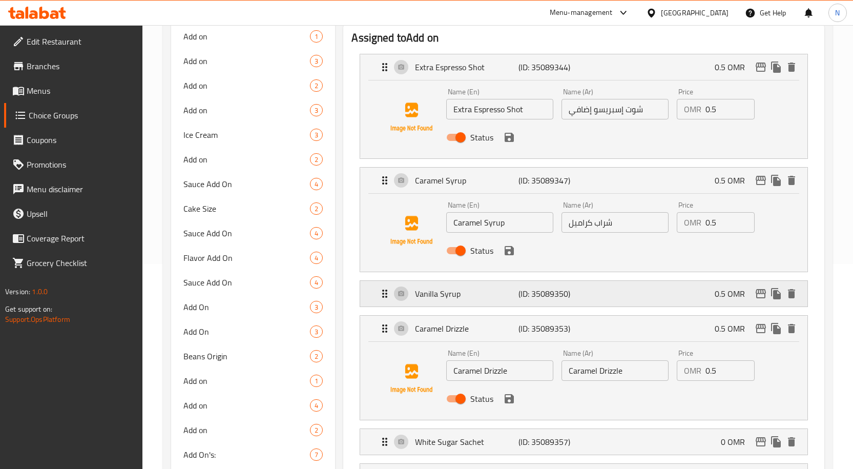
click at [558, 293] on p "(ID: 35089350)" at bounding box center [552, 293] width 69 height 12
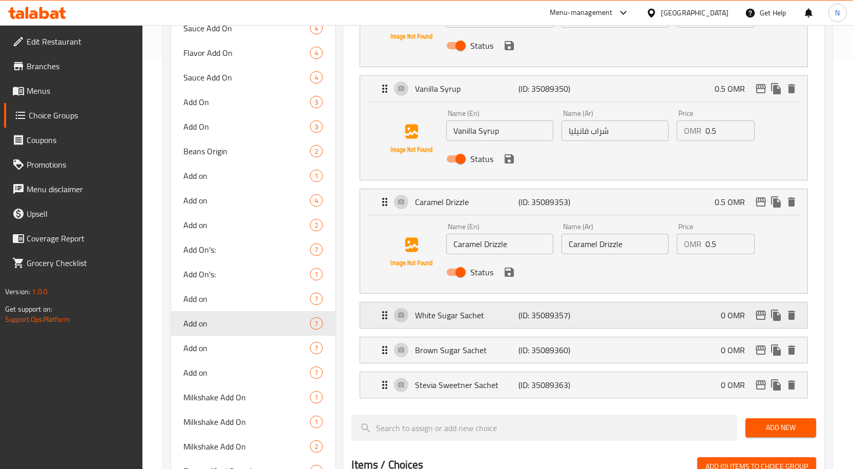
click at [562, 323] on div "White Sugar Sachet (ID: 35089357) 0 OMR" at bounding box center [587, 315] width 416 height 26
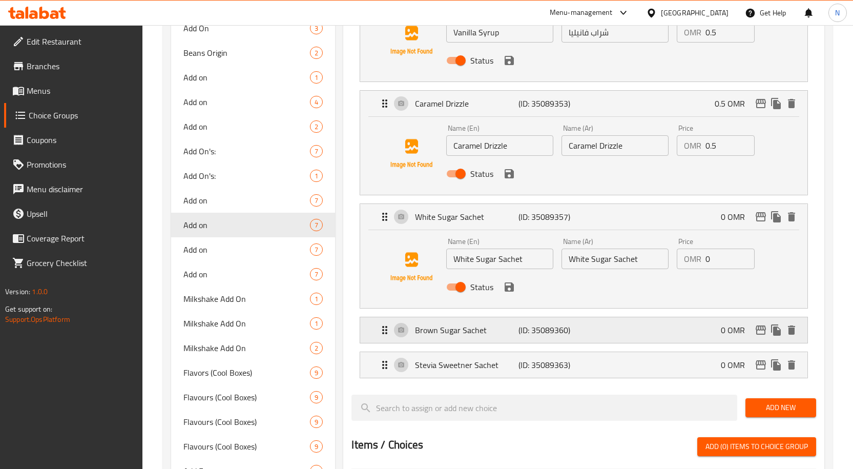
scroll to position [512, 0]
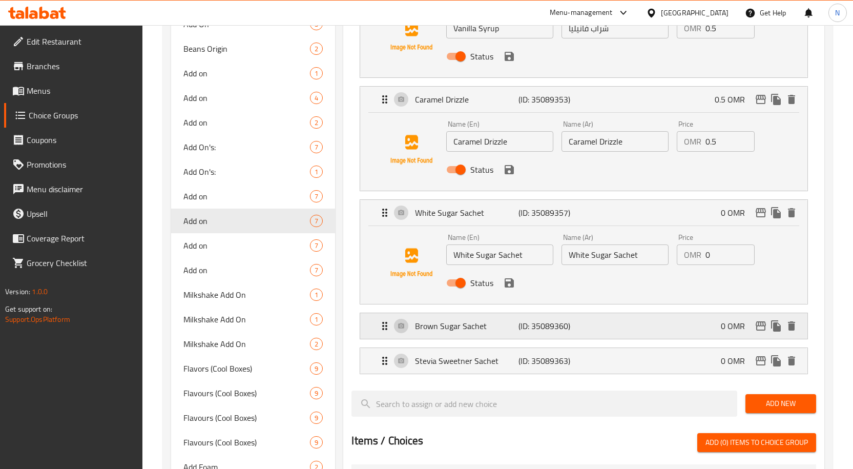
click at [563, 328] on p "(ID: 35089360)" at bounding box center [552, 326] width 69 height 12
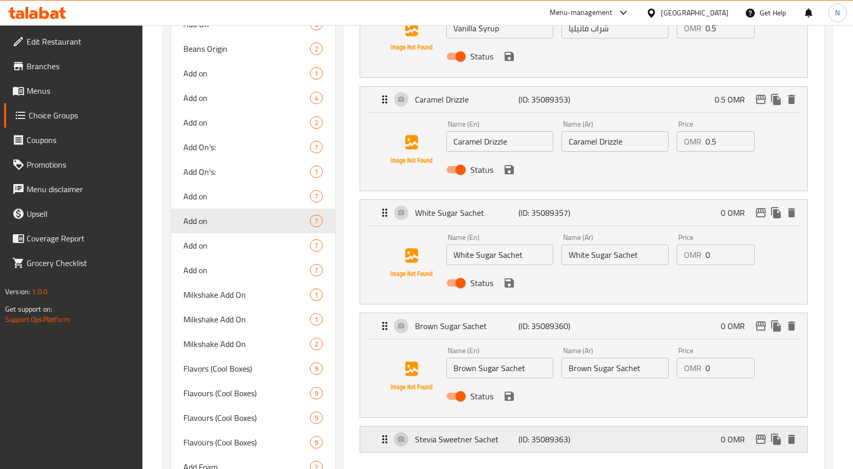
click at [562, 433] on p "(ID: 35089363)" at bounding box center [552, 439] width 69 height 12
type input "اضافات"
click at [629, 146] on input "Caramel Drizzle" at bounding box center [614, 141] width 107 height 20
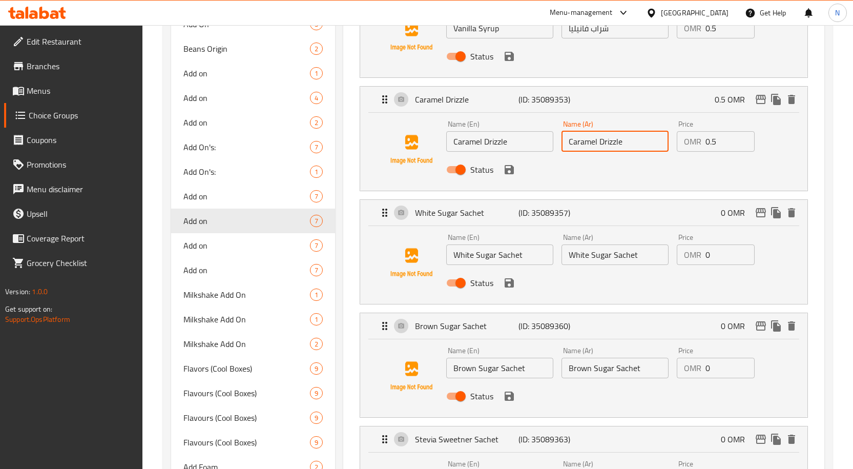
click at [629, 146] on input "Caramel Drizzle" at bounding box center [614, 141] width 107 height 20
paste input "رذاذ الكراميل"
type input "رذاذ الكراميل"
click at [603, 259] on input "White Sugar Sachet" at bounding box center [614, 254] width 107 height 20
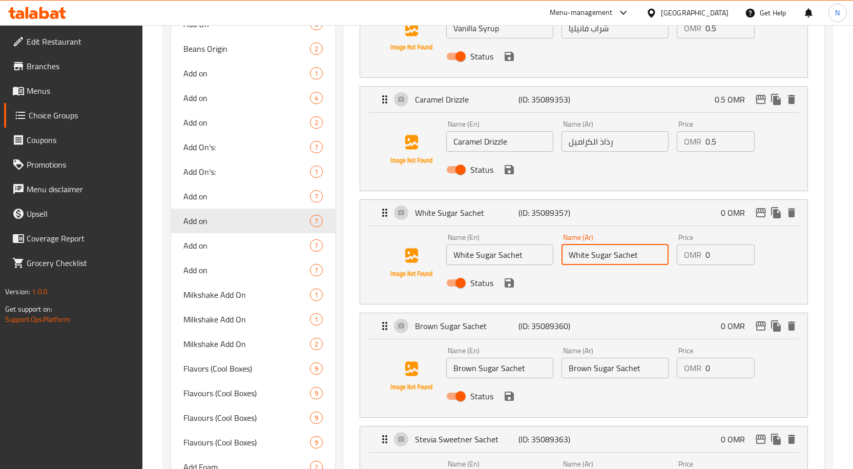
click at [603, 259] on input "White Sugar Sachet" at bounding box center [614, 254] width 107 height 20
paste input "كيس سكر أبيض"
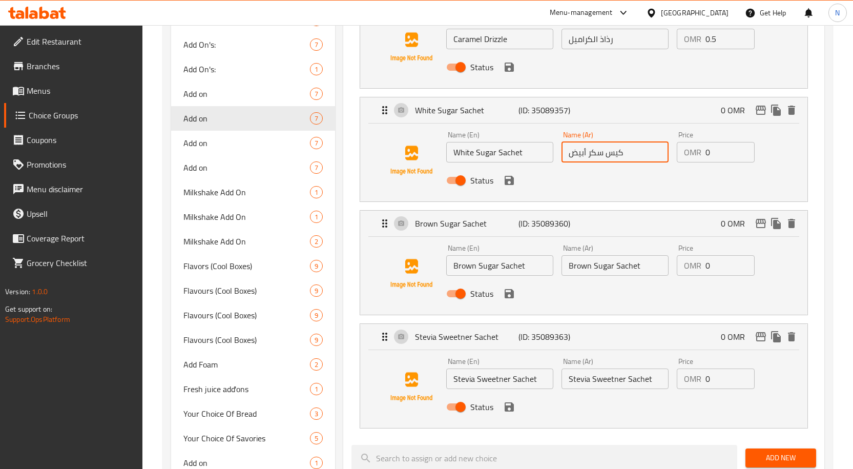
type input "كيس سكر أبيض"
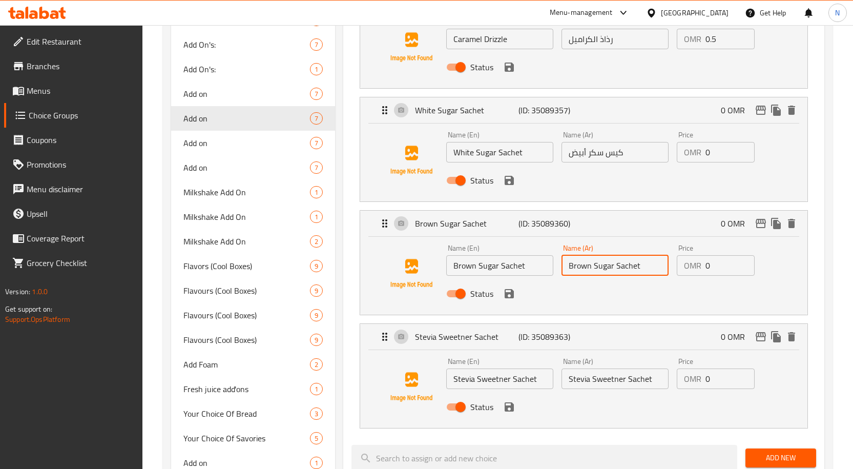
click at [607, 268] on input "Brown Sugar Sachet" at bounding box center [614, 265] width 107 height 20
paste input "كيس سكر بني"
type input "كيس سكر بني"
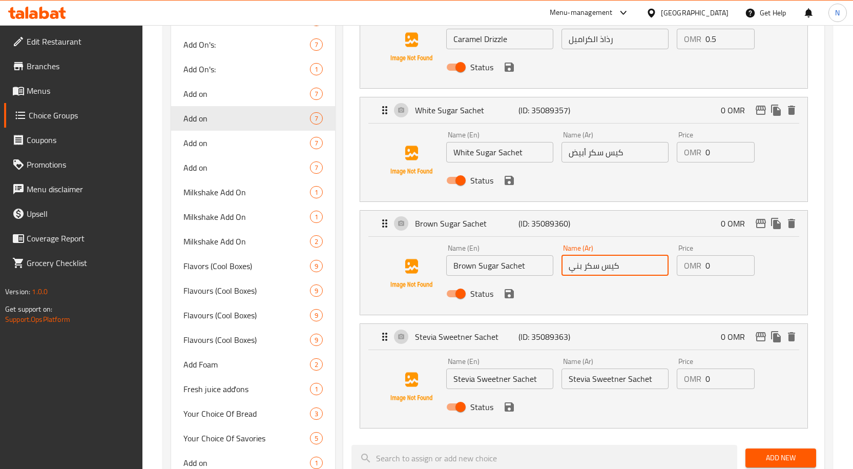
click at [621, 378] on input "Stevia Sweetner Sachet" at bounding box center [614, 378] width 107 height 20
paste input "كيس مُحلي ستيفيا"
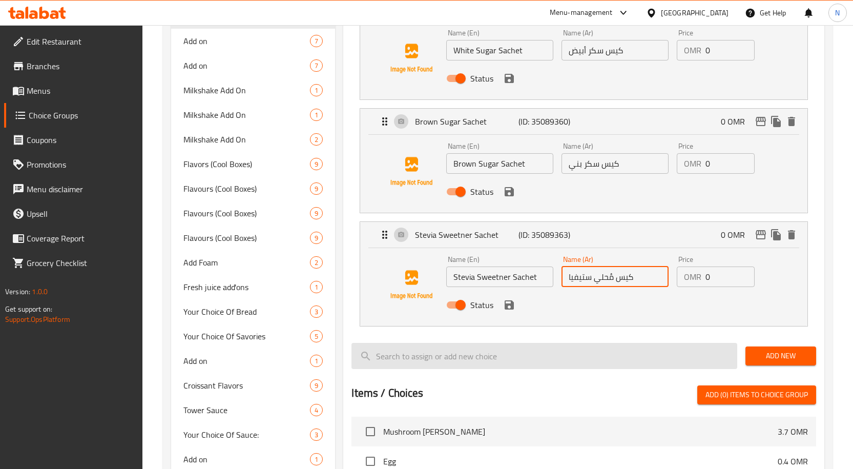
scroll to position [717, 0]
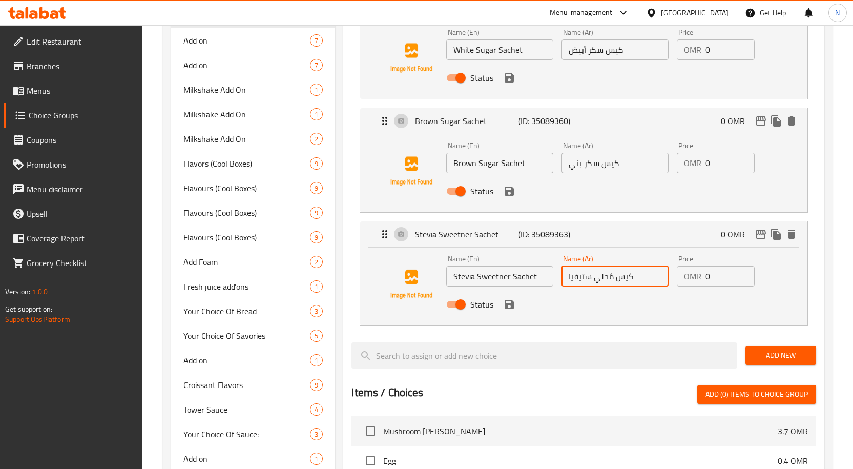
click at [517, 308] on div "Status" at bounding box center [614, 304] width 345 height 28
click at [513, 305] on icon "save" at bounding box center [509, 304] width 9 height 9
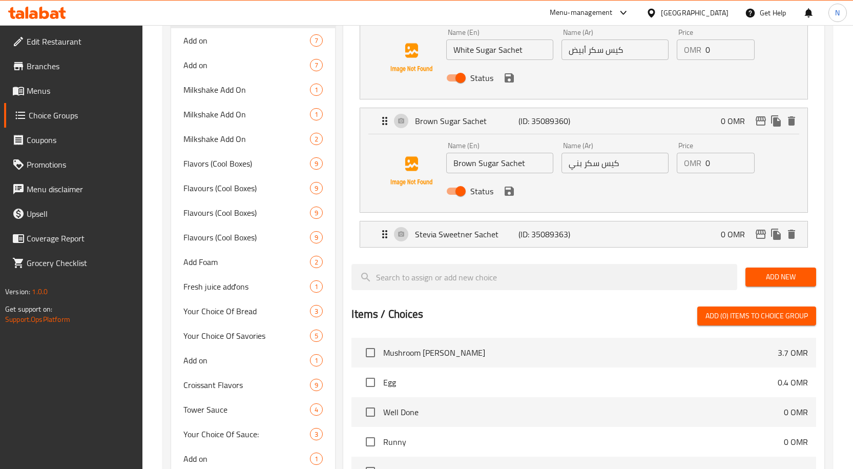
type input "كيس مُحلي ستيفيا"
click at [513, 196] on icon "save" at bounding box center [509, 191] width 12 height 12
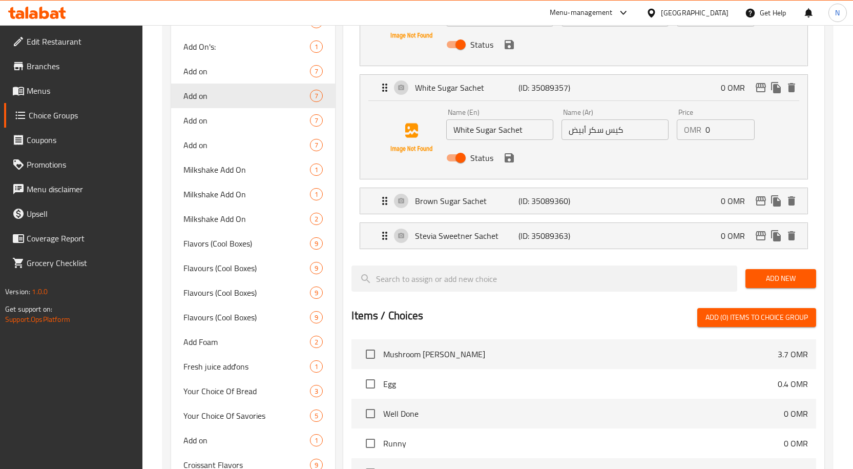
scroll to position [615, 0]
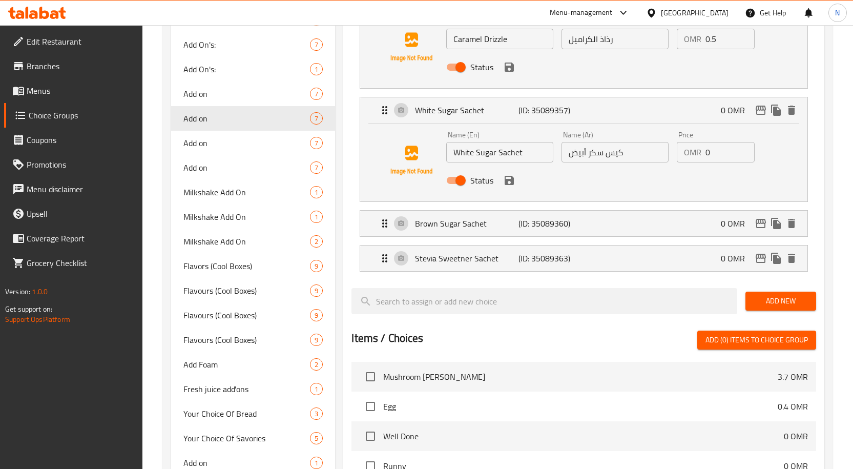
click at [512, 188] on div "Status" at bounding box center [614, 180] width 345 height 28
click at [512, 181] on icon "save" at bounding box center [509, 180] width 9 height 9
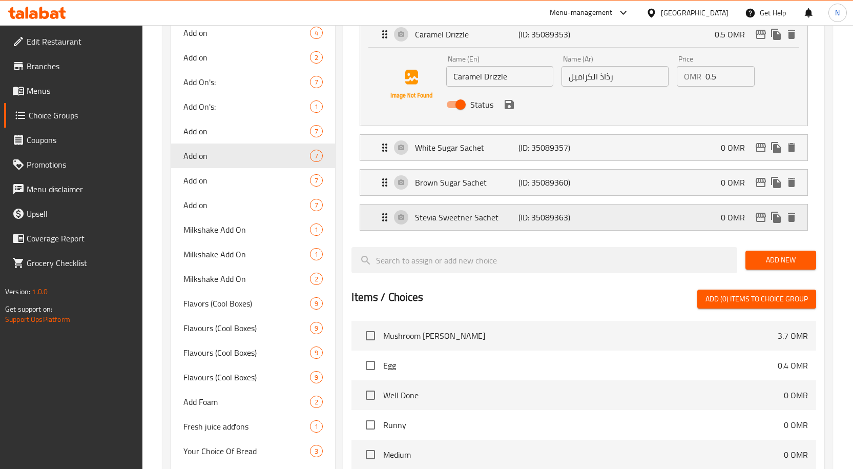
scroll to position [461, 0]
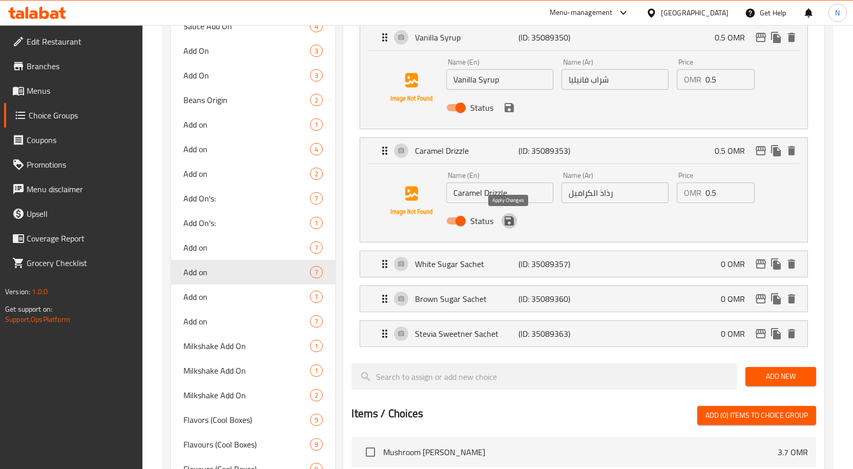
click at [507, 225] on icon "save" at bounding box center [509, 220] width 9 height 9
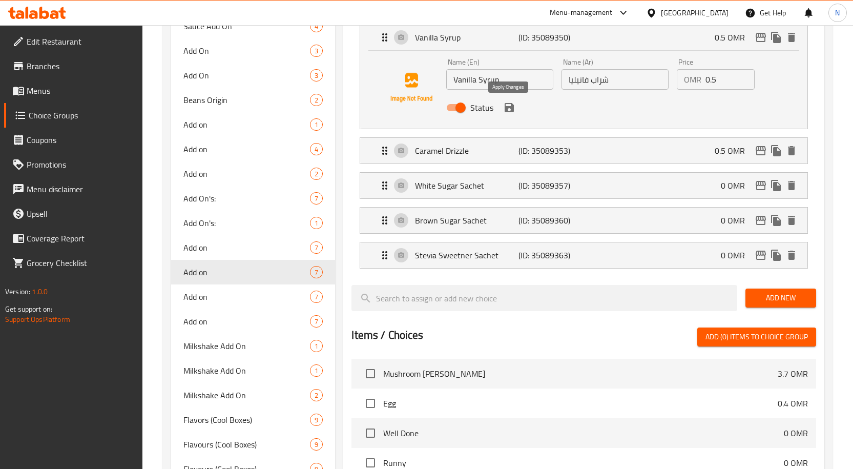
click at [512, 114] on button "save" at bounding box center [508, 107] width 15 height 15
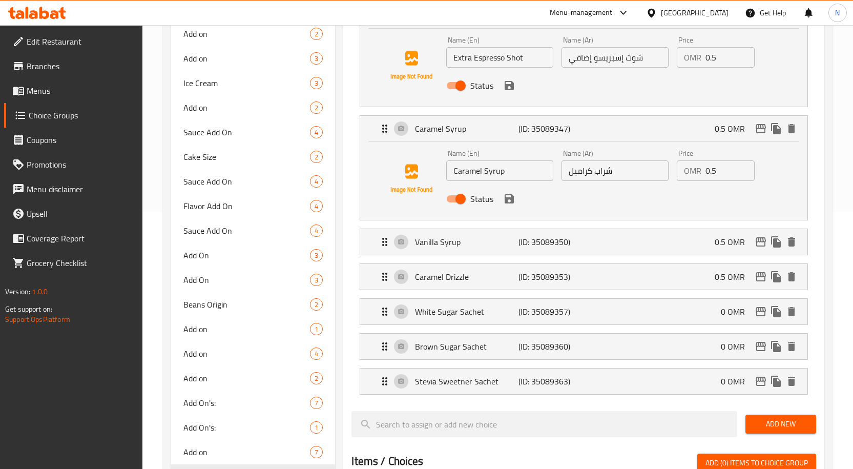
scroll to position [256, 0]
click at [509, 197] on icon "save" at bounding box center [509, 199] width 12 height 12
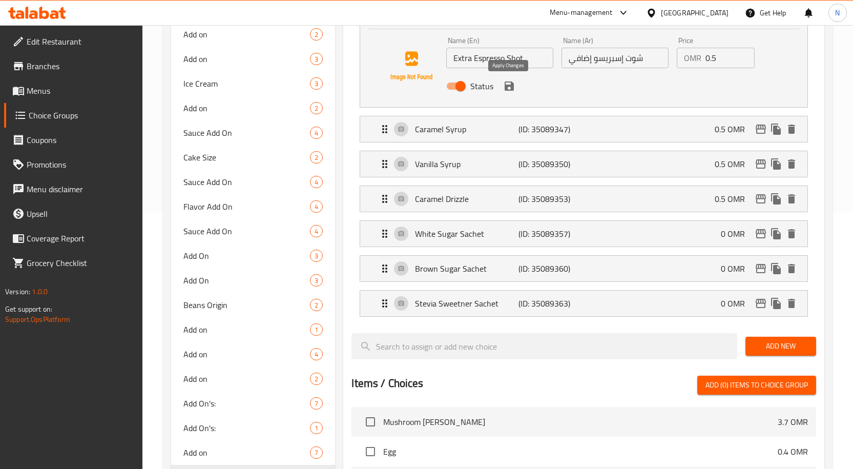
click at [510, 89] on icon "save" at bounding box center [509, 86] width 12 height 12
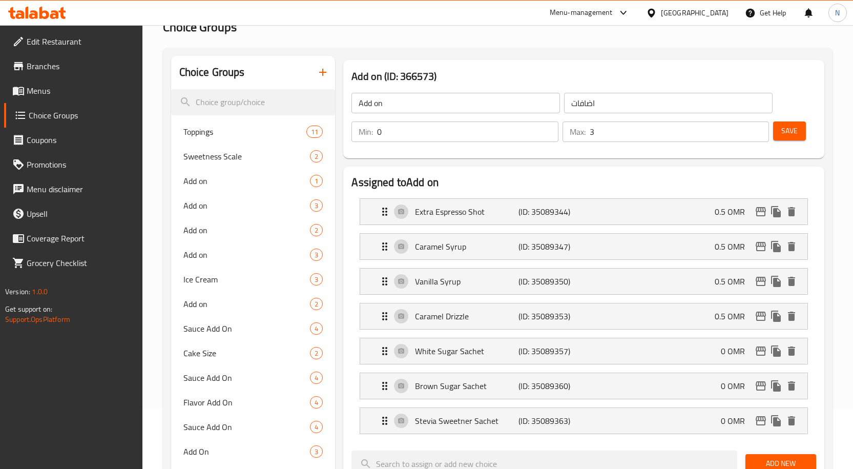
scroll to position [51, 0]
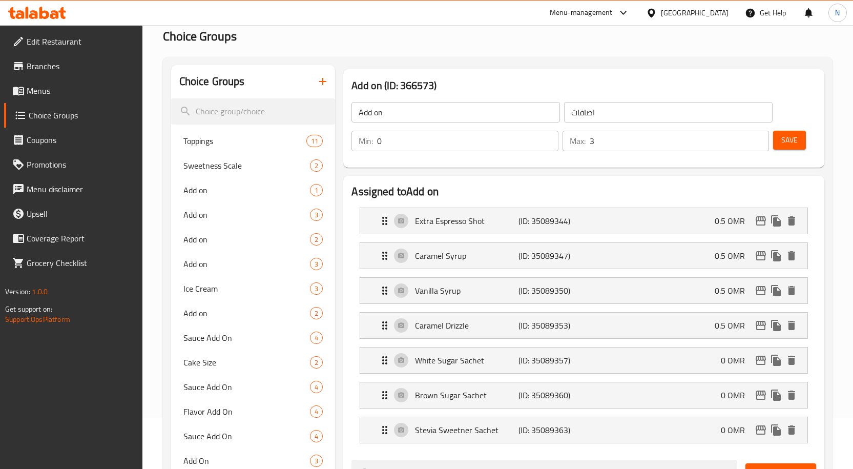
drag, startPoint x: 791, startPoint y: 141, endPoint x: 768, endPoint y: 145, distance: 23.8
click at [791, 141] on span "Save" at bounding box center [789, 140] width 16 height 13
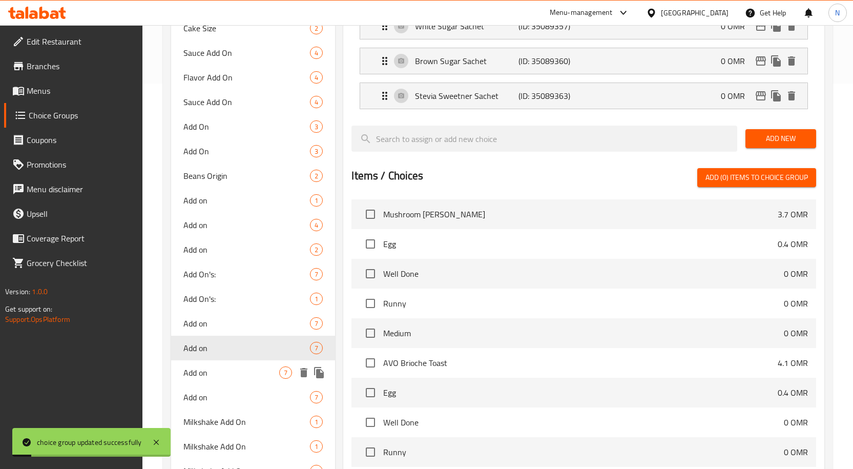
scroll to position [410, 0]
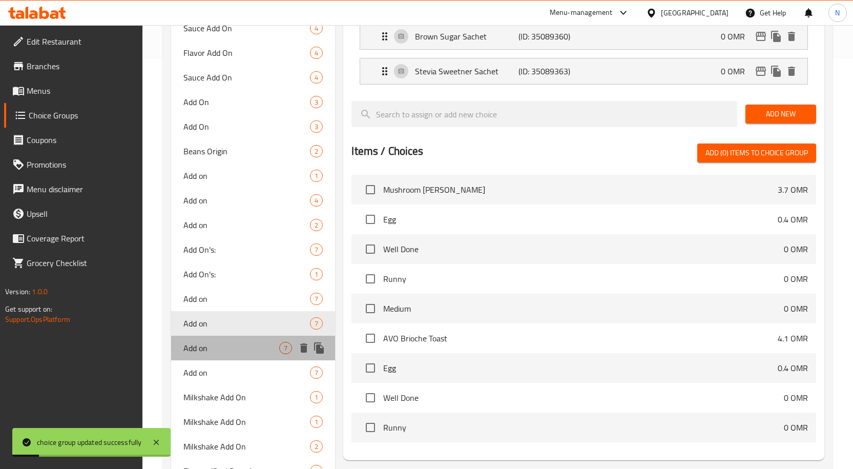
click at [240, 344] on span "Add on" at bounding box center [231, 348] width 96 height 12
type input "الإضافات"
type input "7"
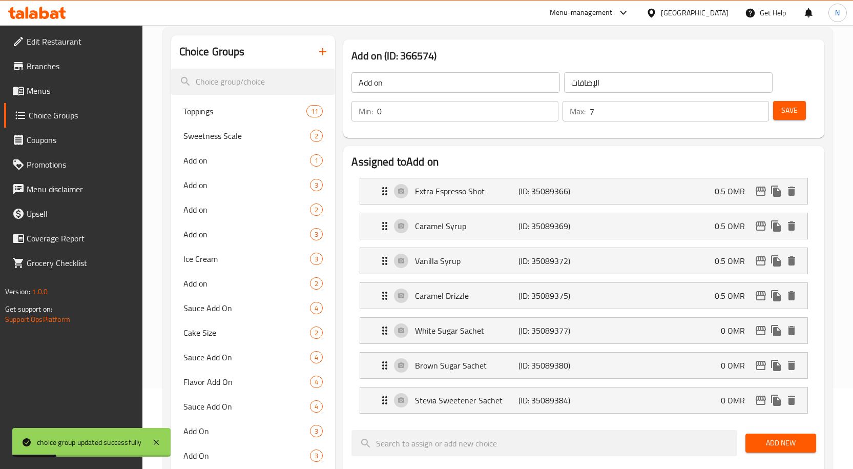
scroll to position [51, 0]
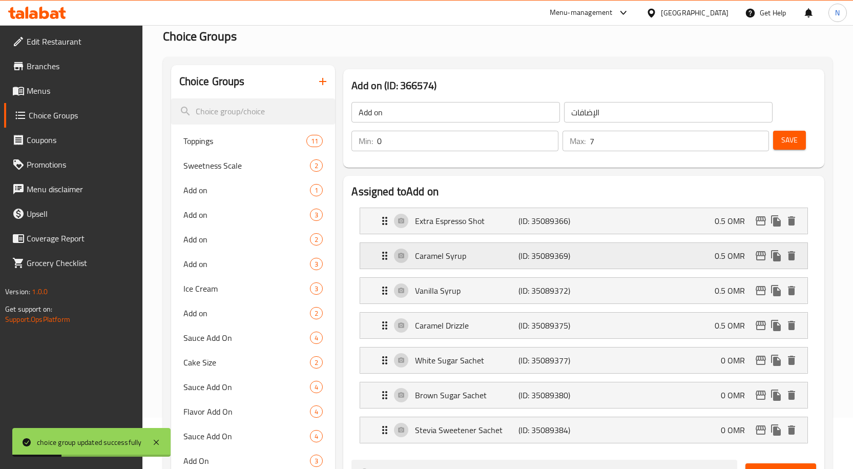
click at [560, 251] on p "(ID: 35089369)" at bounding box center [552, 255] width 69 height 12
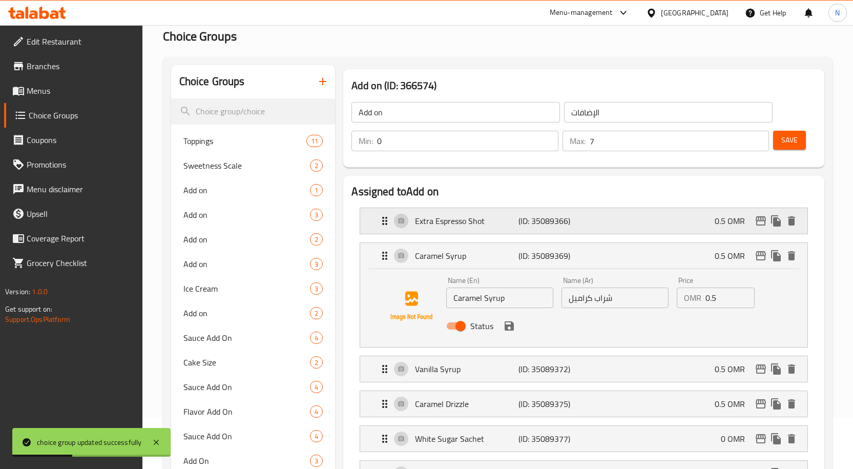
click at [556, 224] on p "(ID: 35089366)" at bounding box center [552, 221] width 69 height 12
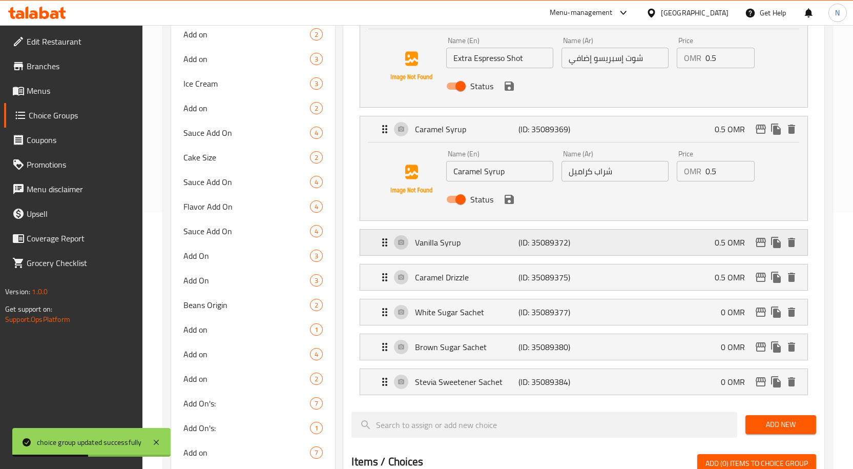
click at [541, 236] on p "(ID: 35089372)" at bounding box center [552, 242] width 69 height 12
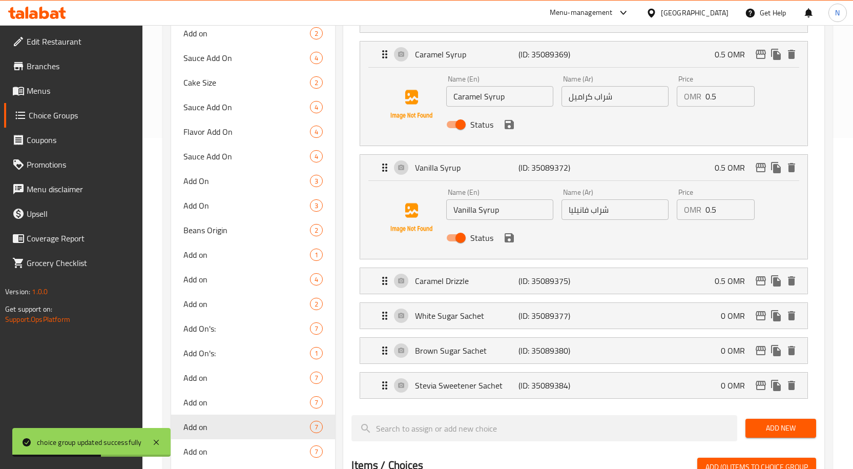
scroll to position [461, 0]
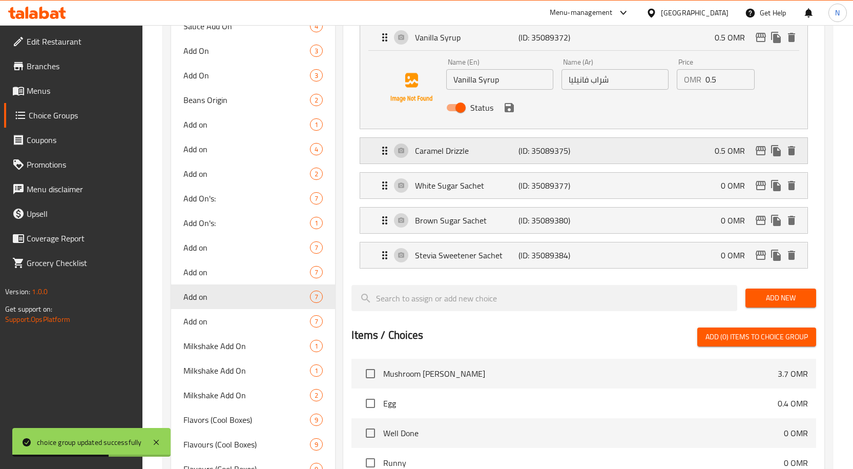
click at [532, 150] on p "(ID: 35089375)" at bounding box center [552, 150] width 69 height 12
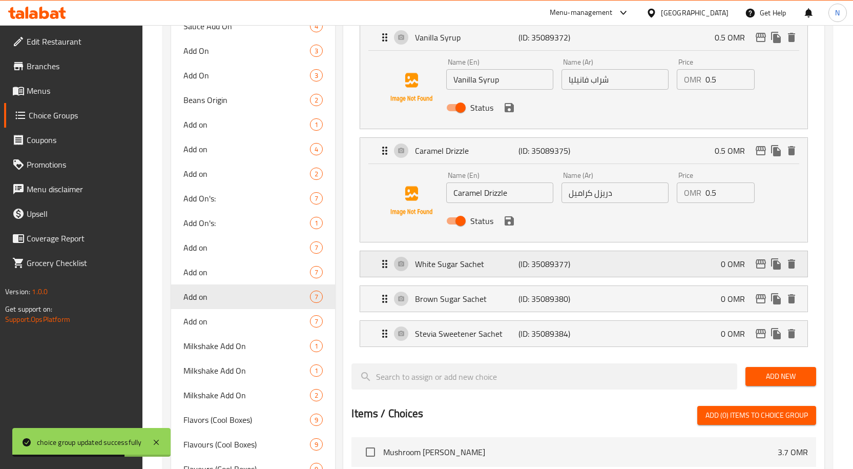
click at [564, 258] on p "(ID: 35089377)" at bounding box center [552, 264] width 69 height 12
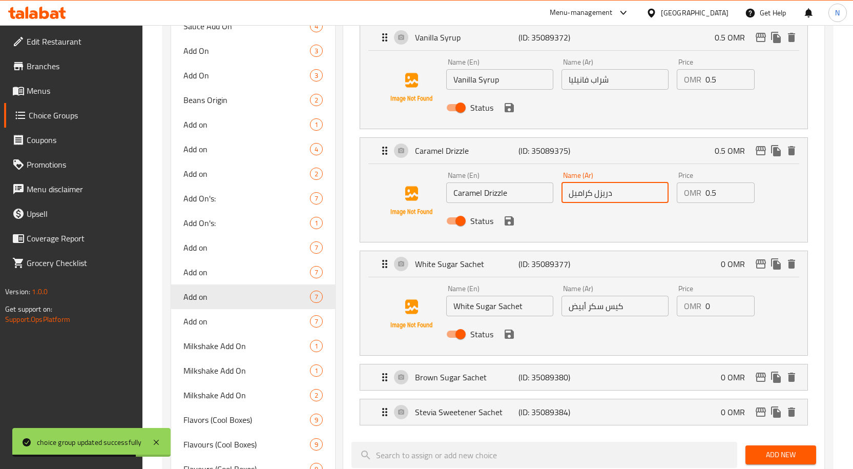
click at [604, 200] on input "دريزل كراميل" at bounding box center [614, 192] width 107 height 20
click at [235, 278] on div "Add on 7" at bounding box center [253, 272] width 164 height 25
type input "اضافات"
type input "3"
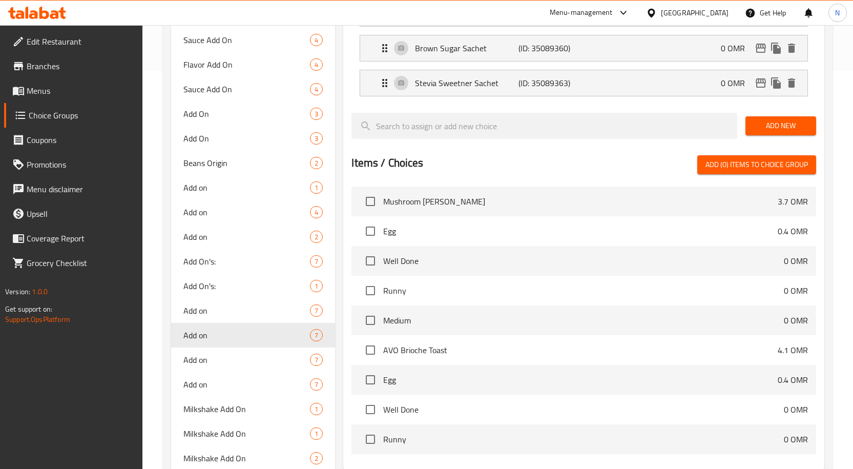
scroll to position [256, 0]
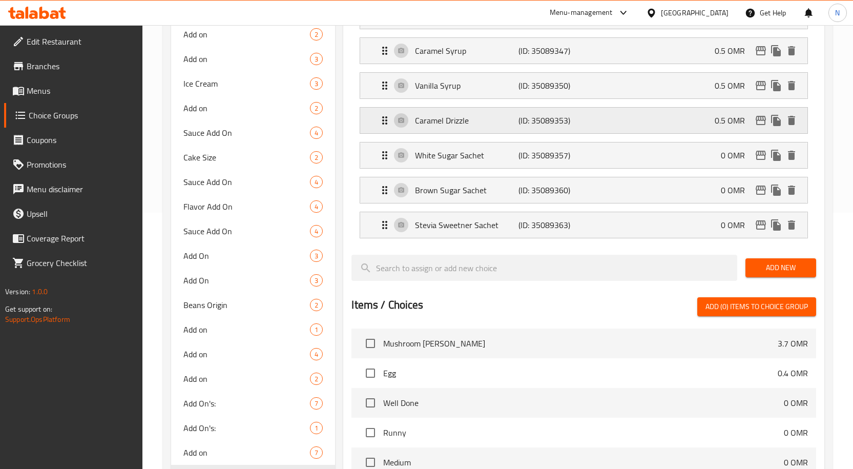
click at [569, 119] on p "(ID: 35089353)" at bounding box center [552, 120] width 69 height 12
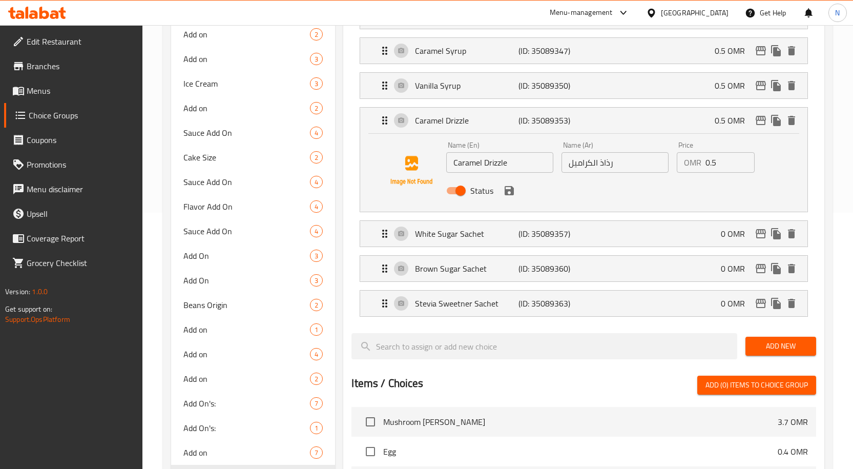
click at [606, 161] on input "رذاذ الكراميل" at bounding box center [614, 162] width 107 height 20
paste input "ريزل"
click at [505, 192] on icon "save" at bounding box center [509, 190] width 9 height 9
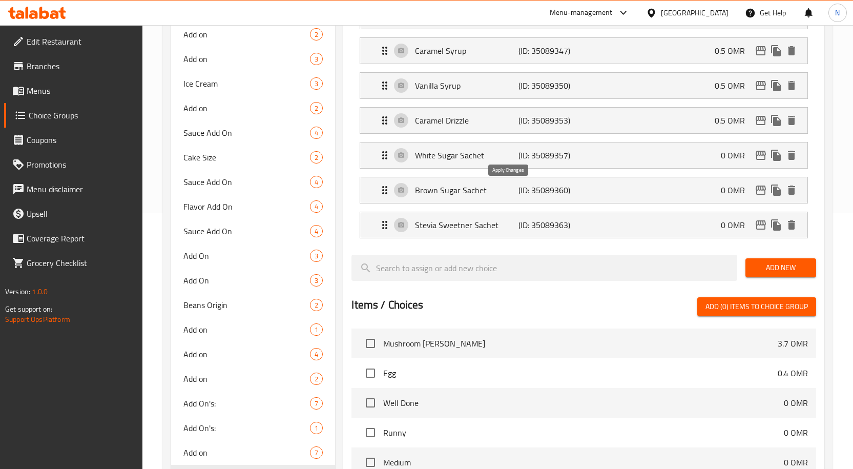
type input "دريزل الكراميل"
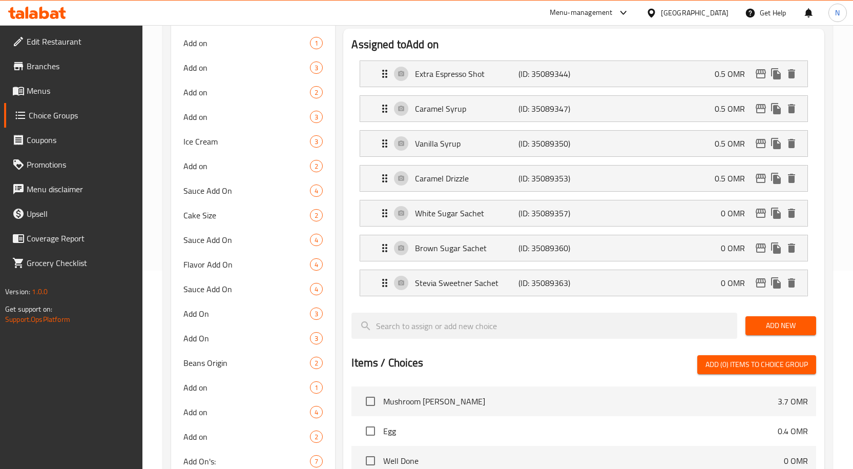
scroll to position [102, 0]
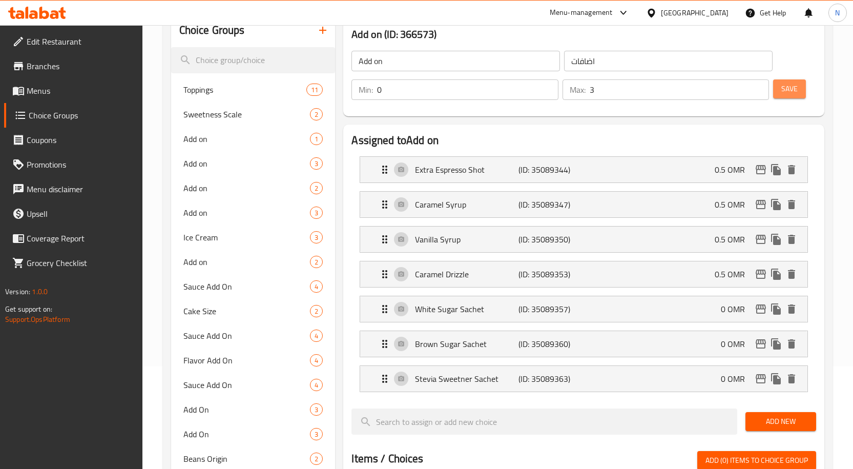
click at [785, 95] on button "Save" at bounding box center [789, 88] width 33 height 19
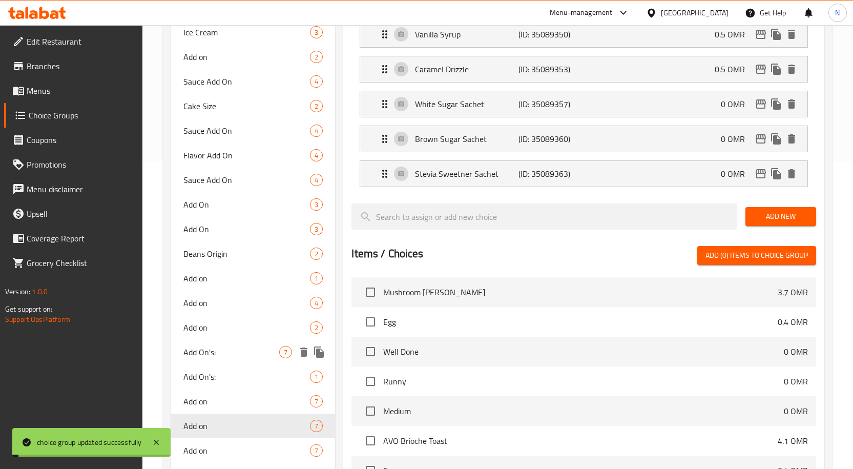
scroll to position [359, 0]
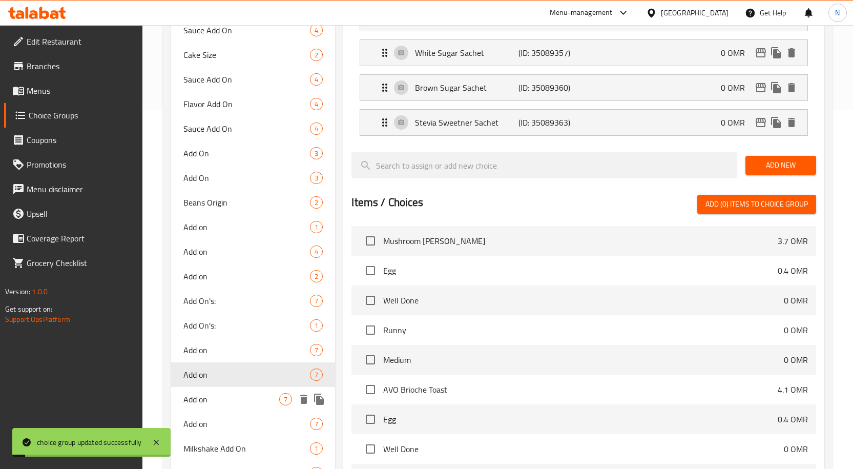
click at [212, 397] on span "Add on" at bounding box center [231, 399] width 96 height 12
type input "الإضافات"
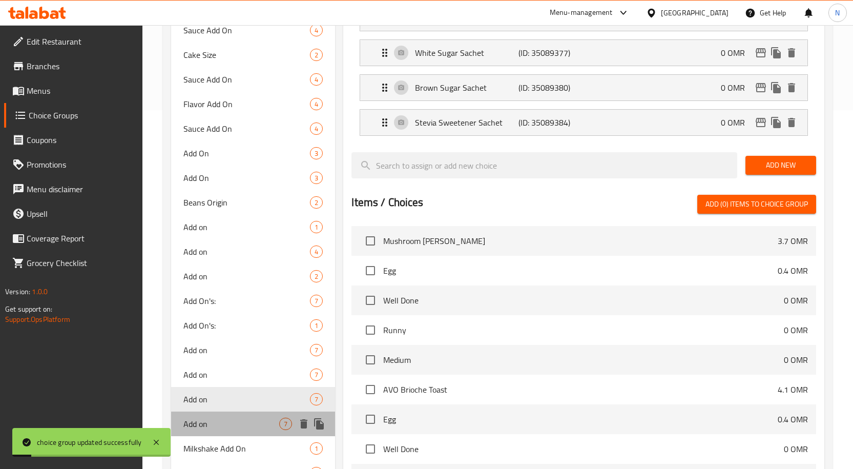
click at [213, 421] on span "Add on" at bounding box center [231, 423] width 96 height 12
type input "5"
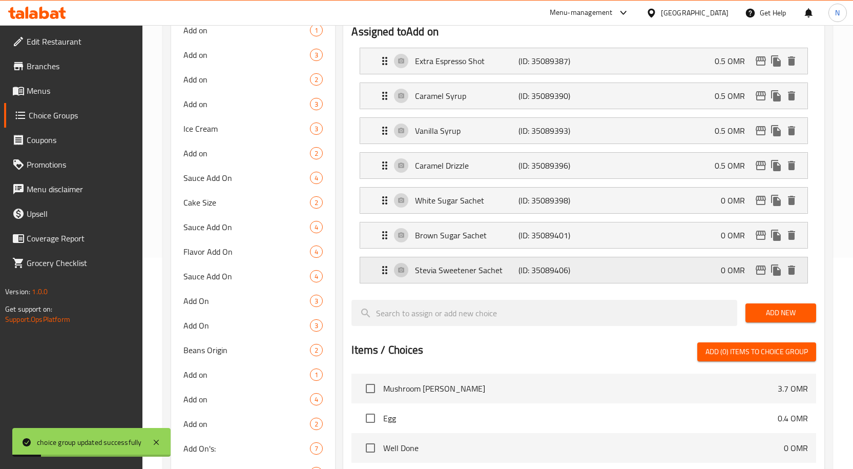
scroll to position [205, 0]
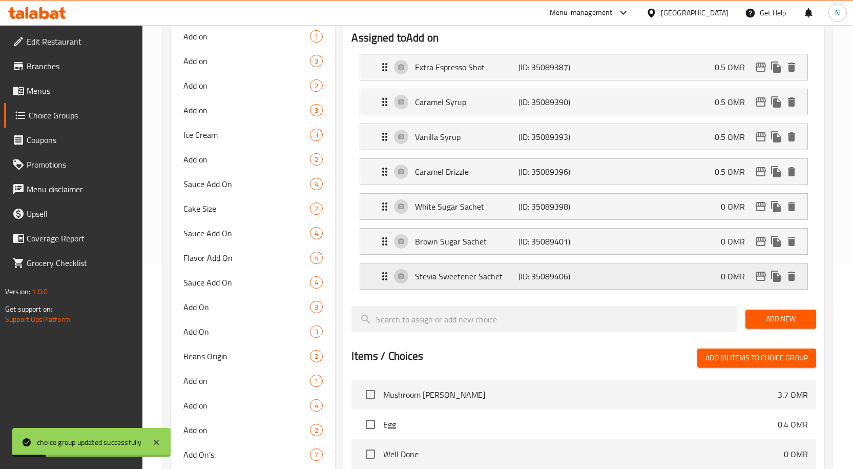
click at [501, 278] on p "Stevia Sweetener Sachet" at bounding box center [466, 276] width 103 height 12
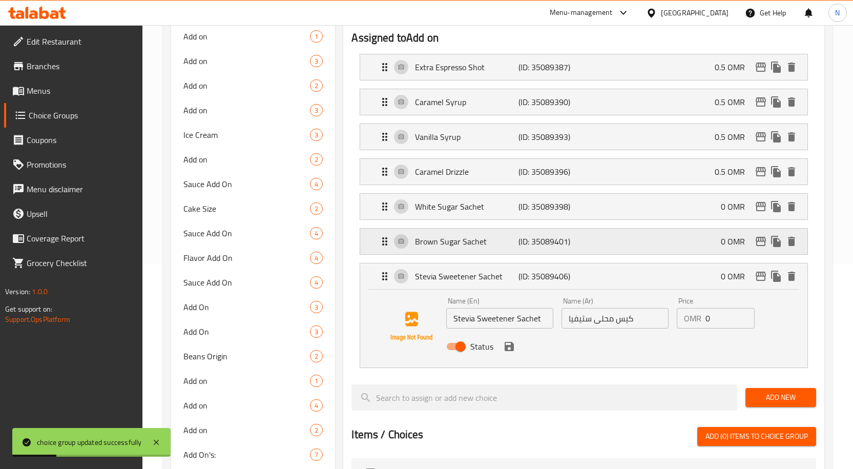
click at [507, 254] on div "Brown Sugar Sachet (ID: 35089401) 0 OMR" at bounding box center [587, 241] width 416 height 26
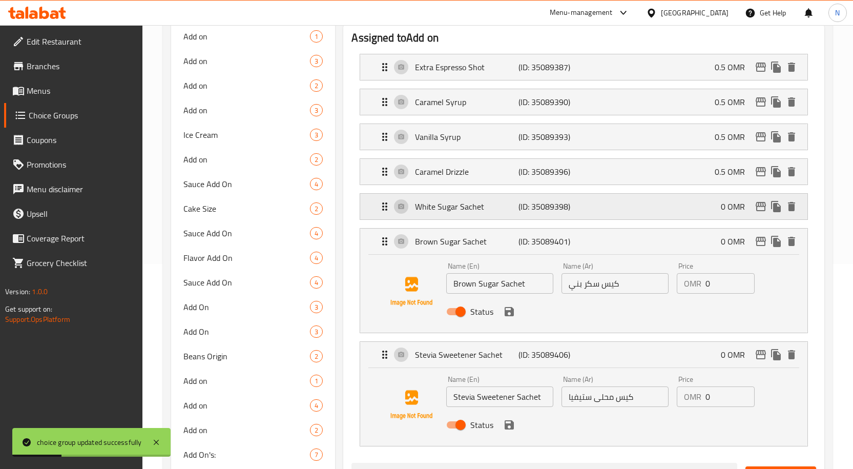
click at [533, 215] on div "White Sugar Sachet (ID: 35089398) 0 OMR" at bounding box center [587, 207] width 416 height 26
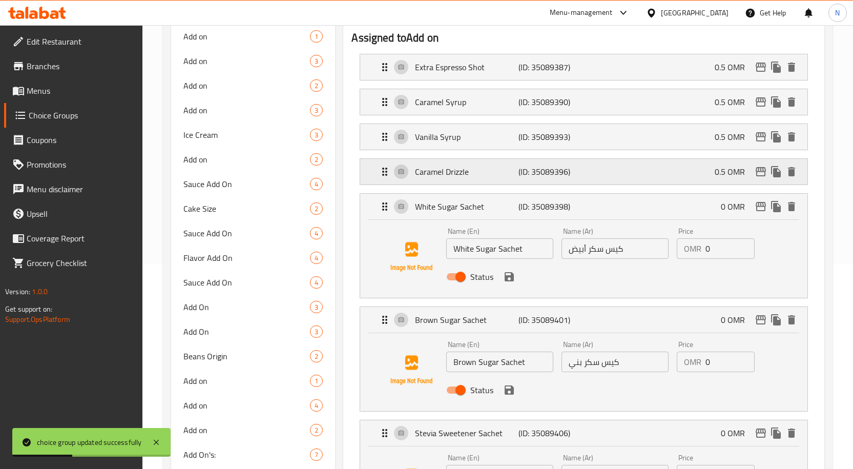
click at [539, 180] on div "Caramel Drizzle (ID: 35089396) 0.5 OMR" at bounding box center [587, 172] width 416 height 26
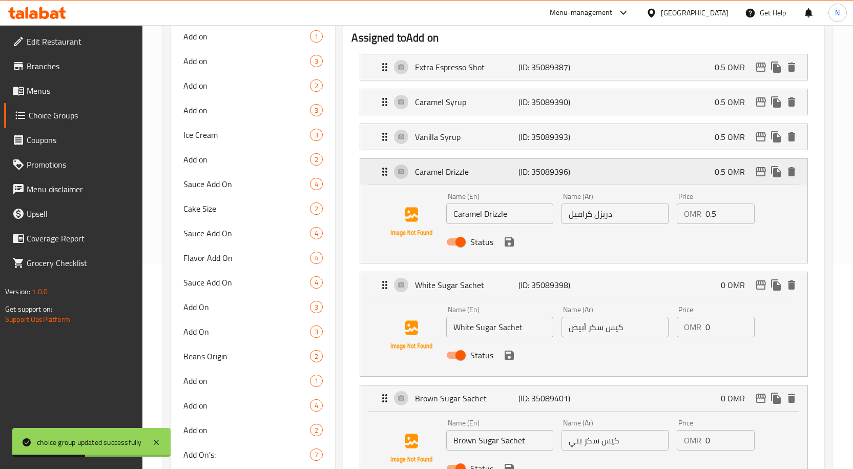
scroll to position [0, 0]
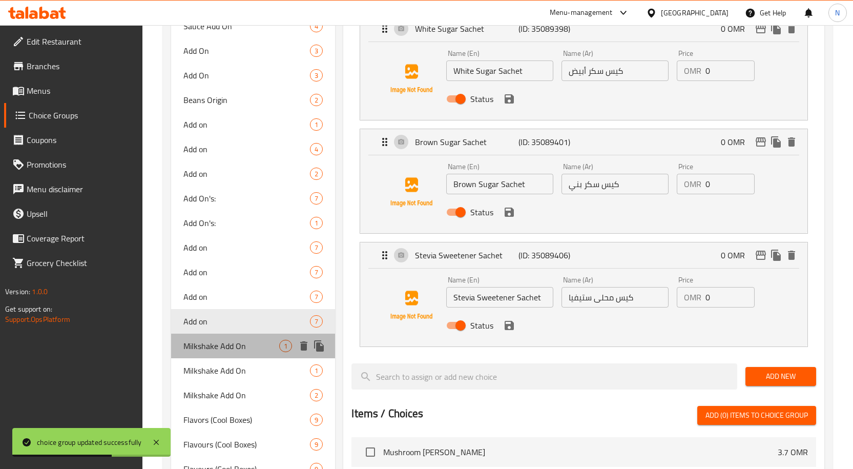
click at [246, 350] on span "Milkshake Add On" at bounding box center [231, 346] width 96 height 12
type input "Milkshake Add On"
type input "إضافات الميلك شيك"
type input "1"
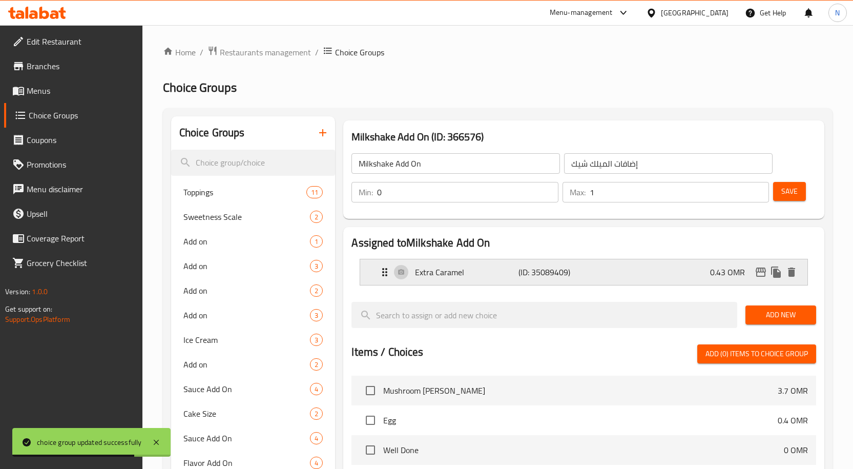
click at [590, 269] on div "Extra Caramel (ID: 35089409) 0.43 OMR" at bounding box center [587, 272] width 416 height 26
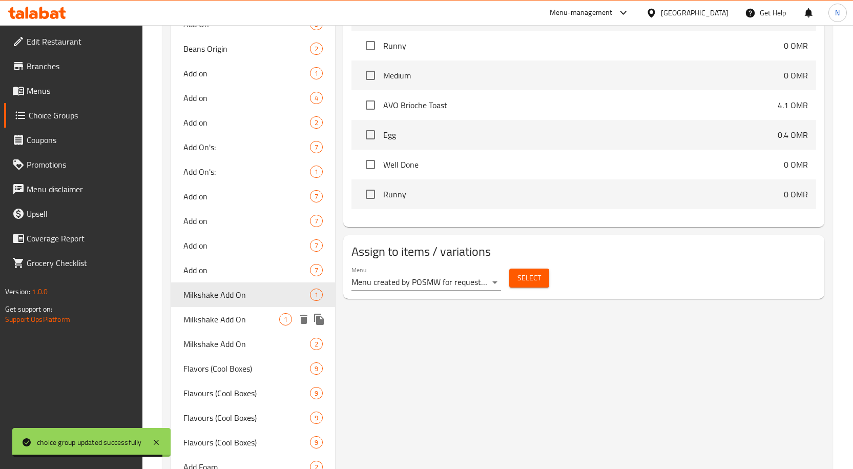
click at [244, 316] on span "Milkshake Add On" at bounding box center [231, 319] width 96 height 12
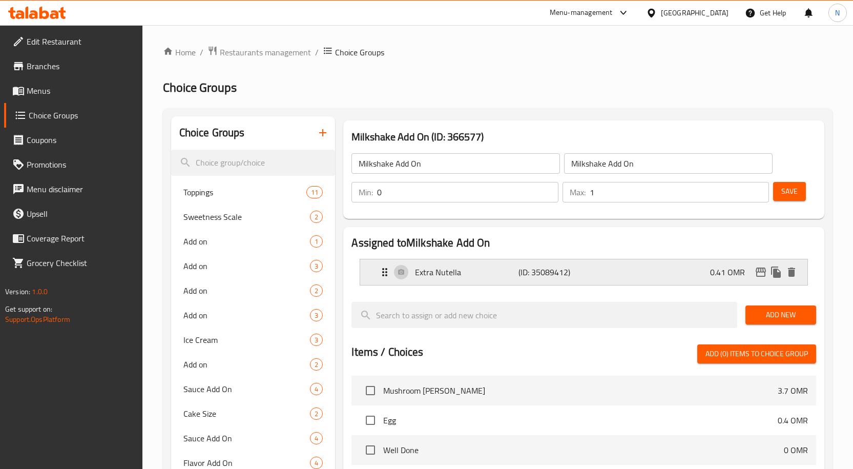
click at [600, 275] on div "Extra Nutella (ID: 35089412) 0.41 OMR" at bounding box center [587, 272] width 416 height 26
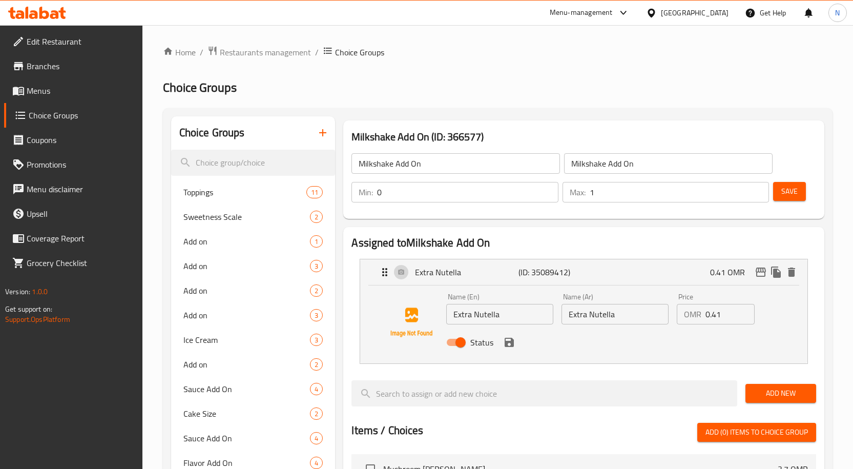
click at [461, 158] on input "Milkshake Add On" at bounding box center [455, 163] width 208 height 20
click at [621, 170] on input "Milkshake Add On" at bounding box center [668, 163] width 208 height 20
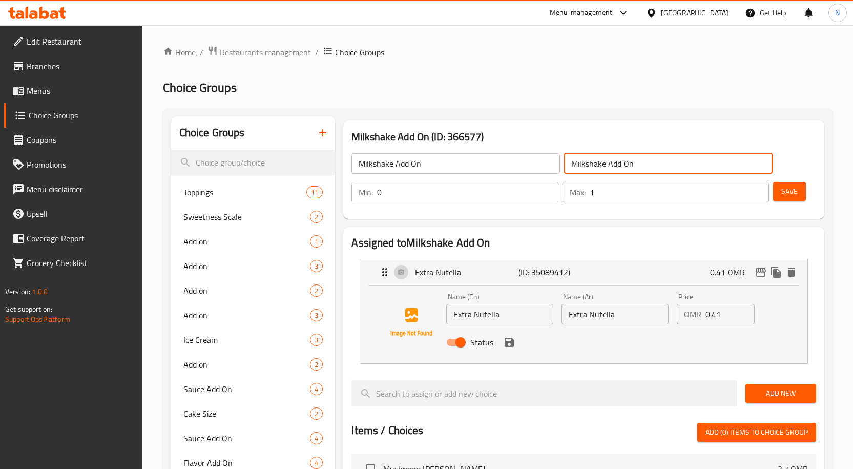
click at [621, 170] on input "Milkshake Add On" at bounding box center [668, 163] width 208 height 20
paste input "إضافة ميلك شيك"
type input "إضافة ميلك شيك"
click at [613, 322] on input "Extra Nutella" at bounding box center [614, 314] width 107 height 20
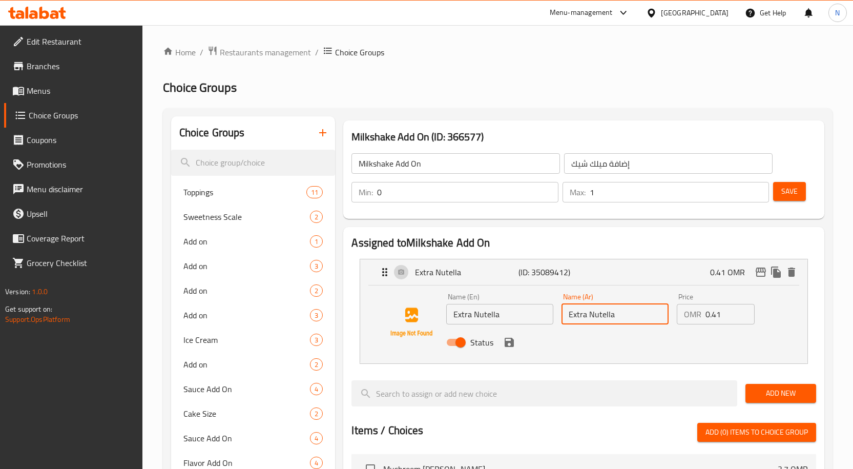
click at [613, 322] on input "Extra Nutella" at bounding box center [614, 314] width 107 height 20
paste input "نوتيلا اضافية"
click at [508, 344] on icon "save" at bounding box center [509, 342] width 12 height 12
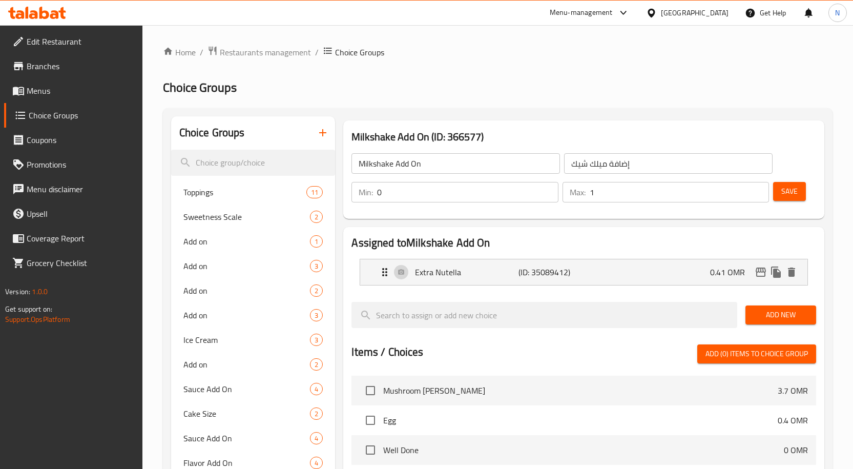
type input "نوتيلا اضافية"
click at [794, 198] on button "Save" at bounding box center [789, 191] width 33 height 19
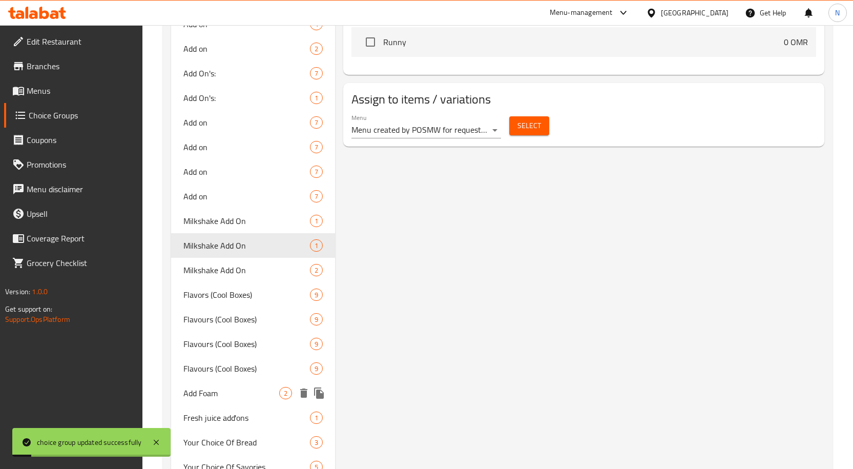
scroll to position [666, 0]
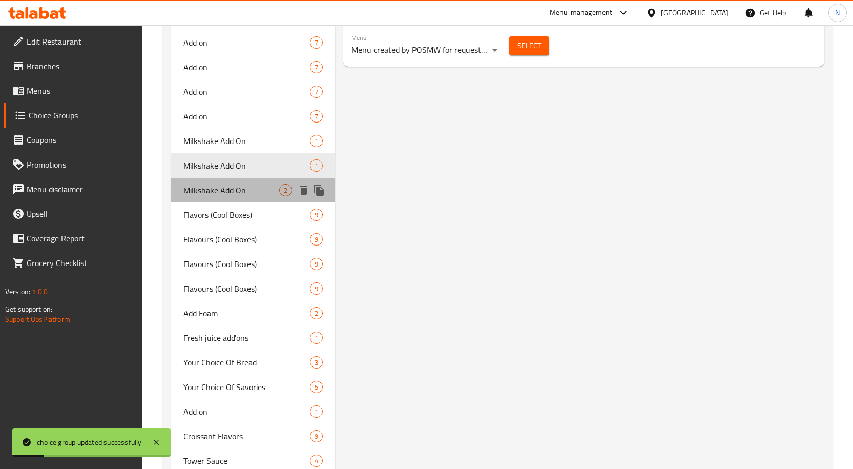
click at [231, 190] on span "Milkshake Add On" at bounding box center [231, 190] width 96 height 12
type input "Milkshake Add On"
type input "2"
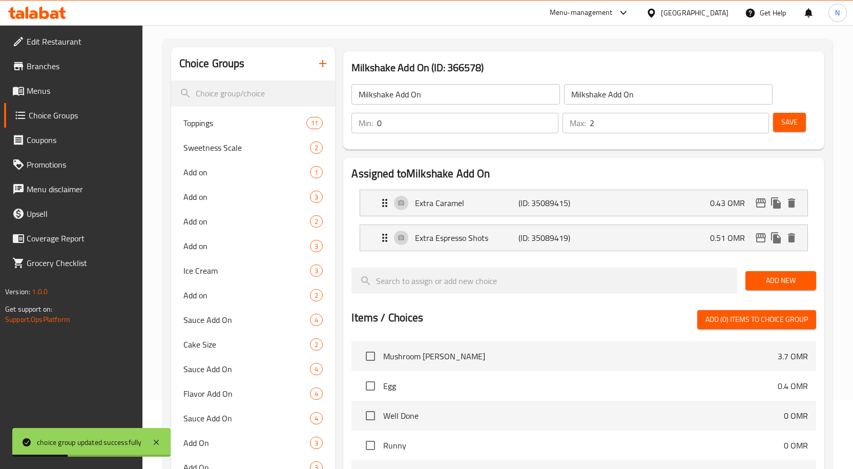
scroll to position [51, 0]
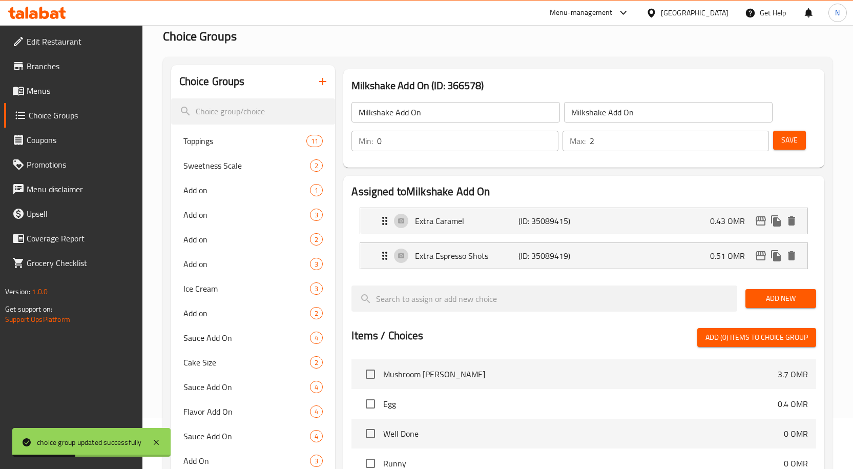
click at [499, 103] on input "Milkshake Add On" at bounding box center [455, 112] width 208 height 20
click at [665, 112] on input "Milkshake Add On" at bounding box center [668, 112] width 208 height 20
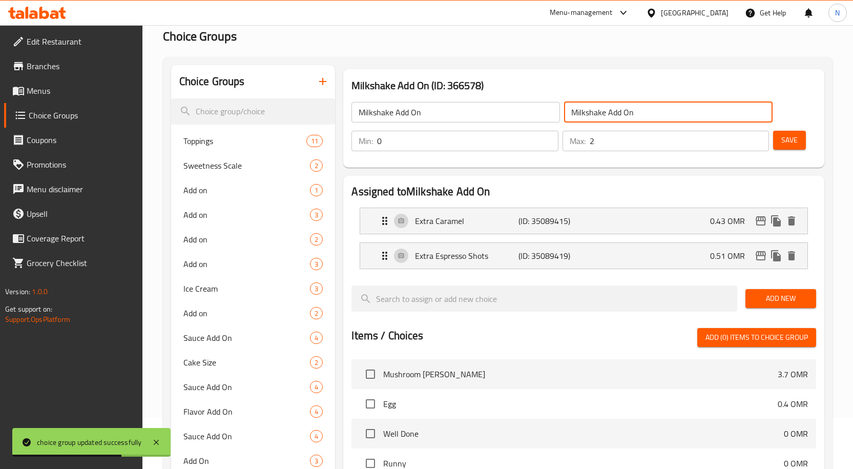
click at [665, 112] on input "Milkshake Add On" at bounding box center [668, 112] width 208 height 20
paste input "إضافة ميلك شيك"
click at [602, 211] on div "Extra Caramel (ID: 35089415) 0.43 OMR" at bounding box center [587, 221] width 416 height 26
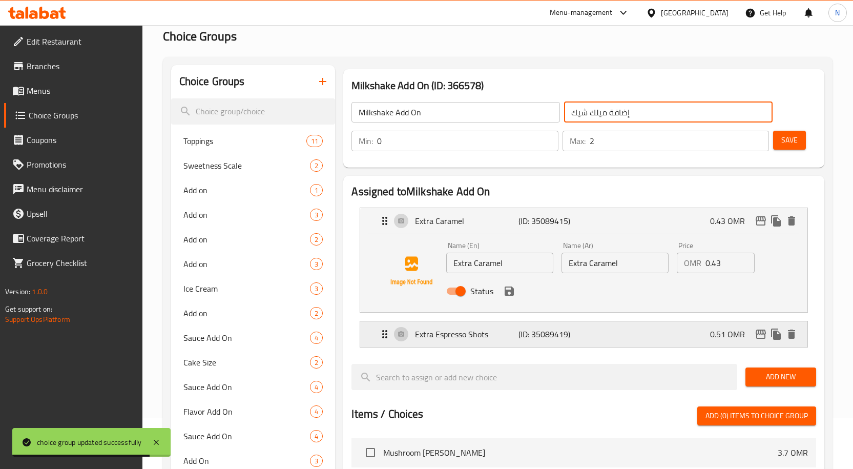
click at [576, 326] on div "Extra Espresso Shots (ID: 35089419) 0.51 OMR" at bounding box center [587, 334] width 416 height 26
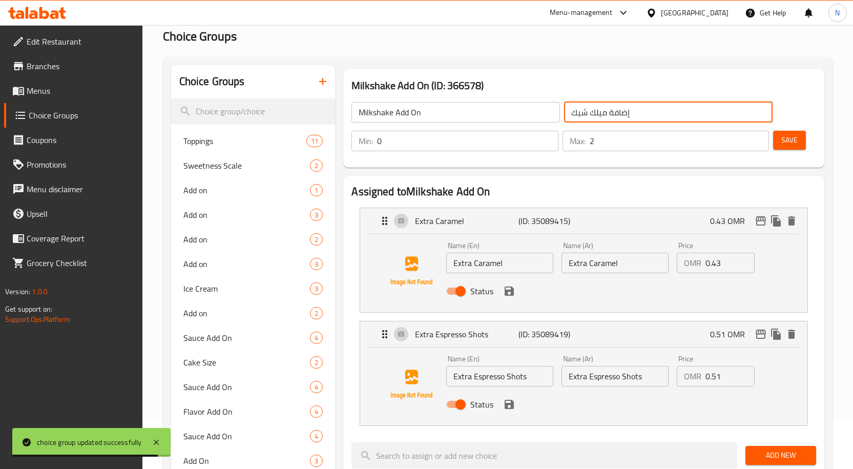
type input "إضافة ميلك شيك"
click at [517, 265] on input "Extra Caramel" at bounding box center [499, 263] width 107 height 20
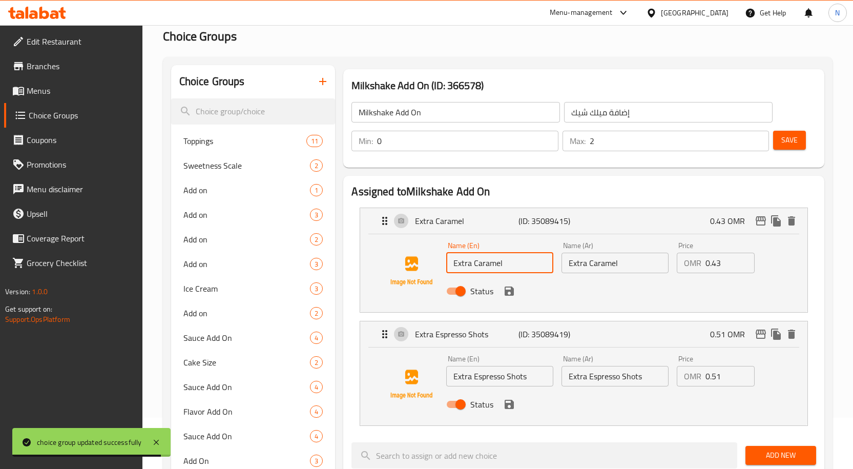
click at [517, 265] on input "Extra Caramel" at bounding box center [499, 263] width 107 height 20
click at [614, 273] on div "Name (Ar) Extra Caramel Name (Ar)" at bounding box center [614, 257] width 115 height 39
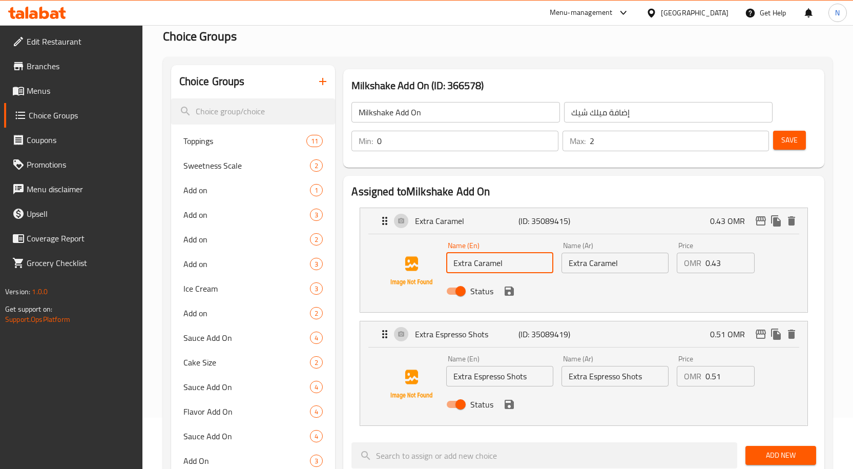
click at [611, 265] on input "Extra Caramel" at bounding box center [614, 263] width 107 height 20
paste input "اكسترا كراميل"
type input "اكسترا كراميل"
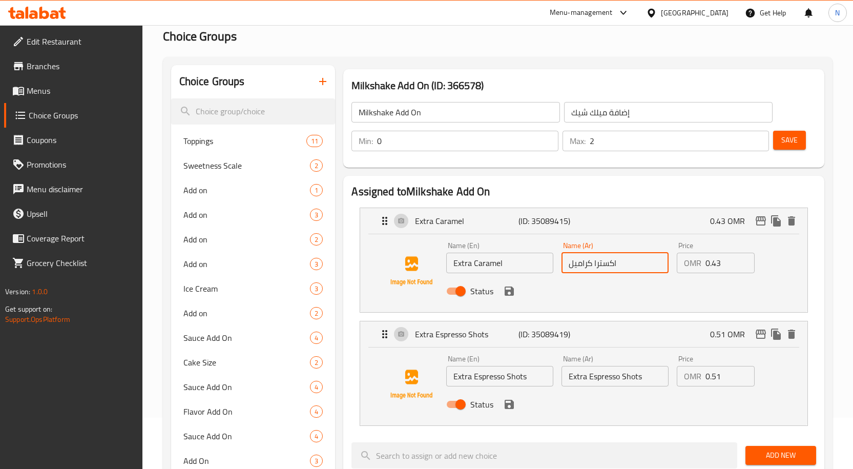
click at [508, 381] on input "Extra Espresso Shots" at bounding box center [499, 376] width 107 height 20
click at [619, 375] on input "Extra Espresso Shots" at bounding box center [614, 376] width 107 height 20
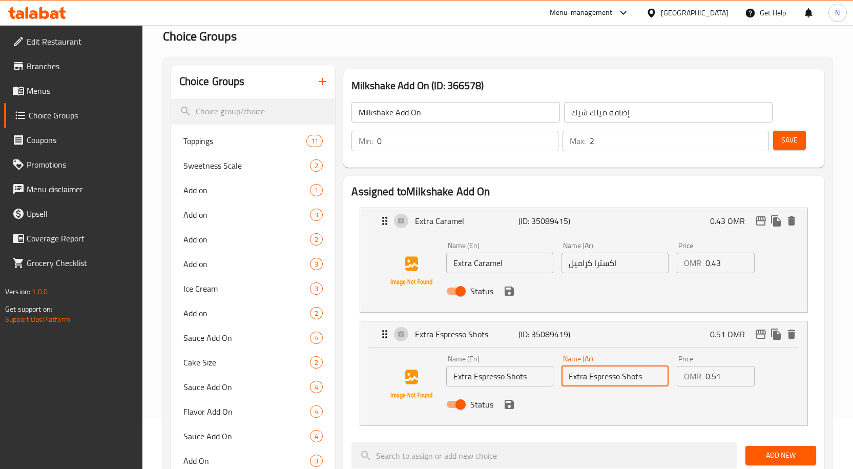
click at [619, 375] on input "Extra Espresso Shots" at bounding box center [614, 376] width 107 height 20
paste input "جرعات إضافية من [DEMOGRAPHIC_DATA]"
click at [511, 293] on icon "save" at bounding box center [509, 290] width 9 height 9
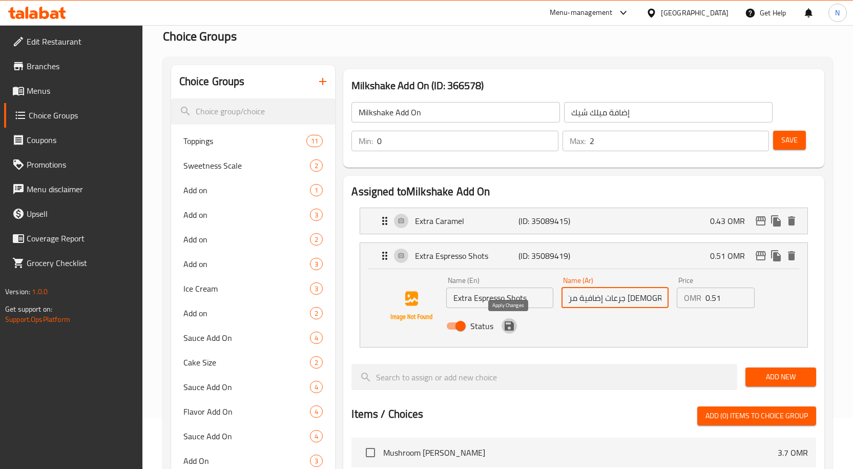
click at [509, 329] on icon "save" at bounding box center [509, 325] width 9 height 9
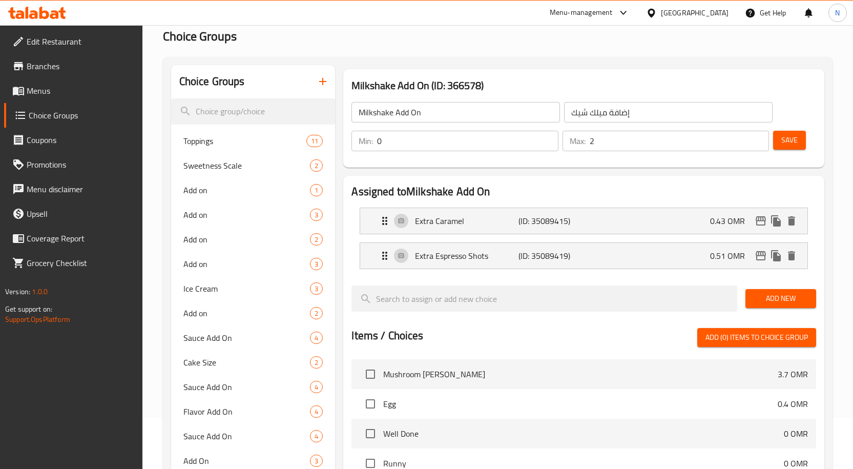
type input "جرعات إضافية من [DEMOGRAPHIC_DATA]"
click at [800, 137] on button "Save" at bounding box center [789, 140] width 33 height 19
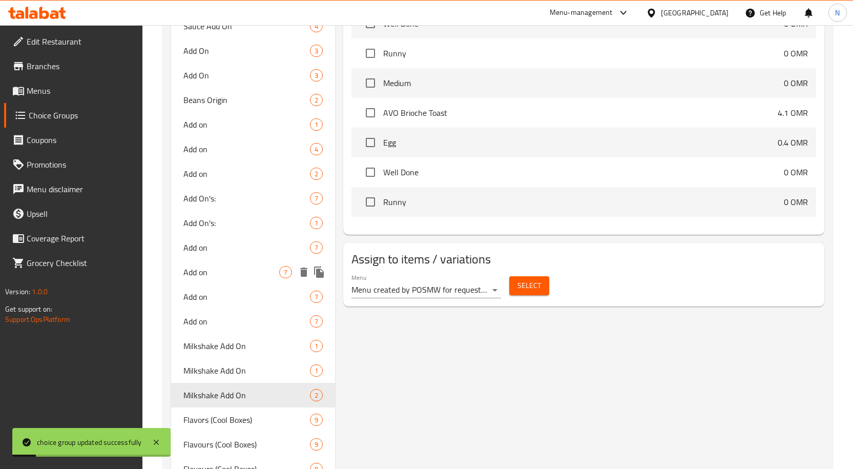
scroll to position [615, 0]
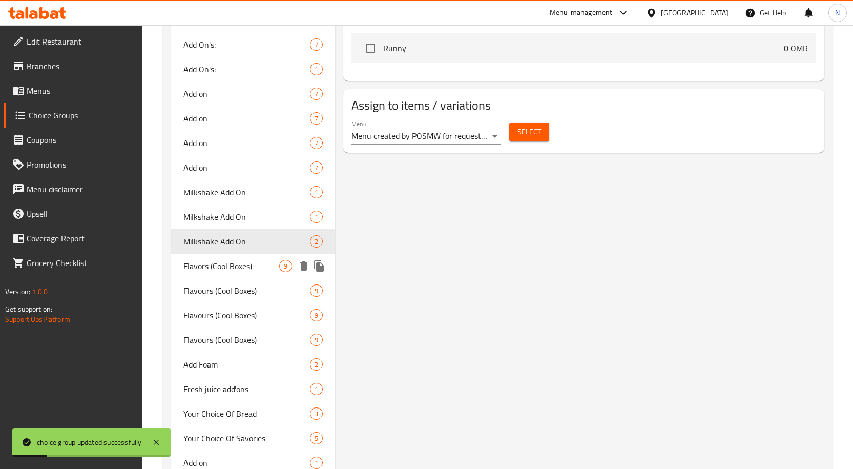
click at [248, 261] on span "Flavors (Cool Boxes)" at bounding box center [231, 266] width 96 height 12
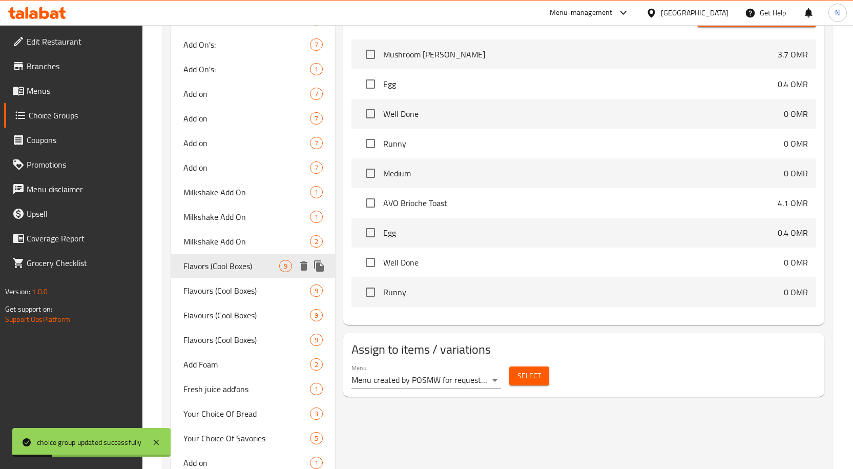
type input "Flavors (Cool Boxes)"
type input "النكهات (بوكس الكوول)"
type input "6"
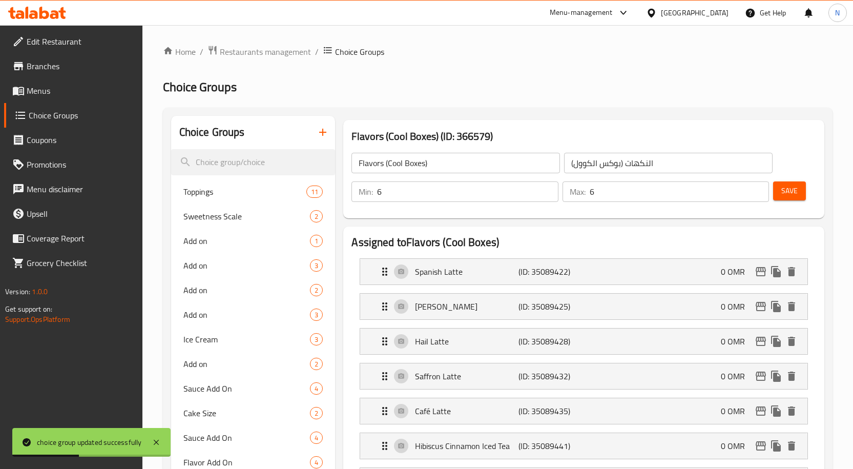
scroll to position [0, 0]
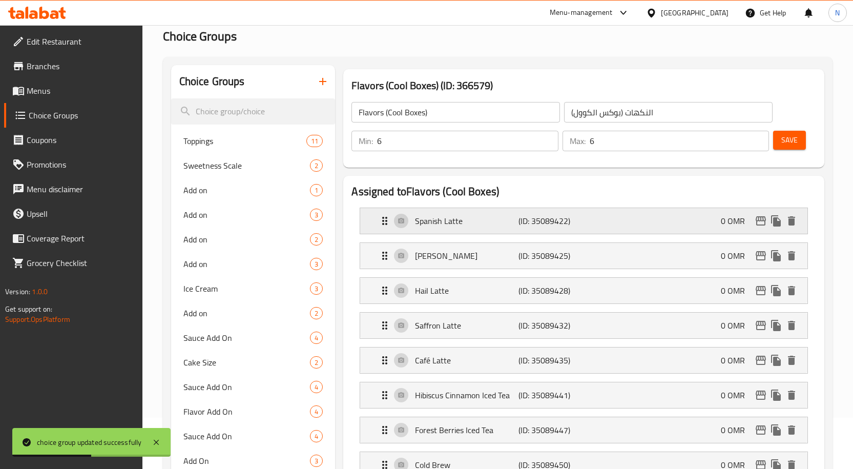
click at [559, 218] on p "(ID: 35089422)" at bounding box center [552, 221] width 69 height 12
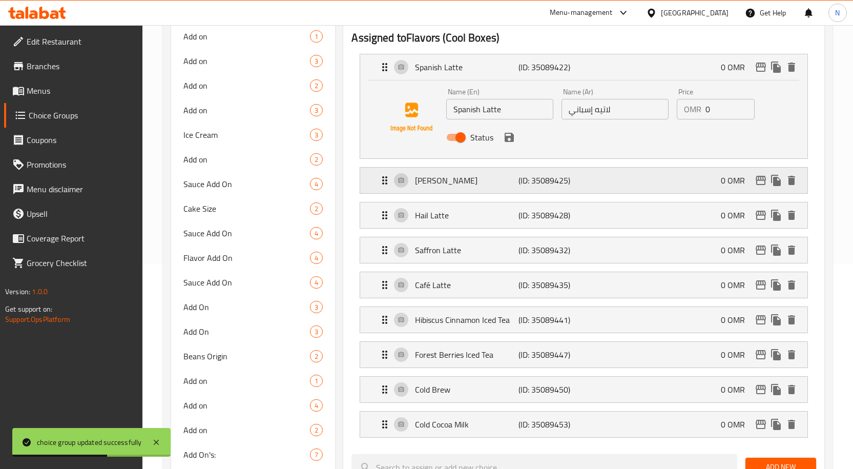
click at [560, 185] on p "(ID: 35089425)" at bounding box center [552, 180] width 69 height 12
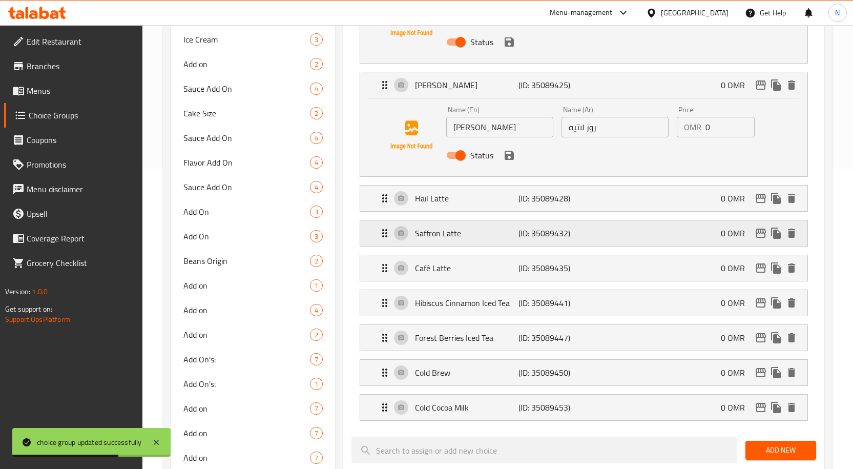
scroll to position [307, 0]
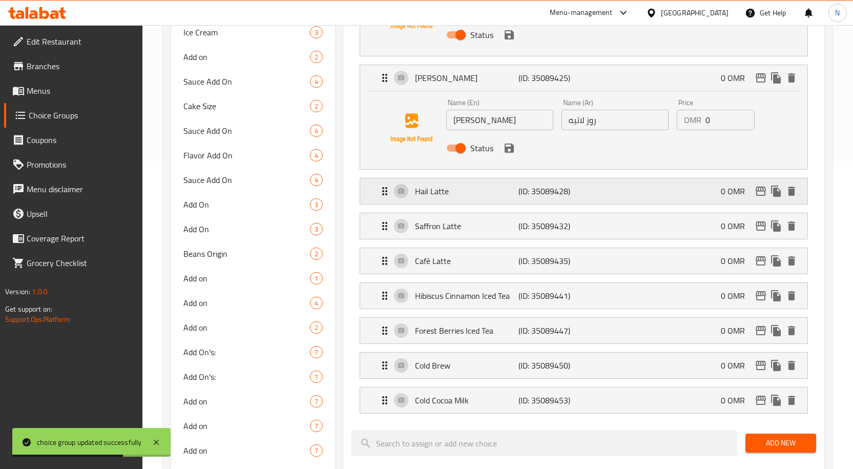
click at [555, 193] on p "(ID: 35089428)" at bounding box center [552, 191] width 69 height 12
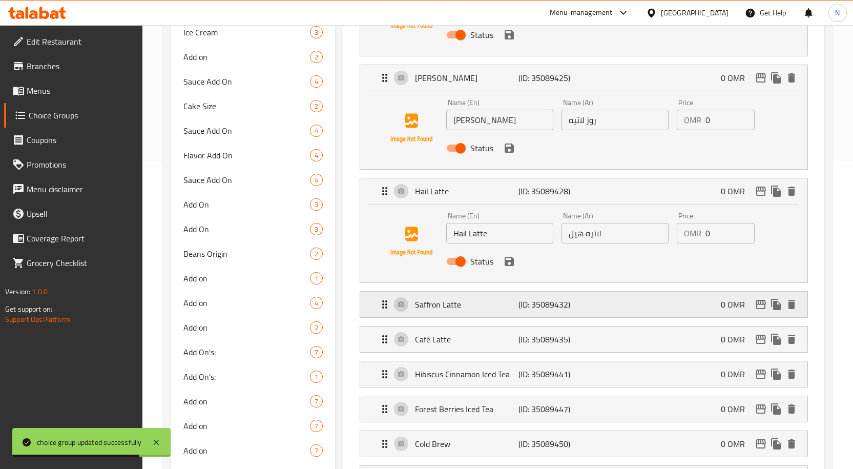
click at [540, 307] on p "(ID: 35089432)" at bounding box center [552, 304] width 69 height 12
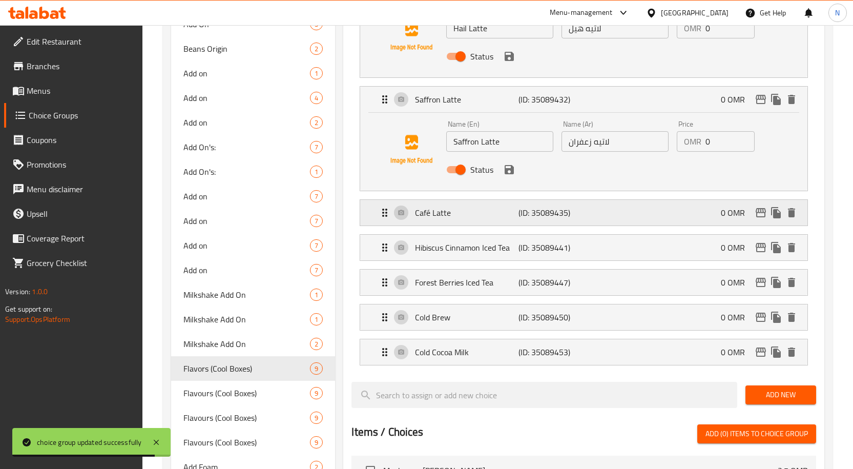
click at [538, 209] on p "(ID: 35089435)" at bounding box center [552, 212] width 69 height 12
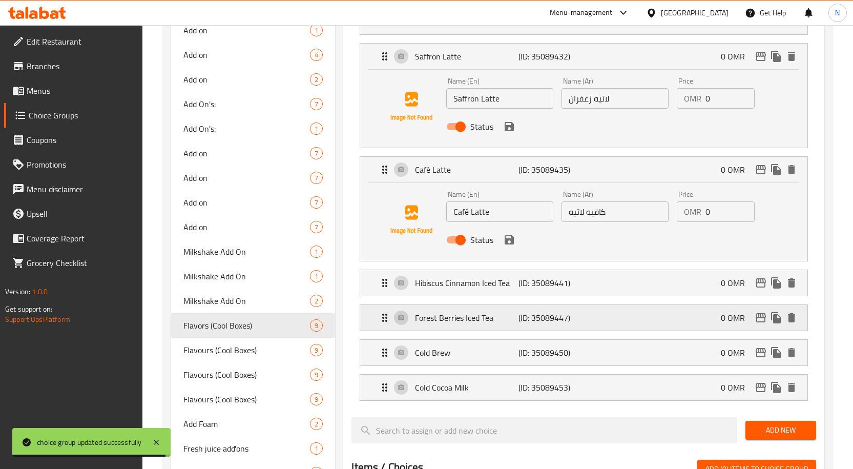
scroll to position [615, 0]
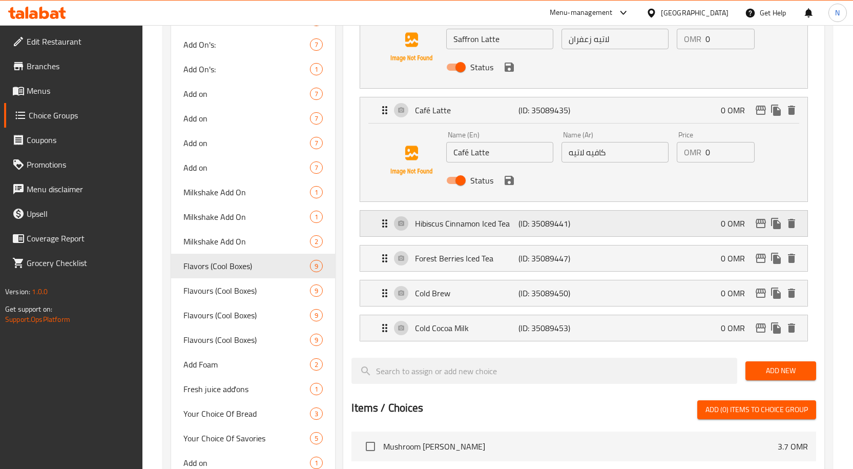
click at [533, 225] on p "(ID: 35089441)" at bounding box center [552, 223] width 69 height 12
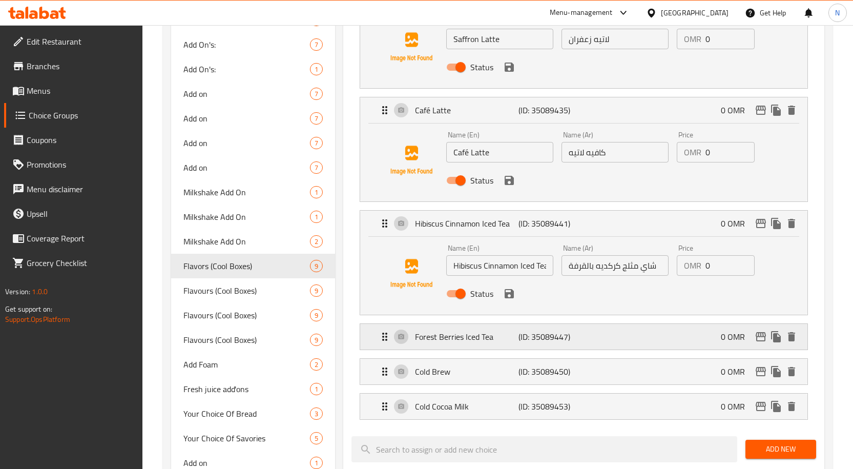
click at [537, 341] on p "(ID: 35089447)" at bounding box center [552, 336] width 69 height 12
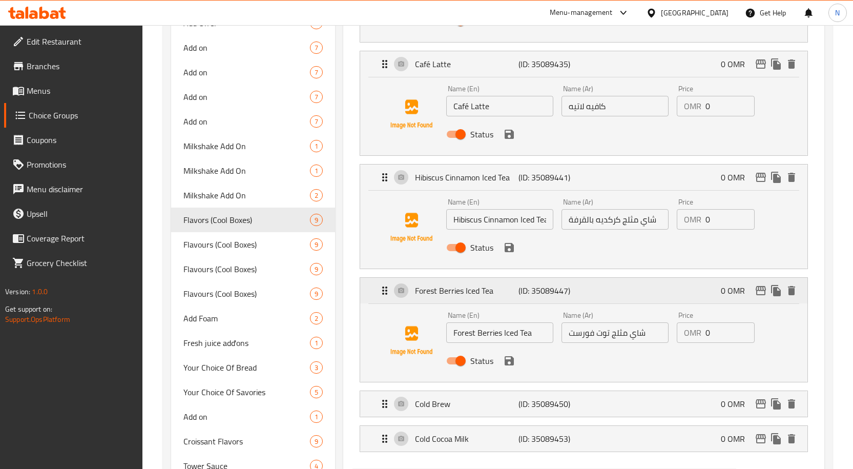
scroll to position [820, 0]
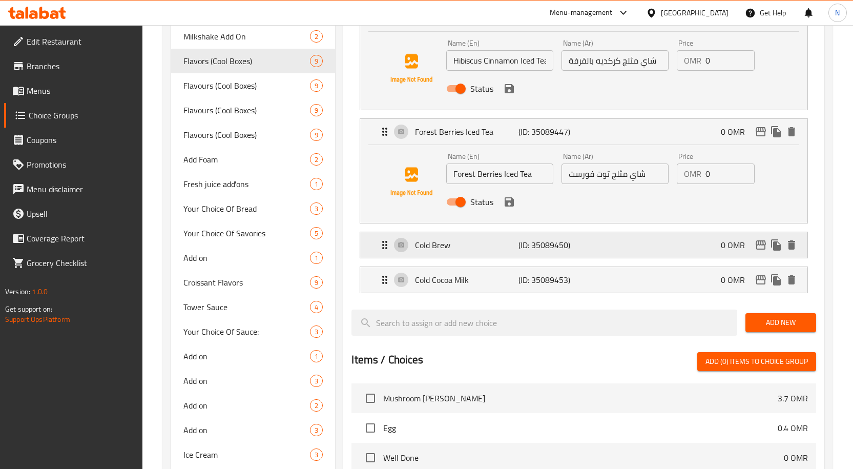
click at [548, 243] on p "(ID: 35089450)" at bounding box center [552, 245] width 69 height 12
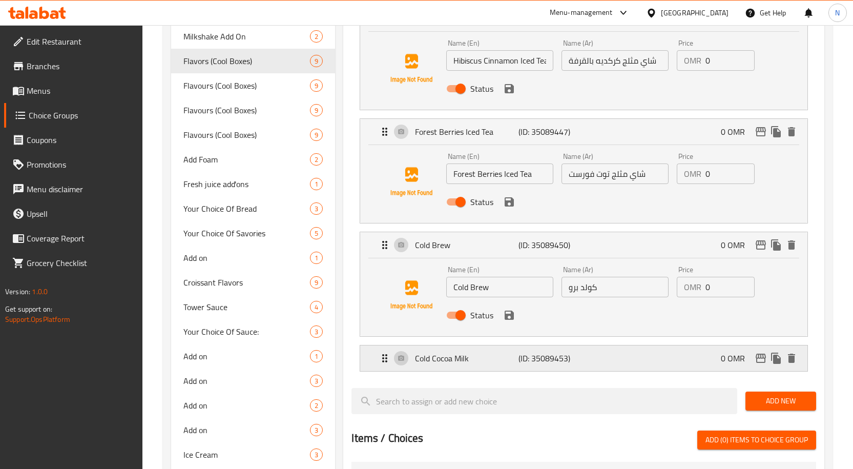
click at [538, 364] on p "(ID: 35089453)" at bounding box center [552, 358] width 69 height 12
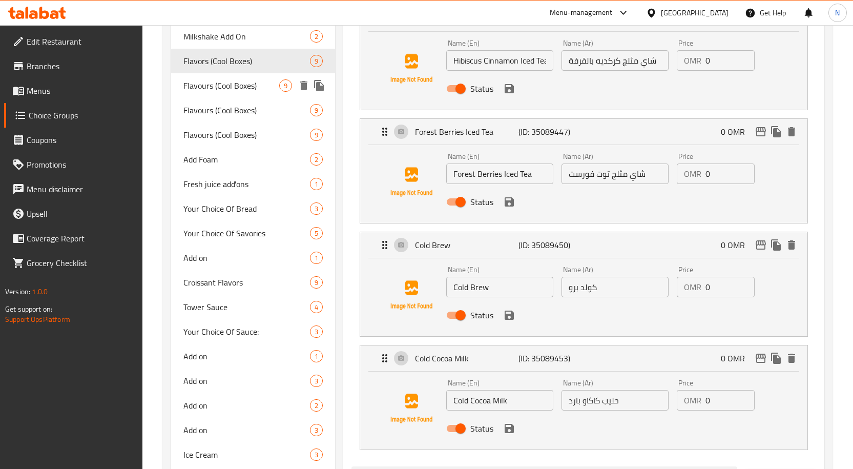
click at [229, 82] on span "Flavours (Cool Boxes)" at bounding box center [231, 85] width 96 height 12
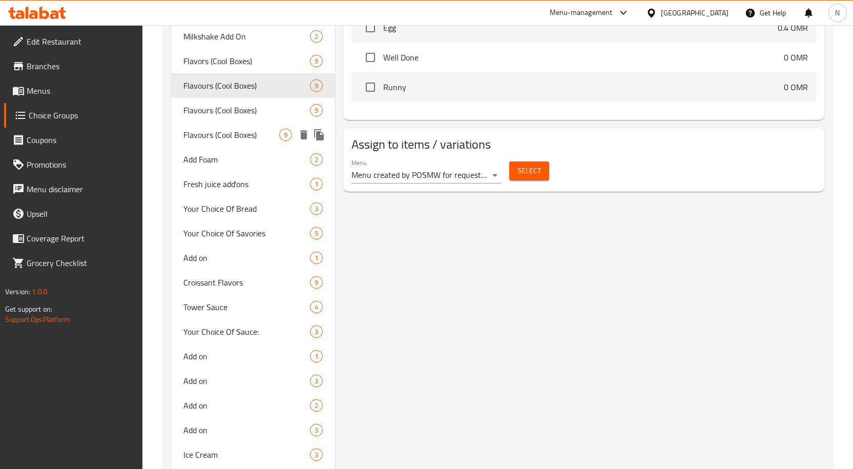
type input "Flavours (Cool Boxes)"
type input "12"
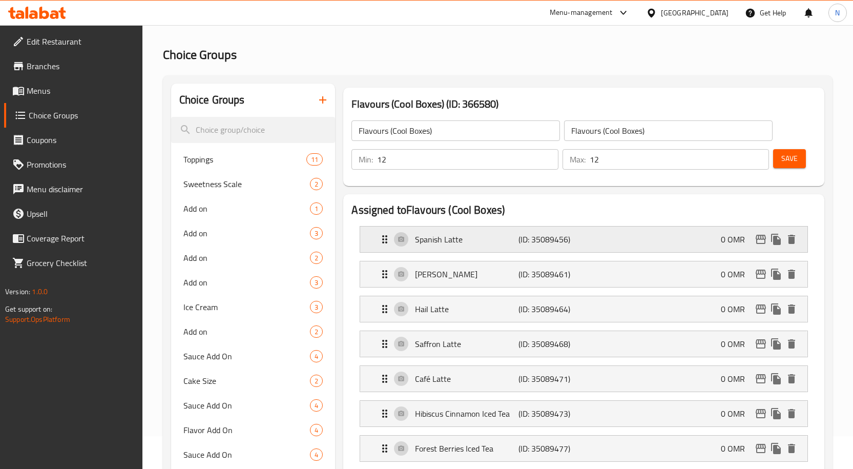
scroll to position [51, 0]
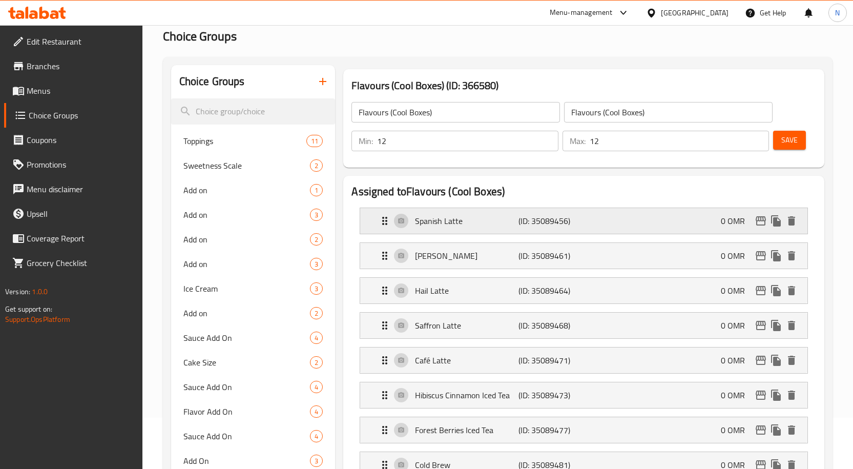
click at [548, 221] on p "(ID: 35089456)" at bounding box center [552, 221] width 69 height 12
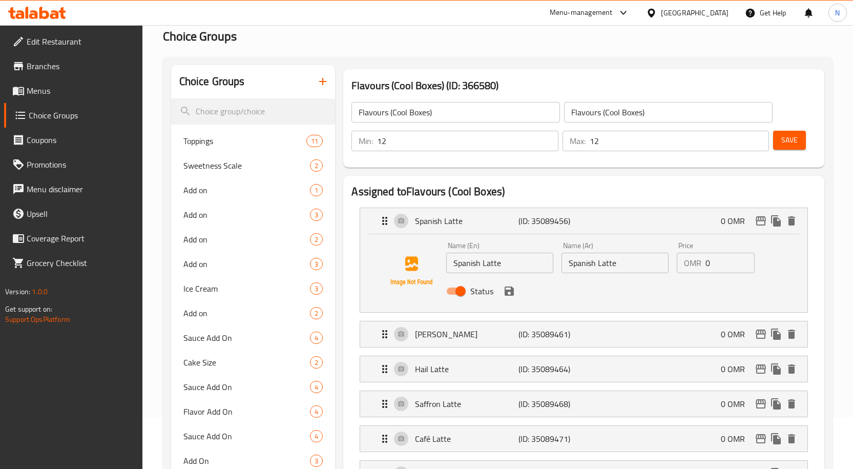
click at [488, 111] on input "Flavours (Cool Boxes)" at bounding box center [455, 112] width 208 height 20
click at [608, 116] on input "Flavours (Cool Boxes)" at bounding box center [668, 112] width 208 height 20
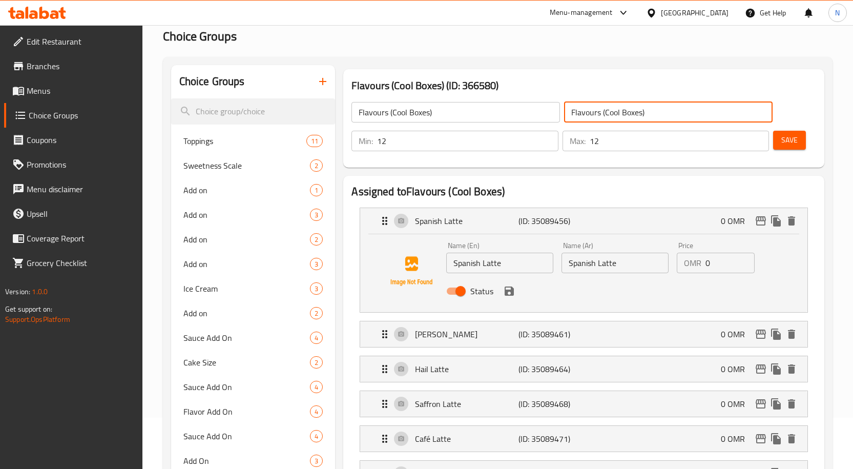
click at [608, 116] on input "Flavours (Cool Boxes)" at bounding box center [668, 112] width 208 height 20
paste input "النكهات (الصناديق الباردة"
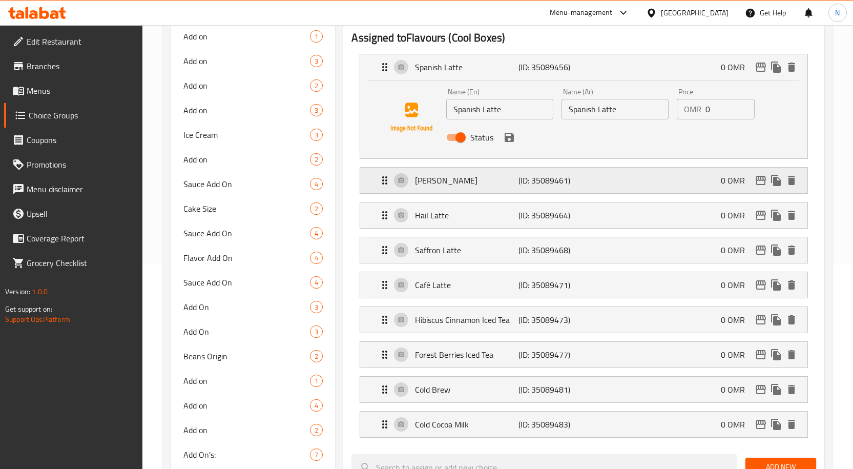
click at [569, 183] on p "(ID: 35089461)" at bounding box center [552, 180] width 69 height 12
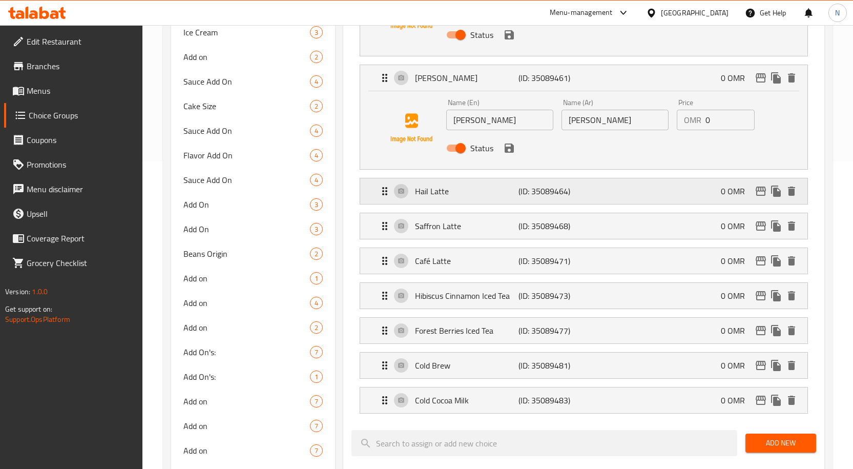
click at [570, 193] on p "(ID: 35089464)" at bounding box center [552, 191] width 69 height 12
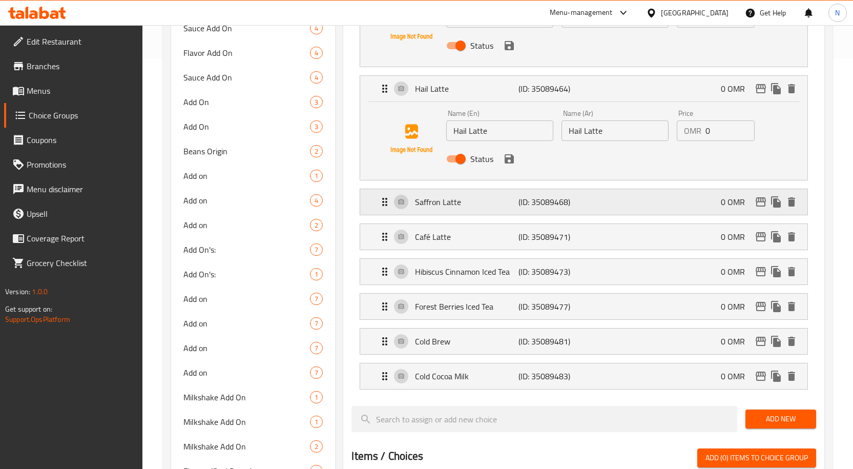
click at [572, 200] on p "(ID: 35089468)" at bounding box center [552, 202] width 69 height 12
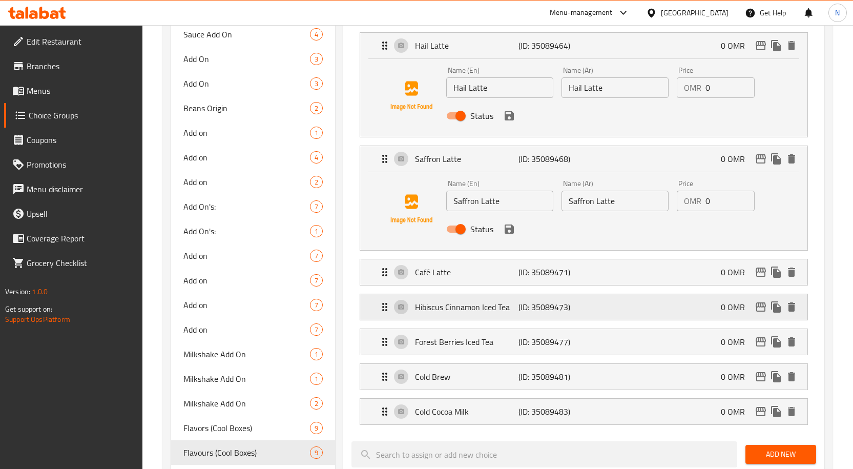
scroll to position [512, 0]
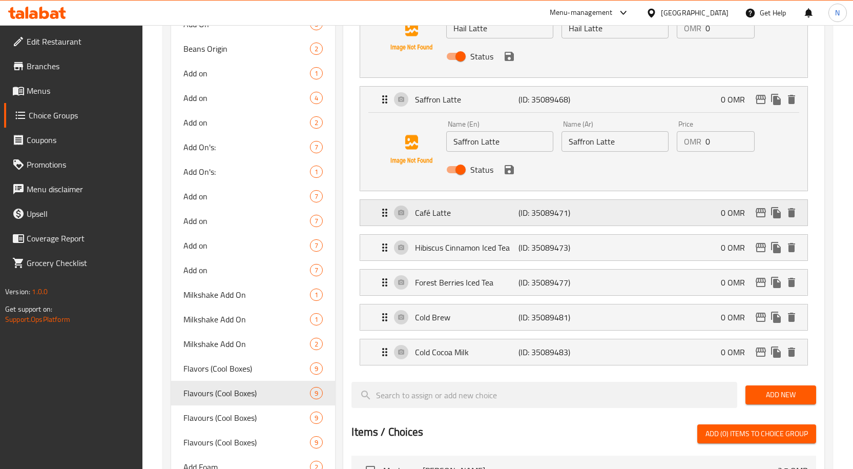
click at [560, 218] on p "(ID: 35089471)" at bounding box center [552, 212] width 69 height 12
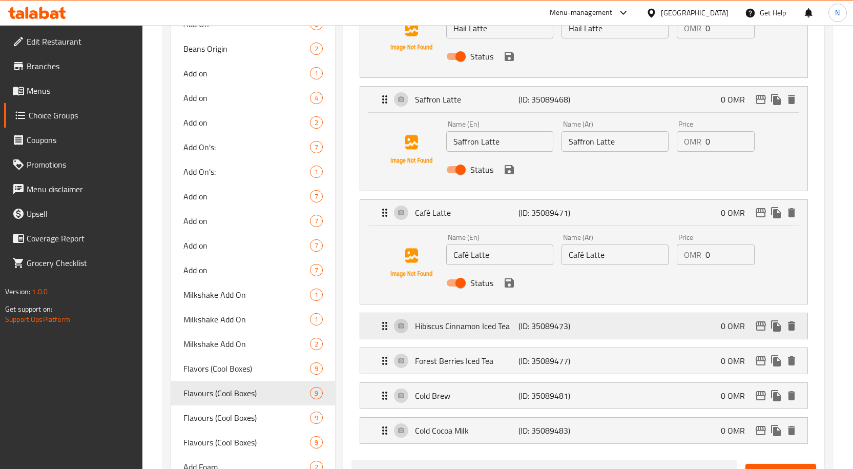
click at [557, 332] on p "(ID: 35089473)" at bounding box center [552, 326] width 69 height 12
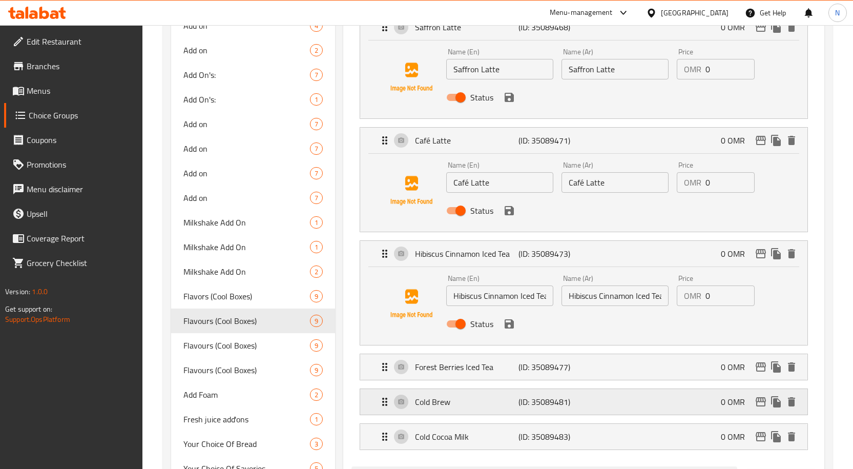
scroll to position [666, 0]
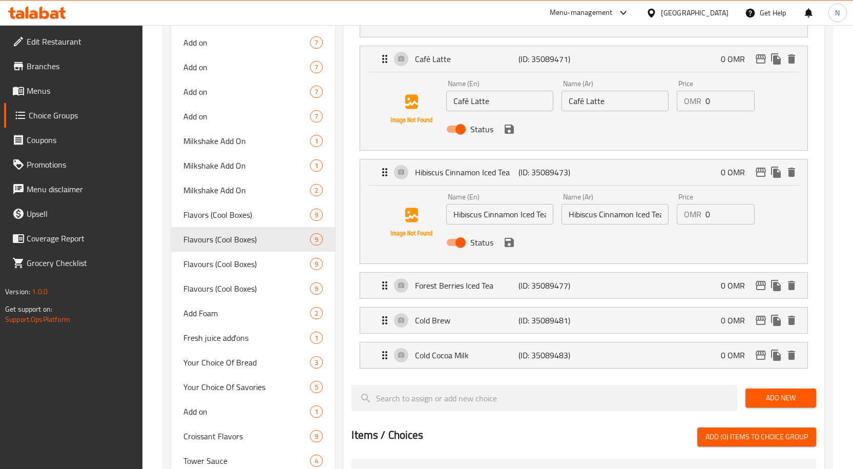
drag, startPoint x: 572, startPoint y: 284, endPoint x: 575, endPoint y: 303, distance: 18.7
click at [572, 284] on p "(ID: 35089477)" at bounding box center [552, 285] width 69 height 12
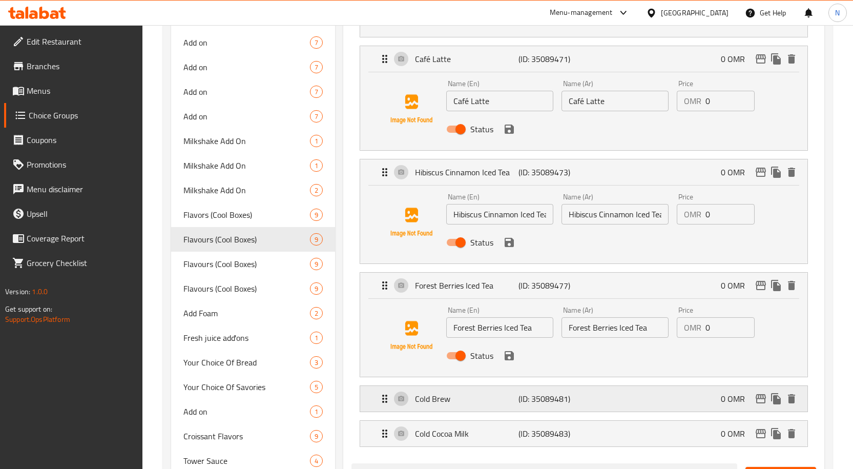
click at [571, 404] on p "(ID: 35089481)" at bounding box center [552, 398] width 69 height 12
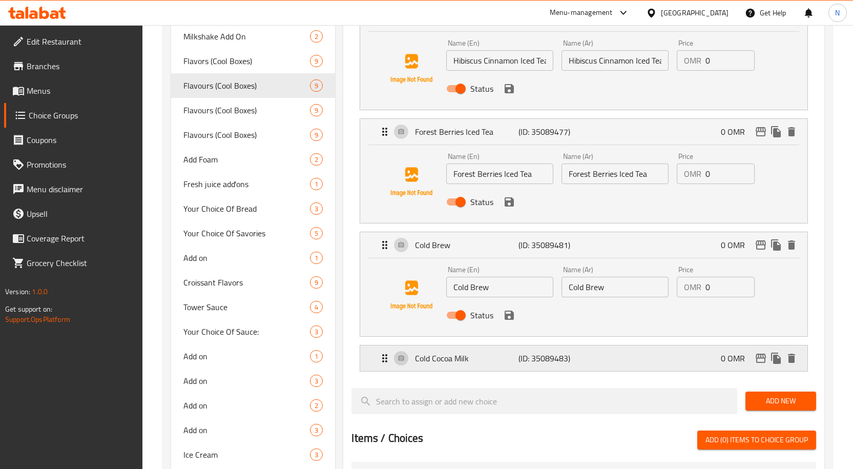
click at [559, 364] on p "(ID: 35089483)" at bounding box center [552, 358] width 69 height 12
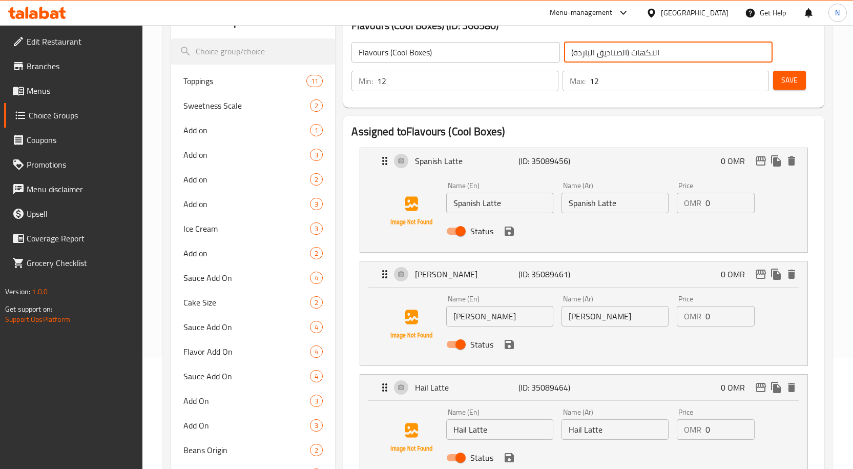
scroll to position [0, 0]
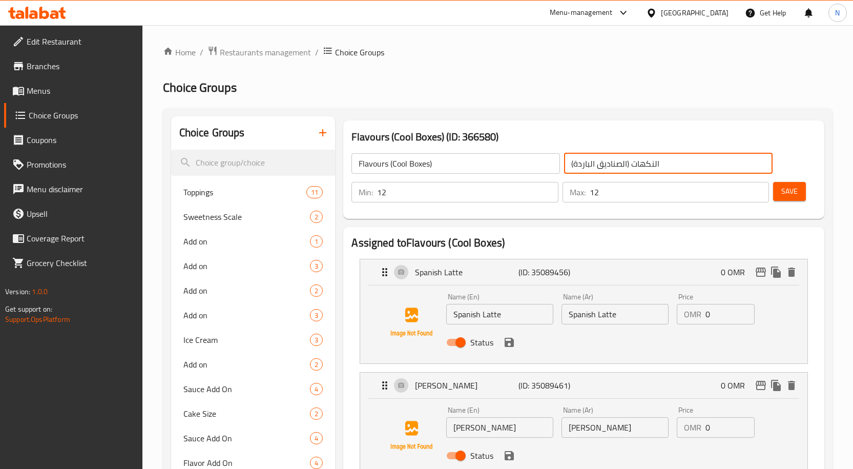
type input "النكهات (الصناديق الباردة)"
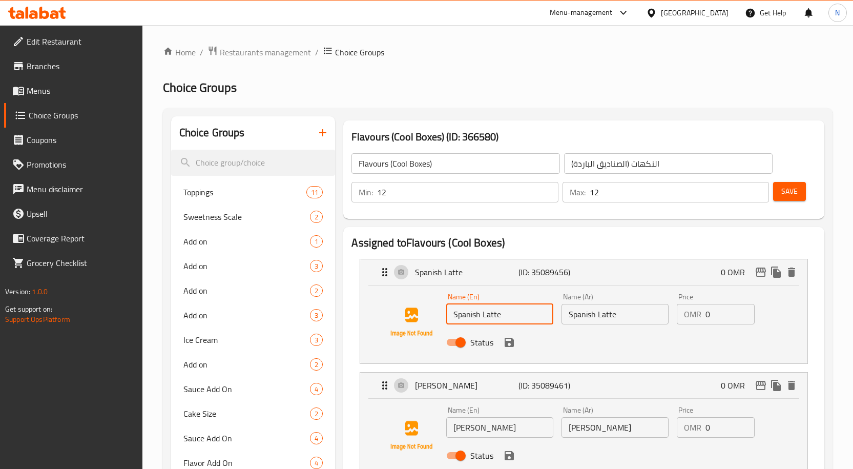
click at [492, 315] on input "Spanish Latte" at bounding box center [499, 314] width 107 height 20
click at [610, 304] on input "Spanish Latte" at bounding box center [614, 314] width 107 height 20
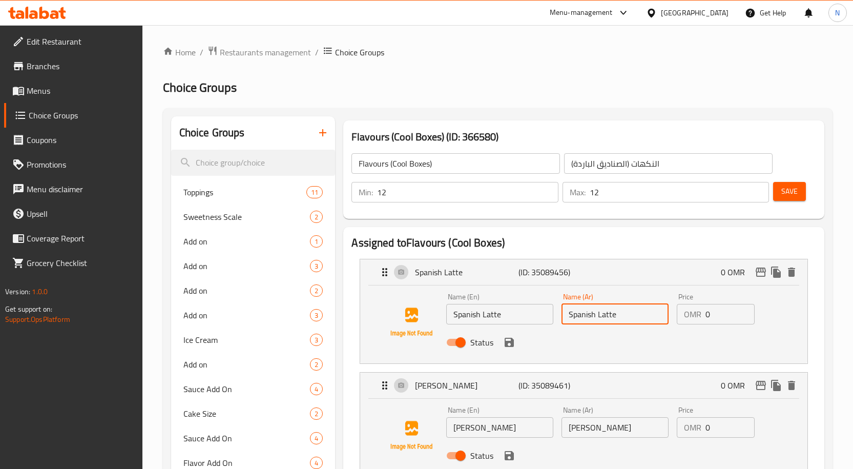
click at [610, 304] on input "Spanish Latte" at bounding box center [614, 314] width 107 height 20
paste input "لاتيه أسباني"
click at [508, 343] on icon "save" at bounding box center [509, 342] width 9 height 9
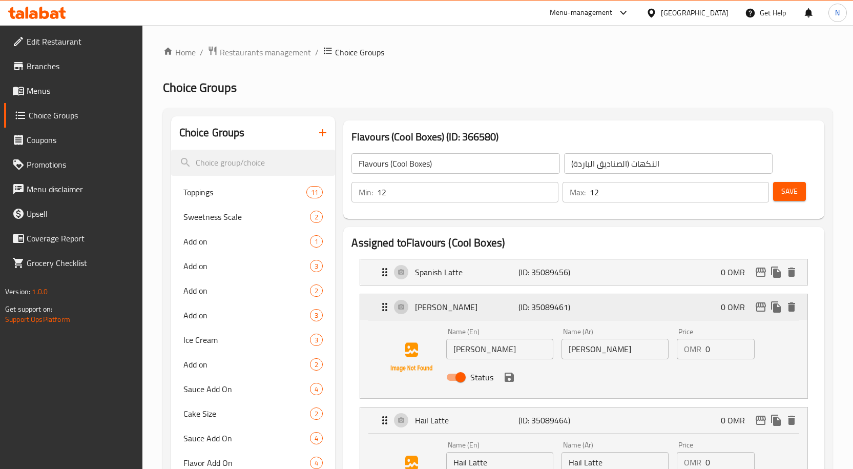
type input "لاتيه أسباني"
click at [508, 350] on input "[PERSON_NAME]" at bounding box center [499, 349] width 107 height 20
click at [604, 354] on input "[PERSON_NAME]" at bounding box center [614, 349] width 107 height 20
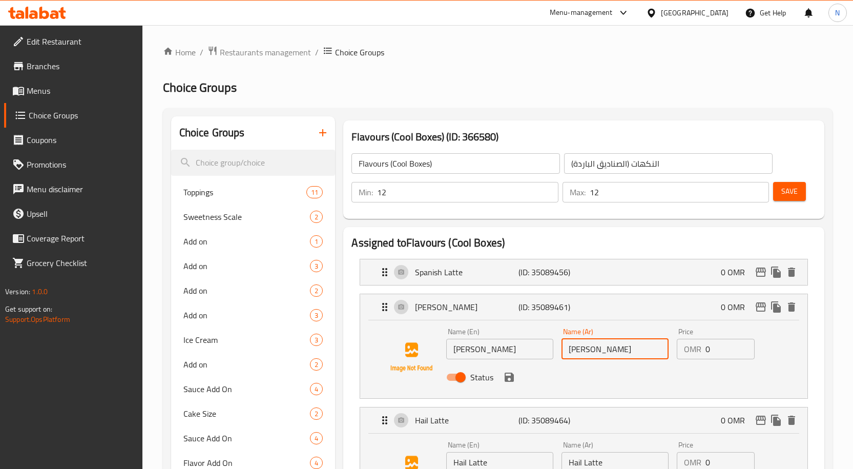
click at [604, 354] on input "[PERSON_NAME]" at bounding box center [614, 349] width 107 height 20
paste input "روز لاتيه"
type input "روز لاتيه"
click at [511, 384] on button "save" at bounding box center [508, 376] width 15 height 15
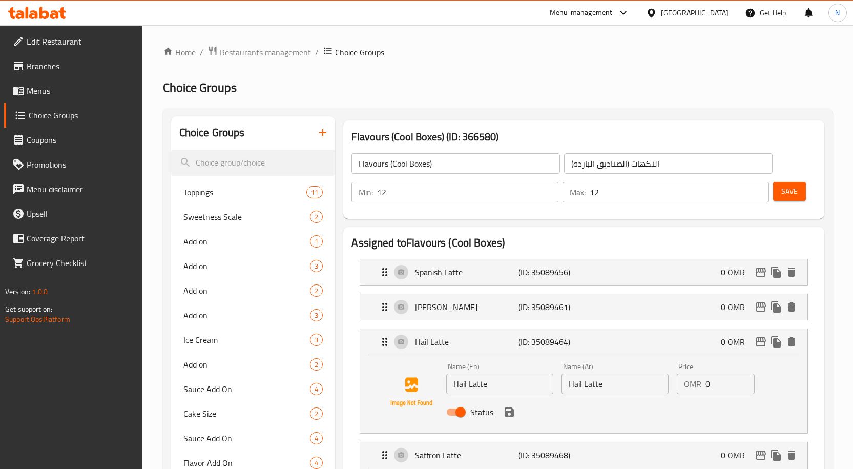
click at [508, 389] on input "Hail Latte" at bounding box center [499, 383] width 107 height 20
click at [607, 384] on input "Hail Latte" at bounding box center [614, 383] width 107 height 20
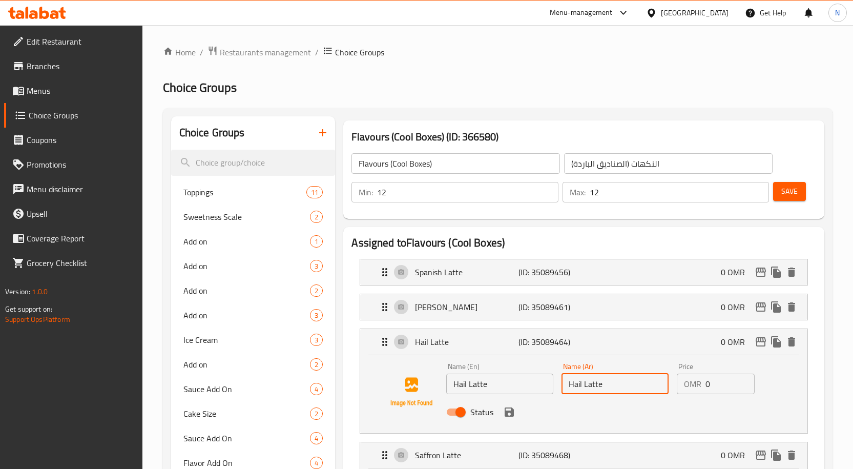
click at [607, 384] on input "Hail Latte" at bounding box center [614, 383] width 107 height 20
paste input "مرحبا لاتيه"
click at [591, 387] on input "مرحبا لاتيه" at bounding box center [614, 383] width 107 height 20
click at [512, 416] on icon "save" at bounding box center [509, 412] width 12 height 12
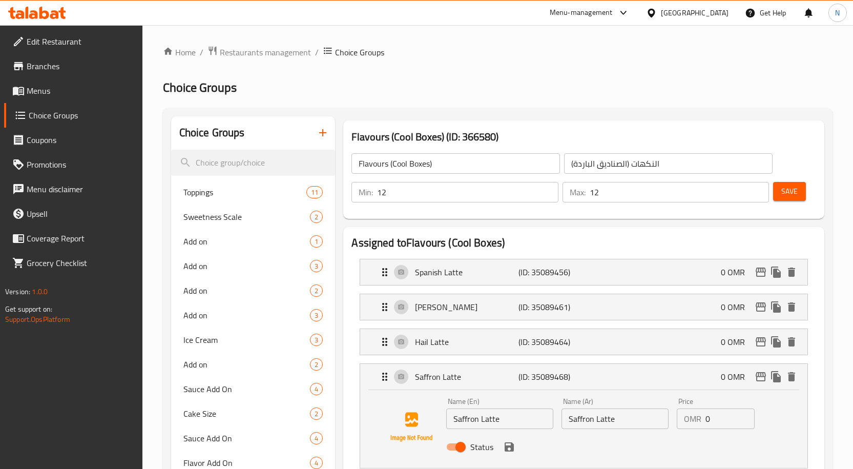
type input "هيل لاتيه"
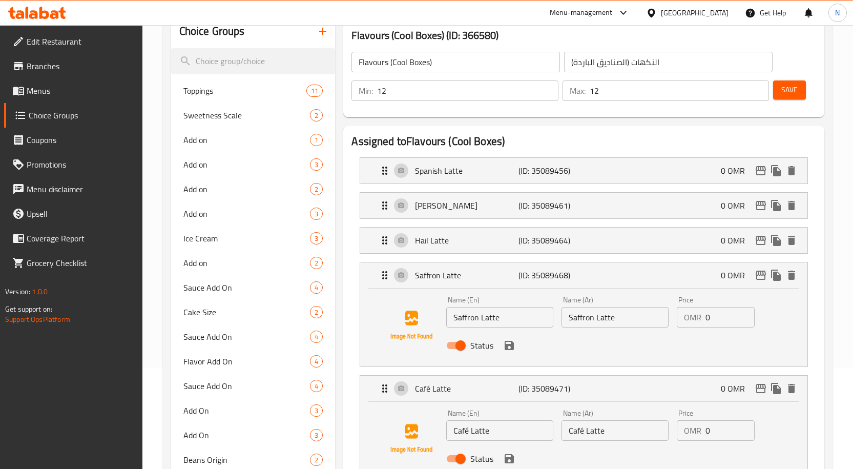
scroll to position [102, 0]
click at [505, 326] on input "Saffron Latte" at bounding box center [499, 316] width 107 height 20
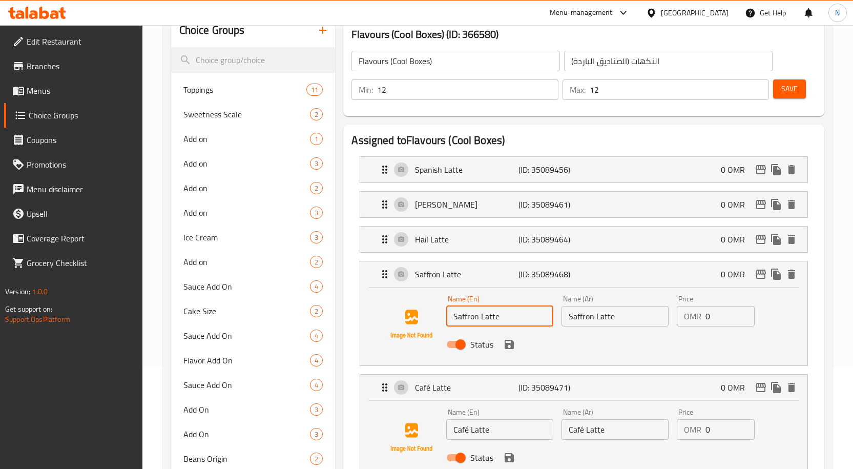
click at [504, 316] on input "Saffron Latte" at bounding box center [499, 316] width 107 height 20
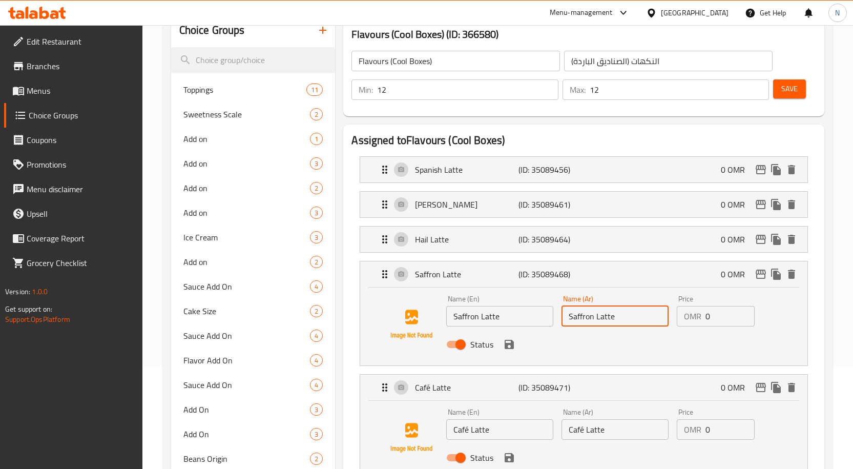
click at [651, 318] on input "Saffron Latte" at bounding box center [614, 316] width 107 height 20
paste input "لاتيه الزعفران"
click at [509, 347] on icon "save" at bounding box center [509, 344] width 12 height 12
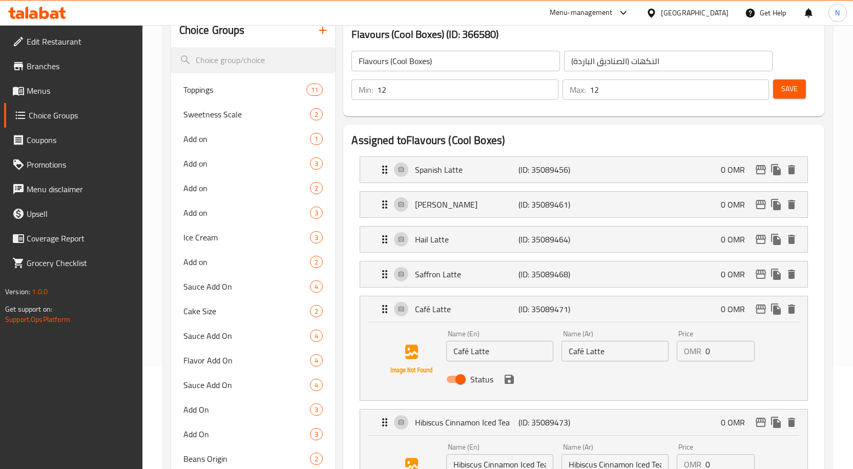
type input "لاتيه الزعفران"
click at [505, 353] on input "Café Latte" at bounding box center [499, 351] width 107 height 20
click at [598, 354] on input "Café Latte" at bounding box center [614, 351] width 107 height 20
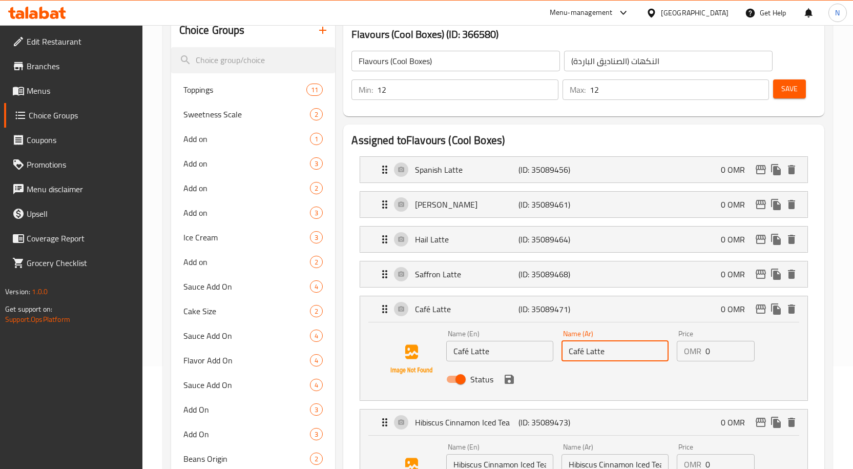
click at [598, 354] on input "Café Latte" at bounding box center [614, 351] width 107 height 20
paste input "كافيه لاتيه"
click at [513, 378] on icon "save" at bounding box center [509, 378] width 9 height 9
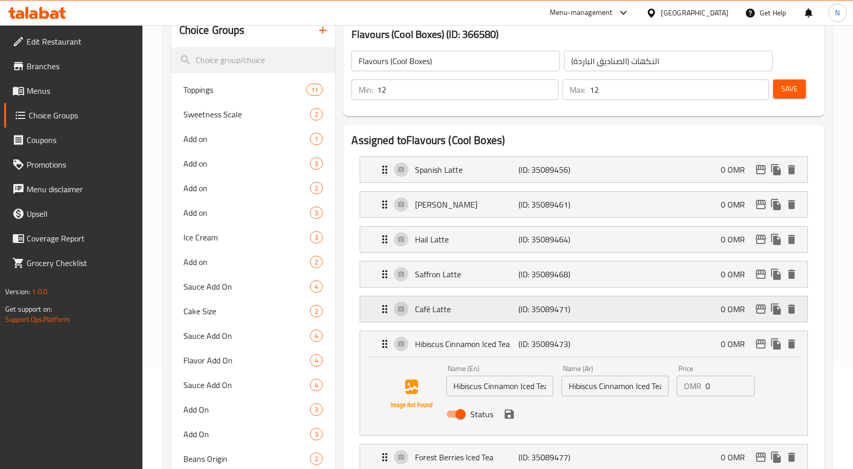
type input "كافيه لاتيه"
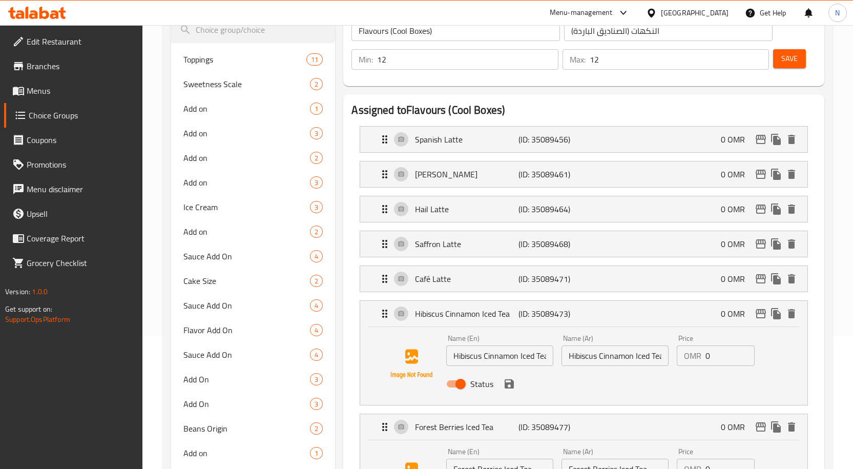
scroll to position [256, 0]
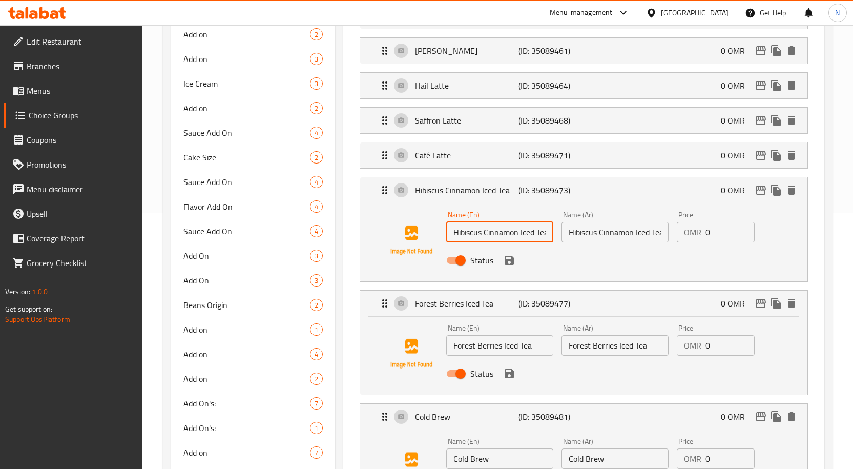
click at [499, 237] on input "Hibiscus Cinnamon Iced Tea" at bounding box center [499, 232] width 107 height 20
click at [602, 233] on input "Hibiscus Cinnamon Iced Tea" at bounding box center [614, 232] width 107 height 20
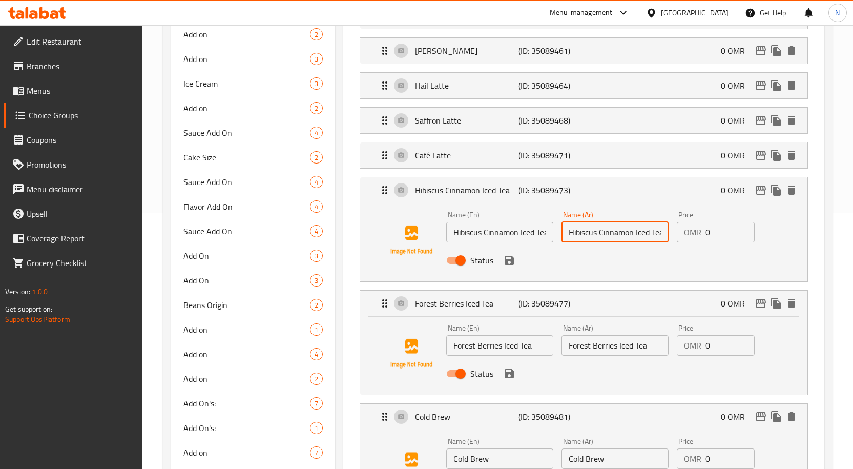
click at [602, 233] on input "Hibiscus Cinnamon Iced Tea" at bounding box center [614, 232] width 107 height 20
paste input "شاي مثلج بنكهة الكركديه والقرفة"
click at [505, 261] on icon "save" at bounding box center [509, 260] width 9 height 9
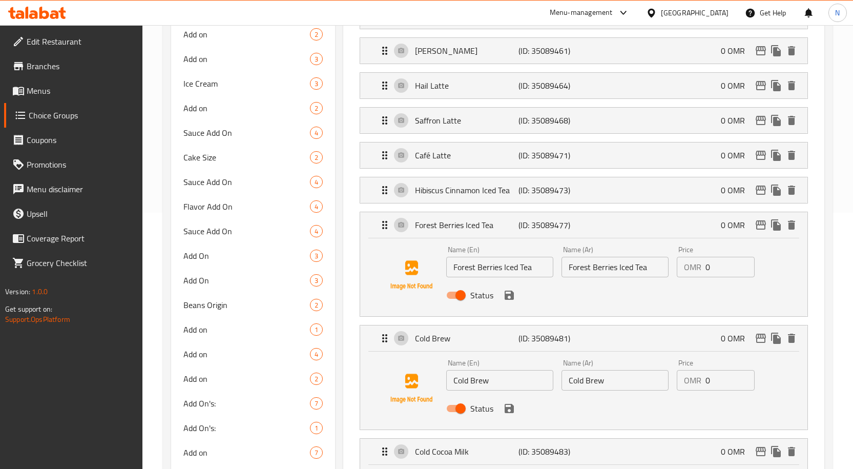
type input "شاي مثلج بنكهة الكركديه والقرفة"
click at [509, 267] on input "Forest Berries Iced Tea" at bounding box center [499, 267] width 107 height 20
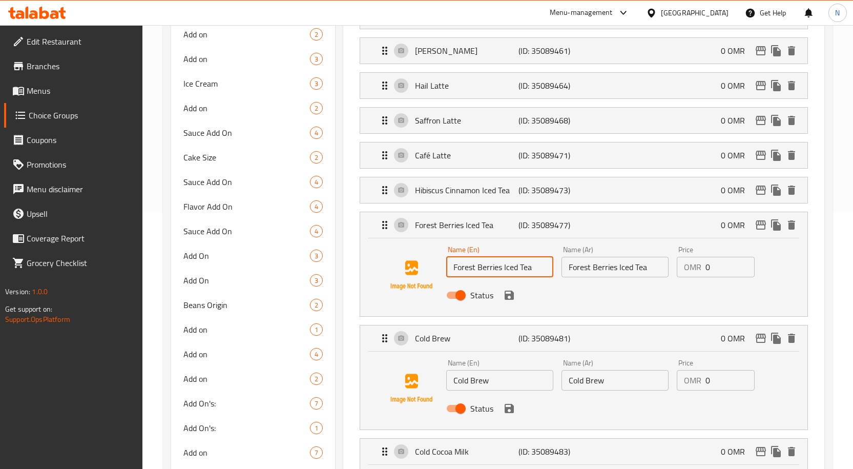
click at [592, 271] on input "Forest Berries Iced Tea" at bounding box center [614, 267] width 107 height 20
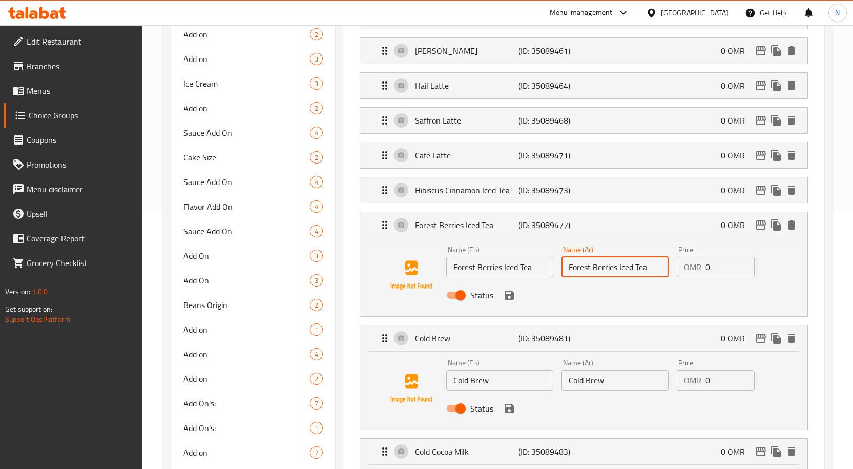
click at [592, 271] on input "Forest Berries Iced Tea" at bounding box center [614, 267] width 107 height 20
paste input "شاي مثلج بنكهة التوت البري"
click at [511, 297] on icon "save" at bounding box center [509, 294] width 9 height 9
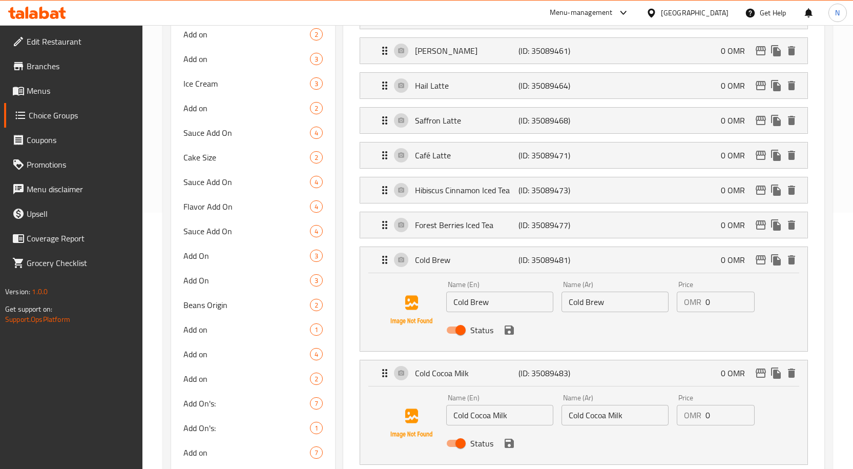
type input "شاي مثلج بنكهة التوت البري"
click at [497, 298] on input "Cold Brew" at bounding box center [499, 301] width 107 height 20
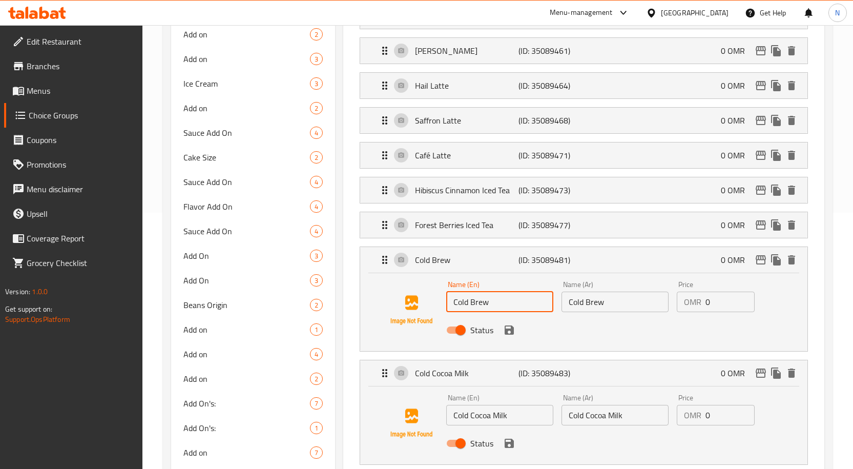
click at [618, 293] on input "Cold Brew" at bounding box center [614, 301] width 107 height 20
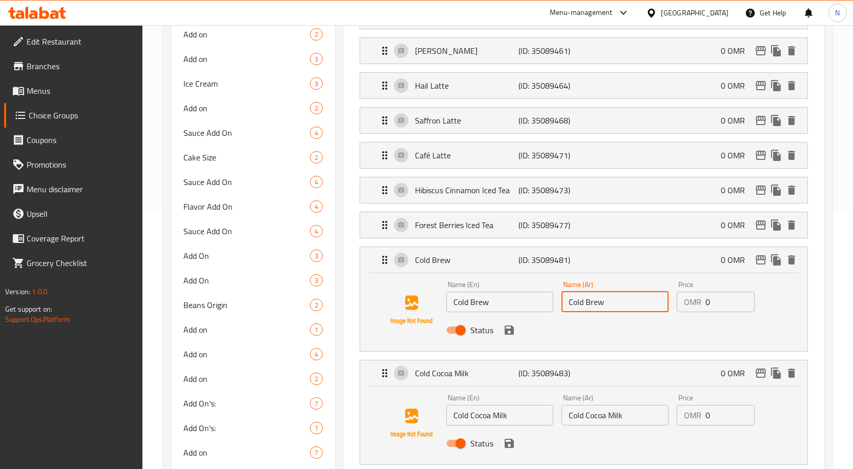
click at [618, 292] on input "Cold Brew" at bounding box center [614, 301] width 107 height 20
paste input "المشروب البارد"
click at [506, 324] on icon "save" at bounding box center [509, 330] width 12 height 12
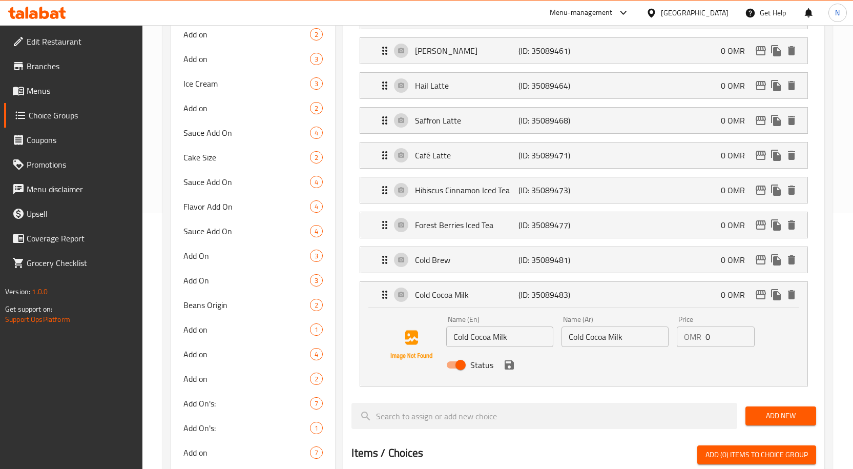
type input "المشروب البارد"
click at [505, 340] on input "Cold Cocoa Milk" at bounding box center [499, 336] width 107 height 20
click at [604, 342] on input "Cold Cocoa Milk" at bounding box center [614, 336] width 107 height 20
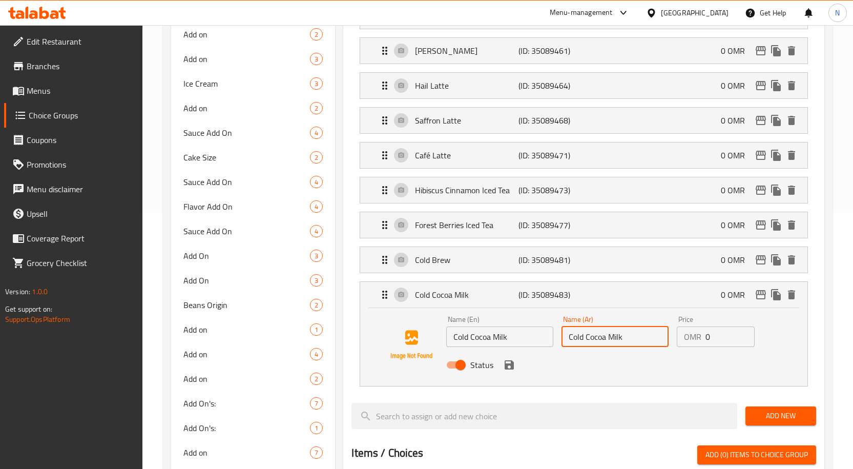
click at [604, 342] on input "Cold Cocoa Milk" at bounding box center [614, 336] width 107 height 20
paste input "حليب الكاكاو البارد"
click at [509, 368] on icon "save" at bounding box center [509, 364] width 9 height 9
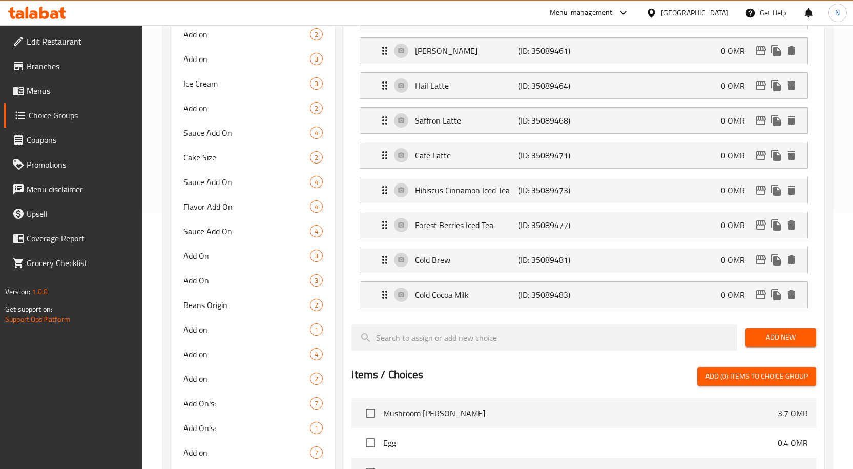
type input "حليب الكاكاو البارد"
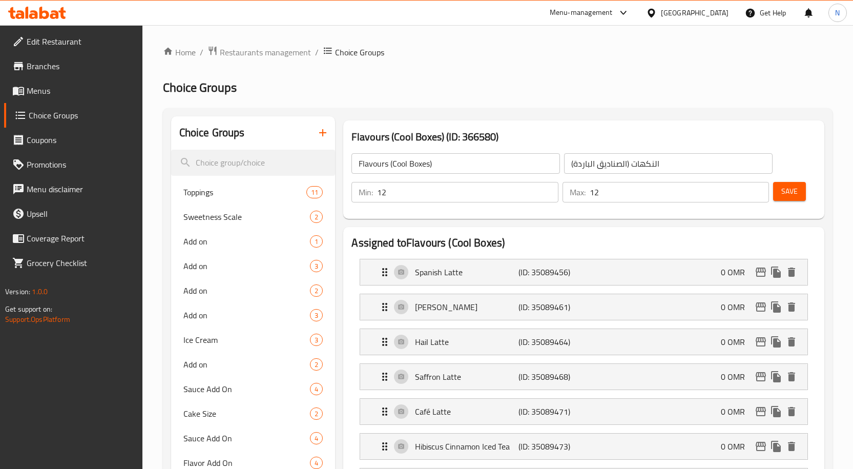
click at [794, 188] on span "Save" at bounding box center [789, 191] width 16 height 13
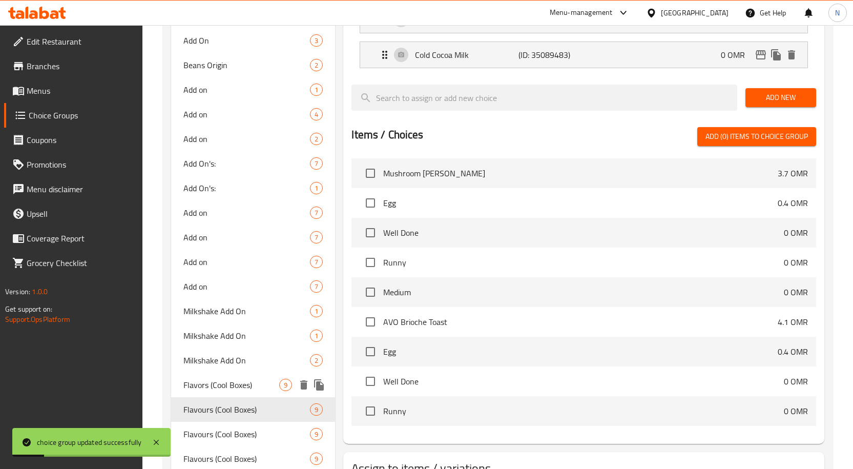
scroll to position [512, 0]
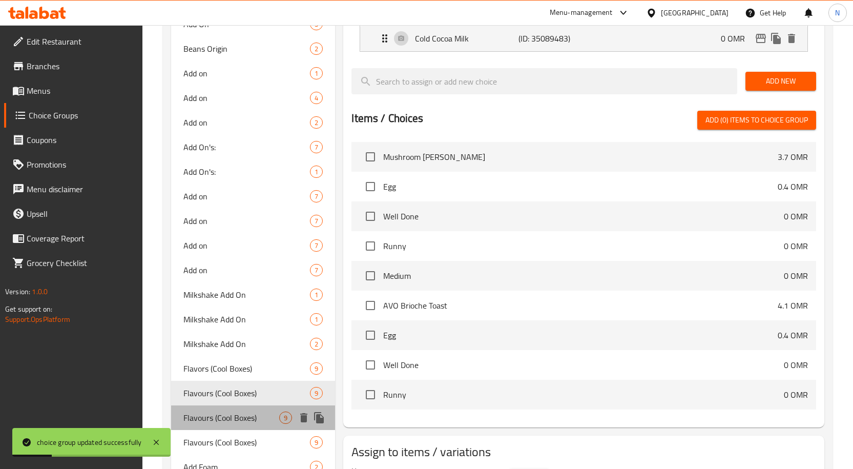
click at [256, 416] on span "Flavours (Cool Boxes)" at bounding box center [231, 417] width 96 height 12
type input "Flavours (Cool Boxes)"
type input "18"
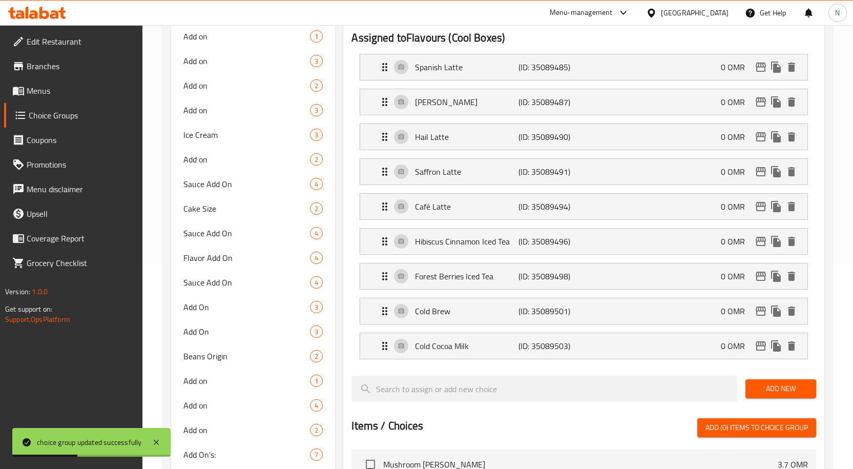
scroll to position [0, 0]
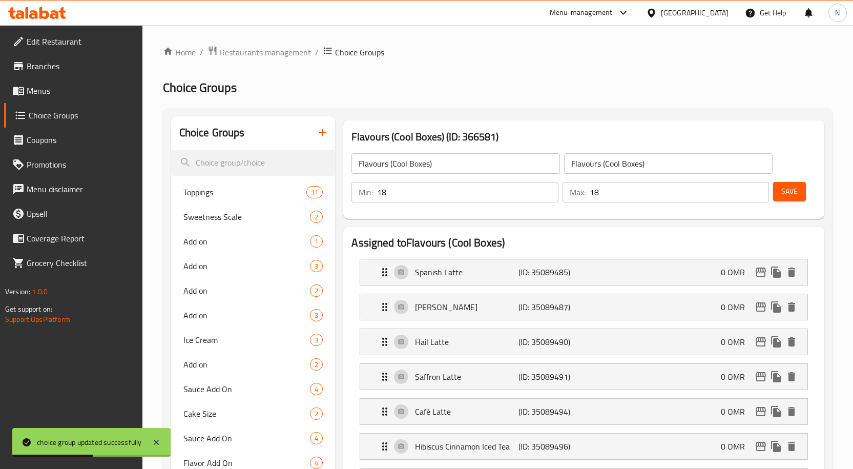
click at [491, 159] on input "Flavours (Cool Boxes)" at bounding box center [455, 163] width 208 height 20
click at [490, 159] on input "Flavours (Cool Boxes)" at bounding box center [455, 163] width 208 height 20
click at [635, 159] on input "Flavours (Cool Boxes)" at bounding box center [668, 163] width 208 height 20
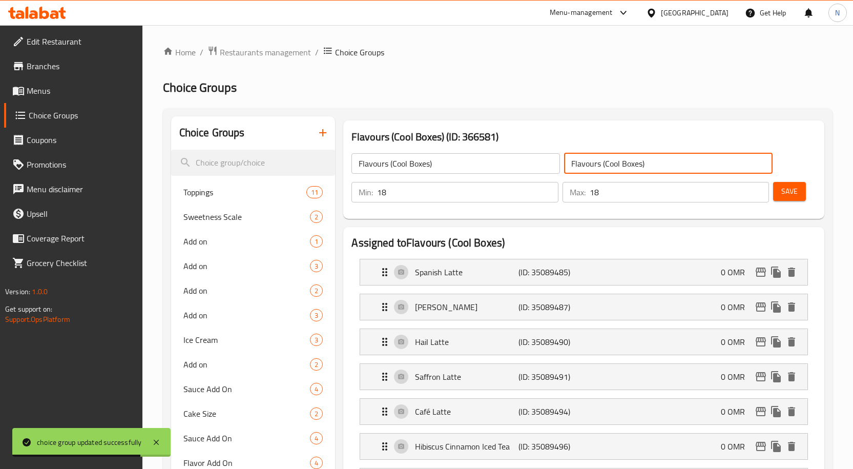
click at [635, 159] on input "Flavours (Cool Boxes)" at bounding box center [668, 163] width 208 height 20
paste input "النكهات (الصناديق الباردة"
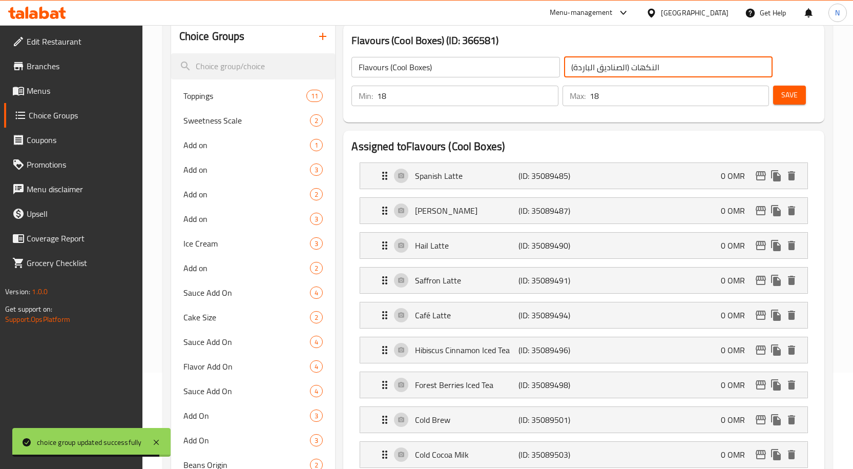
scroll to position [102, 0]
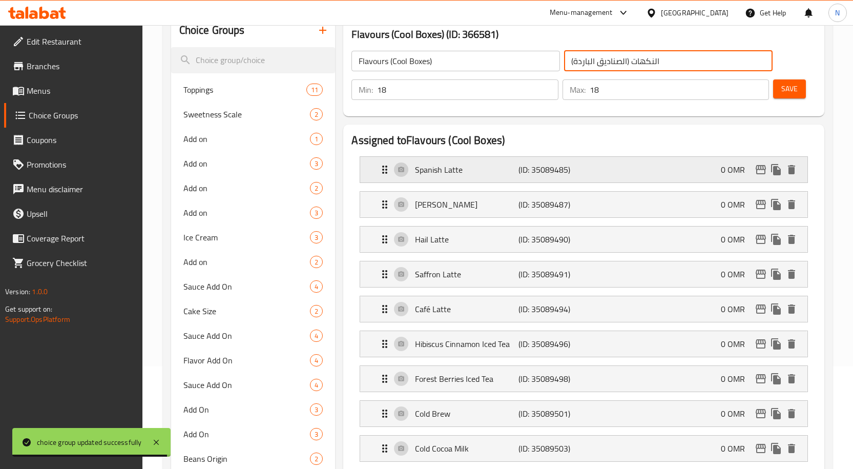
click at [557, 160] on div "Spanish Latte (ID: 35089485) 0 OMR" at bounding box center [587, 170] width 416 height 26
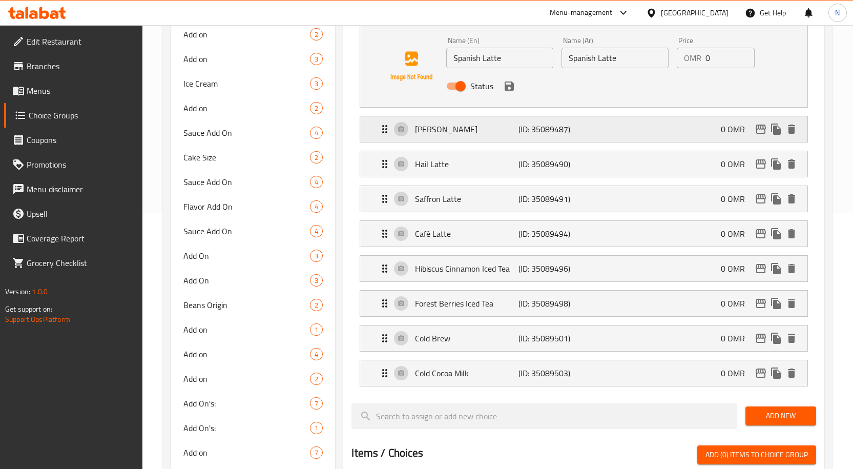
click at [546, 130] on p "(ID: 35089487)" at bounding box center [552, 129] width 69 height 12
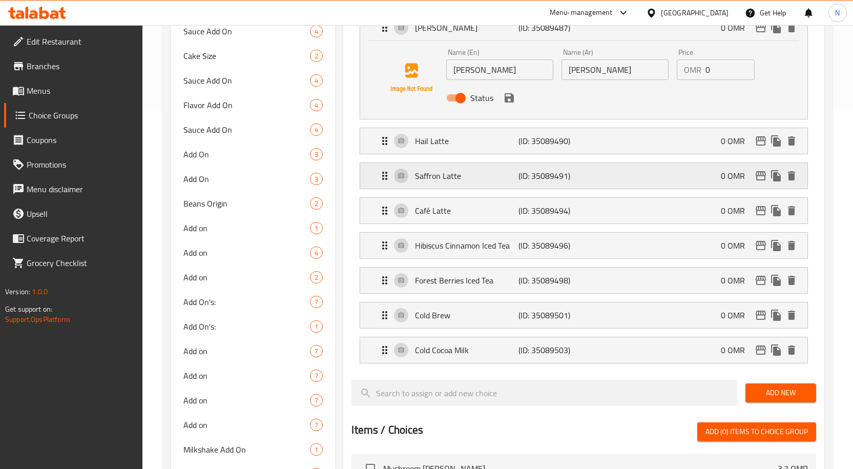
scroll to position [359, 0]
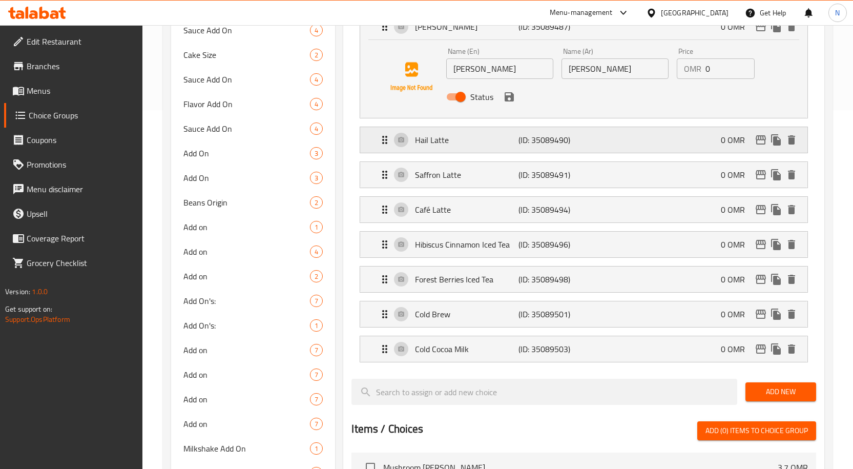
click at [524, 144] on p "(ID: 35089490)" at bounding box center [552, 140] width 69 height 12
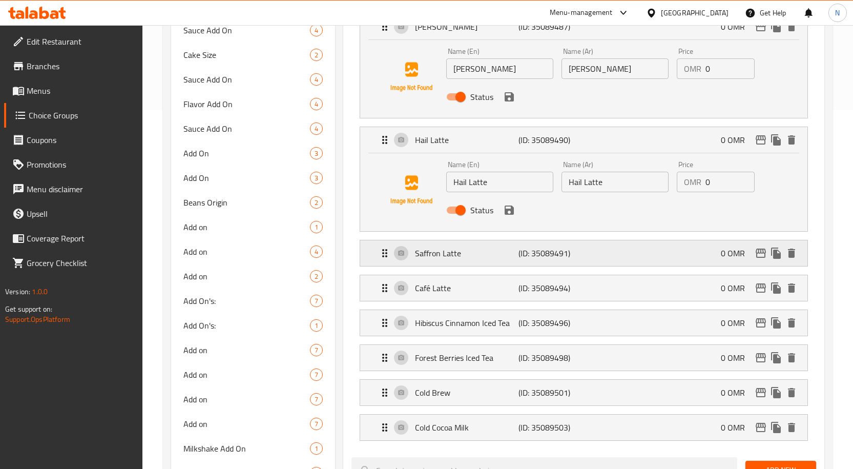
click at [532, 245] on div "Saffron Latte (ID: 35089491) 0 OMR" at bounding box center [587, 253] width 416 height 26
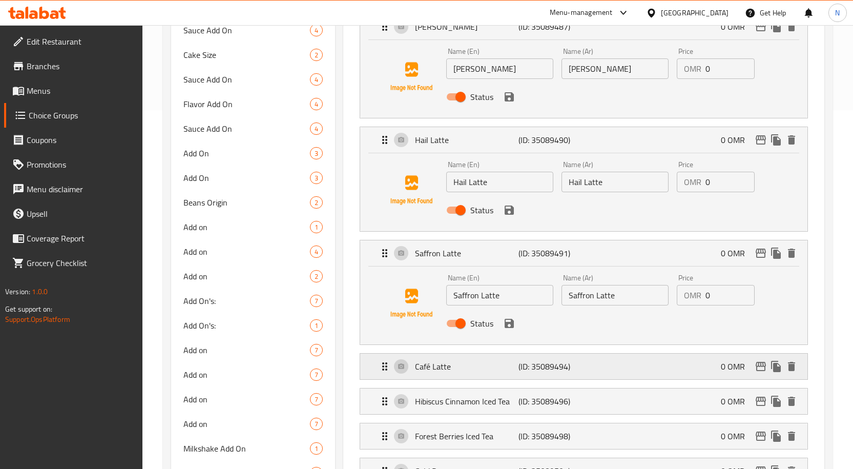
click at [526, 364] on p "(ID: 35089494)" at bounding box center [552, 366] width 69 height 12
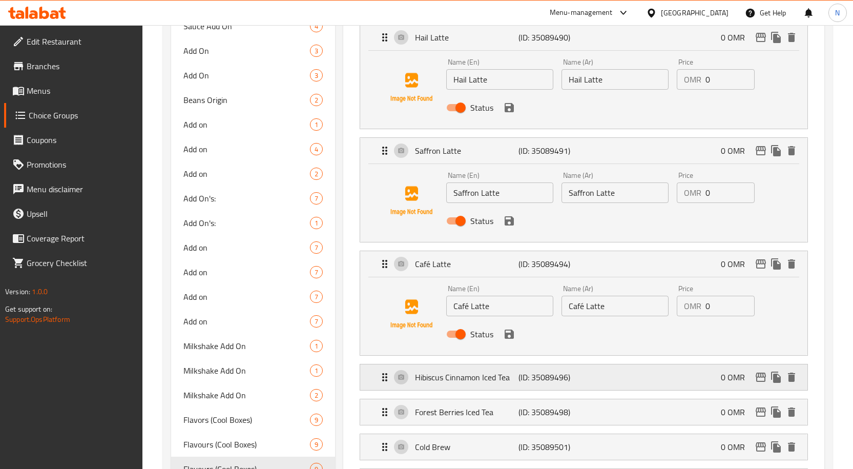
click at [514, 386] on div "Hibiscus Cinnamon Iced Tea (ID: 35089496) 0 OMR" at bounding box center [587, 377] width 416 height 26
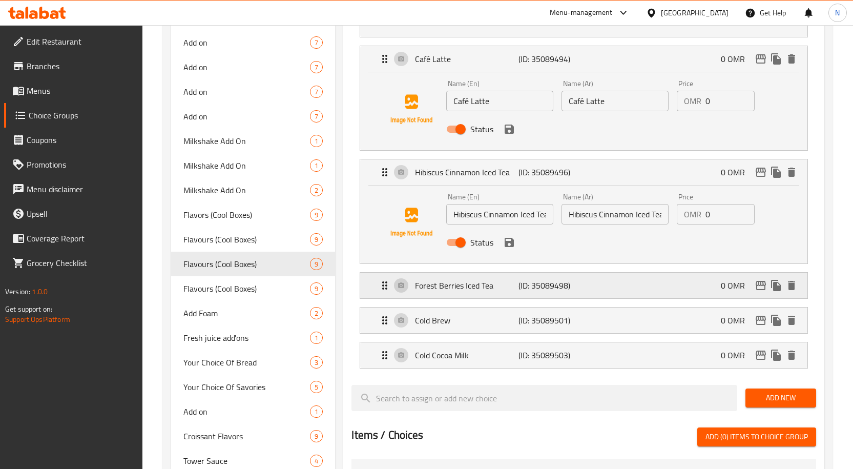
click at [507, 285] on p "Forest Berries Iced Tea" at bounding box center [466, 285] width 103 height 12
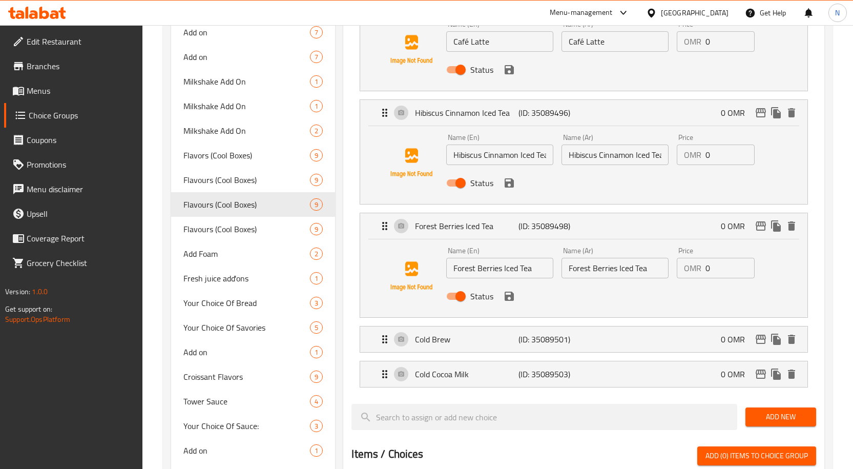
scroll to position [820, 0]
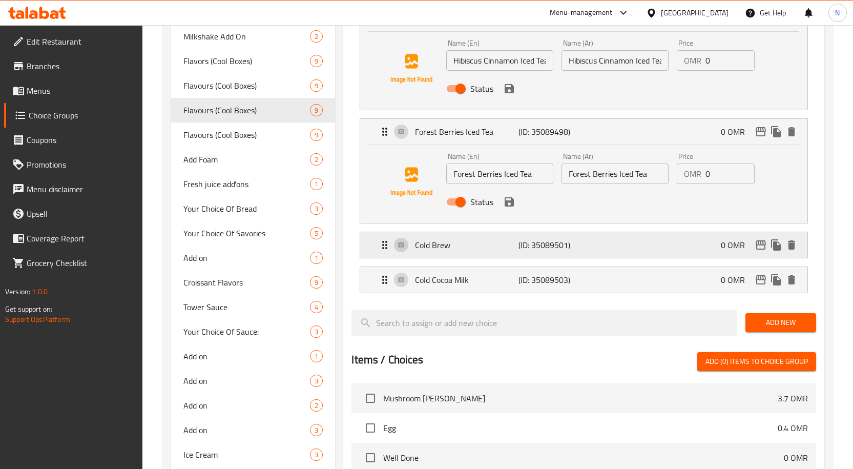
click at [494, 241] on p "Cold Brew" at bounding box center [466, 245] width 103 height 12
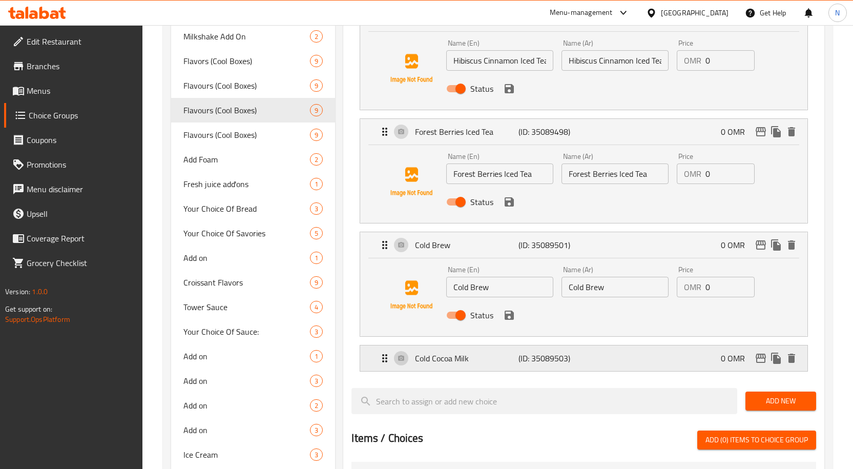
click at [490, 357] on p "Cold Cocoa Milk" at bounding box center [466, 358] width 103 height 12
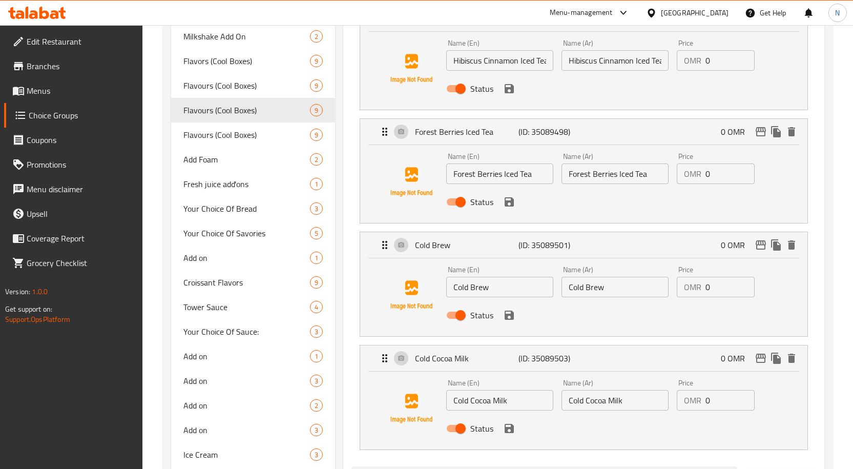
type input "النكهات (الصناديق الباردة)"
click at [494, 402] on input "Cold Cocoa Milk" at bounding box center [499, 400] width 107 height 20
click at [623, 403] on input "Cold Cocoa Milk" at bounding box center [614, 400] width 107 height 20
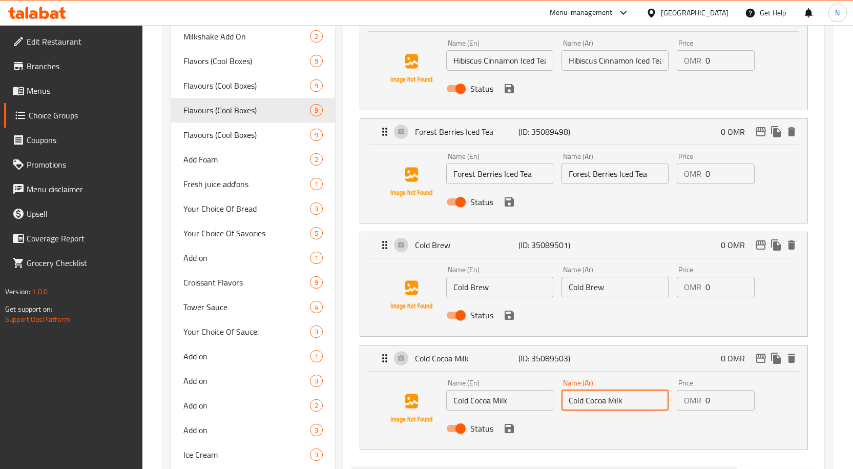
click at [623, 403] on input "Cold Cocoa Milk" at bounding box center [614, 400] width 107 height 20
paste input "حليب الكاكاو البارد"
type input "حليب الكاكاو البارد"
click at [501, 288] on input "Cold Brew" at bounding box center [499, 287] width 107 height 20
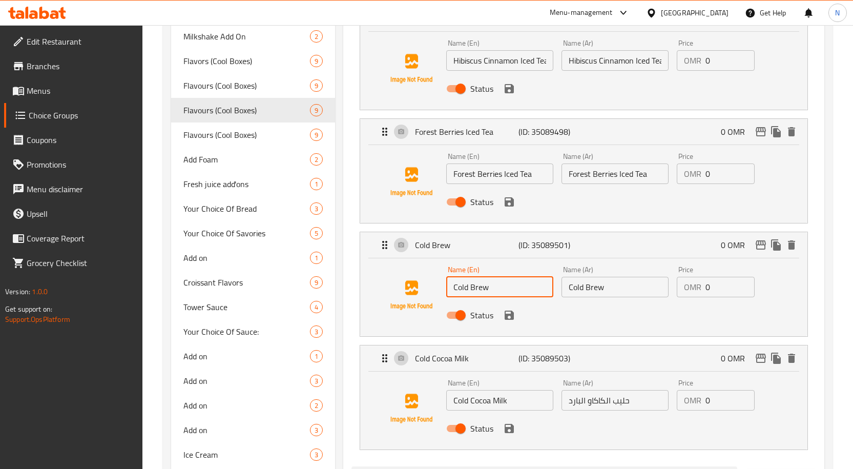
click at [501, 288] on input "Cold Brew" at bounding box center [499, 287] width 107 height 20
click at [608, 288] on input "Cold Brew" at bounding box center [614, 287] width 107 height 20
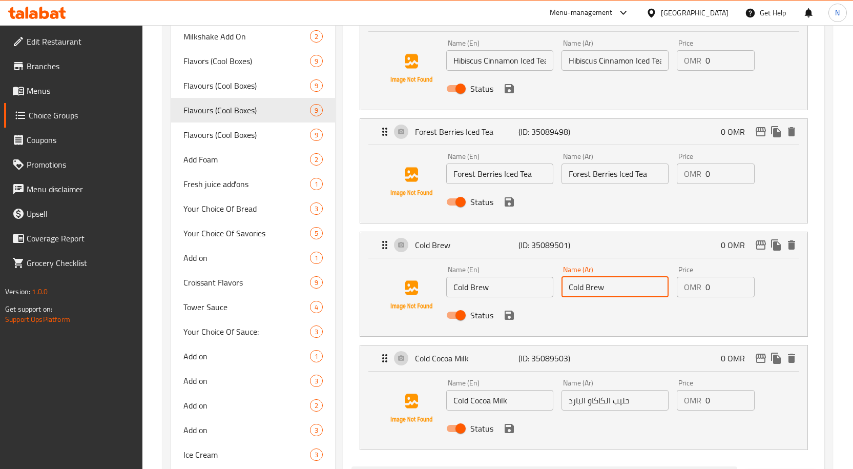
paste input "المشروب البارد"
type input "المشروب البارد"
click at [486, 167] on input "Forest Berries Iced Tea" at bounding box center [499, 173] width 107 height 20
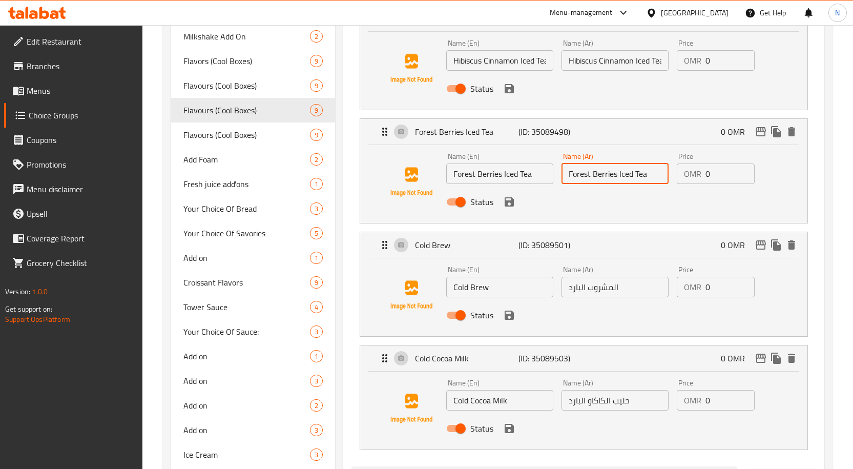
click at [595, 176] on input "Forest Berries Iced Tea" at bounding box center [614, 173] width 107 height 20
paste input "شاي مثلج بنكهة التوت البري"
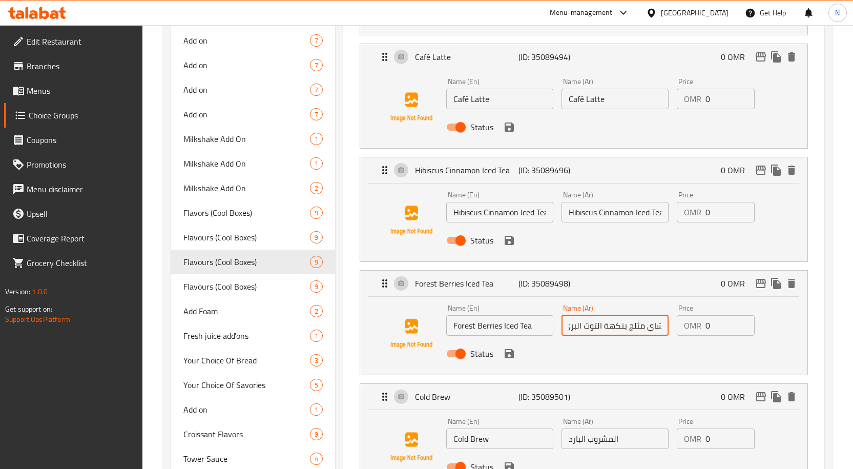
scroll to position [666, 0]
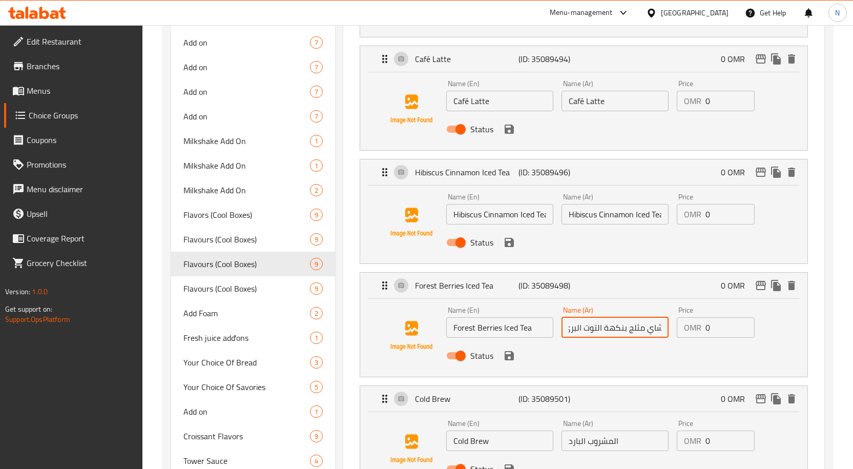
type input "شاي مثلج بنكهة التوت البري"
click at [506, 208] on input "Hibiscus Cinnamon Iced Tea" at bounding box center [499, 214] width 107 height 20
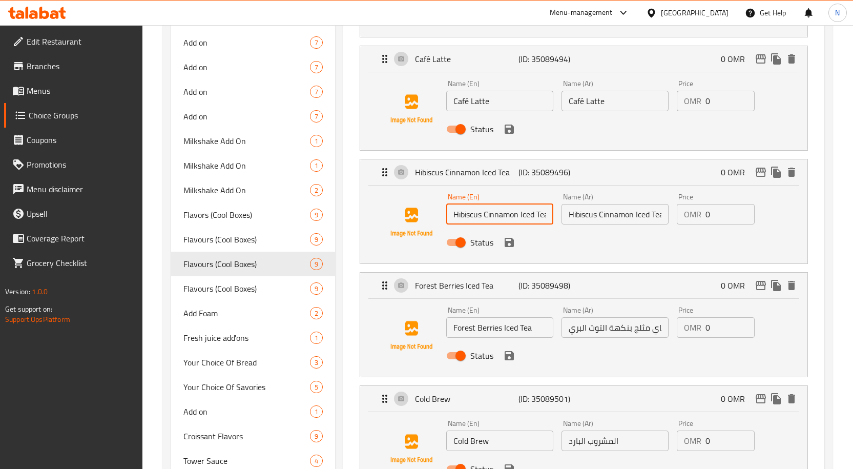
click at [506, 208] on input "Hibiscus Cinnamon Iced Tea" at bounding box center [499, 214] width 107 height 20
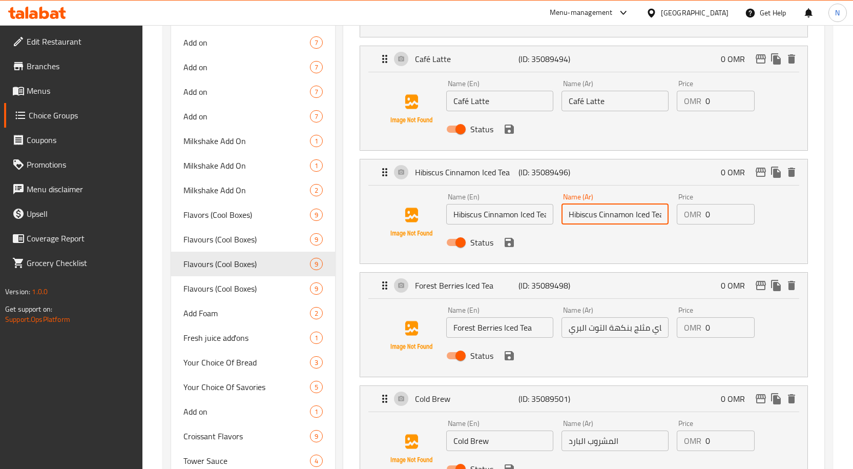
click at [602, 216] on input "Hibiscus Cinnamon Iced Tea" at bounding box center [614, 214] width 107 height 20
paste input "شاي مثلج بنكهة الكركديه والقرفة"
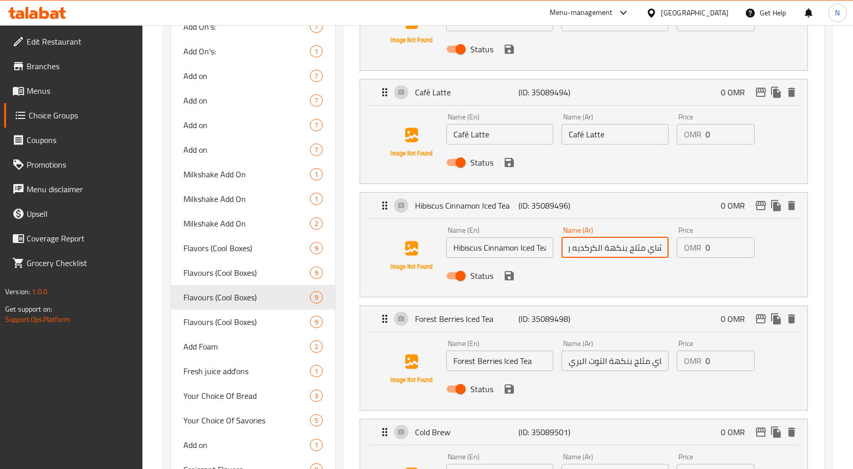
scroll to position [615, 0]
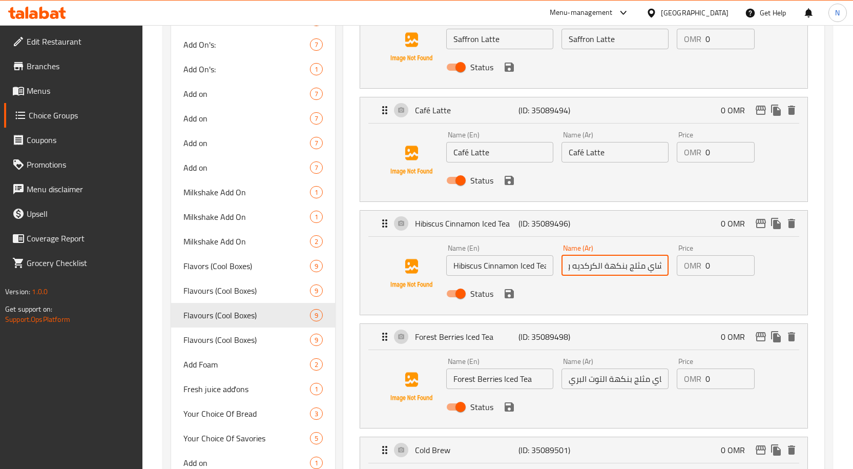
type input "شاي مثلج بنكهة الكركديه والقرفة"
click at [488, 150] on input "Café Latte" at bounding box center [499, 152] width 107 height 20
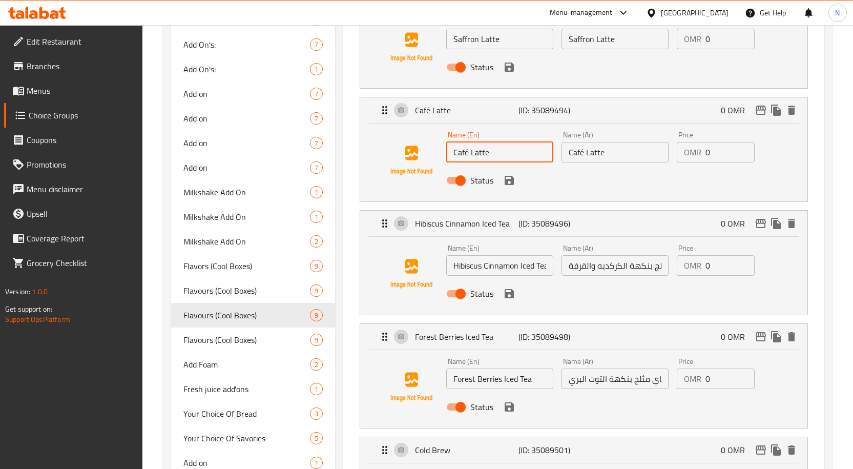
click at [488, 150] on input "Café Latte" at bounding box center [499, 152] width 107 height 20
click at [627, 153] on input "Café Latte" at bounding box center [614, 152] width 107 height 20
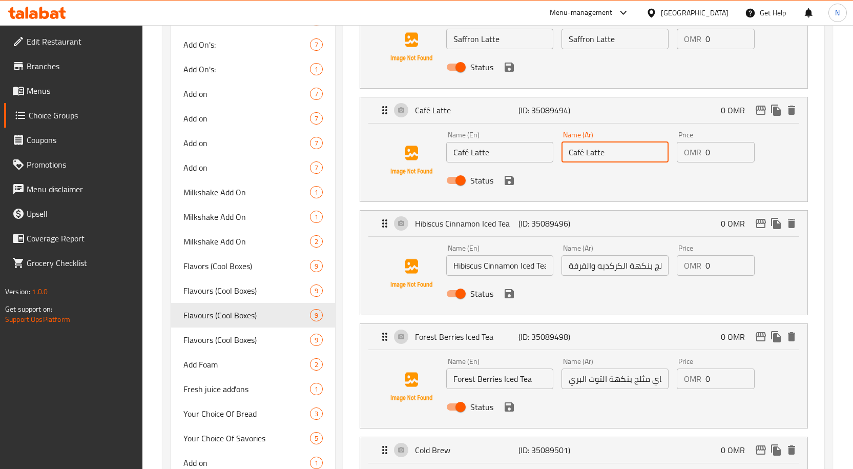
click at [627, 153] on input "Café Latte" at bounding box center [614, 152] width 107 height 20
paste input "كافيه لاتيه"
click at [606, 157] on input "Café كافيه لاتيه" at bounding box center [614, 152] width 107 height 20
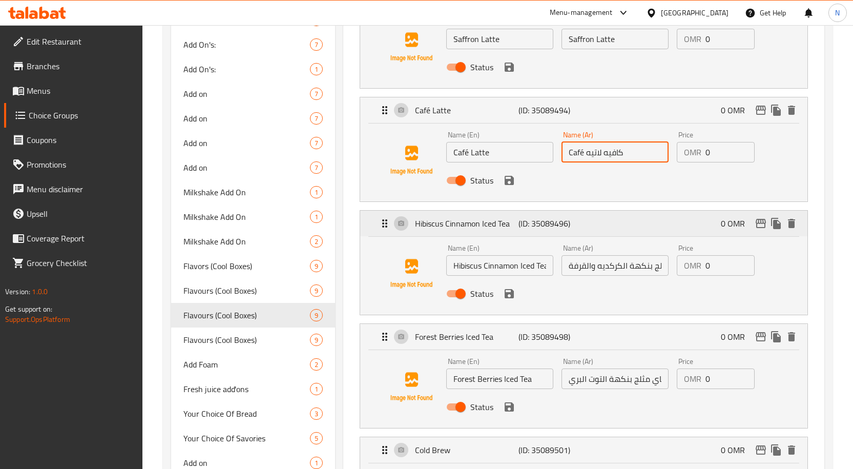
paste input "text"
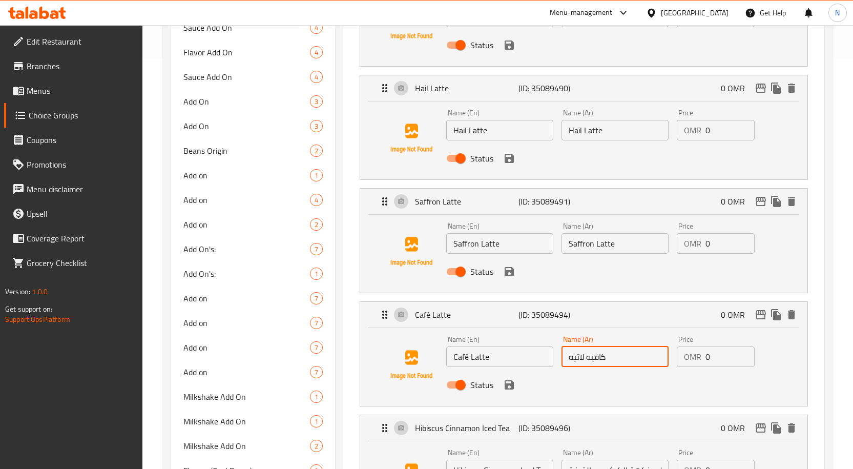
scroll to position [410, 0]
type input "كافيه لاتيه"
click at [508, 247] on input "Saffron Latte" at bounding box center [499, 244] width 107 height 20
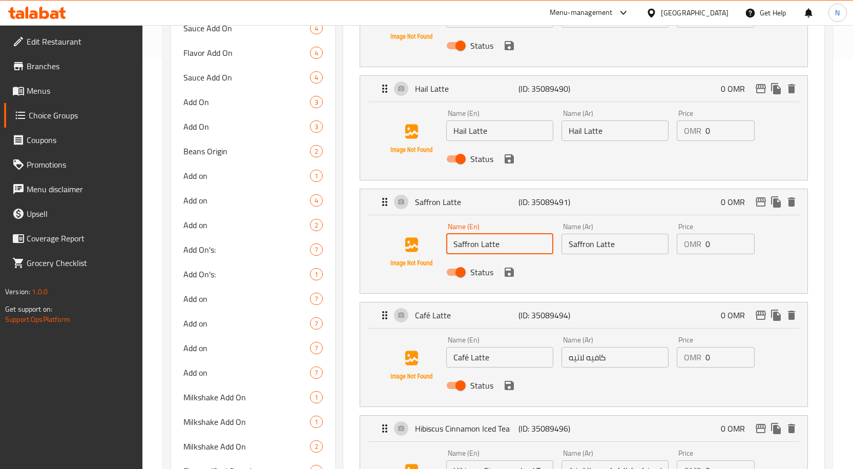
click at [508, 247] on input "Saffron Latte" at bounding box center [499, 244] width 107 height 20
click at [606, 242] on input "Saffron Latte" at bounding box center [614, 244] width 107 height 20
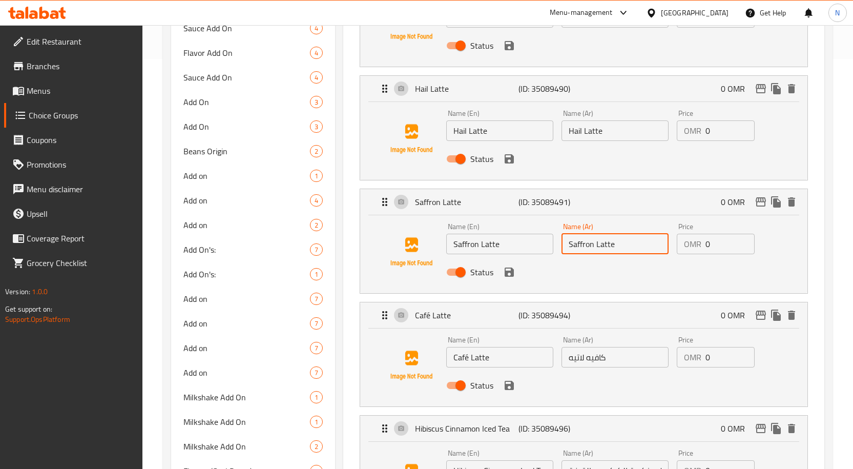
paste input "لاتيه الزعفران"
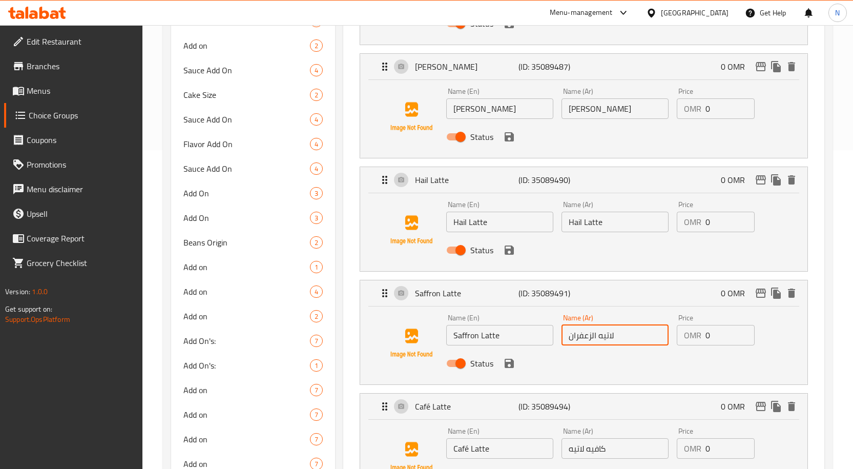
scroll to position [256, 0]
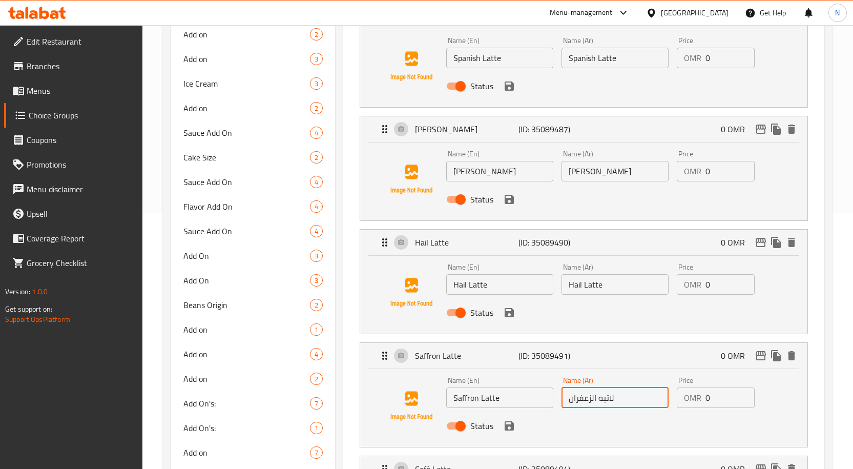
type input "لاتيه الزعفران"
click at [500, 287] on input "Hail Latte" at bounding box center [499, 284] width 107 height 20
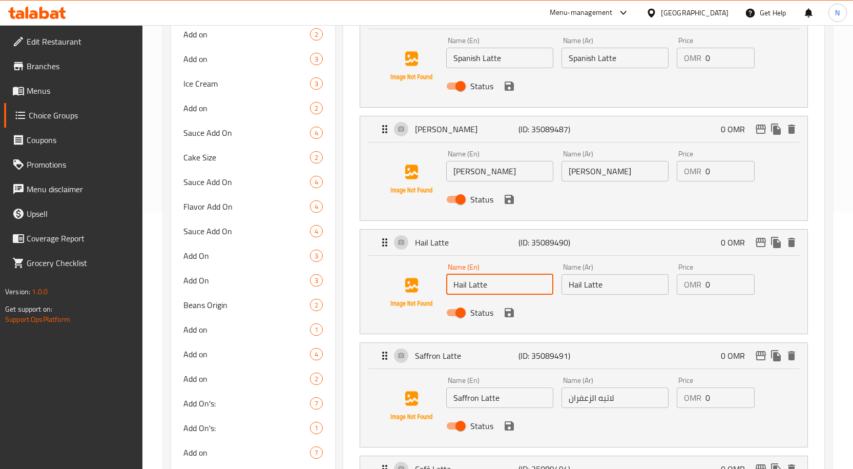
click at [500, 287] on input "Hail Latte" at bounding box center [499, 284] width 107 height 20
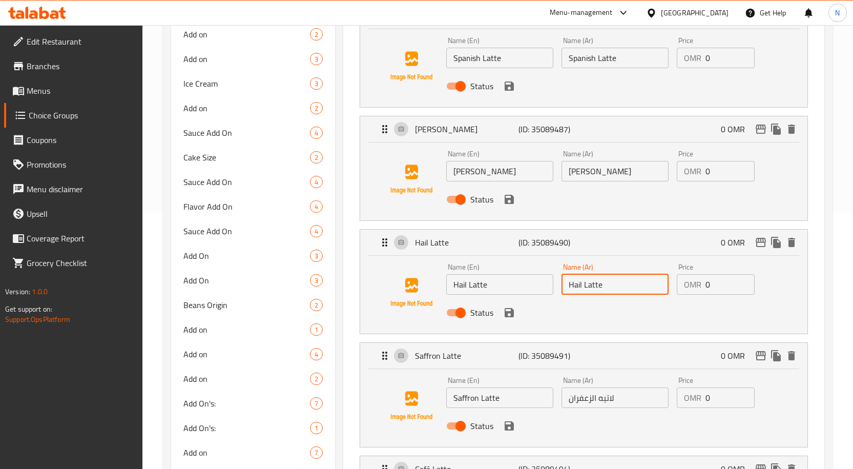
click at [646, 283] on input "Hail Latte" at bounding box center [614, 284] width 107 height 20
paste input "مرحبا لاتيه"
click at [598, 282] on input "مرحبا لاتيه" at bounding box center [614, 284] width 107 height 20
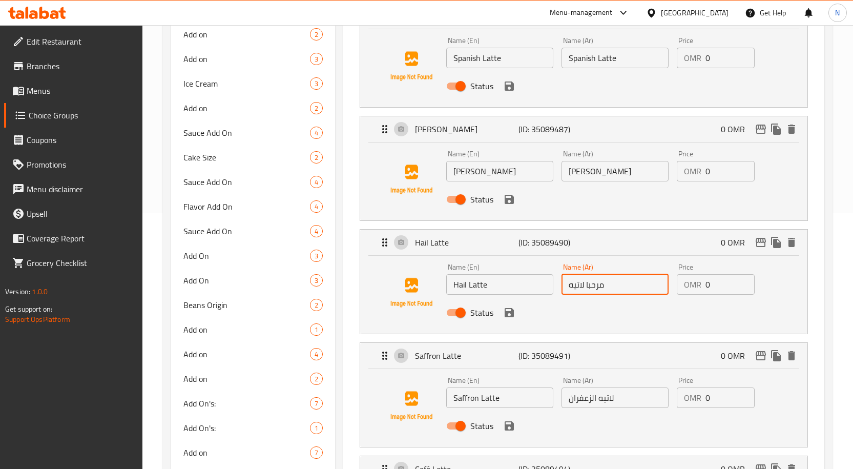
click at [598, 282] on input "مرحبا لاتيه" at bounding box center [614, 284] width 107 height 20
type input "هيل لاتيه"
click at [507, 173] on input "[PERSON_NAME]" at bounding box center [499, 171] width 107 height 20
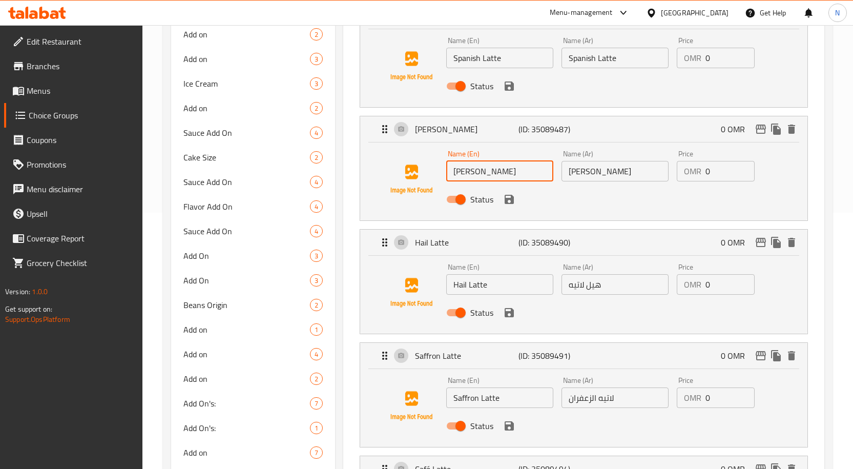
click at [599, 174] on input "[PERSON_NAME]" at bounding box center [614, 171] width 107 height 20
paste input "روز لاتيه"
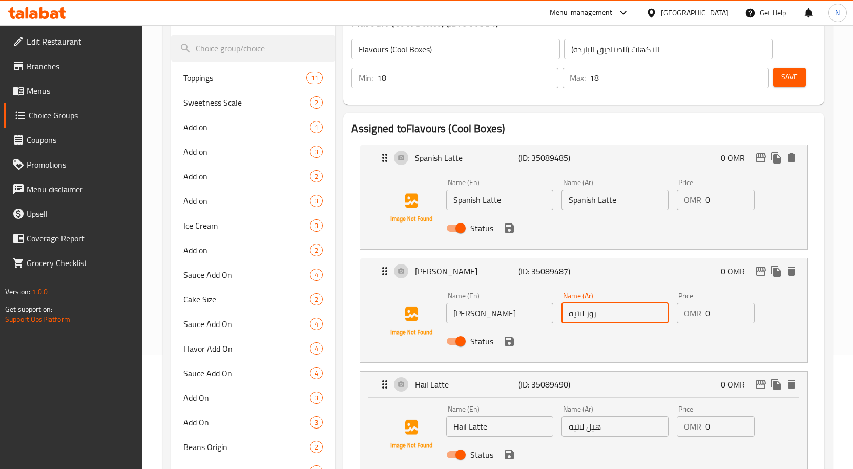
scroll to position [102, 0]
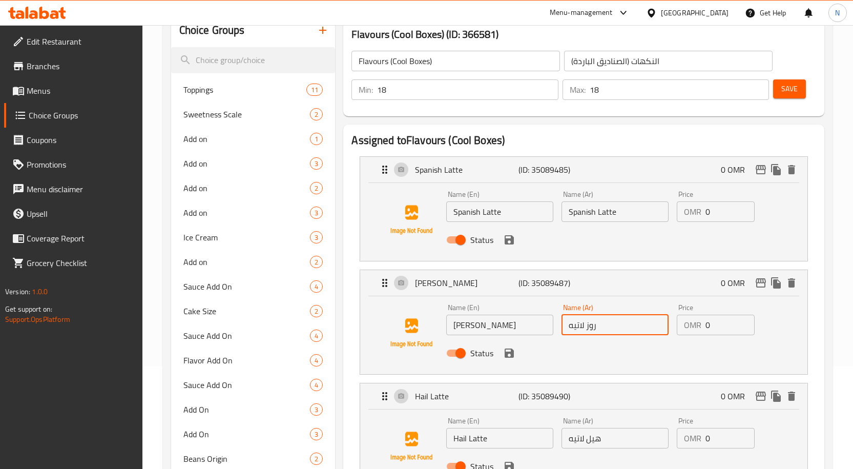
type input "روز لاتيه"
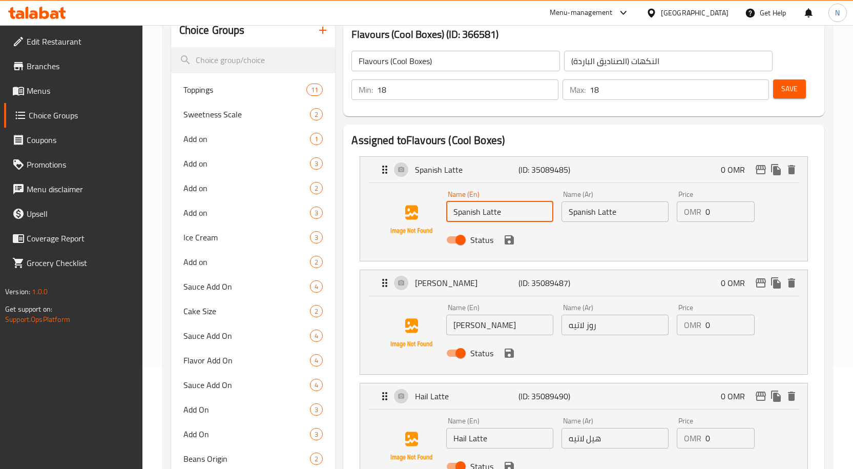
click at [513, 218] on input "Spanish Latte" at bounding box center [499, 211] width 107 height 20
click at [595, 216] on input "Spanish Latte" at bounding box center [614, 211] width 107 height 20
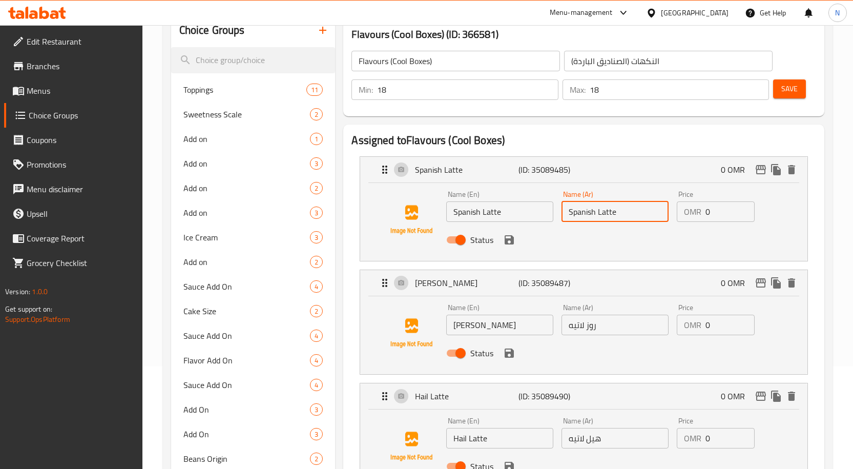
click at [595, 216] on input "Spanish Latte" at bounding box center [614, 211] width 107 height 20
paste input "لاتيه أسباني"
click at [511, 240] on icon "save" at bounding box center [509, 239] width 9 height 9
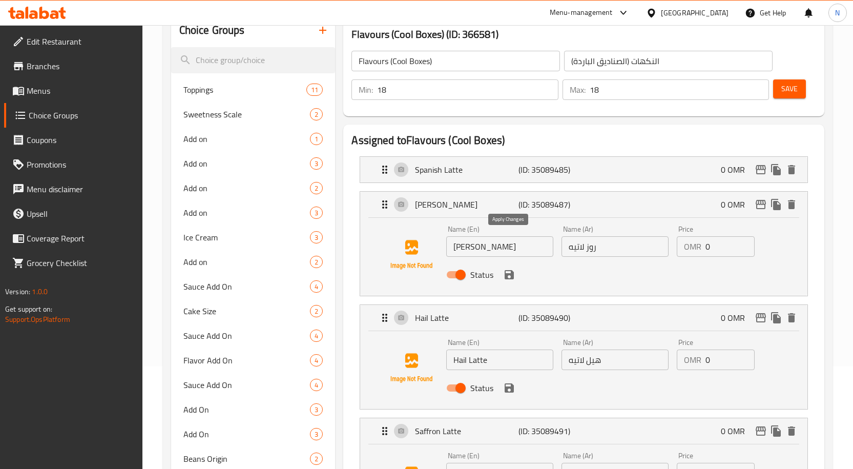
type input "لاتيه أسباني"
click at [512, 283] on div "Status" at bounding box center [614, 275] width 345 height 28
click at [509, 275] on icon "save" at bounding box center [509, 274] width 12 height 12
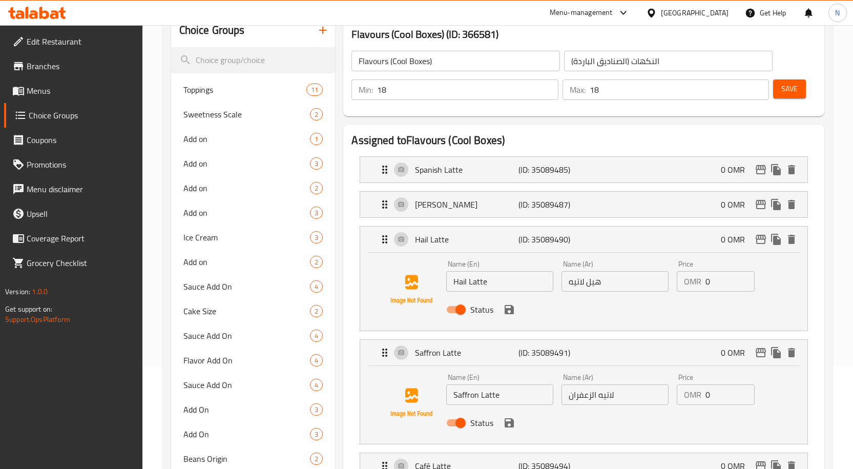
click at [507, 317] on button "save" at bounding box center [508, 309] width 15 height 15
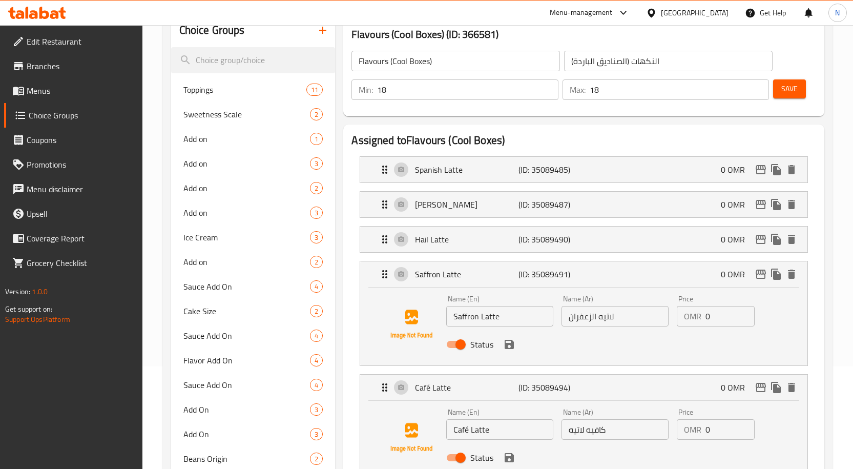
click at [512, 351] on div "Status" at bounding box center [614, 344] width 345 height 28
click at [512, 345] on icon "save" at bounding box center [509, 344] width 9 height 9
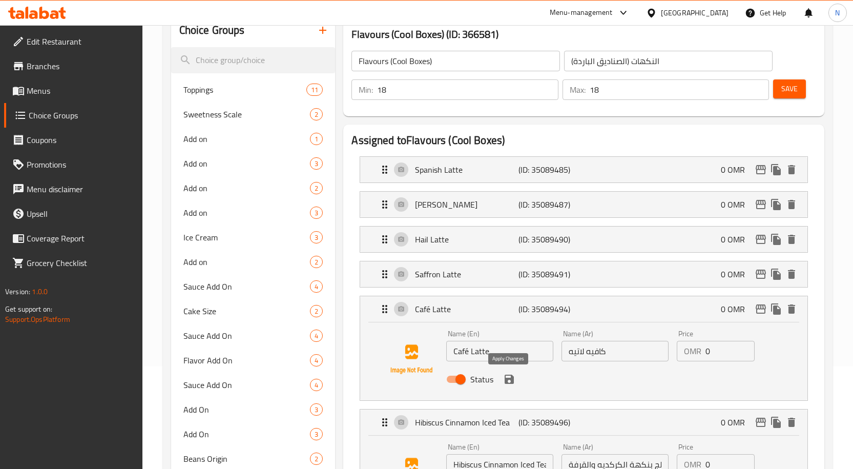
click at [506, 380] on icon "save" at bounding box center [509, 378] width 9 height 9
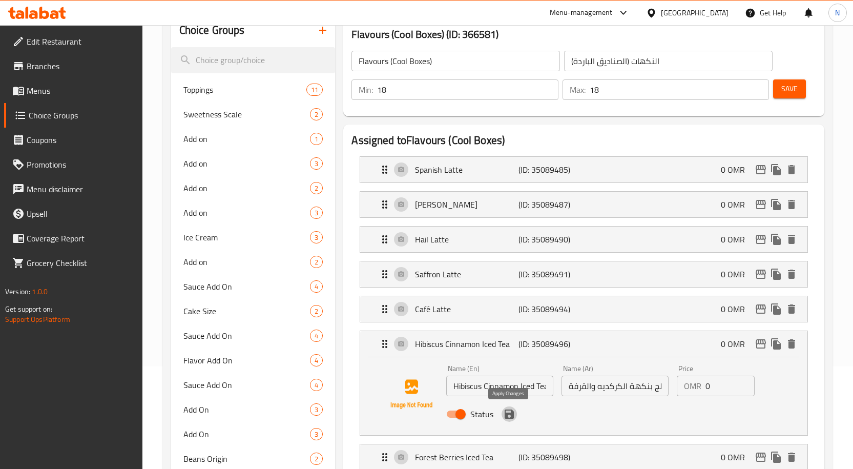
click at [510, 417] on icon "save" at bounding box center [509, 413] width 9 height 9
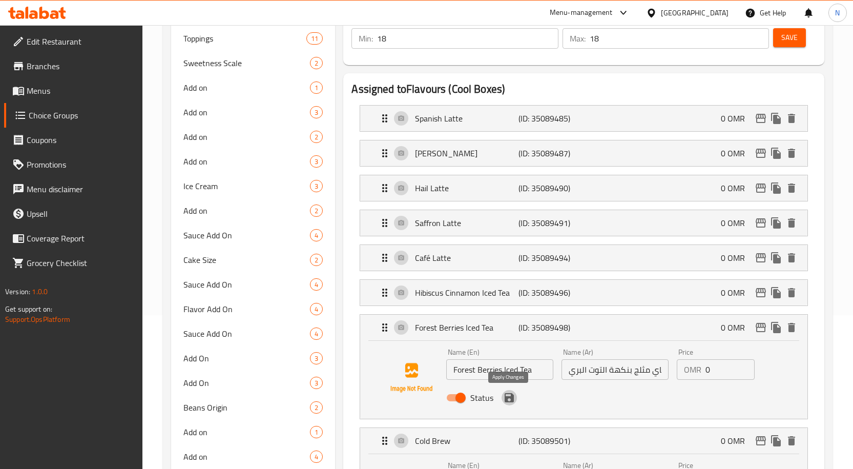
click at [508, 398] on icon "save" at bounding box center [509, 397] width 9 height 9
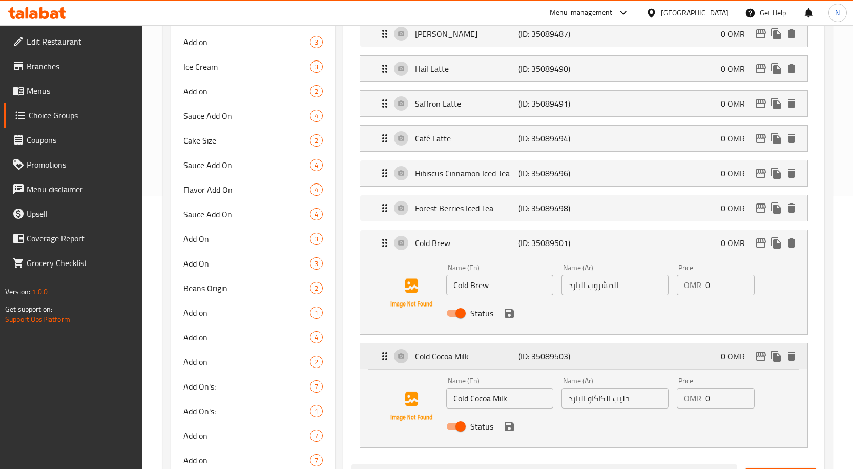
scroll to position [307, 0]
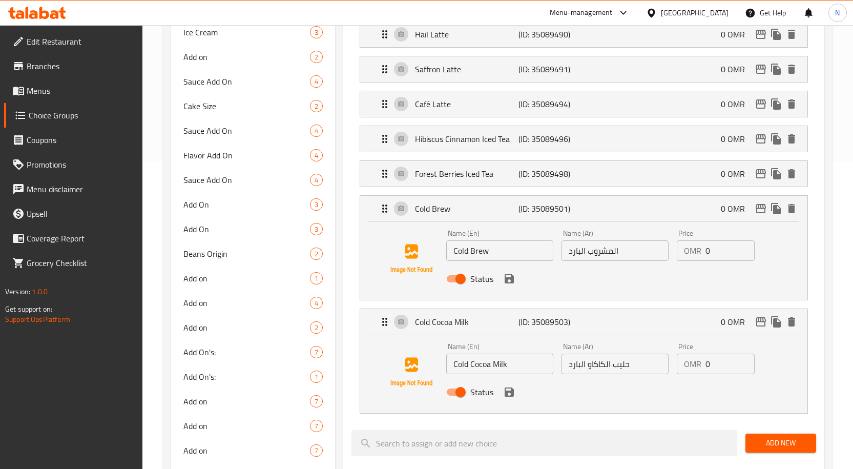
click at [509, 278] on icon "save" at bounding box center [509, 278] width 9 height 9
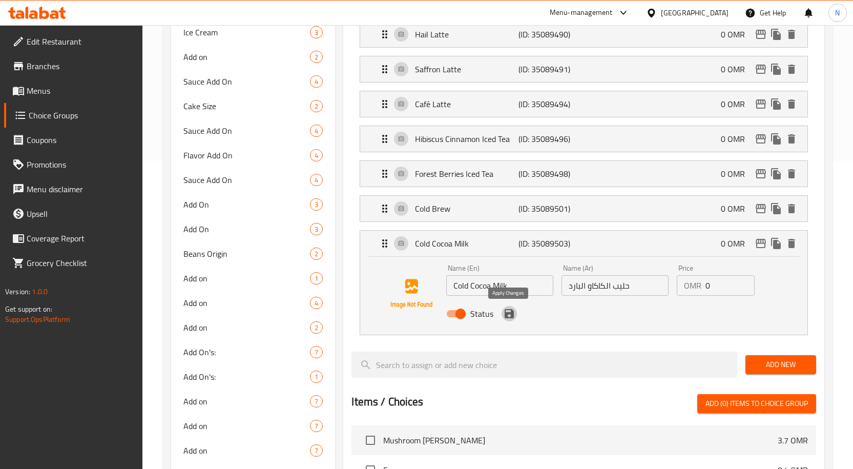
click at [509, 314] on icon "save" at bounding box center [509, 313] width 12 height 12
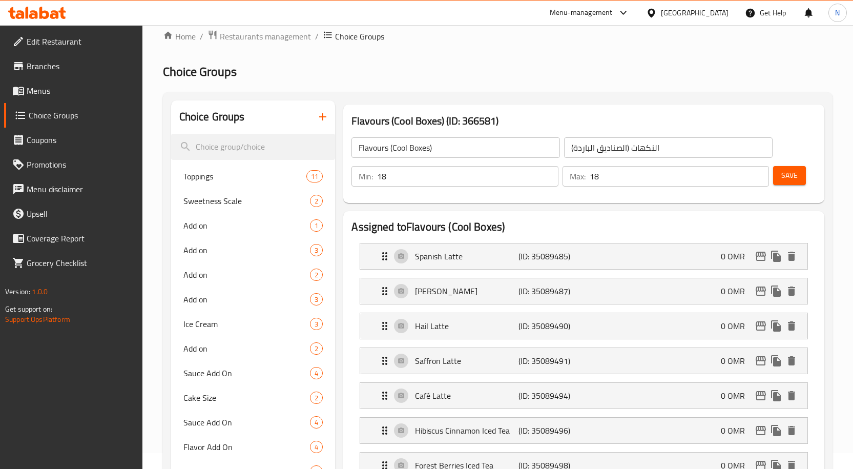
scroll to position [0, 0]
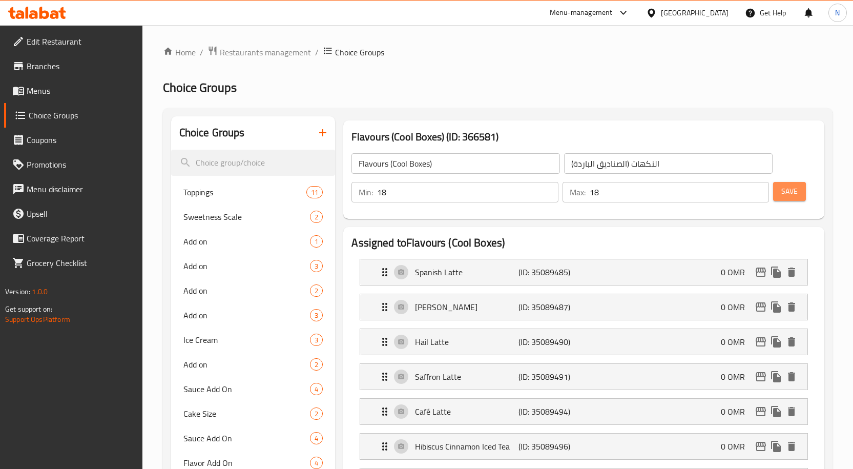
click at [795, 193] on span "Save" at bounding box center [789, 191] width 16 height 13
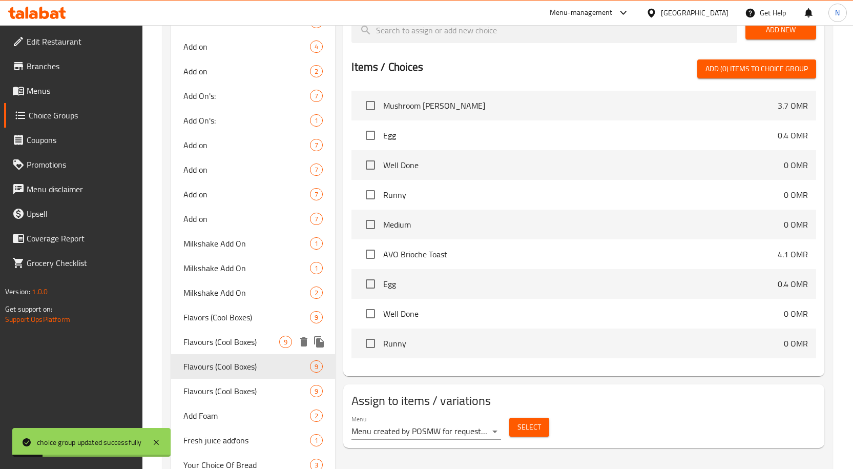
scroll to position [615, 0]
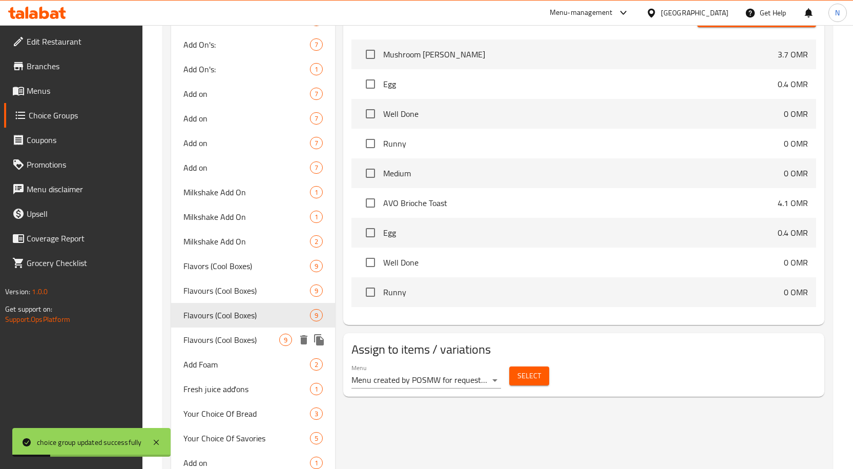
click at [229, 333] on span "Flavours (Cool Boxes)" at bounding box center [231, 339] width 96 height 12
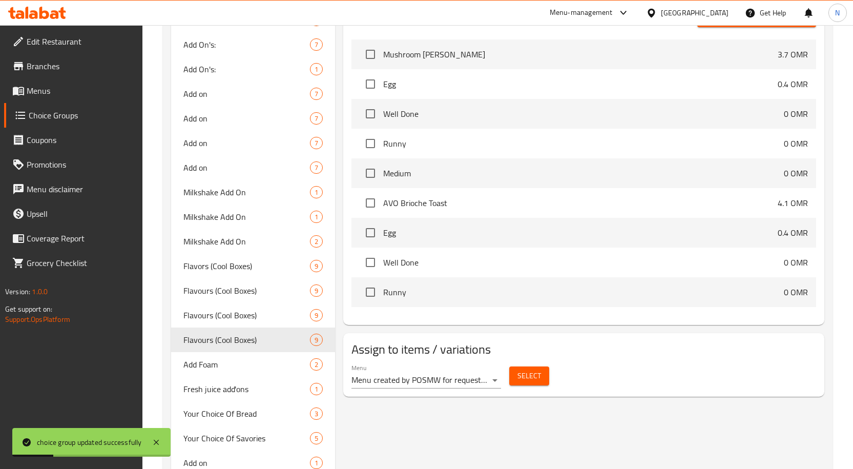
type input "Flavours (Cool Boxes)"
type input "24"
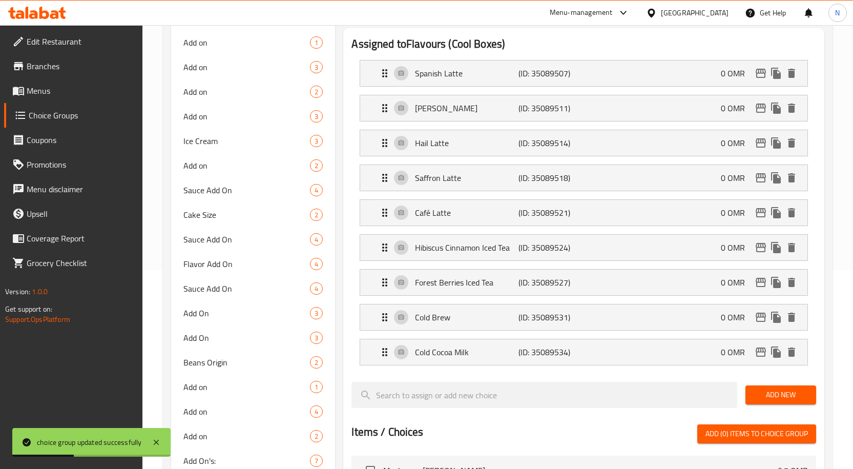
scroll to position [0, 0]
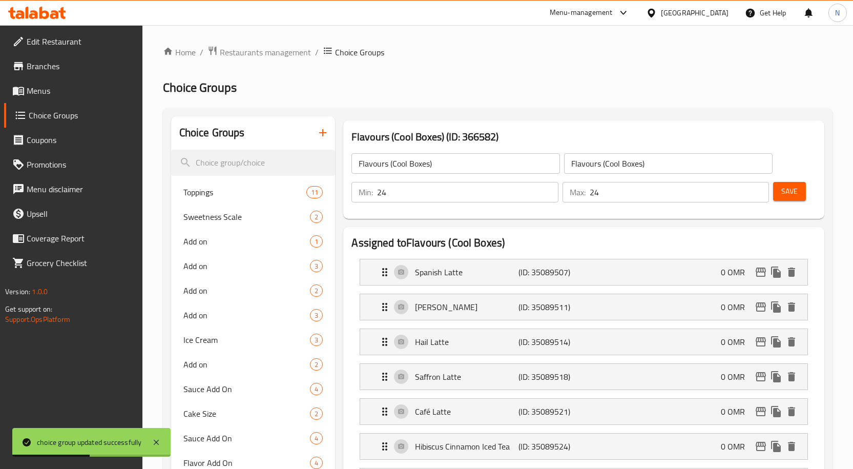
click at [601, 157] on input "Flavours (Cool Boxes)" at bounding box center [668, 163] width 208 height 20
paste input "النكهات (الصناديق الباردة"
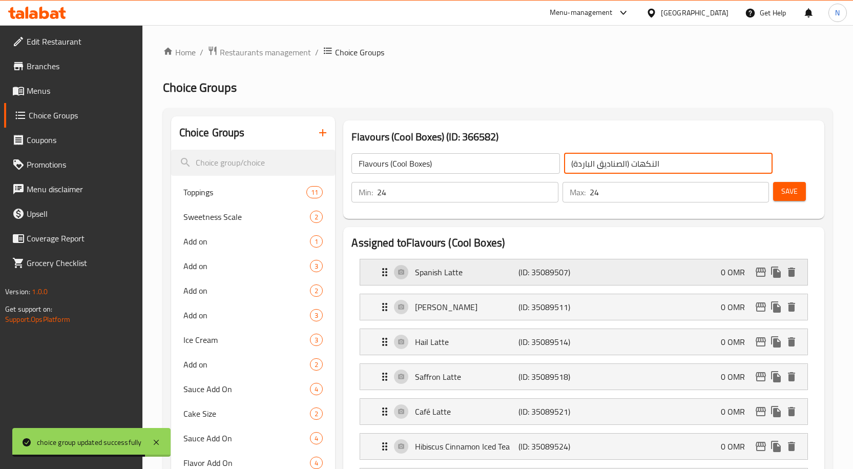
click at [546, 272] on p "(ID: 35089507)" at bounding box center [552, 272] width 69 height 12
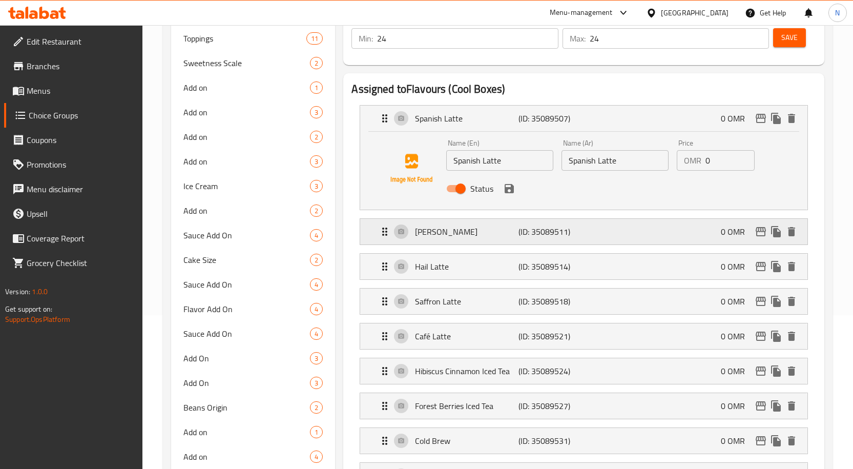
click at [538, 232] on p "(ID: 35089511)" at bounding box center [552, 231] width 69 height 12
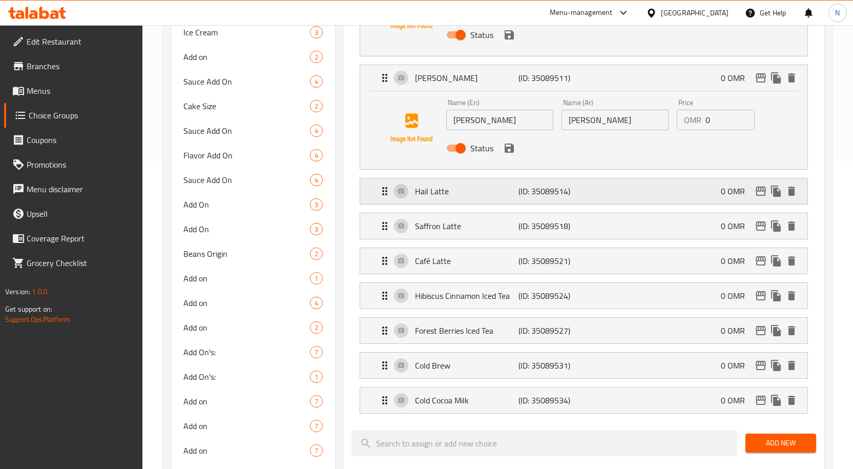
click at [542, 193] on p "(ID: 35089514)" at bounding box center [552, 191] width 69 height 12
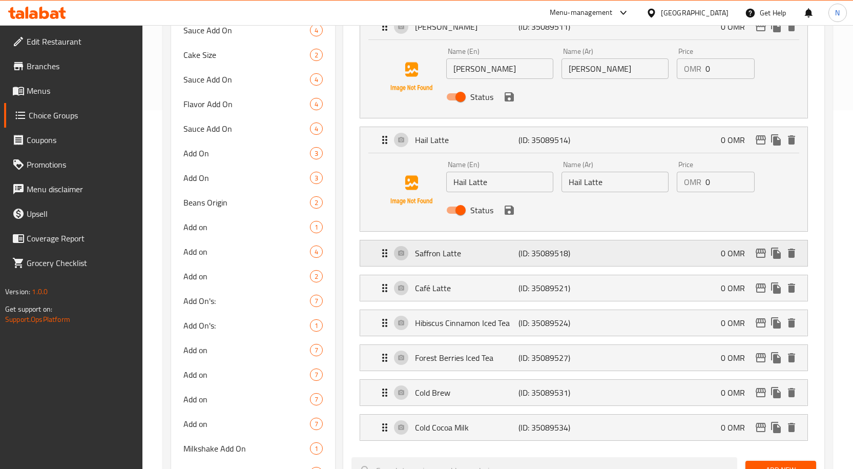
click at [530, 244] on div "Saffron Latte (ID: 35089518) 0 OMR" at bounding box center [587, 253] width 416 height 26
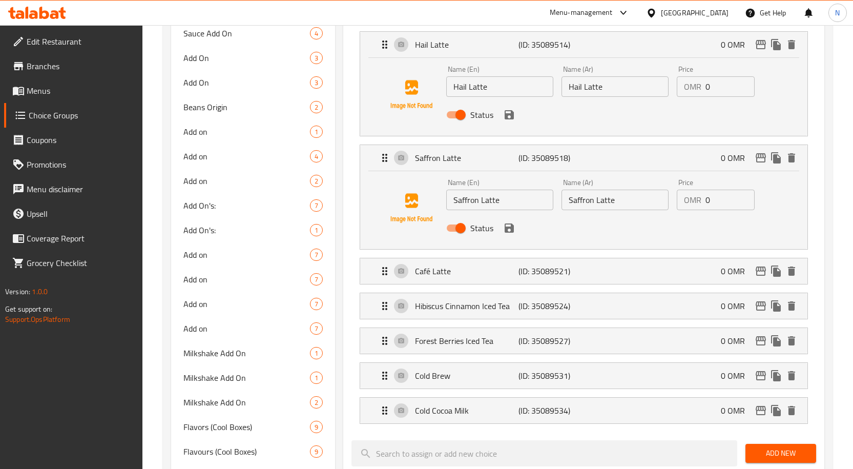
scroll to position [461, 0]
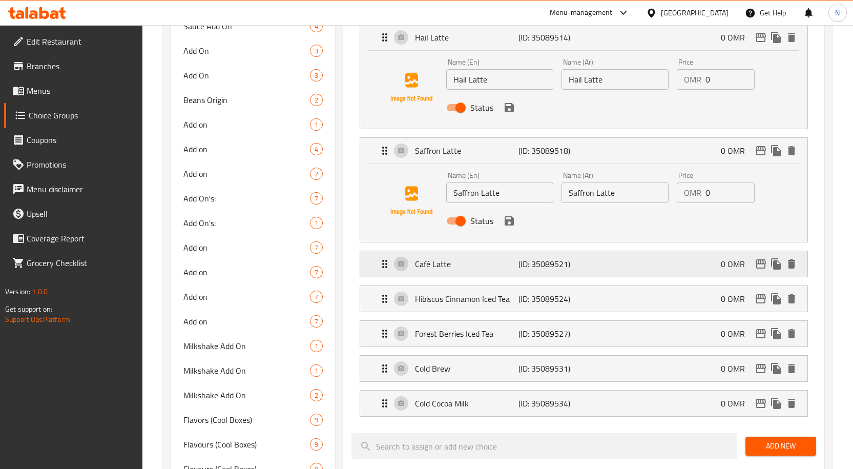
click at [530, 276] on div "Café Latte (ID: 35089521) 0 OMR" at bounding box center [587, 264] width 416 height 26
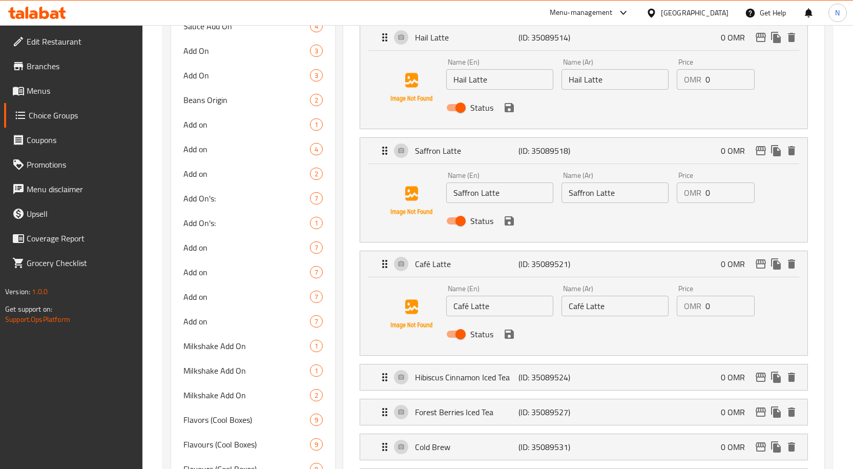
click at [520, 392] on li "Hibiscus Cinnamon Iced Tea (ID: 35089524) 0 OMR Name (En) Hibiscus Cinnamon Ice…" at bounding box center [583, 377] width 465 height 35
click at [518, 373] on p "(ID: 35089524)" at bounding box center [552, 377] width 69 height 12
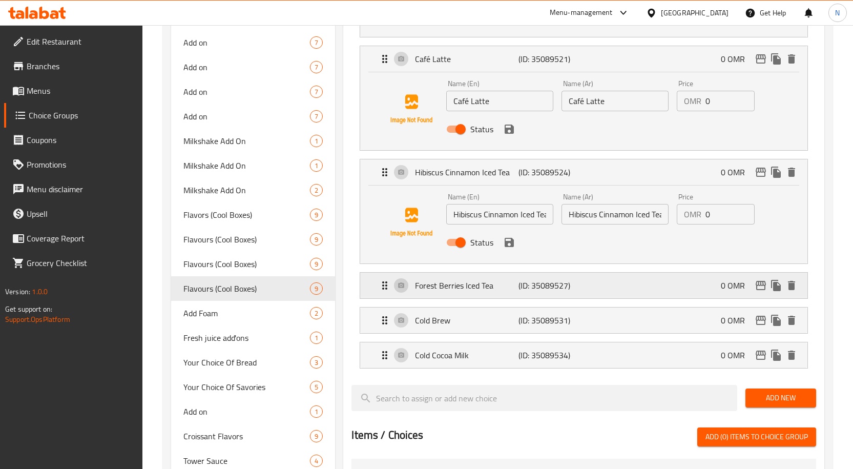
click at [522, 274] on div "Forest Berries Iced Tea (ID: 35089527) 0 OMR" at bounding box center [587, 285] width 416 height 26
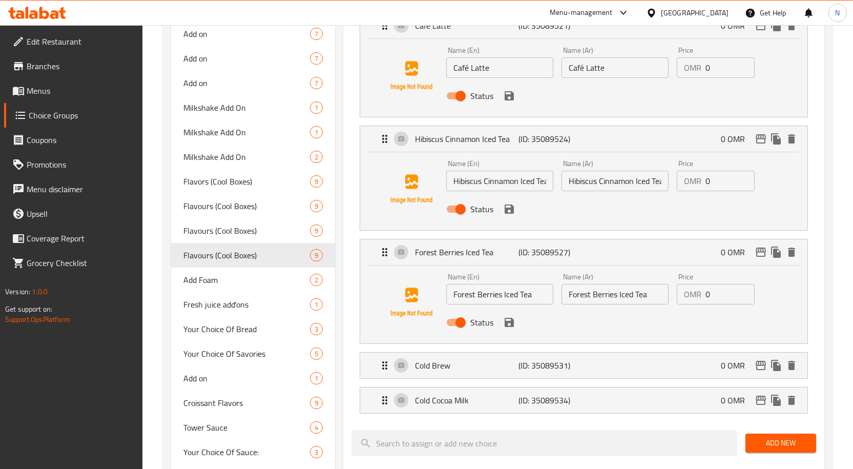
scroll to position [717, 0]
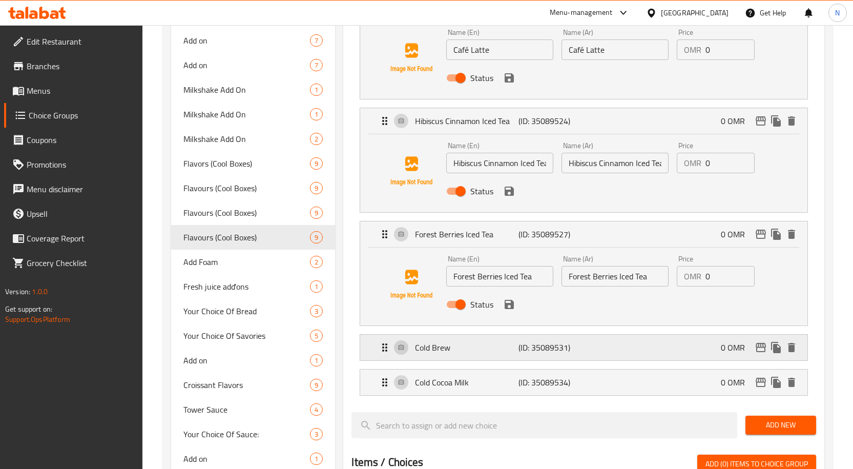
click at [510, 349] on p "Cold Brew" at bounding box center [466, 347] width 103 height 12
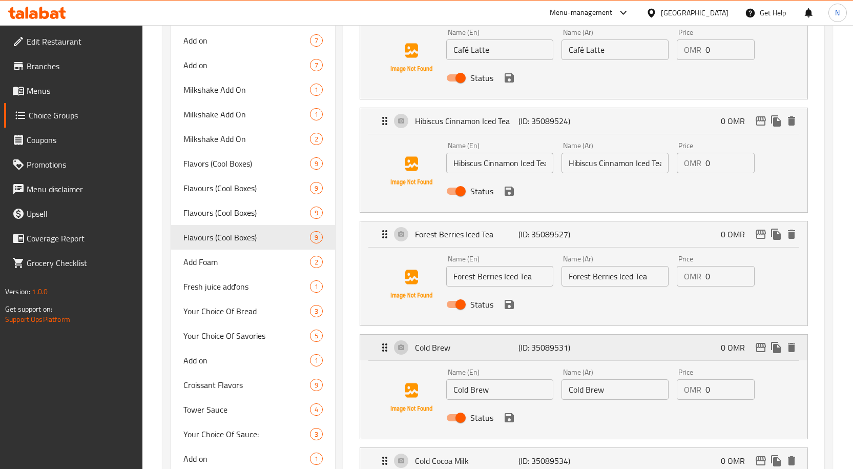
scroll to position [768, 0]
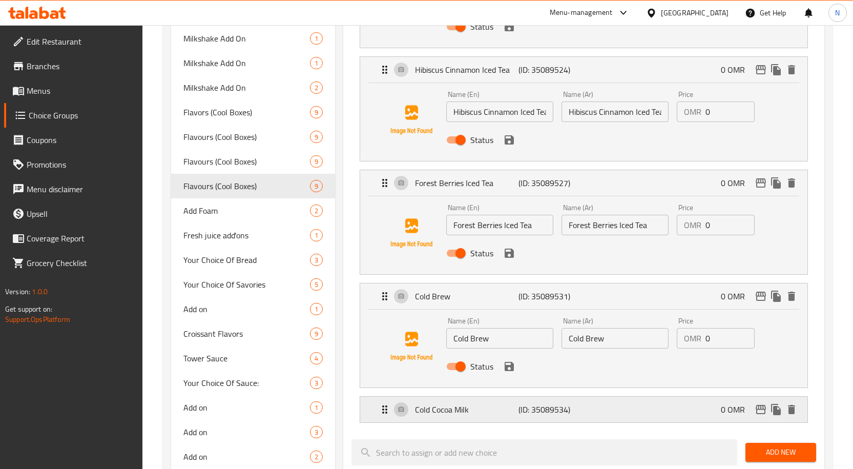
drag, startPoint x: 509, startPoint y: 401, endPoint x: 507, endPoint y: 409, distance: 7.8
click at [509, 403] on div "Cold Cocoa Milk (ID: 35089534) 0 OMR" at bounding box center [587, 409] width 416 height 26
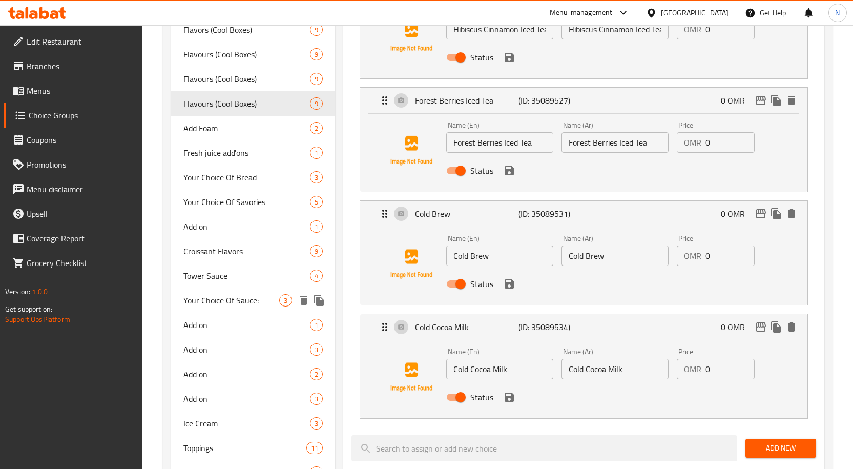
scroll to position [820, 0]
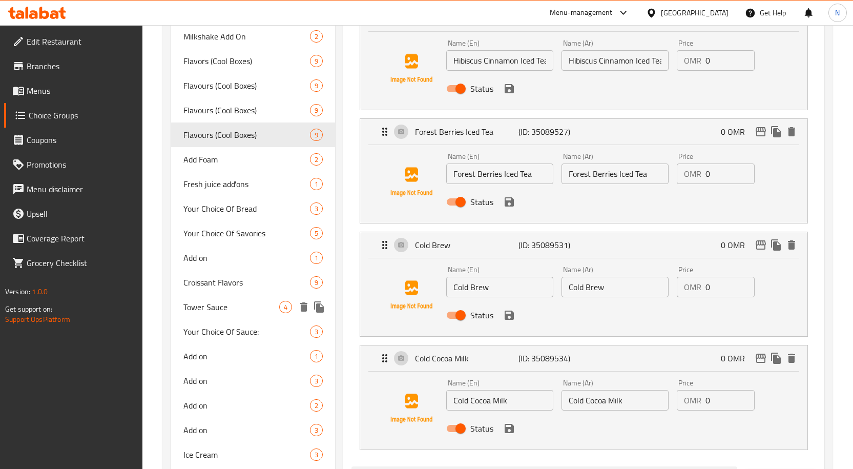
type input "النكهات (الصناديق الباردة)"
click at [236, 312] on span "Tower Sauce" at bounding box center [231, 307] width 96 height 12
type input "Tower Sauce"
type input "0"
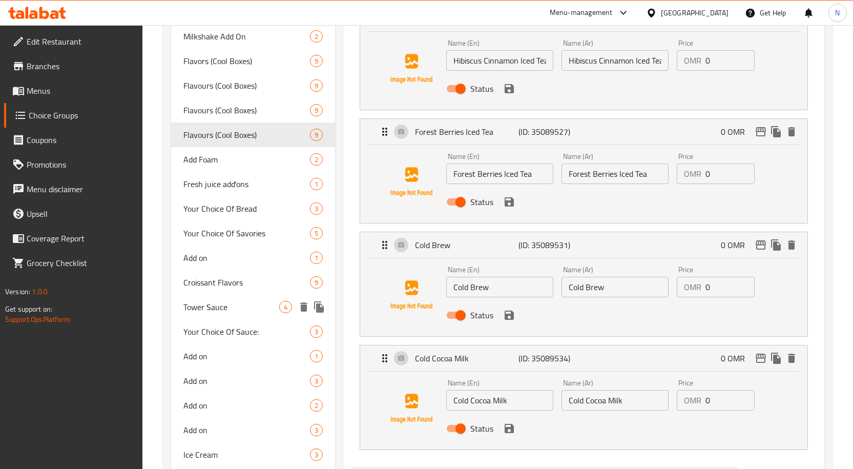
type input "4"
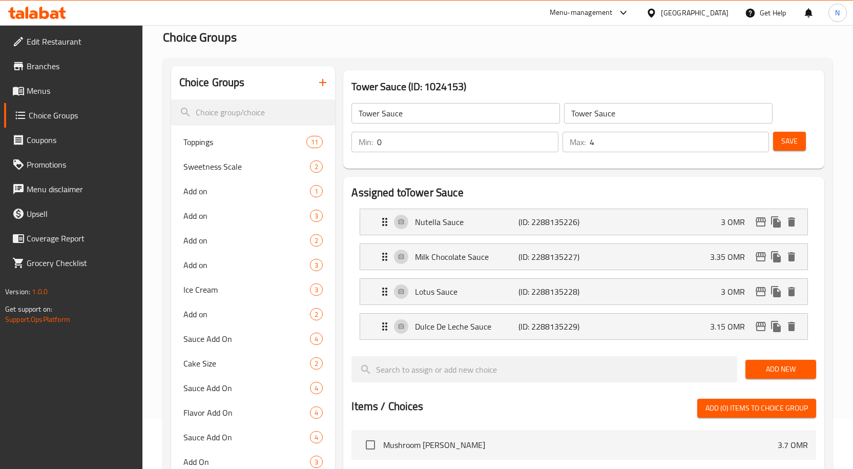
scroll to position [0, 0]
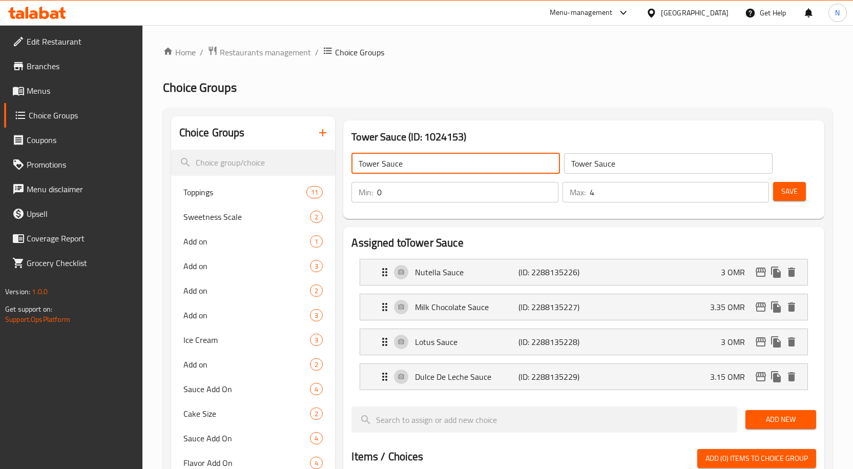
click at [426, 165] on input "Tower Sauce" at bounding box center [455, 163] width 208 height 20
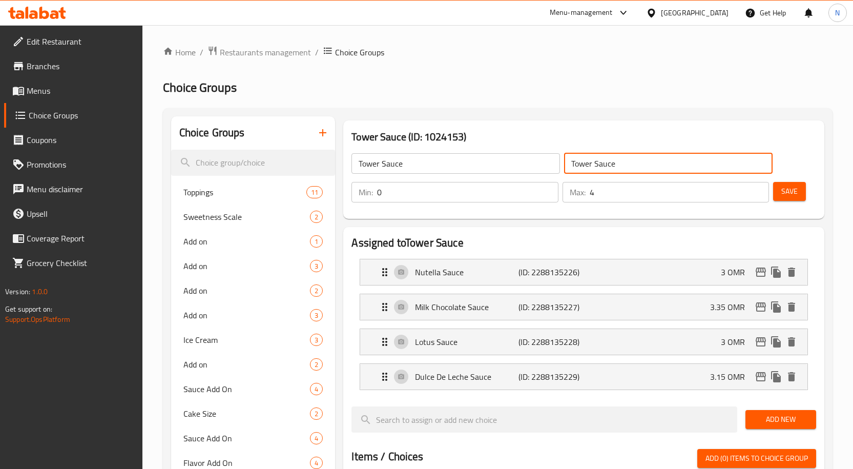
click at [689, 172] on input "Tower Sauce" at bounding box center [668, 163] width 208 height 20
paste input "صلصة البرج"
click at [689, 172] on input "صلصة البرج" at bounding box center [668, 163] width 208 height 20
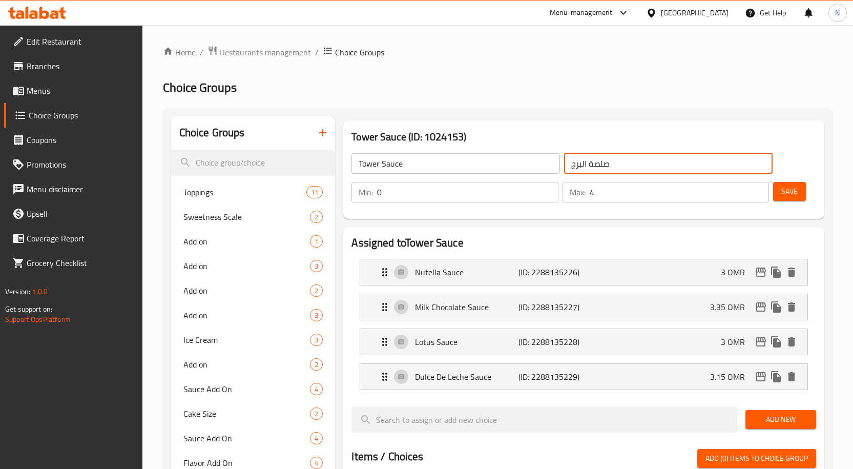
click at [689, 172] on input "صلصة البرج" at bounding box center [668, 163] width 208 height 20
click at [625, 271] on div "Nutella Sauce (ID: 2288135226) 3 OMR" at bounding box center [587, 272] width 416 height 26
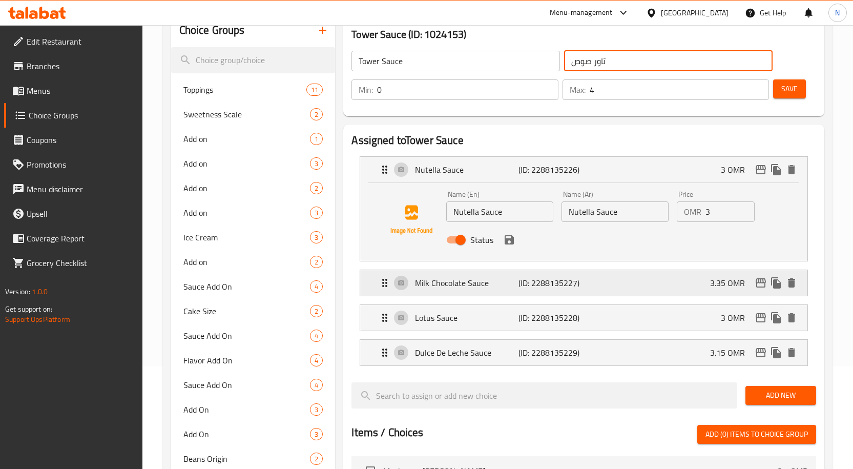
click at [590, 288] on div "Milk Chocolate Sauce (ID: 2288135227) 3.35 OMR" at bounding box center [587, 283] width 416 height 26
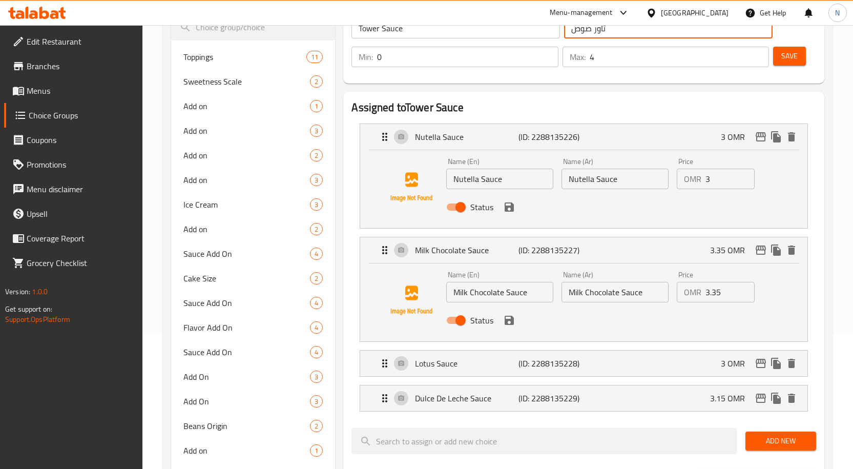
scroll to position [154, 0]
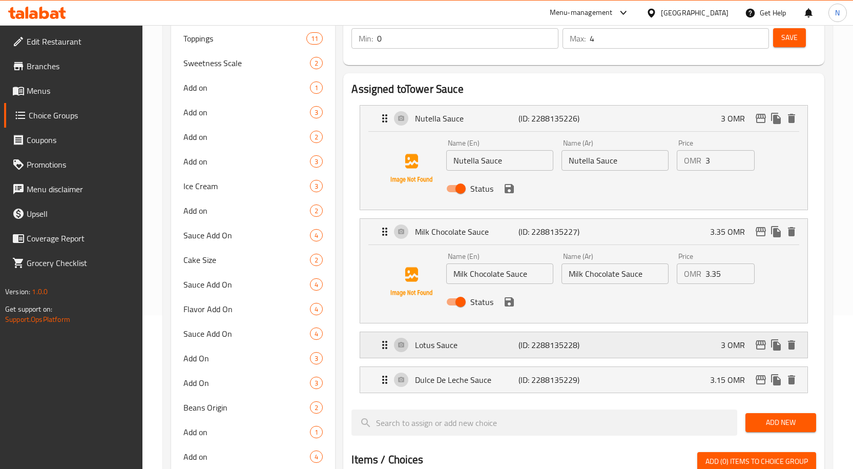
click at [565, 335] on div "Lotus Sauce (ID: 2288135228) 3 OMR" at bounding box center [587, 345] width 416 height 26
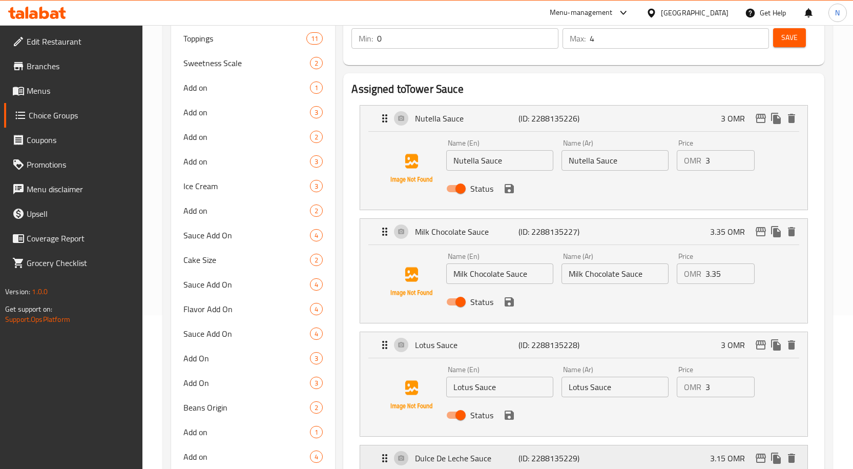
click at [547, 460] on p "(ID: 2288135229)" at bounding box center [552, 458] width 69 height 12
type input "تاور صوص"
click at [500, 163] on input "Nutella Sauce" at bounding box center [499, 160] width 107 height 20
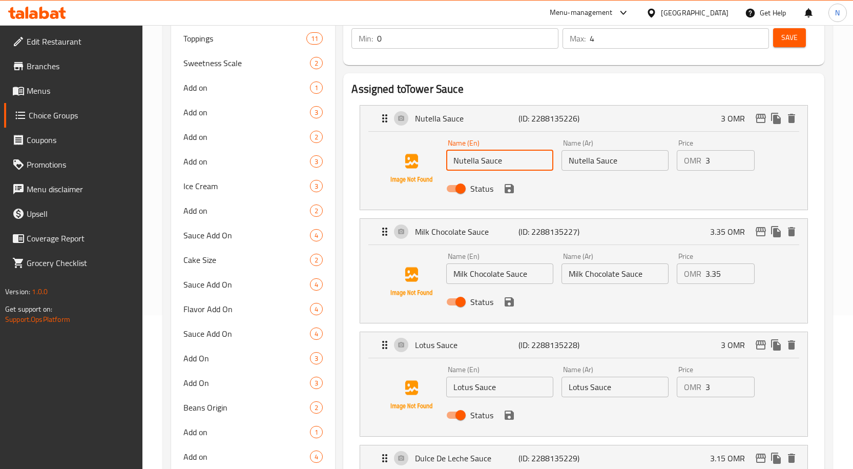
click at [595, 163] on input "Nutella Sauce" at bounding box center [614, 160] width 107 height 20
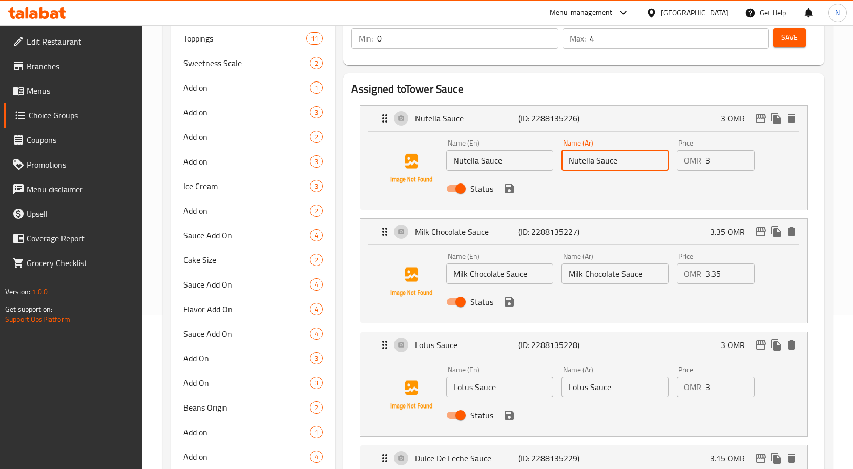
click at [595, 163] on input "Nutella Sauce" at bounding box center [614, 160] width 107 height 20
paste input "صلصة نوتيلا"
type input "صلصة نوتيلا"
click at [514, 276] on input "Milk Chocolate Sauce" at bounding box center [499, 273] width 107 height 20
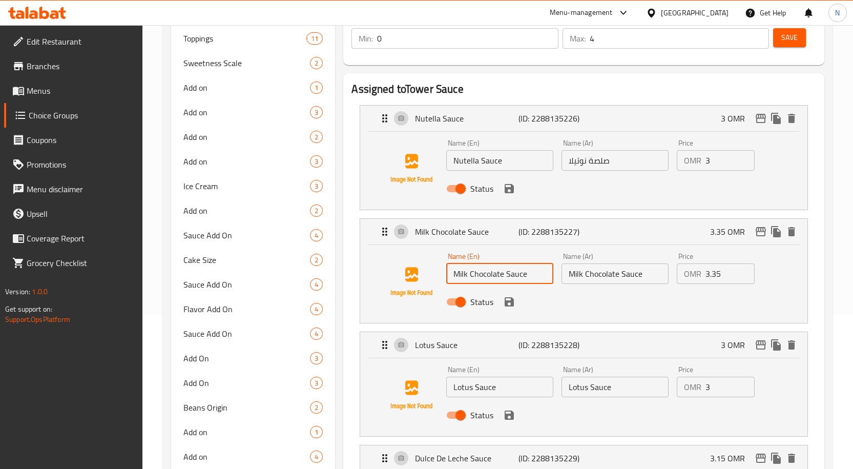
click at [514, 276] on input "Milk Chocolate Sauce" at bounding box center [499, 273] width 107 height 20
click at [617, 276] on input "Milk Chocolate Sauce" at bounding box center [614, 273] width 107 height 20
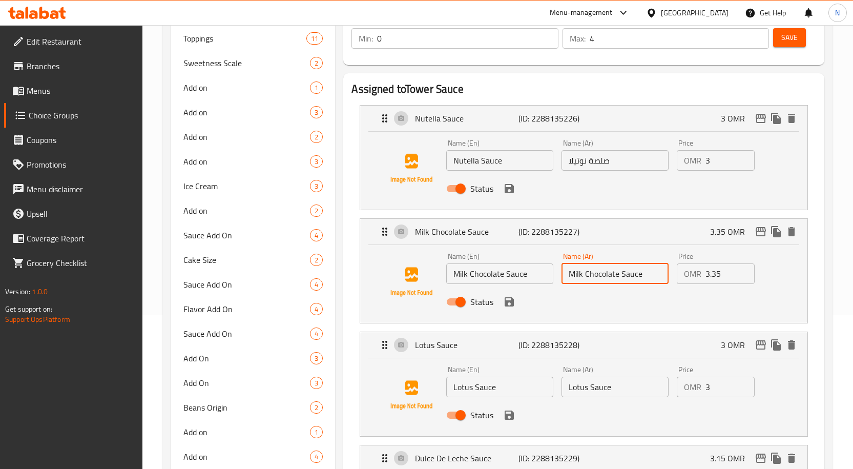
click at [617, 276] on input "Milk Chocolate Sauce" at bounding box center [614, 273] width 107 height 20
paste input "صلصة الشوكولاتة بالحليب"
type input "صلصة الشوكولاتة بالحليب"
click at [506, 383] on input "Lotus Sauce" at bounding box center [499, 386] width 107 height 20
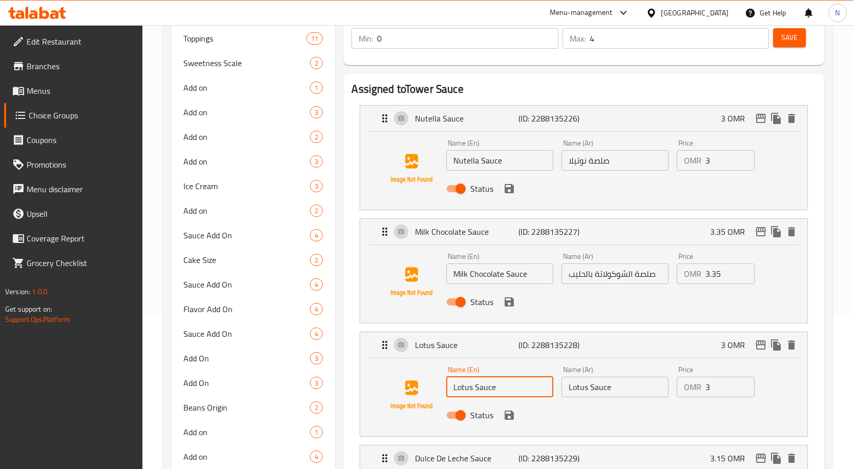
click at [505, 383] on input "Lotus Sauce" at bounding box center [499, 386] width 107 height 20
click at [632, 384] on input "Lotus Sauce" at bounding box center [614, 386] width 107 height 20
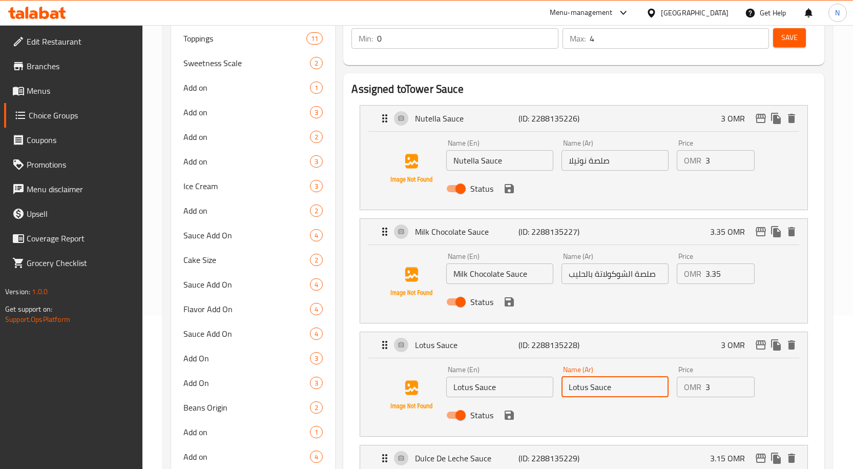
paste input "صوص لوتس"
click at [600, 388] on input "صوص لوتس" at bounding box center [614, 386] width 107 height 20
type input "صوص لوتس"
click at [644, 270] on input "صلصة الشوكولاتة بالحليب" at bounding box center [614, 273] width 107 height 20
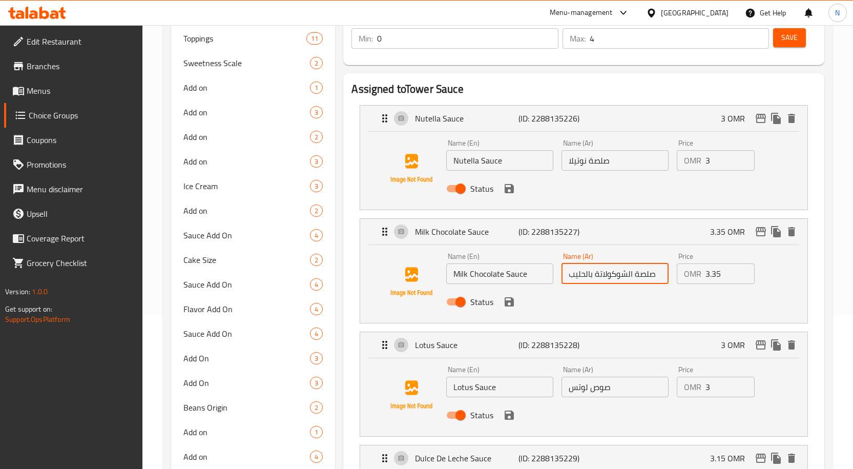
click at [644, 270] on input "صلصة الشوكولاتة بالحليب" at bounding box center [614, 273] width 107 height 20
paste input "ص"
type input "صوص الشوكولاتة بالحليب"
click at [602, 162] on input "صلصة نوتيلا" at bounding box center [614, 160] width 107 height 20
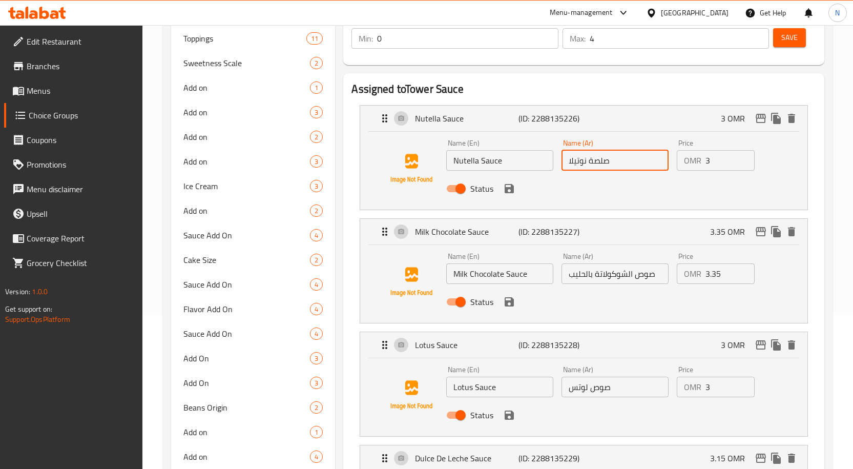
click at [602, 162] on input "صلصة نوتيلا" at bounding box center [614, 160] width 107 height 20
paste input "ص"
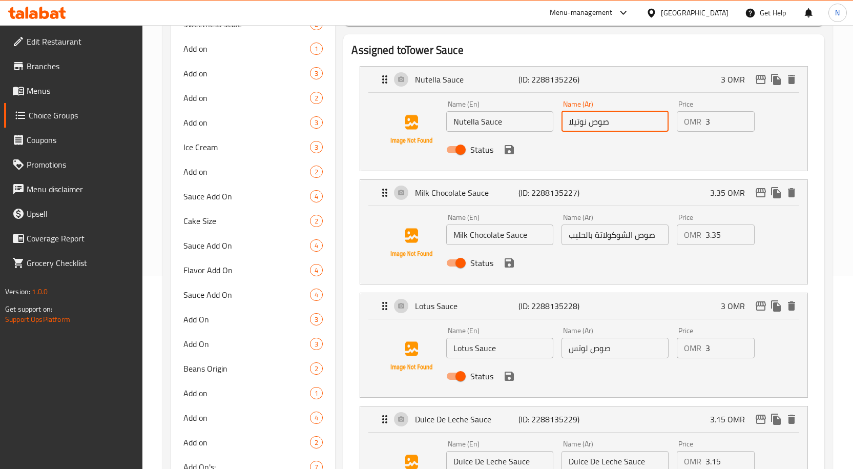
scroll to position [307, 0]
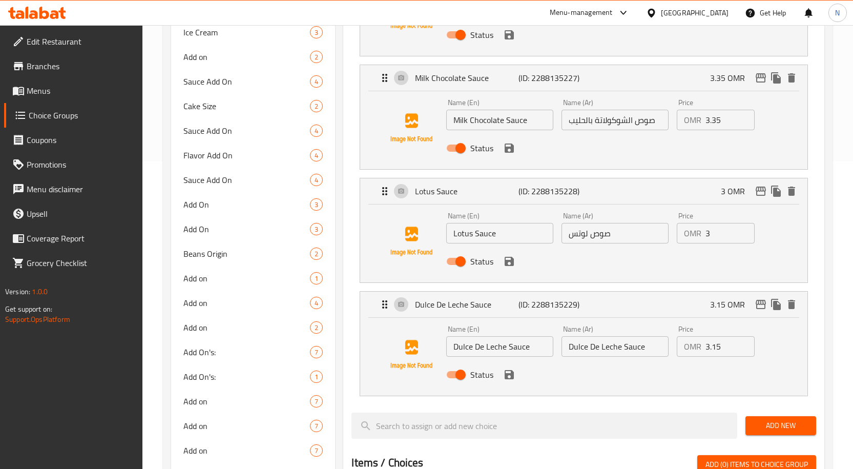
type input "صوص نوتيلا"
click at [502, 347] on input "Dulce De Leche Sauce" at bounding box center [499, 346] width 107 height 20
click at [626, 353] on input "Dulce De Leche Sauce" at bounding box center [614, 346] width 107 height 20
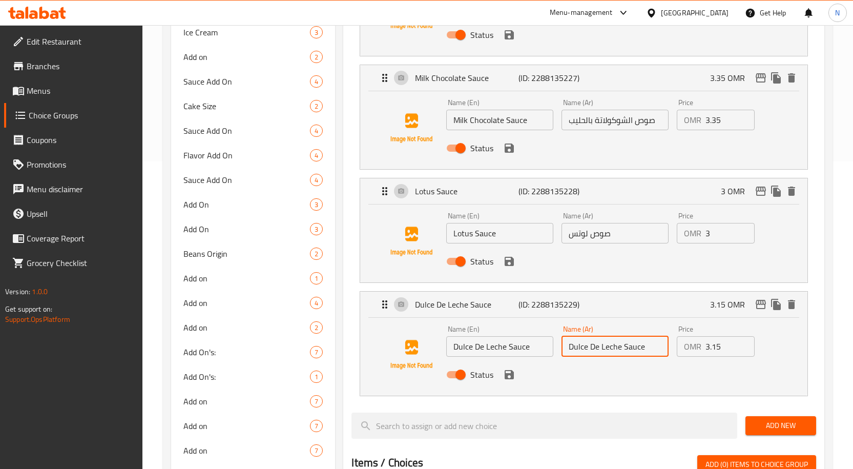
click at [626, 353] on input "Dulce De Leche Sauce" at bounding box center [614, 346] width 107 height 20
paste input "صلصة [PERSON_NAME]"
click at [601, 239] on input "صوص لوتس" at bounding box center [614, 233] width 107 height 20
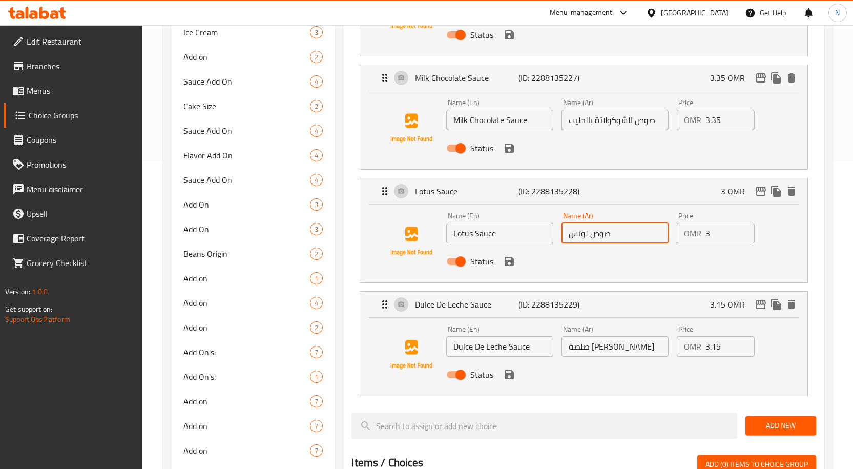
click at [601, 239] on input "صوص لوتس" at bounding box center [614, 233] width 107 height 20
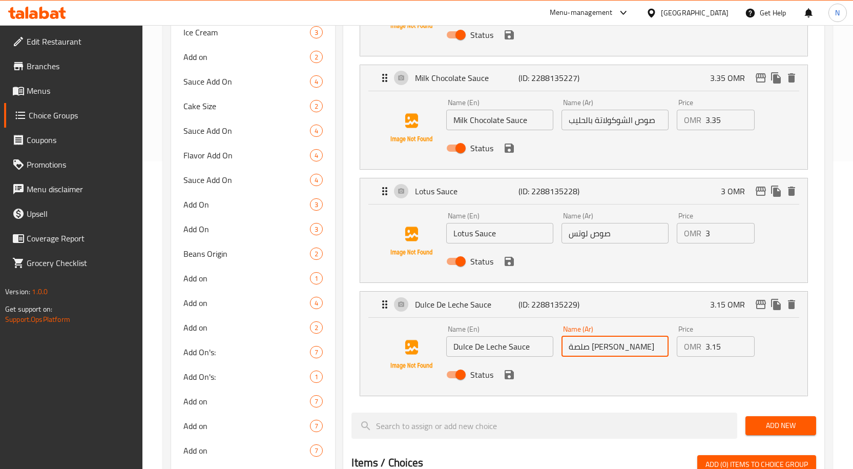
click at [644, 349] on input "صلصة [PERSON_NAME]" at bounding box center [614, 346] width 107 height 20
paste input "ص"
click at [509, 376] on icon "save" at bounding box center [509, 374] width 12 height 12
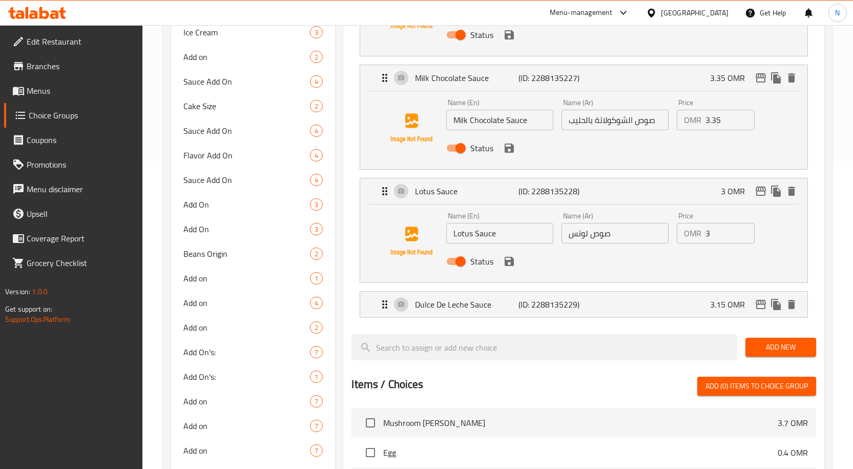
type input "صوص [PERSON_NAME]"
click at [512, 267] on icon "save" at bounding box center [509, 261] width 12 height 12
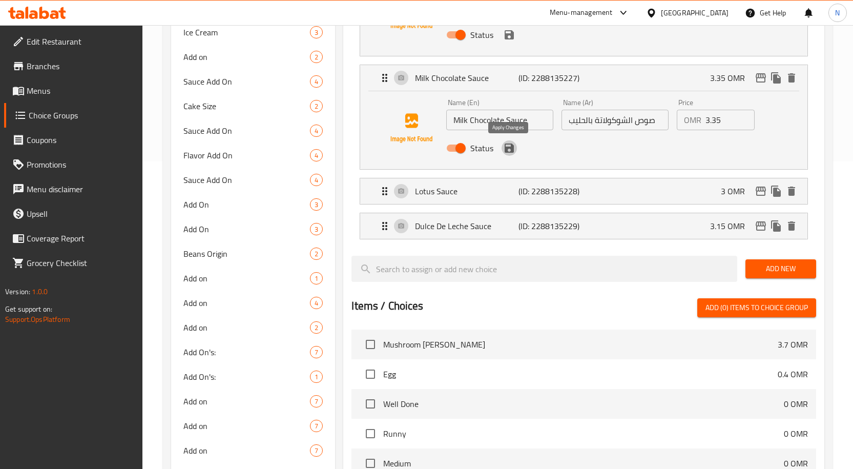
click at [509, 154] on button "save" at bounding box center [508, 147] width 15 height 15
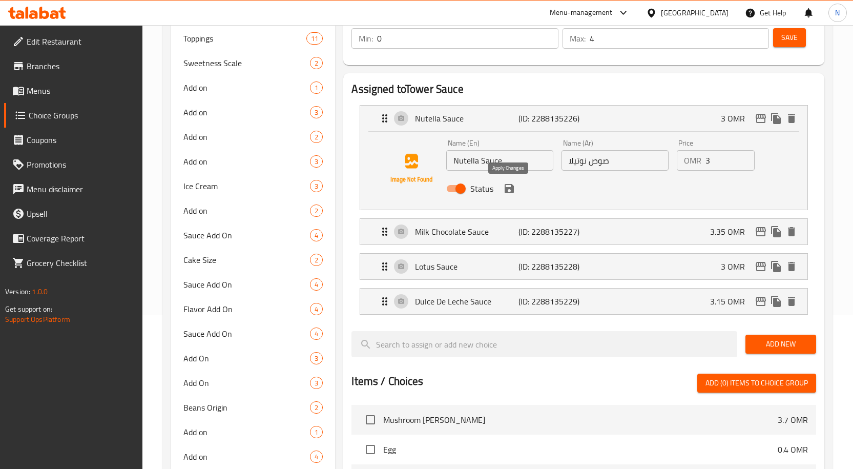
click at [510, 186] on icon "save" at bounding box center [509, 188] width 12 height 12
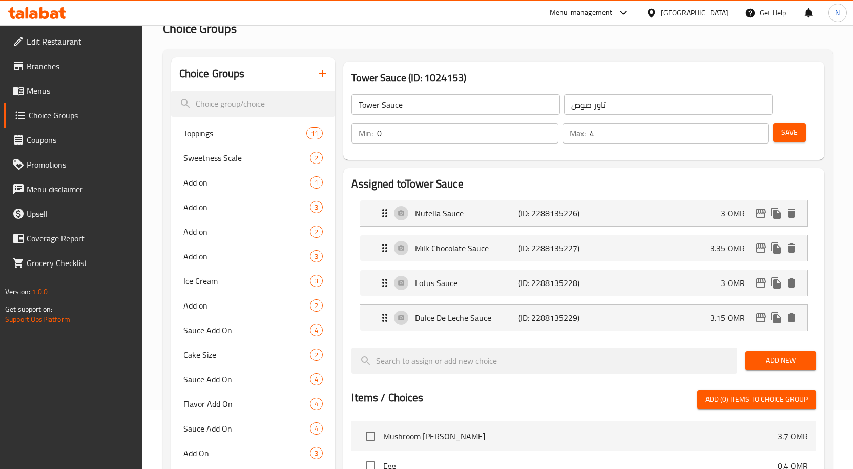
scroll to position [51, 0]
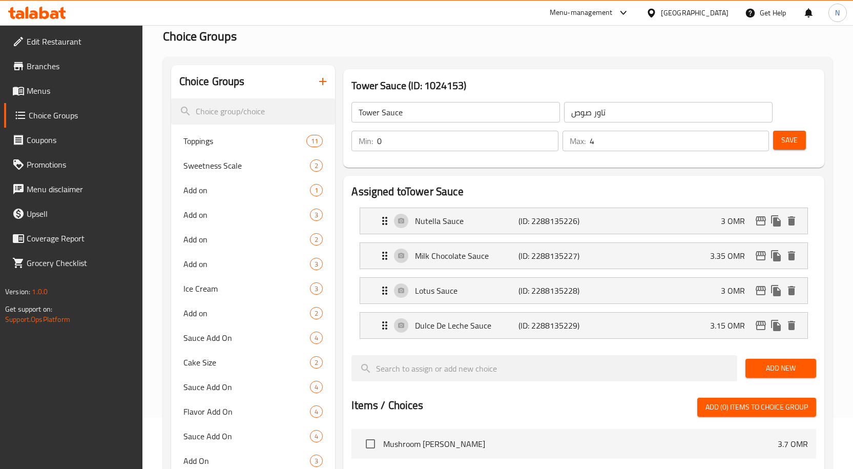
click at [784, 136] on span "Save" at bounding box center [789, 140] width 16 height 13
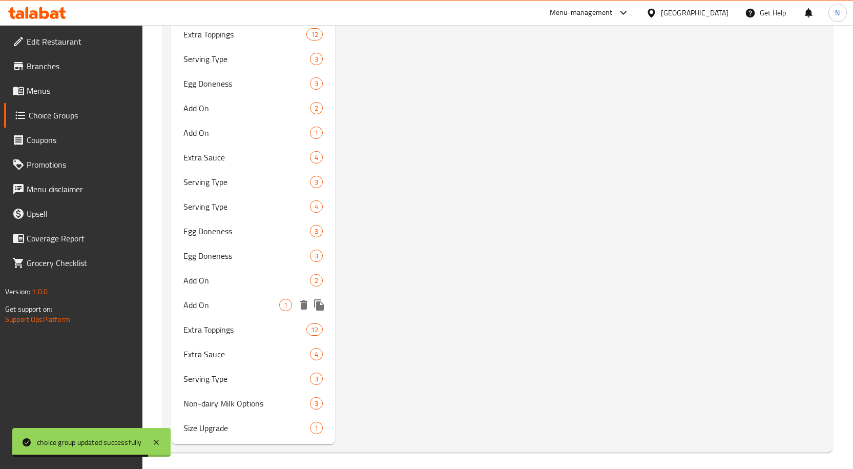
scroll to position [1489, 0]
